Goal: Information Seeking & Learning: Compare options

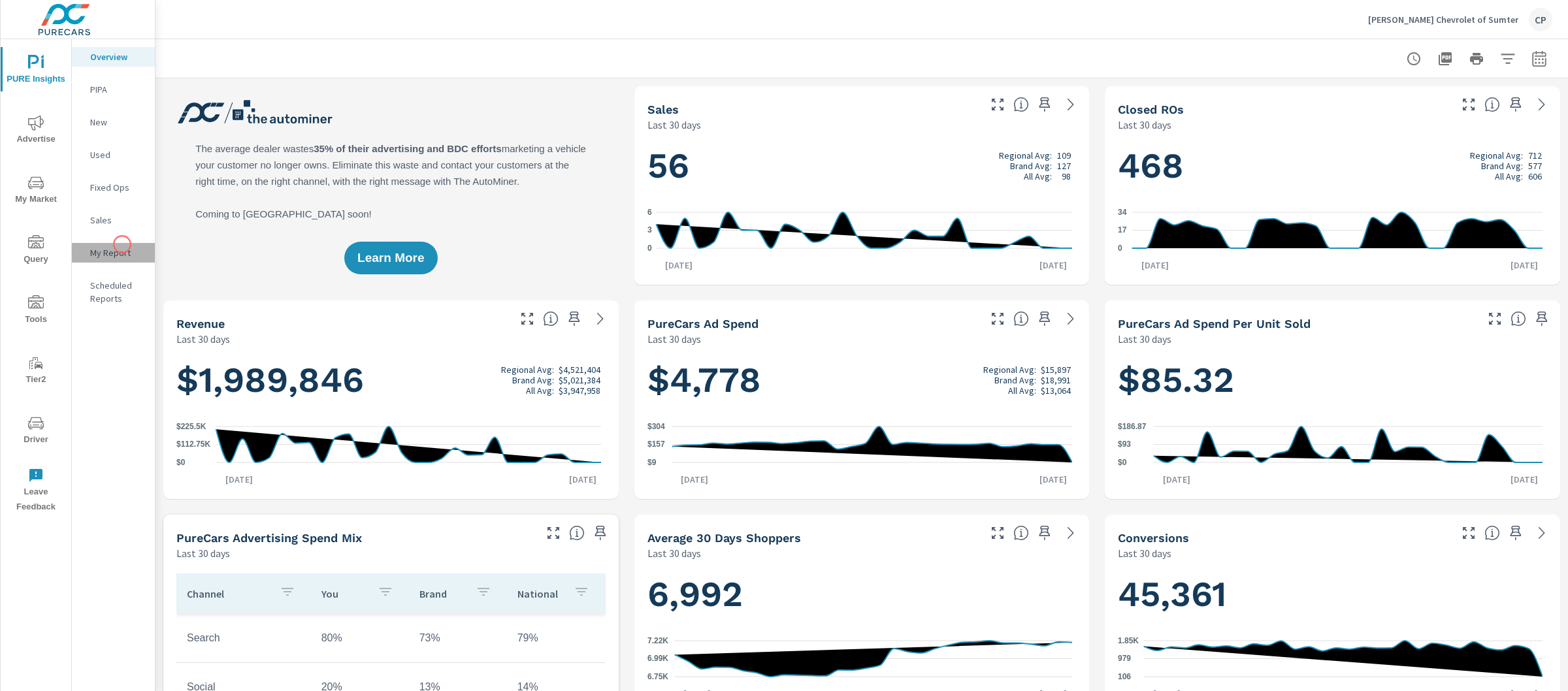
click at [122, 244] on div "My Report" at bounding box center [113, 253] width 83 height 20
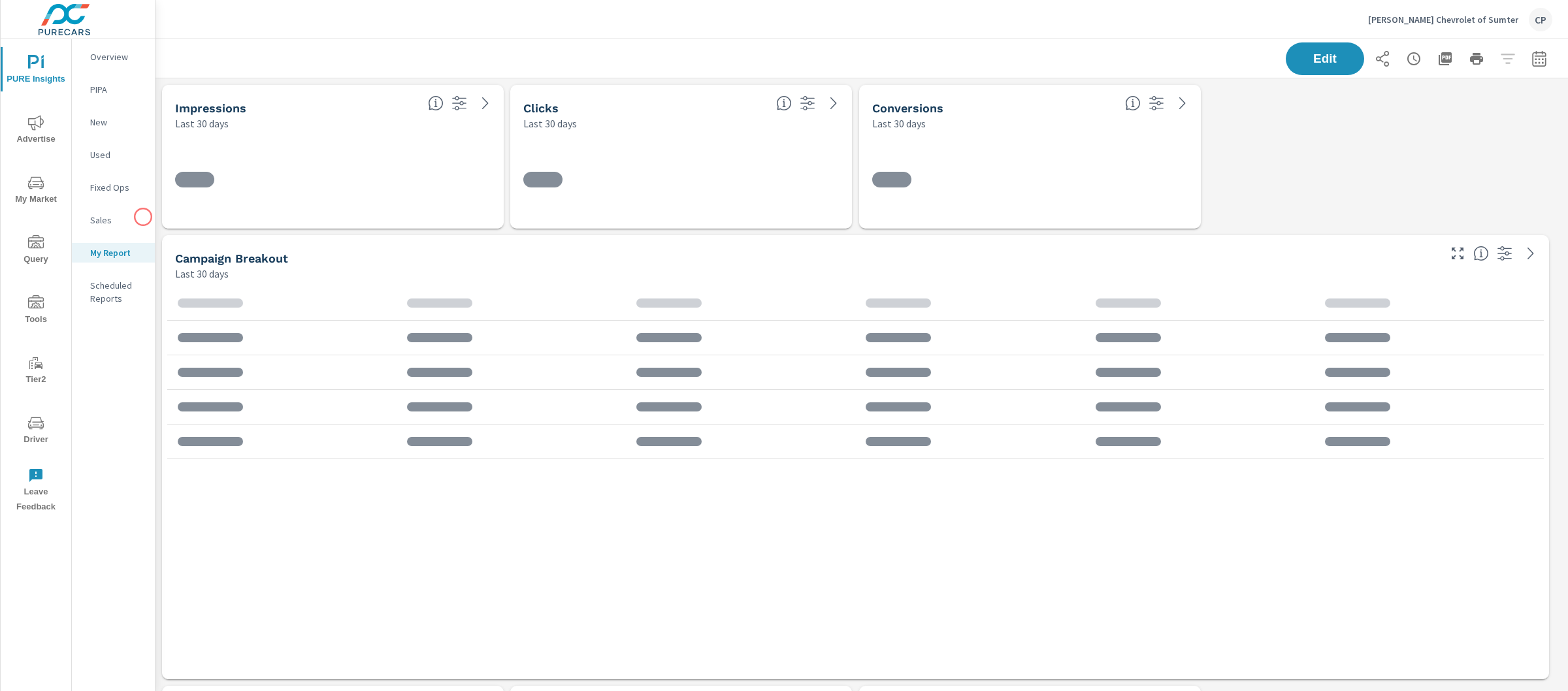
scroll to position [3488, 1426]
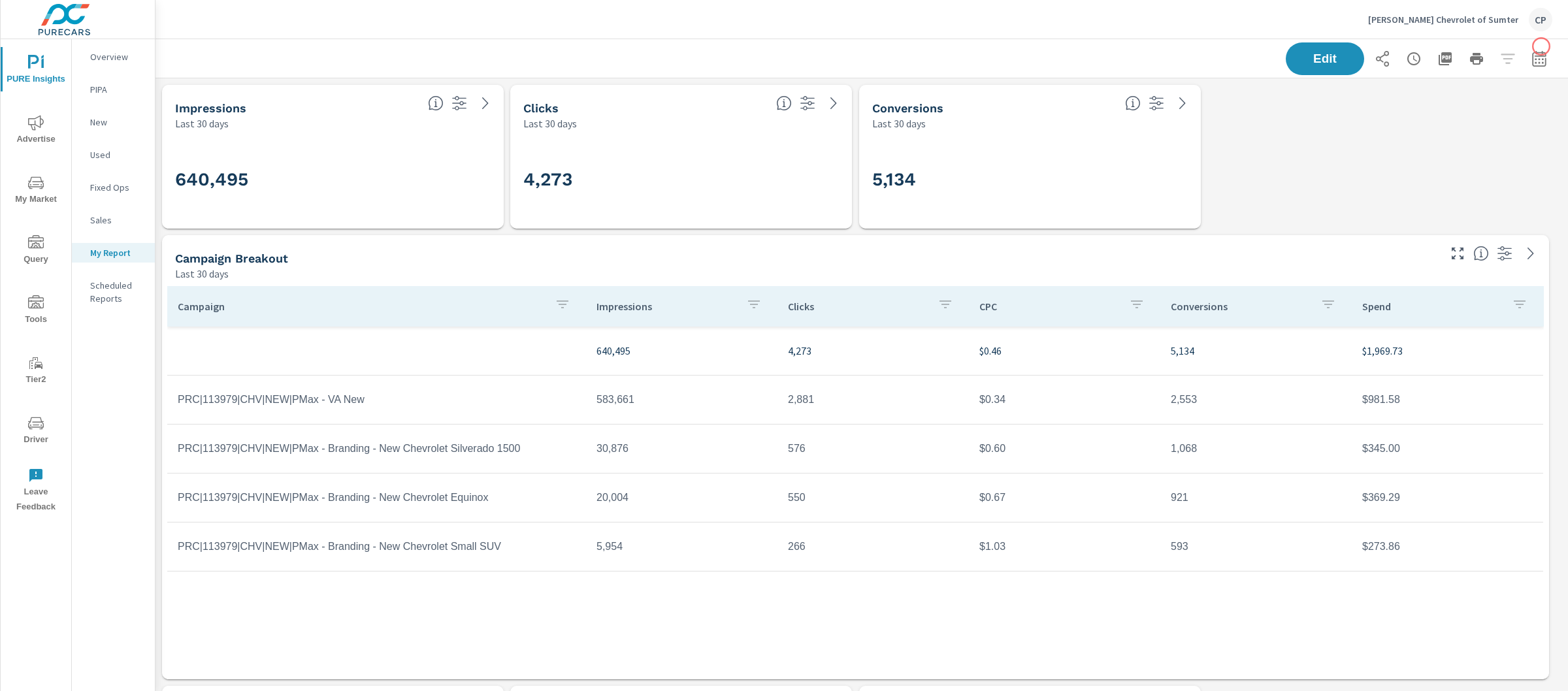
click at [1542, 46] on div "Edit" at bounding box center [862, 58] width 1413 height 38
click at [1535, 49] on button "button" at bounding box center [1539, 59] width 26 height 26
click at [1397, 116] on select "Custom Yesterday Last week Last 7 days Last 14 days Last 30 days Last 45 days L…" at bounding box center [1422, 113] width 131 height 26
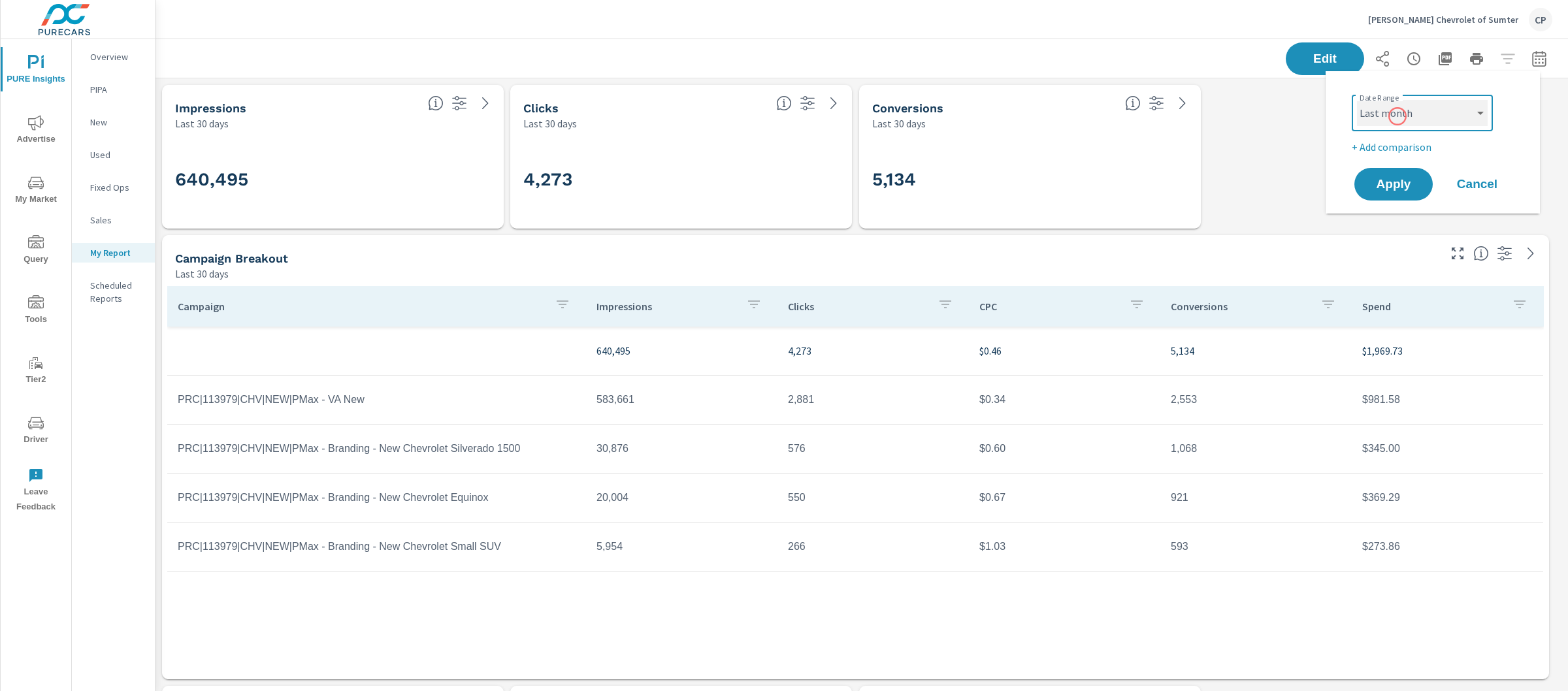
click at [1357, 100] on select "Custom Yesterday Last week Last 7 days Last 14 days Last 30 days Last 45 days L…" at bounding box center [1422, 113] width 131 height 26
select select "Last month"
click at [1397, 144] on p "+ Add comparison" at bounding box center [1436, 147] width 167 height 15
select select "Previous period"
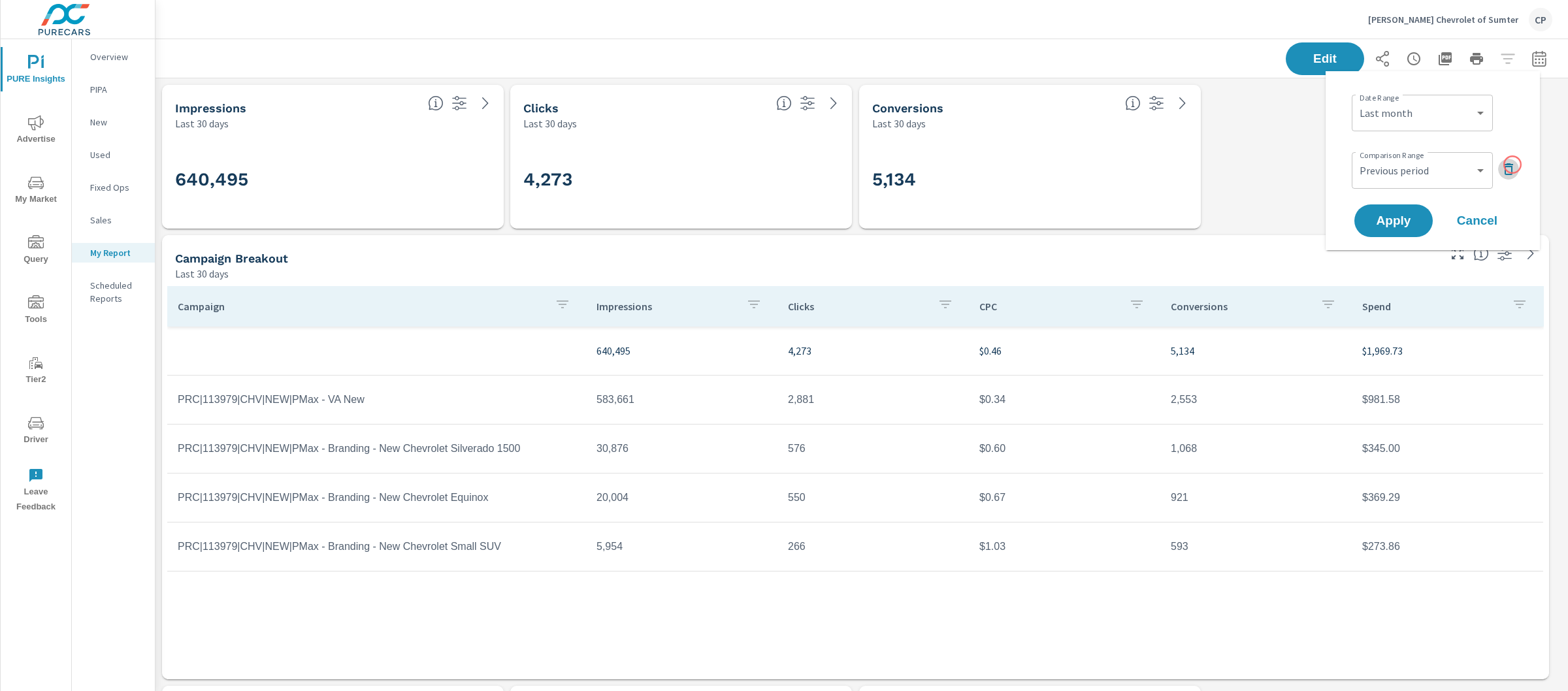
click at [1513, 165] on icon "button" at bounding box center [1508, 169] width 9 height 12
click at [1416, 186] on span "Apply" at bounding box center [1393, 184] width 54 height 13
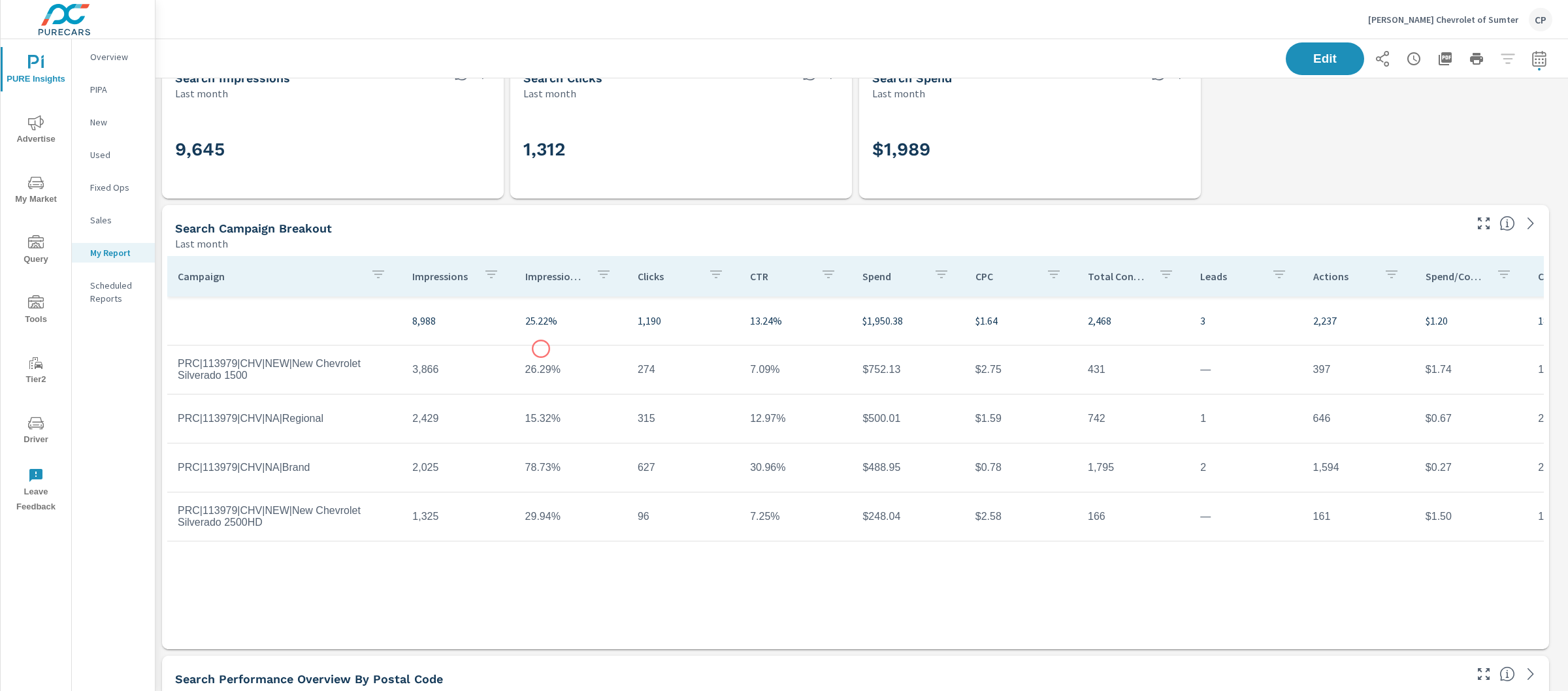
scroll to position [663, 0]
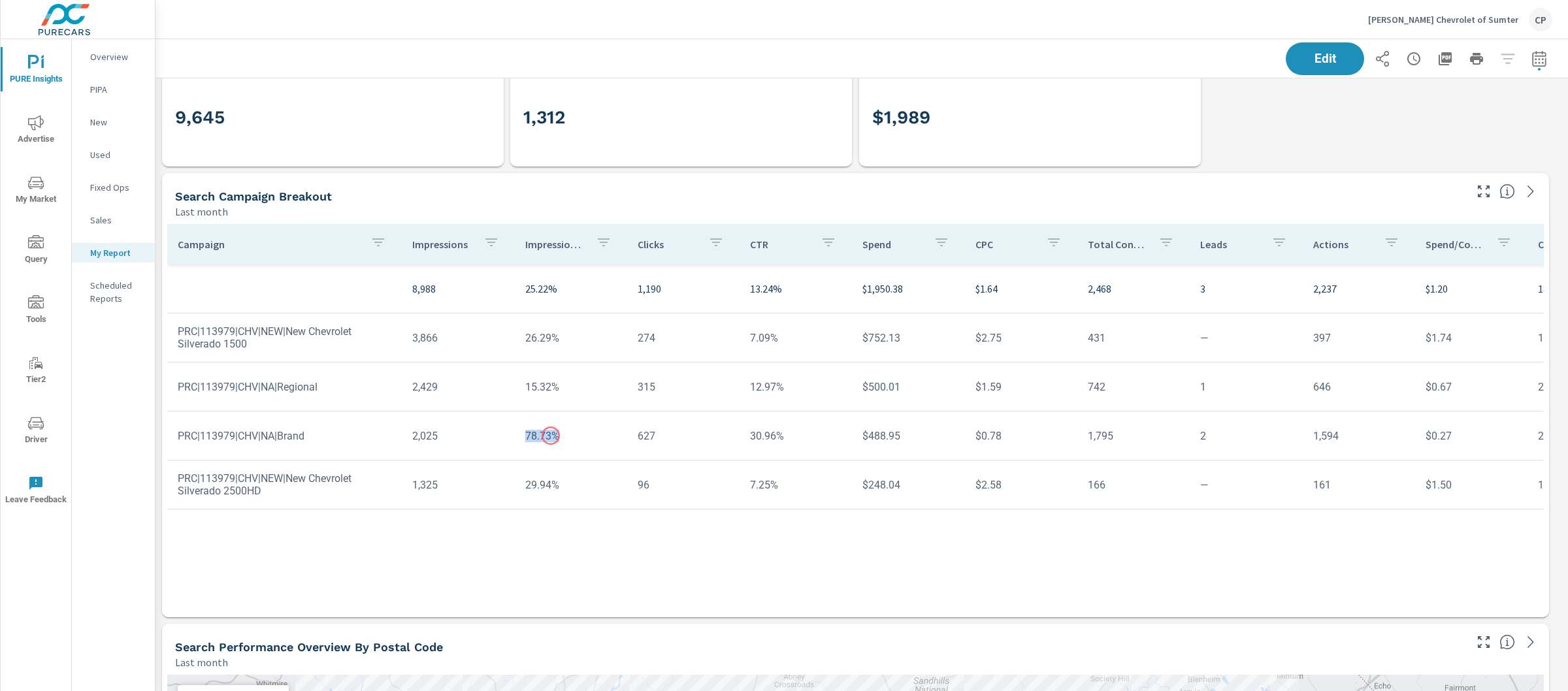
drag, startPoint x: 523, startPoint y: 436, endPoint x: 553, endPoint y: 436, distance: 30.0
click at [553, 436] on td "78.73%" at bounding box center [572, 436] width 113 height 33
click at [569, 443] on td "78.73%" at bounding box center [572, 436] width 113 height 33
drag, startPoint x: 555, startPoint y: 437, endPoint x: 526, endPoint y: 437, distance: 29.0
click at [526, 437] on td "78.73%" at bounding box center [572, 436] width 113 height 33
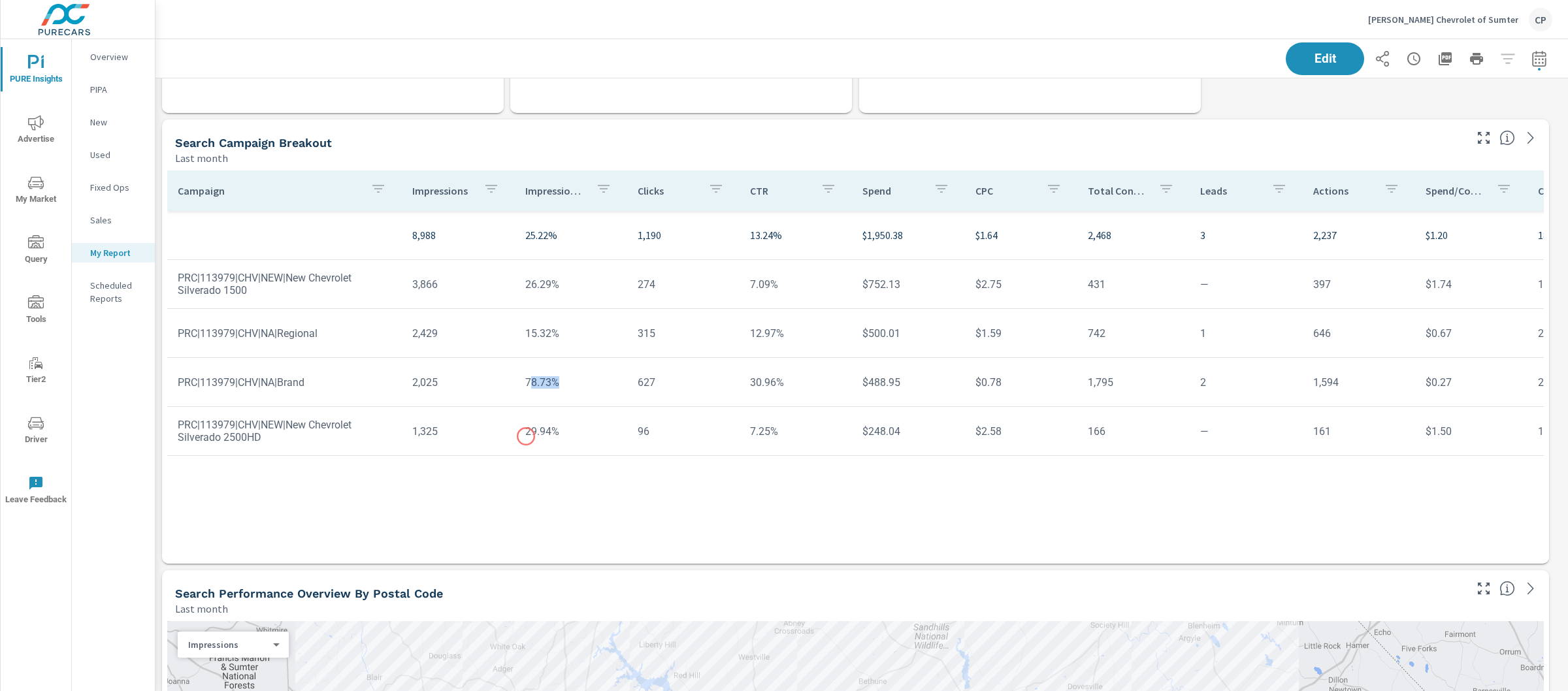
scroll to position [719, 0]
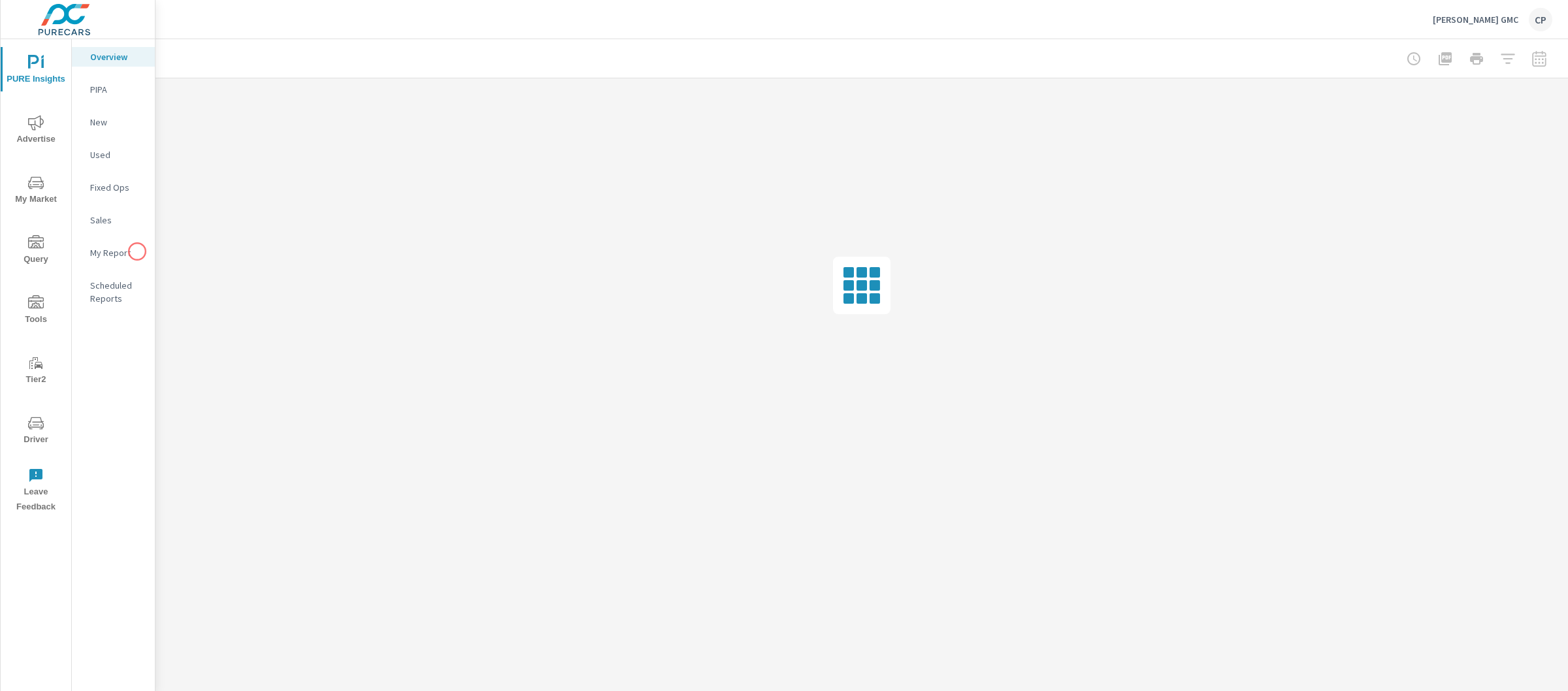
click at [137, 252] on p "My Report" at bounding box center [118, 253] width 55 height 13
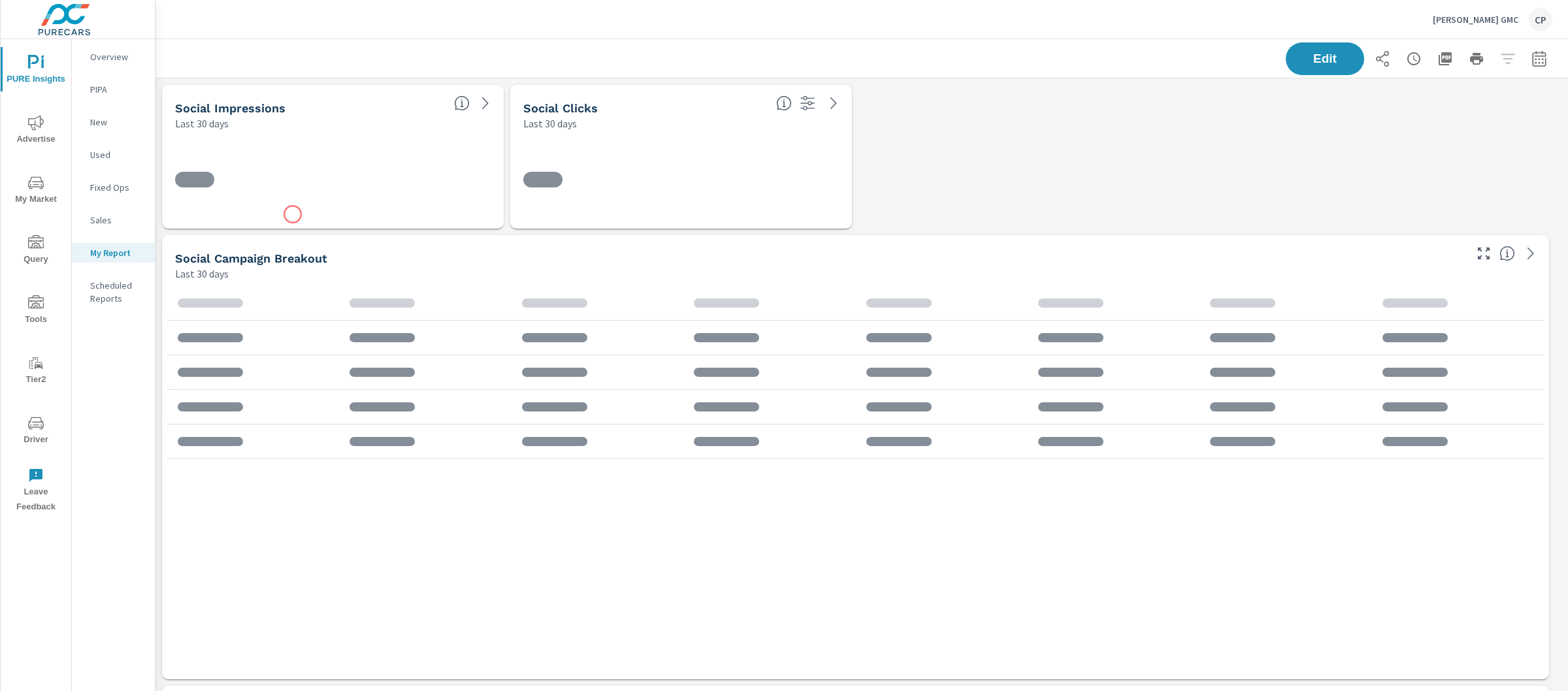
scroll to position [4690, 1426]
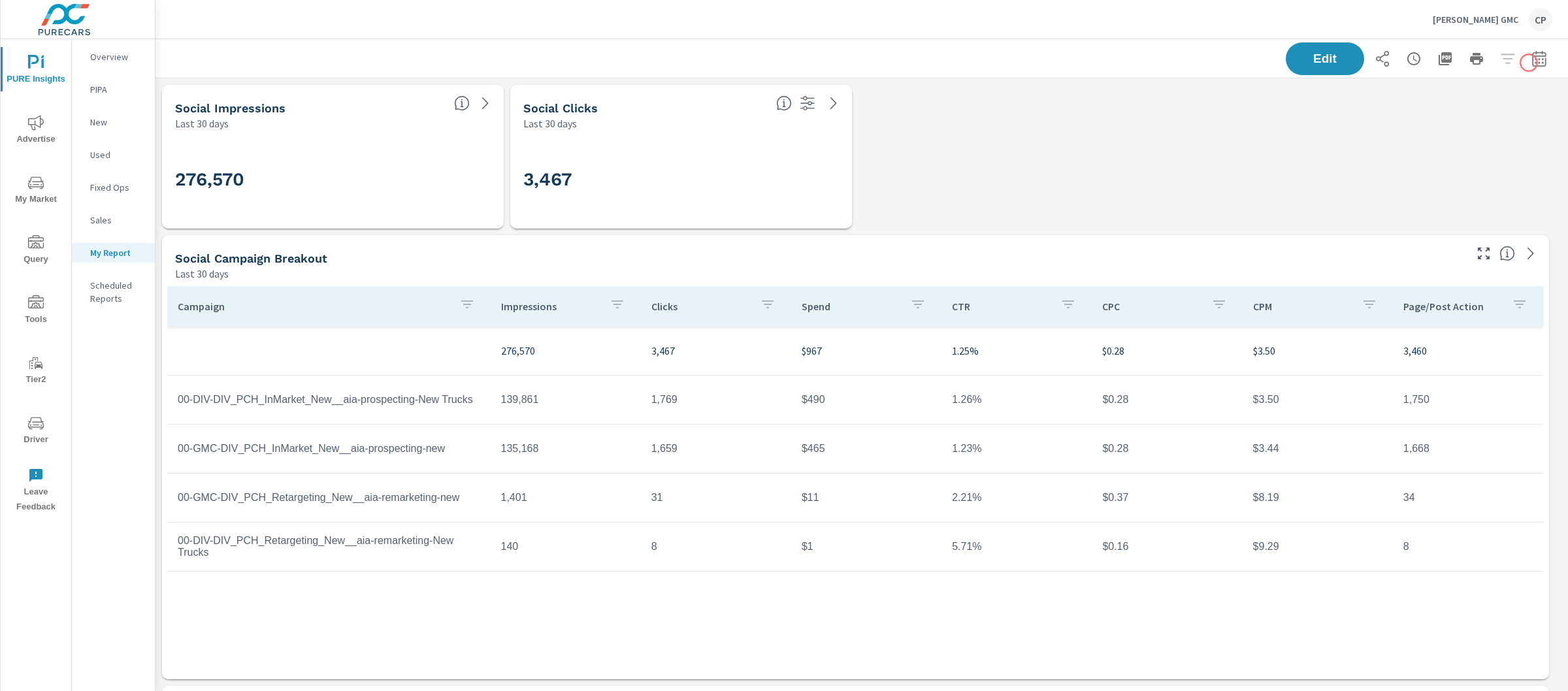
click at [1531, 63] on icon "button" at bounding box center [1539, 59] width 15 height 15
select select "Last 30 days"
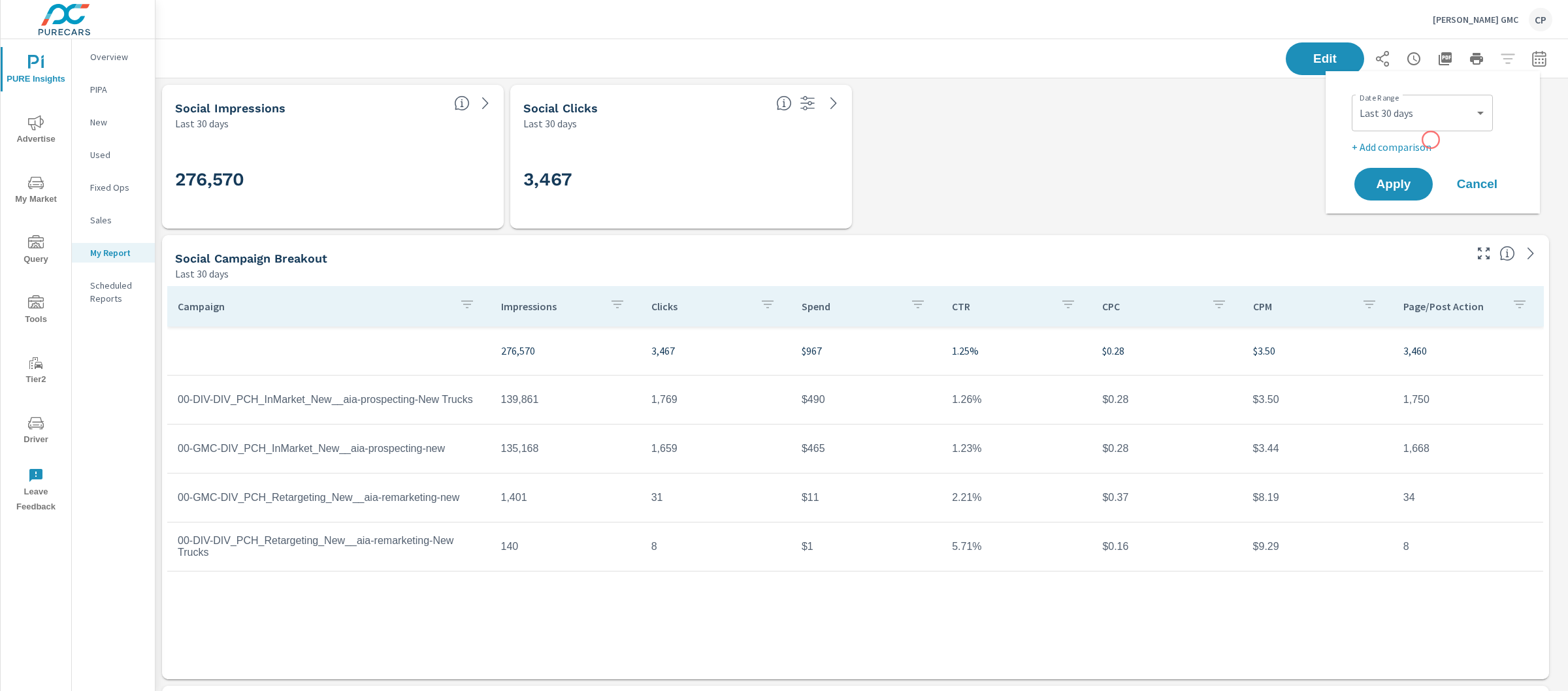
click at [1431, 140] on p "+ Add comparison" at bounding box center [1436, 147] width 167 height 15
select select "Previous period"
click at [1423, 125] on div "Custom Yesterday Last week Last 7 days Last 14 days Last 30 days Last 45 days L…" at bounding box center [1422, 113] width 141 height 37
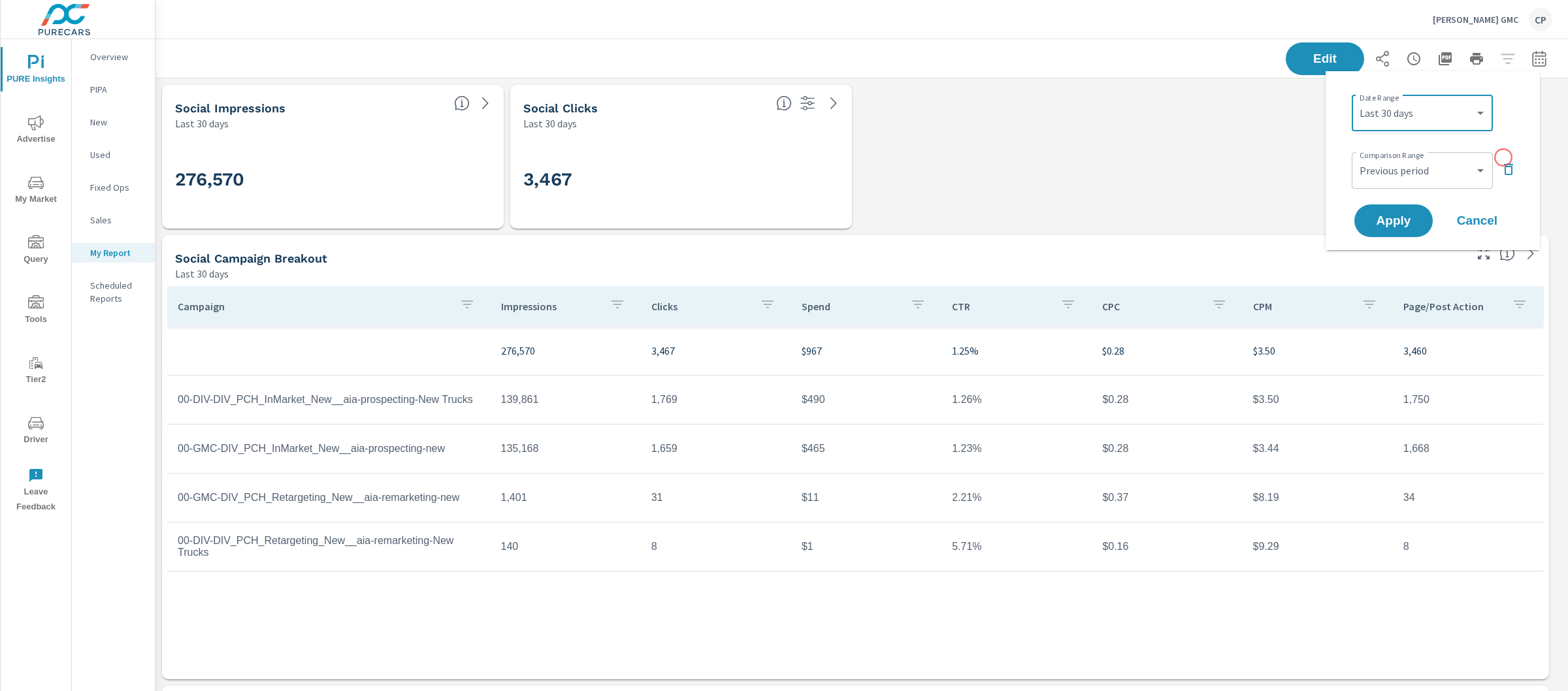
click at [1503, 158] on div "Comparison Range Custom Previous period Previous month Previous year ​" at bounding box center [1436, 169] width 167 height 44
click at [1506, 169] on icon "button" at bounding box center [1508, 169] width 9 height 12
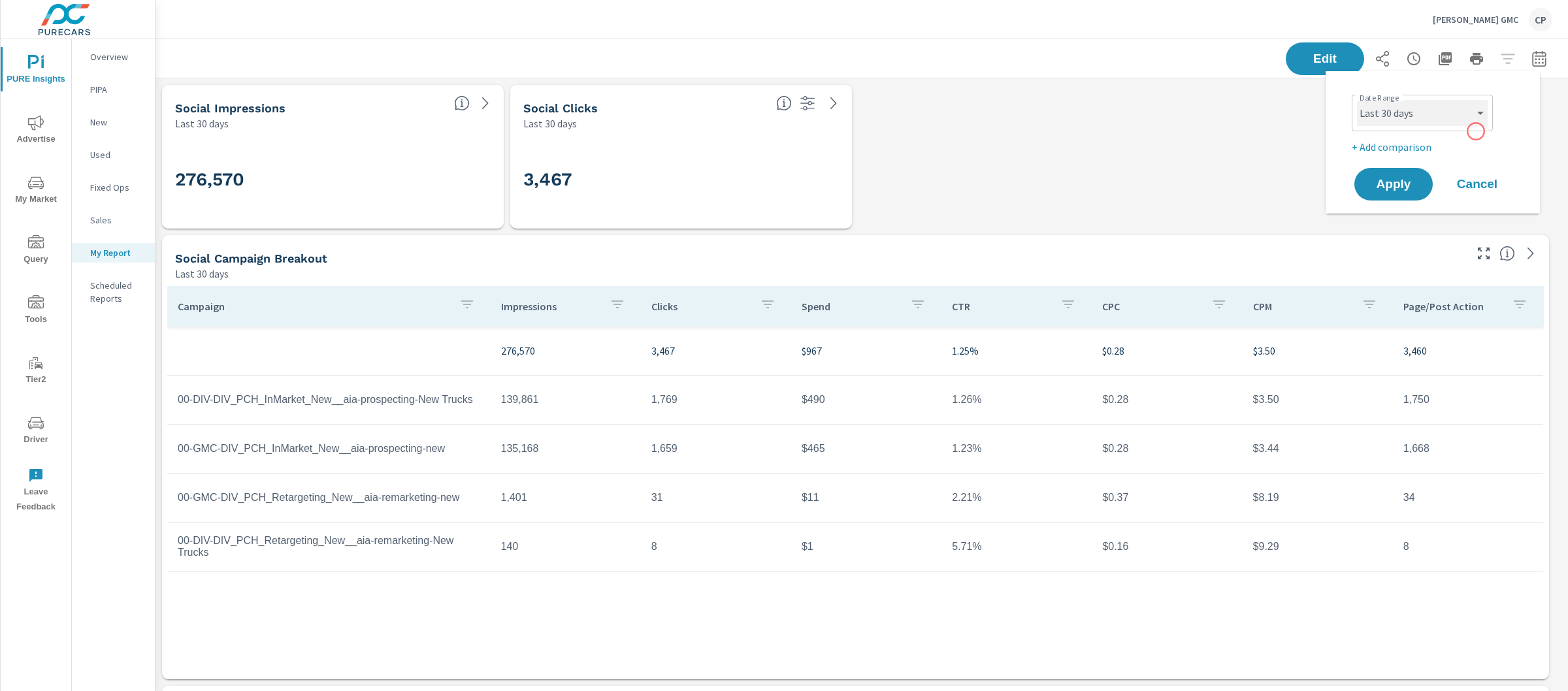
click at [1460, 114] on select "Custom Yesterday Last week Last 7 days Last 14 days Last 30 days Last 45 days L…" at bounding box center [1422, 113] width 131 height 26
click at [1357, 100] on select "Custom Yesterday Last week Last 7 days Last 14 days Last 30 days Last 45 days L…" at bounding box center [1422, 113] width 131 height 26
select select "Last month"
click at [1408, 188] on span "Apply" at bounding box center [1393, 184] width 54 height 13
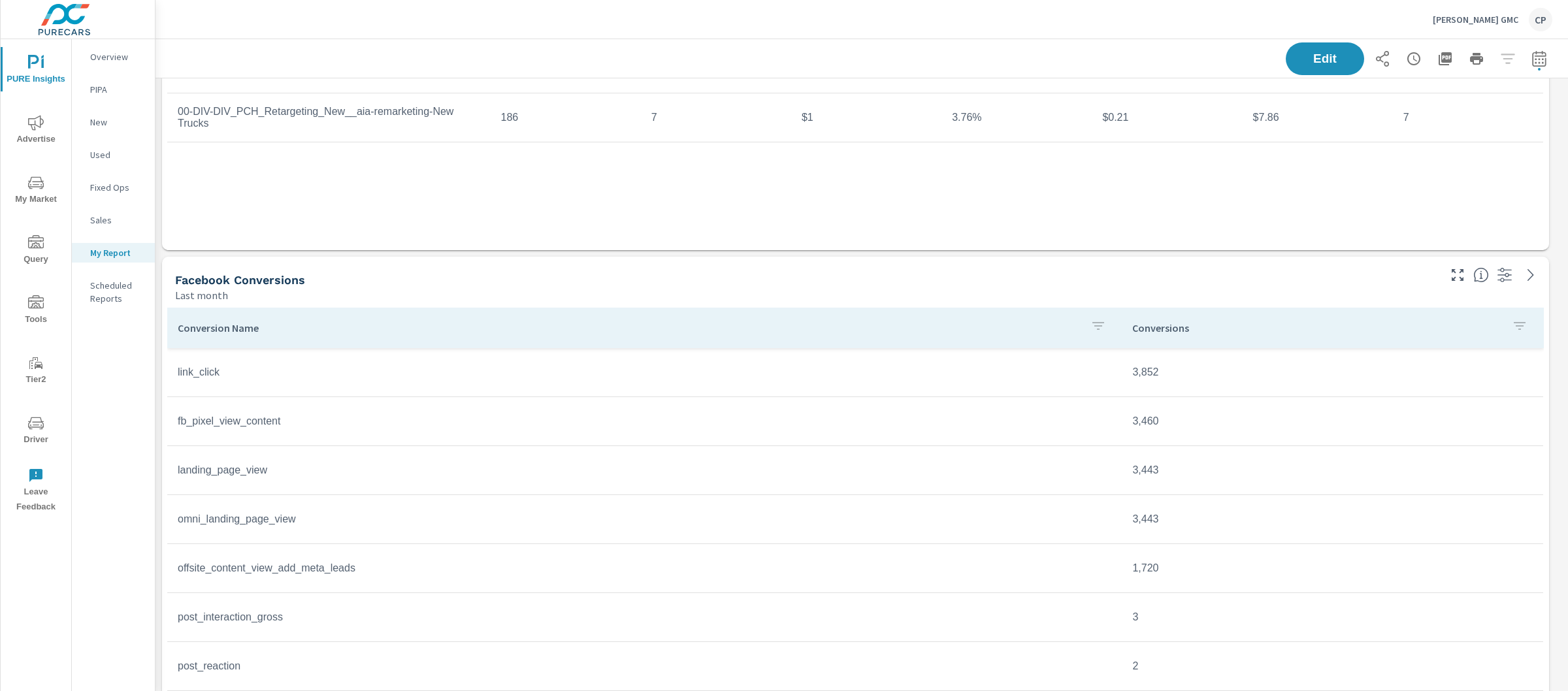
scroll to position [432, 0]
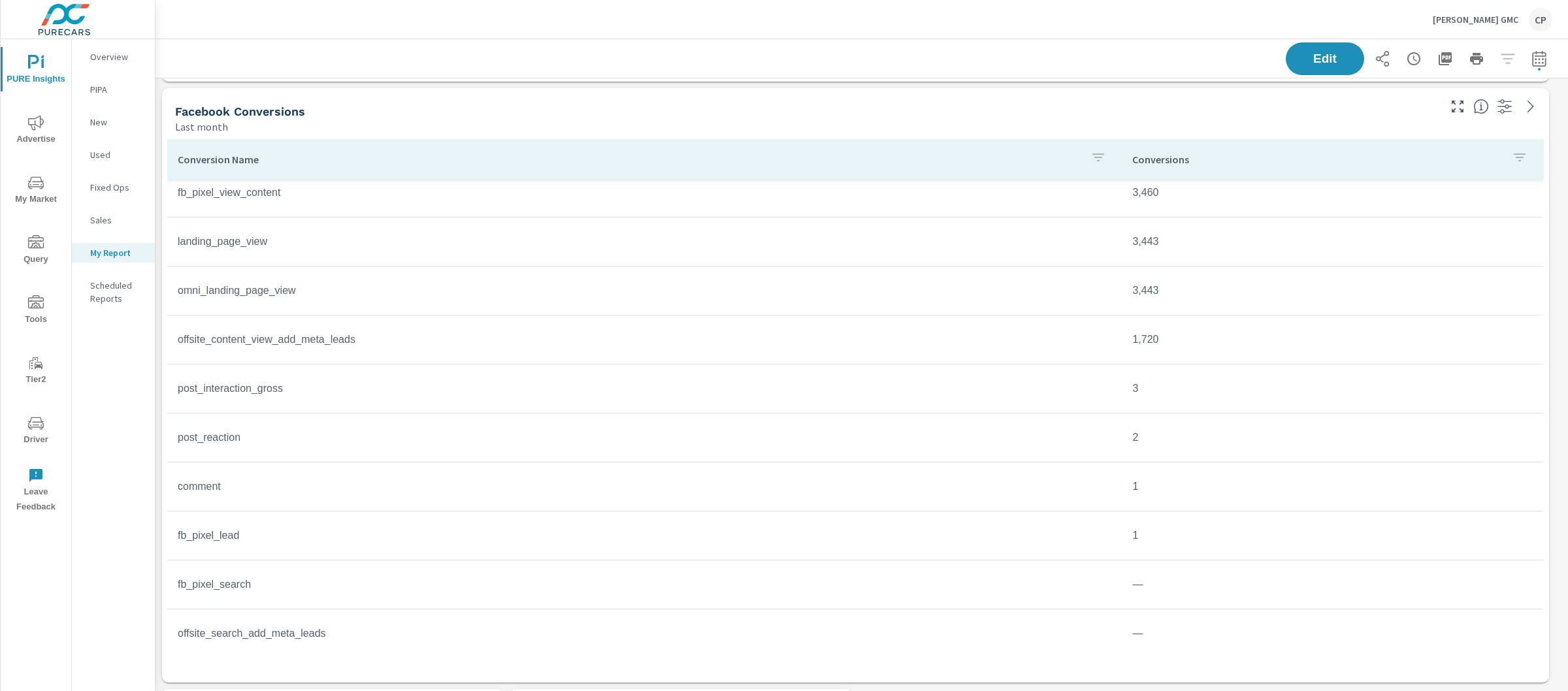
scroll to position [602, 0]
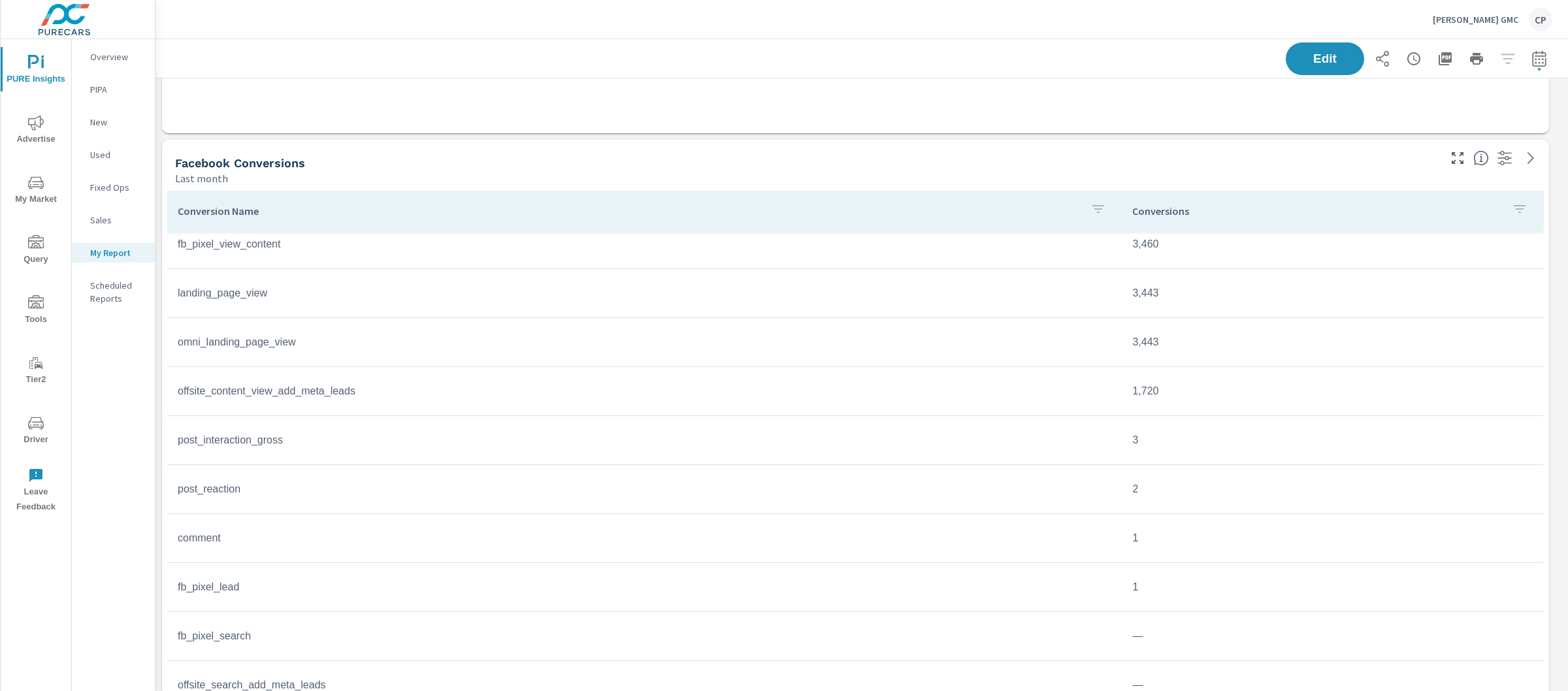
scroll to position [482, 0]
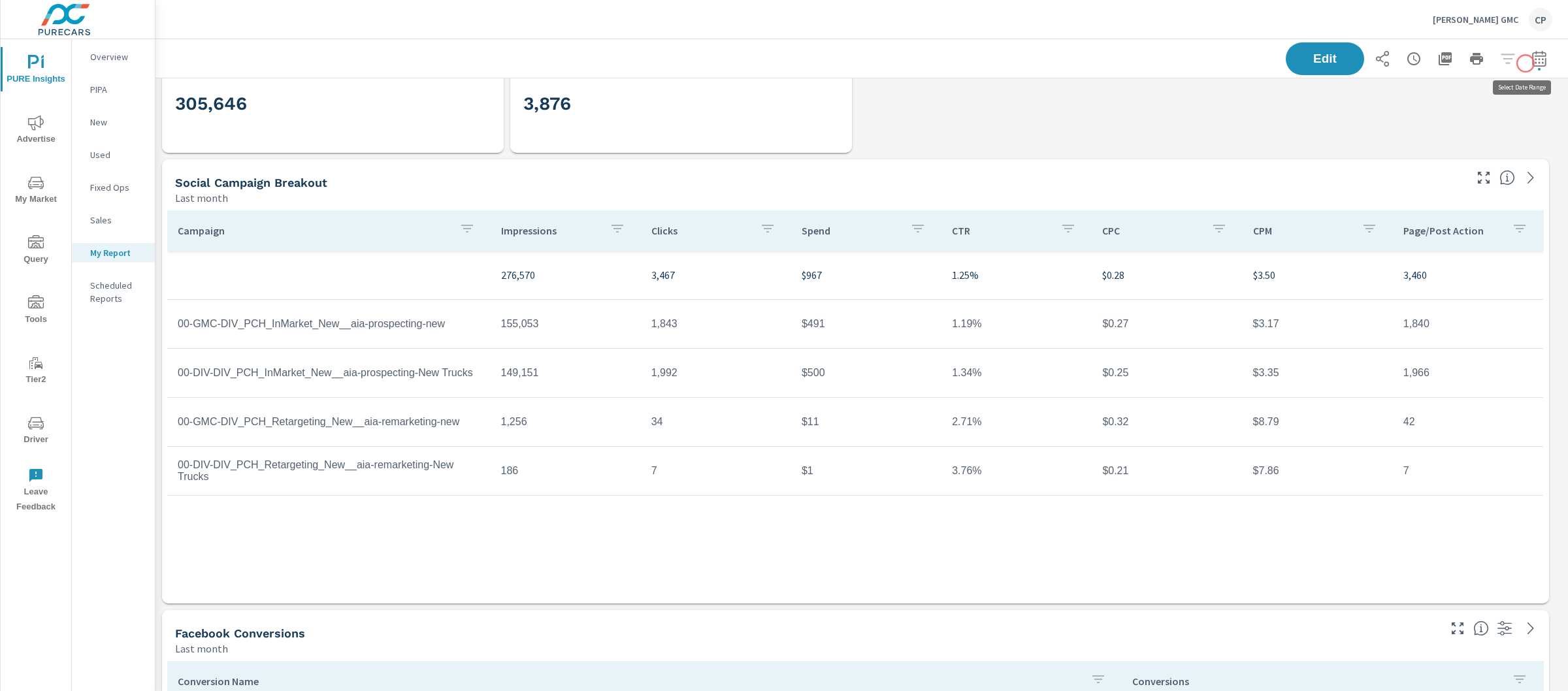
scroll to position [4690, 1426]
click at [1532, 55] on icon "button" at bounding box center [1539, 58] width 14 height 15
select select "Last month"
click at [1426, 101] on select "Custom Yesterday Last week Last 7 days Last 14 days Last 30 days Last 45 days L…" at bounding box center [1422, 113] width 131 height 26
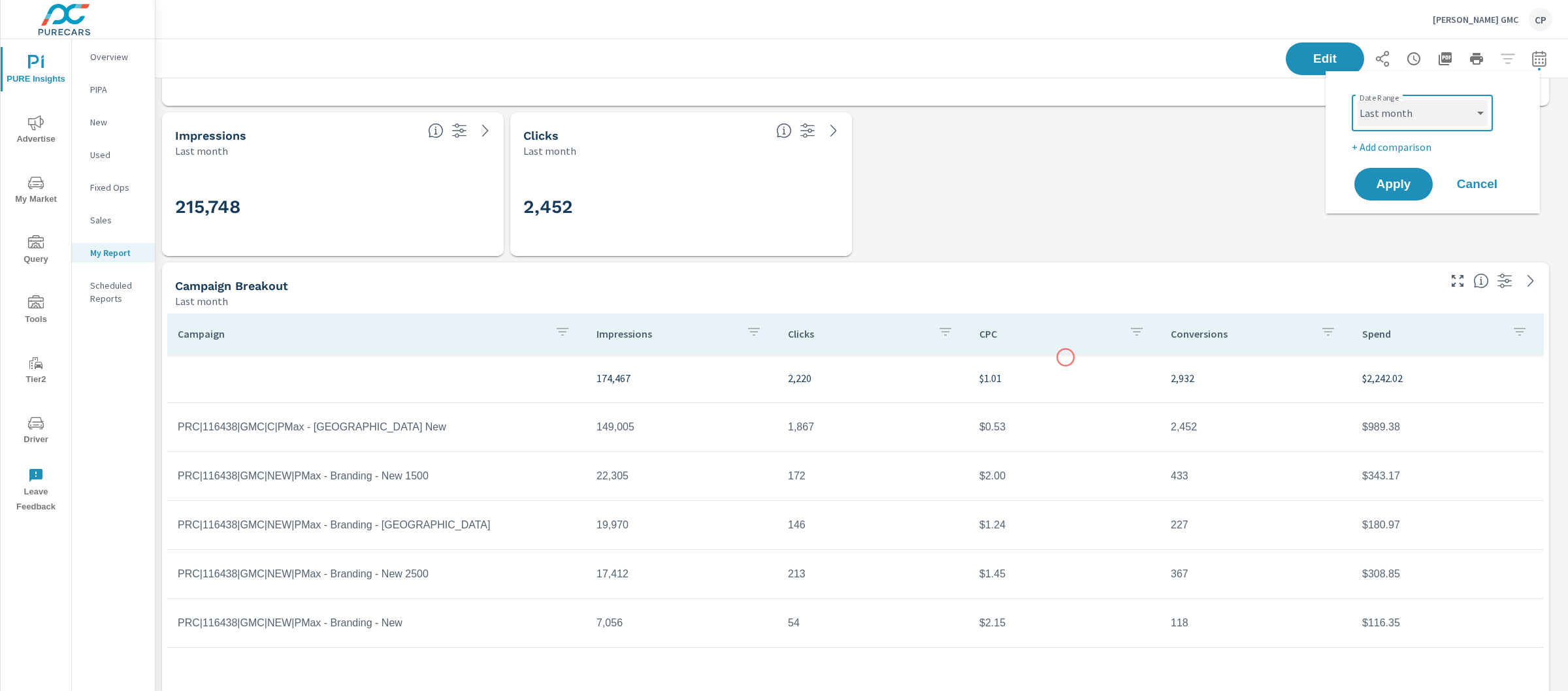
scroll to position [1177, 0]
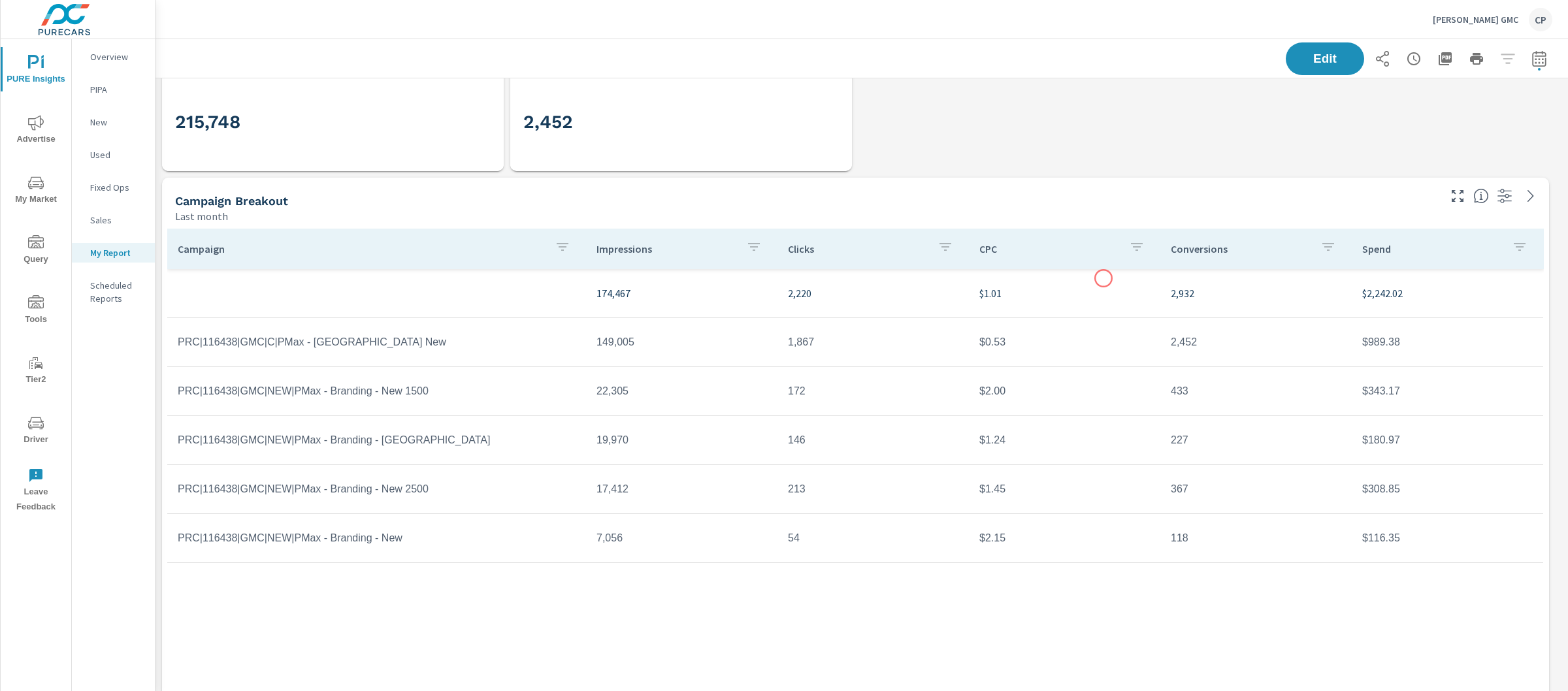
scroll to position [1272, 0]
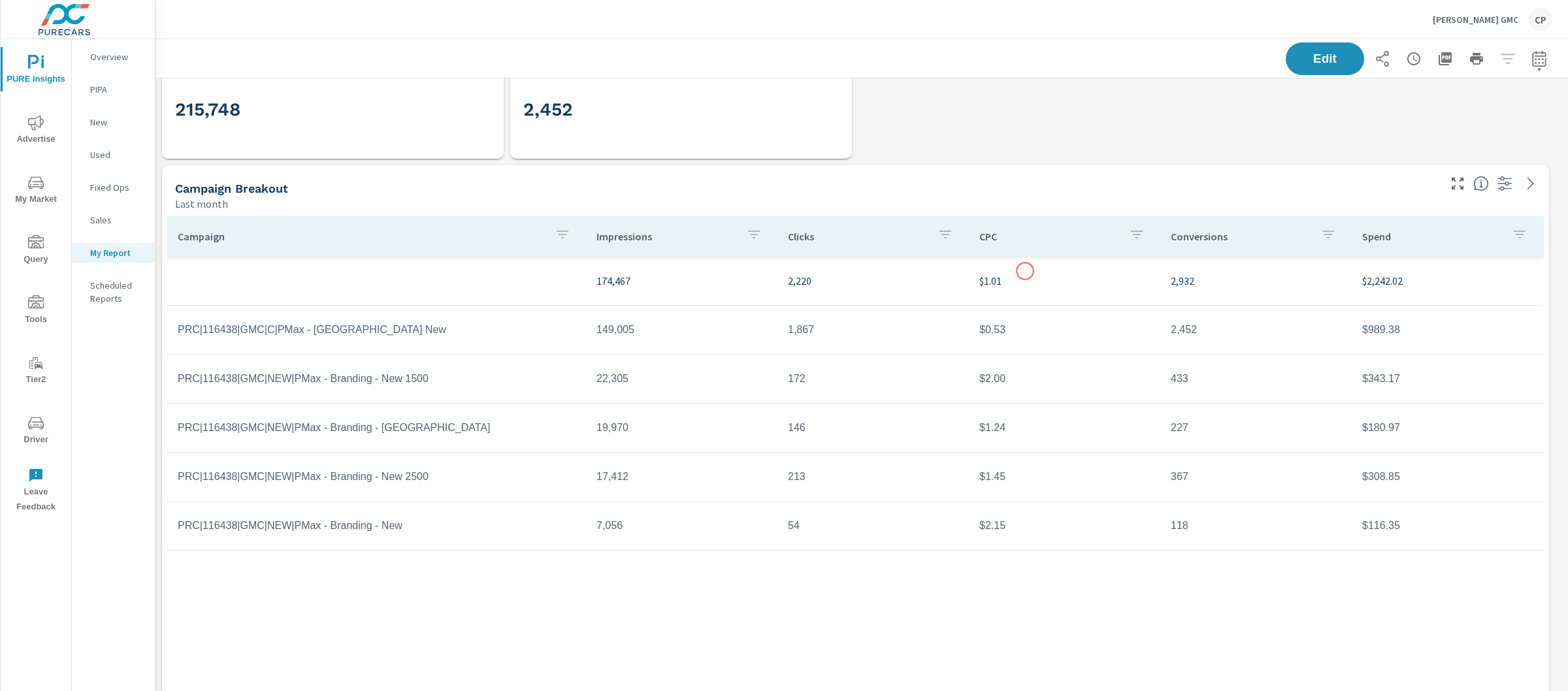
click at [1025, 271] on td "$1.01" at bounding box center [1065, 281] width 191 height 37
click at [1531, 68] on button "button" at bounding box center [1539, 59] width 26 height 26
select select "Last month"
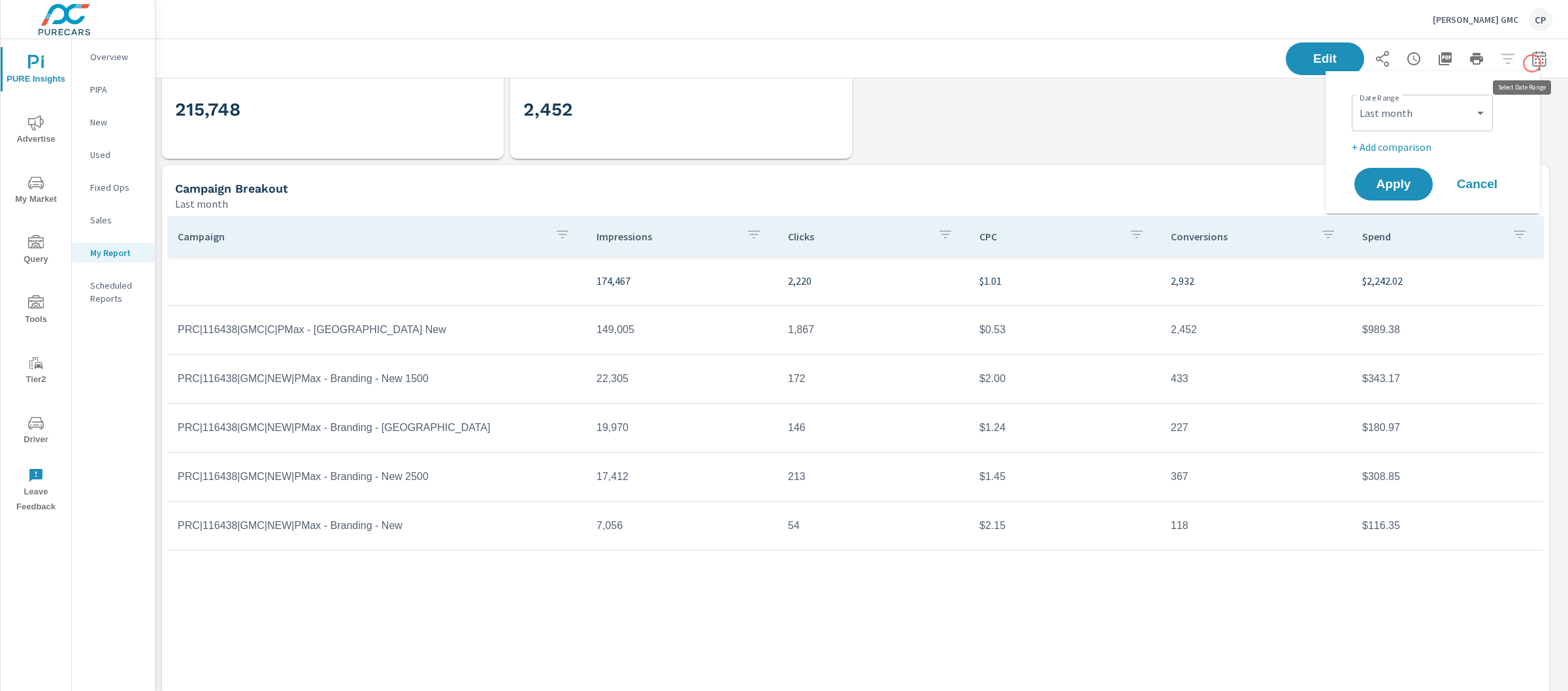
scroll to position [4690, 1426]
drag, startPoint x: 1504, startPoint y: 85, endPoint x: 1476, endPoint y: 147, distance: 68.0
click at [1504, 86] on div "Date Range Custom Yesterday Last week Last 7 days Last 14 days Last 30 days Las…" at bounding box center [1433, 142] width 183 height 121
click at [1454, 123] on select "Custom Yesterday Last week Last 7 days Last 14 days Last 30 days Last 45 days L…" at bounding box center [1422, 113] width 131 height 26
click at [945, 490] on td "213" at bounding box center [873, 477] width 191 height 32
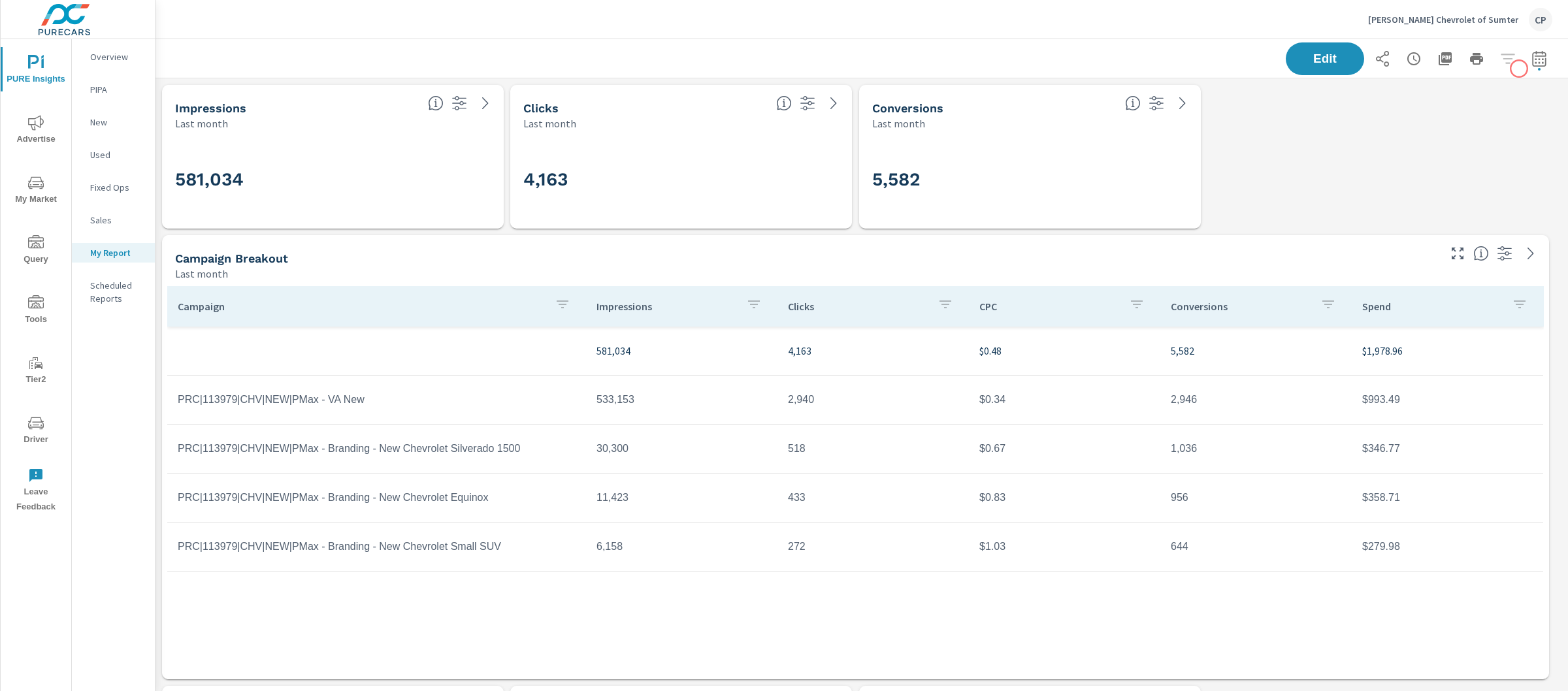
scroll to position [7, 7]
click at [1531, 61] on icon "button" at bounding box center [1539, 59] width 15 height 15
select select "Last month"
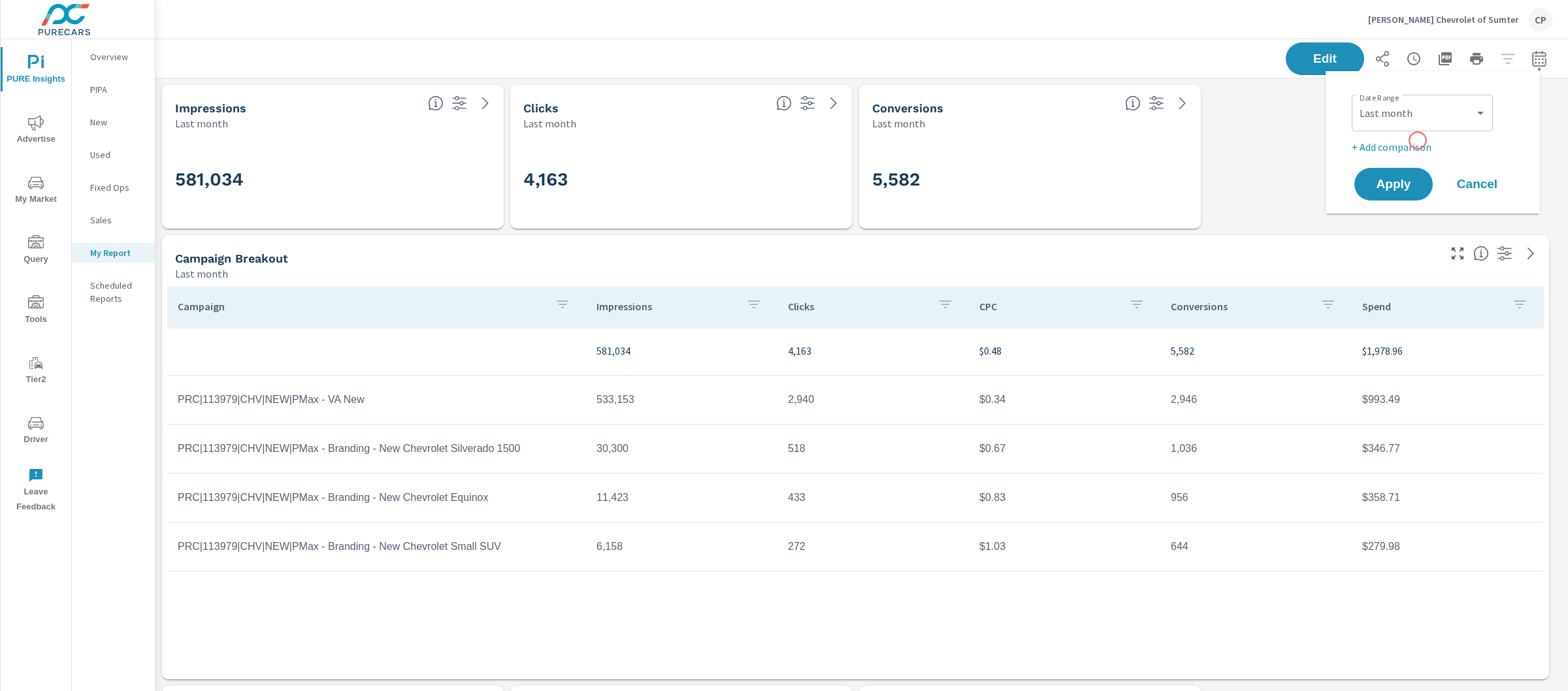
click at [1418, 141] on p "+ Add comparison" at bounding box center [1436, 147] width 167 height 15
click at [1418, 160] on select "Custom Previous period Previous month Previous year" at bounding box center [1422, 171] width 131 height 26
click at [1357, 158] on select "Custom Previous period Previous month Previous year" at bounding box center [1422, 171] width 131 height 26
select select "Previous month"
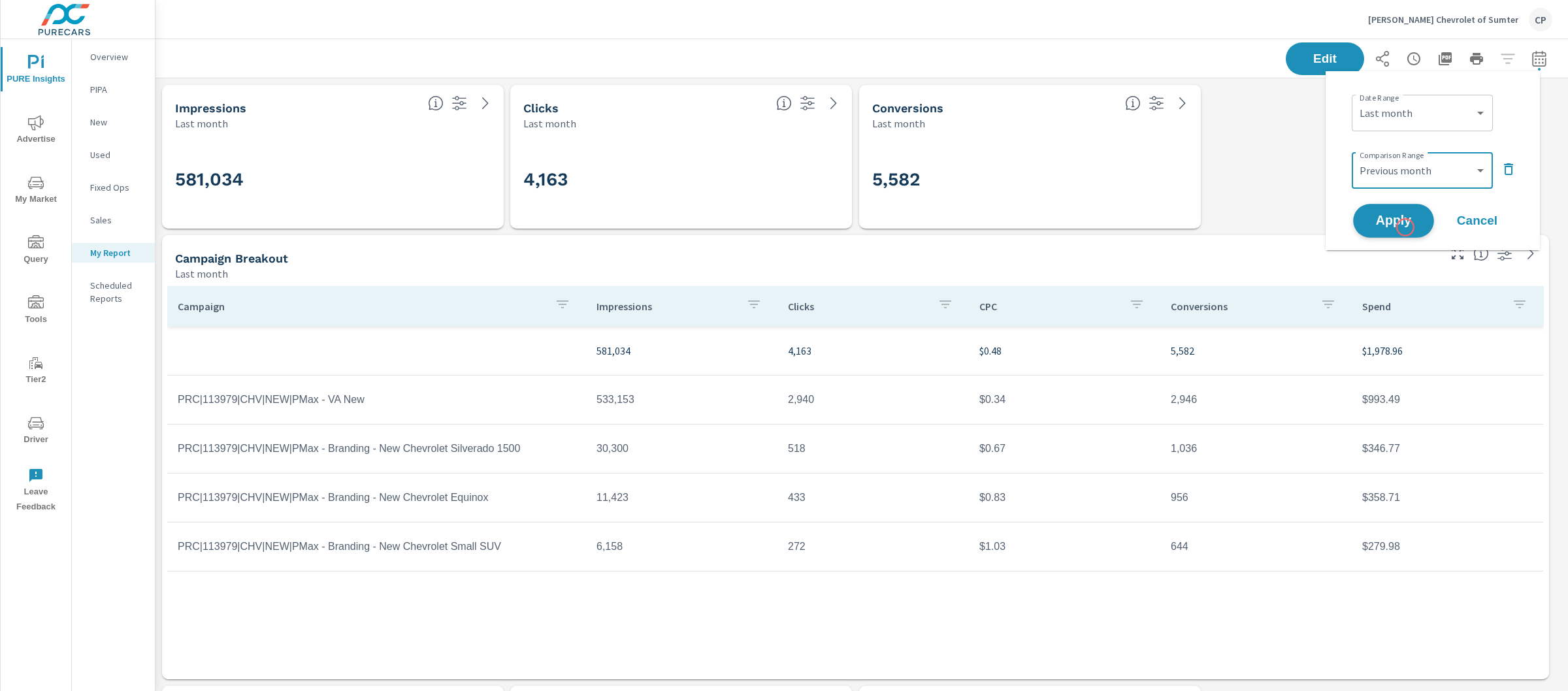
click at [1406, 227] on span "Apply" at bounding box center [1393, 221] width 54 height 13
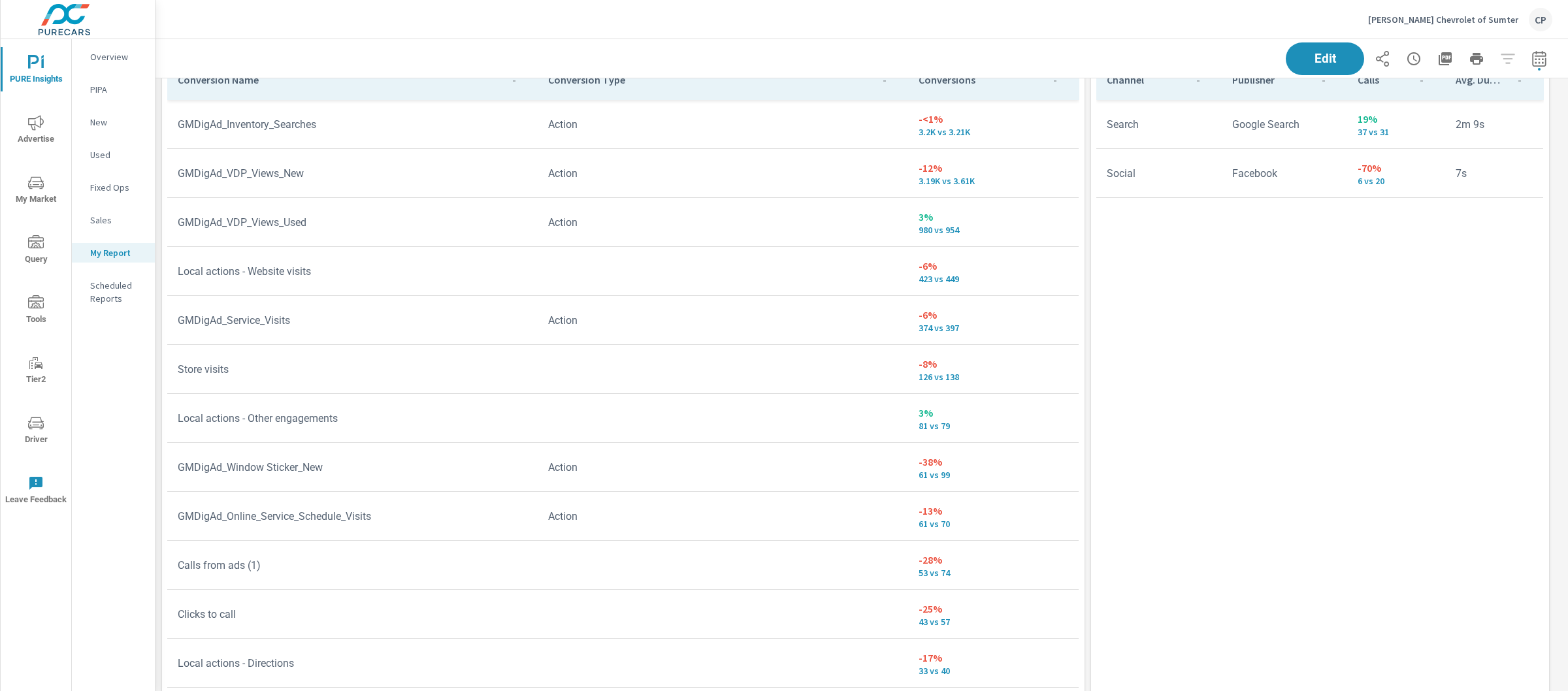
scroll to position [2037, 0]
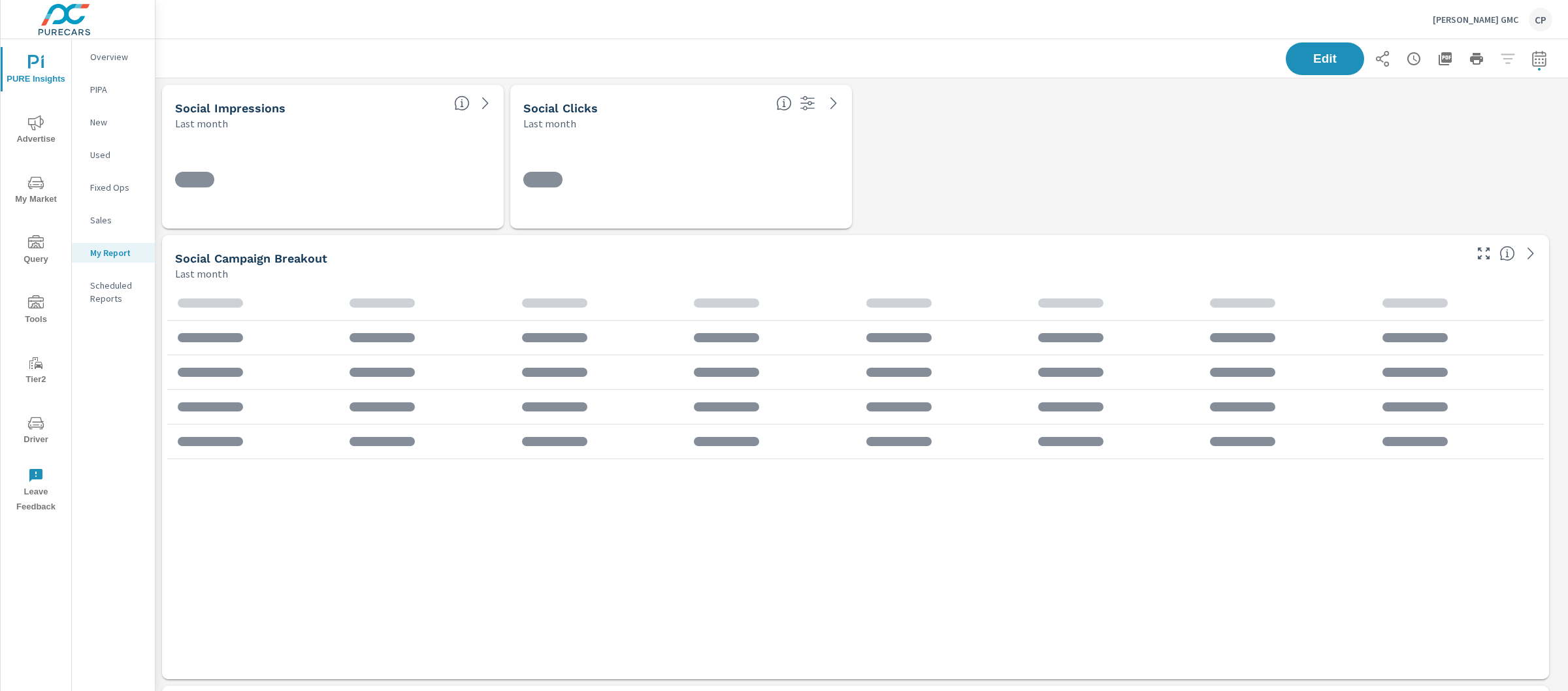
scroll to position [4690, 1426]
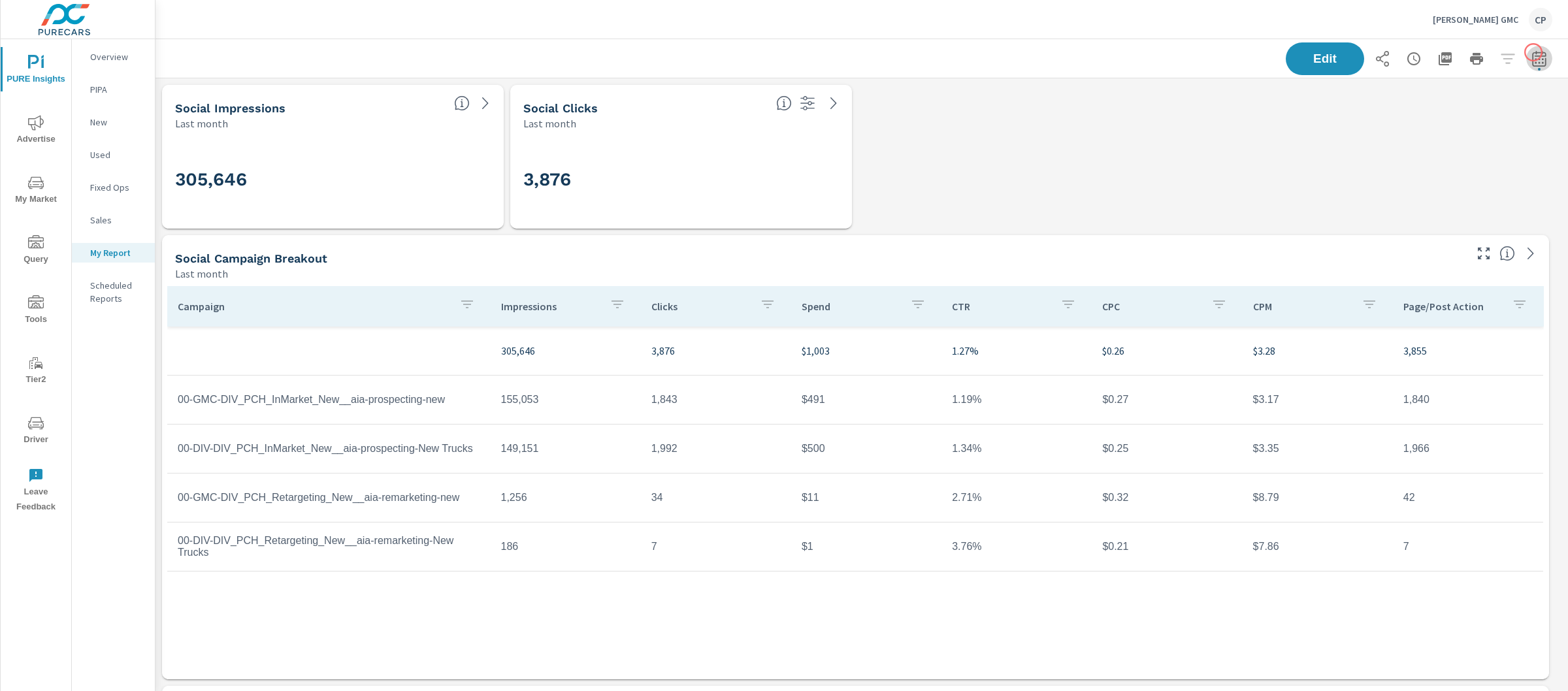
click at [1534, 52] on icon "button" at bounding box center [1539, 59] width 15 height 15
select select "Last month"
click at [1467, 102] on select "Custom Yesterday Last week Last 7 days Last 14 days Last 30 days Last 45 days L…" at bounding box center [1422, 113] width 131 height 26
click at [1412, 145] on p "+ Add comparison" at bounding box center [1436, 147] width 167 height 15
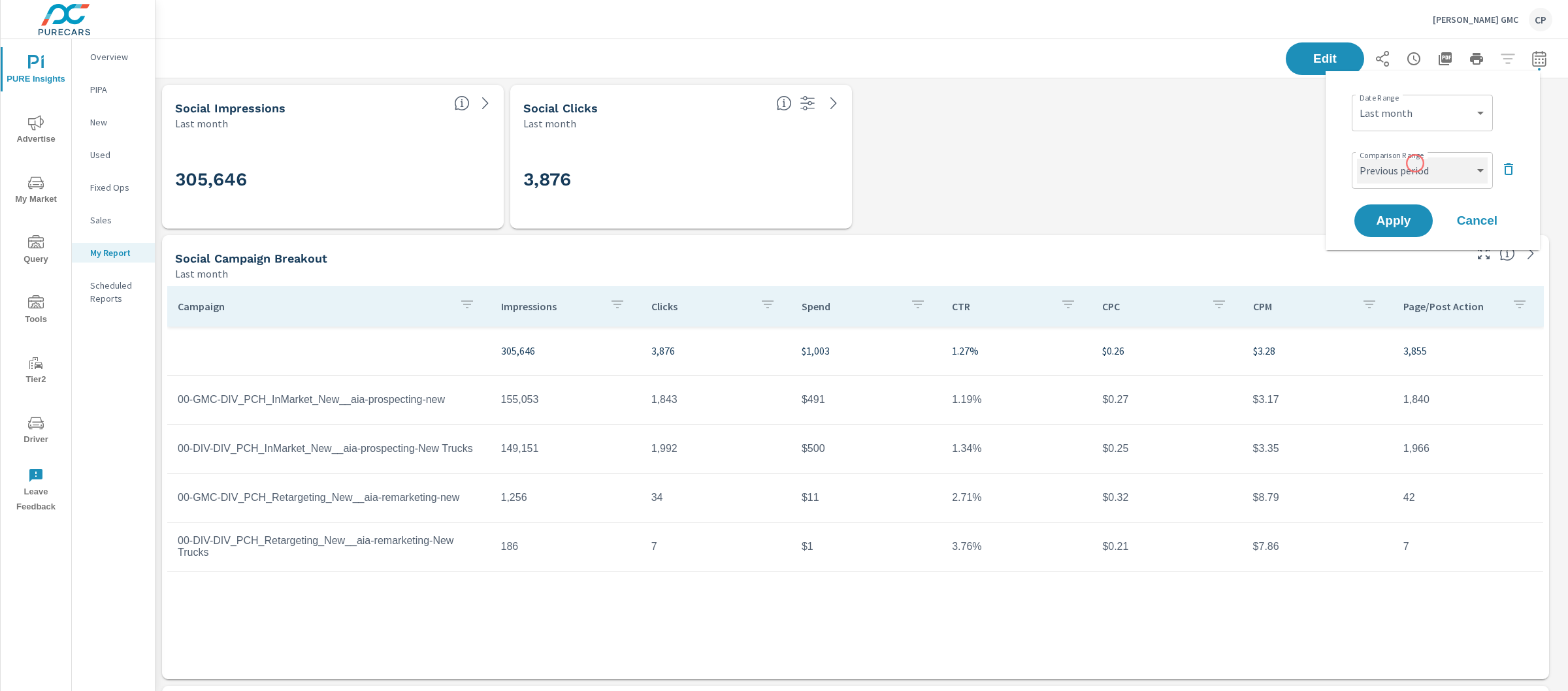
click at [1415, 171] on select "Custom Previous period Previous month Previous year" at bounding box center [1422, 171] width 131 height 26
click at [1357, 158] on select "Custom Previous period Previous month Previous year" at bounding box center [1422, 171] width 131 height 26
select select "Previous month"
click at [1403, 228] on button "Apply" at bounding box center [1393, 221] width 81 height 34
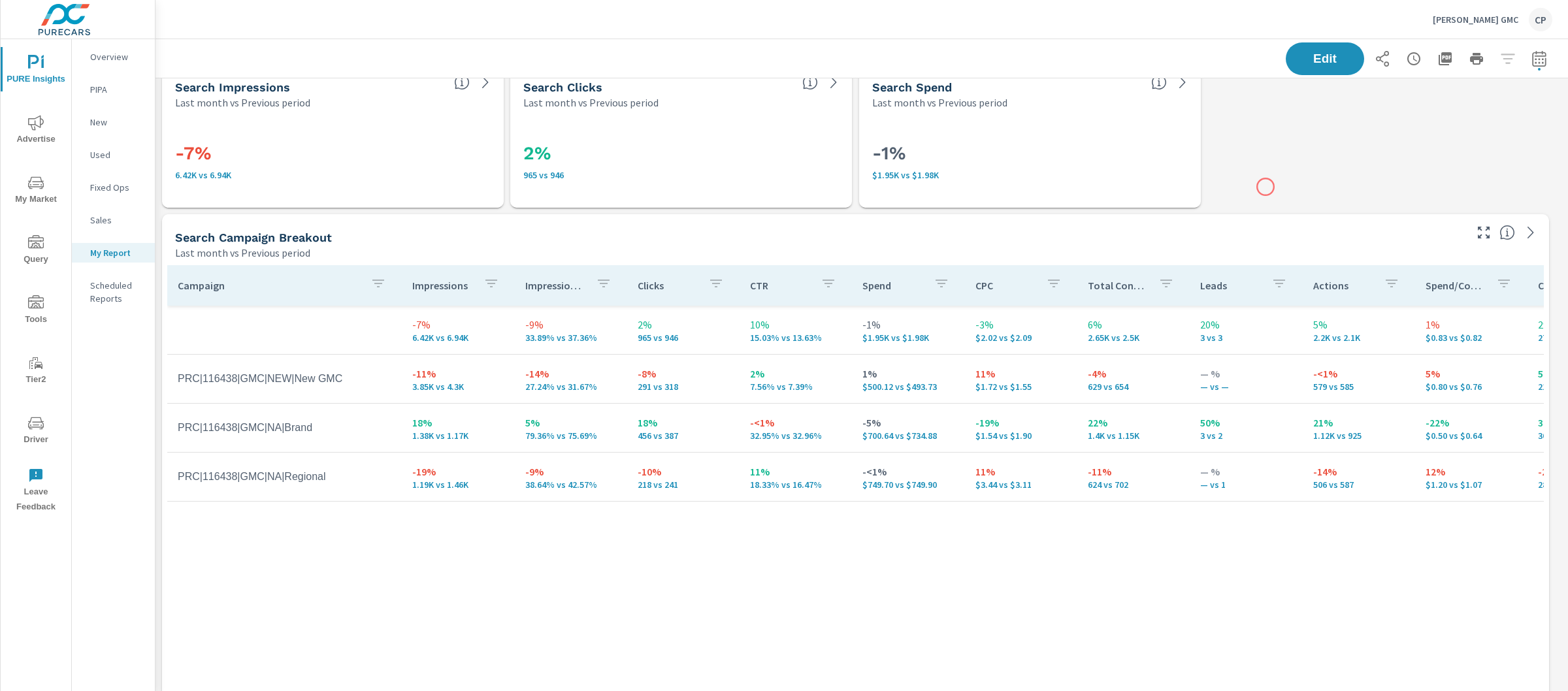
scroll to position [4690, 1426]
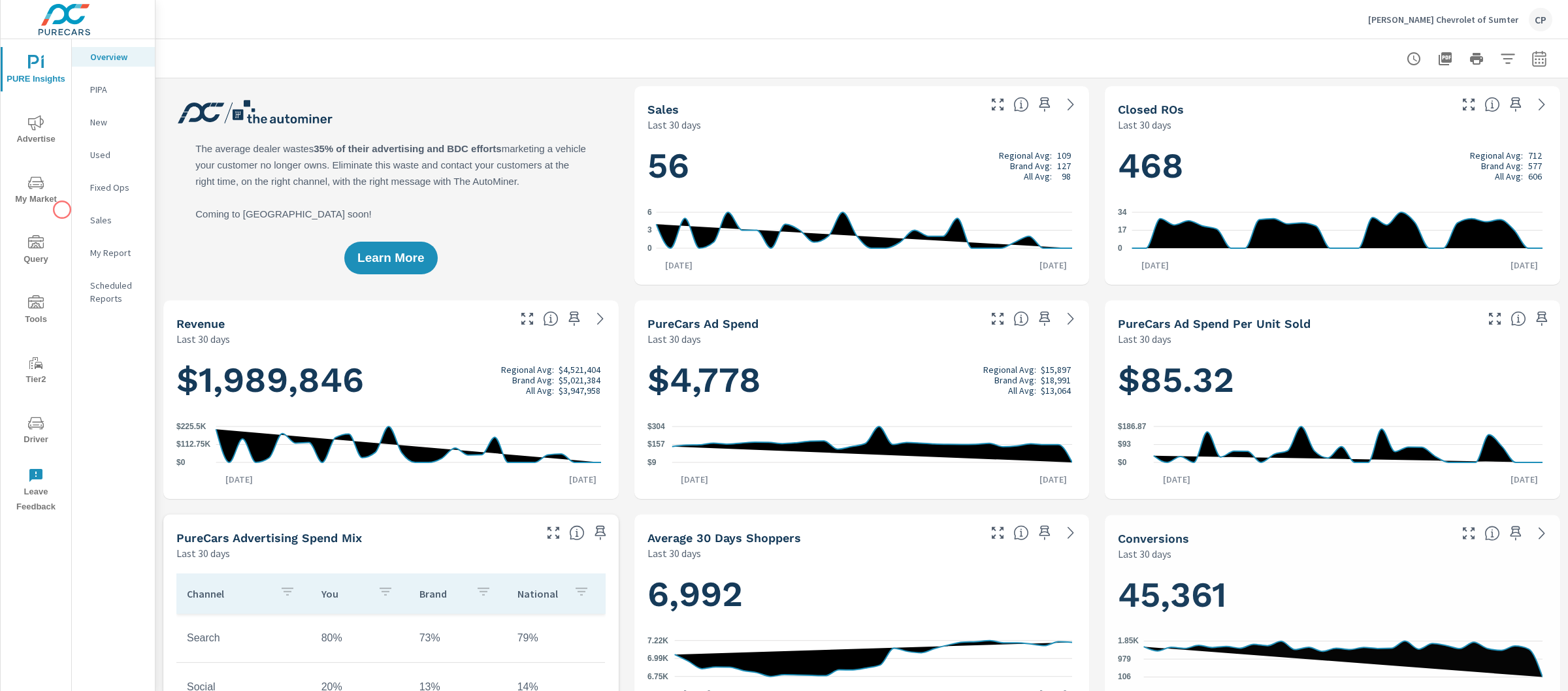
scroll to position [1, 0]
click at [40, 183] on icon "nav menu" at bounding box center [36, 183] width 15 height 15
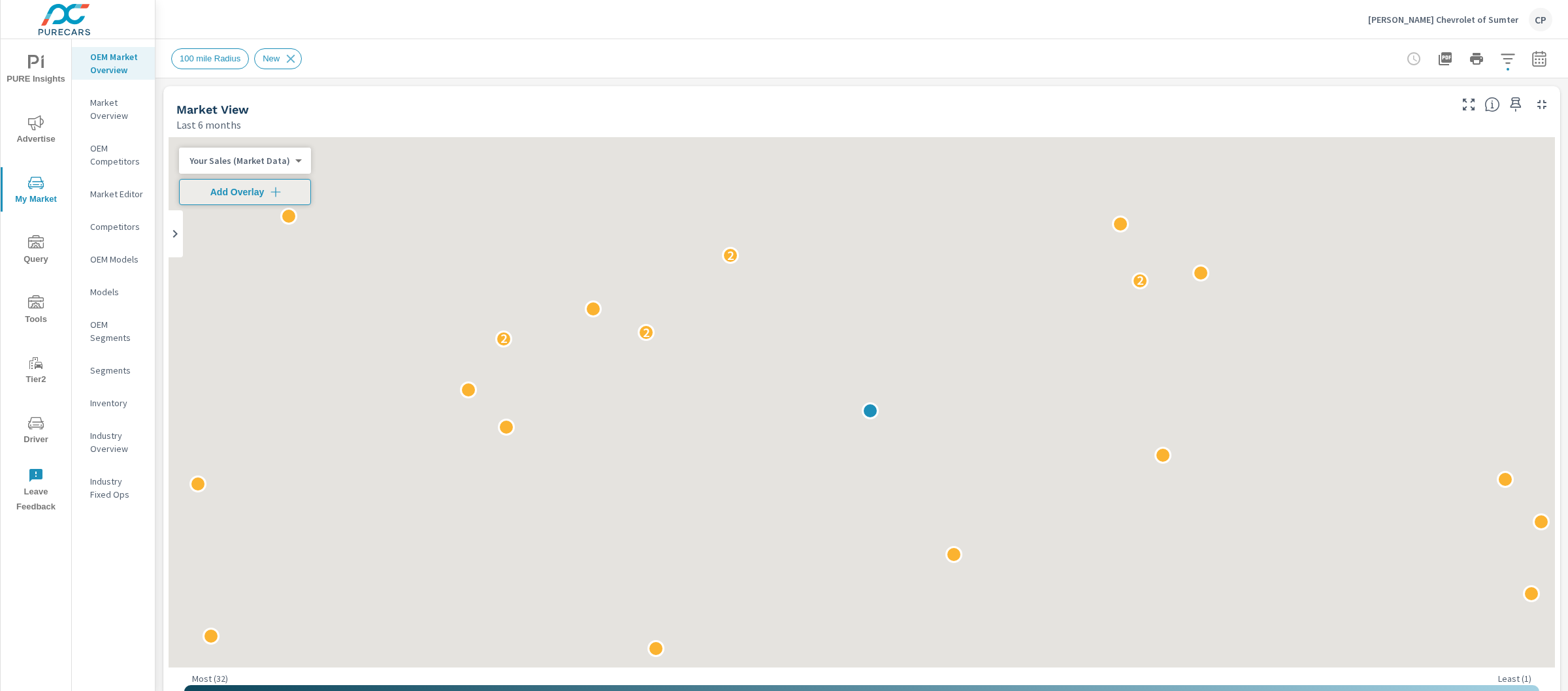
scroll to position [1, 0]
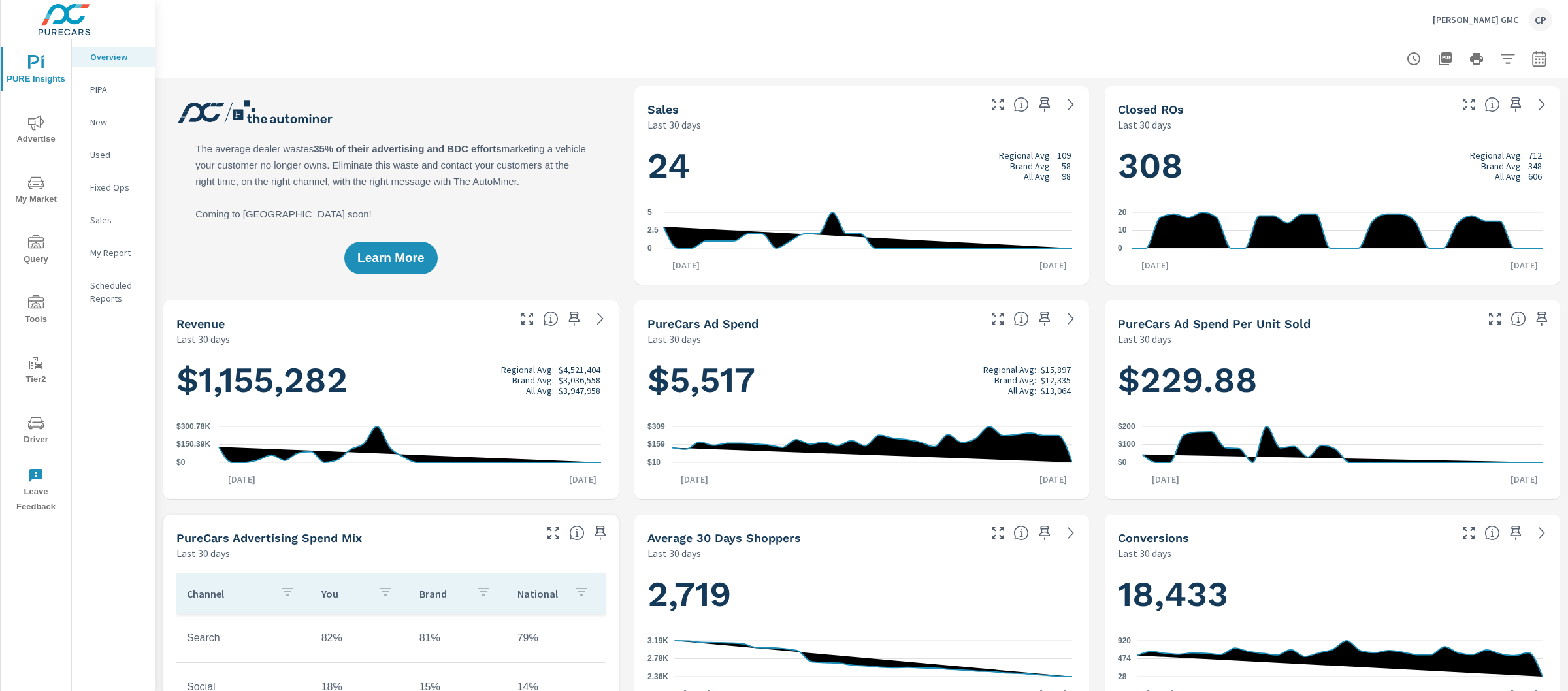
scroll to position [1, 0]
click at [45, 198] on span "My Market" at bounding box center [36, 191] width 63 height 32
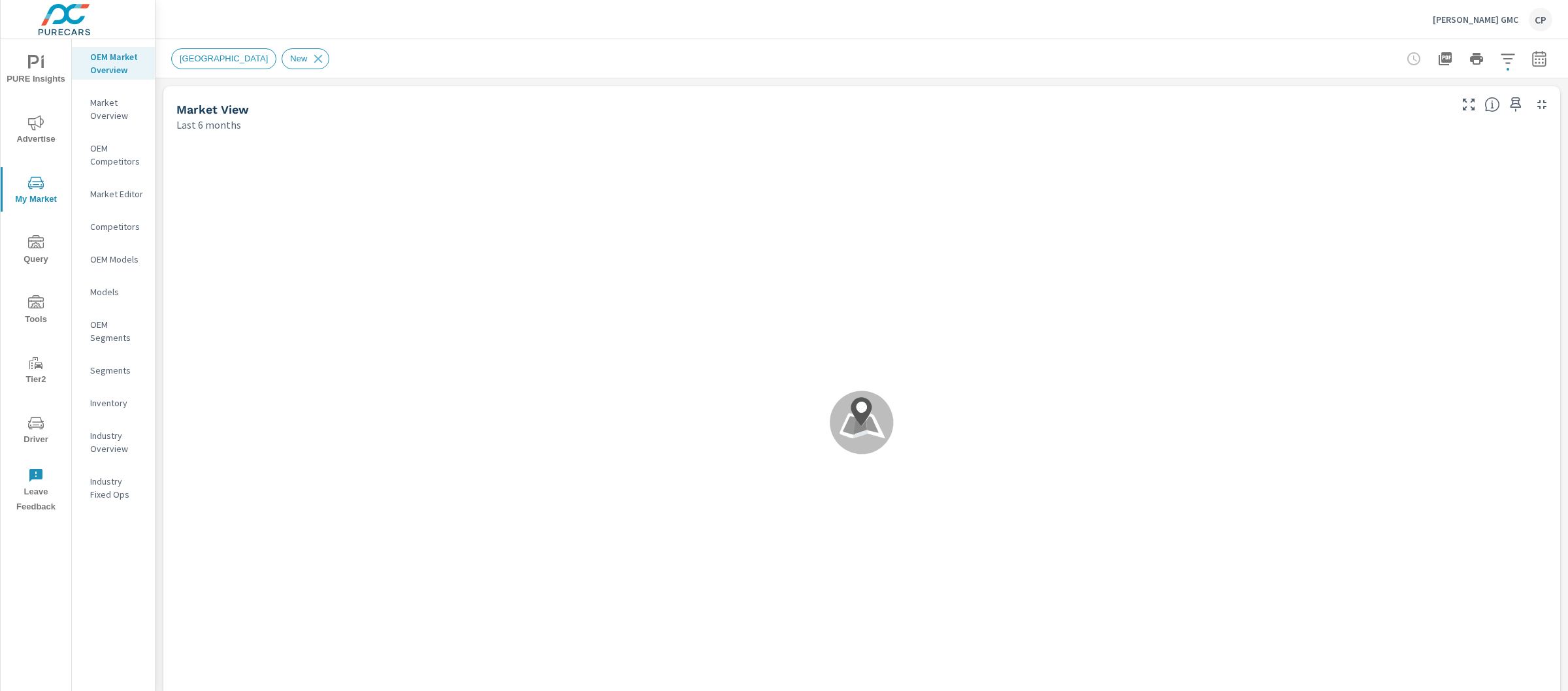
scroll to position [1, 0]
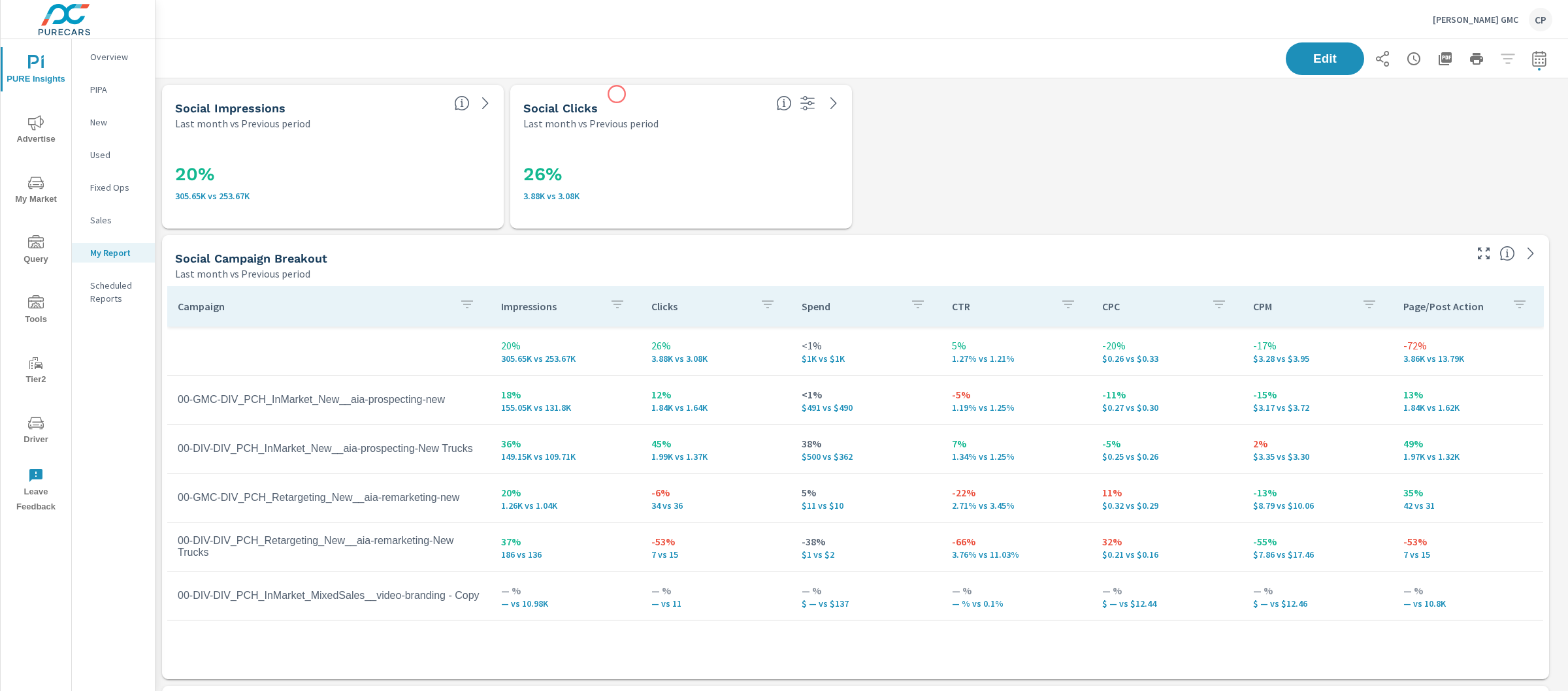
scroll to position [147, 0]
click at [52, 141] on span "Advertise" at bounding box center [36, 131] width 63 height 32
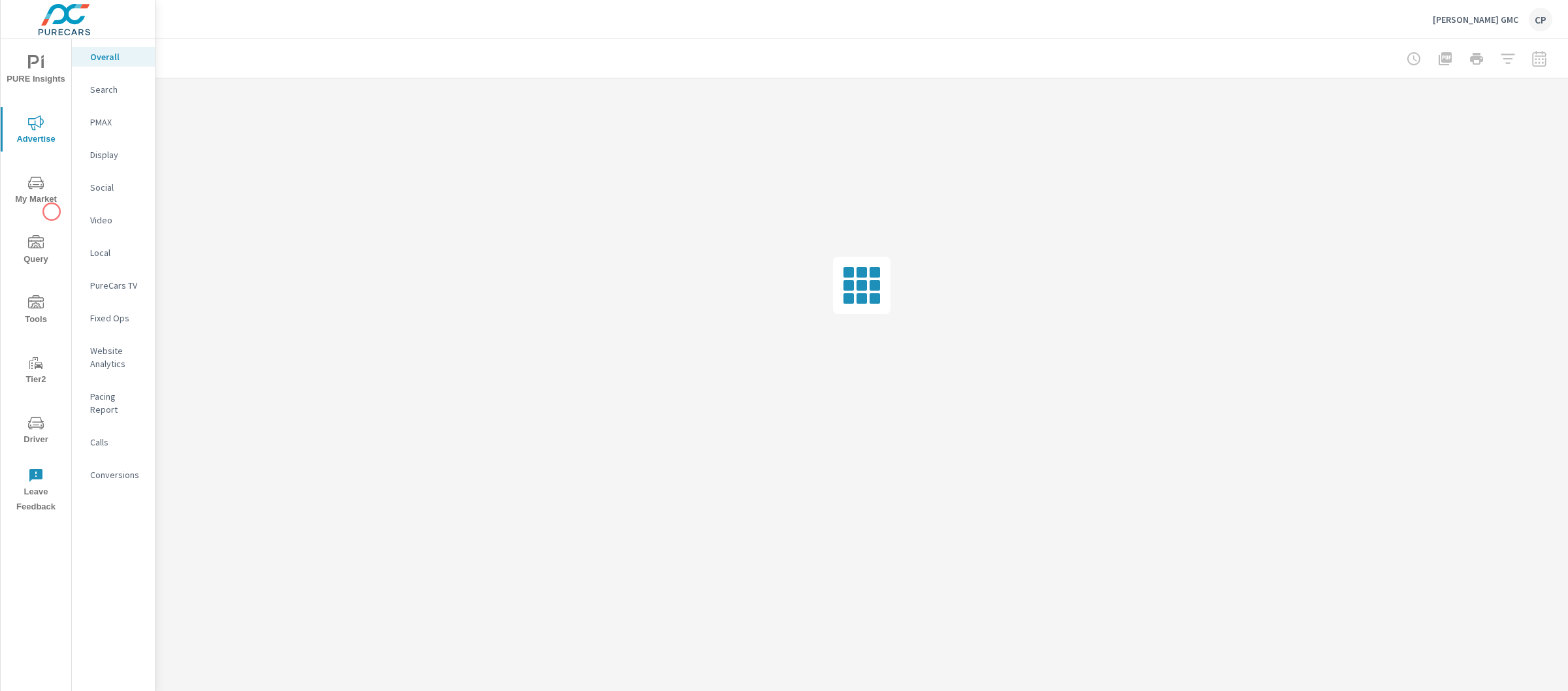
click at [49, 212] on div "PURE Insights Advertise My Market Query Tools Tier2 Driver Leave Feedback" at bounding box center [36, 280] width 71 height 481
click at [42, 198] on span "My Market" at bounding box center [36, 191] width 63 height 32
click at [130, 119] on p "Market Overview" at bounding box center [118, 109] width 55 height 26
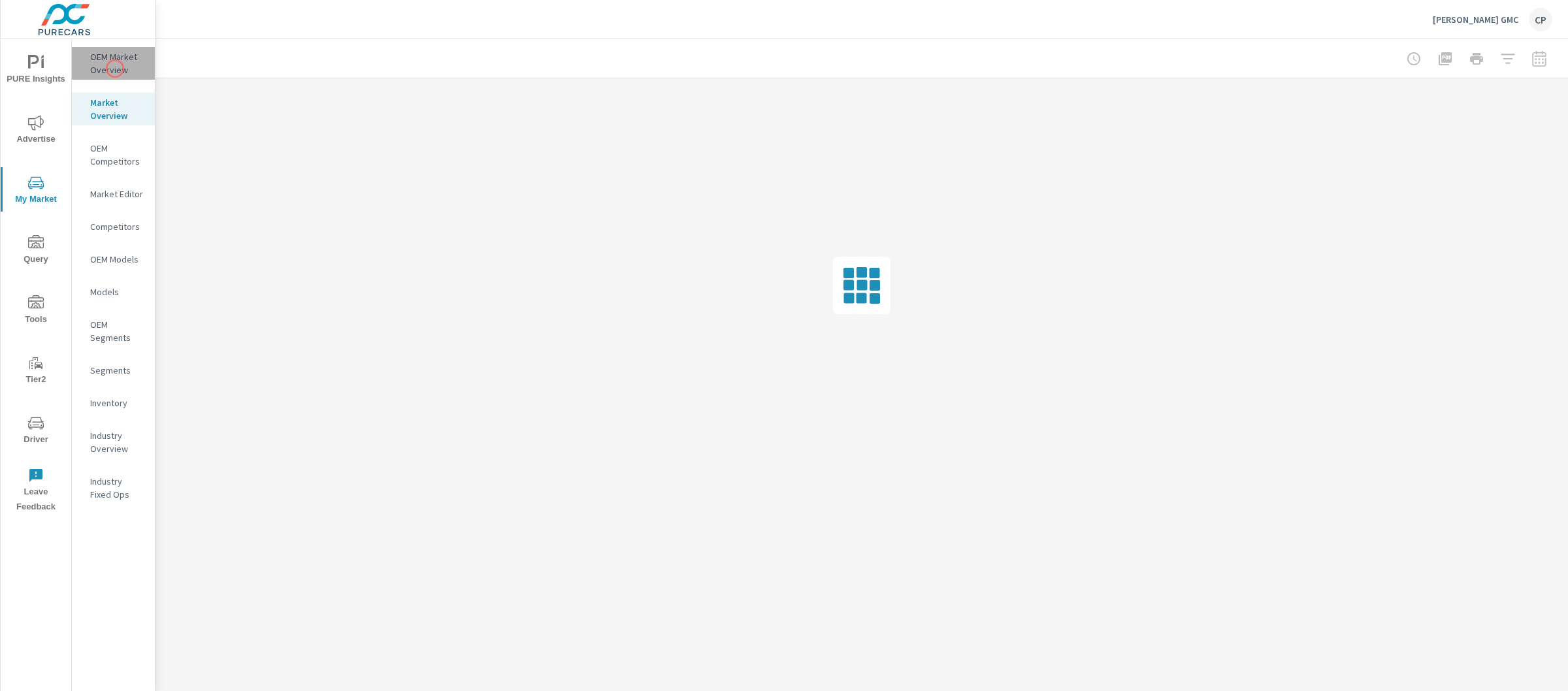
click at [115, 68] on p "OEM Market Overview" at bounding box center [118, 63] width 55 height 26
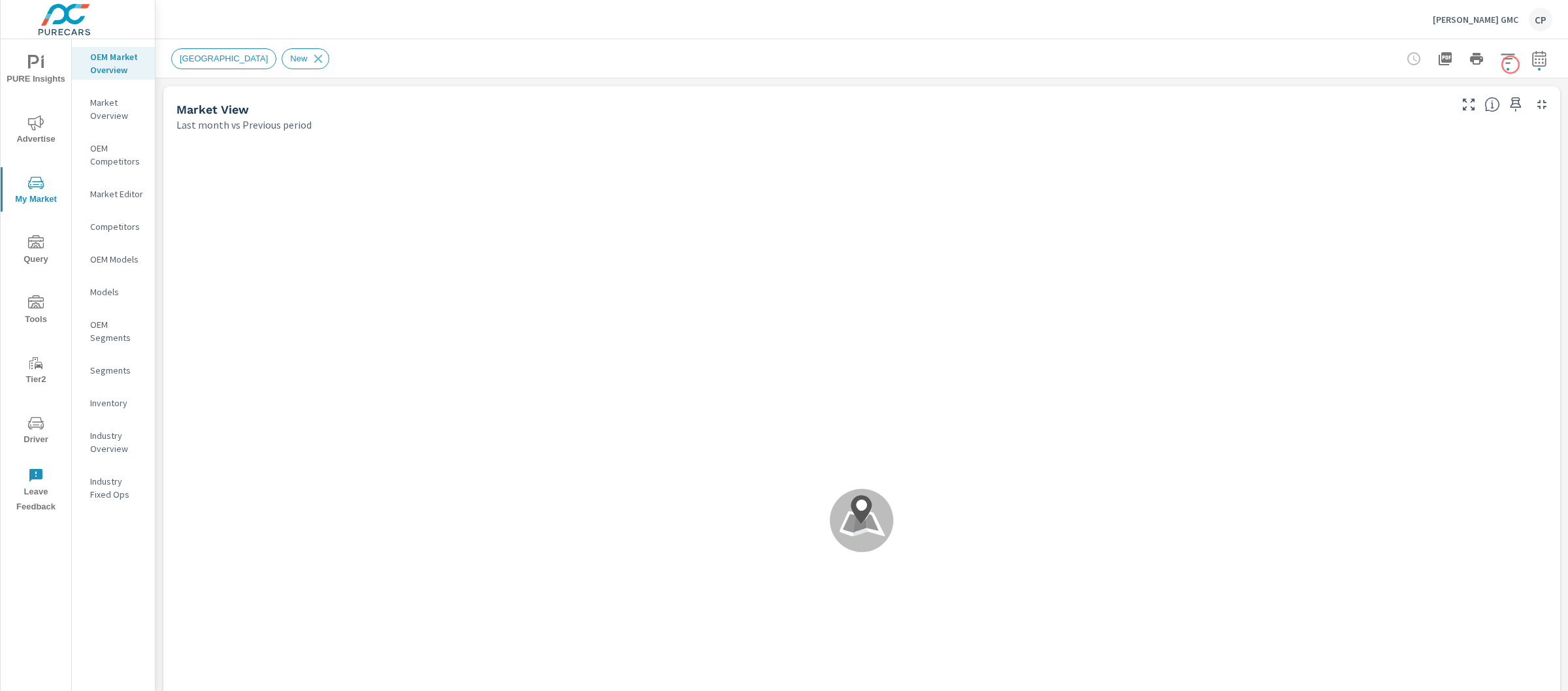
click at [1531, 59] on icon "button" at bounding box center [1539, 59] width 15 height 15
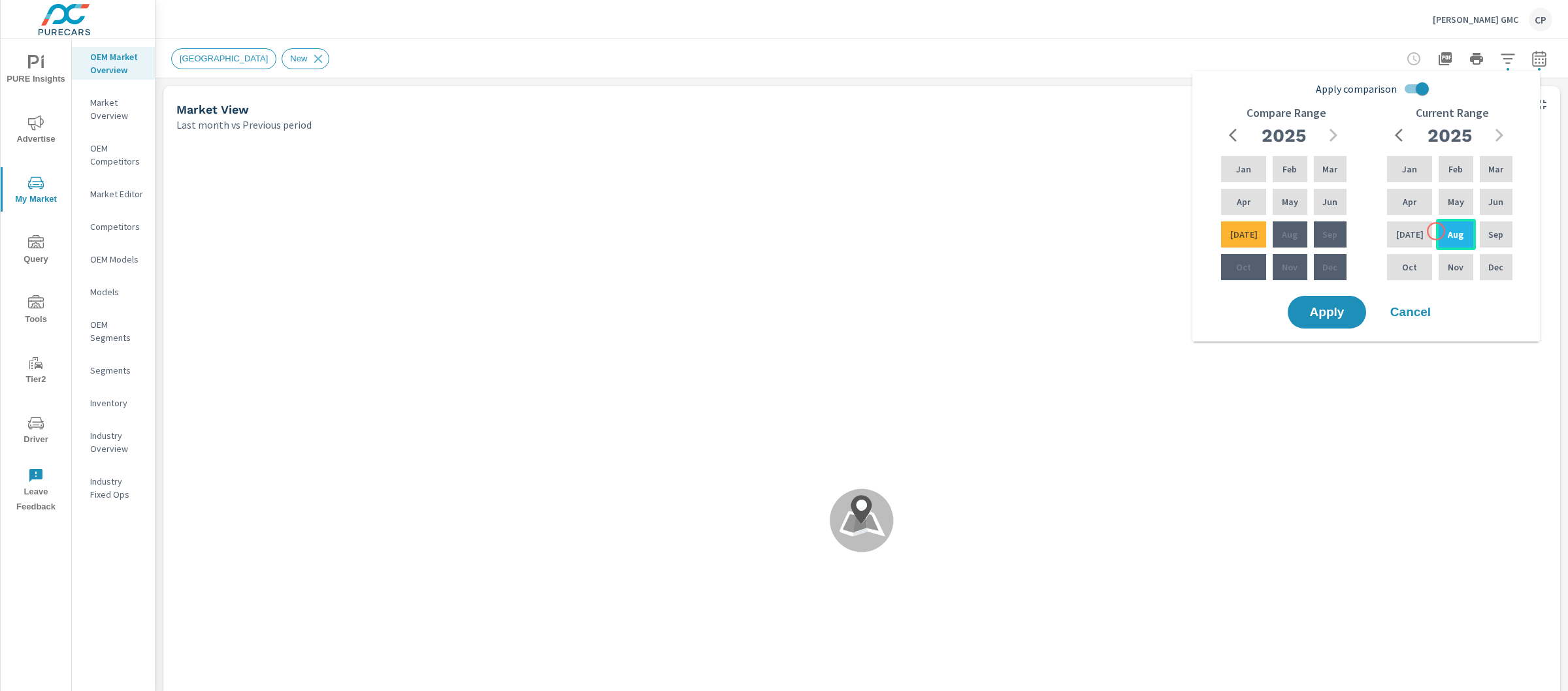
click at [1439, 229] on div "Aug" at bounding box center [1456, 235] width 39 height 32
click at [1414, 145] on div "2025" at bounding box center [1449, 135] width 125 height 26
click at [1420, 85] on input "Apply comparison" at bounding box center [1422, 89] width 74 height 25
checkbox input "false"
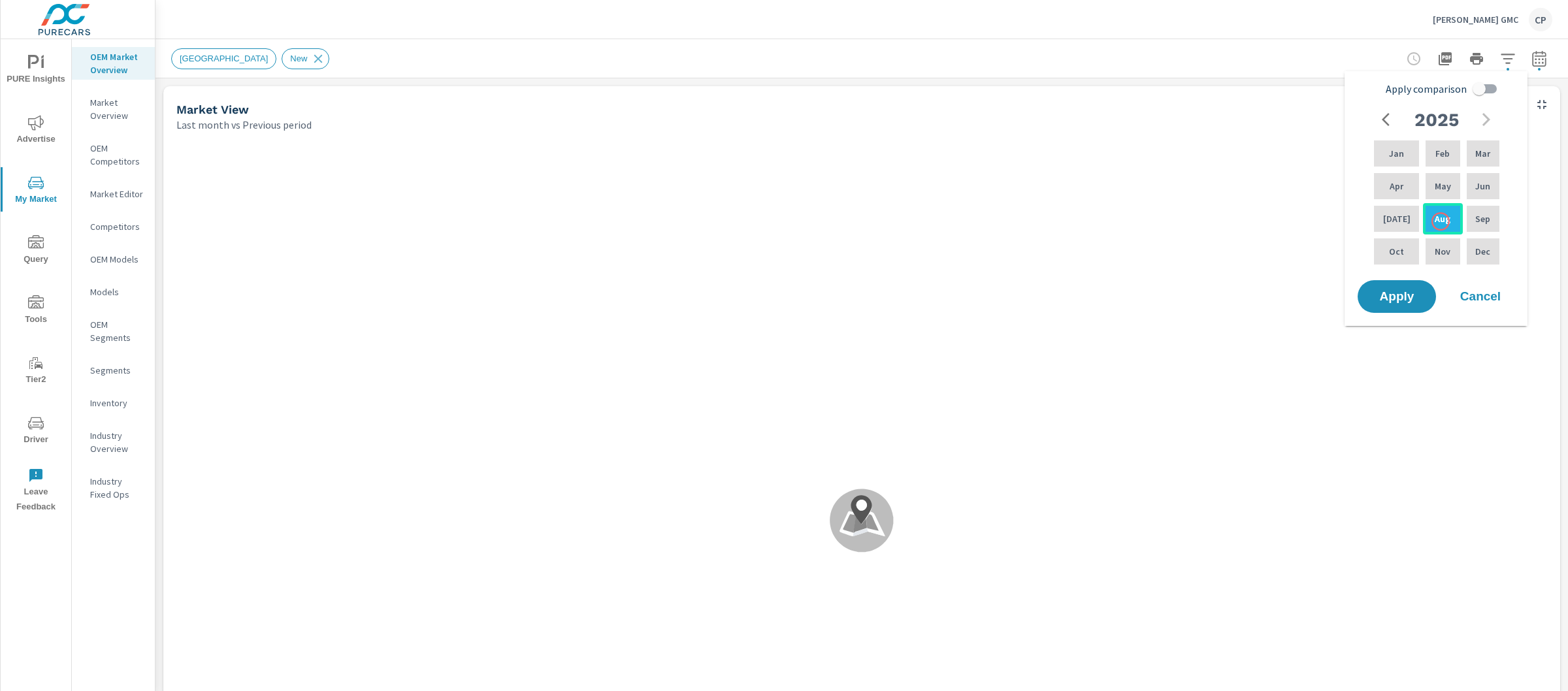
click at [1441, 222] on p "Aug" at bounding box center [1443, 218] width 15 height 13
click at [1392, 138] on div "Jan" at bounding box center [1397, 154] width 50 height 32
click at [1389, 278] on div "Apply Cancel" at bounding box center [1439, 297] width 167 height 38
click at [1391, 287] on button "Apply" at bounding box center [1397, 297] width 81 height 34
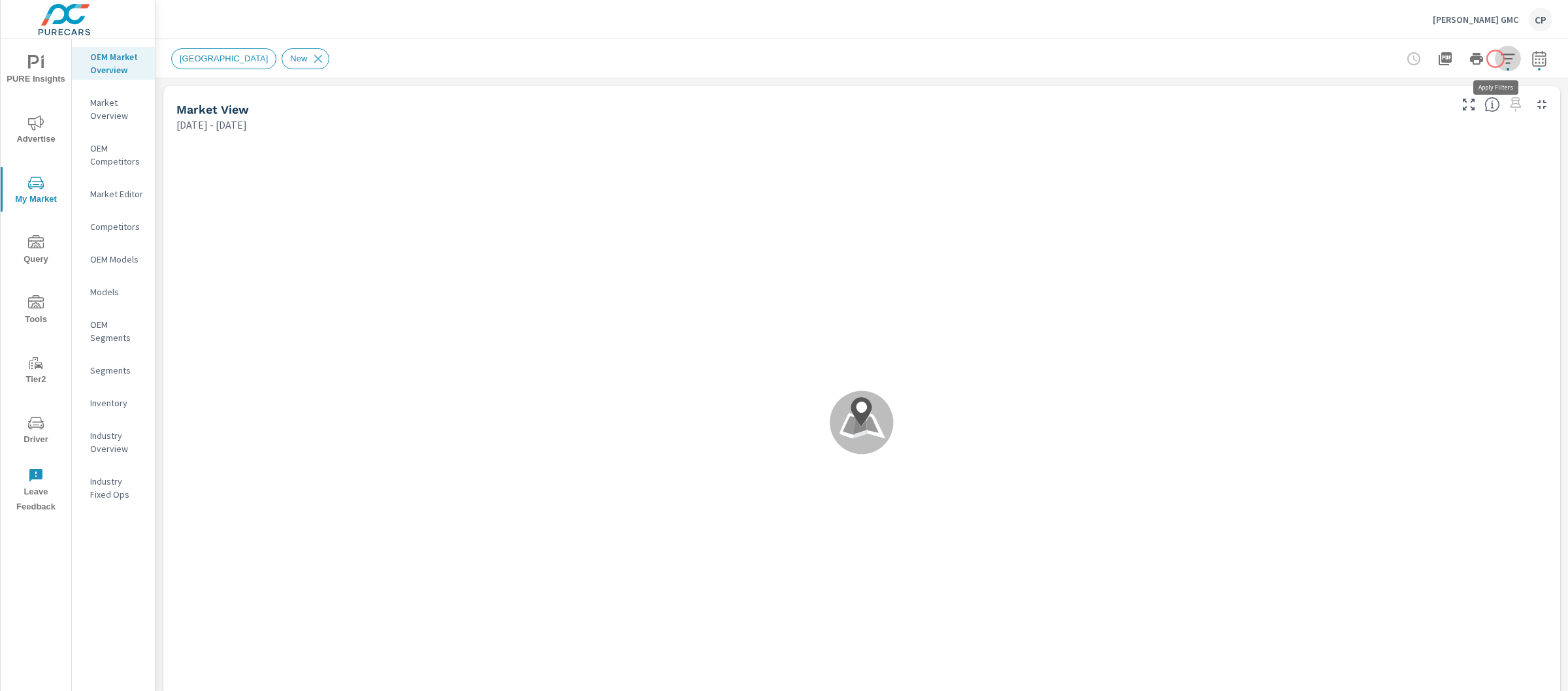
click at [1501, 59] on icon "button" at bounding box center [1507, 58] width 14 height 9
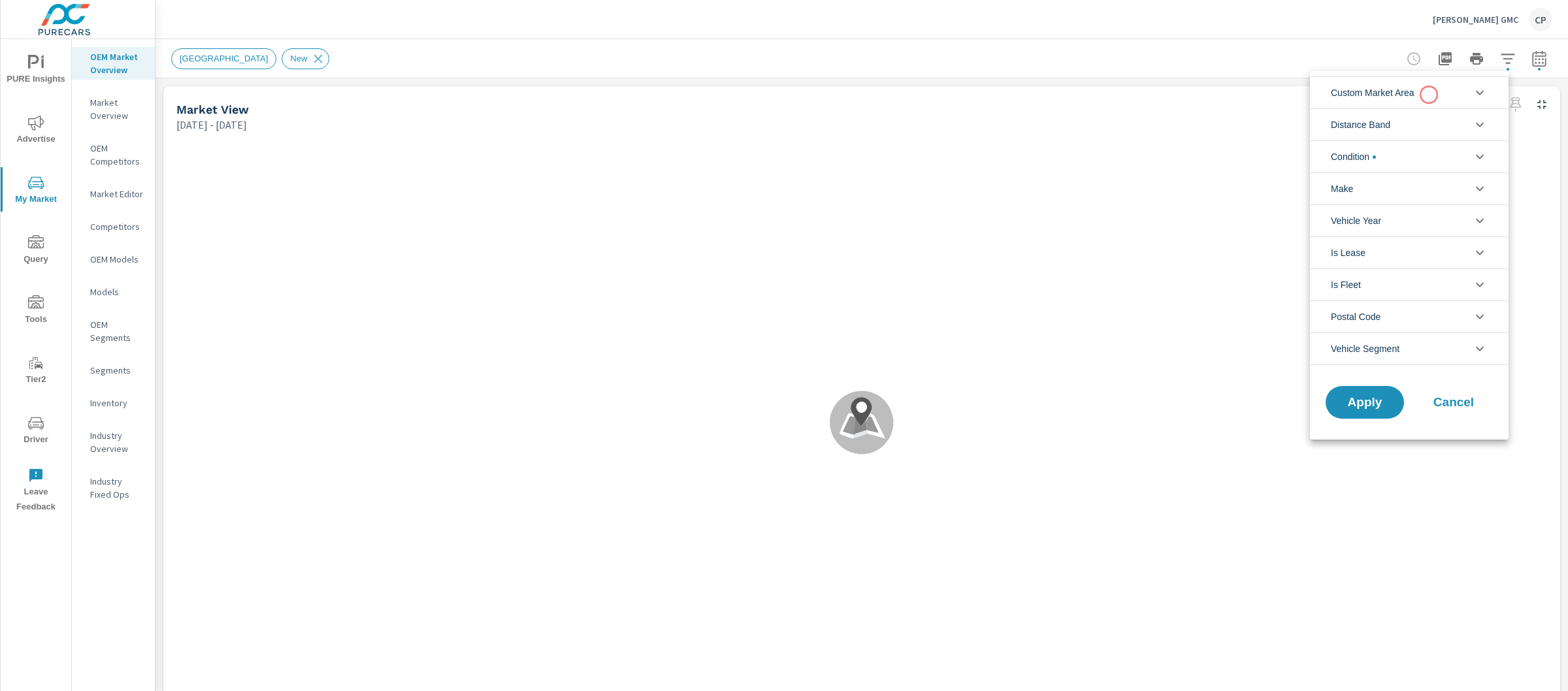
click at [1429, 95] on li "Custom Market Area" at bounding box center [1409, 93] width 199 height 32
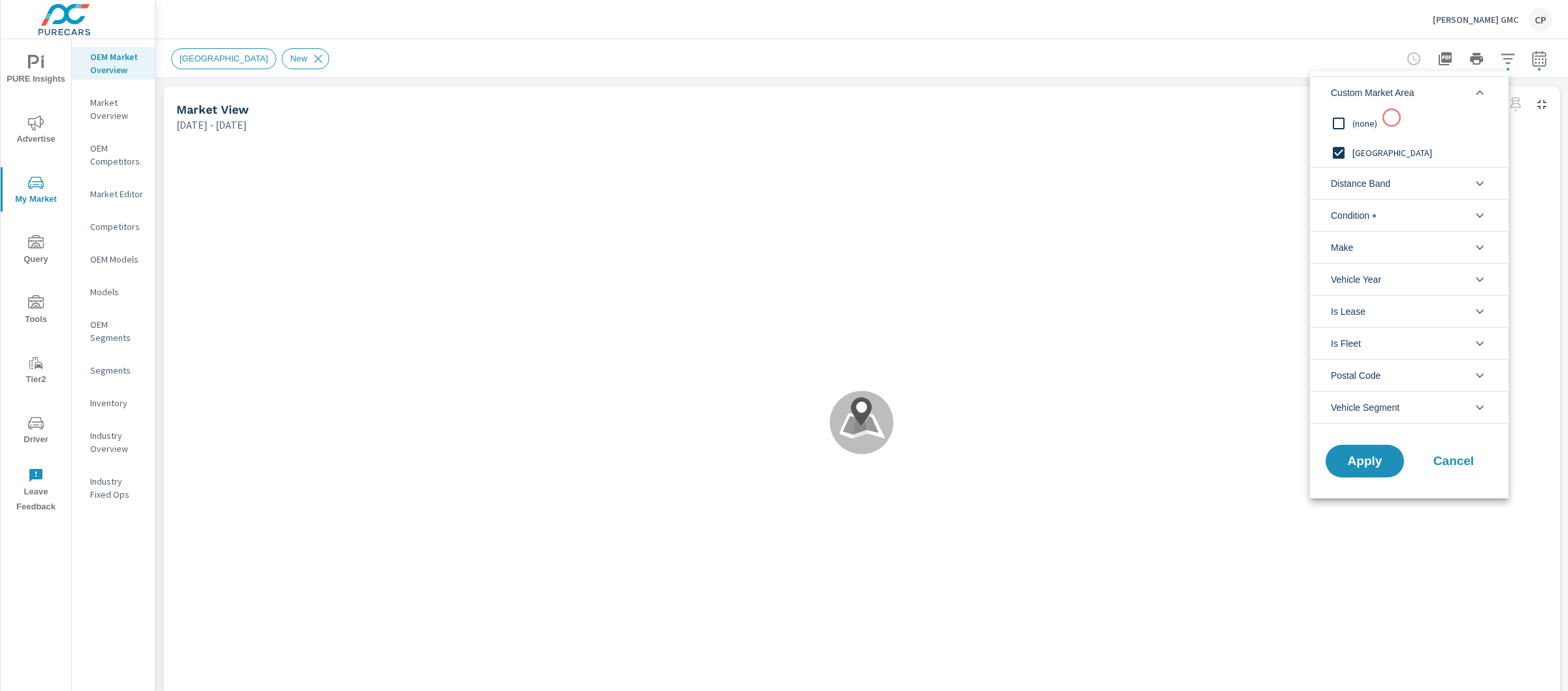
click at [1392, 118] on span "(none)" at bounding box center [1425, 124] width 143 height 15
click at [1382, 185] on span "Distance Band" at bounding box center [1361, 183] width 60 height 32
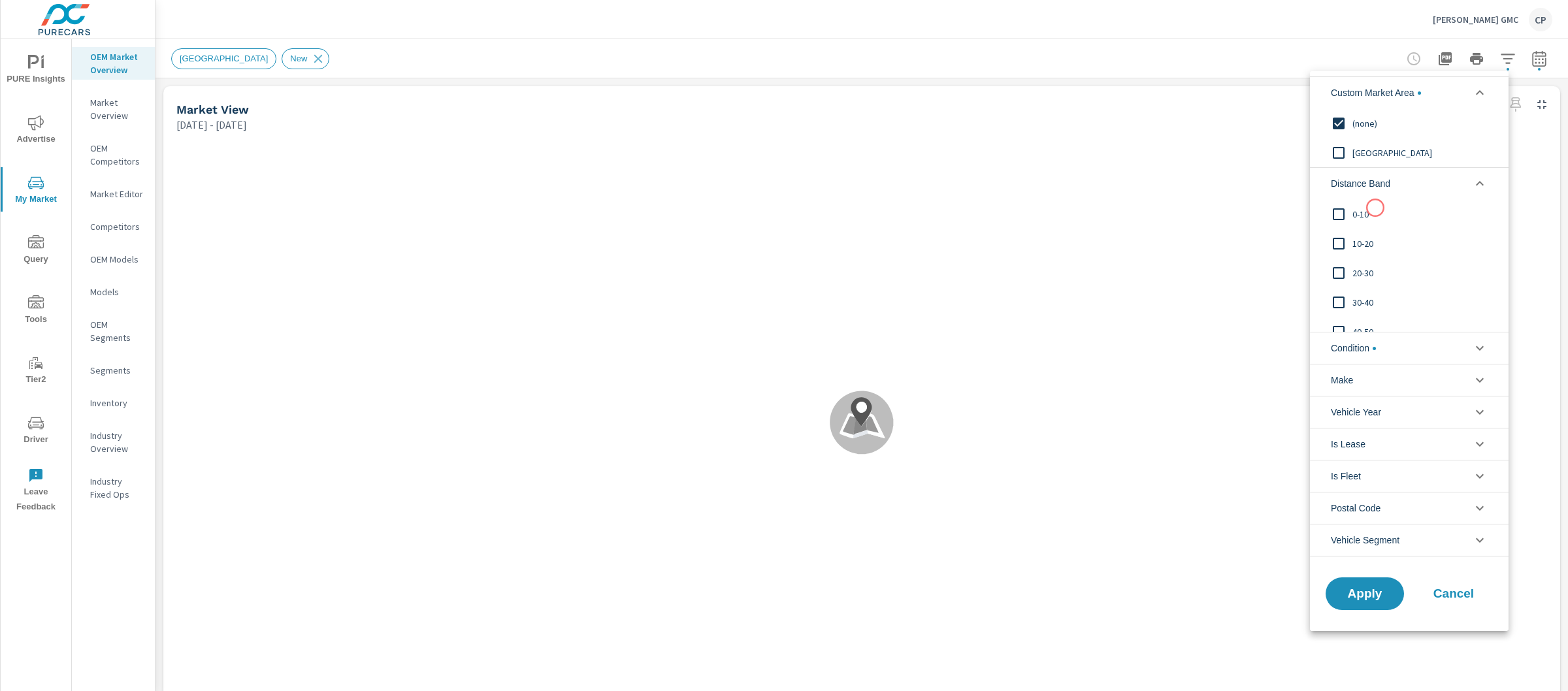
click at [1375, 209] on span "0-10" at bounding box center [1425, 214] width 143 height 15
click at [1363, 247] on span "10-20" at bounding box center [1425, 244] width 143 height 15
click at [1367, 599] on span "Apply" at bounding box center [1365, 594] width 54 height 13
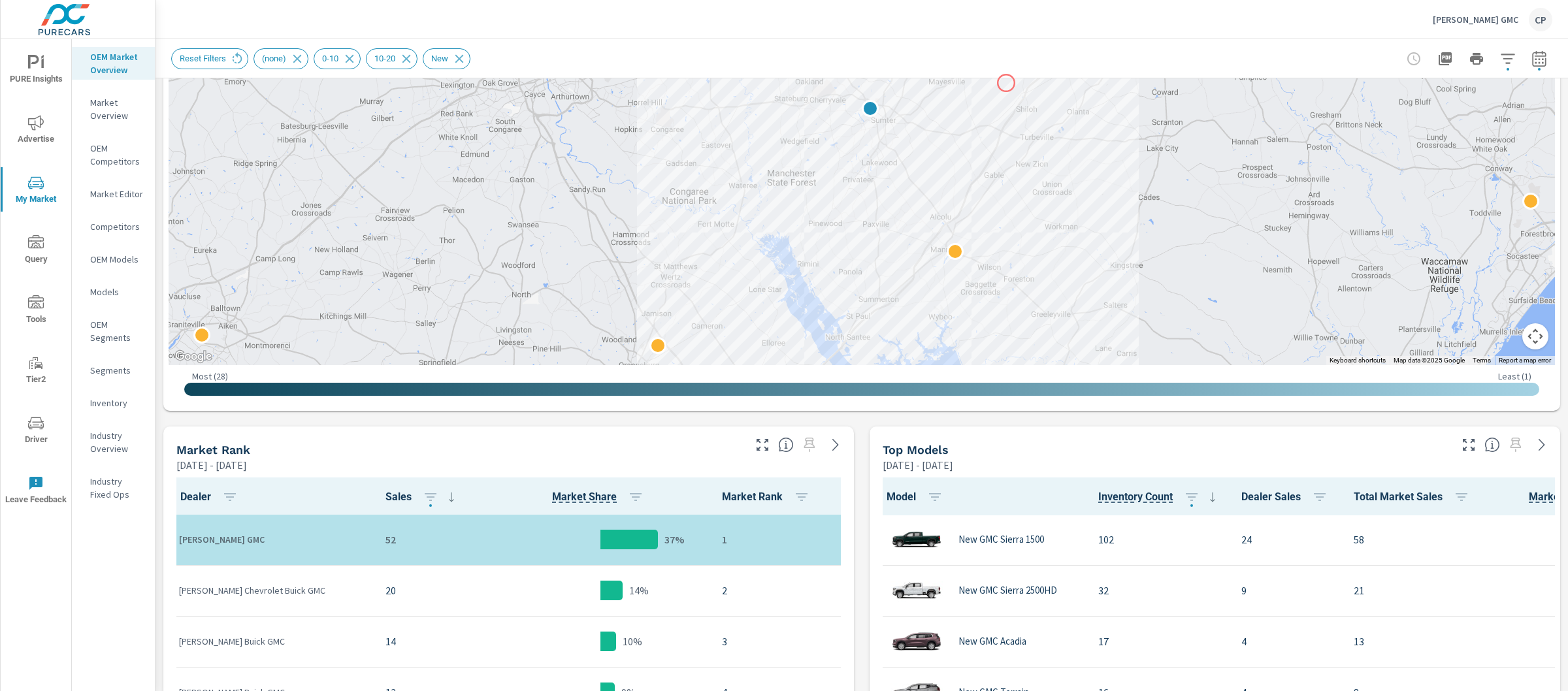
scroll to position [304, 0]
click at [1531, 51] on icon "button" at bounding box center [1539, 59] width 15 height 15
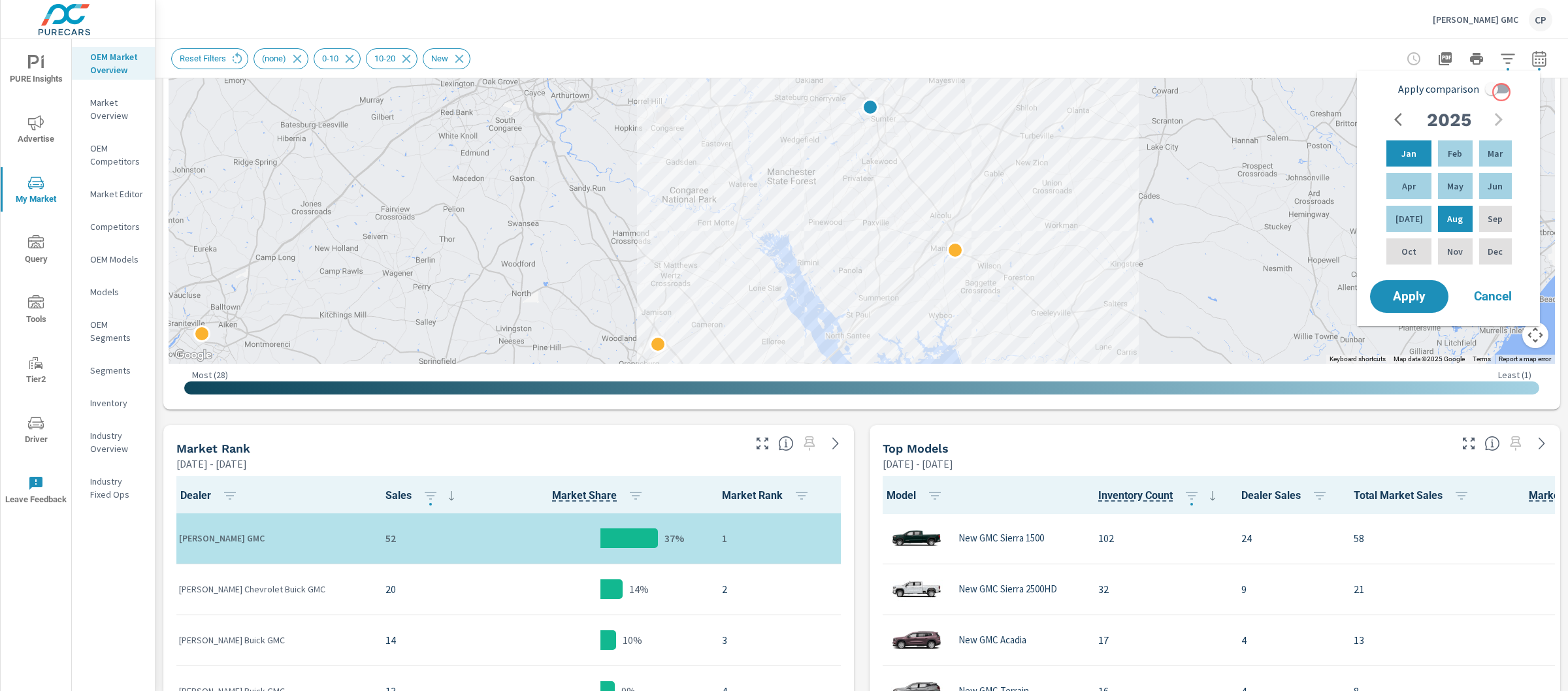
click at [1501, 92] on input "Apply comparison" at bounding box center [1491, 89] width 74 height 25
checkbox input "true"
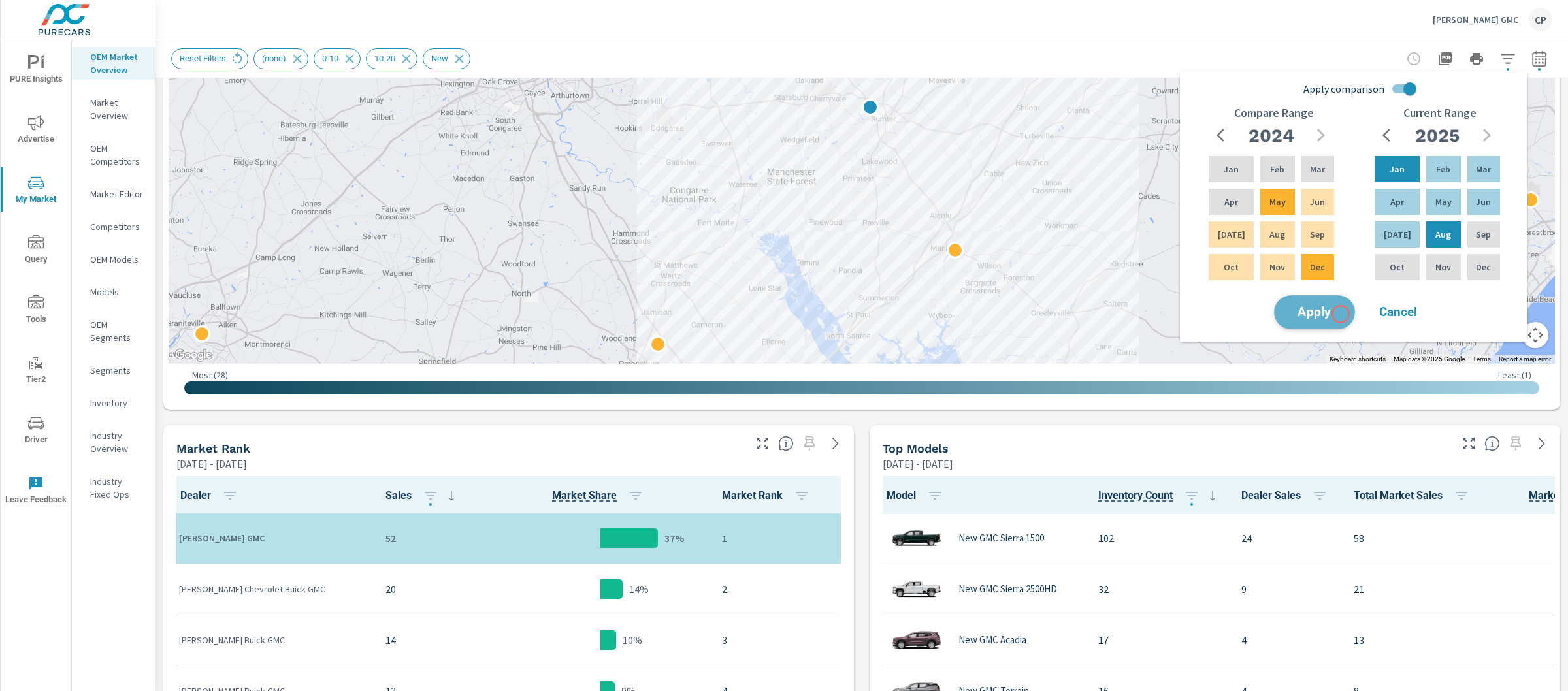
click at [1341, 314] on span "Apply" at bounding box center [1315, 312] width 54 height 13
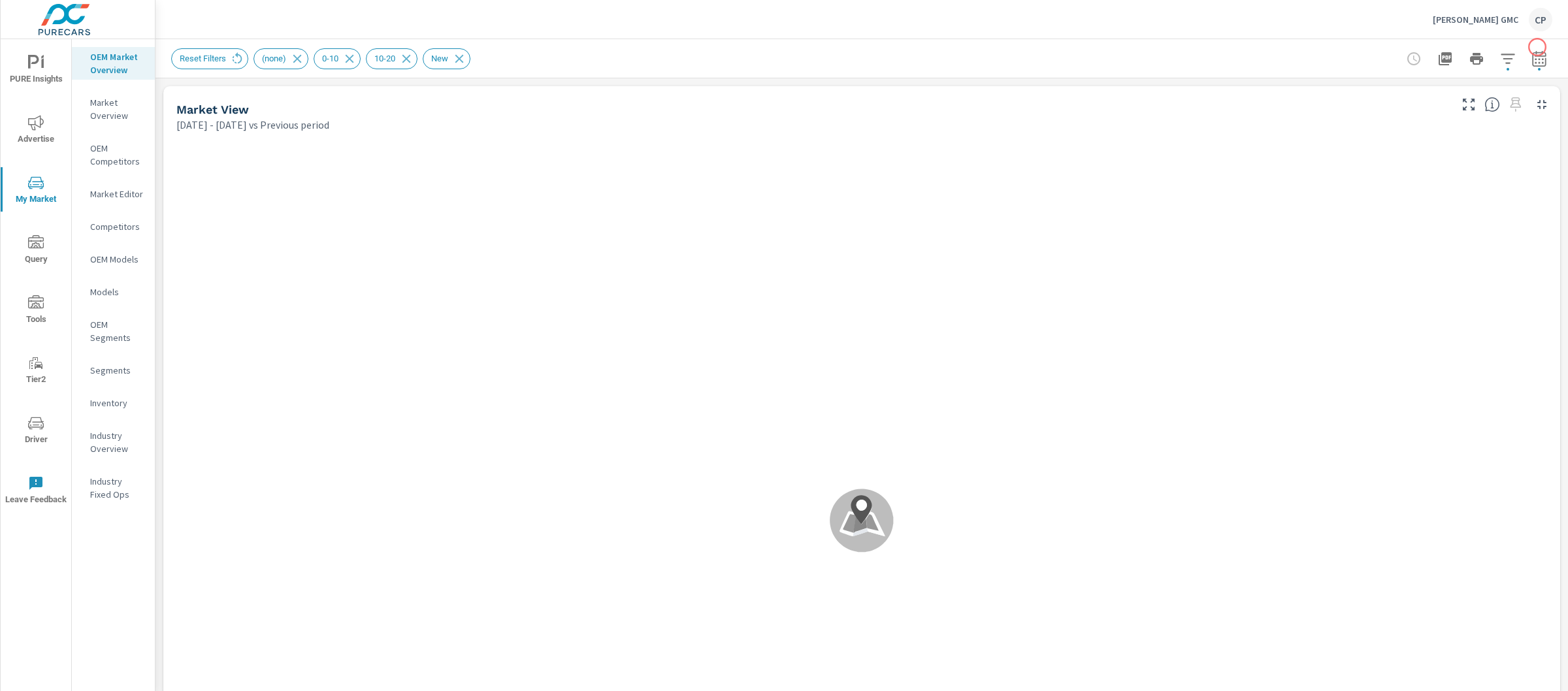
click at [1537, 47] on div at bounding box center [1477, 59] width 152 height 26
click at [1535, 49] on button "button" at bounding box center [1539, 59] width 26 height 26
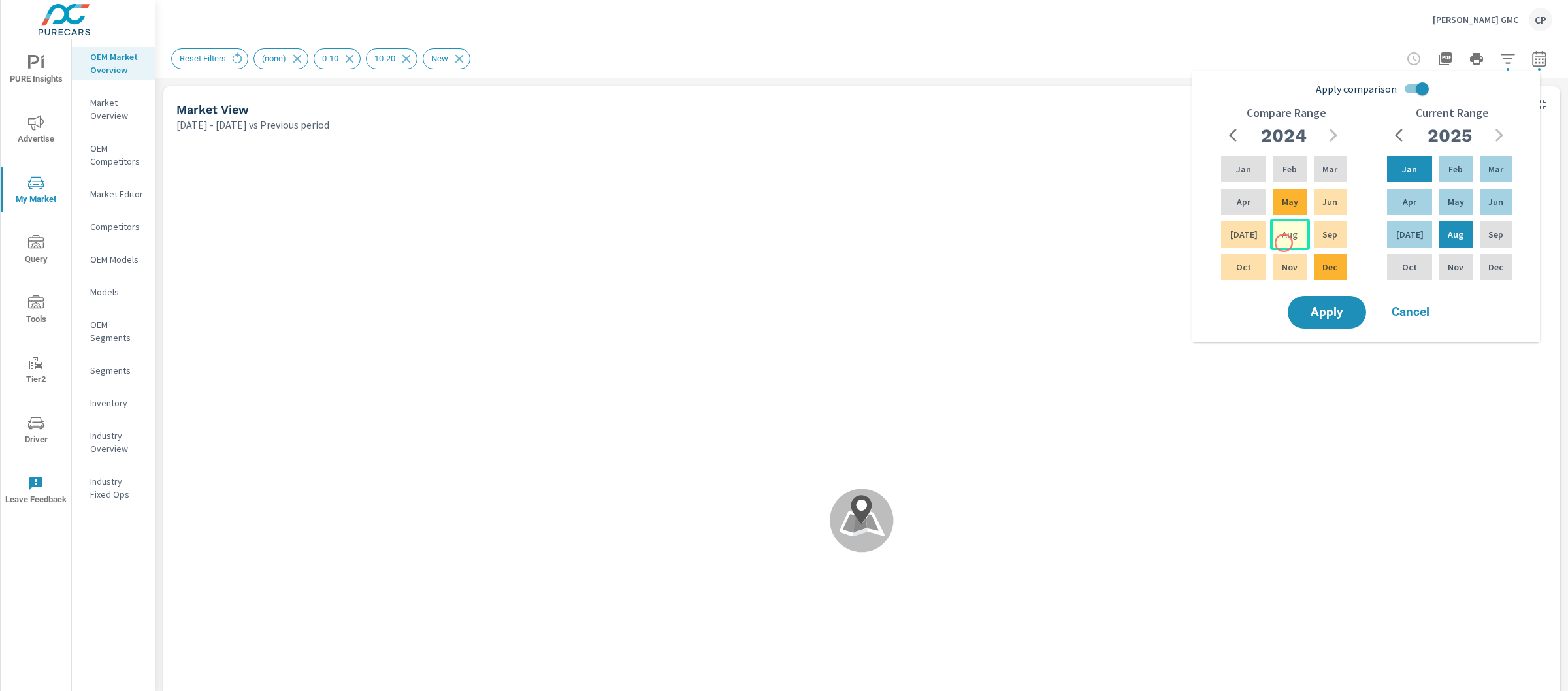
click at [1283, 241] on div "Aug" at bounding box center [1290, 235] width 39 height 32
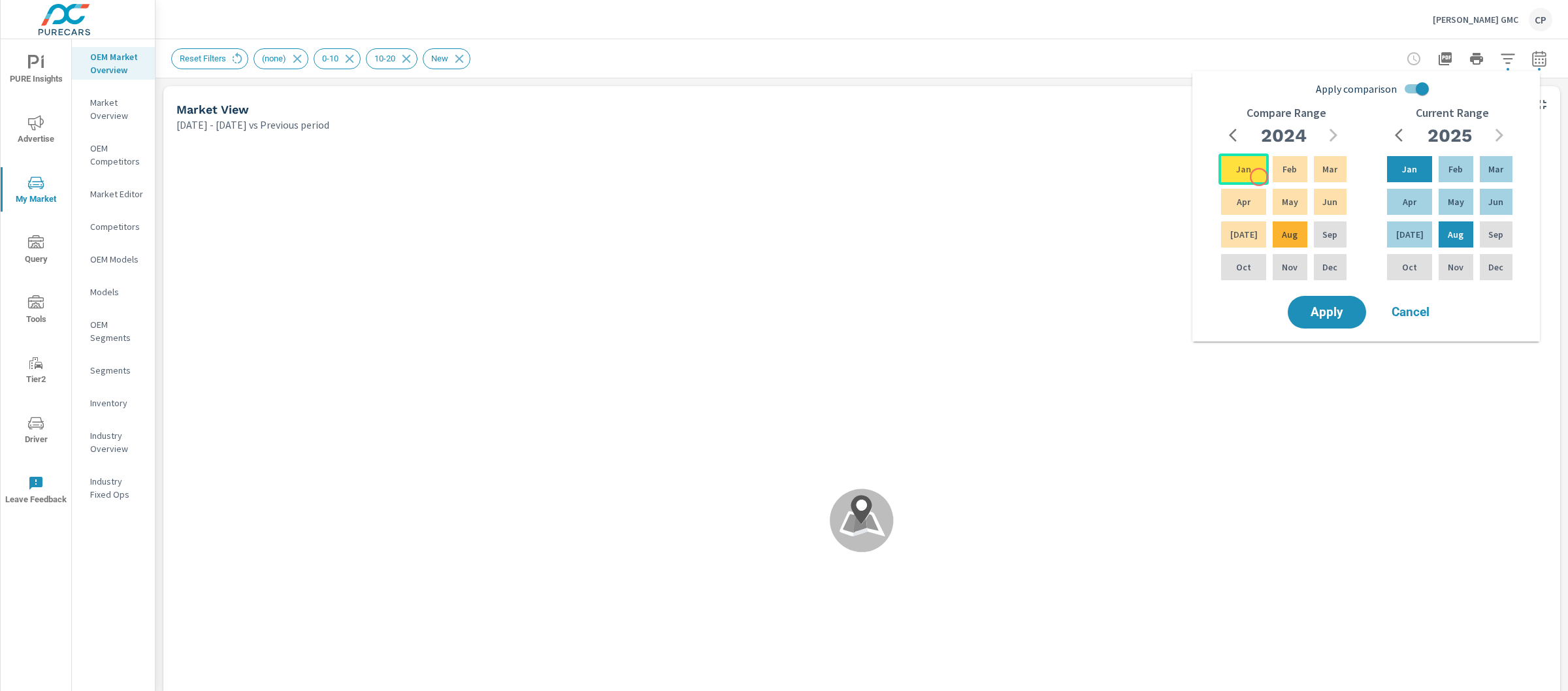
click at [1257, 177] on div "Jan" at bounding box center [1244, 169] width 50 height 32
click at [1331, 301] on button "Apply" at bounding box center [1327, 312] width 81 height 34
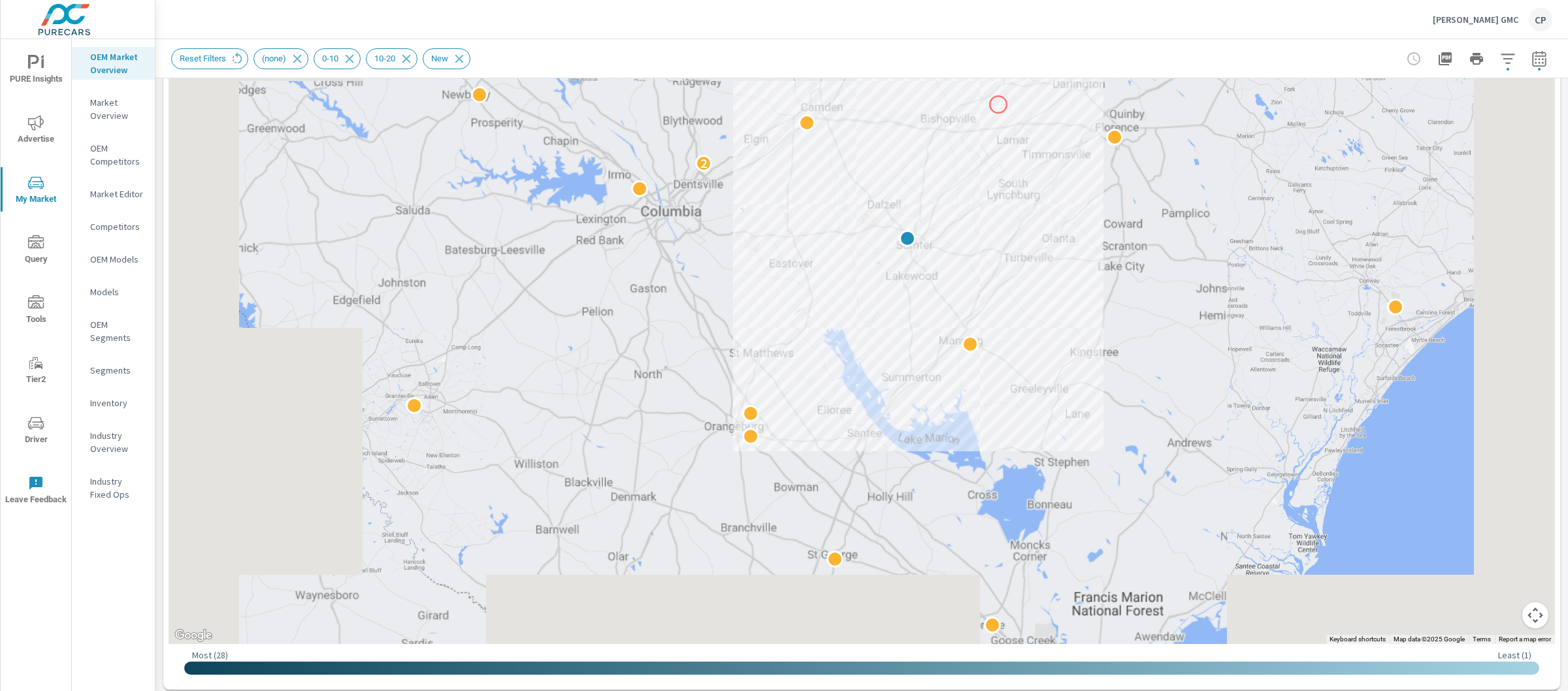
scroll to position [229, 0]
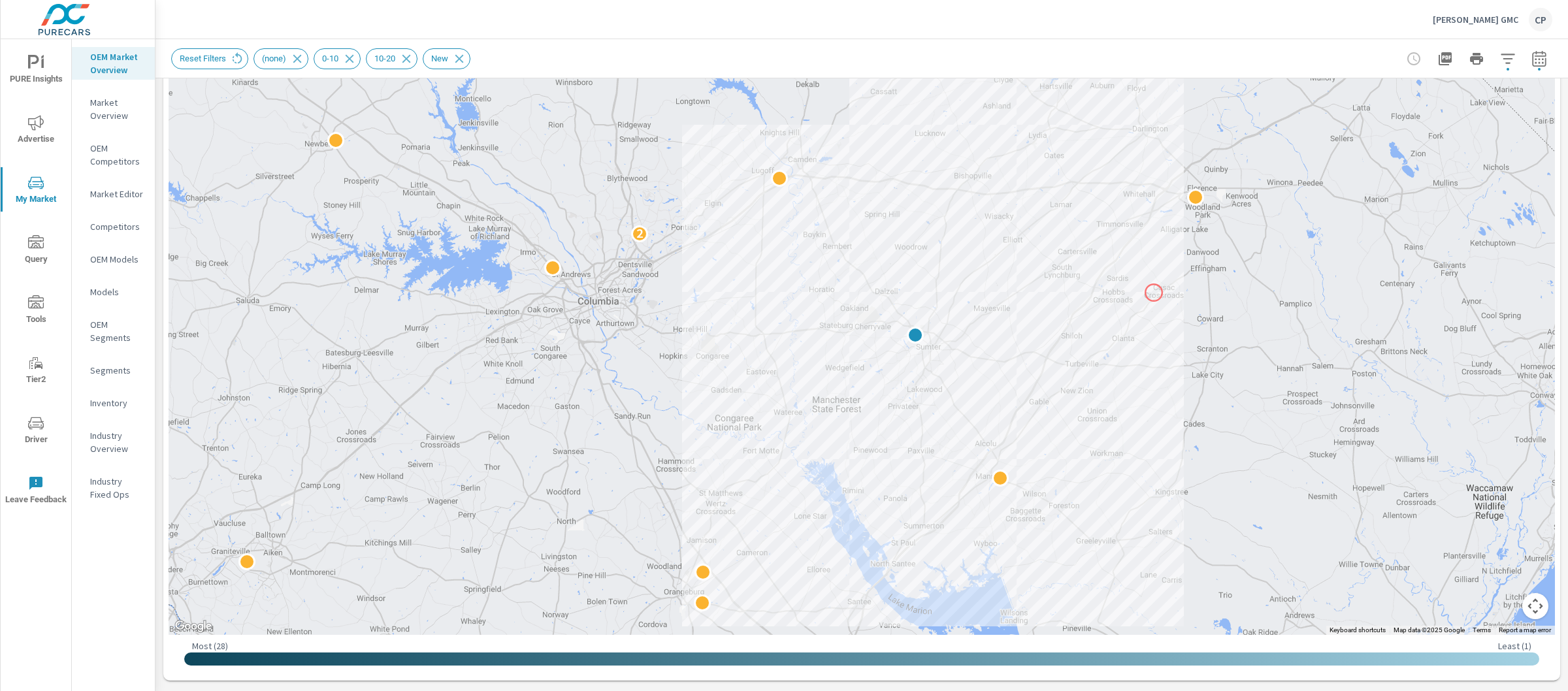
drag, startPoint x: 1158, startPoint y: 250, endPoint x: 1154, endPoint y: 293, distance: 43.2
click div "2"
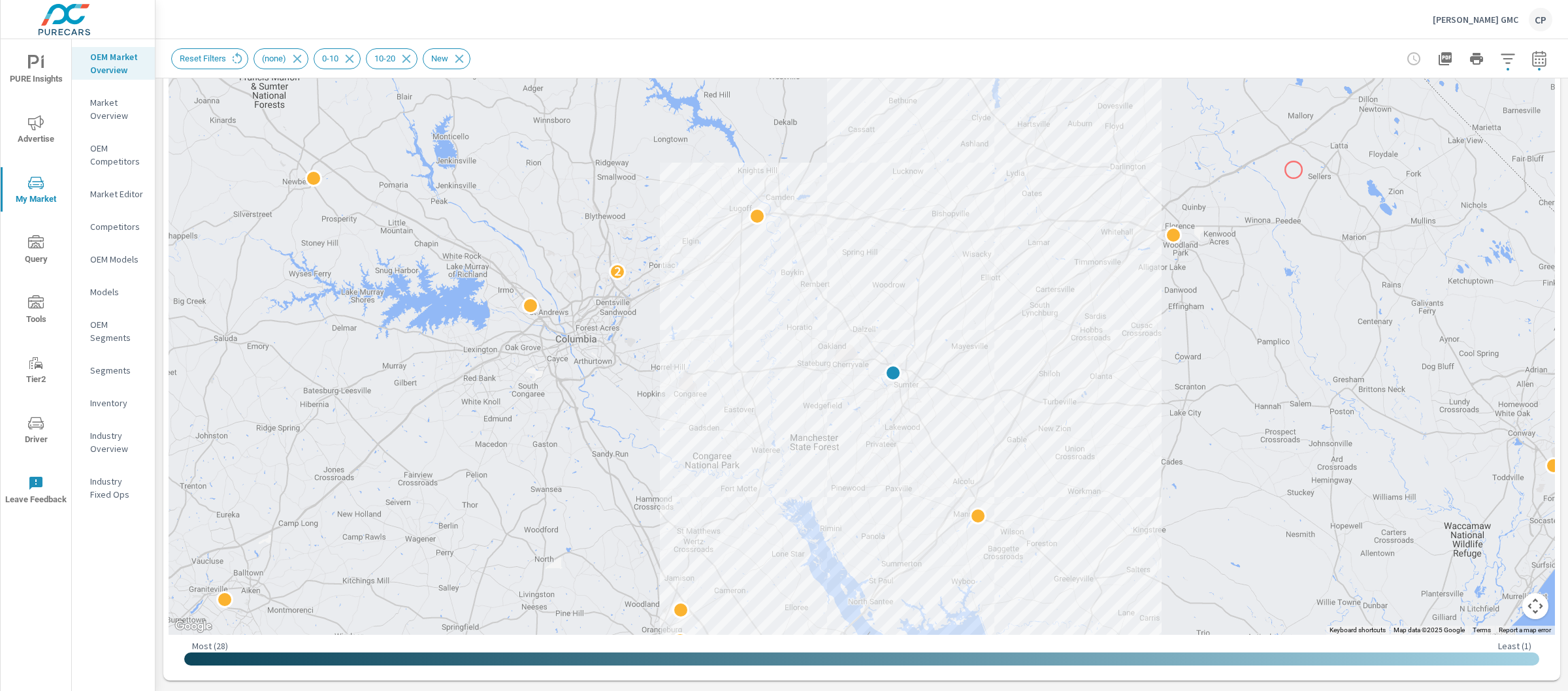
drag, startPoint x: 1319, startPoint y: 128, endPoint x: 1294, endPoint y: 171, distance: 49.7
click div "2"
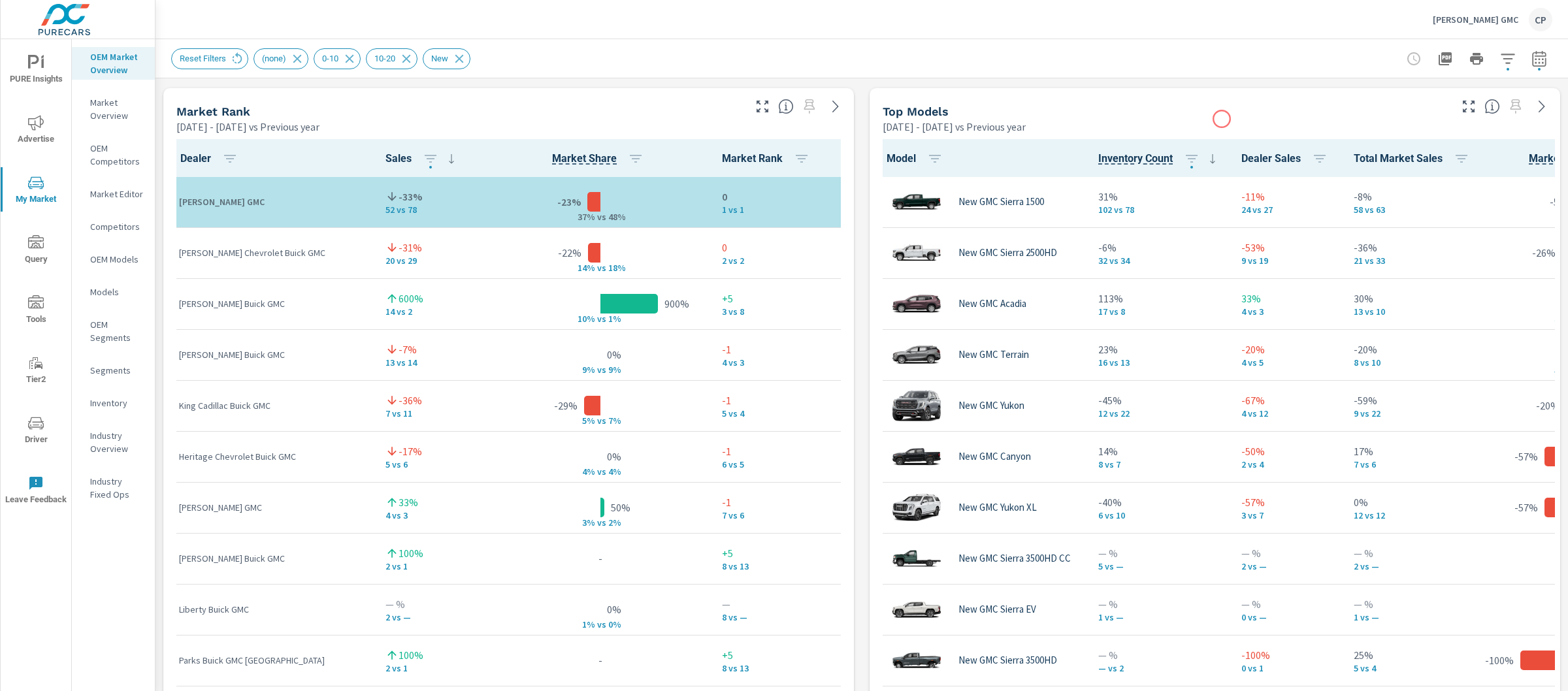
scroll to position [781, 0]
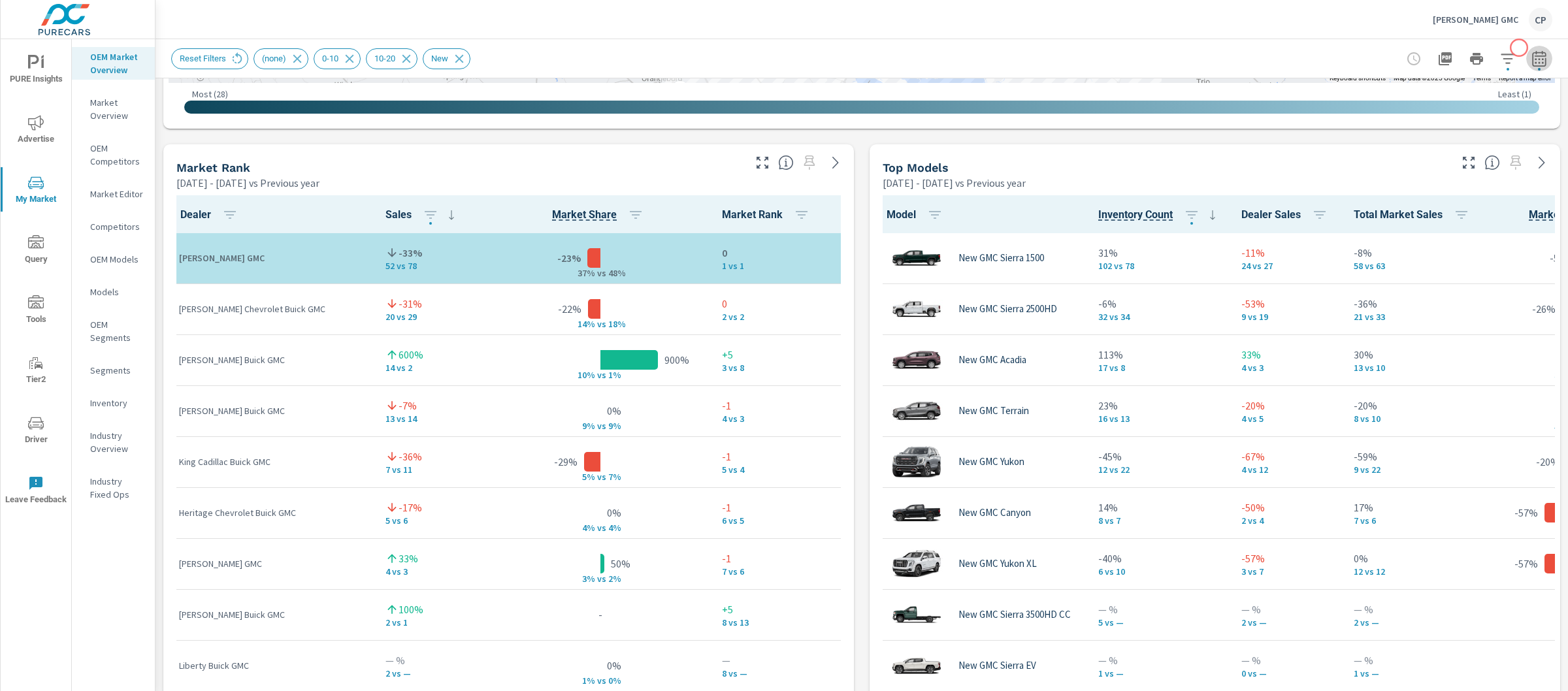
click button "button"
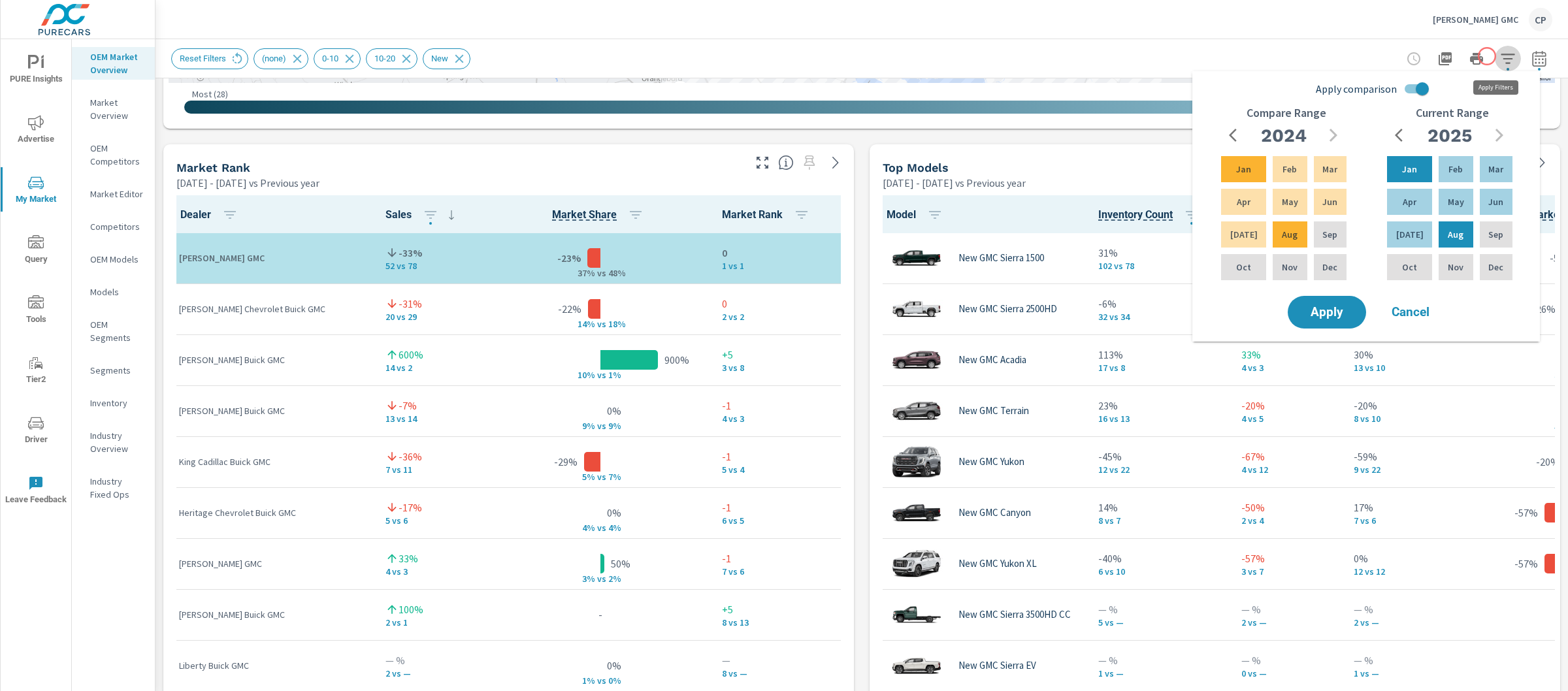
click icon "button"
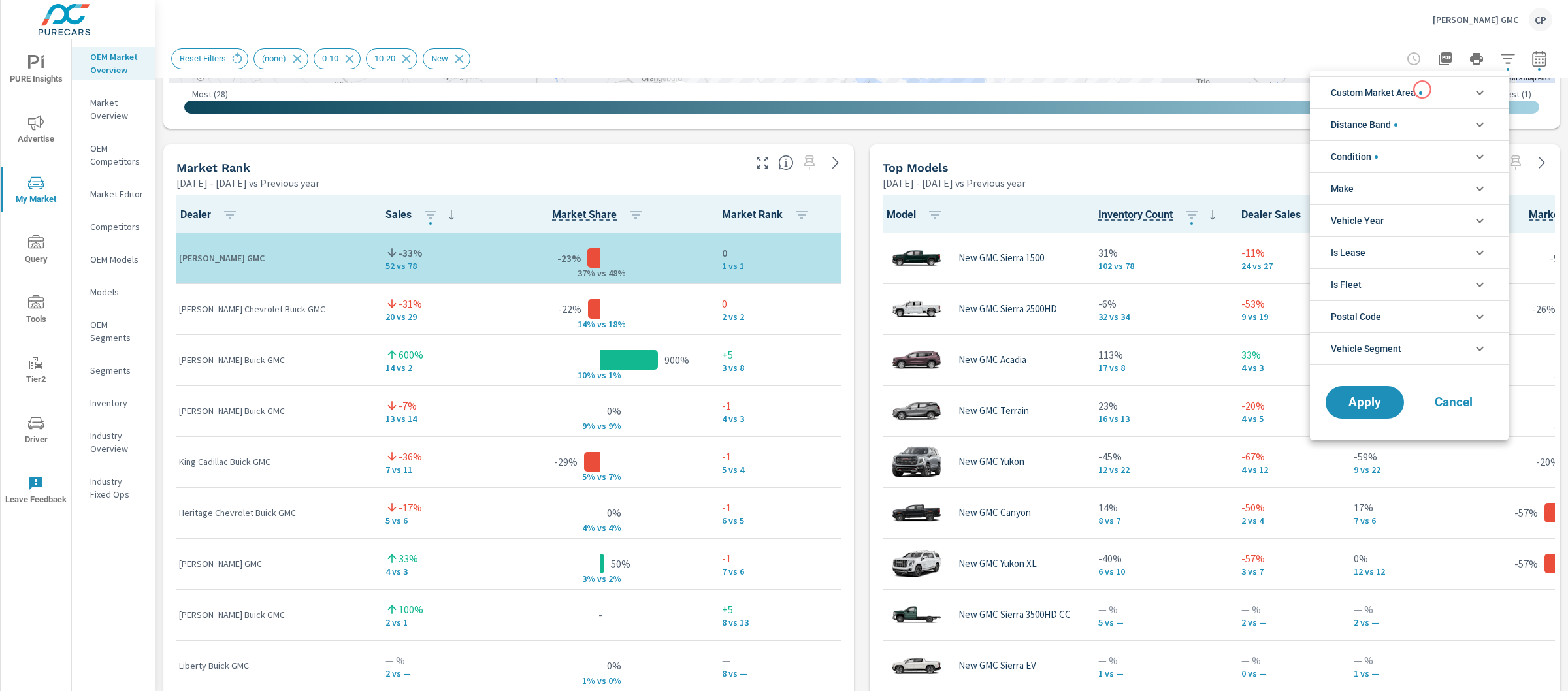
click span "Custom Market Area"
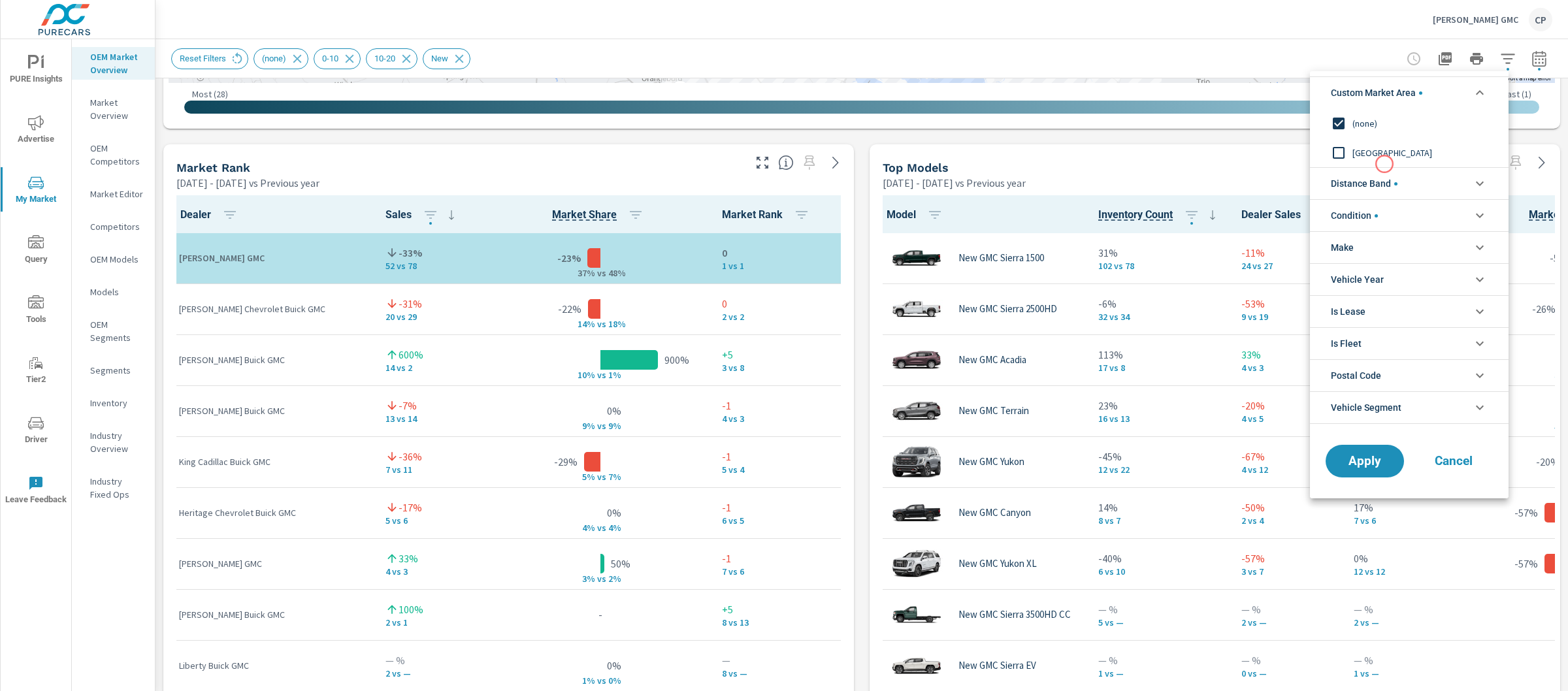
click span "Distance Band"
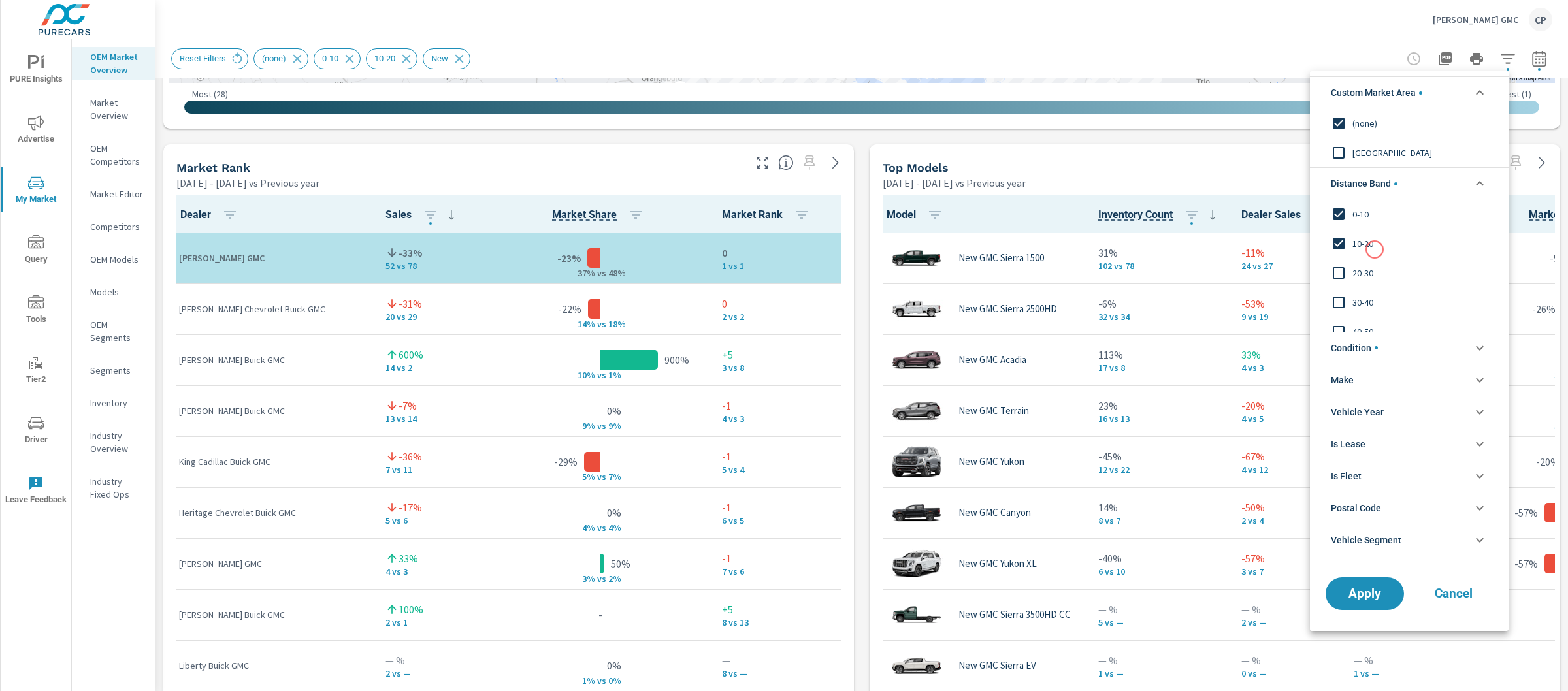
click div "10-20"
click span "20-30"
click button "Apply"
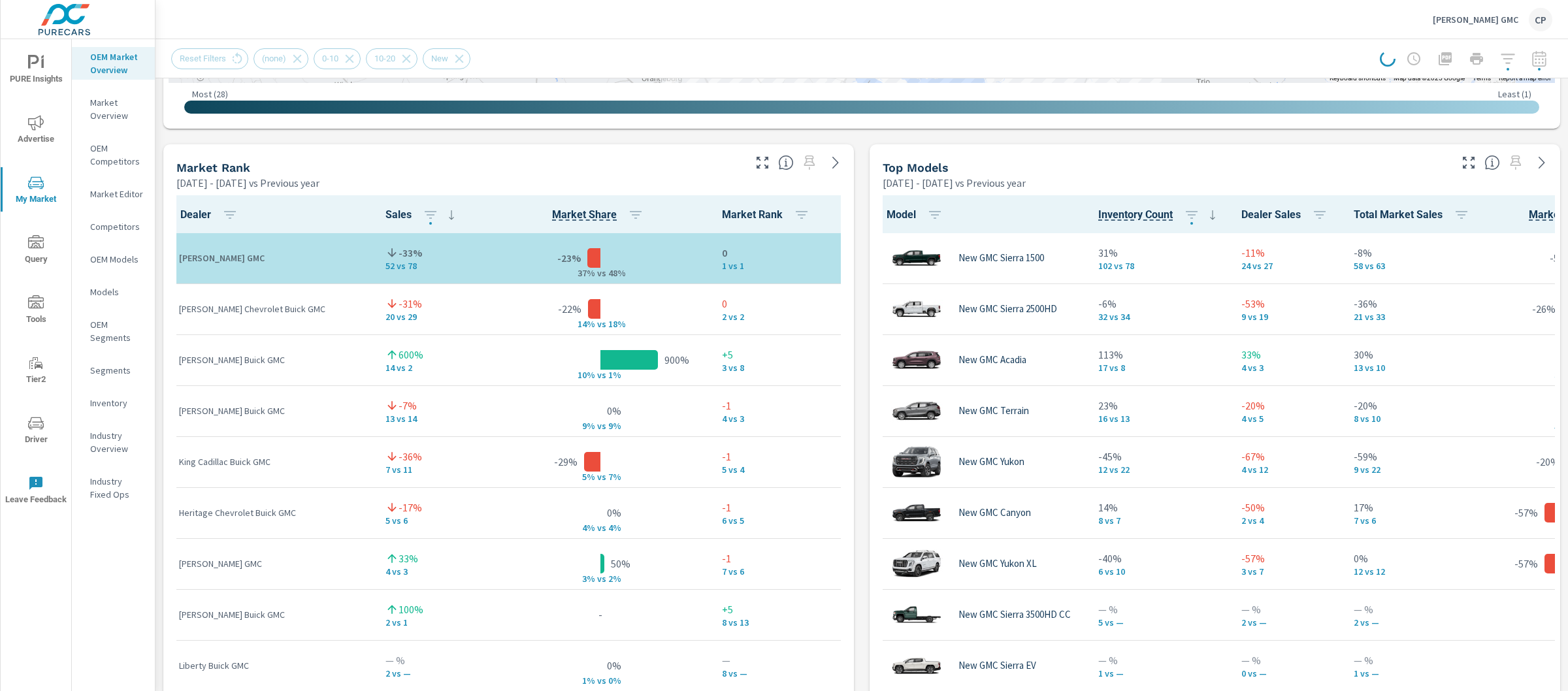
scroll to position [1, 0]
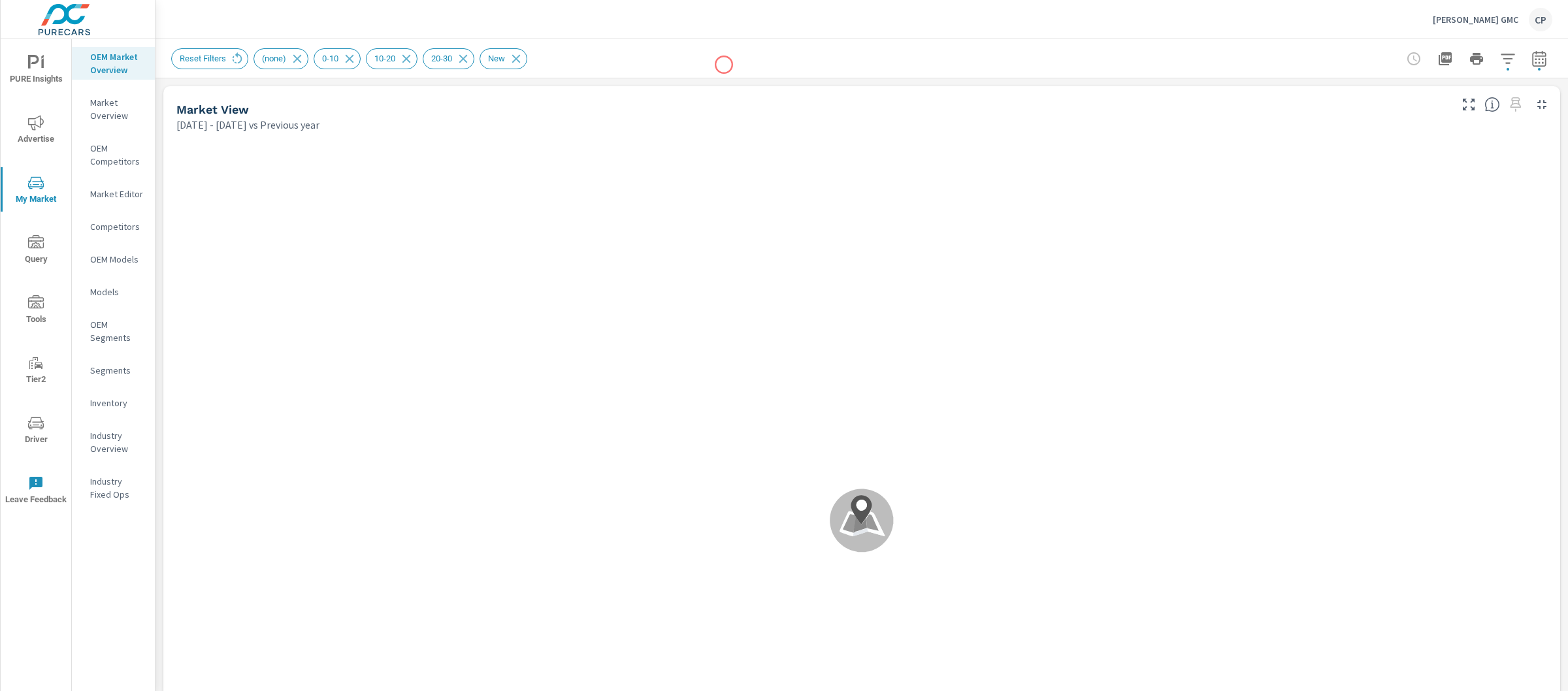
scroll to position [1, 0]
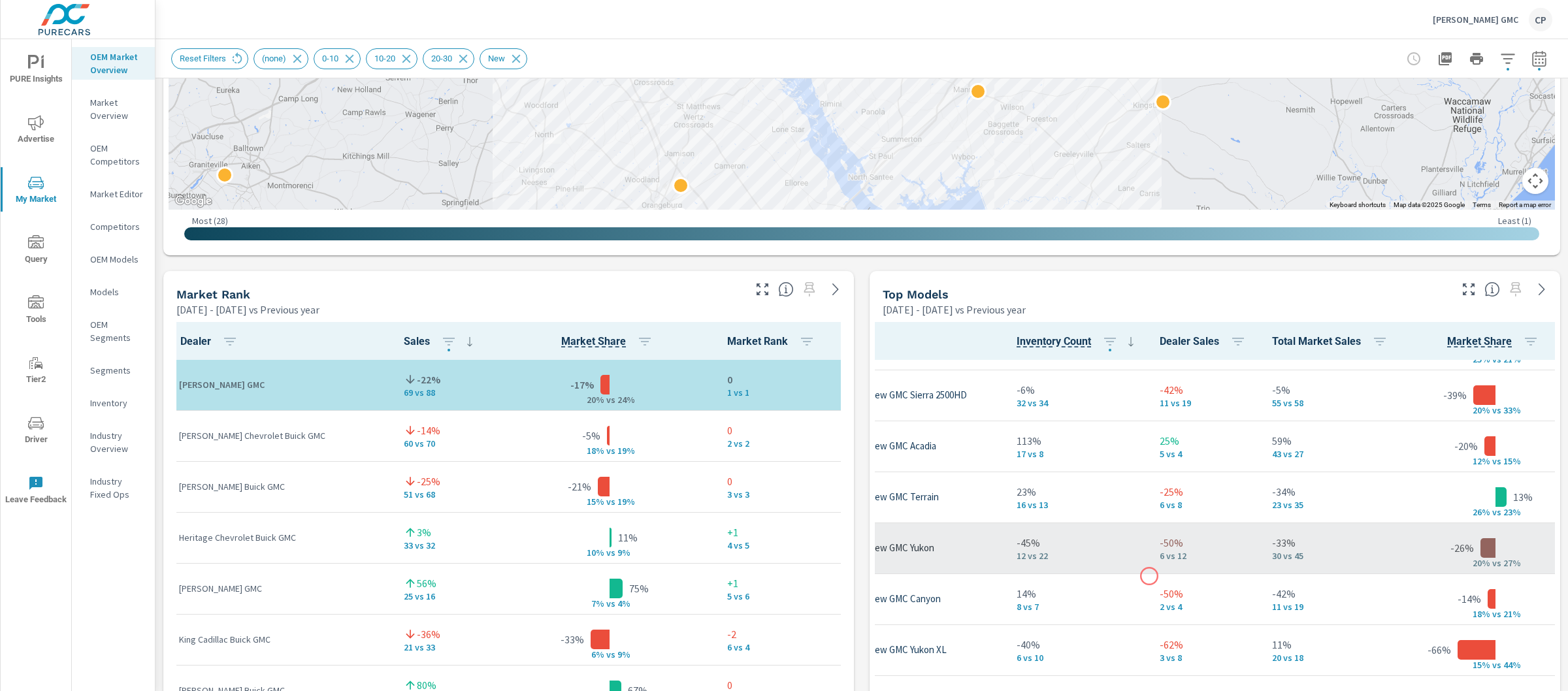
scroll to position [40, 90]
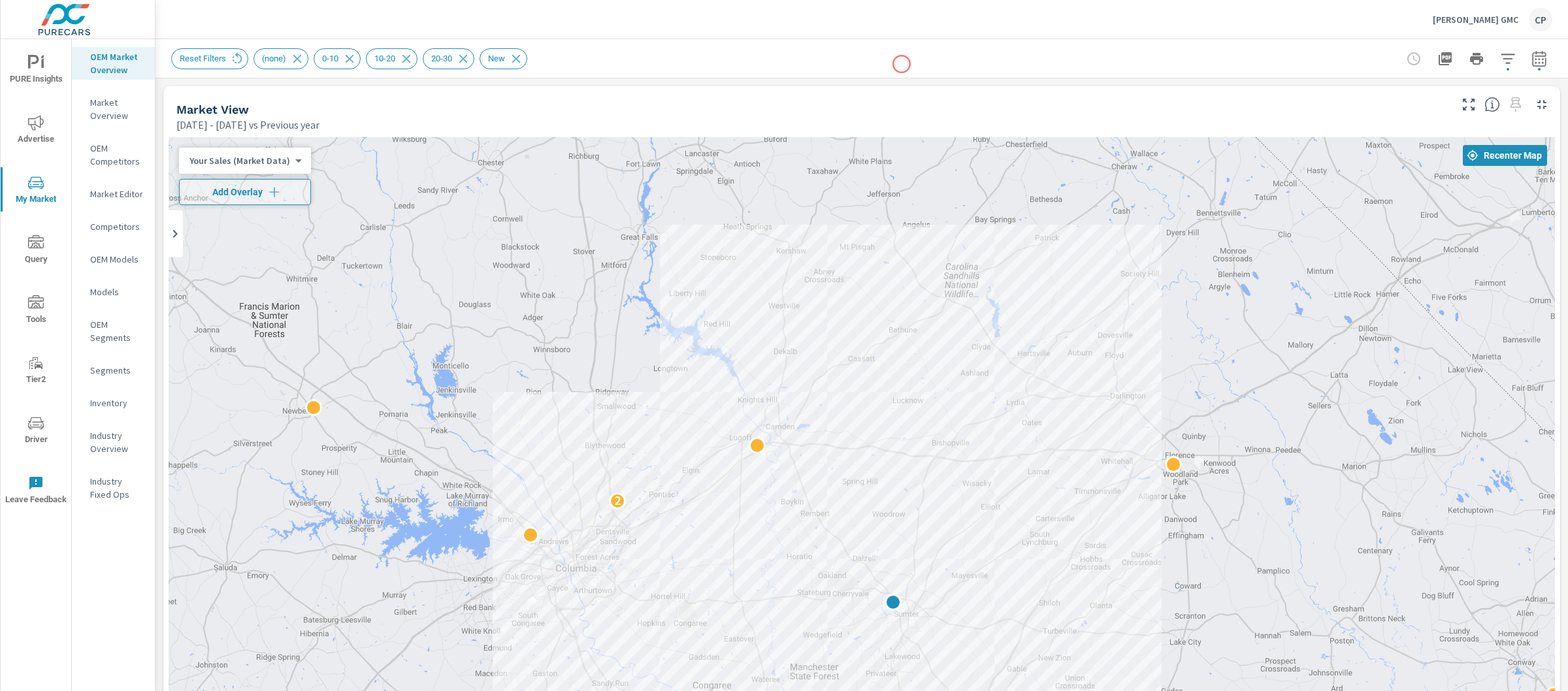
scroll to position [31, 0]
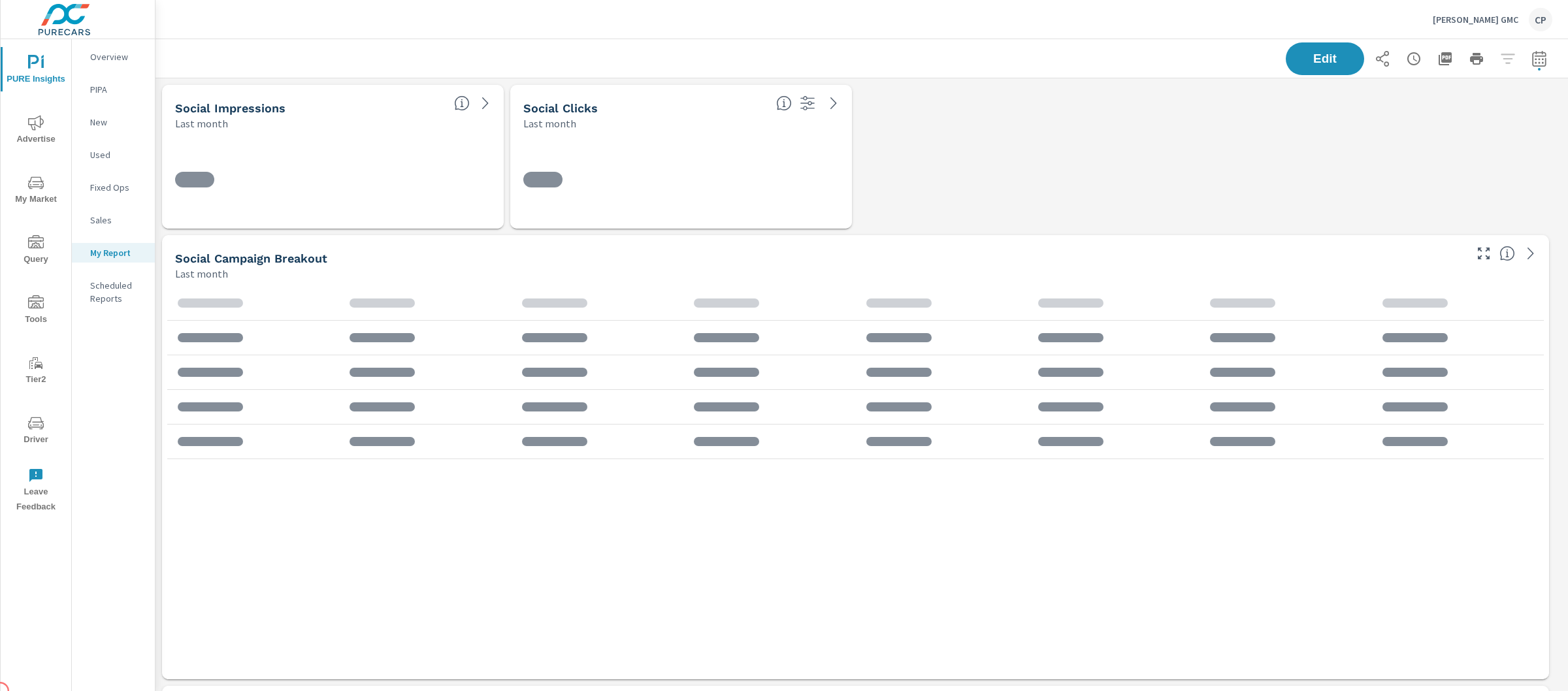
scroll to position [4690, 1426]
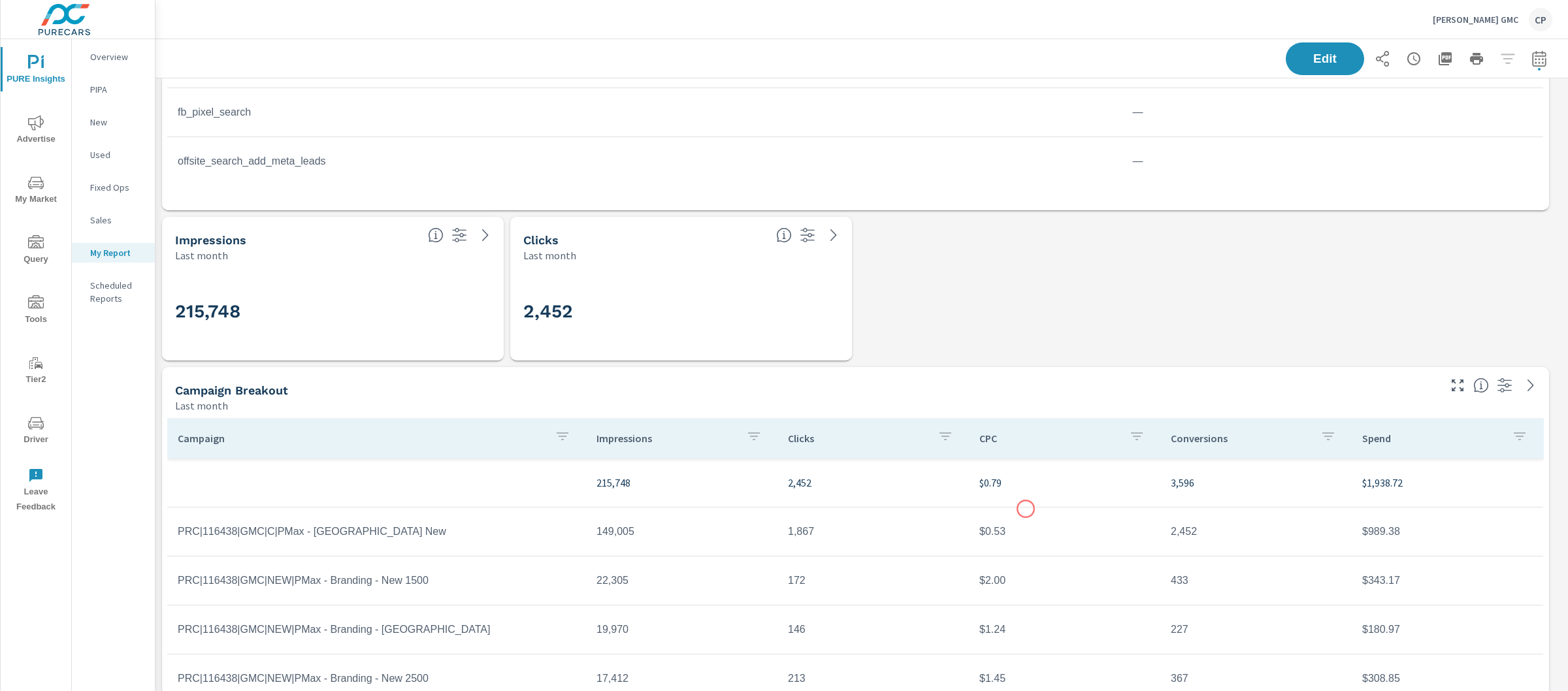
scroll to position [1380, 0]
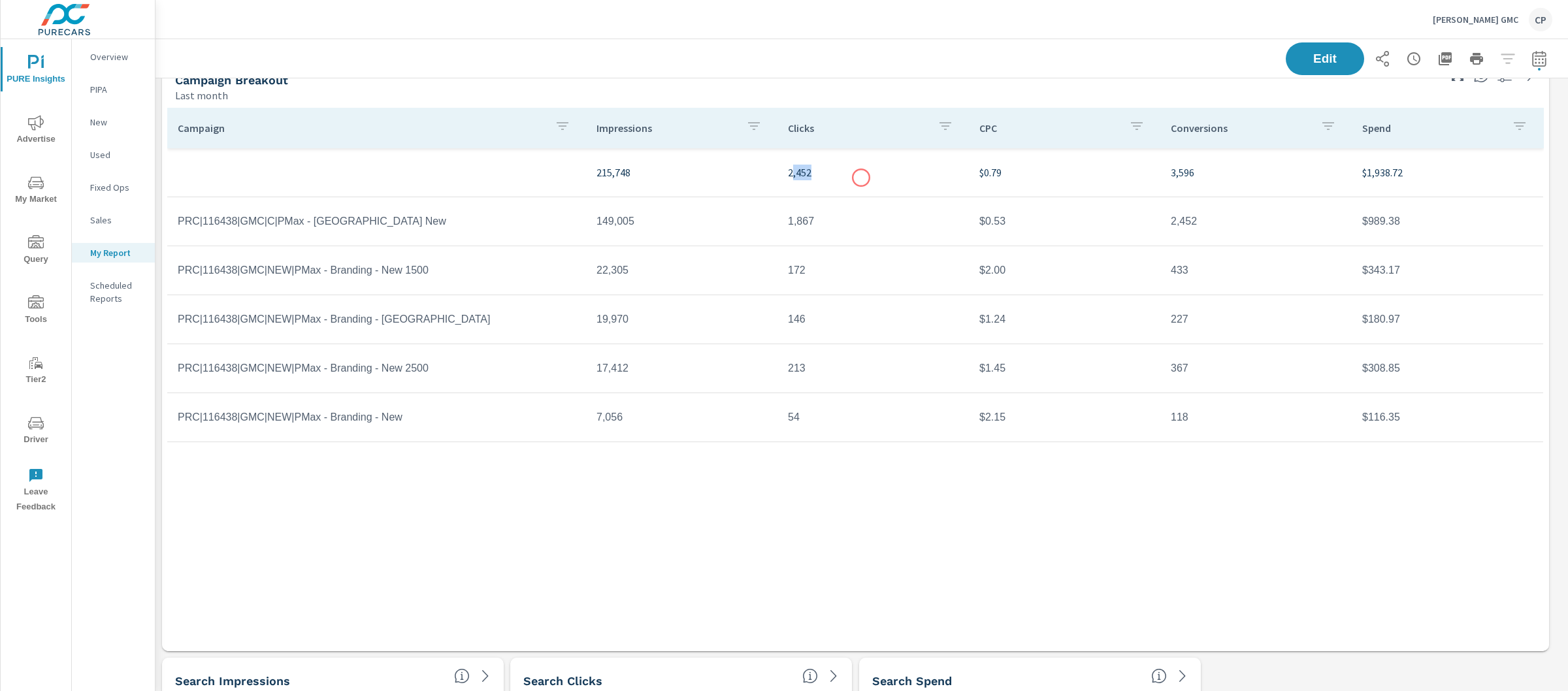
drag, startPoint x: 791, startPoint y: 175, endPoint x: 862, endPoint y: 177, distance: 71.0
click at [862, 177] on p "2,452" at bounding box center [874, 172] width 171 height 15
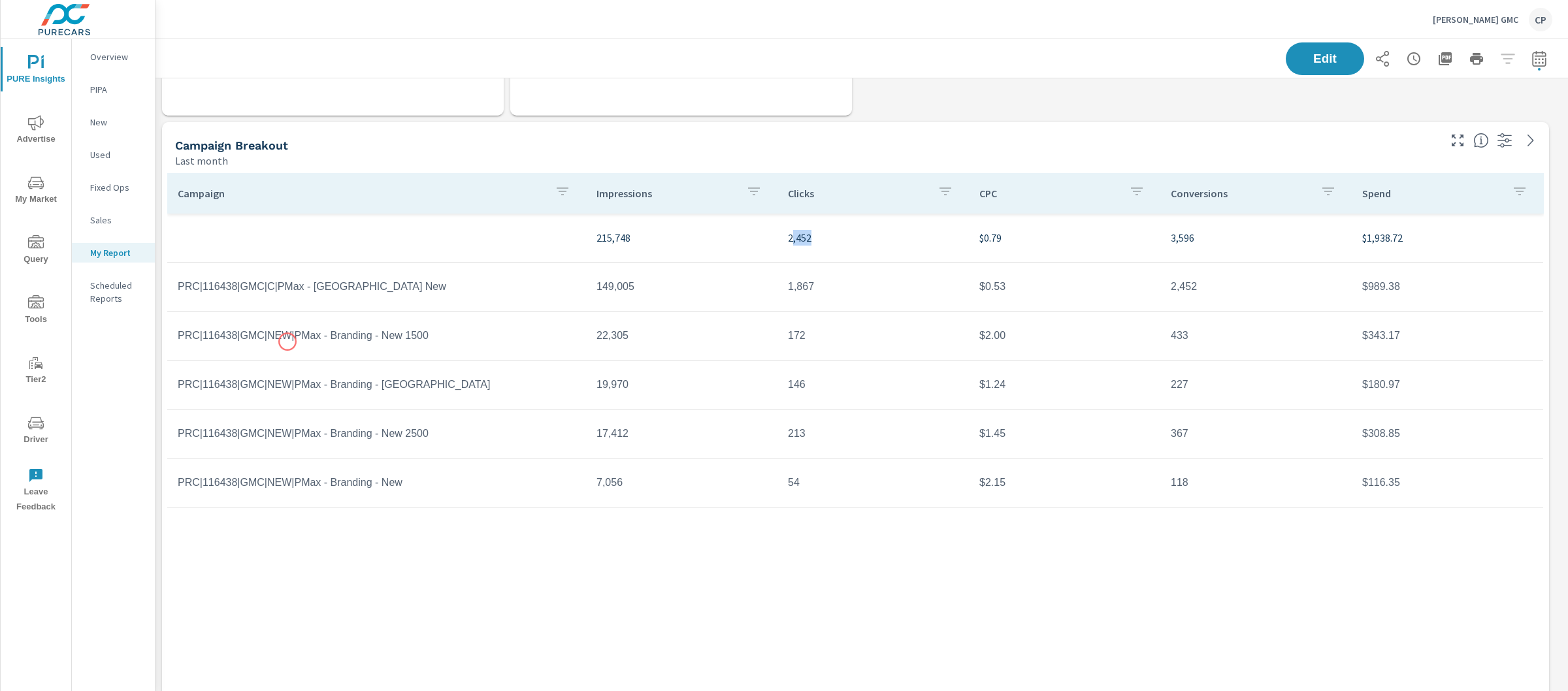
scroll to position [1292, 0]
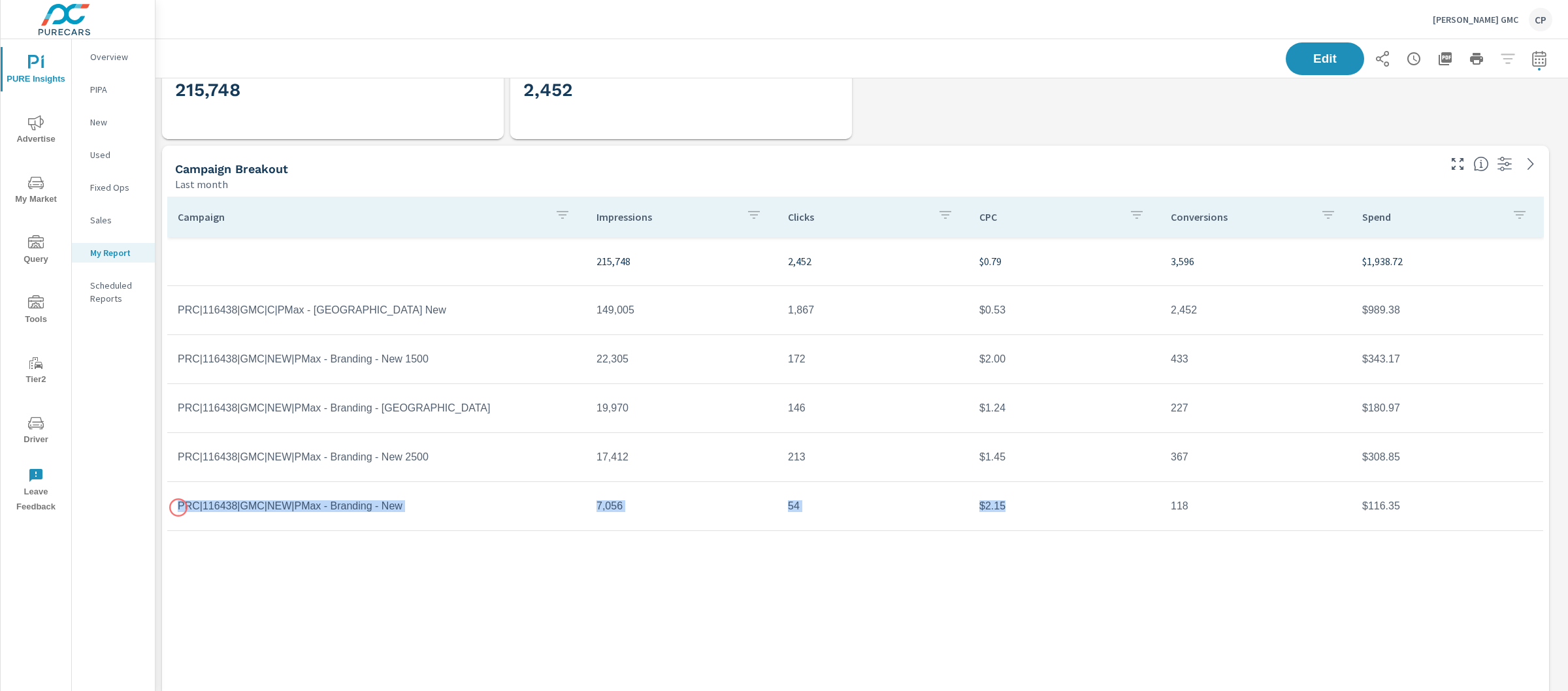
drag, startPoint x: 1018, startPoint y: 509, endPoint x: 178, endPoint y: 508, distance: 840.0
click at [178, 508] on tr "PRC|116438|GMC|NEW|PMax - Branding - New 7,056 54 $2.15 118 $116.35" at bounding box center [855, 506] width 1376 height 49
drag, startPoint x: 998, startPoint y: 363, endPoint x: 855, endPoint y: 357, distance: 143.1
click at [855, 357] on tr "PRC|116438|GMC|NEW|PMax - Branding - New 1500 22,305 172 $2.00 433 $343.17" at bounding box center [855, 359] width 1376 height 49
click at [1009, 518] on td "$2.15" at bounding box center [1065, 506] width 191 height 32
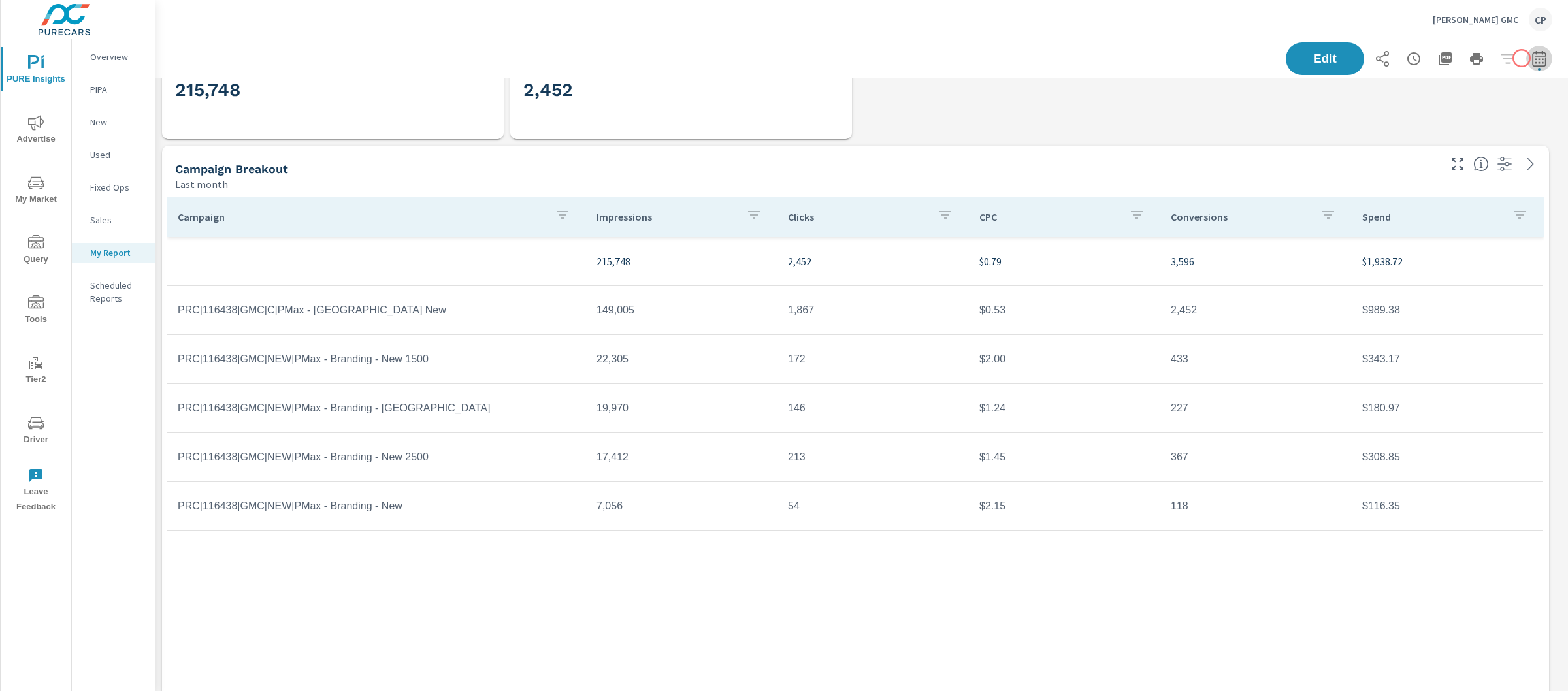
click at [1531, 58] on icon "button" at bounding box center [1539, 59] width 15 height 15
click at [1470, 102] on select "Custom [DATE] Last week Last 7 days Last 14 days Last 30 days Last 45 days Last…" at bounding box center [1422, 113] width 131 height 26
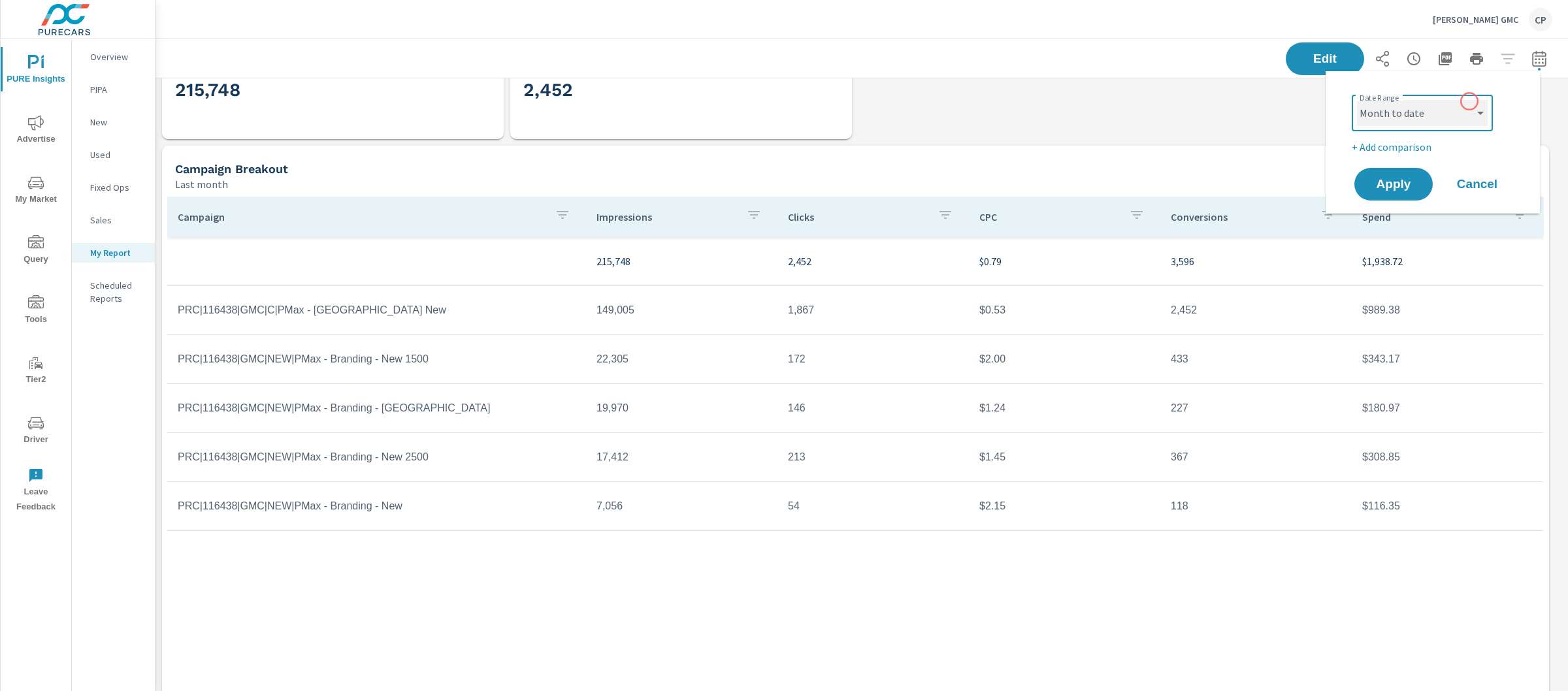
click at [1357, 100] on select "Custom [DATE] Last week Last 7 days Last 14 days Last 30 days Last 45 days Last…" at bounding box center [1422, 113] width 131 height 26
select select "Month to date"
click at [1426, 178] on button "Apply" at bounding box center [1393, 184] width 81 height 34
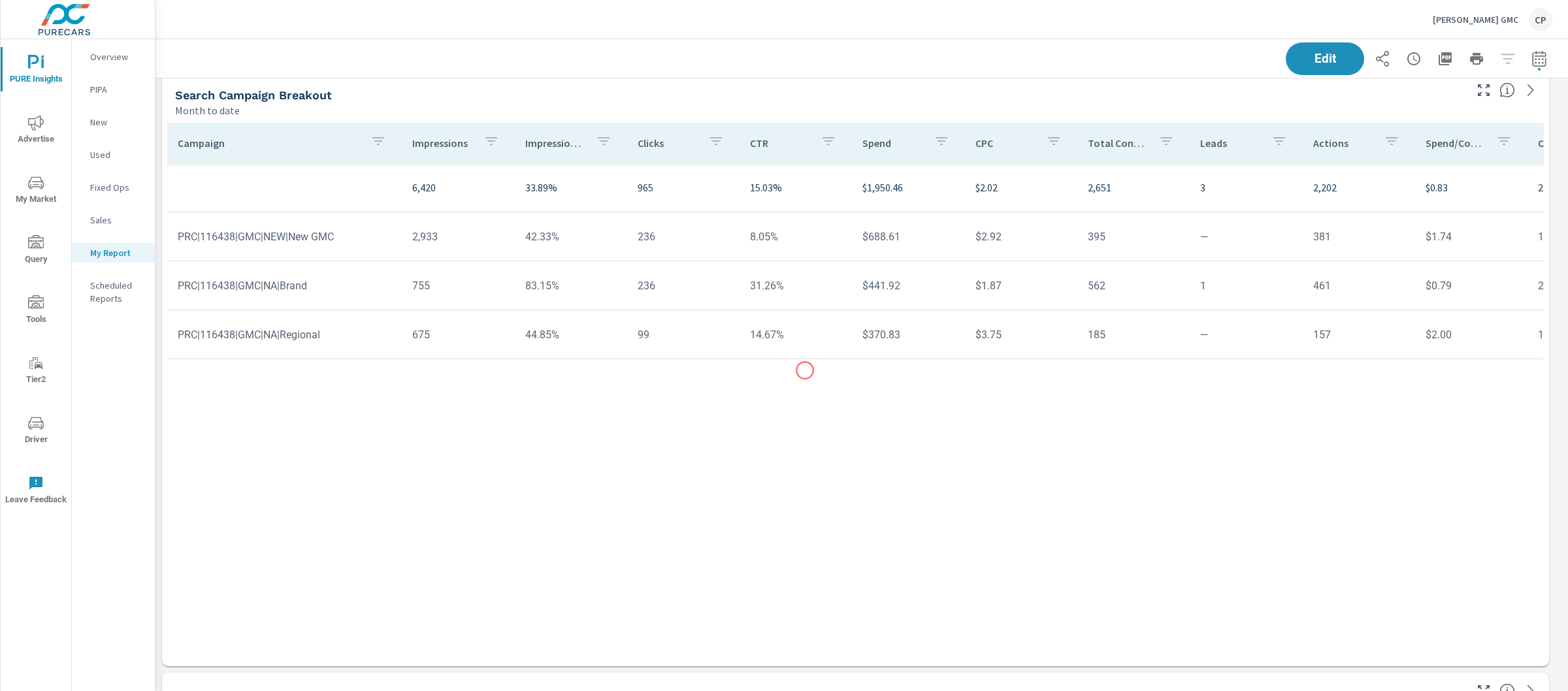
scroll to position [2108, 0]
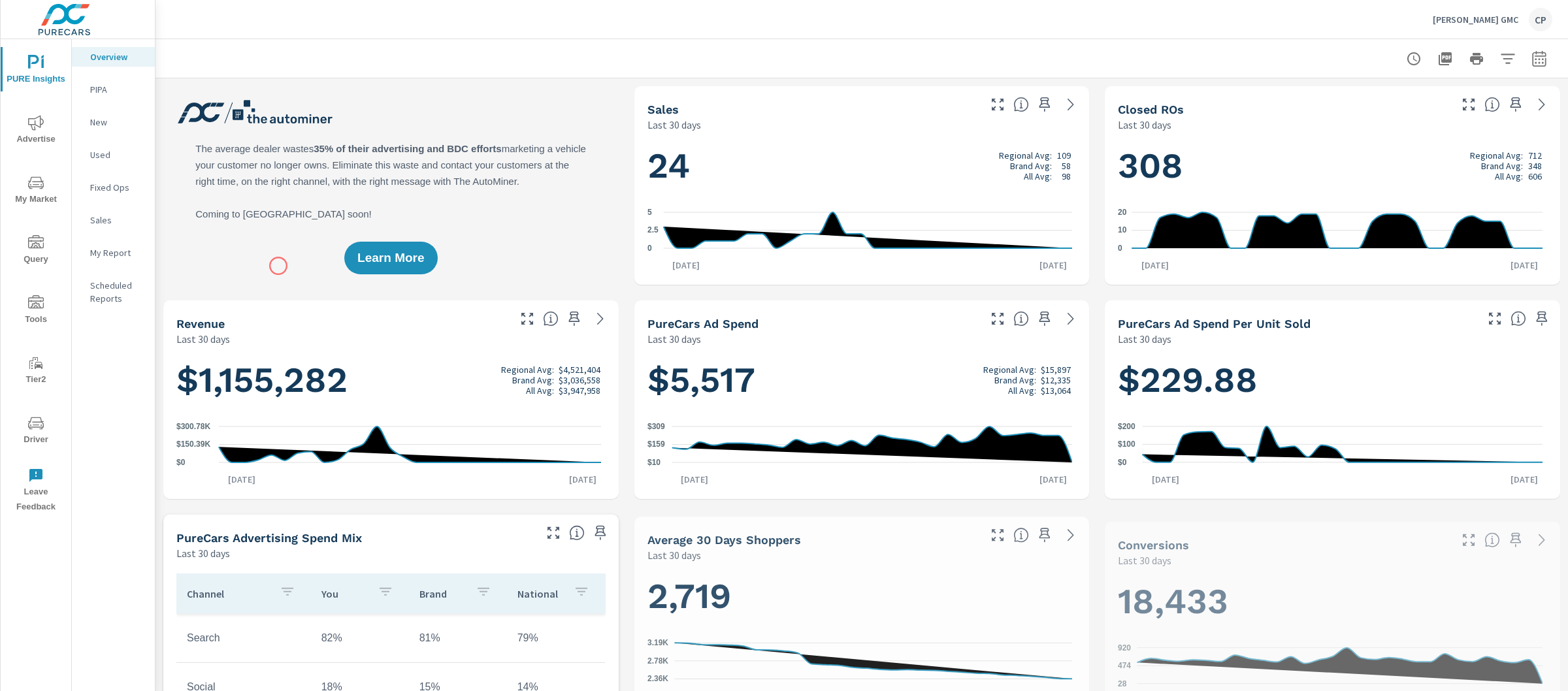
scroll to position [1, 0]
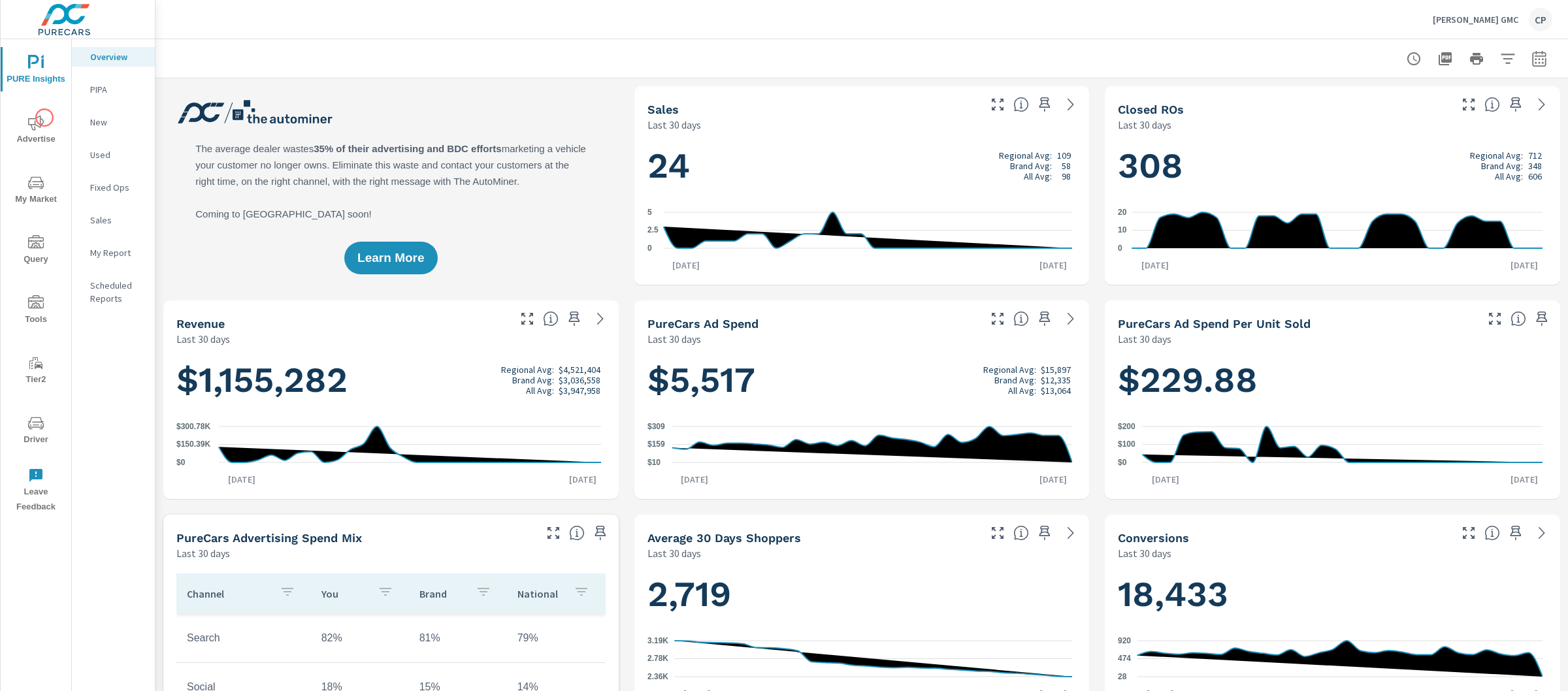
click at [44, 121] on span "Advertise" at bounding box center [36, 131] width 63 height 32
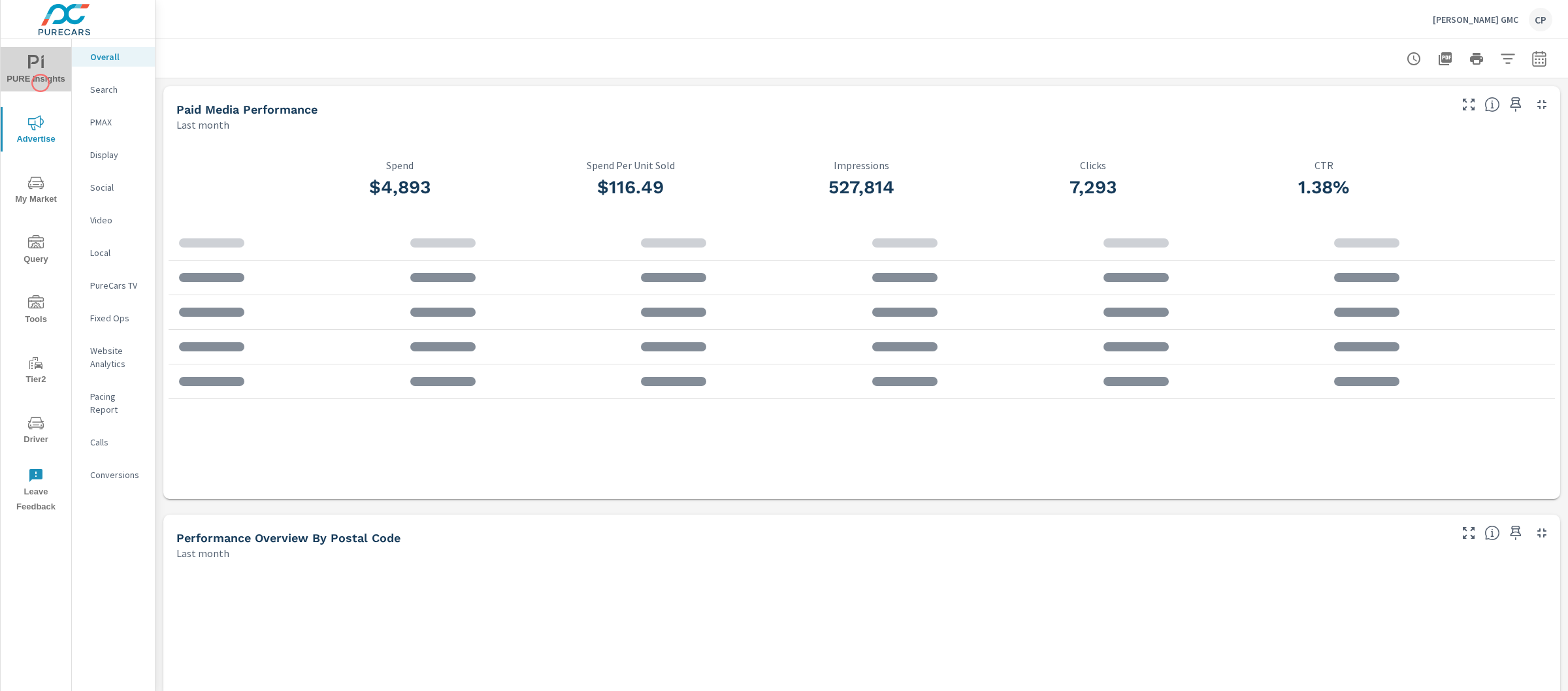
click at [40, 83] on span "PURE Insights" at bounding box center [36, 71] width 63 height 32
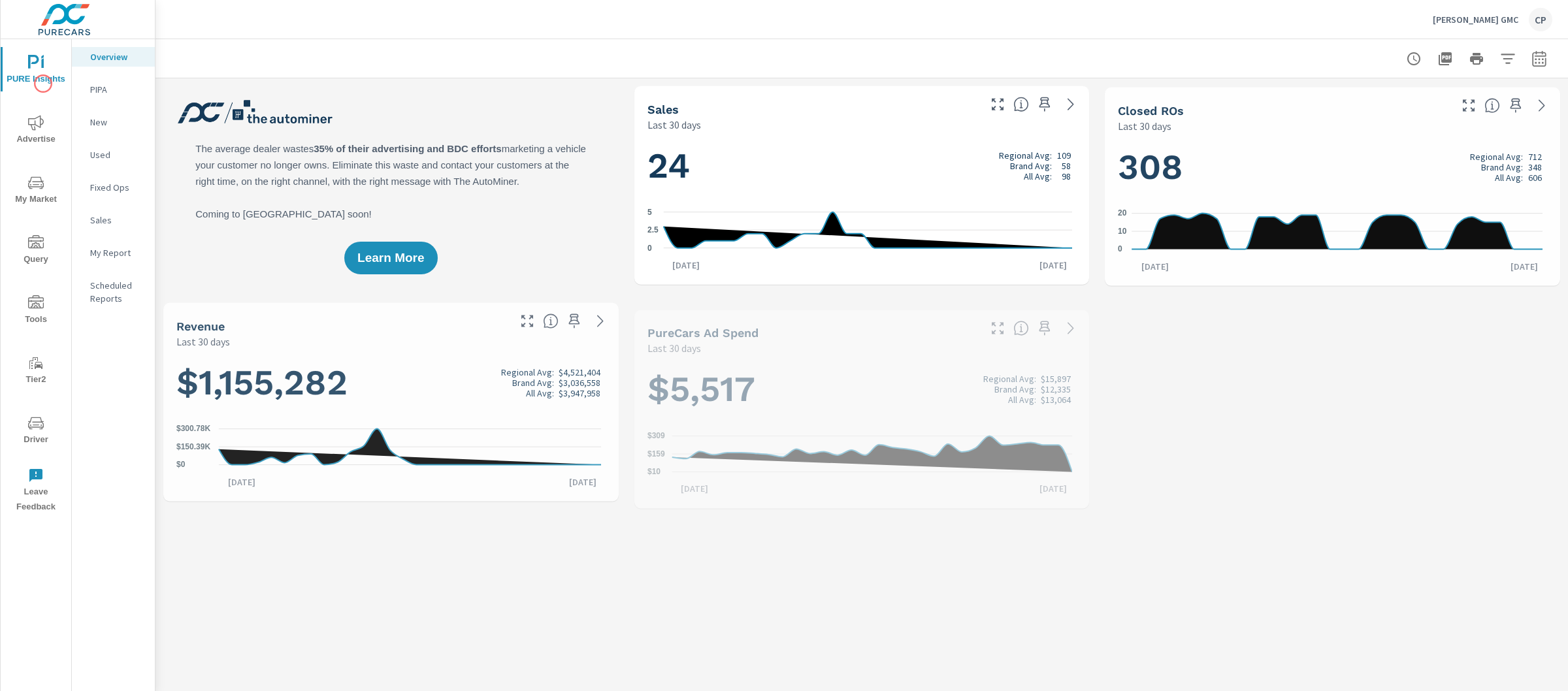
scroll to position [1, 0]
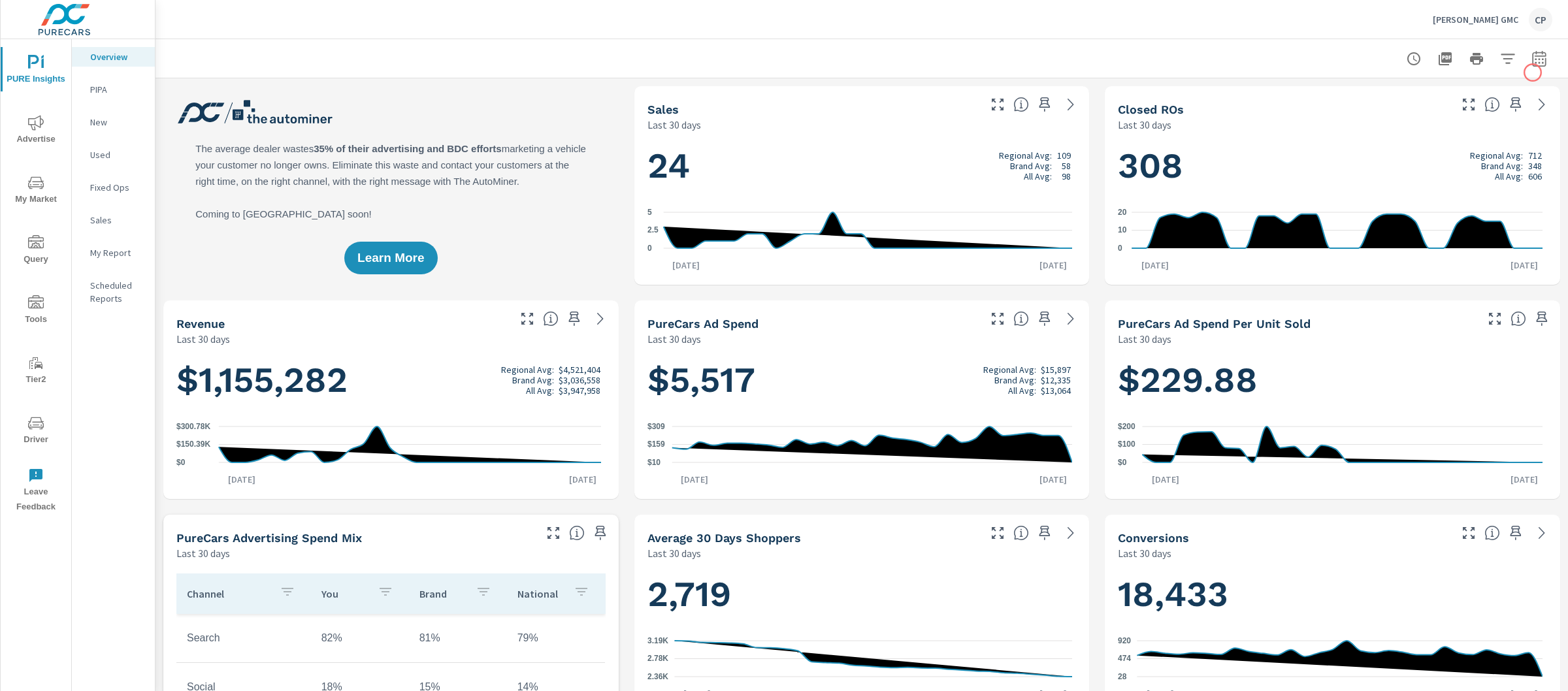
click at [1530, 67] on button "button" at bounding box center [1539, 59] width 26 height 26
click at [1448, 106] on select "Custom [DATE] Last week Last 7 days Last 14 days Last 30 days Last 45 days Last…" at bounding box center [1422, 113] width 131 height 26
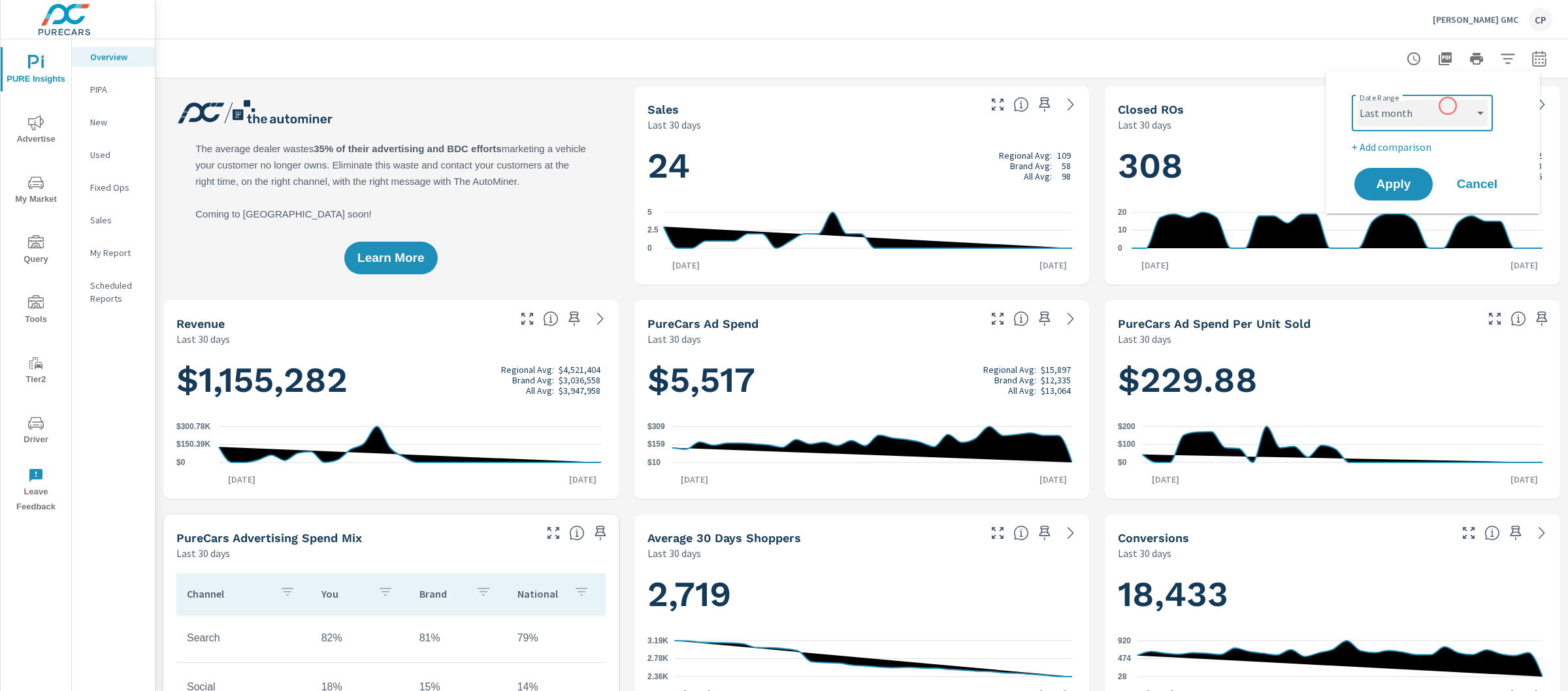
click at [1357, 100] on select "Custom [DATE] Last week Last 7 days Last 14 days Last 30 days Last 45 days Last…" at bounding box center [1422, 113] width 131 height 26
select select "Last month"
click at [1408, 148] on p "+ Add comparison" at bounding box center [1436, 147] width 167 height 15
select select "Previous period"
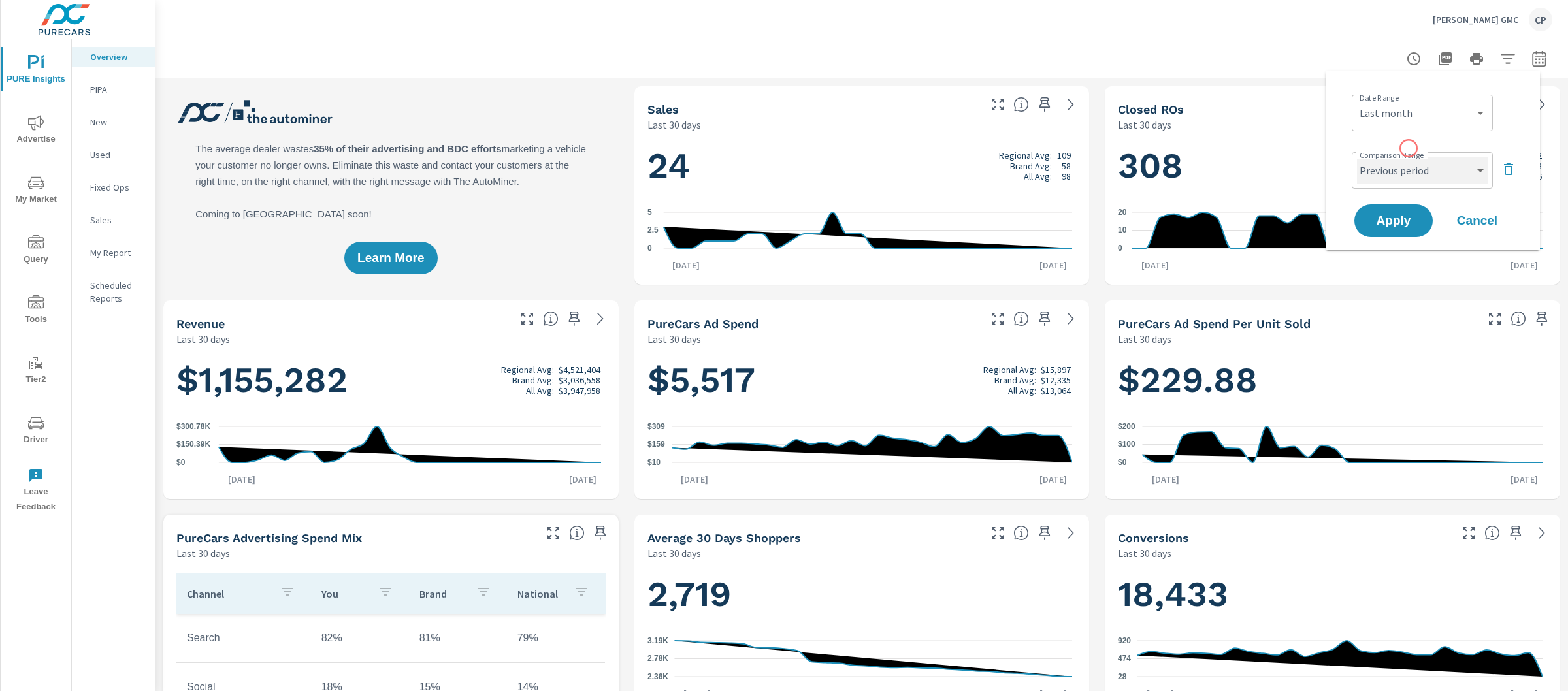
click at [1423, 171] on select "Custom Previous period Previous month Previous year" at bounding box center [1422, 171] width 131 height 26
click at [1461, 119] on select "Custom [DATE] Last week Last 7 days Last 14 days Last 30 days Last 45 days Last…" at bounding box center [1422, 113] width 131 height 26
click at [1357, 100] on select "Custom [DATE] Last week Last 7 days Last 14 days Last 30 days Last 45 days Last…" at bounding box center [1422, 113] width 131 height 26
select select "Year to date"
click at [1443, 174] on select "Custom Previous period Previous month Previous year" at bounding box center [1422, 171] width 131 height 26
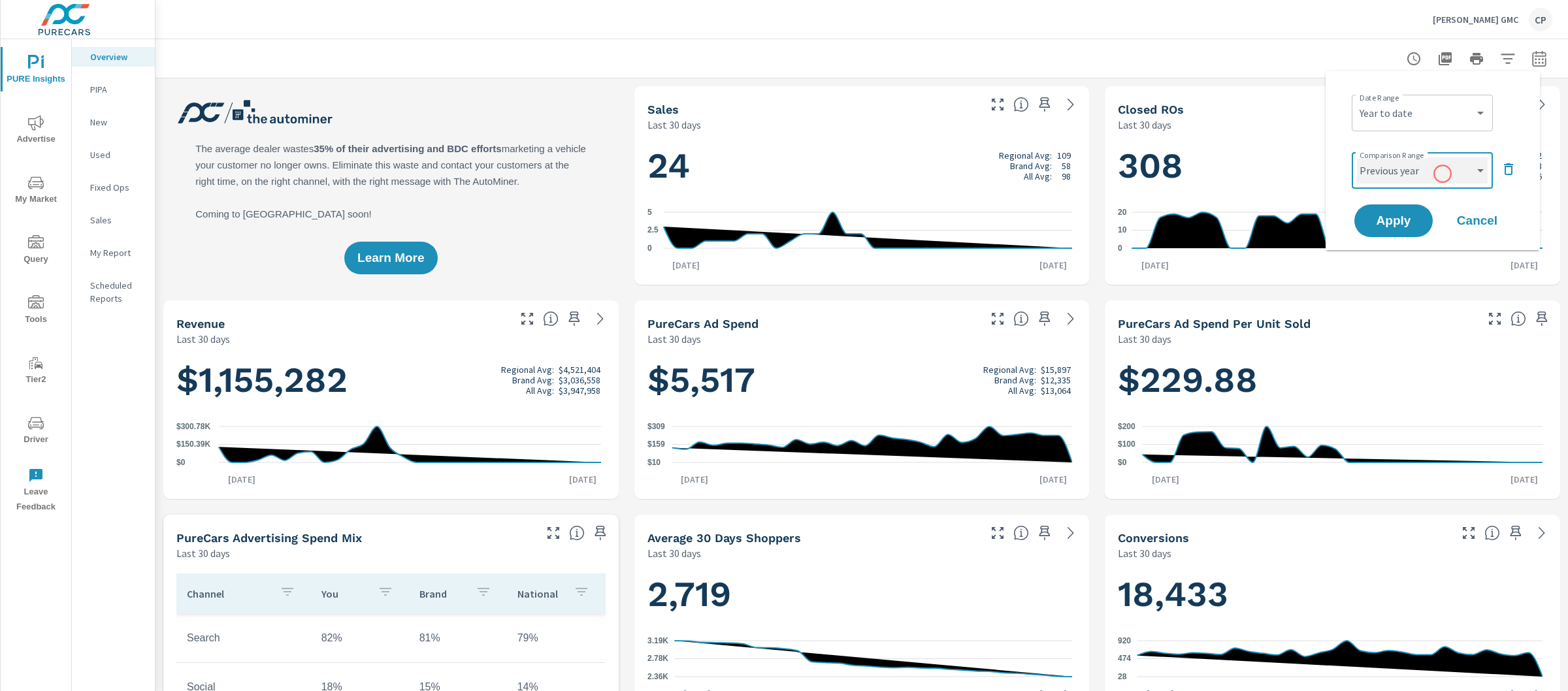
click at [1357, 158] on select "Custom Previous period Previous month Previous year" at bounding box center [1422, 171] width 131 height 26
select select "Previous year"
click at [1417, 225] on span "Apply" at bounding box center [1393, 221] width 54 height 13
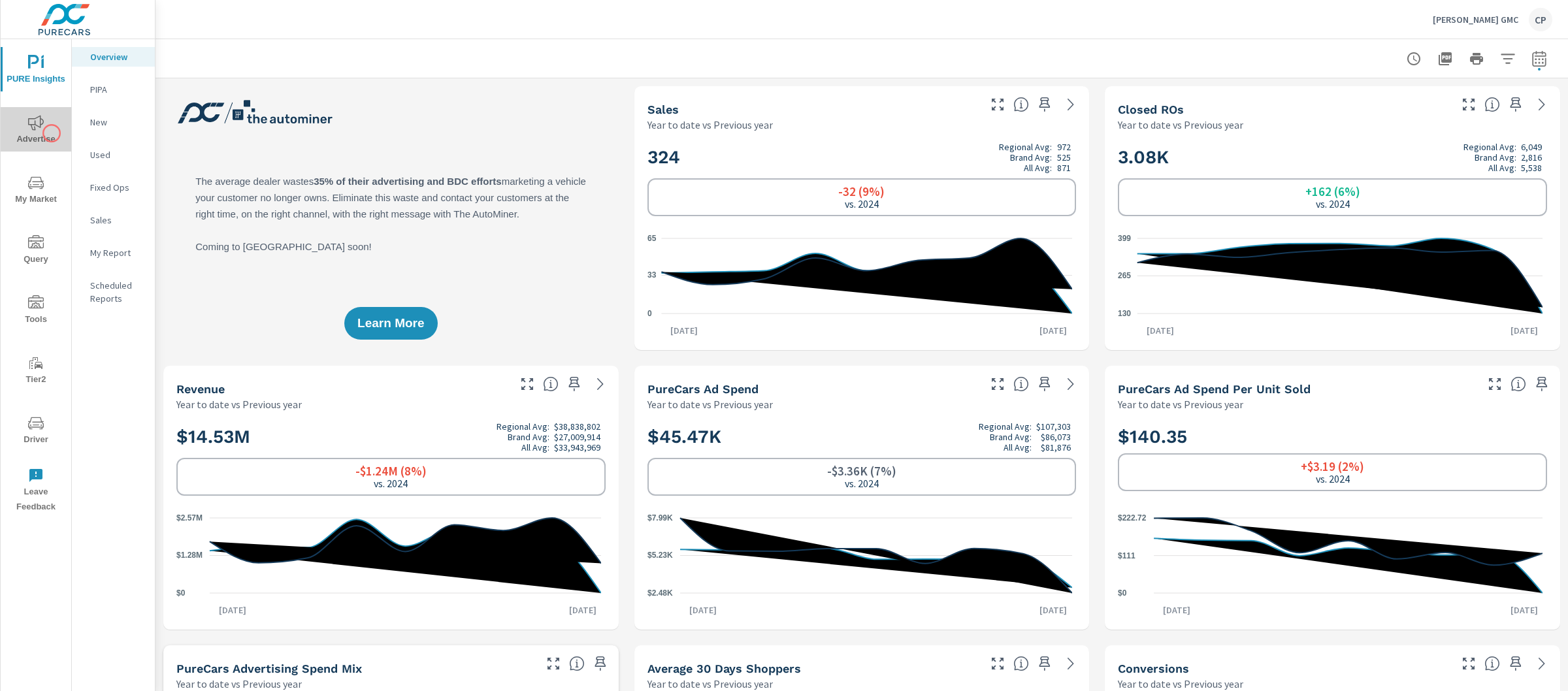
click at [52, 133] on span "Advertise" at bounding box center [36, 131] width 63 height 32
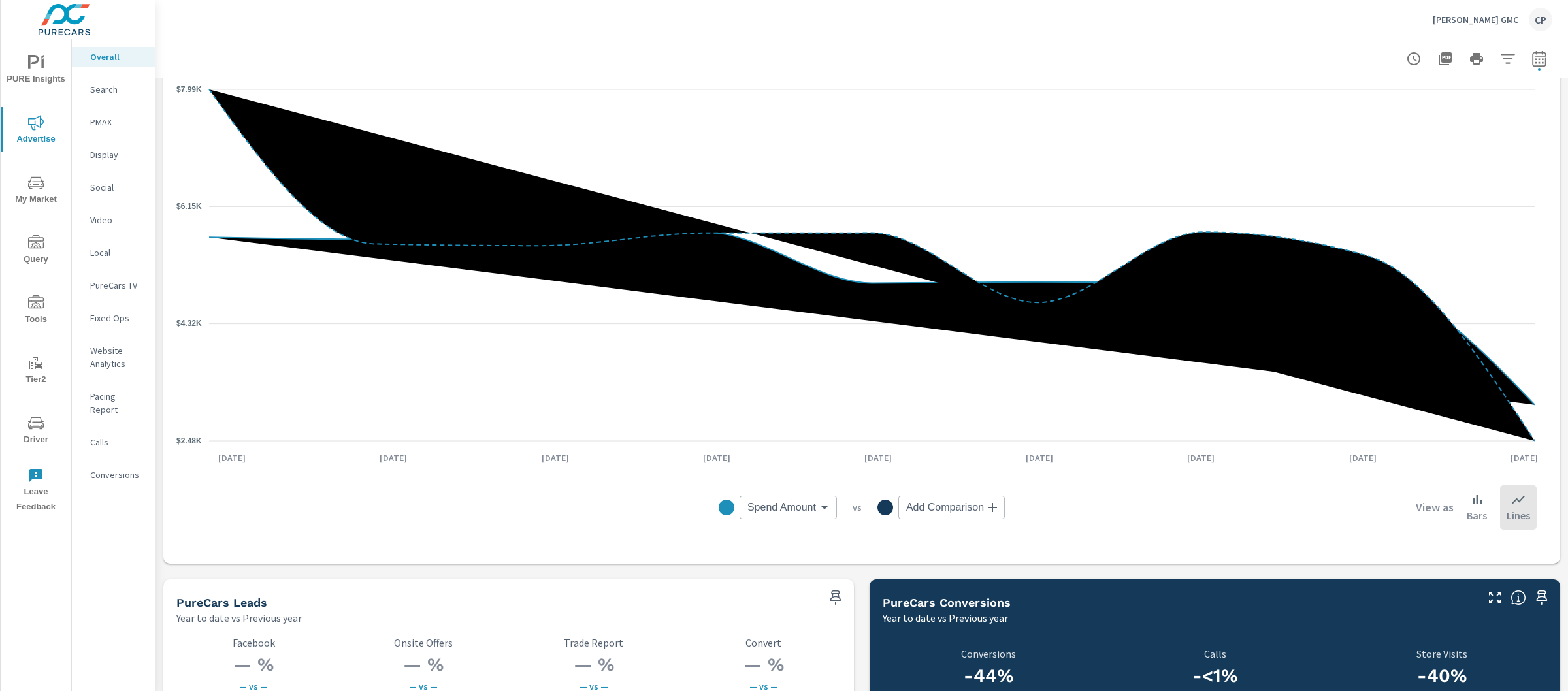
scroll to position [1338, 0]
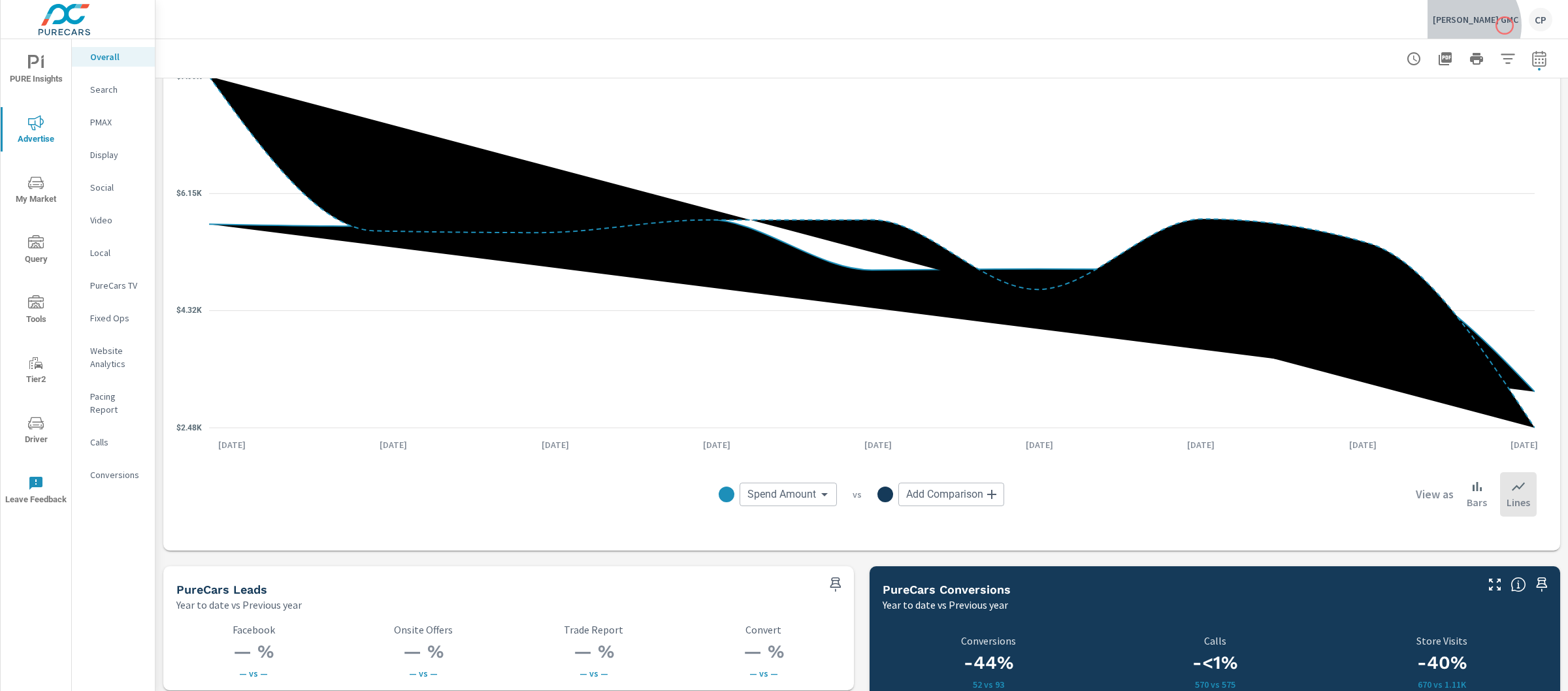
click at [1505, 26] on div "Jones GMC CP" at bounding box center [1493, 20] width 119 height 24
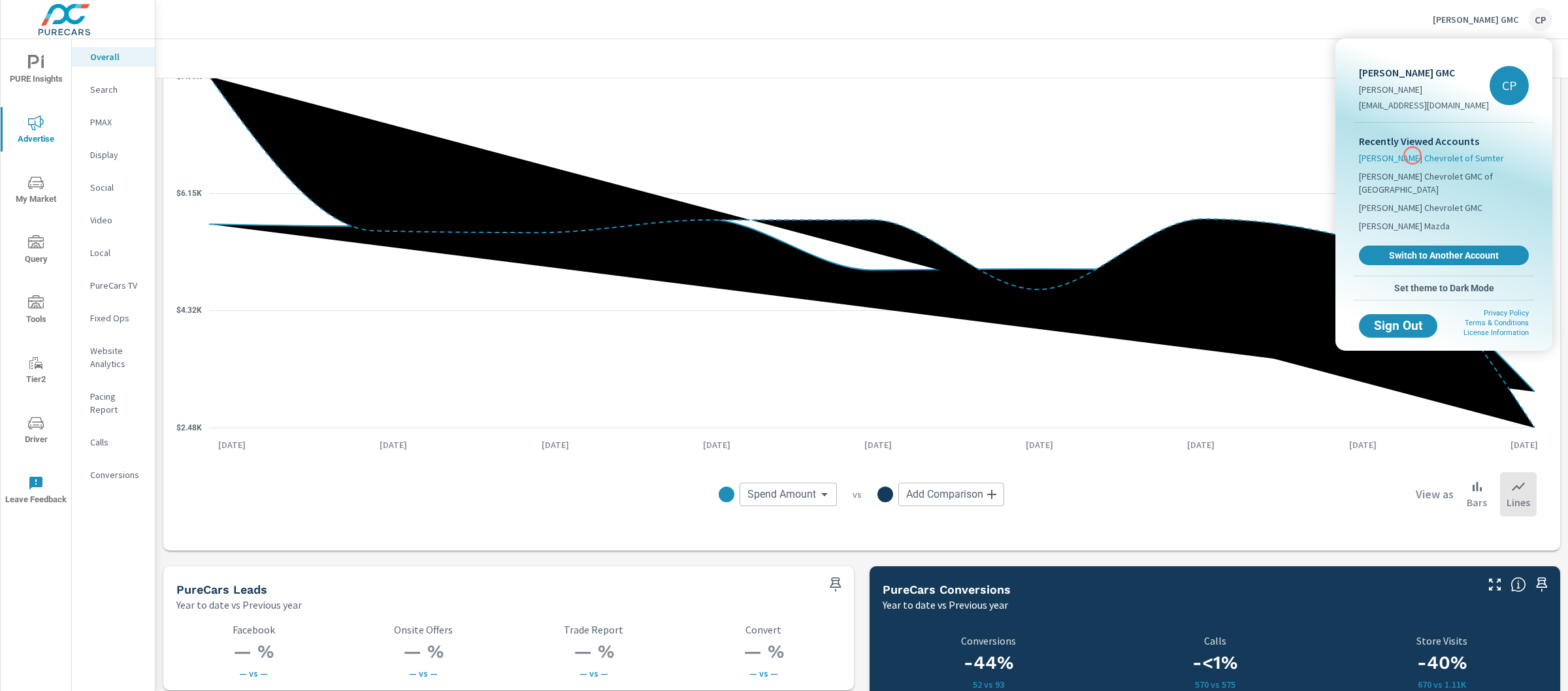
click at [1413, 155] on span "Jones Chevrolet of Sumter" at bounding box center [1432, 158] width 145 height 13
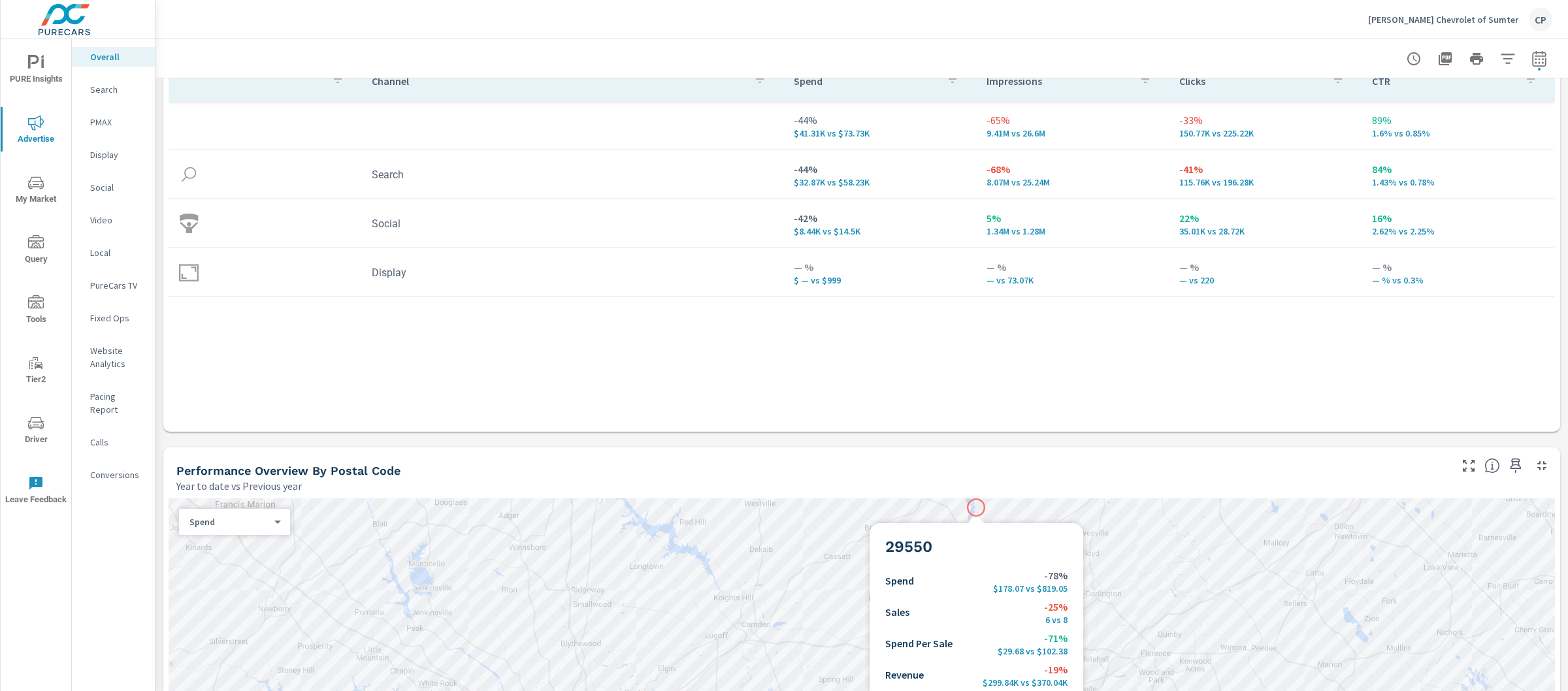
scroll to position [200, 0]
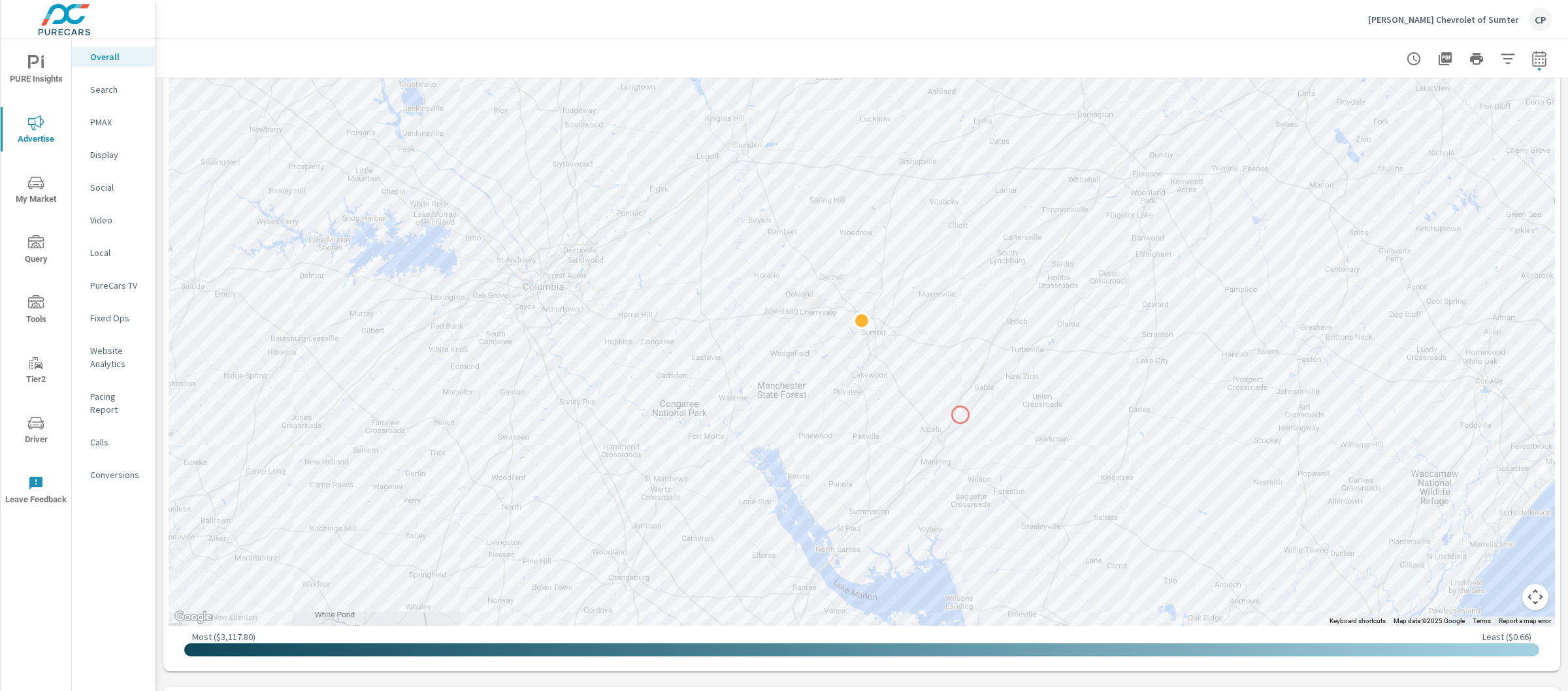
scroll to position [842, 0]
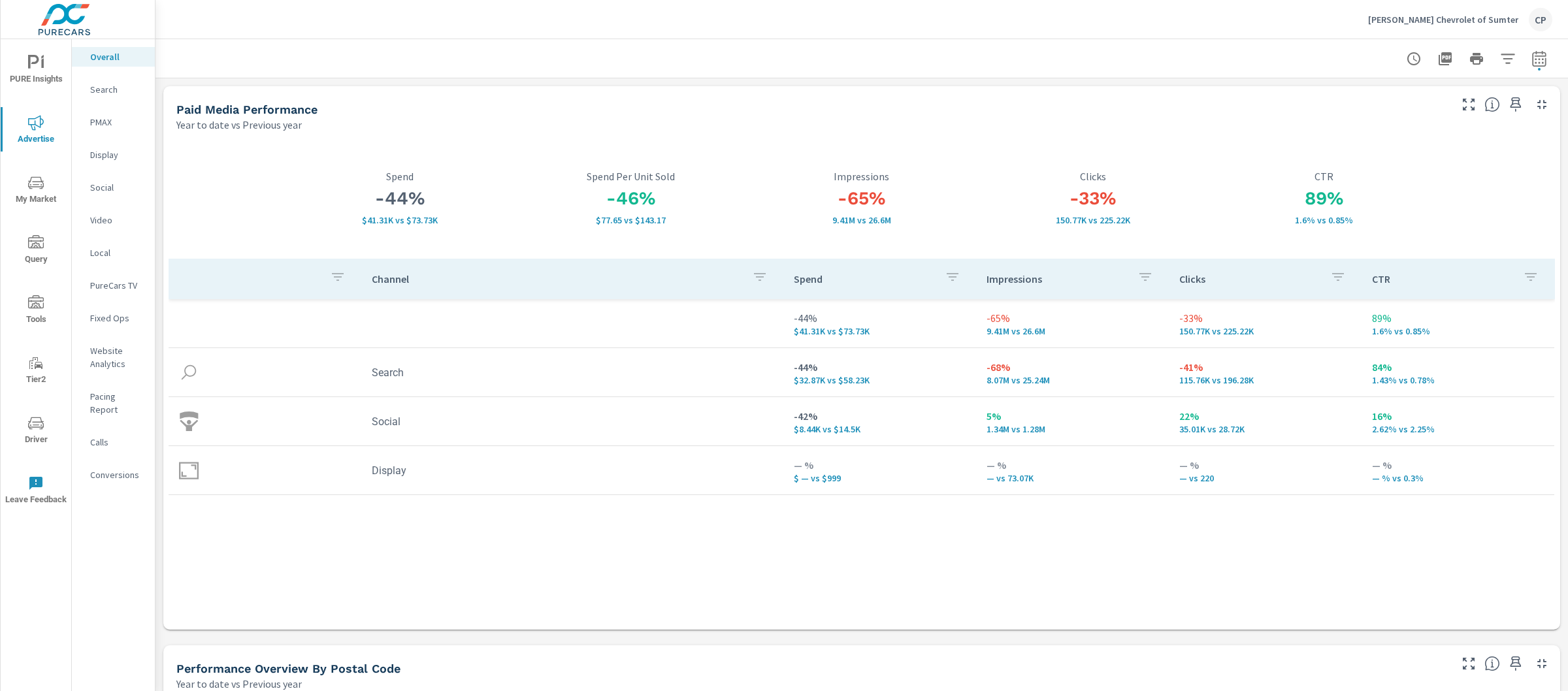
scroll to position [842, 0]
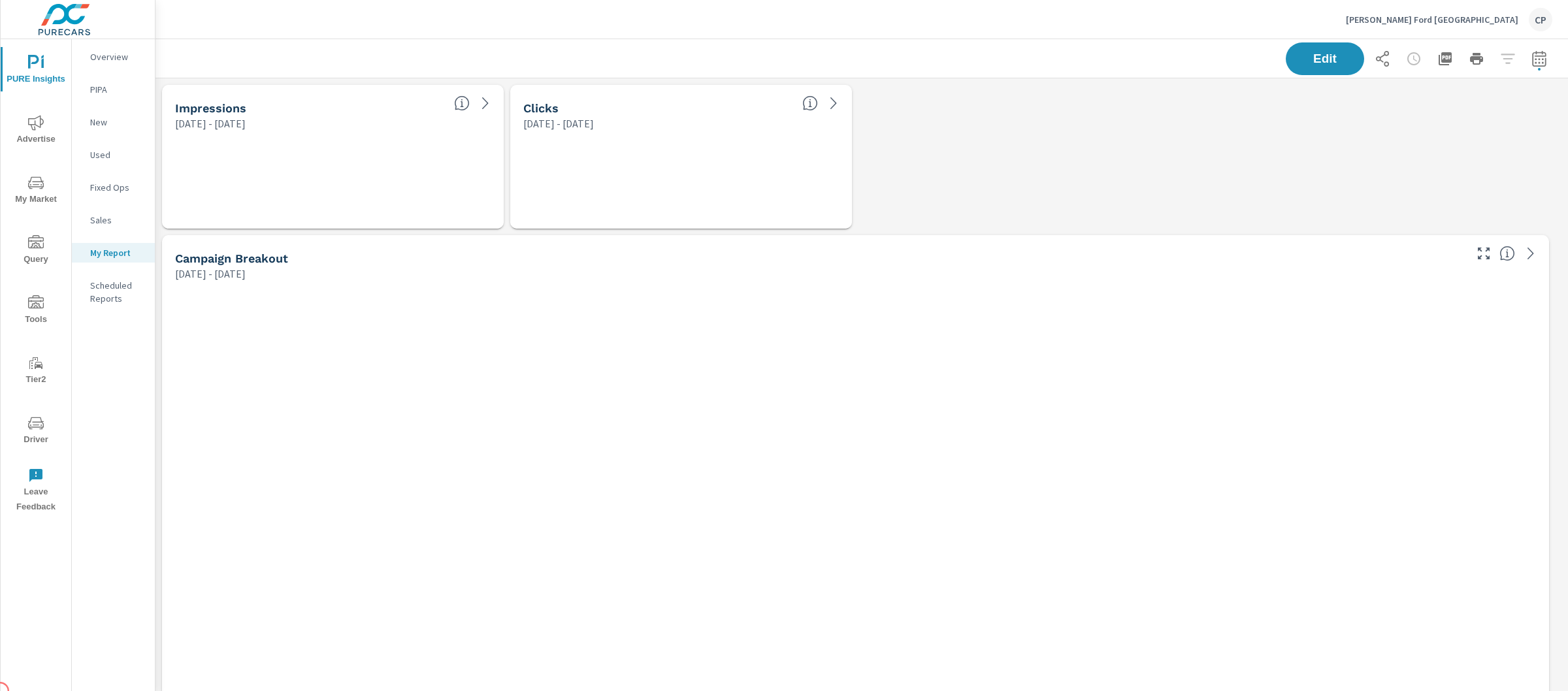
scroll to position [3939, 1426]
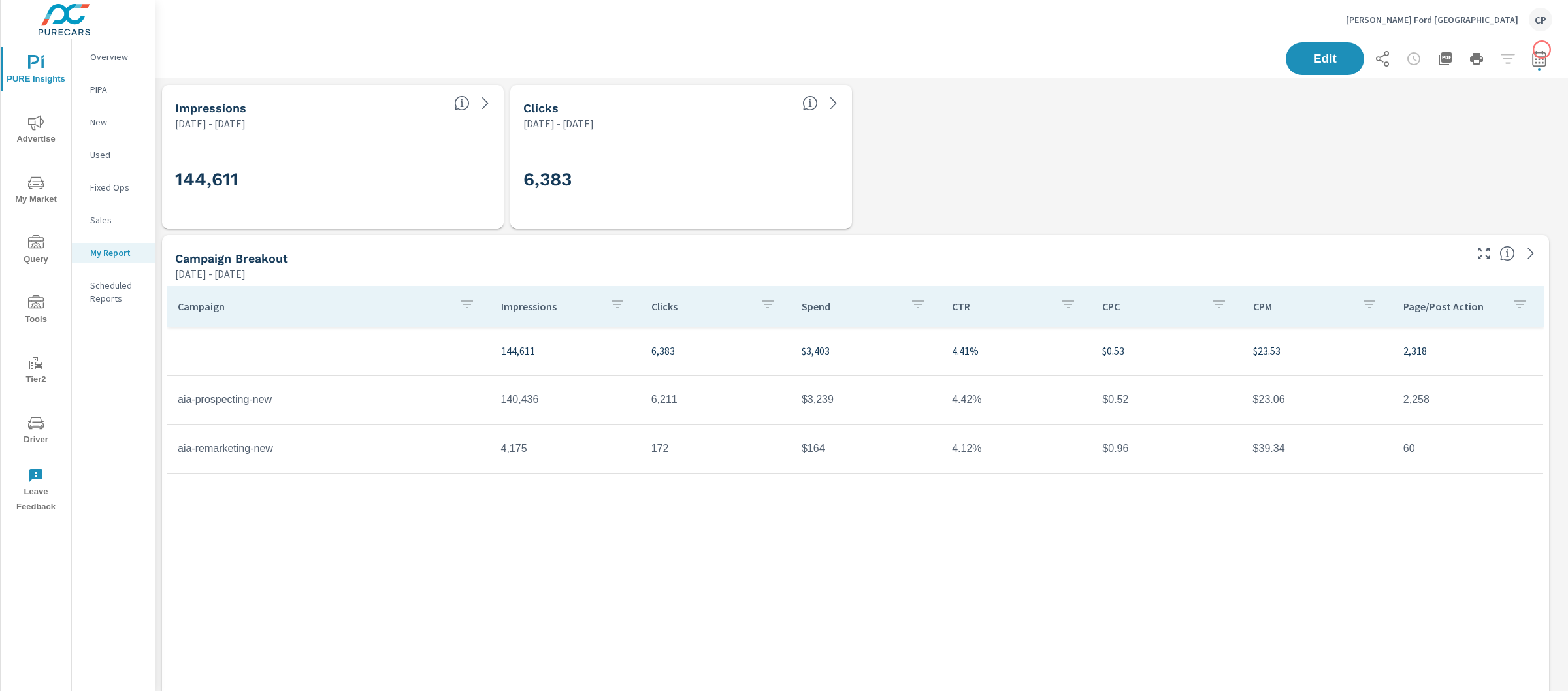
click at [1542, 49] on div "Edit" at bounding box center [862, 58] width 1413 height 38
click at [1537, 53] on button "button" at bounding box center [1539, 59] width 26 height 26
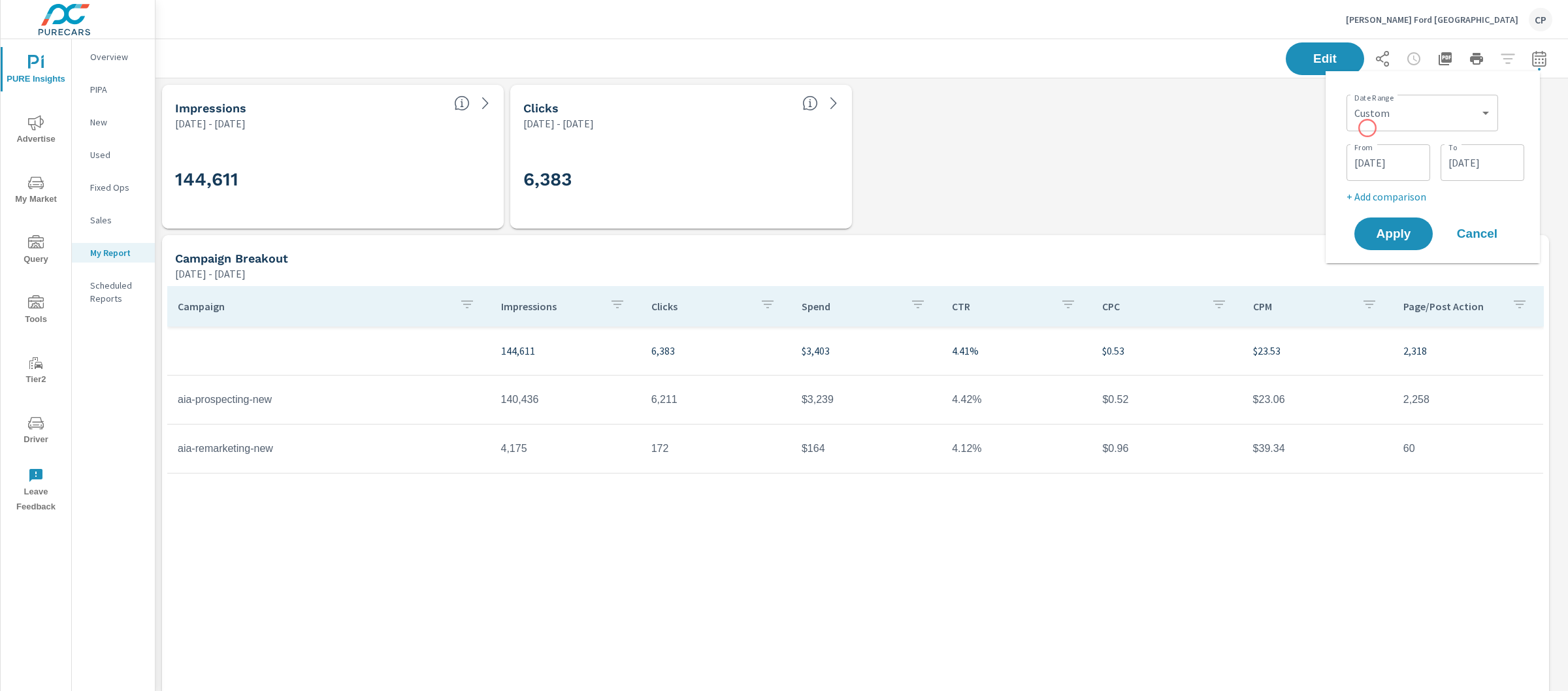
click at [1362, 135] on div "Date Range Custom [DATE] Last week Last 7 days Last 14 days Last 30 days Last 4…" at bounding box center [1436, 147] width 177 height 115
click at [1375, 108] on select "Custom [DATE] Last week Last 7 days Last 14 days Last 30 days Last 45 days Last…" at bounding box center [1422, 113] width 141 height 26
click at [1352, 100] on select "Custom [DATE] Last week Last 7 days Last 14 days Last 30 days Last 45 days Last…" at bounding box center [1422, 113] width 141 height 26
select select "Last month"
click at [1391, 194] on button "Apply" at bounding box center [1393, 184] width 81 height 34
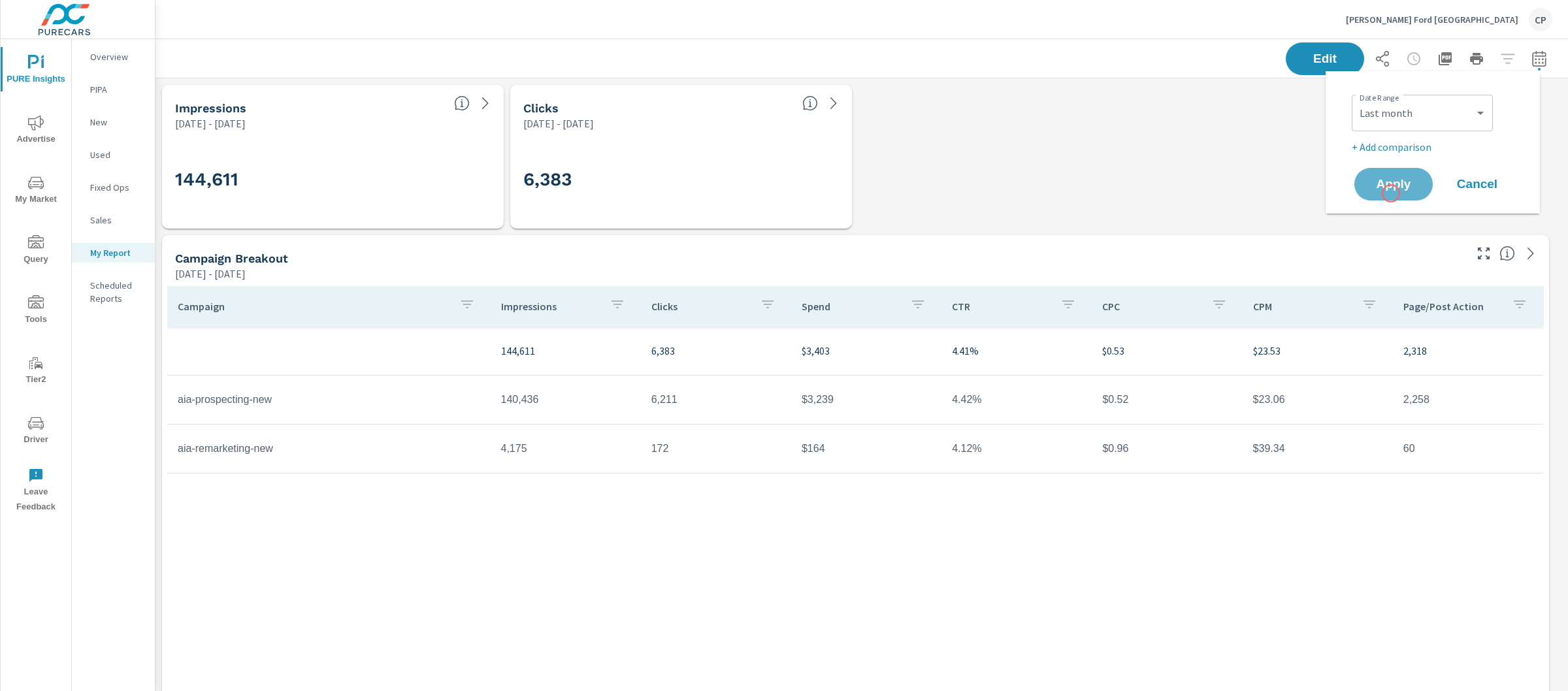
scroll to position [3939, 1426]
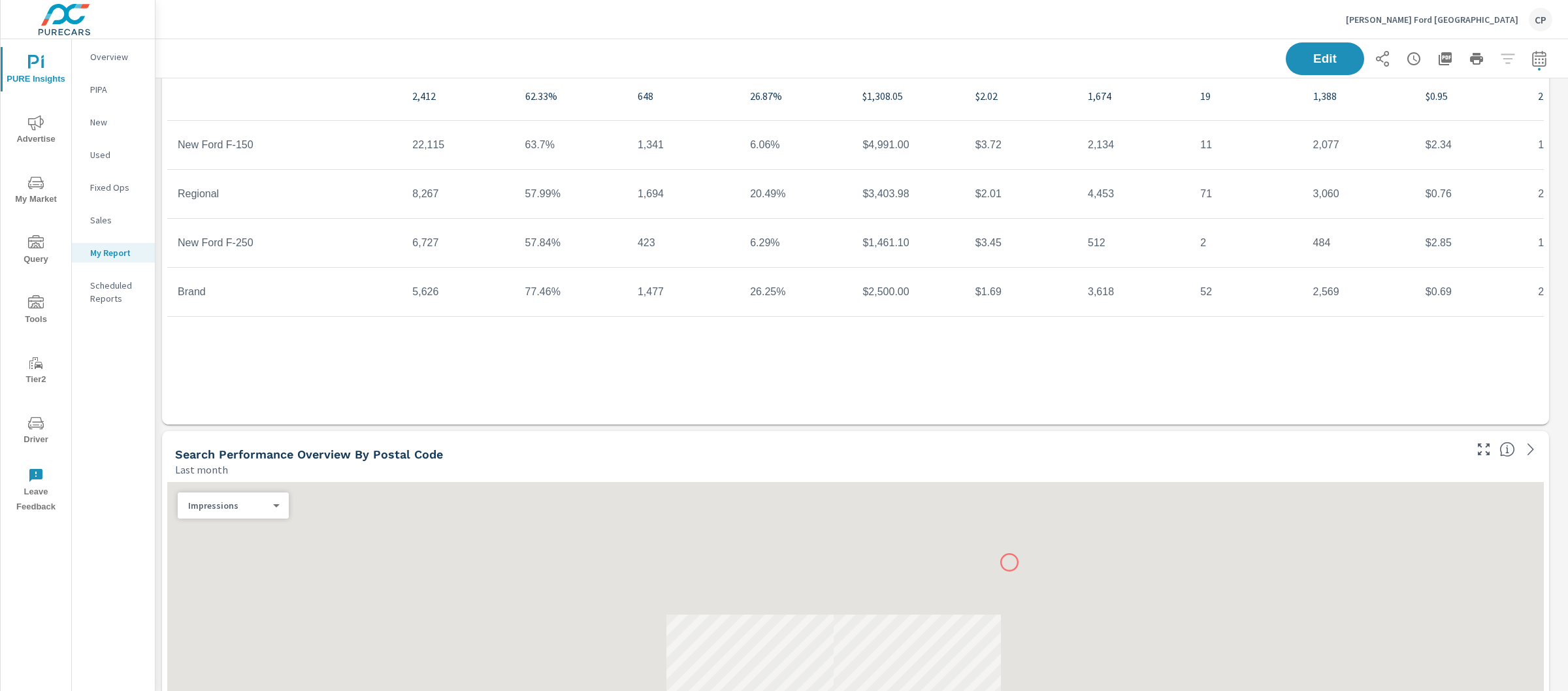
scroll to position [2260, 0]
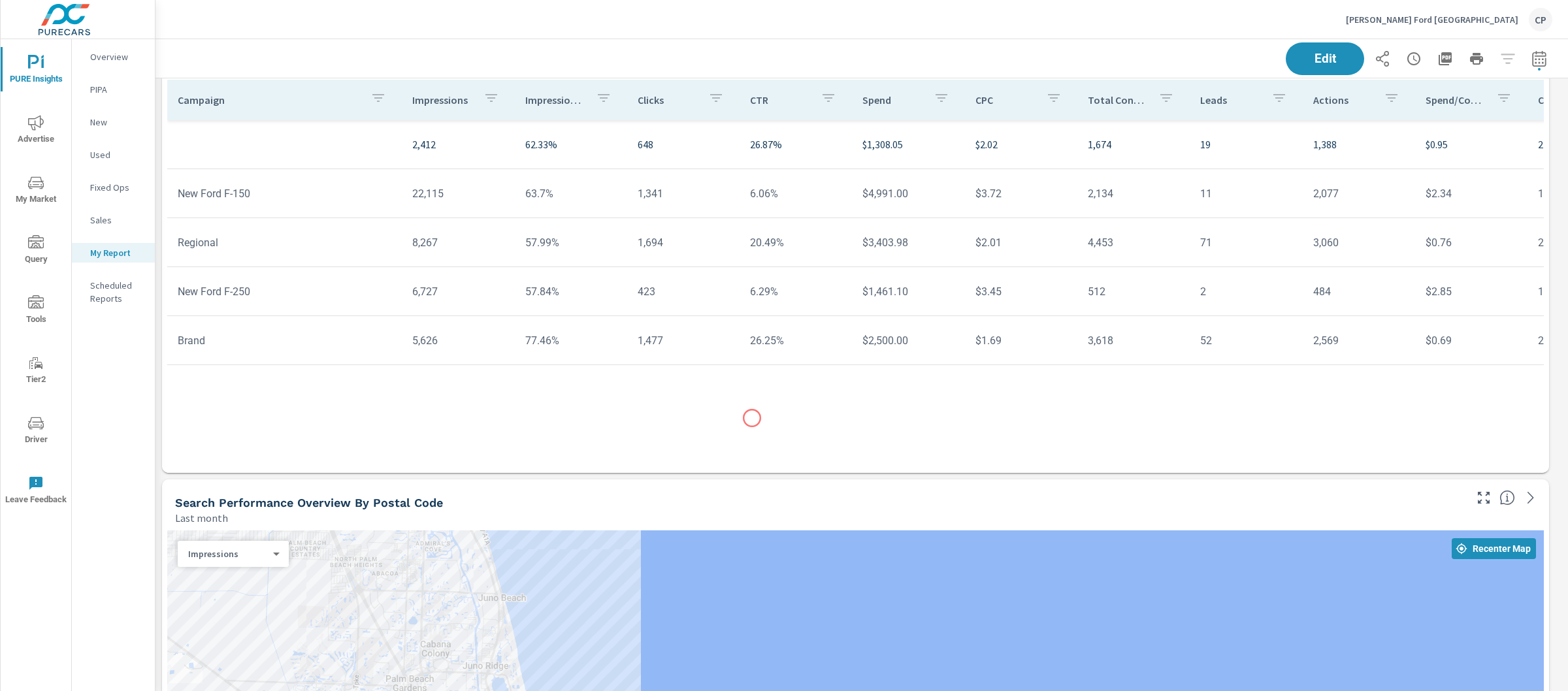
scroll to position [1951, 0]
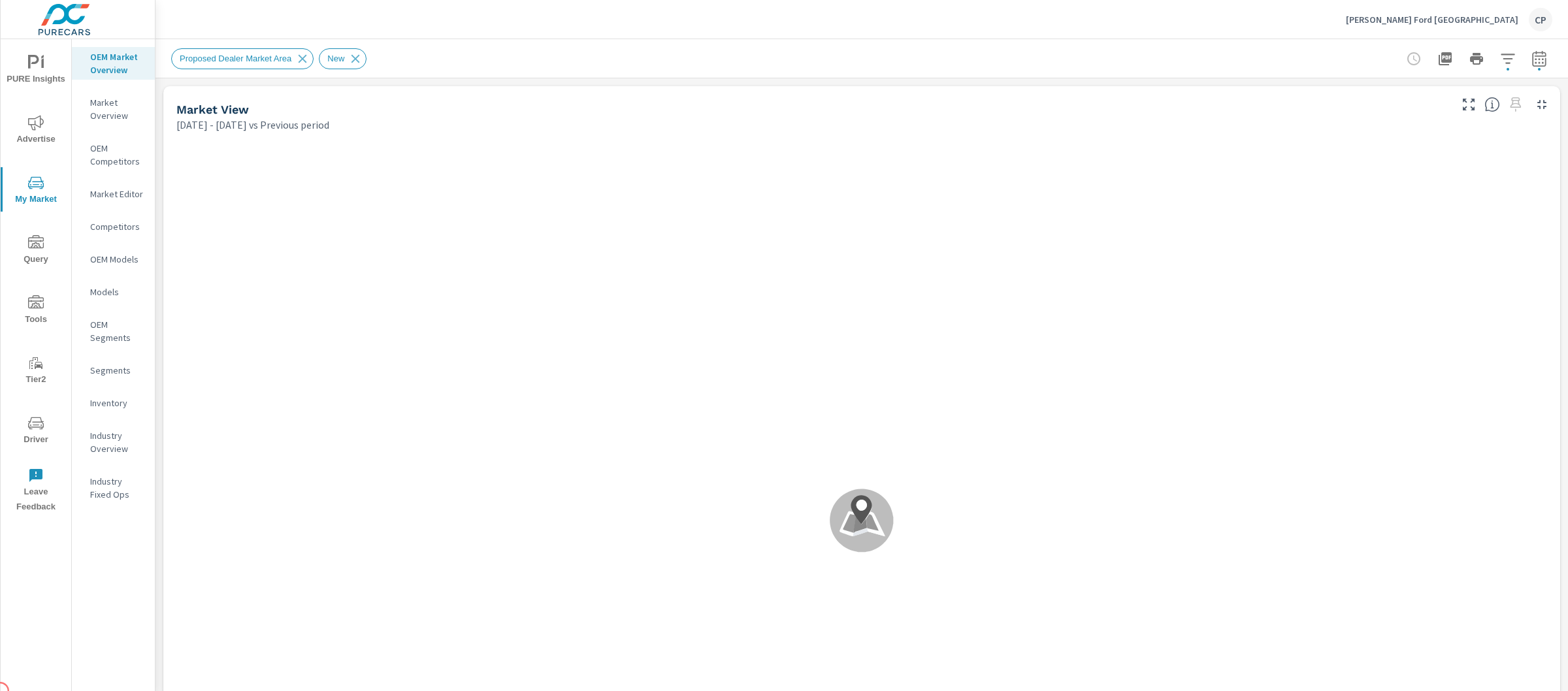
scroll to position [1, 0]
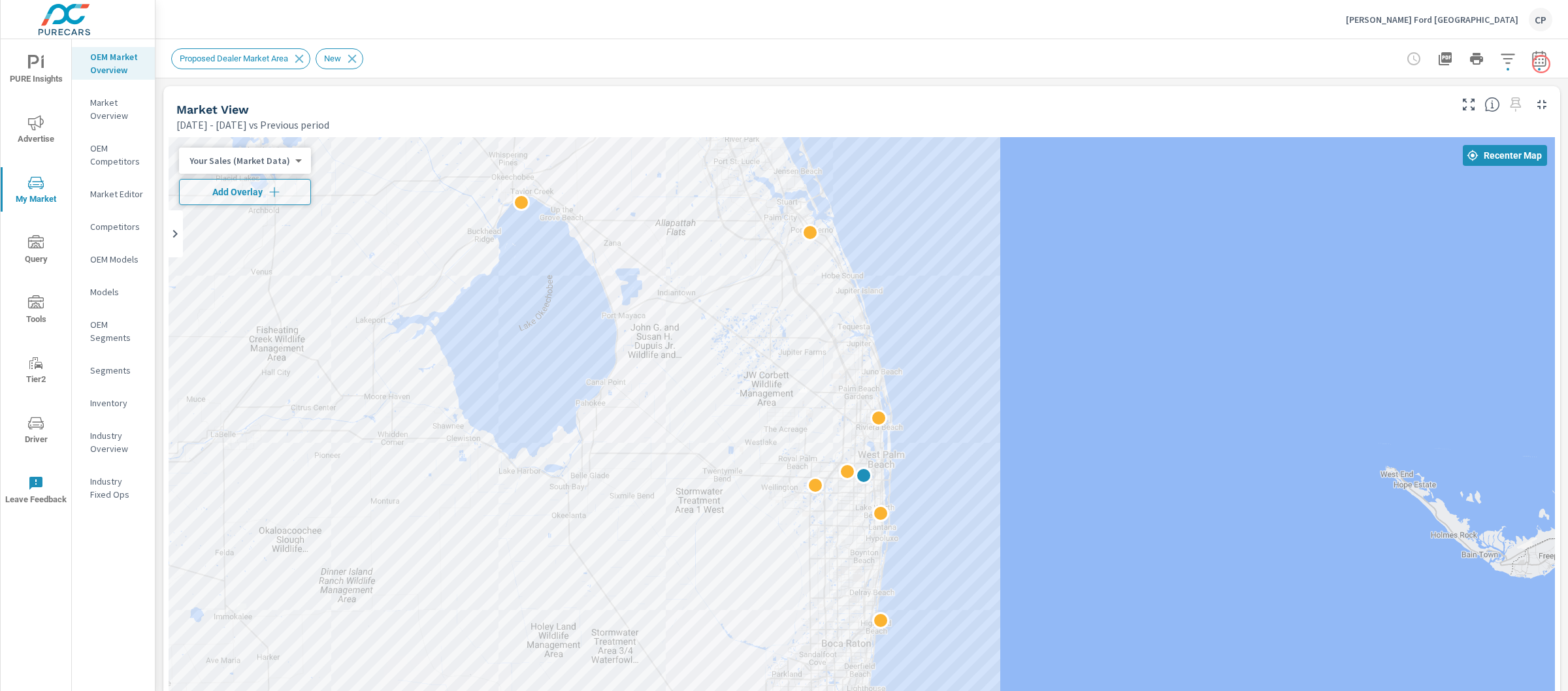
click at [1542, 64] on div "Proposed Dealer Market Area New" at bounding box center [862, 58] width 1413 height 38
click at [1538, 58] on button "button" at bounding box center [1539, 59] width 26 height 26
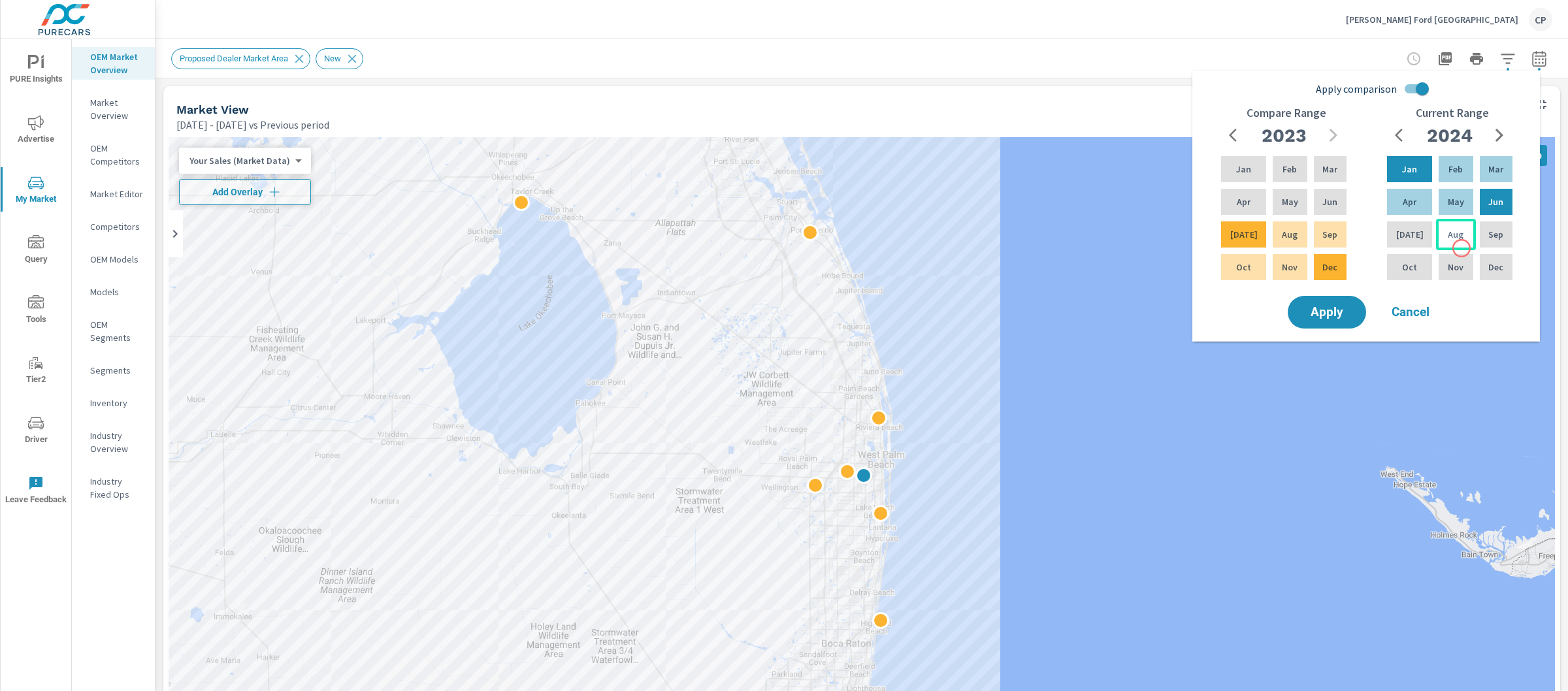
click at [1459, 244] on div "Aug" at bounding box center [1456, 235] width 39 height 32
click at [1509, 118] on div "Current Range 2024 Jan Feb Mar Apr May Jun Jul Aug Sep Oct Nov Dec" at bounding box center [1452, 200] width 166 height 187
click at [1507, 122] on div "2024" at bounding box center [1449, 135] width 125 height 26
click at [1504, 144] on button "button" at bounding box center [1500, 135] width 26 height 26
click at [1448, 241] on p "Aug" at bounding box center [1455, 234] width 15 height 13
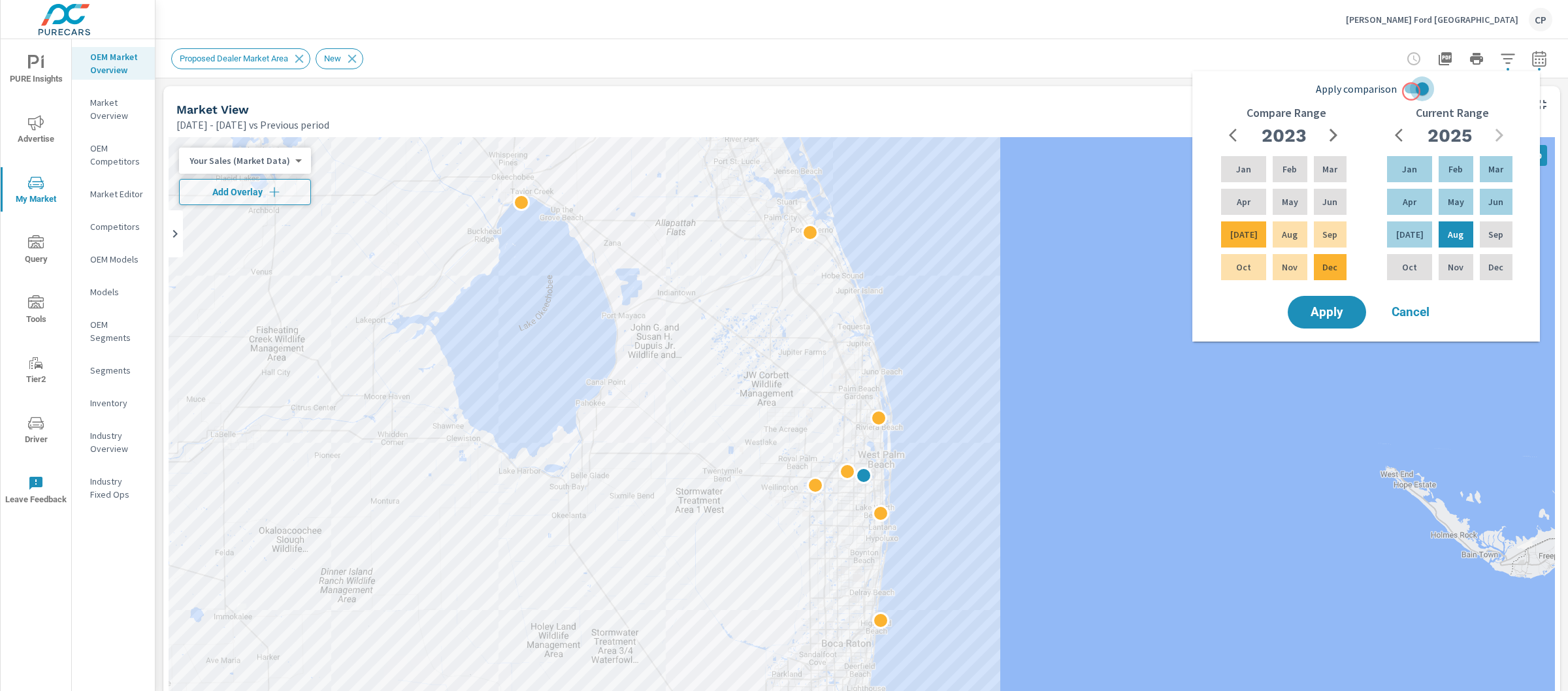
click at [1411, 91] on input "Apply comparison" at bounding box center [1422, 89] width 74 height 25
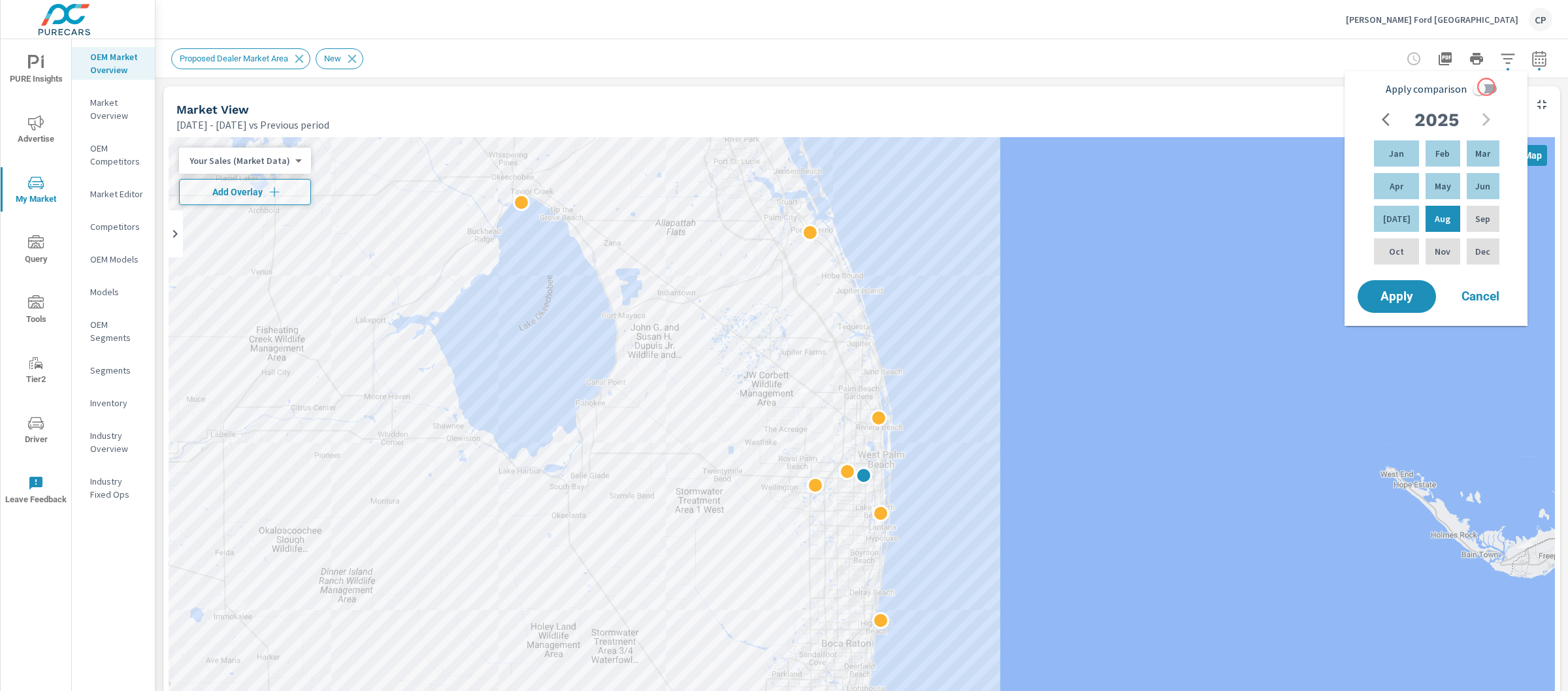
click at [1487, 87] on input "Apply comparison" at bounding box center [1478, 89] width 74 height 25
checkbox input "true"
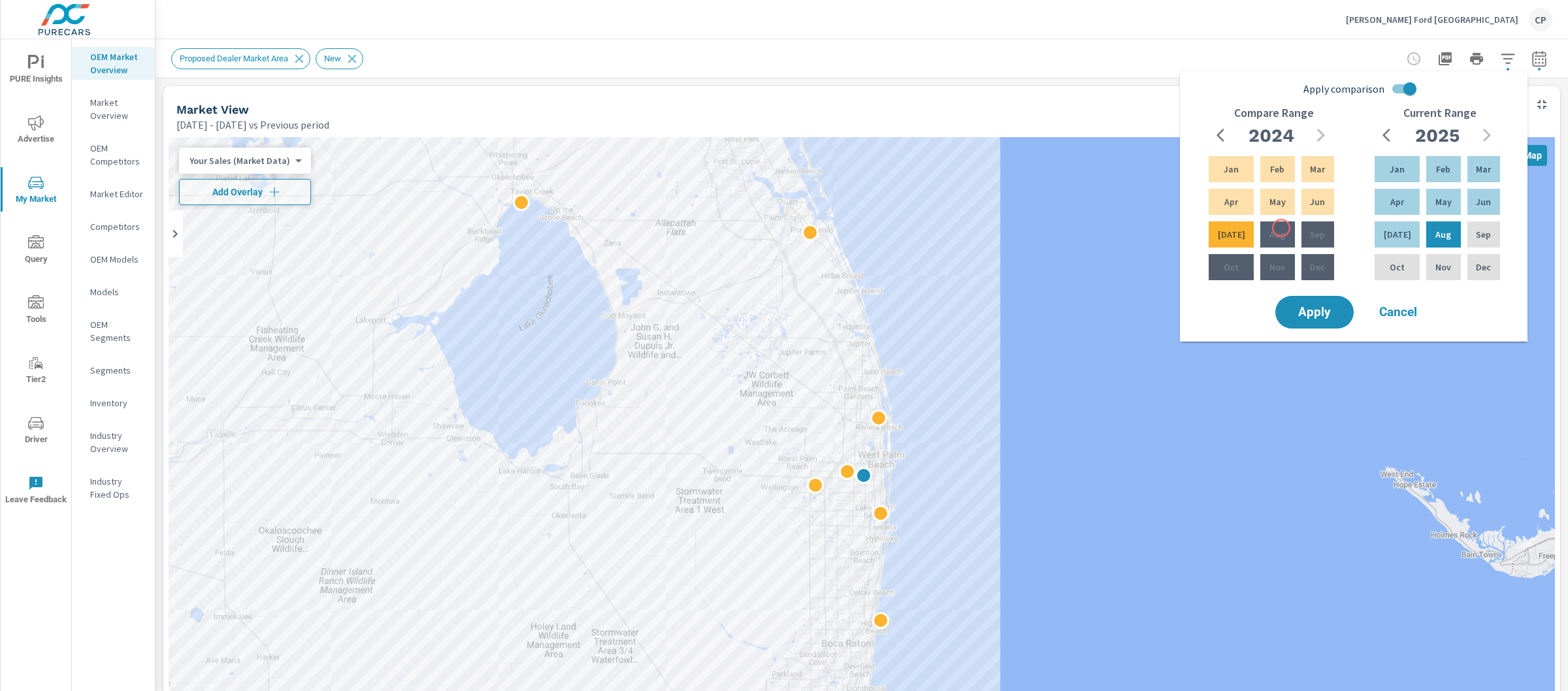
click at [1281, 228] on div "Aug" at bounding box center [1277, 235] width 39 height 32
click at [1448, 223] on div "Aug" at bounding box center [1443, 235] width 39 height 32
click at [1396, 160] on div "Jan" at bounding box center [1397, 169] width 50 height 32
click at [1269, 237] on p "Aug" at bounding box center [1277, 234] width 15 height 13
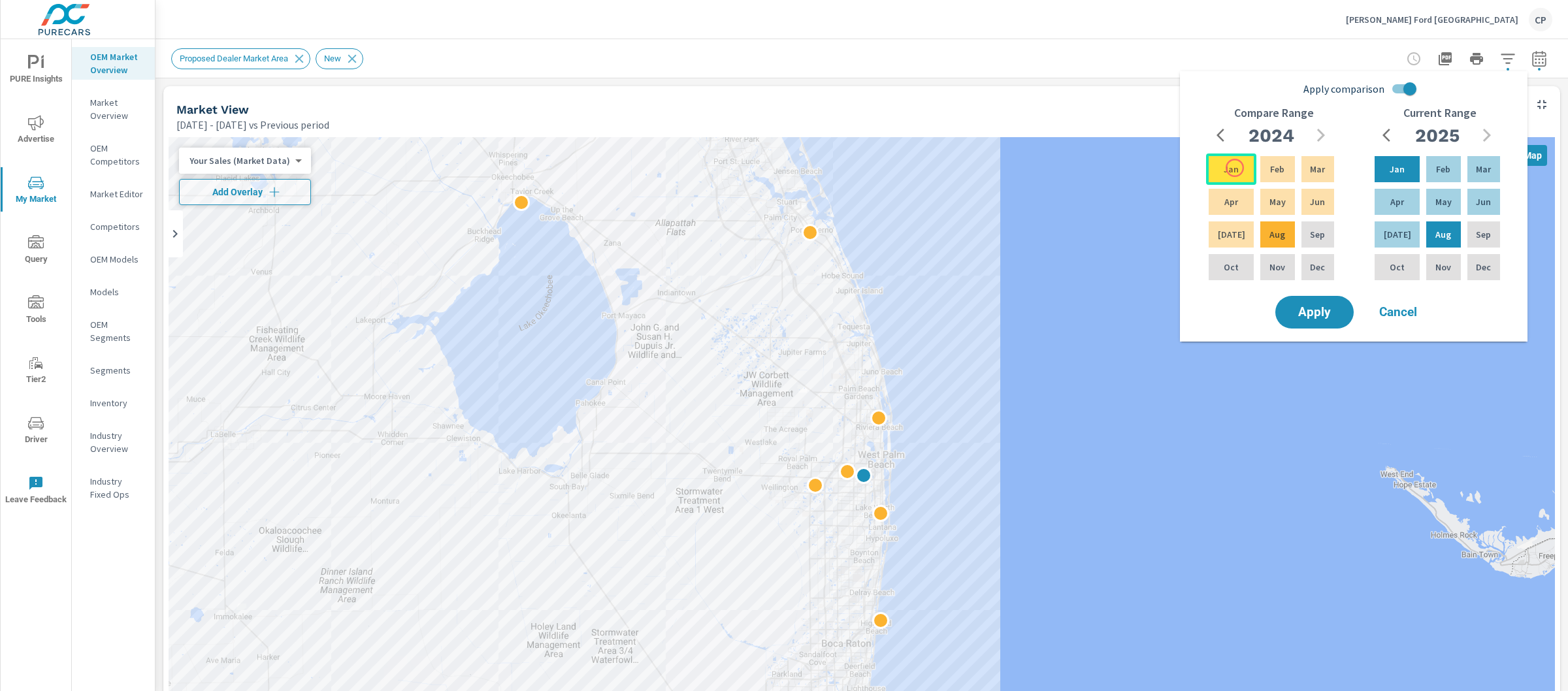
click at [1235, 168] on div "Jan" at bounding box center [1231, 169] width 50 height 32
click at [1327, 324] on button "Apply" at bounding box center [1315, 312] width 81 height 34
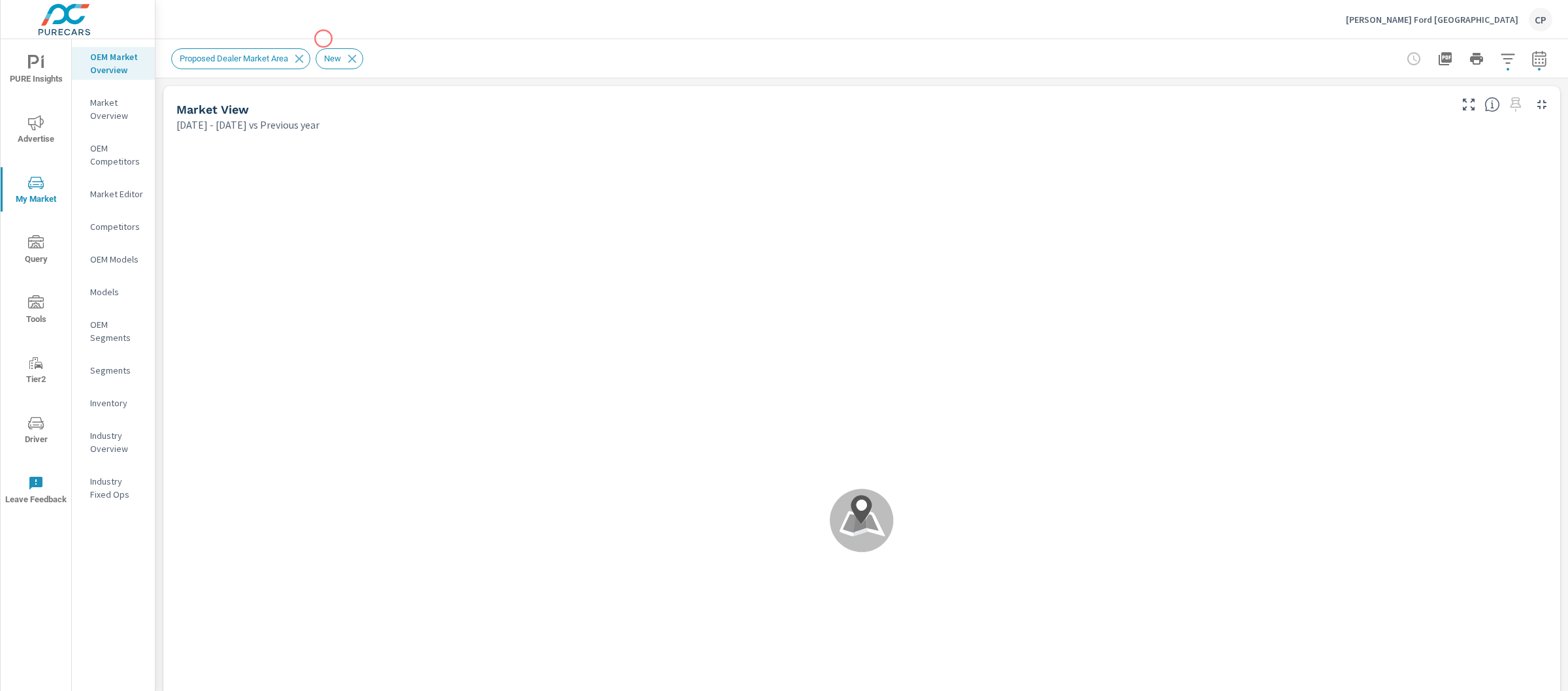
scroll to position [1, 0]
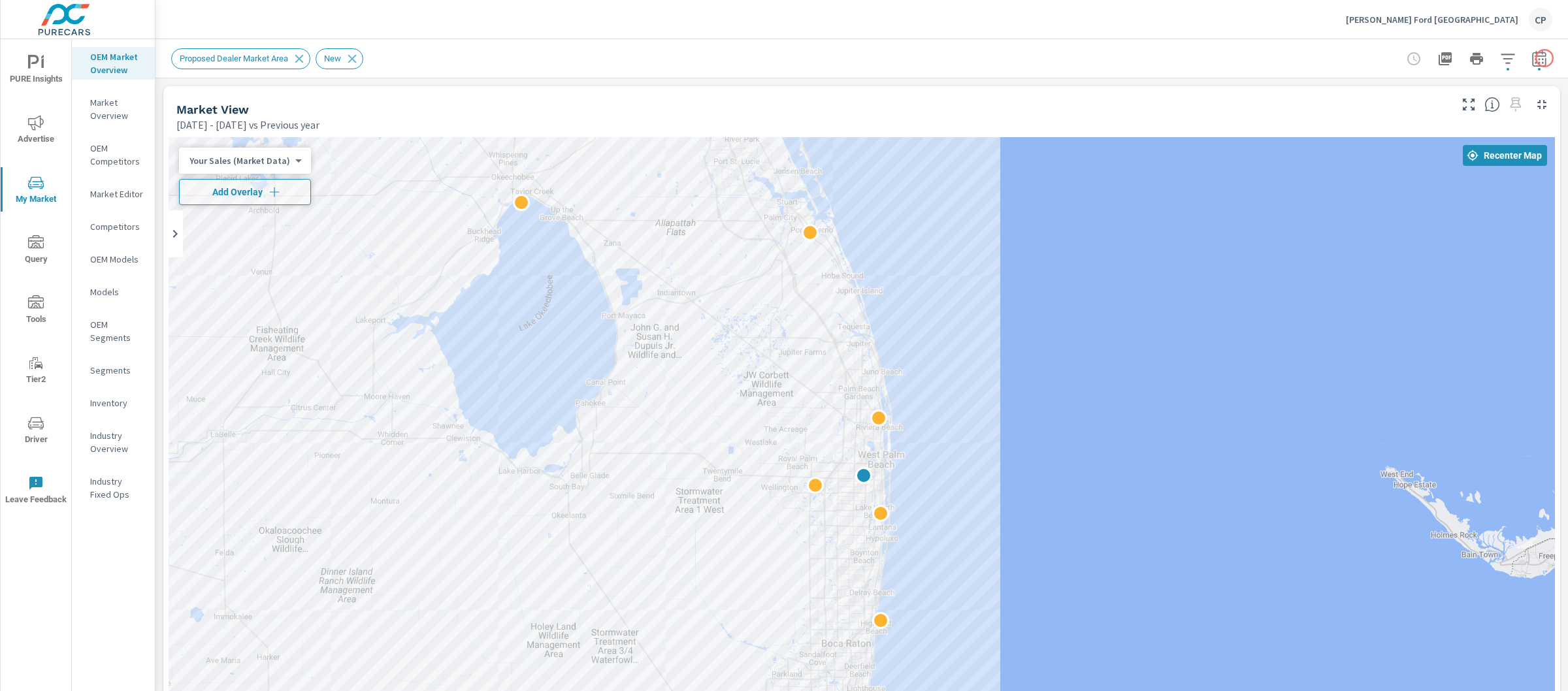
click at [1536, 57] on button "button" at bounding box center [1539, 59] width 26 height 26
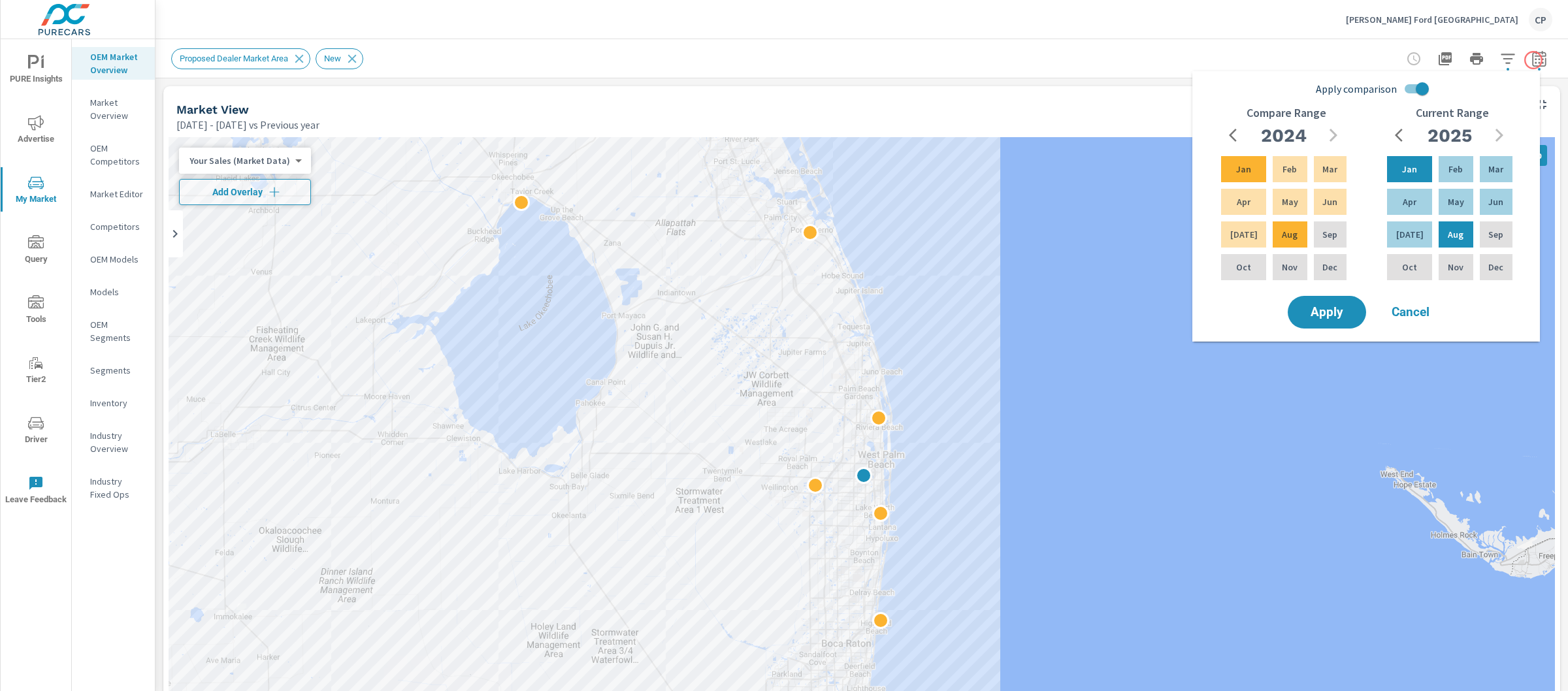
click at [1534, 53] on icon "button" at bounding box center [1539, 59] width 15 height 15
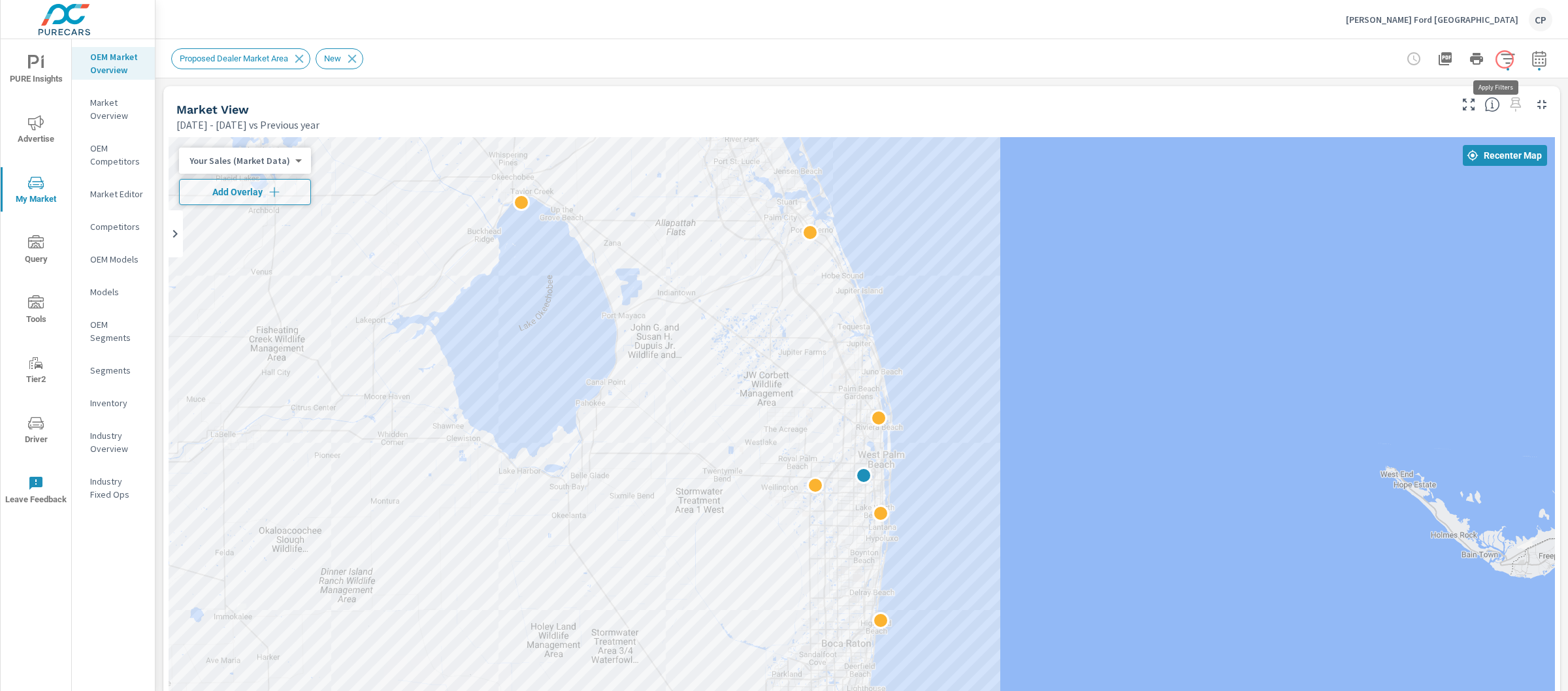
click at [1505, 60] on button "button" at bounding box center [1508, 59] width 26 height 26
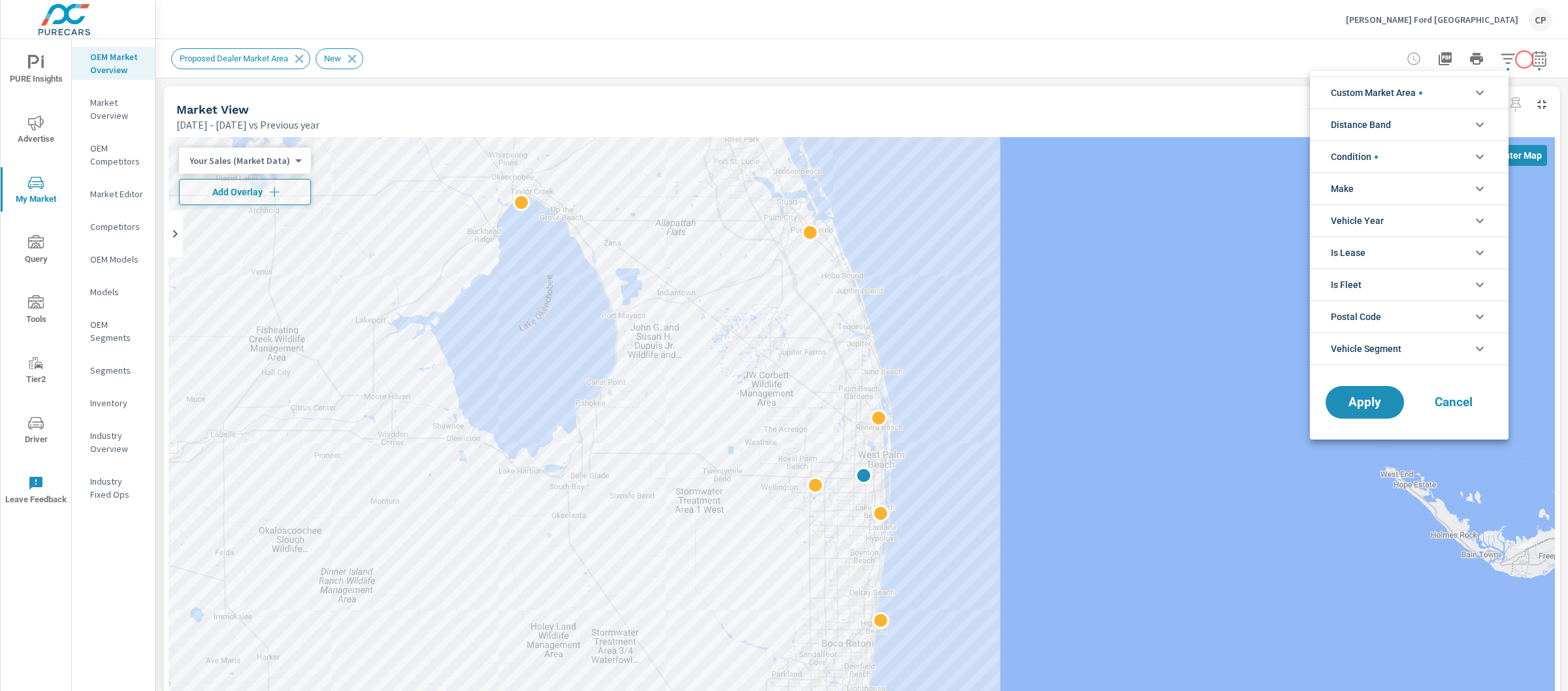
click at [1524, 60] on div at bounding box center [784, 346] width 1568 height 691
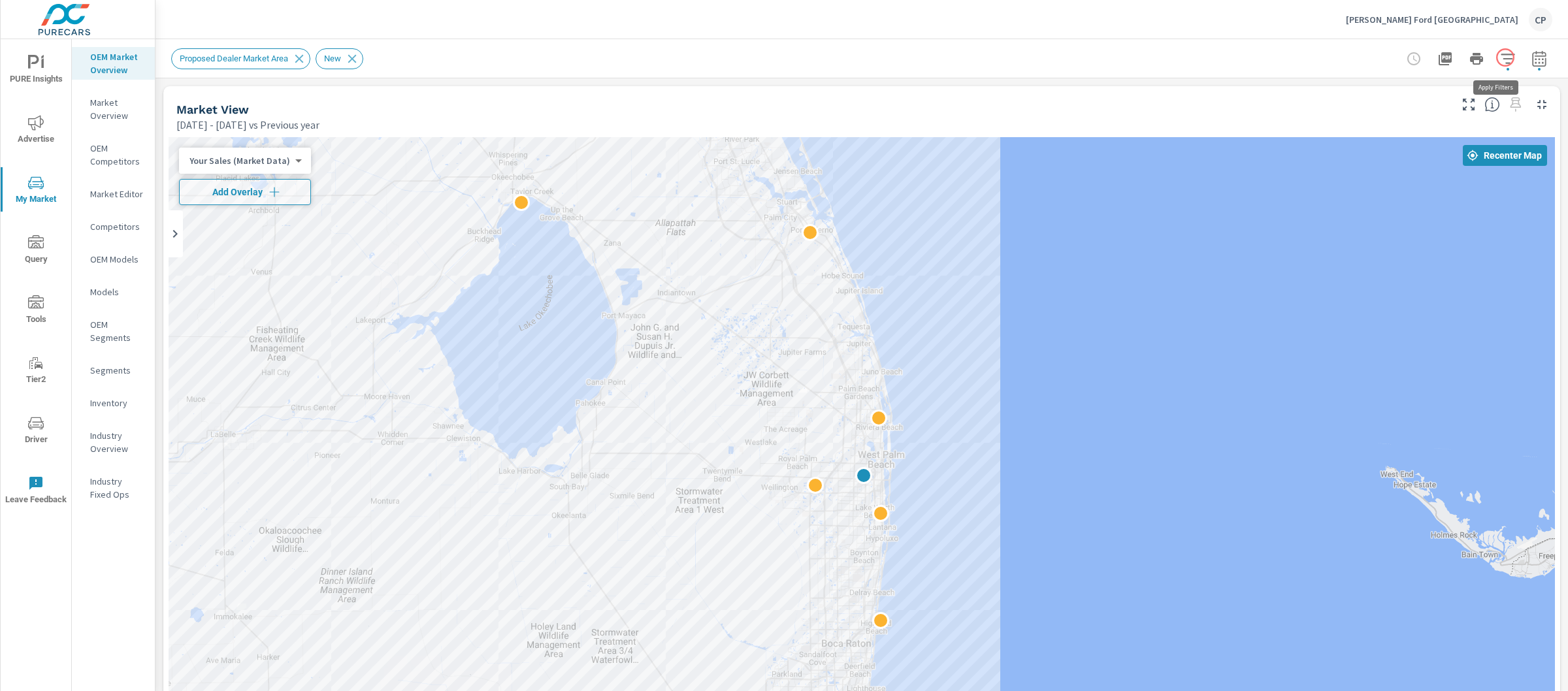
click at [1506, 57] on button "button" at bounding box center [1508, 59] width 26 height 26
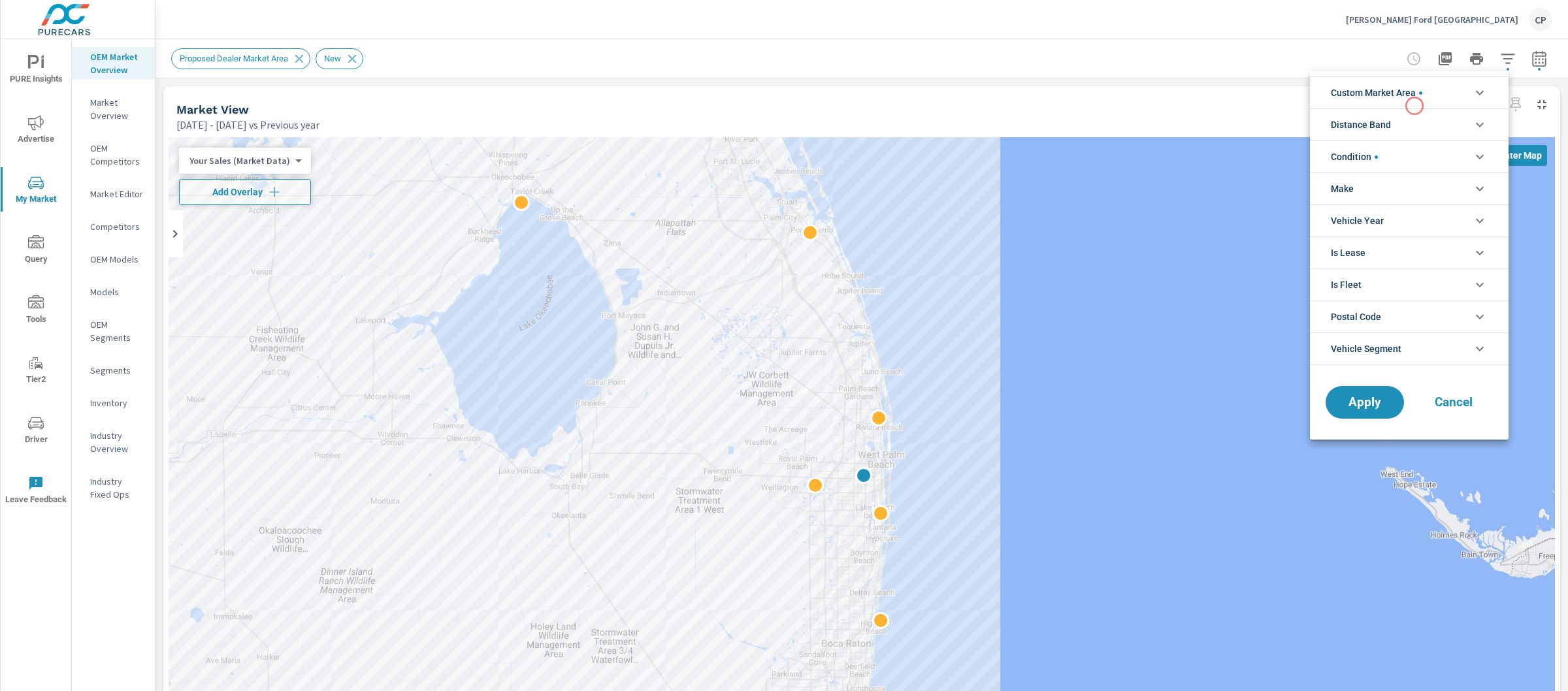
click at [1414, 106] on span "Custom Market Area" at bounding box center [1376, 92] width 91 height 32
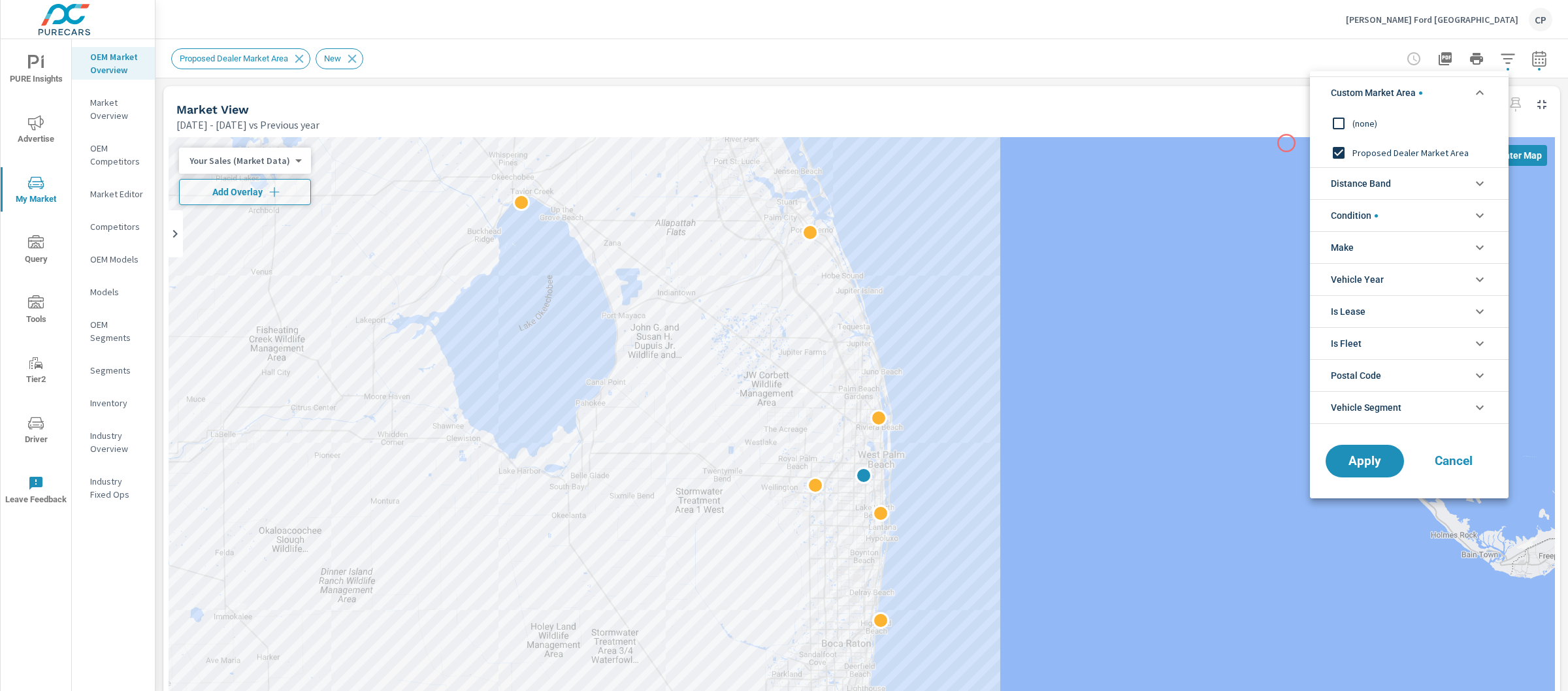
click at [1178, 115] on div at bounding box center [784, 346] width 1568 height 691
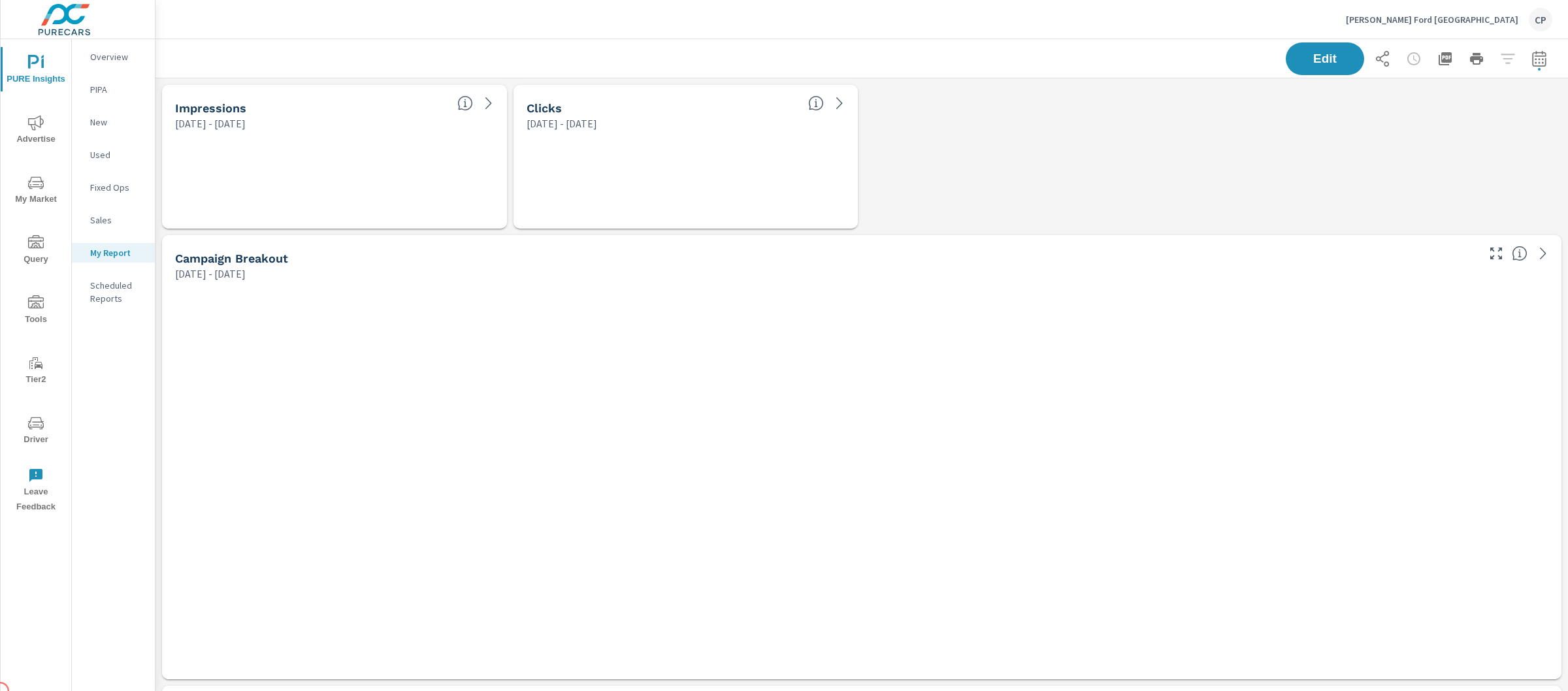
scroll to position [3638, 1426]
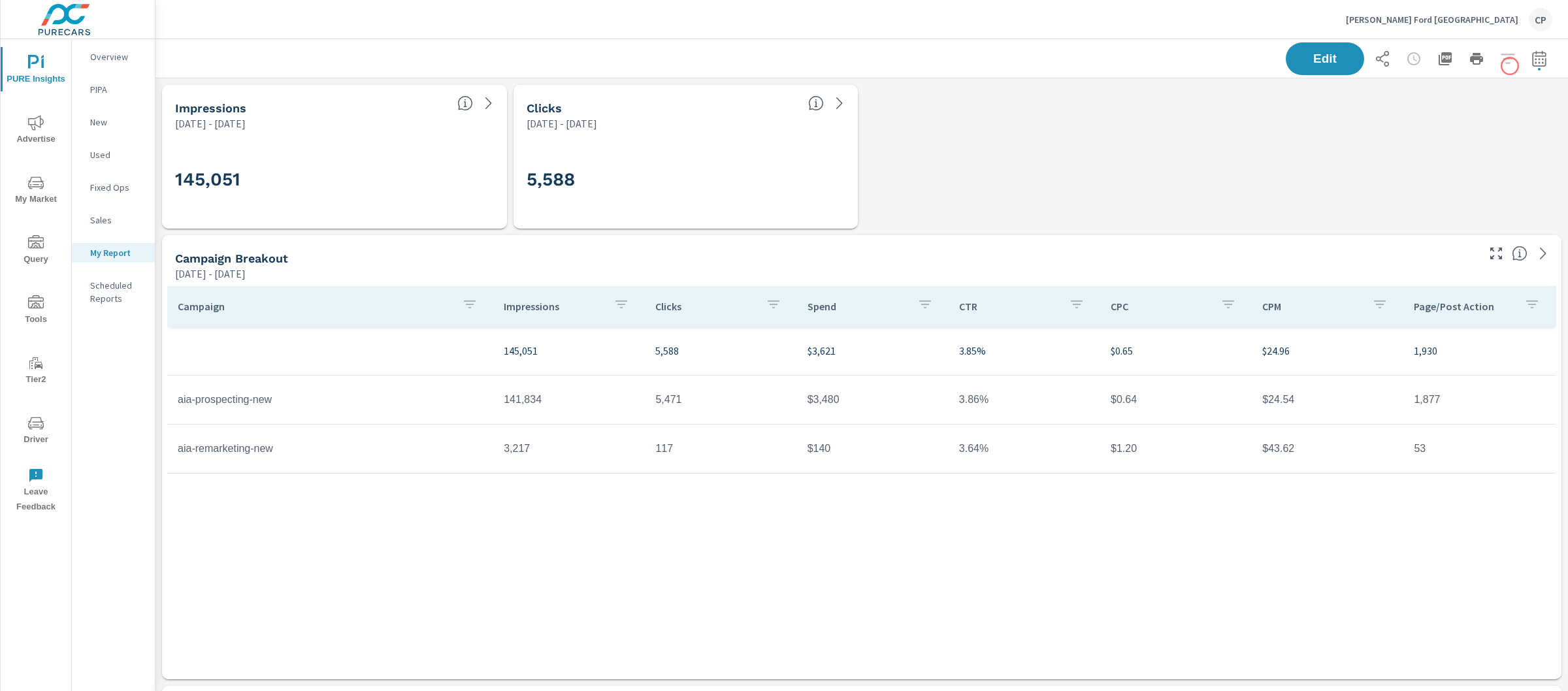
click at [1516, 67] on div "Edit" at bounding box center [1419, 59] width 267 height 32
click at [1532, 66] on icon "button" at bounding box center [1539, 58] width 14 height 15
click at [1441, 113] on select "Custom [DATE] Last week Last 7 days Last 14 days Last 30 days Last 45 days Last…" at bounding box center [1422, 113] width 141 height 26
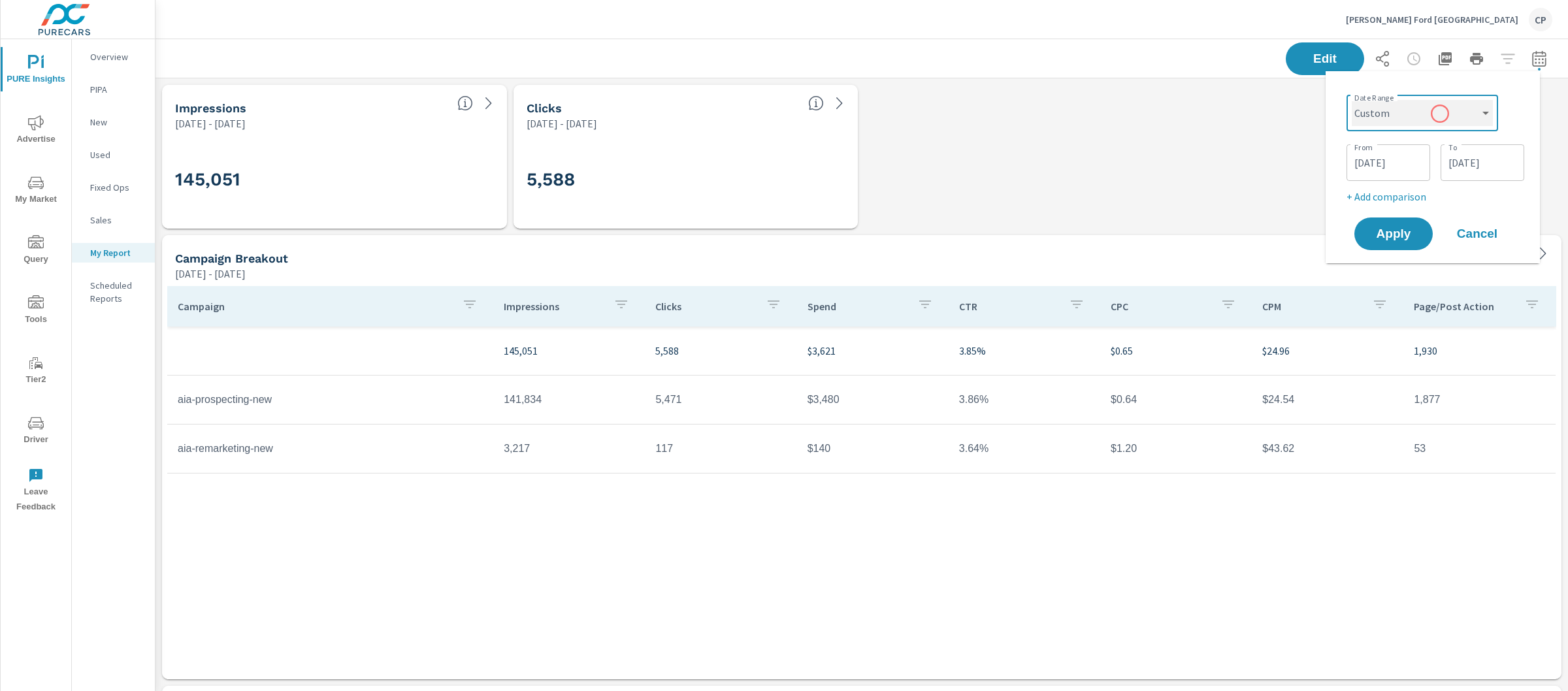
click at [1352, 100] on select "Custom [DATE] Last week Last 7 days Last 14 days Last 30 days Last 45 days Last…" at bounding box center [1422, 113] width 141 height 26
select select "Last month"
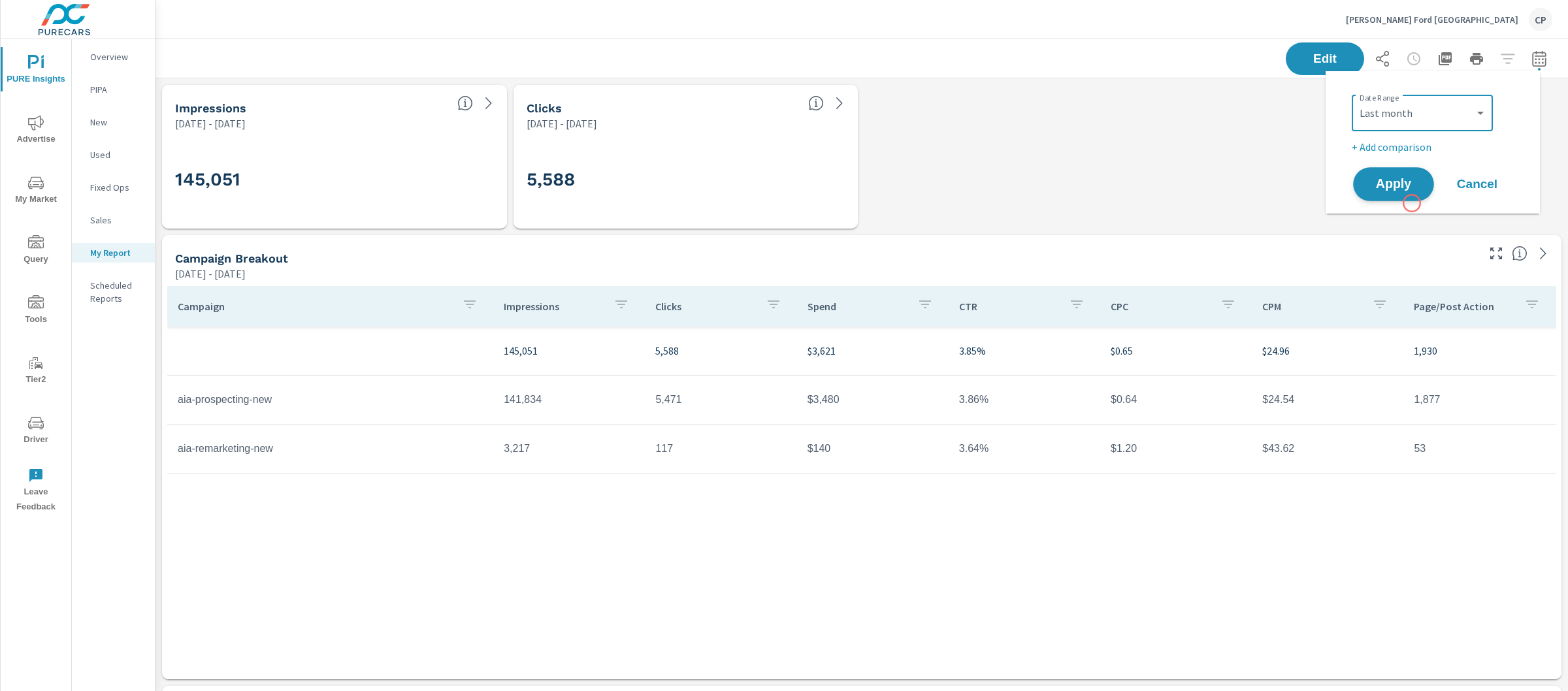
click at [1405, 183] on span "Apply" at bounding box center [1393, 184] width 54 height 13
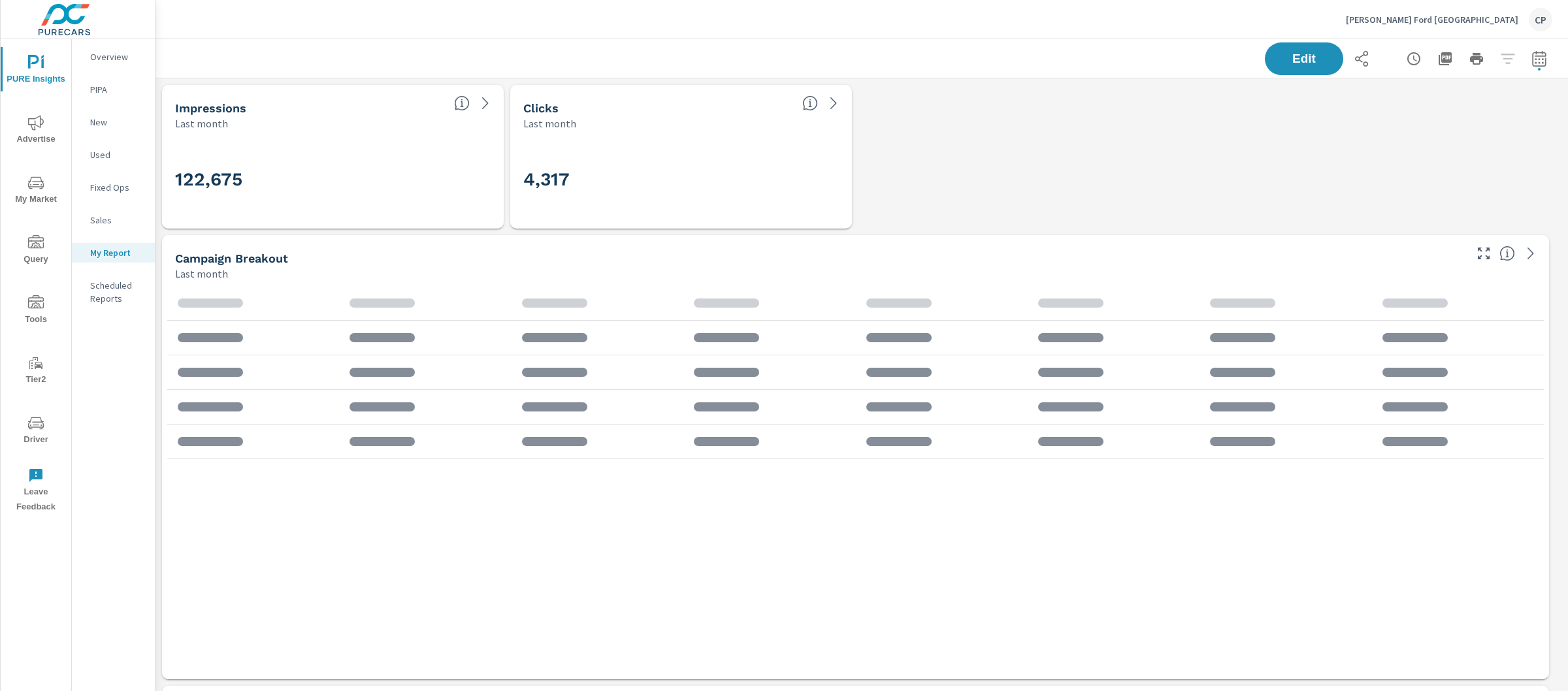
scroll to position [3638, 1426]
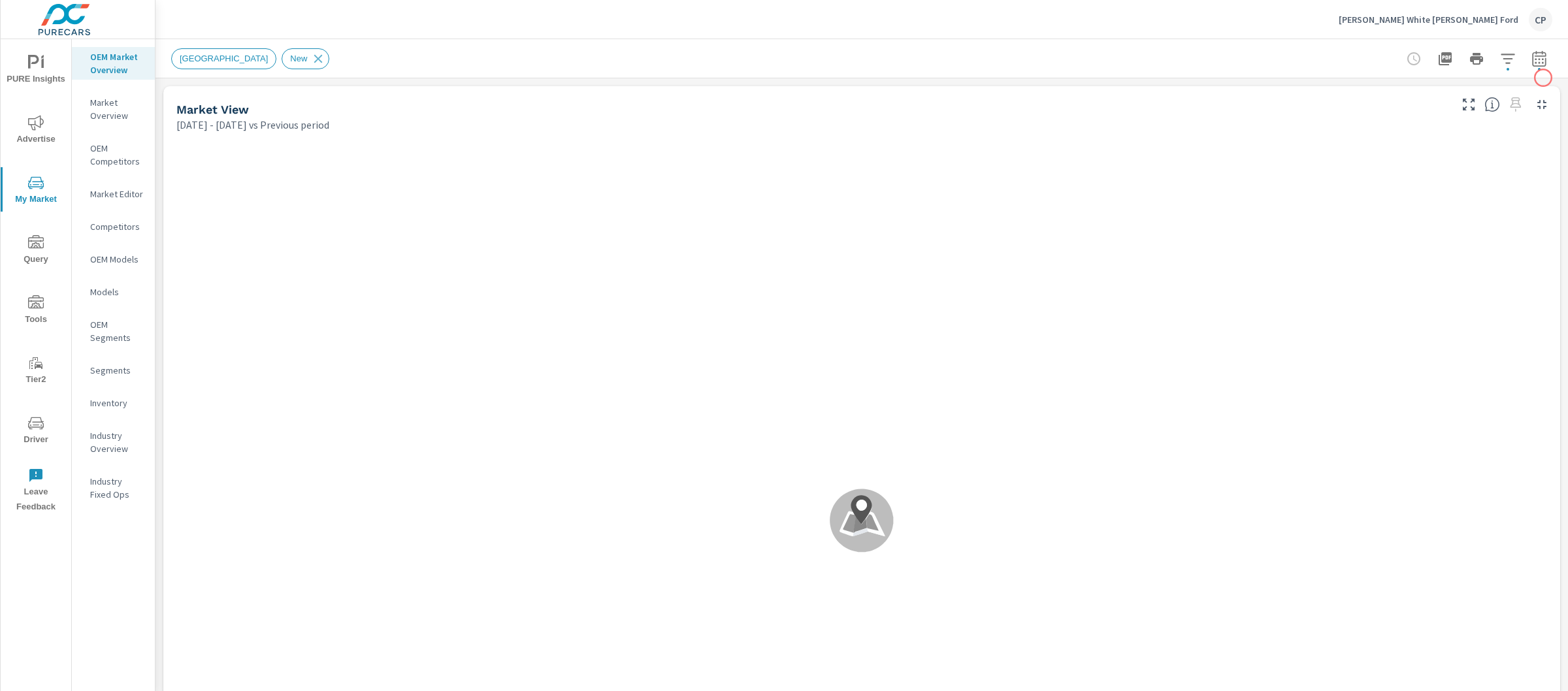
click at [1542, 67] on div "[GEOGRAPHIC_DATA] New" at bounding box center [862, 58] width 1413 height 38
click at [1533, 60] on icon "button" at bounding box center [1539, 58] width 14 height 15
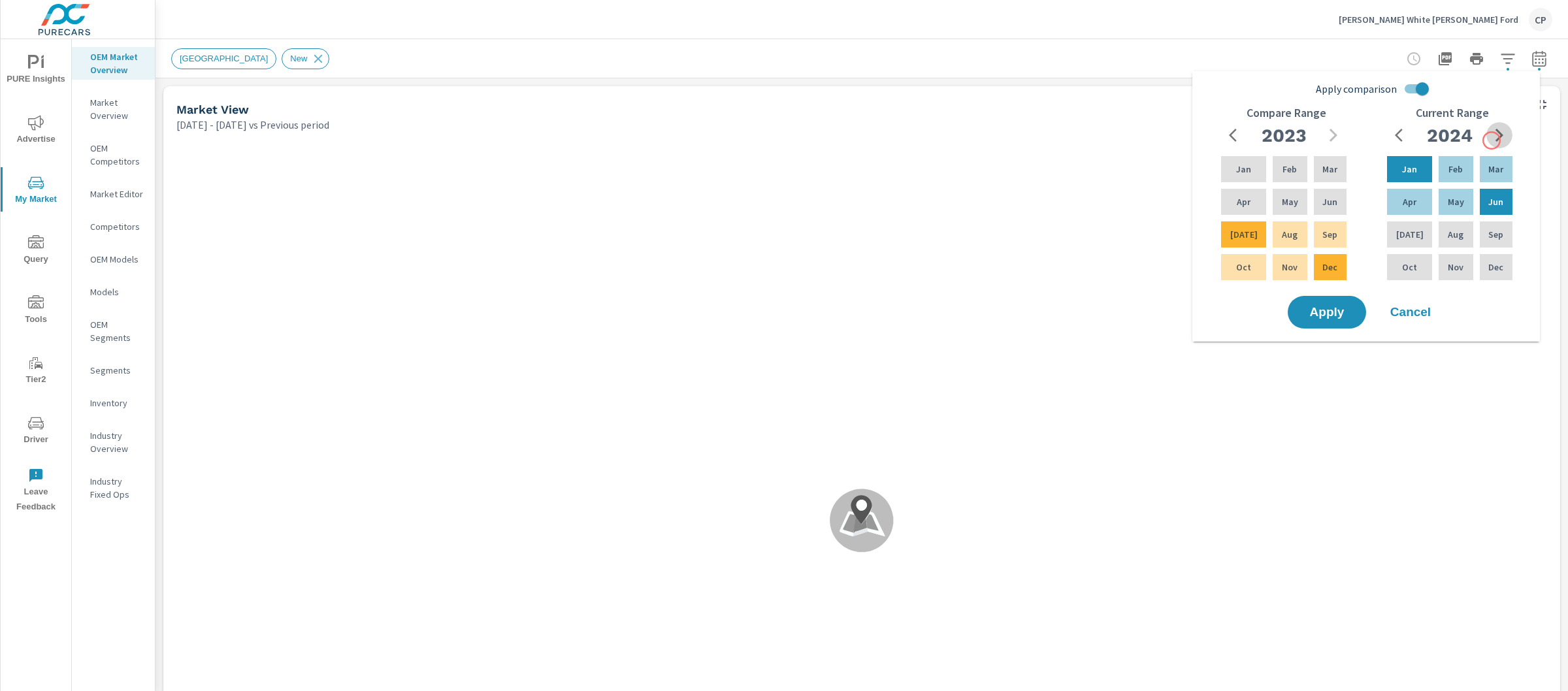
click at [1492, 141] on icon "button" at bounding box center [1500, 135] width 15 height 15
click at [1459, 229] on div "Aug" at bounding box center [1456, 235] width 39 height 32
click at [1402, 154] on div "Jan" at bounding box center [1409, 169] width 50 height 32
click at [1434, 91] on div "Apply comparison Compare Range [DATE] Feb Mar Apr May Jun [DATE] Aug Sep Oct No…" at bounding box center [1368, 185] width 332 height 217
click at [1426, 90] on input "Apply comparison" at bounding box center [1422, 89] width 74 height 25
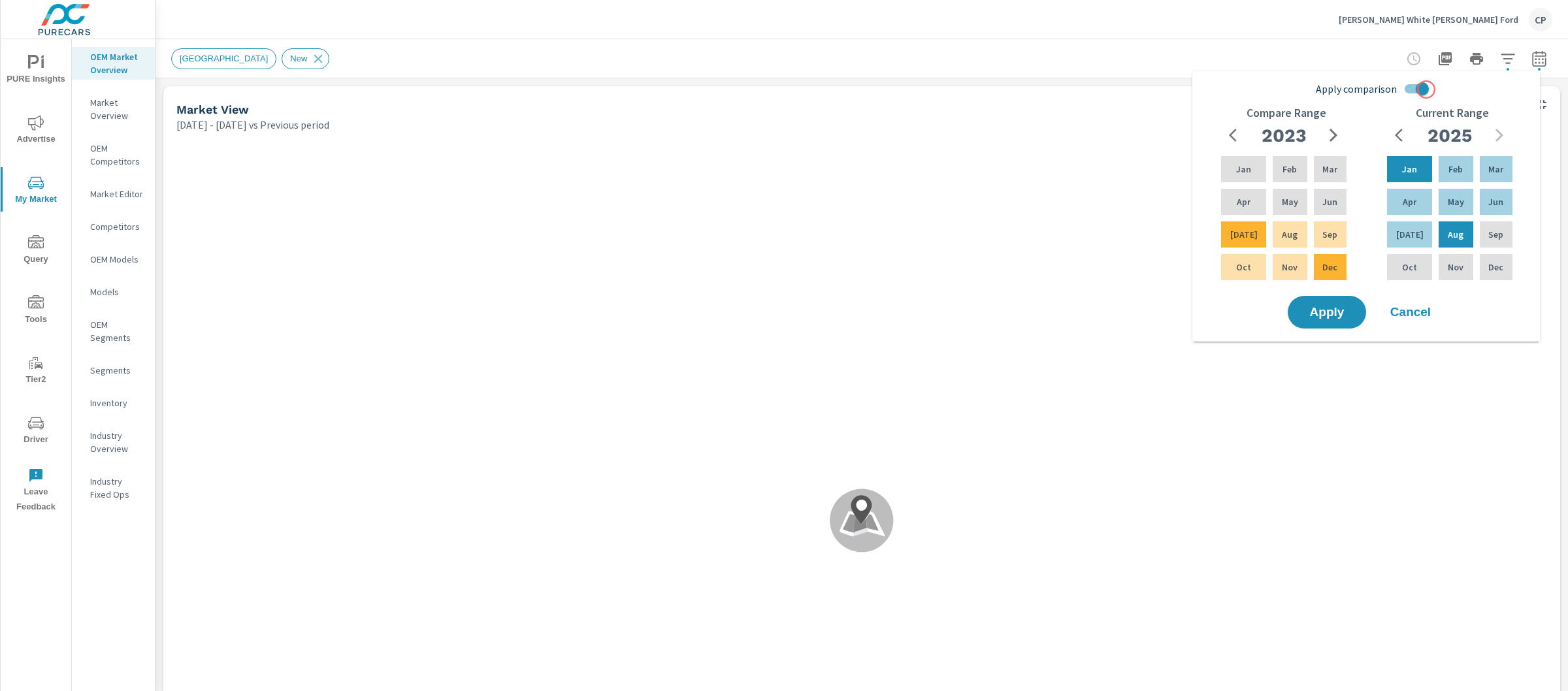
checkbox input "false"
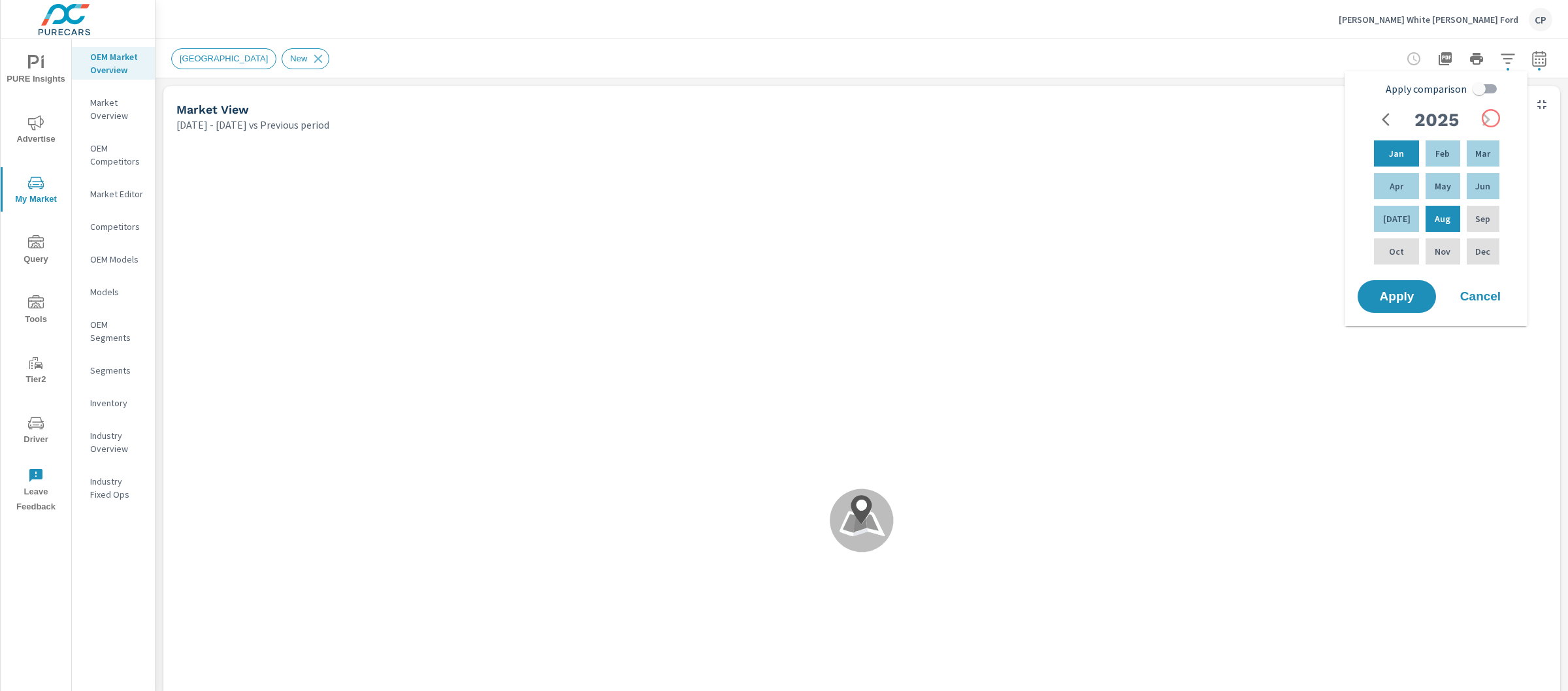
scroll to position [102, 0]
click at [1382, 113] on icon "button" at bounding box center [1390, 119] width 15 height 15
click at [1490, 116] on icon "button" at bounding box center [1486, 119] width 15 height 15
click at [1395, 291] on span "Apply" at bounding box center [1397, 297] width 54 height 13
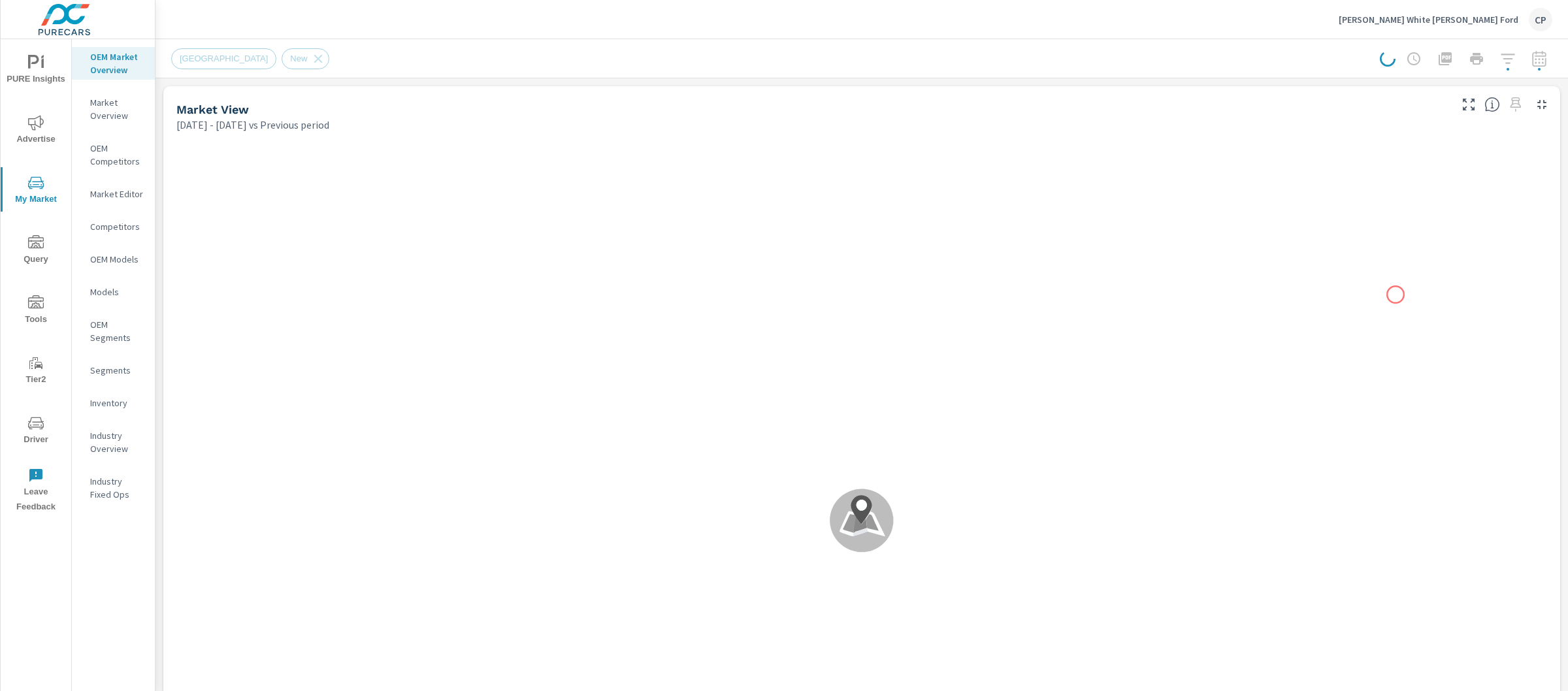
scroll to position [1, 0]
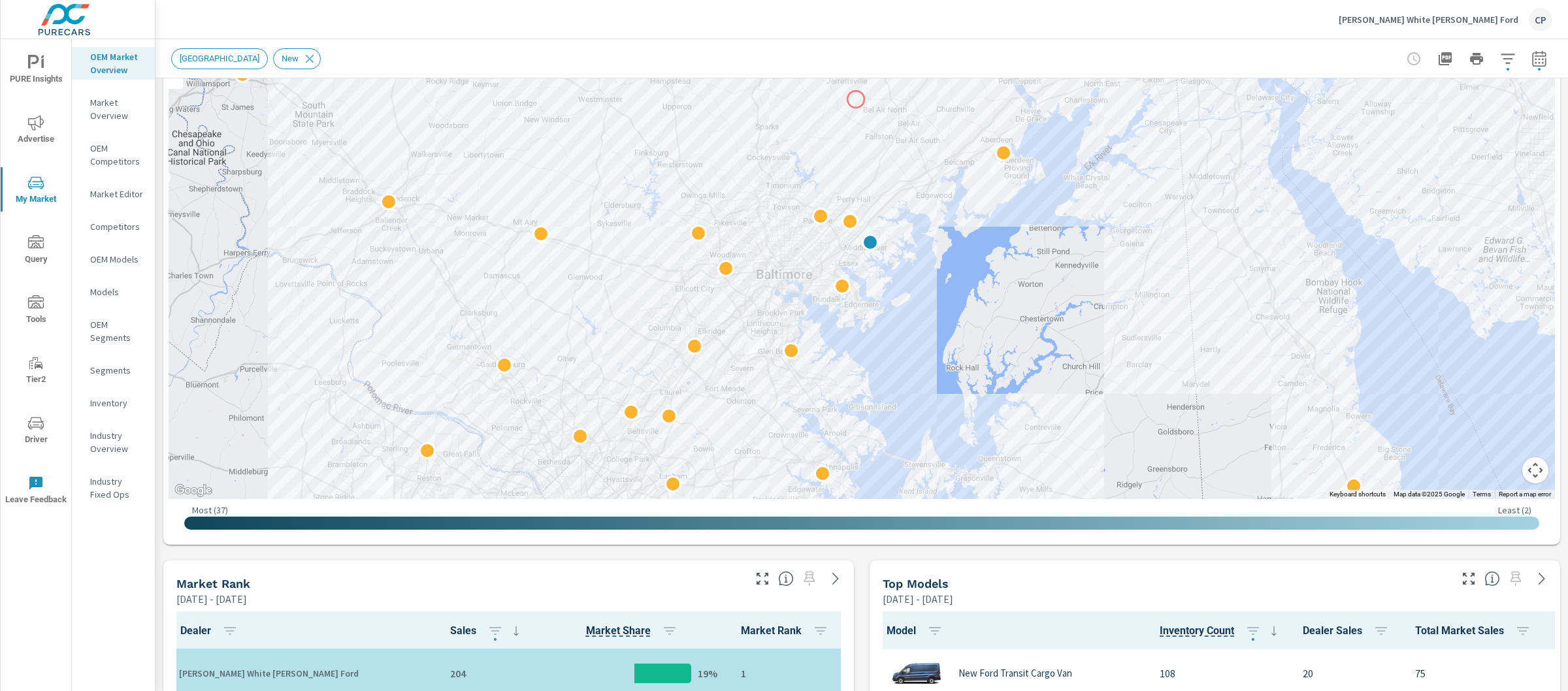
scroll to position [468, 0]
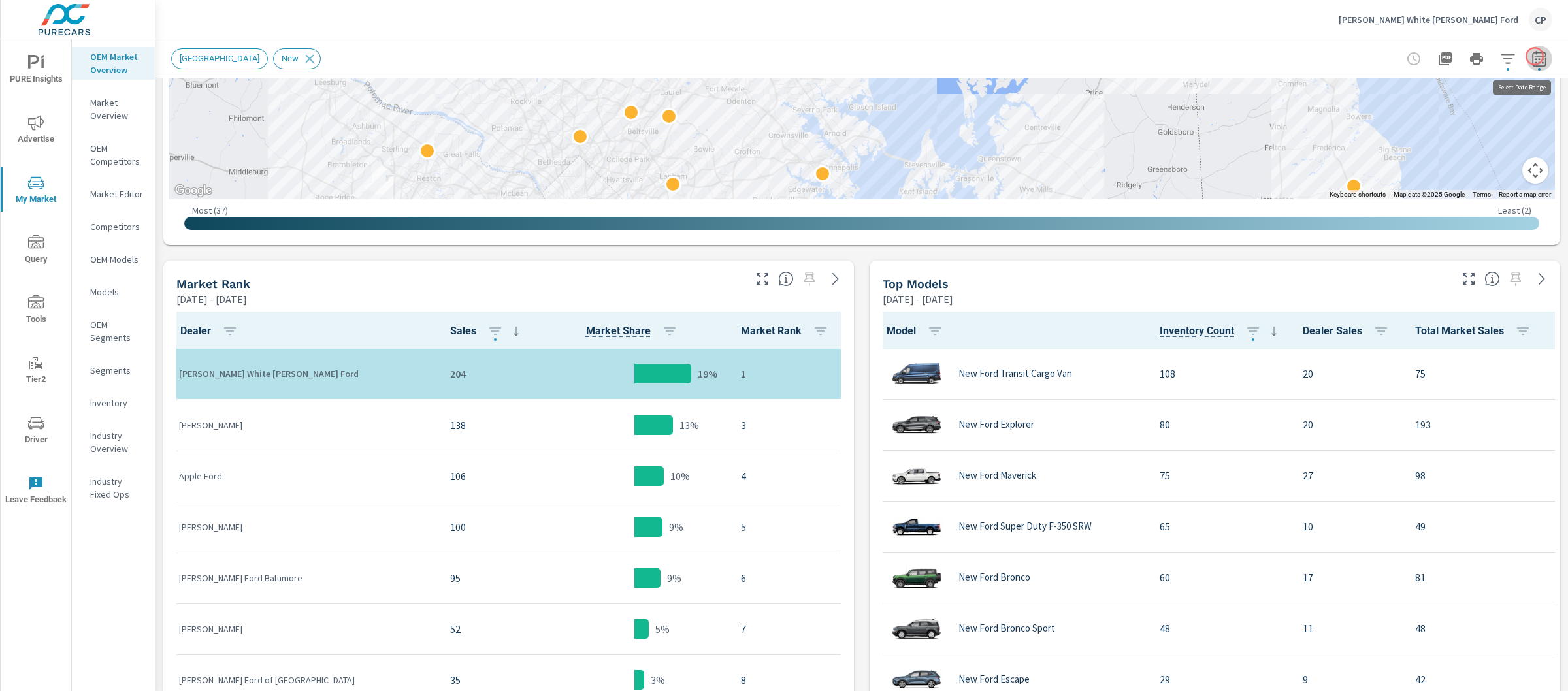
click at [1535, 56] on button "button" at bounding box center [1539, 59] width 26 height 26
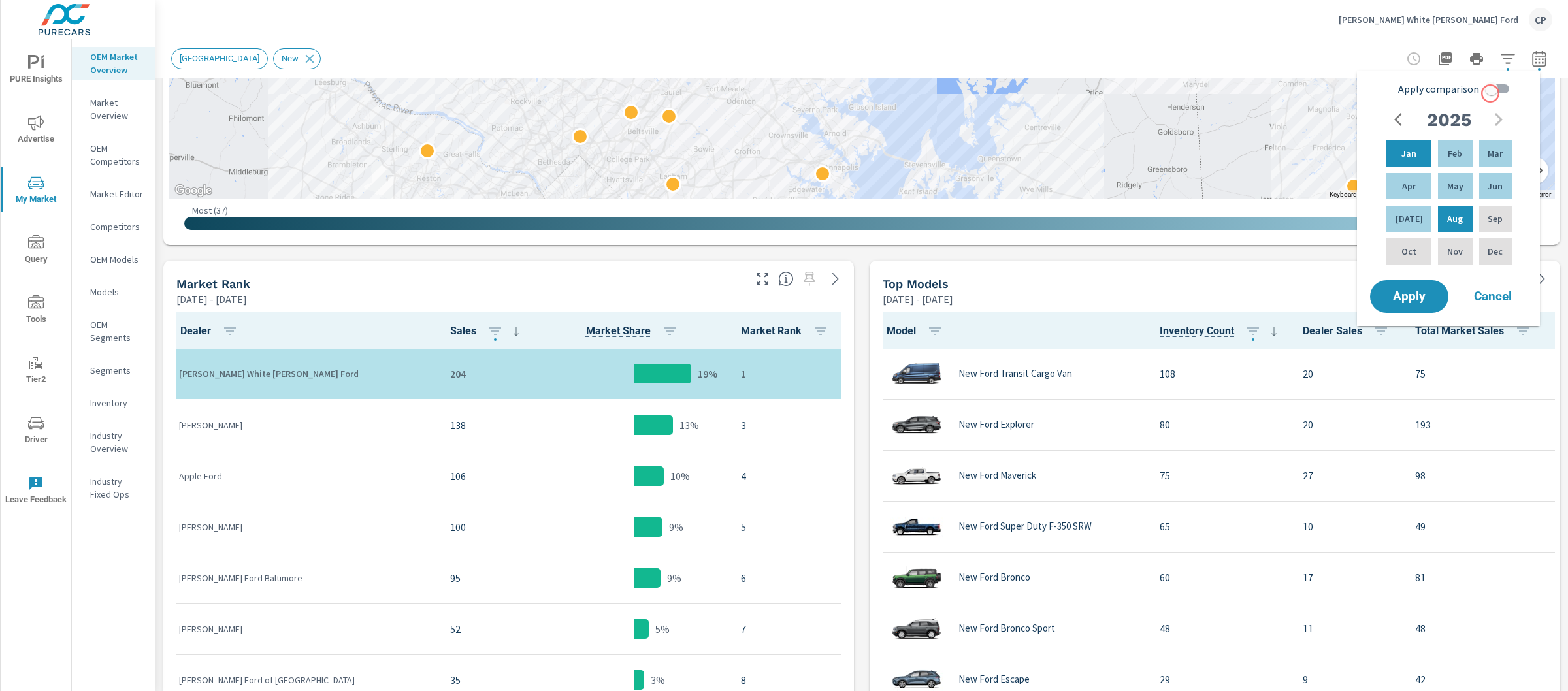
click at [1490, 94] on input "Apply comparison" at bounding box center [1491, 89] width 74 height 25
checkbox input "true"
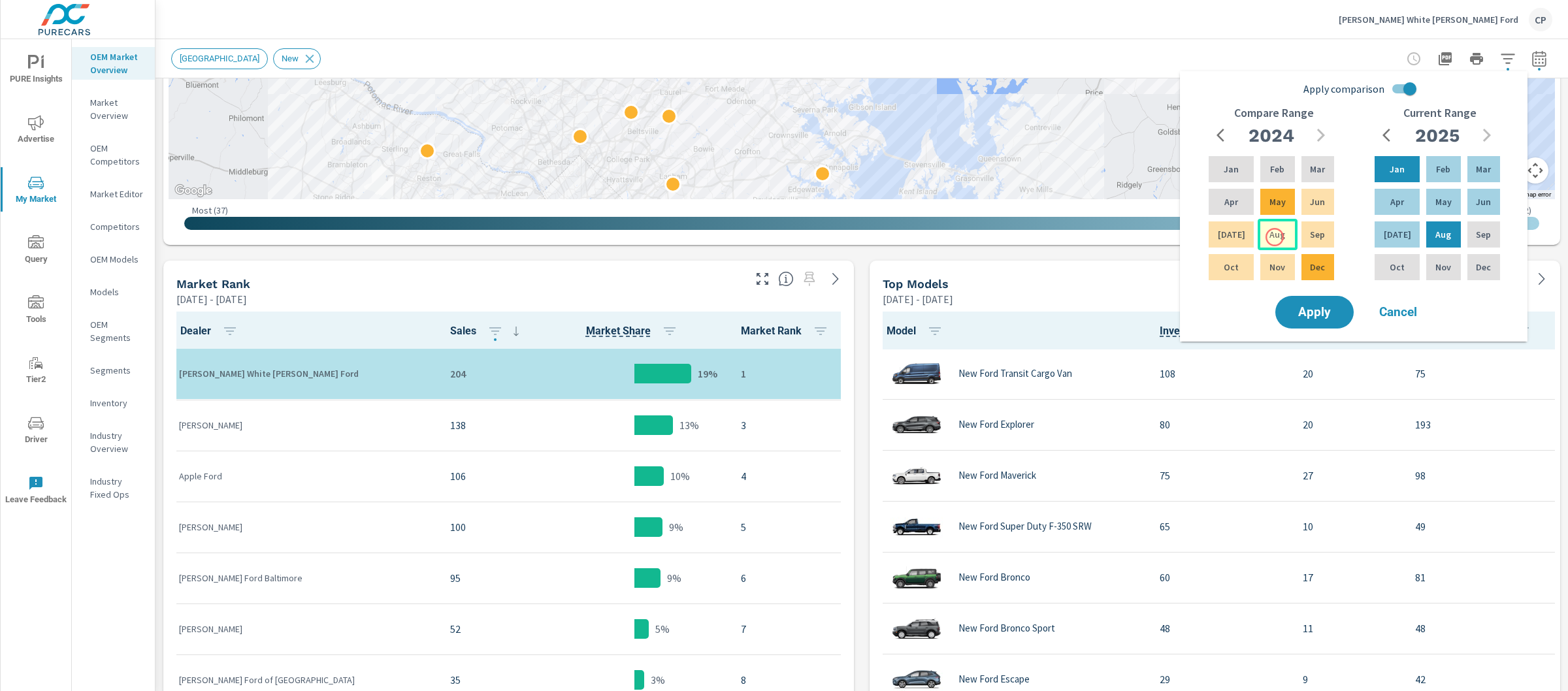
click at [1275, 237] on p "Aug" at bounding box center [1277, 234] width 15 height 13
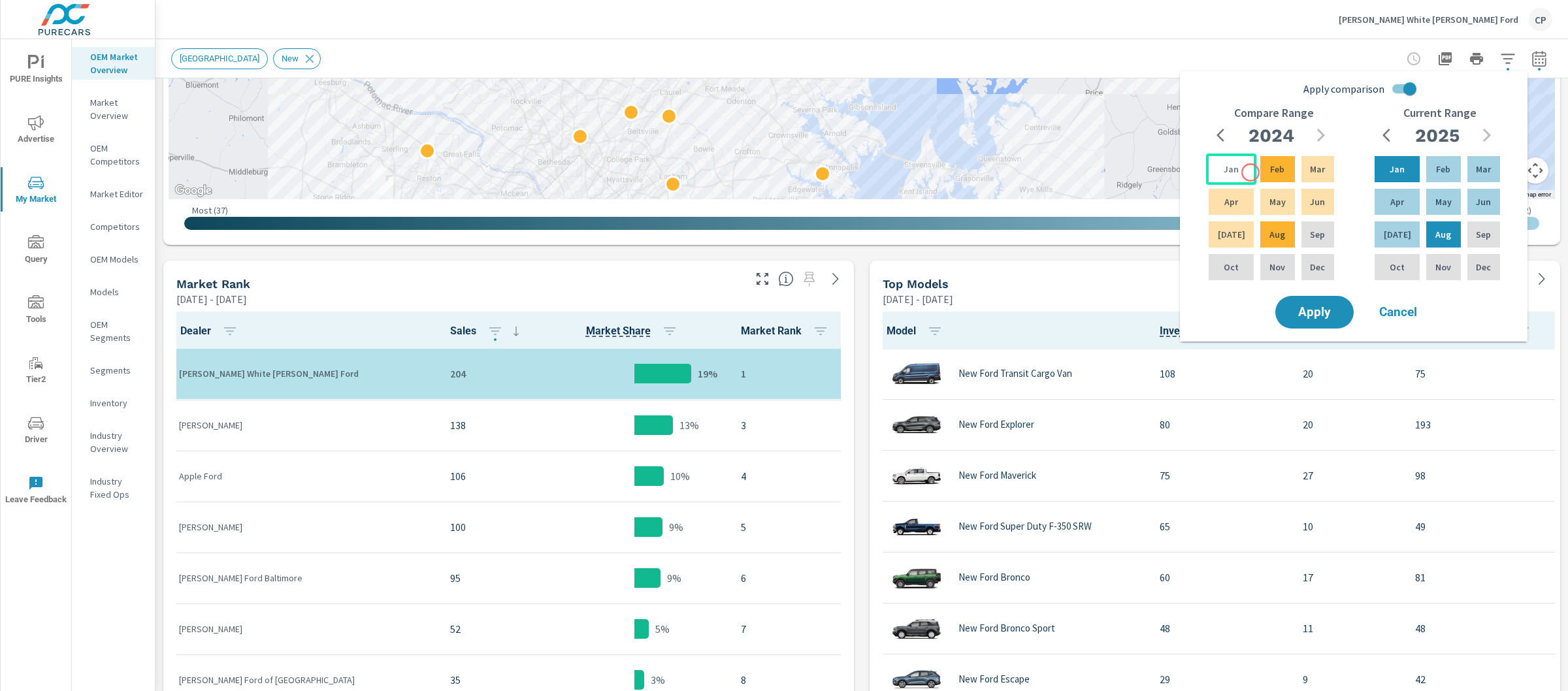
click at [1243, 171] on div "Jan" at bounding box center [1231, 169] width 50 height 32
click at [1327, 307] on span "Apply" at bounding box center [1315, 312] width 54 height 13
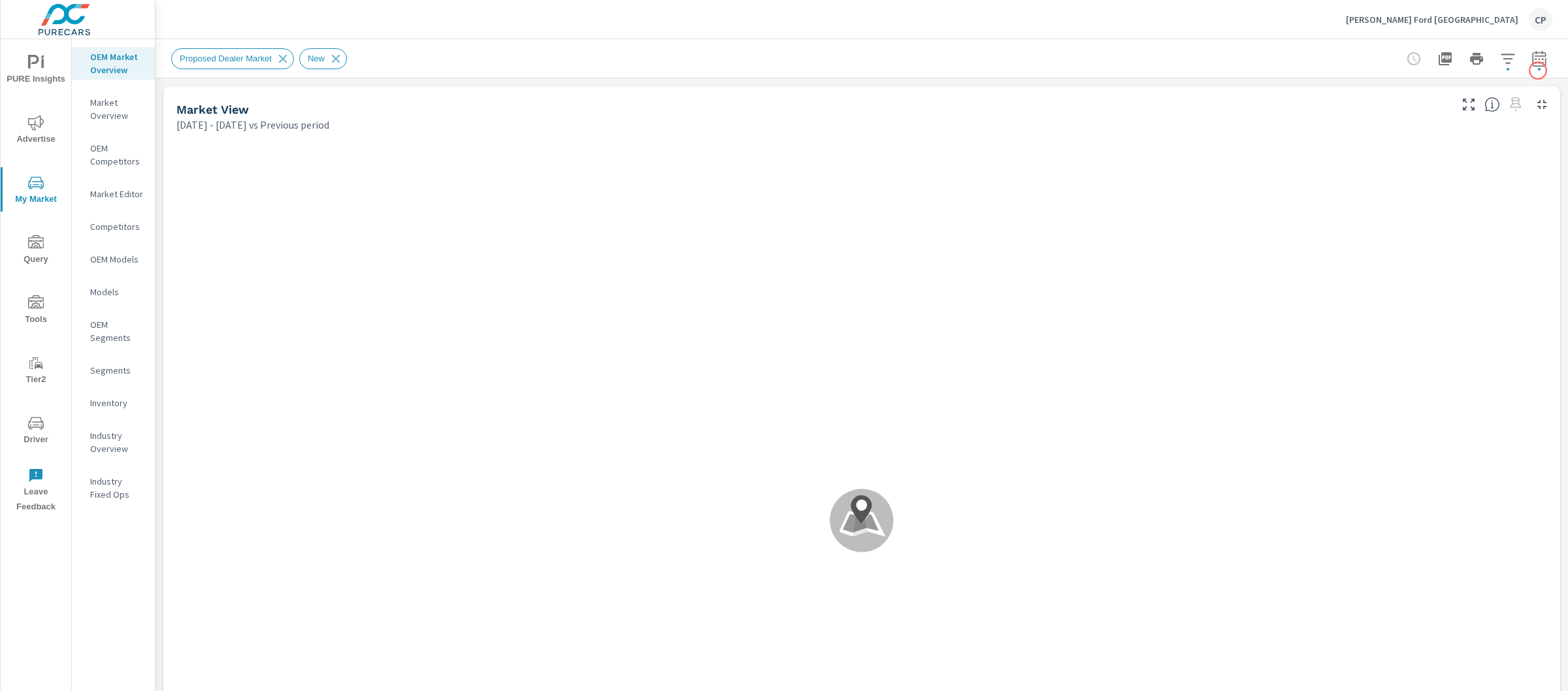
click at [1535, 66] on button "button" at bounding box center [1539, 59] width 26 height 26
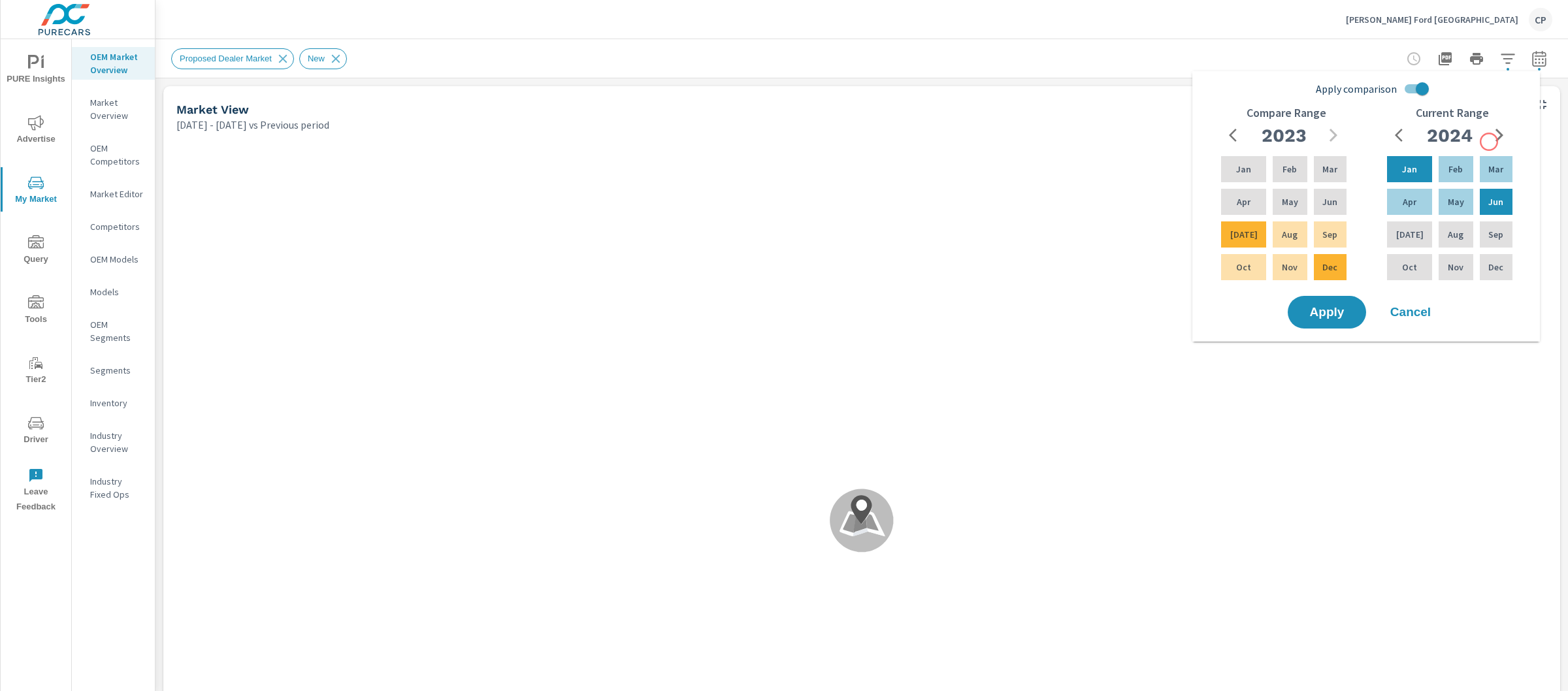
click at [1490, 141] on button "button" at bounding box center [1500, 135] width 26 height 26
click at [1423, 96] on input "Apply comparison" at bounding box center [1422, 89] width 74 height 25
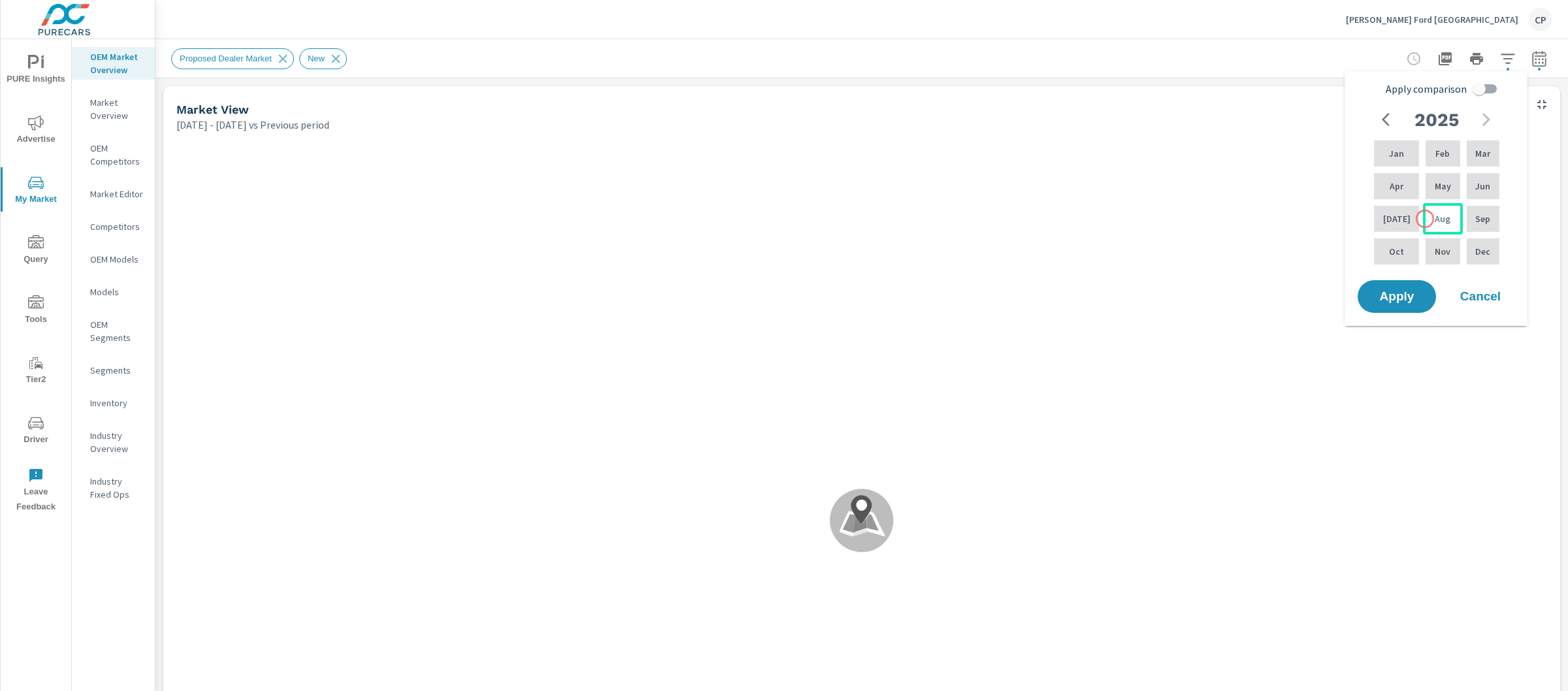
click at [1426, 219] on div "Aug" at bounding box center [1443, 218] width 39 height 32
click at [1400, 155] on div "Jan" at bounding box center [1397, 154] width 50 height 32
click at [1495, 94] on input "Apply comparison" at bounding box center [1478, 89] width 74 height 25
checkbox input "true"
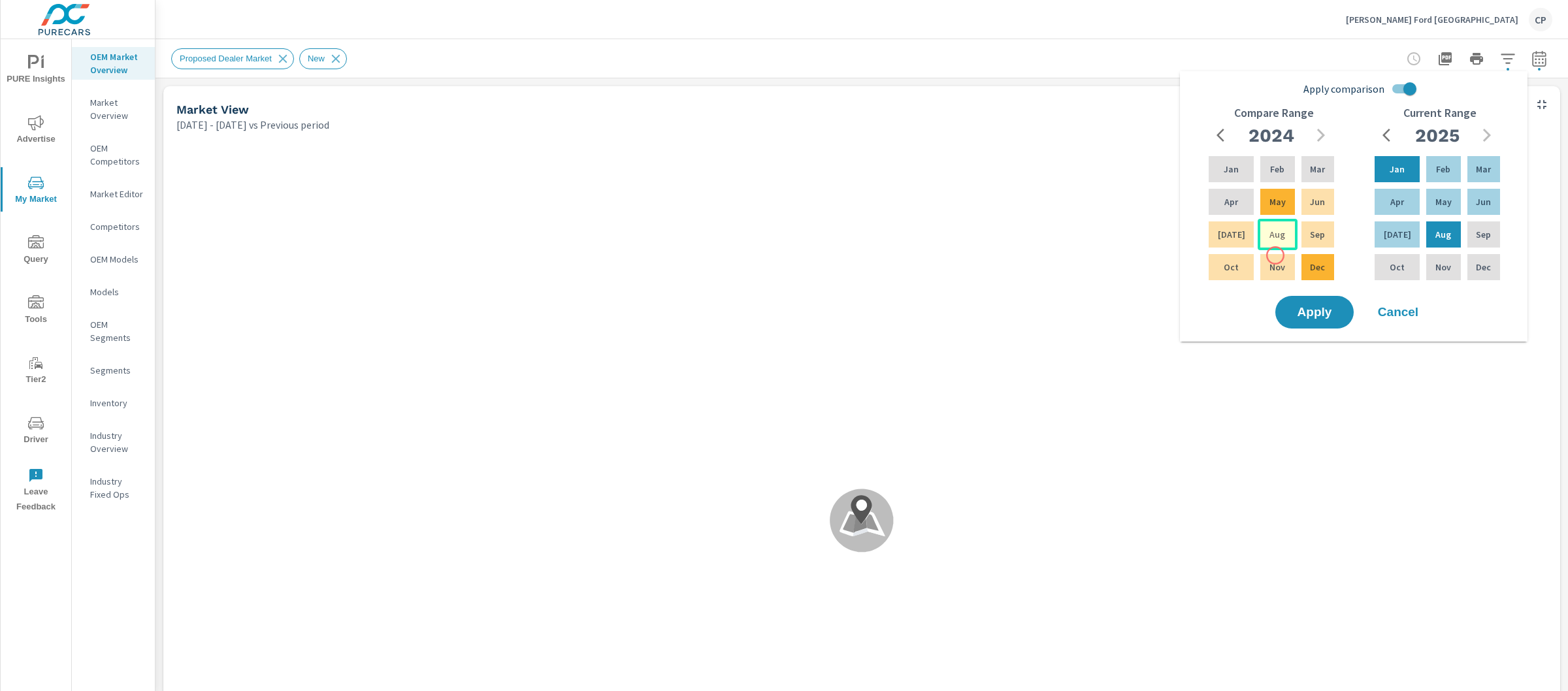
click at [1270, 242] on div "Aug" at bounding box center [1277, 235] width 39 height 32
click at [1238, 184] on div "Jan" at bounding box center [1231, 169] width 50 height 32
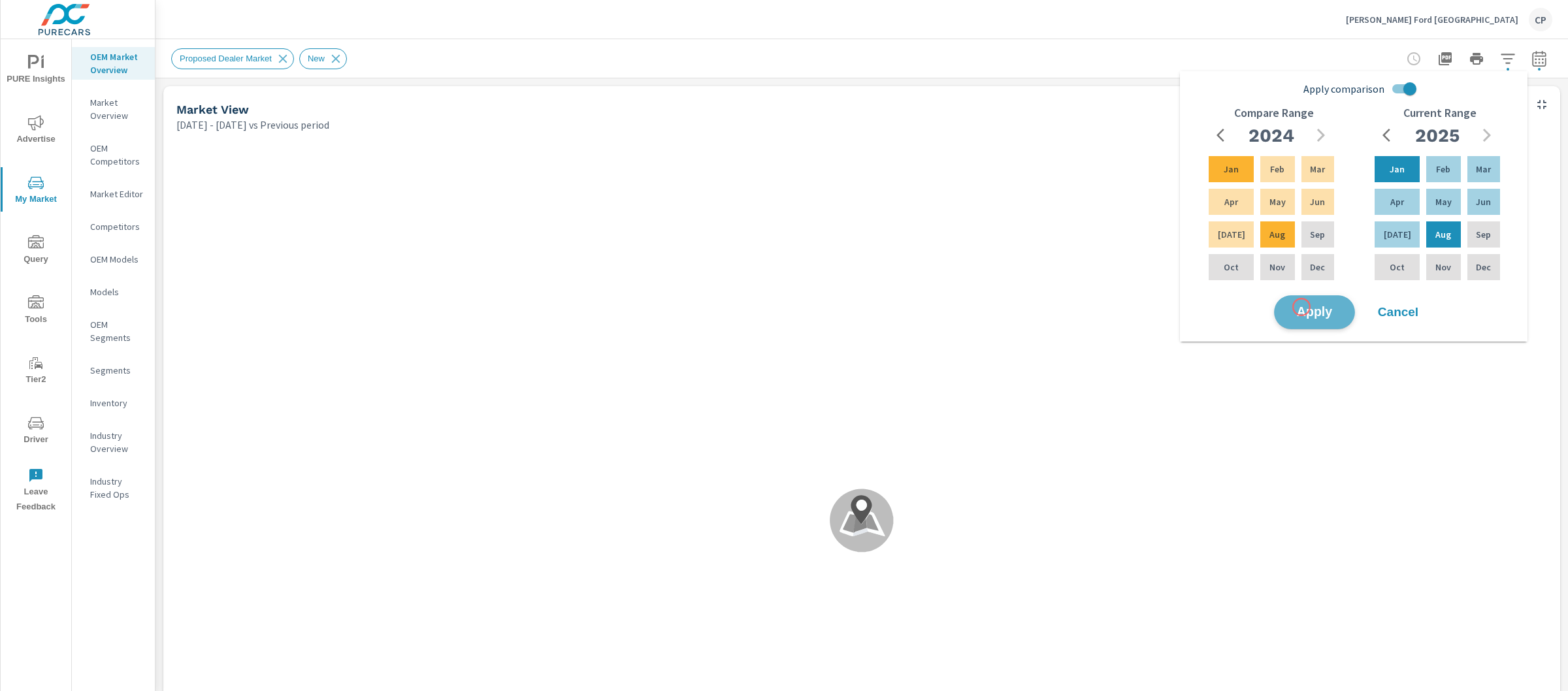
click at [1302, 307] on span "Apply" at bounding box center [1315, 312] width 54 height 13
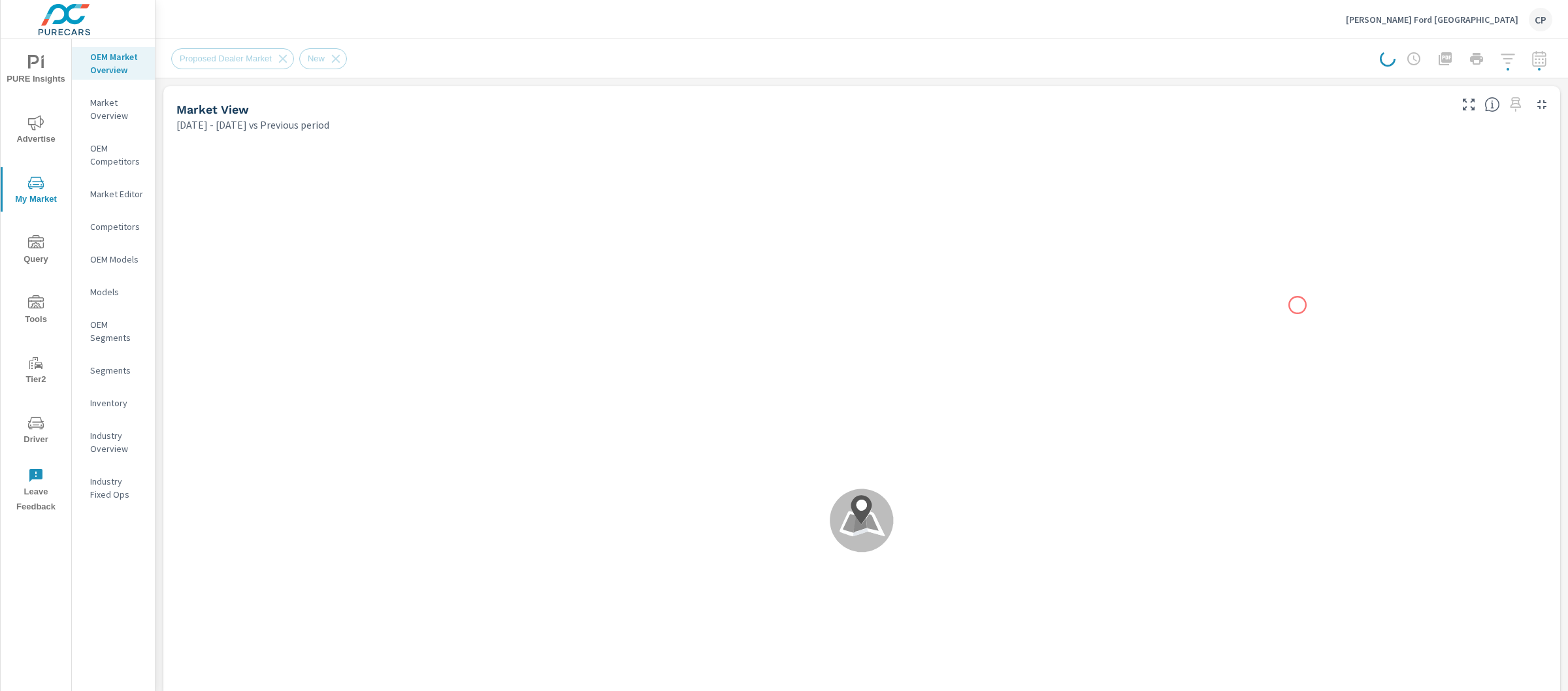
scroll to position [2294, 0]
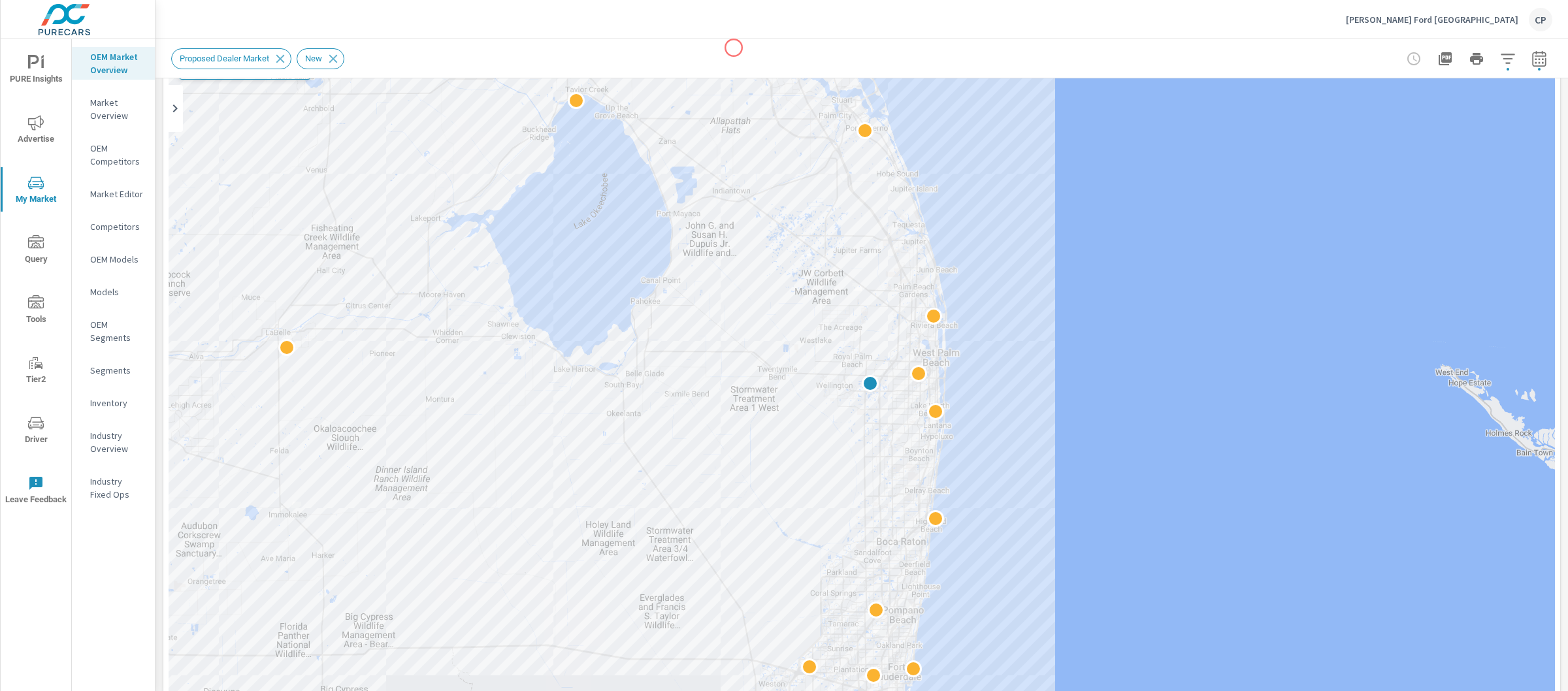
scroll to position [642, 0]
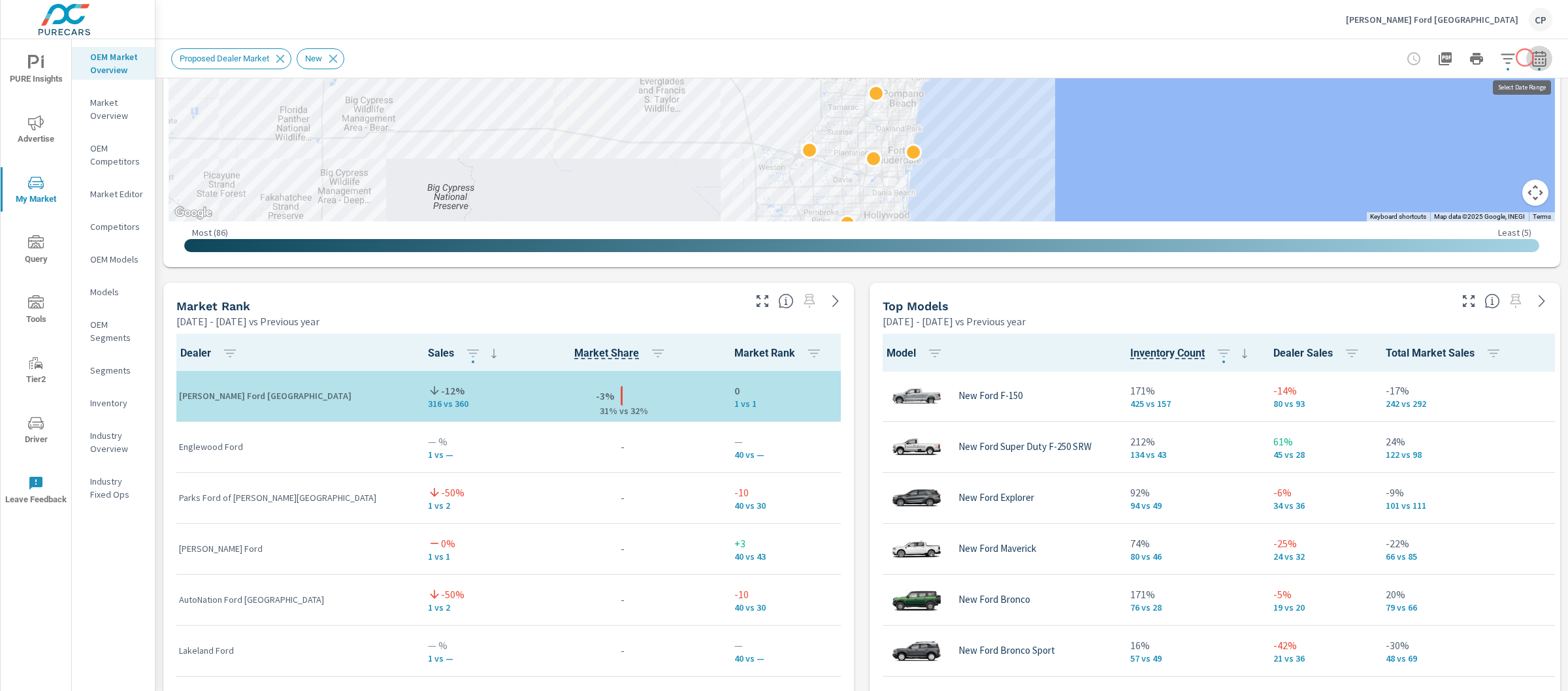
click at [1531, 57] on icon "button" at bounding box center [1539, 59] width 15 height 15
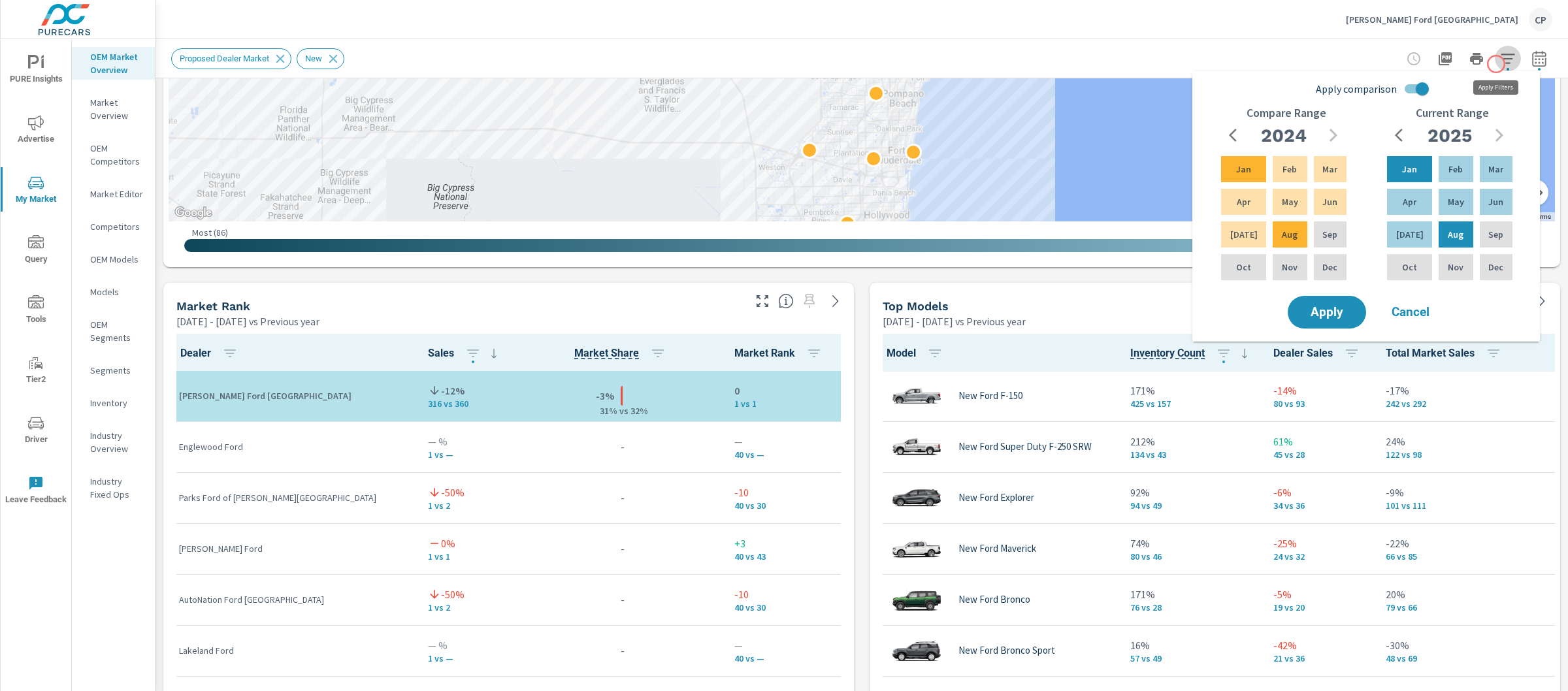
click at [1501, 64] on icon "button" at bounding box center [1508, 59] width 15 height 15
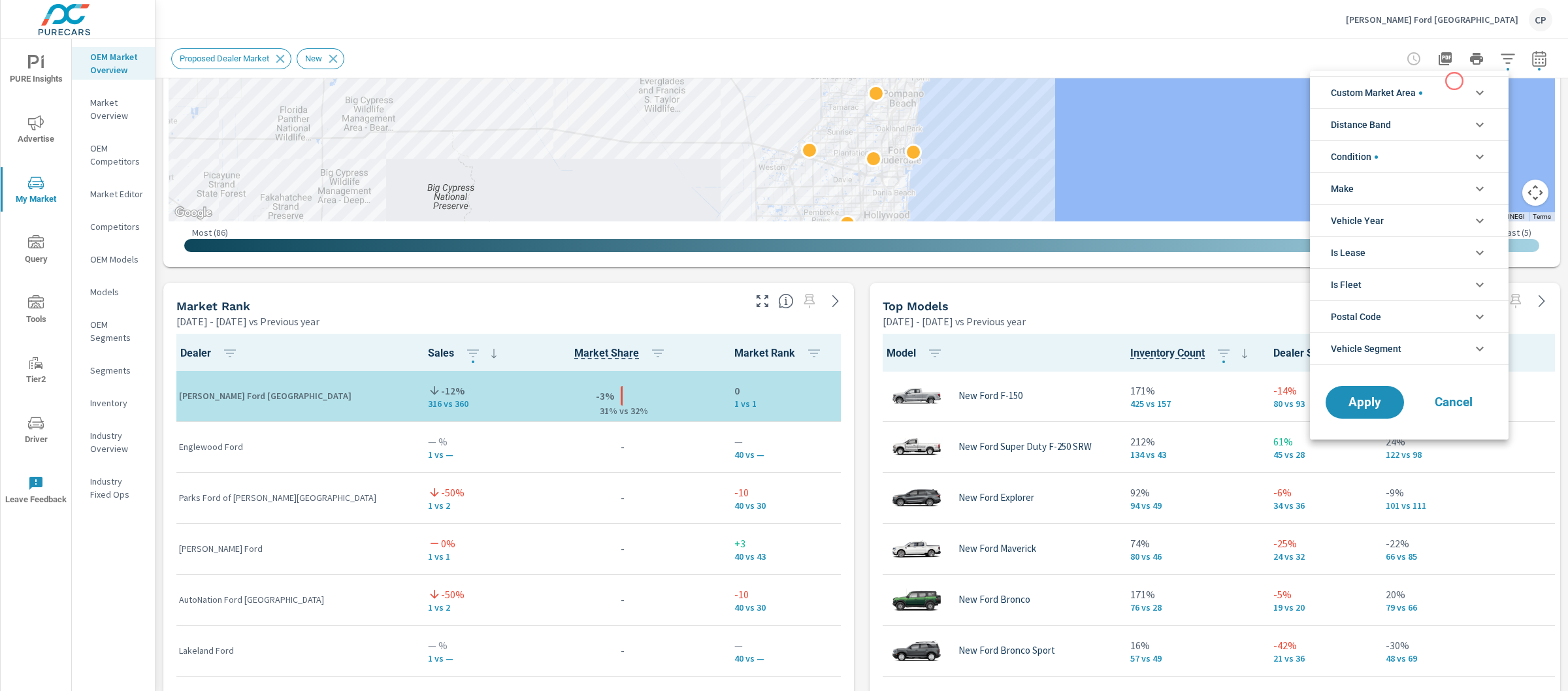
click at [1453, 82] on li "Custom Market Area" at bounding box center [1409, 93] width 199 height 32
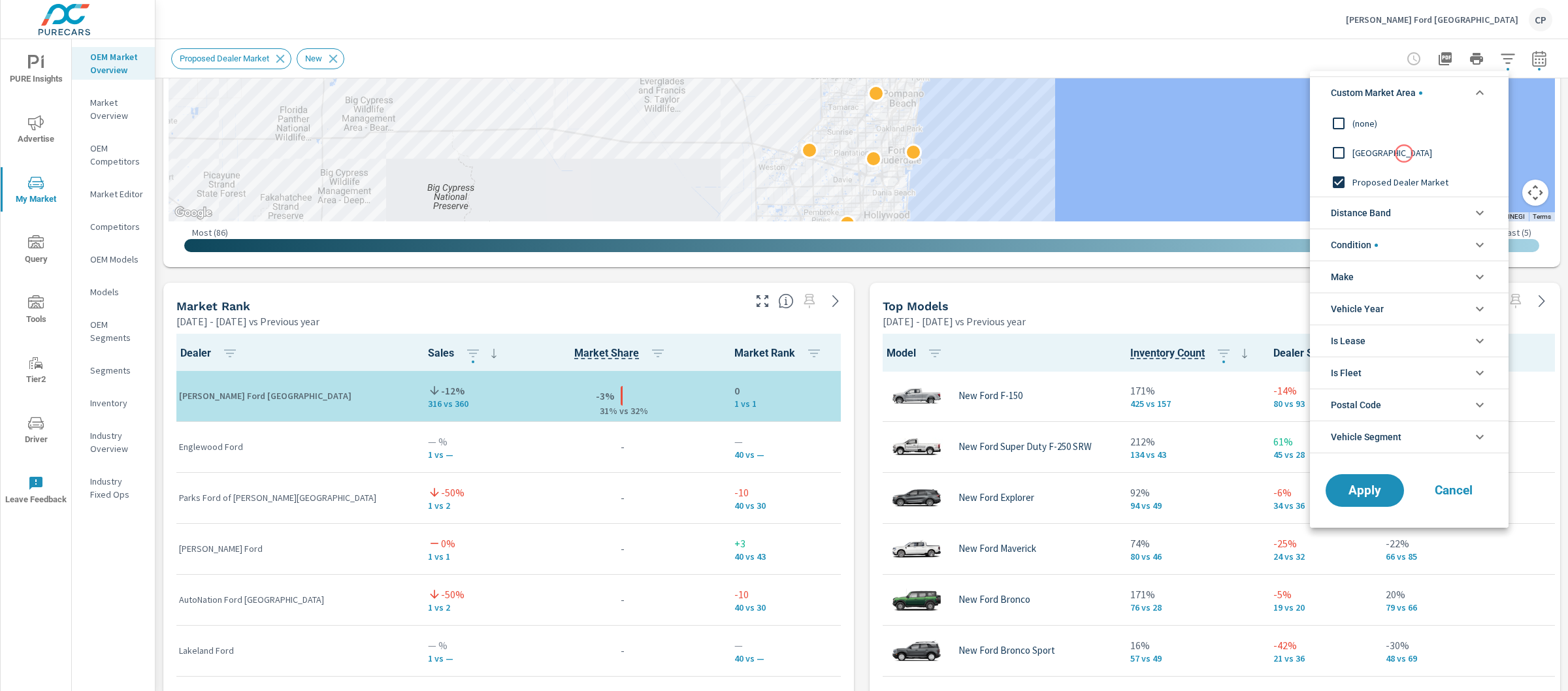
click at [1404, 154] on span "New Market Area" at bounding box center [1425, 153] width 143 height 15
click at [1362, 475] on button "Apply" at bounding box center [1365, 491] width 81 height 34
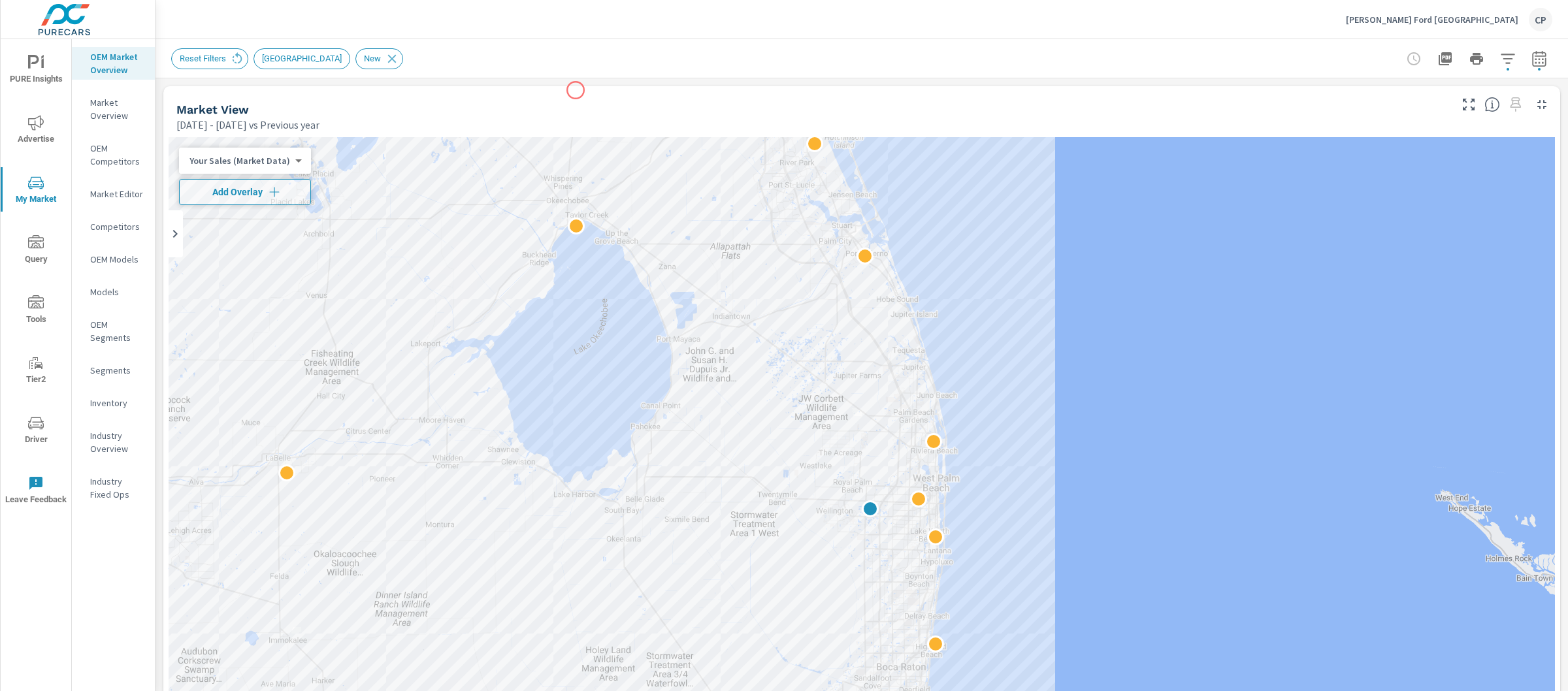
scroll to position [207, 0]
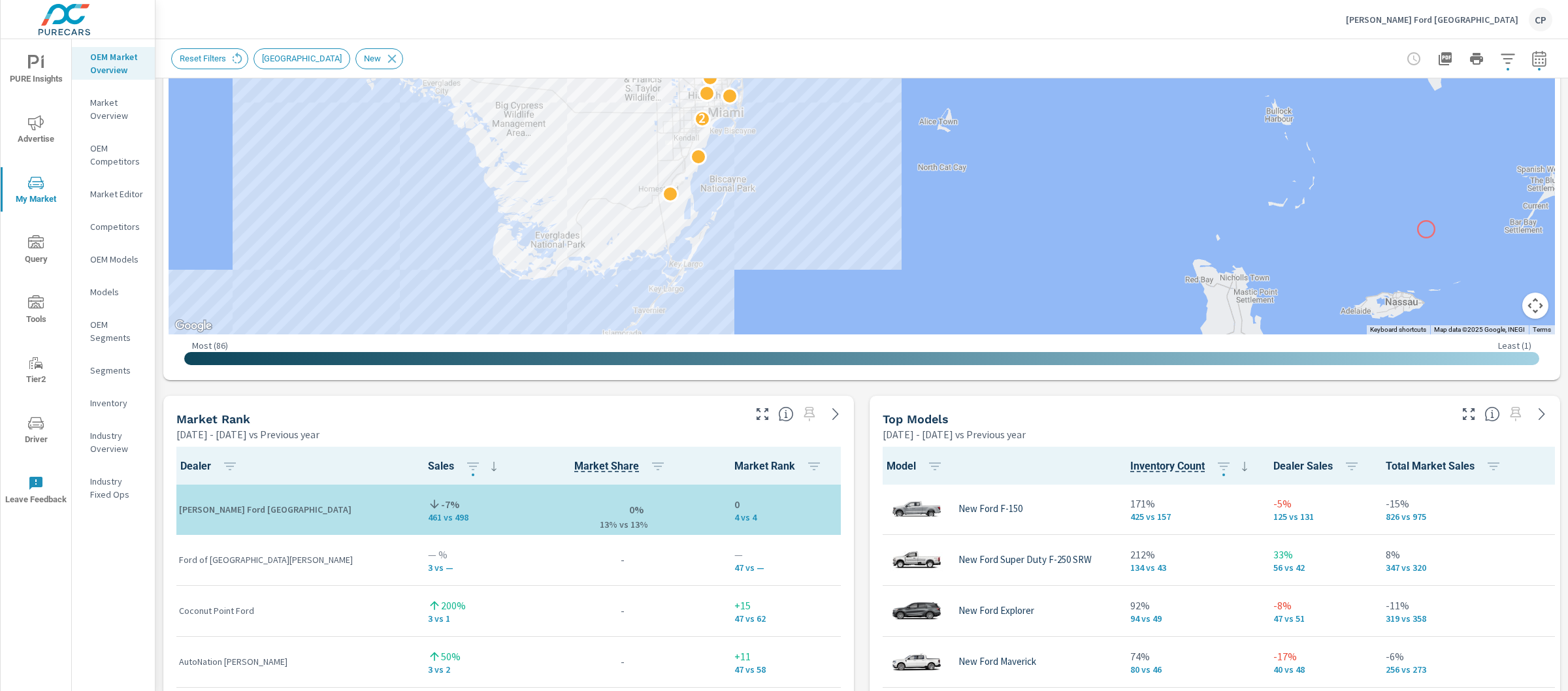
scroll to position [528, 0]
click at [1538, 68] on span "button" at bounding box center [1539, 69] width 3 height 3
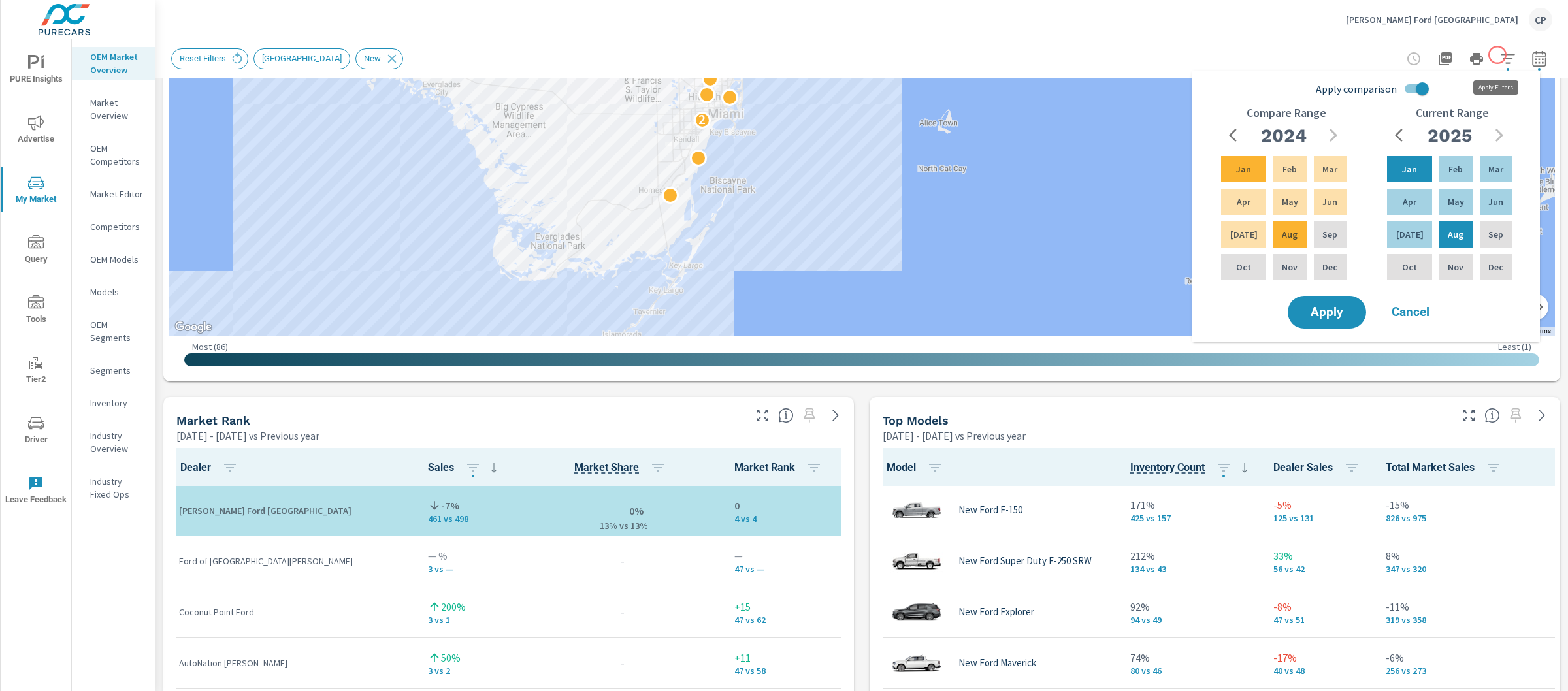
click at [1501, 55] on icon "button" at bounding box center [1508, 59] width 15 height 15
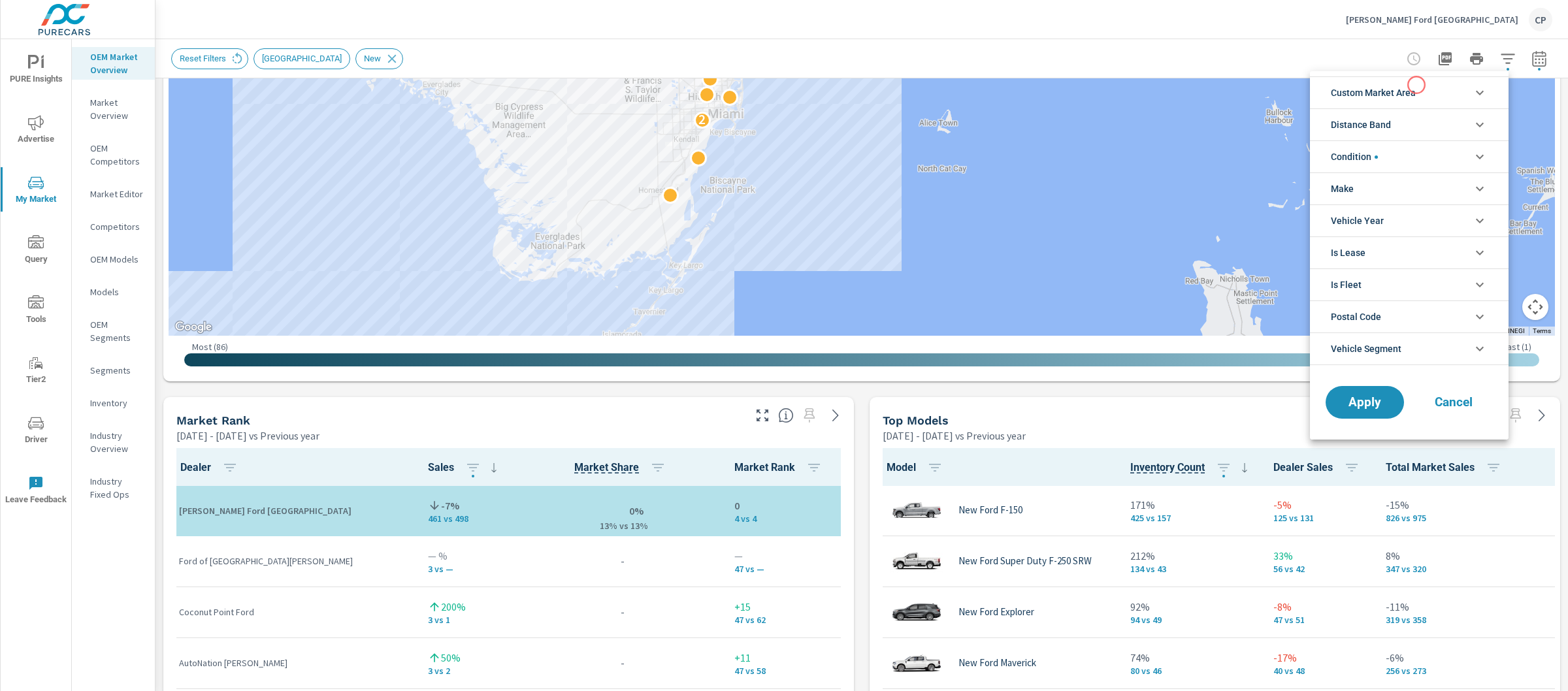
click at [1416, 85] on span "Custom Market Area" at bounding box center [1373, 92] width 85 height 32
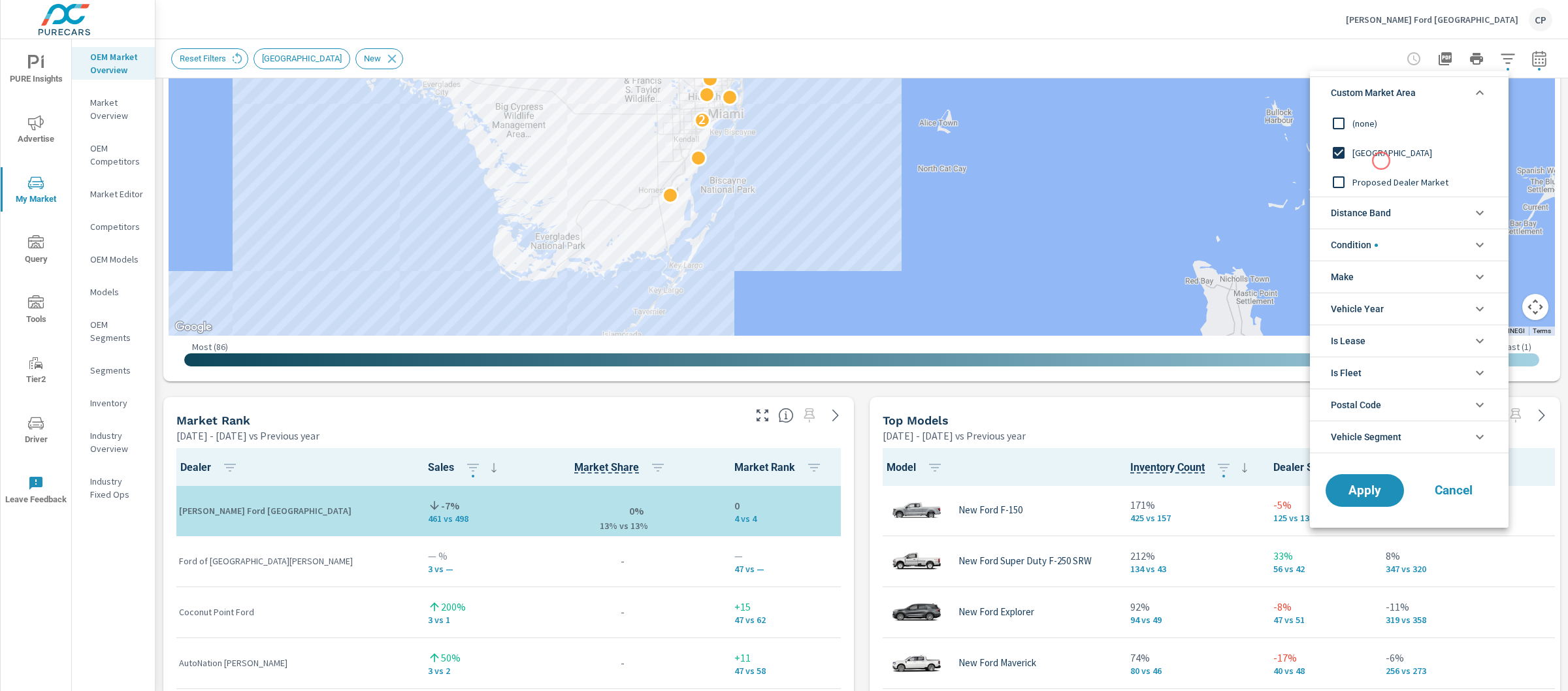
click at [1380, 182] on span "Proposed Dealer Market" at bounding box center [1425, 183] width 143 height 15
click at [1385, 501] on button "Apply" at bounding box center [1365, 491] width 81 height 34
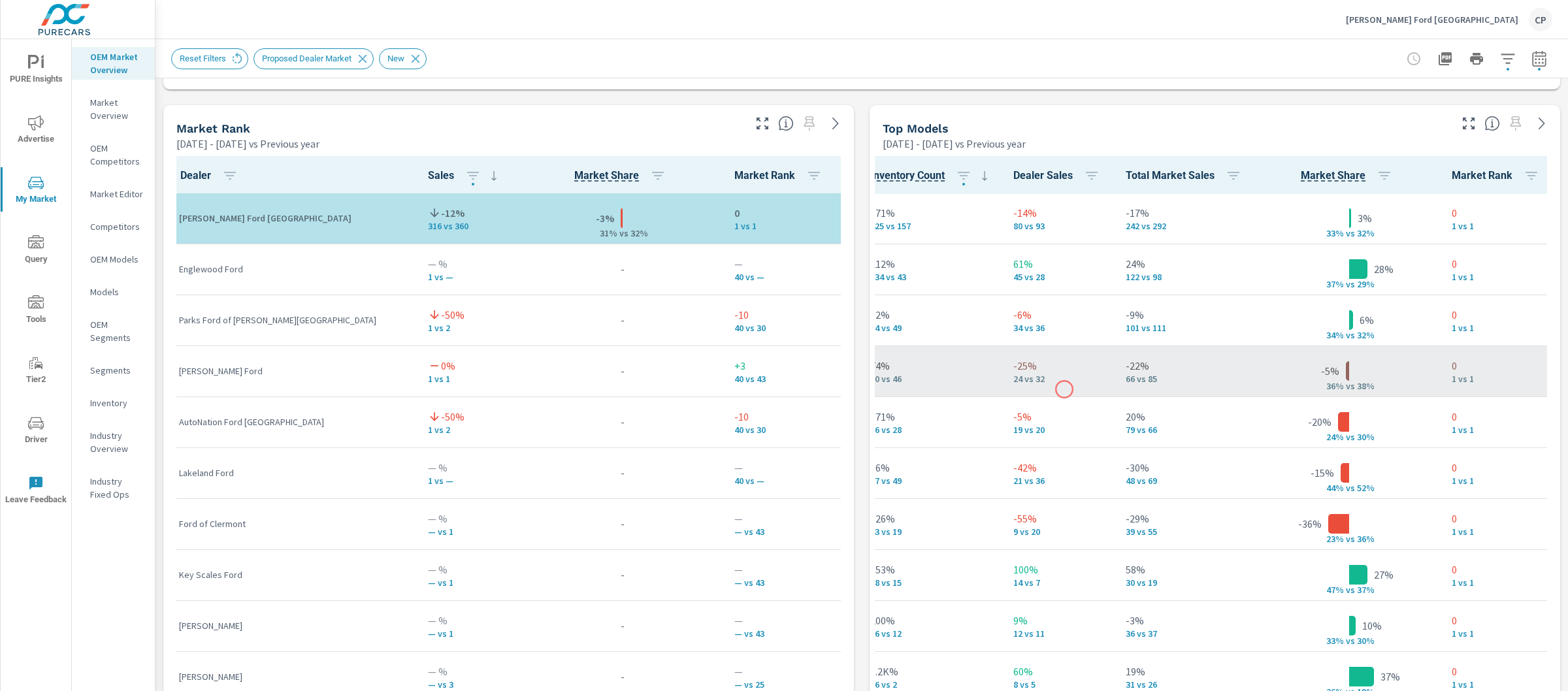
scroll to position [1, 0]
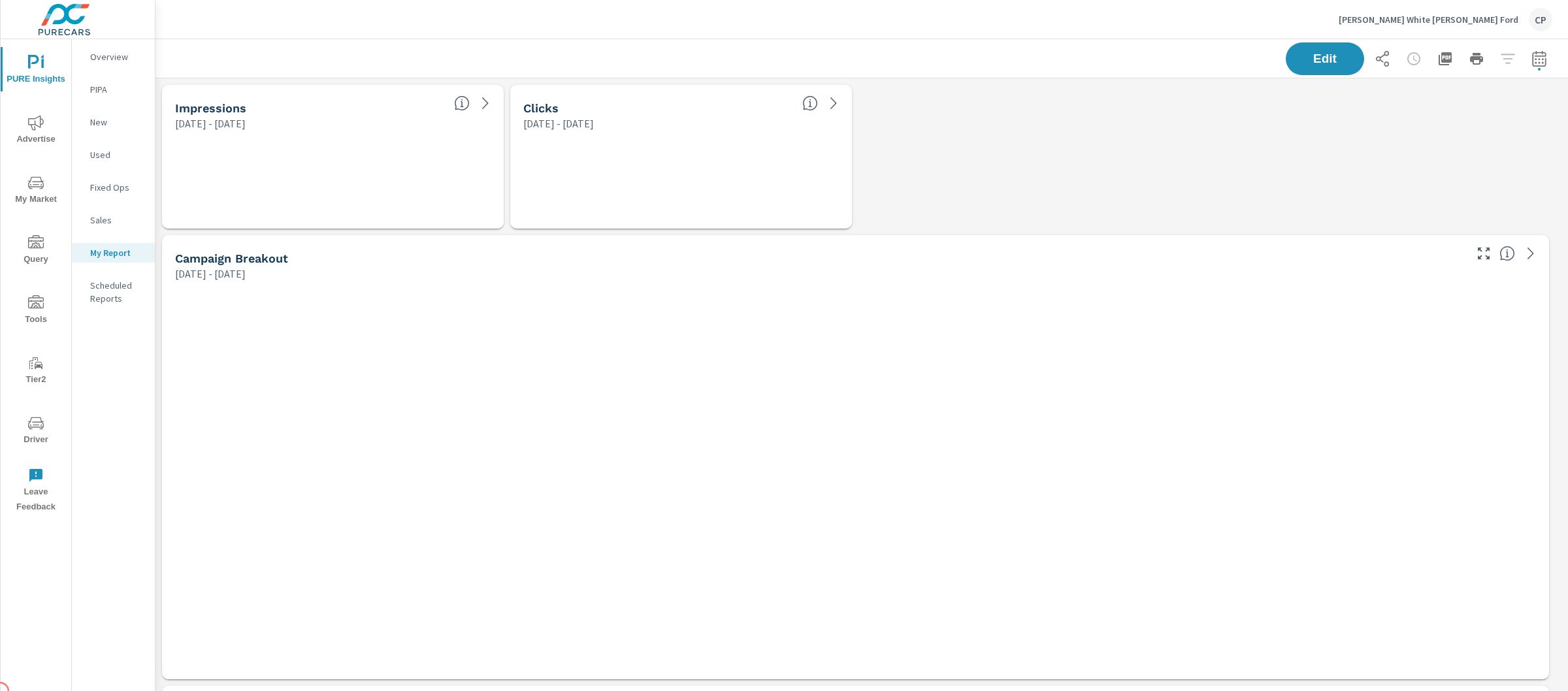
scroll to position [7, 7]
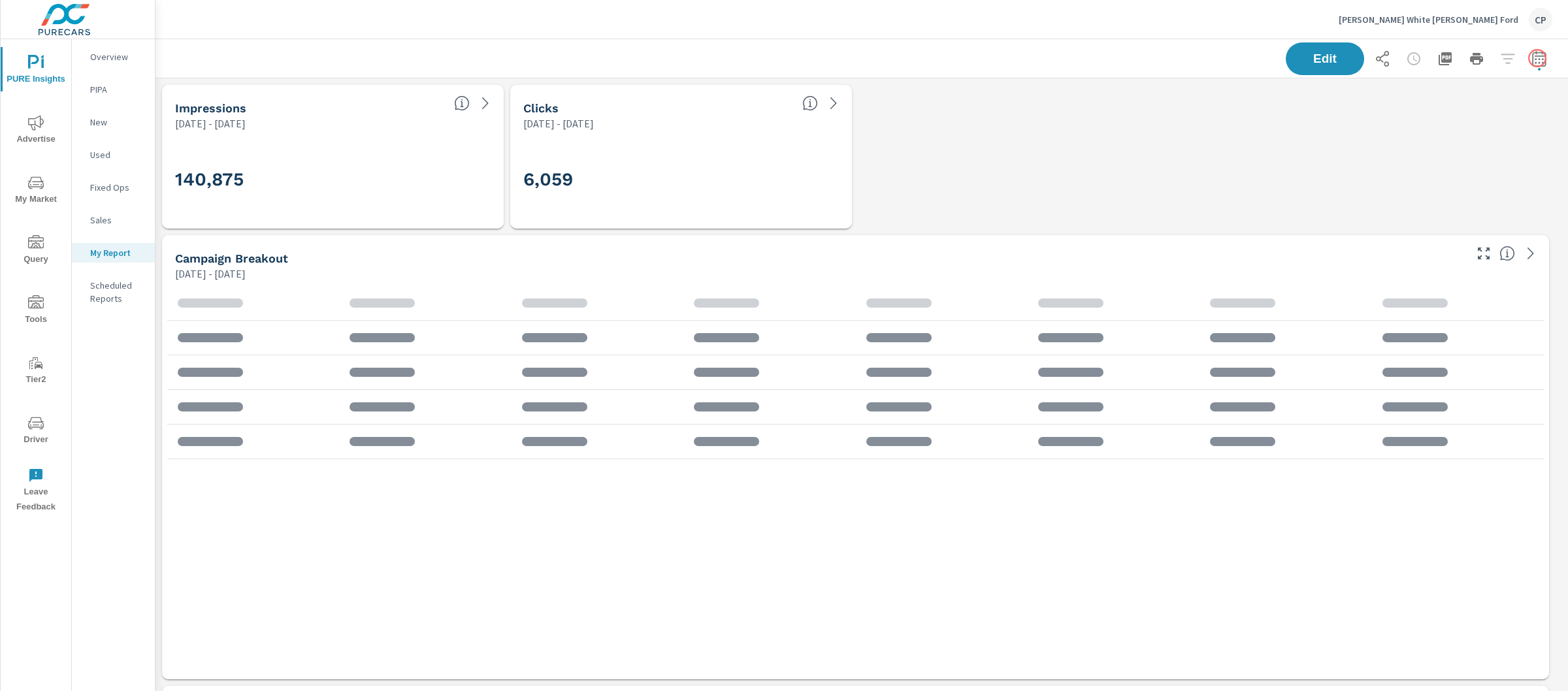
click at [1537, 58] on button "button" at bounding box center [1539, 59] width 26 height 26
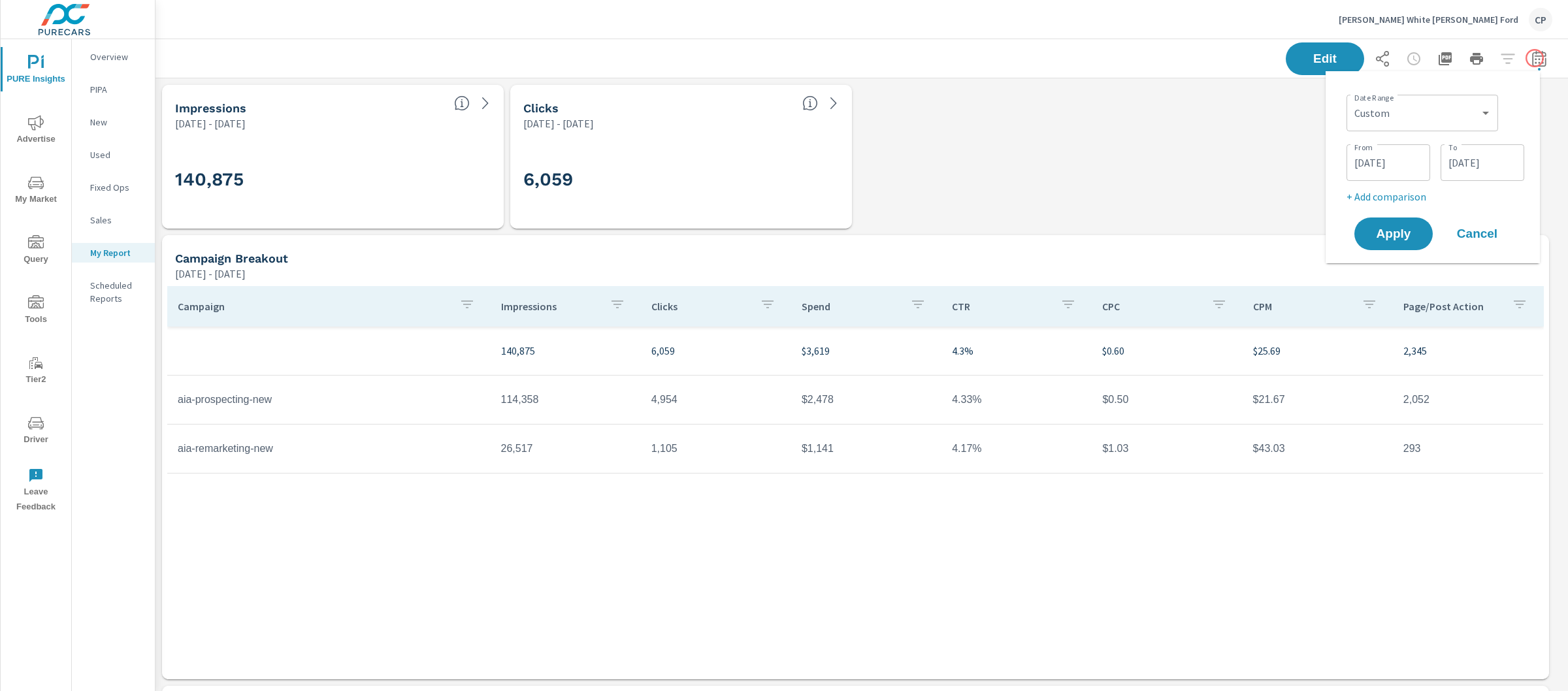
scroll to position [3187, 1426]
click at [1406, 107] on select "Custom [DATE] Last week Last 7 days Last 14 days Last 30 days Last 45 days Last…" at bounding box center [1422, 113] width 141 height 26
click at [1352, 100] on select "Custom [DATE] Last week Last 7 days Last 14 days Last 30 days Last 45 days Last…" at bounding box center [1422, 113] width 141 height 26
select select "Last month"
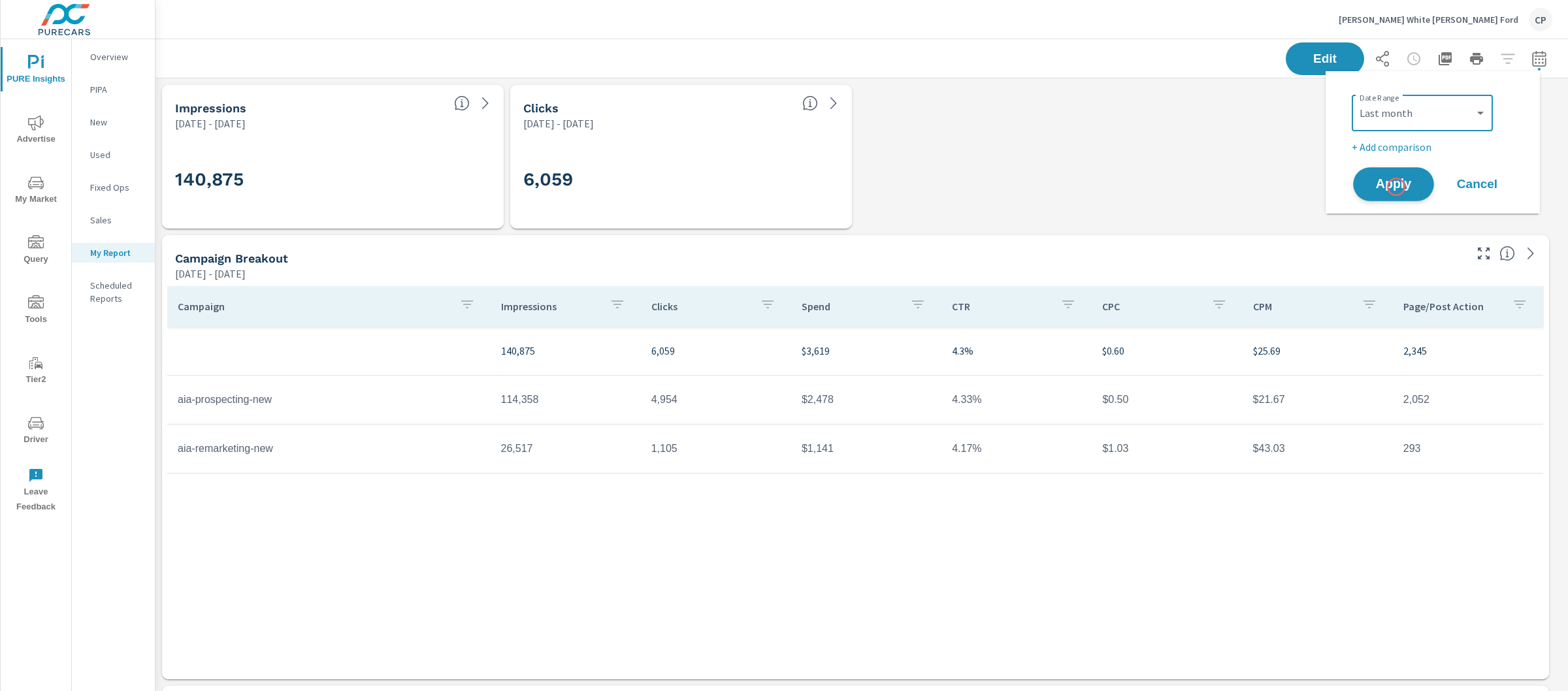
click at [1397, 186] on span "Apply" at bounding box center [1393, 184] width 54 height 13
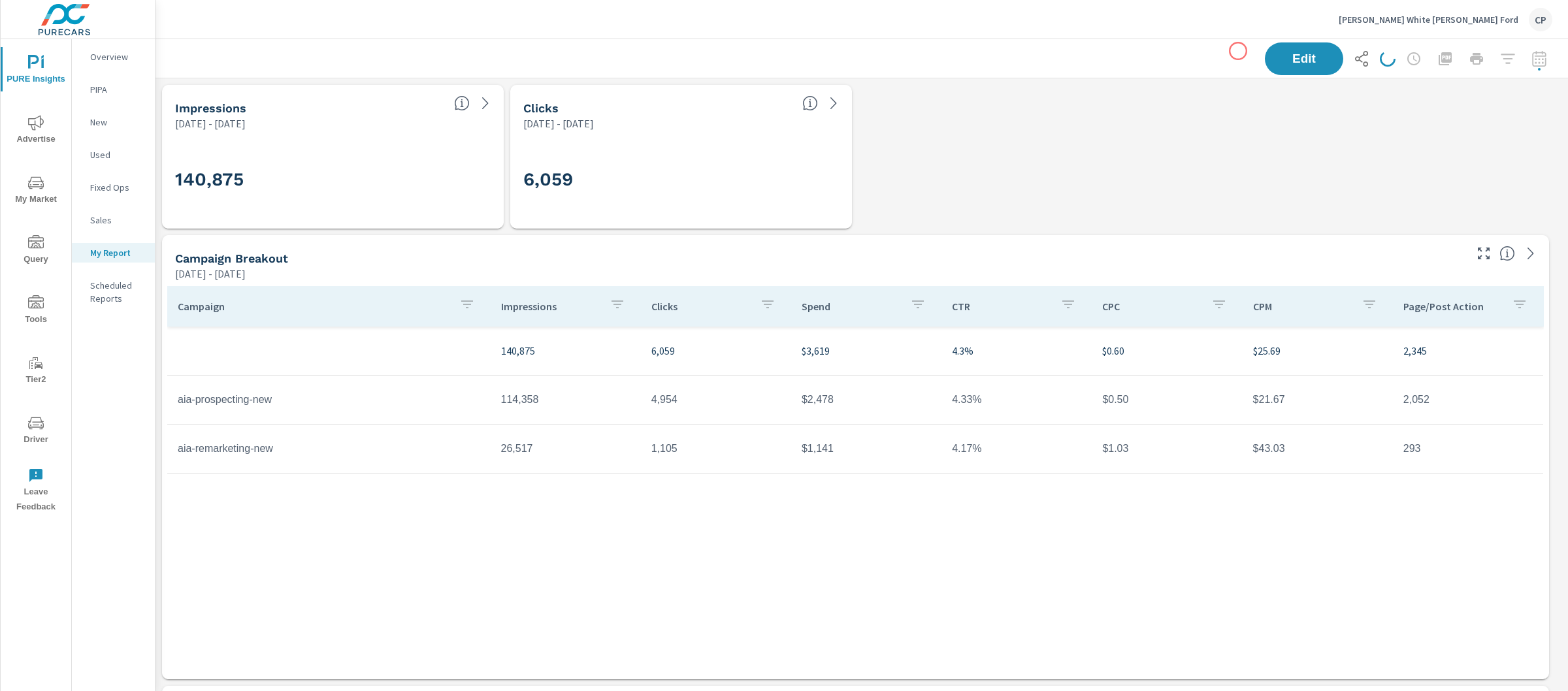
scroll to position [3187, 1426]
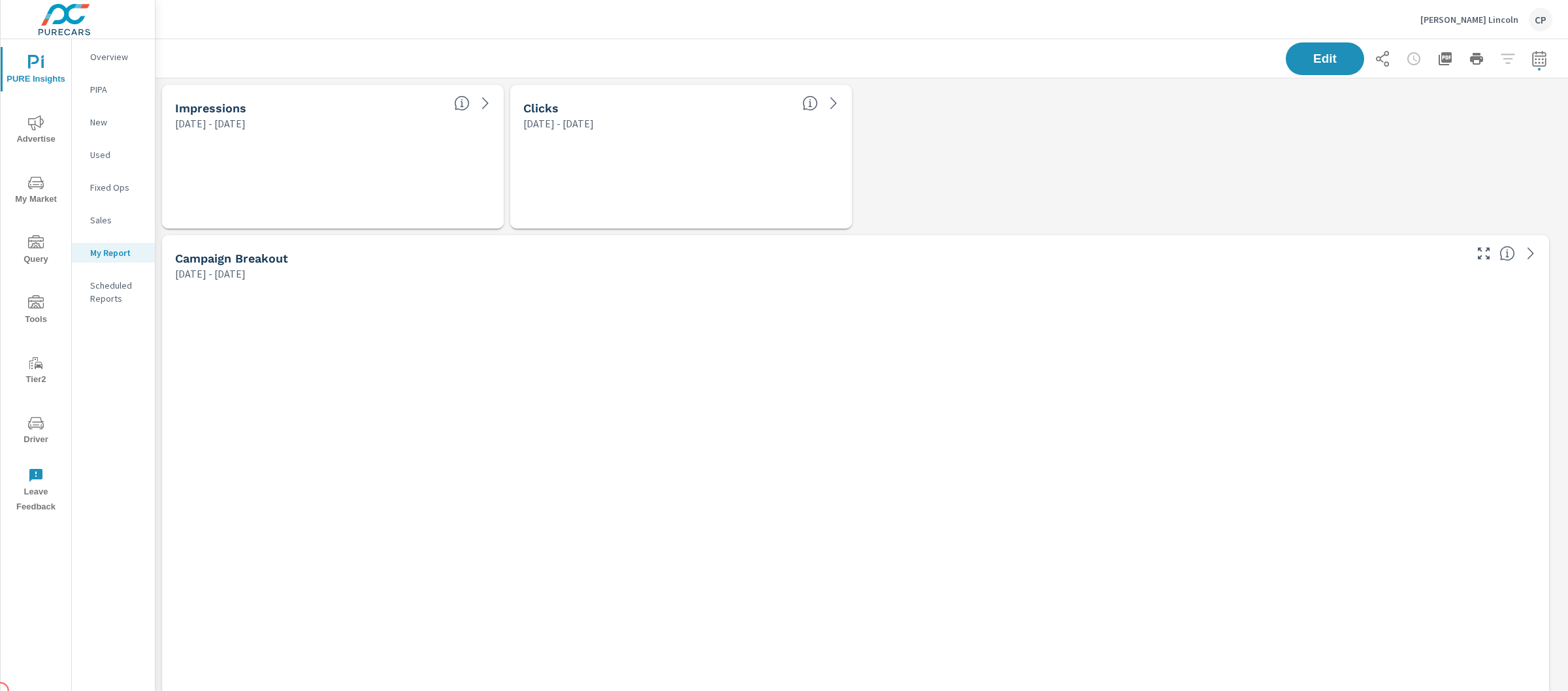
scroll to position [3939, 1426]
click at [1542, 55] on div "Edit" at bounding box center [862, 58] width 1413 height 38
click at [1537, 55] on button "button" at bounding box center [1539, 59] width 26 height 26
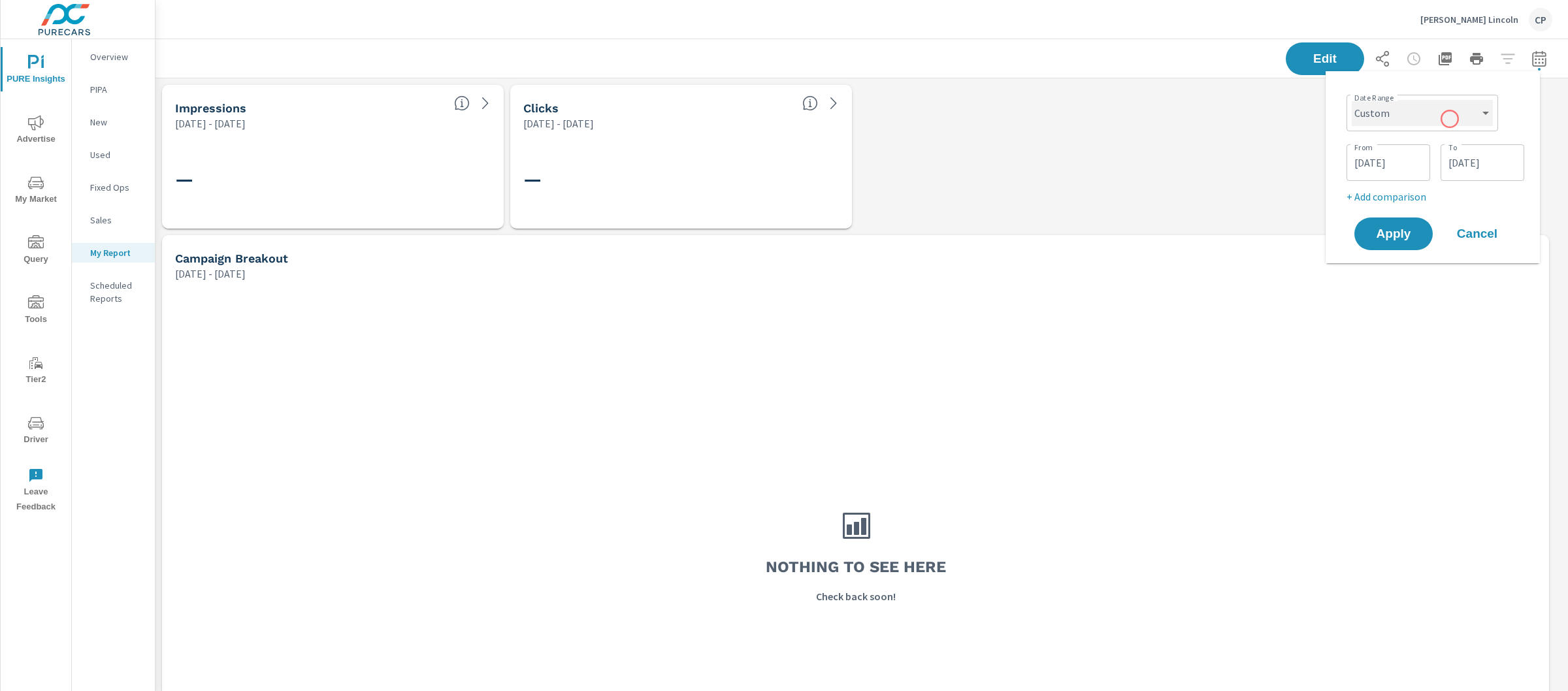
click at [1450, 119] on select "Custom [DATE] Last week Last 7 days Last 14 days Last 30 days Last 45 days Last…" at bounding box center [1422, 113] width 141 height 26
click at [1352, 100] on select "Custom [DATE] Last week Last 7 days Last 14 days Last 30 days Last 45 days Last…" at bounding box center [1422, 113] width 141 height 26
select select "Last month"
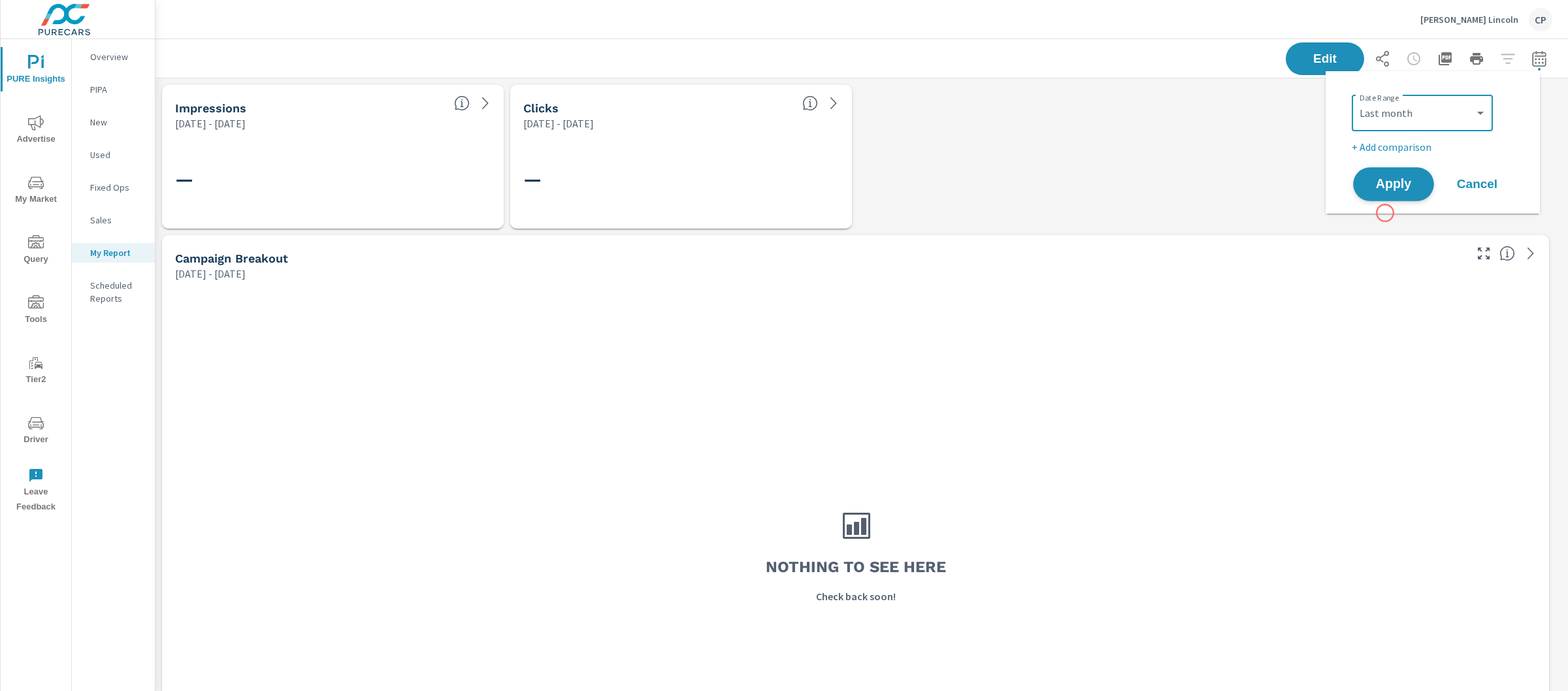
click at [1384, 189] on span "Apply" at bounding box center [1393, 184] width 54 height 13
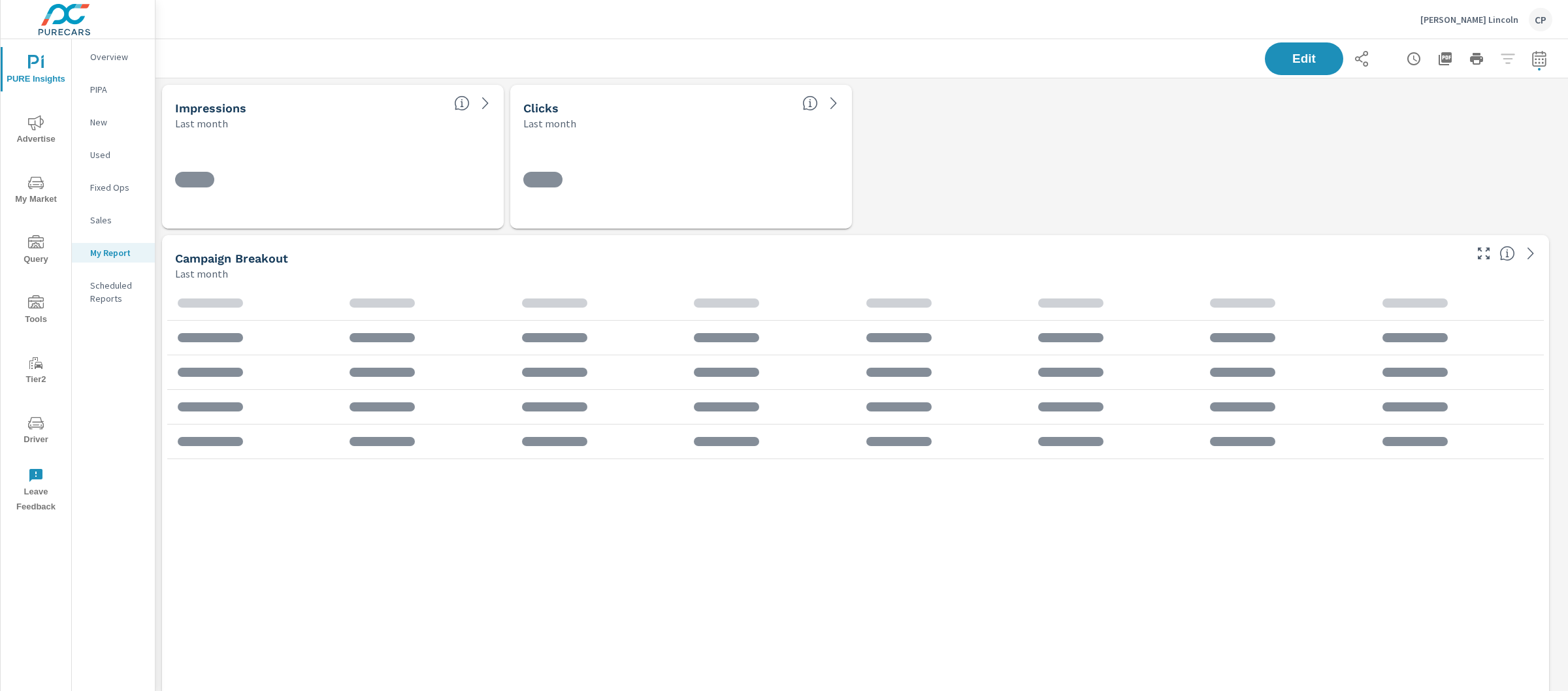
scroll to position [3939, 1426]
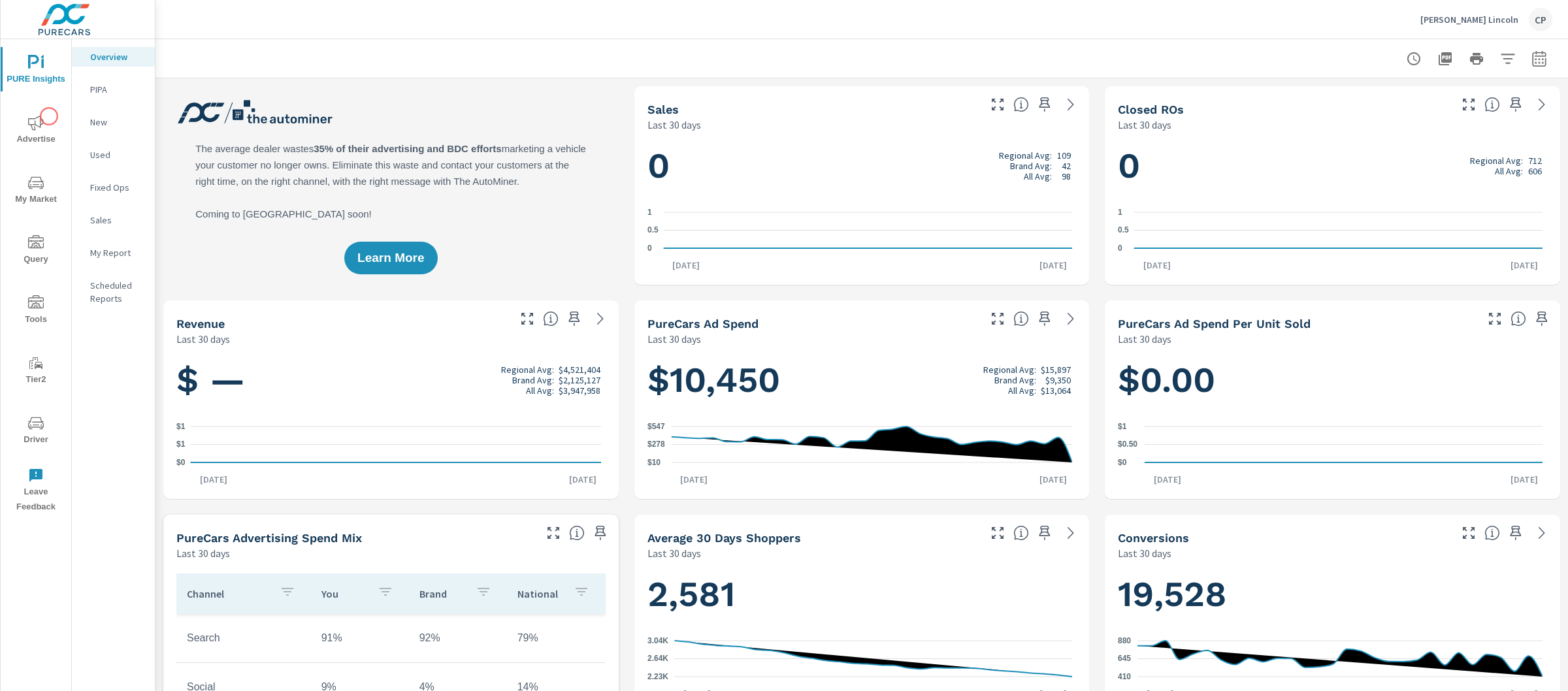
click at [49, 116] on span "Advertise" at bounding box center [36, 131] width 63 height 32
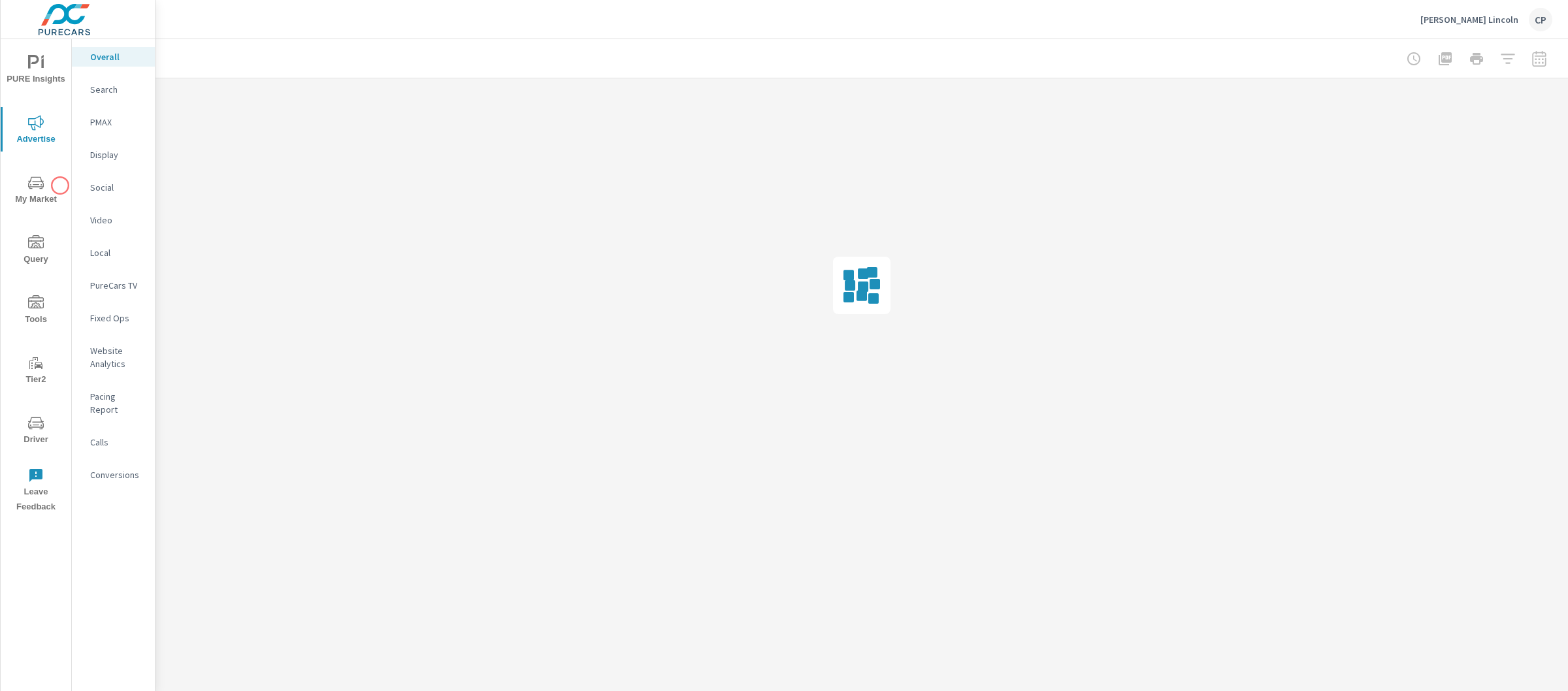
click at [58, 189] on span "My Market" at bounding box center [36, 191] width 63 height 32
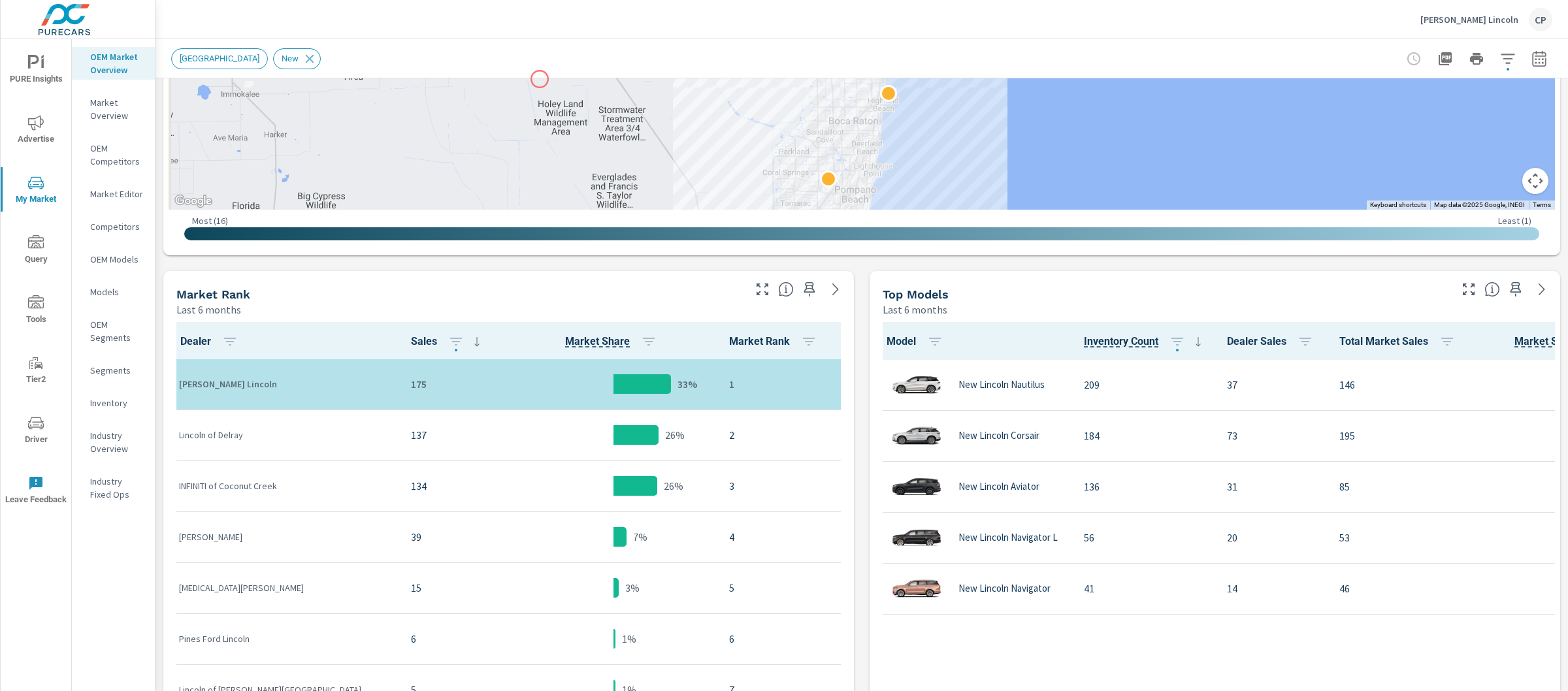
scroll to position [462, 0]
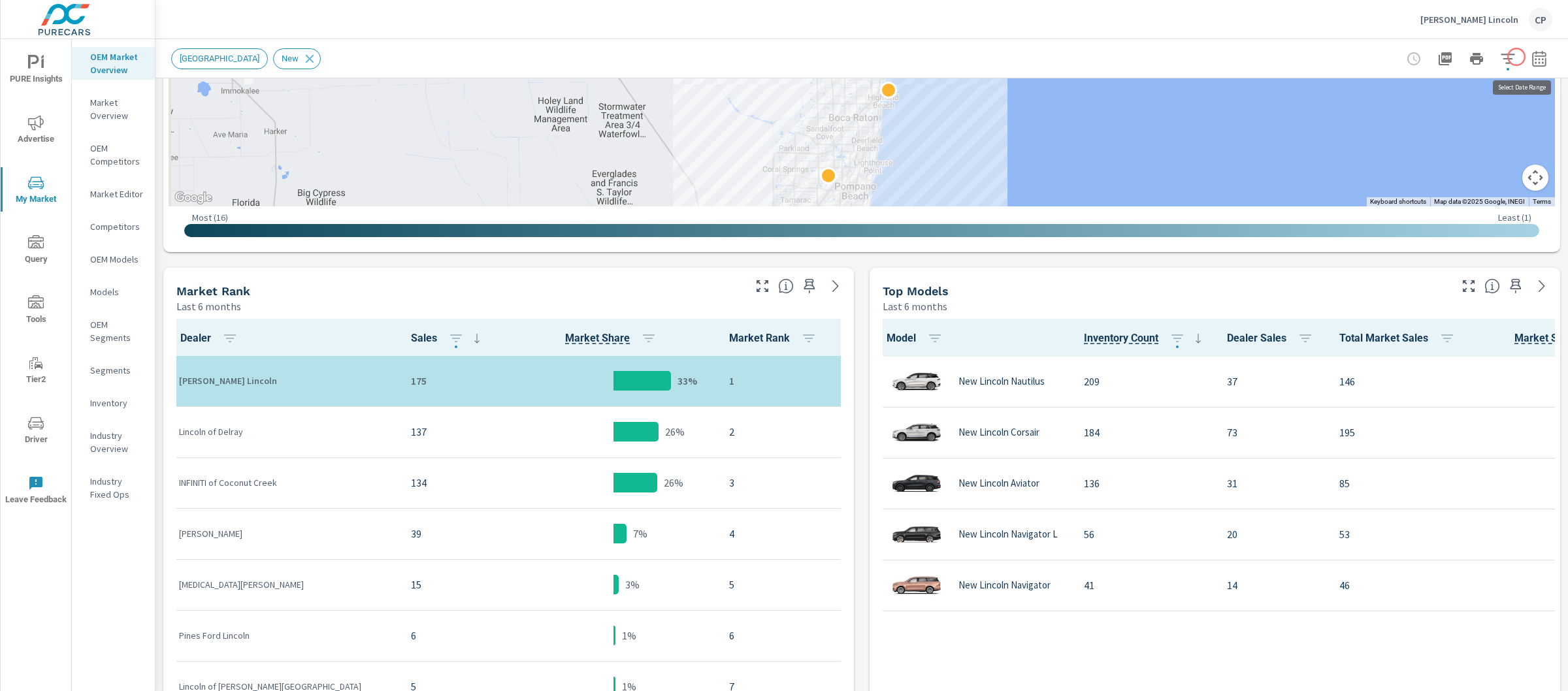
click at [1526, 57] on button "button" at bounding box center [1539, 59] width 26 height 26
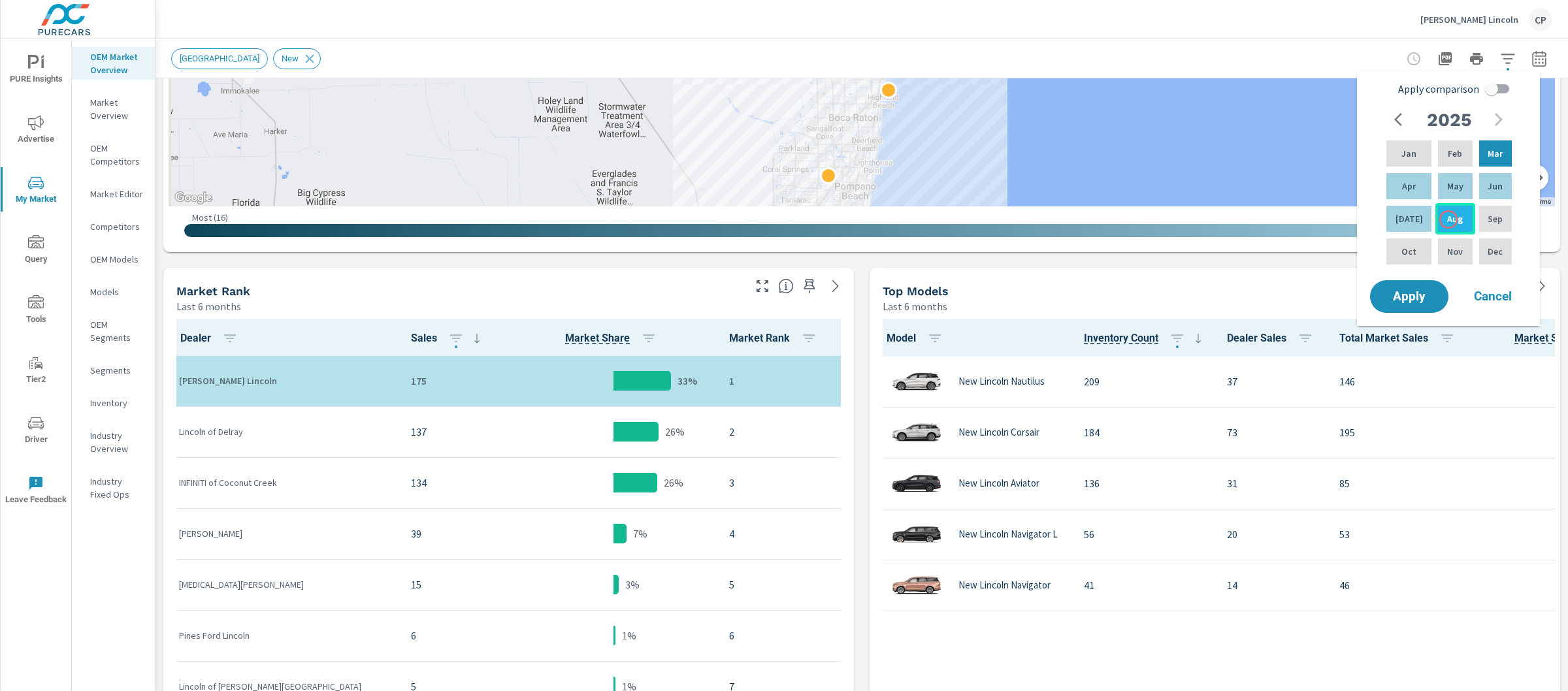
click at [1449, 219] on p "Aug" at bounding box center [1455, 218] width 15 height 13
click at [1408, 160] on div "Jan" at bounding box center [1408, 154] width 50 height 32
click at [1511, 89] on input "Apply comparison" at bounding box center [1491, 89] width 74 height 25
checkbox input "true"
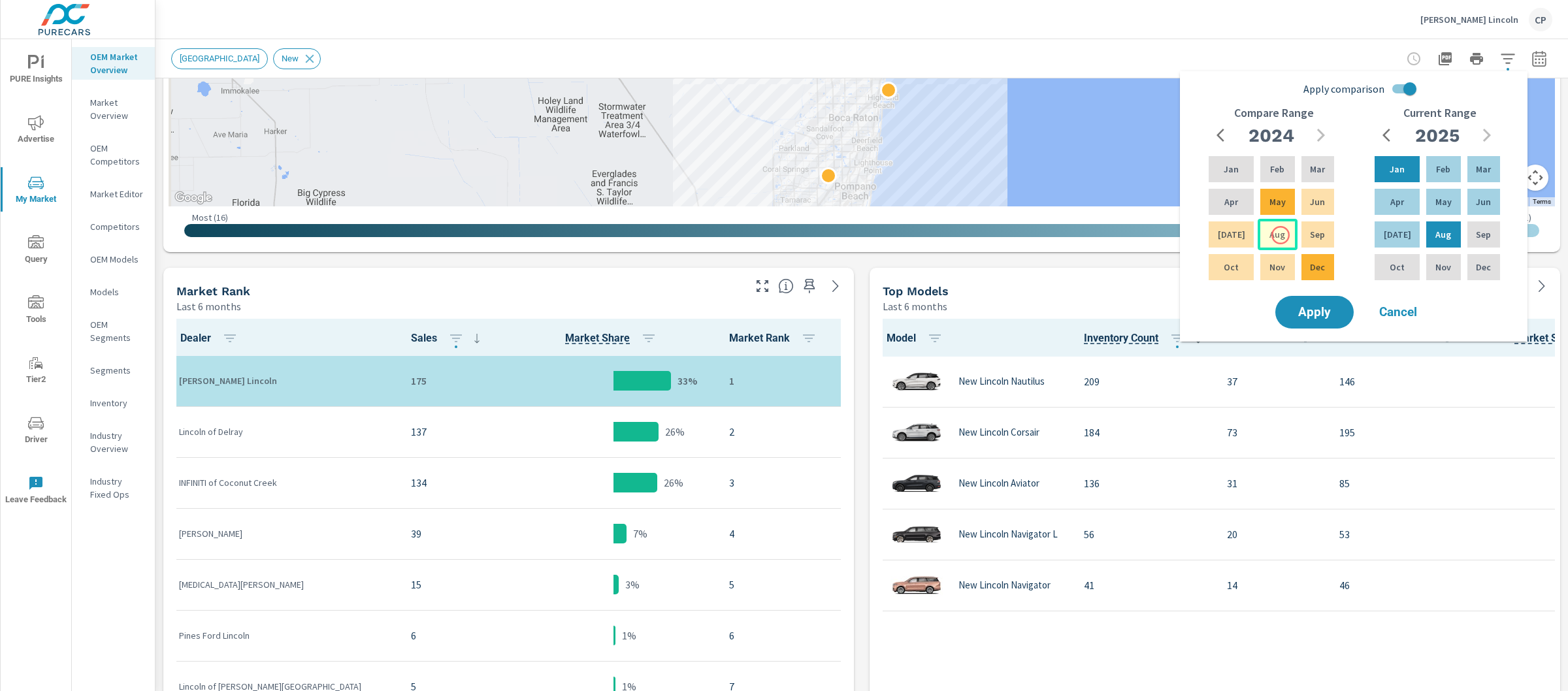
click at [1281, 235] on div "Aug" at bounding box center [1277, 235] width 39 height 32
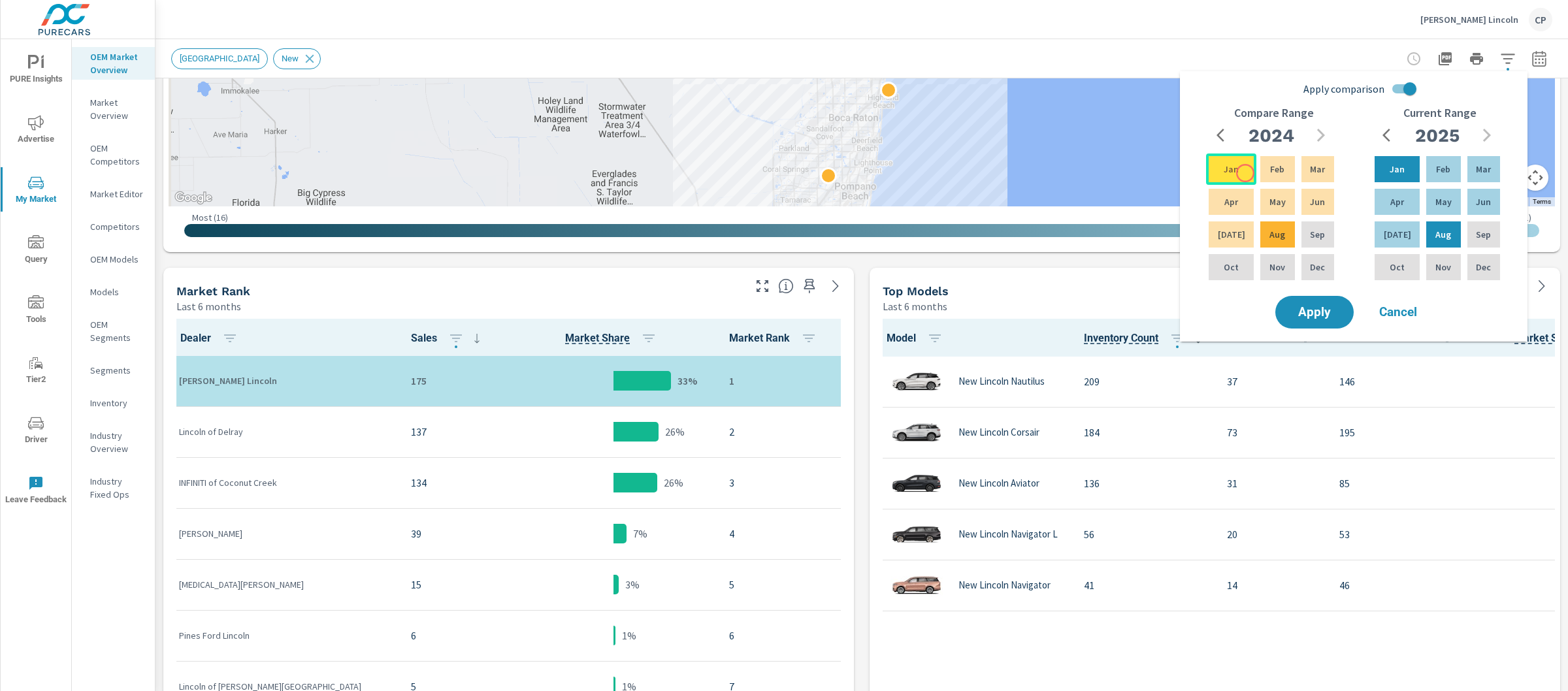
click at [1245, 172] on div "Jan" at bounding box center [1231, 169] width 50 height 32
click at [1327, 306] on span "Apply" at bounding box center [1315, 312] width 54 height 13
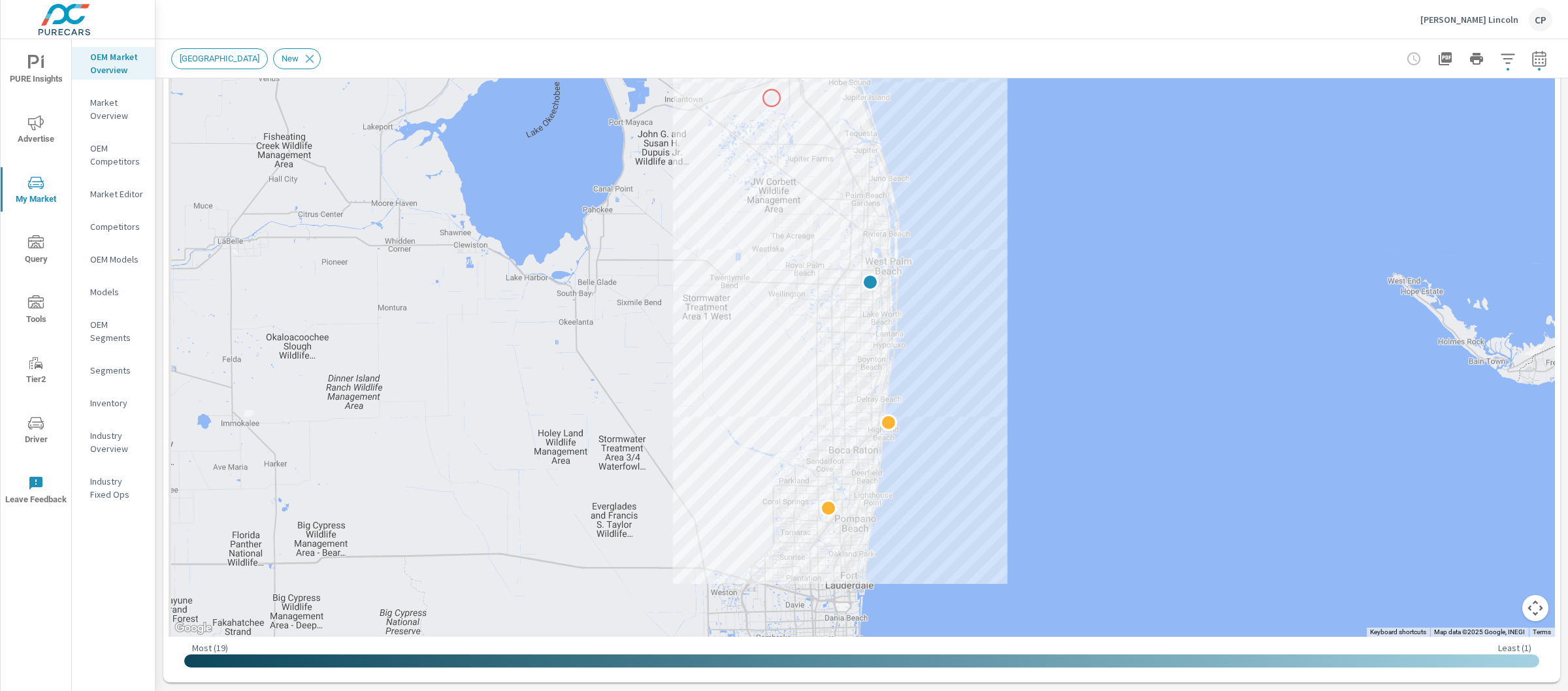
scroll to position [363, 0]
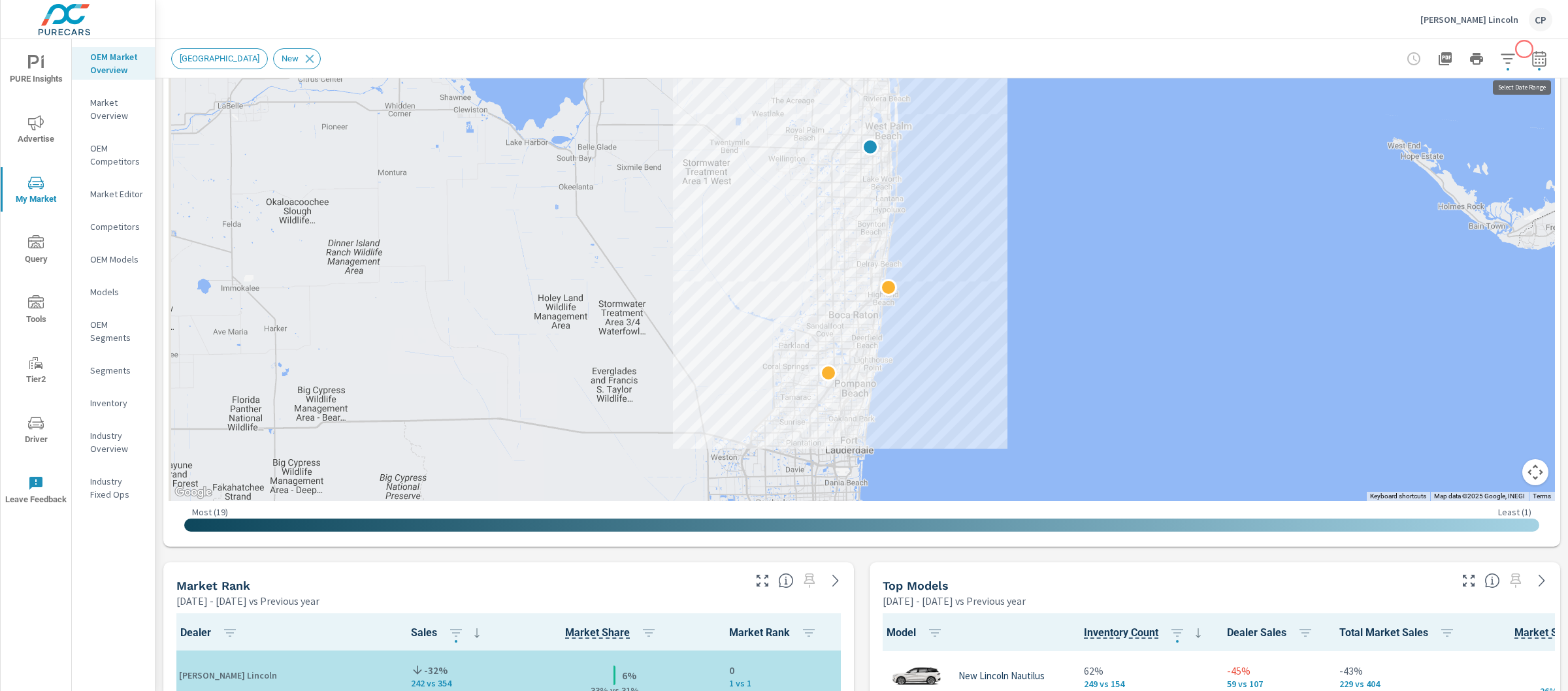
click at [1526, 49] on button "button" at bounding box center [1539, 59] width 26 height 26
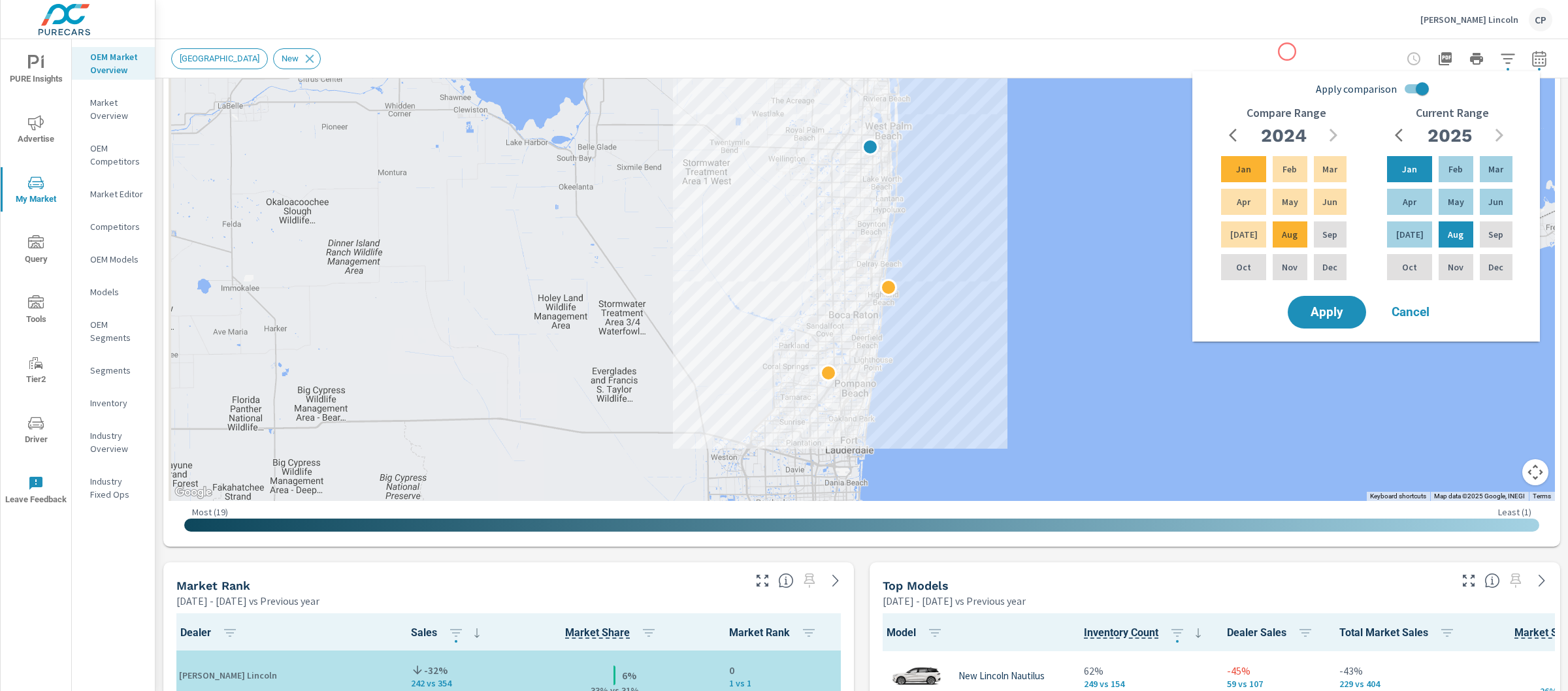
click at [1287, 52] on div "[GEOGRAPHIC_DATA] New" at bounding box center [770, 59] width 1199 height 21
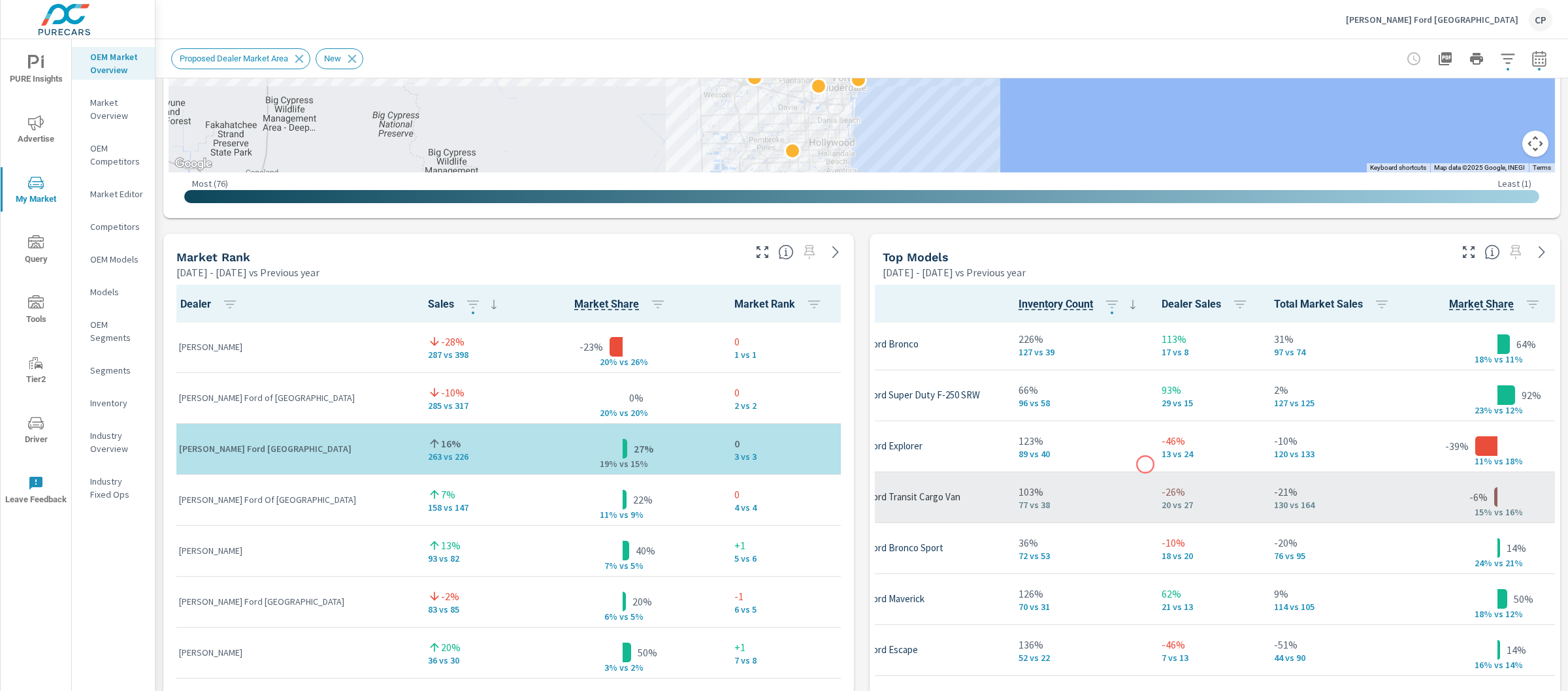
scroll to position [57, 112]
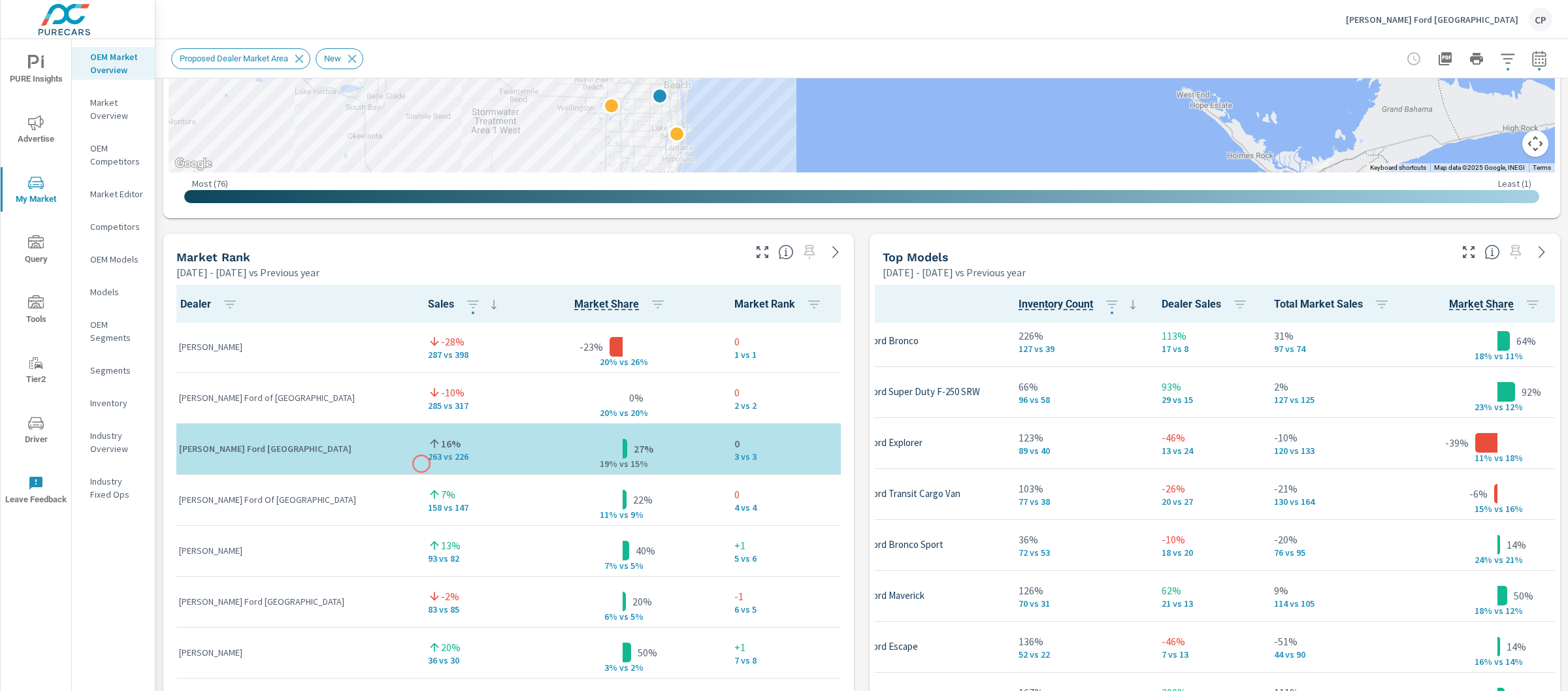
drag, startPoint x: 627, startPoint y: 149, endPoint x: 421, endPoint y: 464, distance: 376.4
click at [421, 464] on div "Market View [DATE] - [DATE] vs Previous year ← Move left → Move right ↑ Move up…" at bounding box center [862, 506] width 1413 height 2238
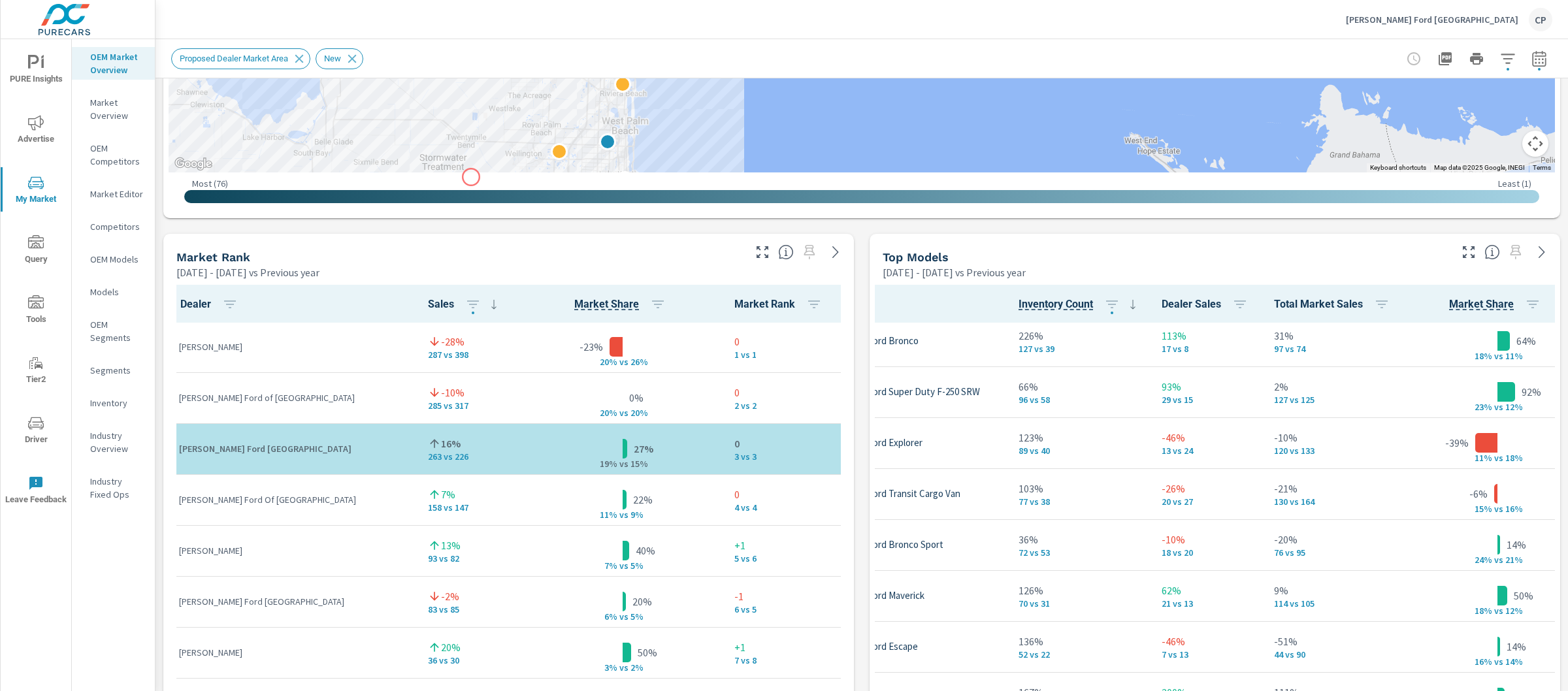
drag, startPoint x: 525, startPoint y: 130, endPoint x: 472, endPoint y: 177, distance: 70.8
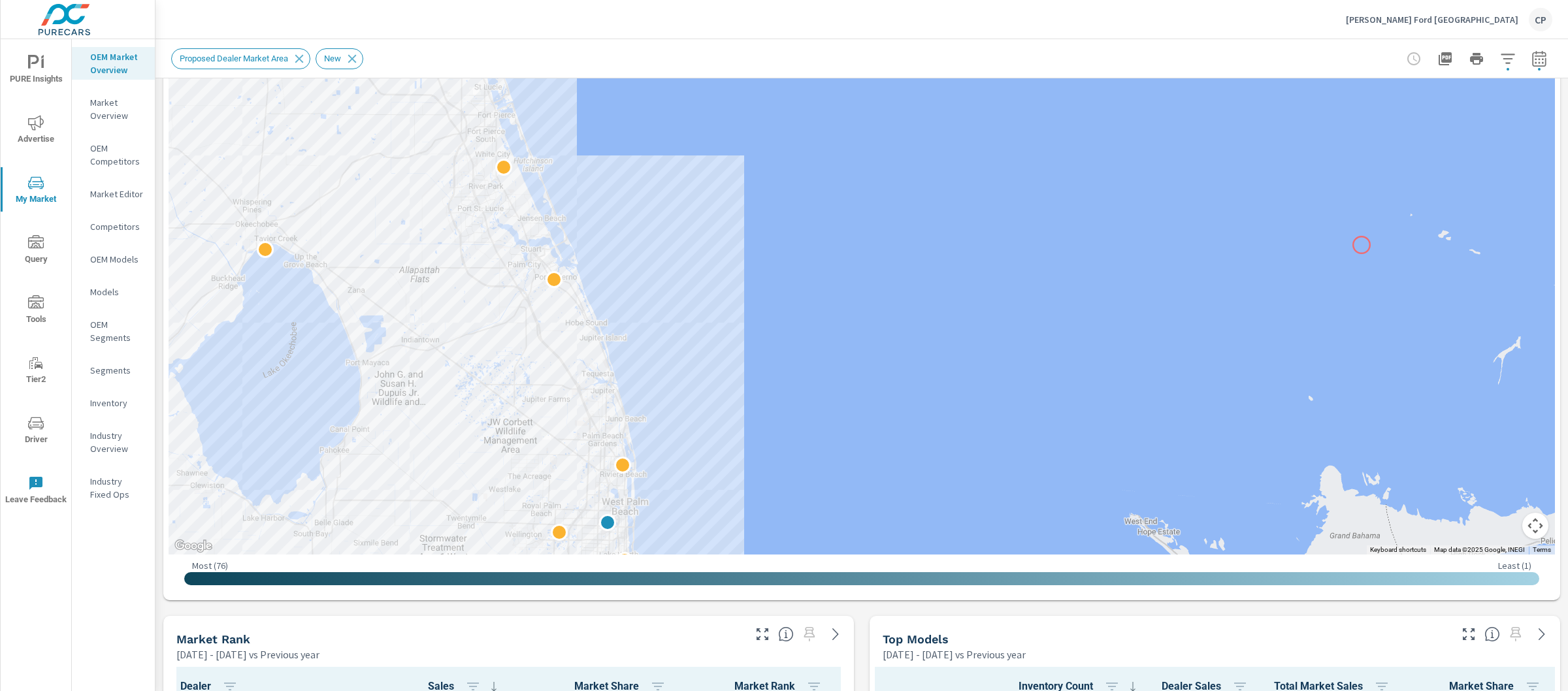
scroll to position [278, 0]
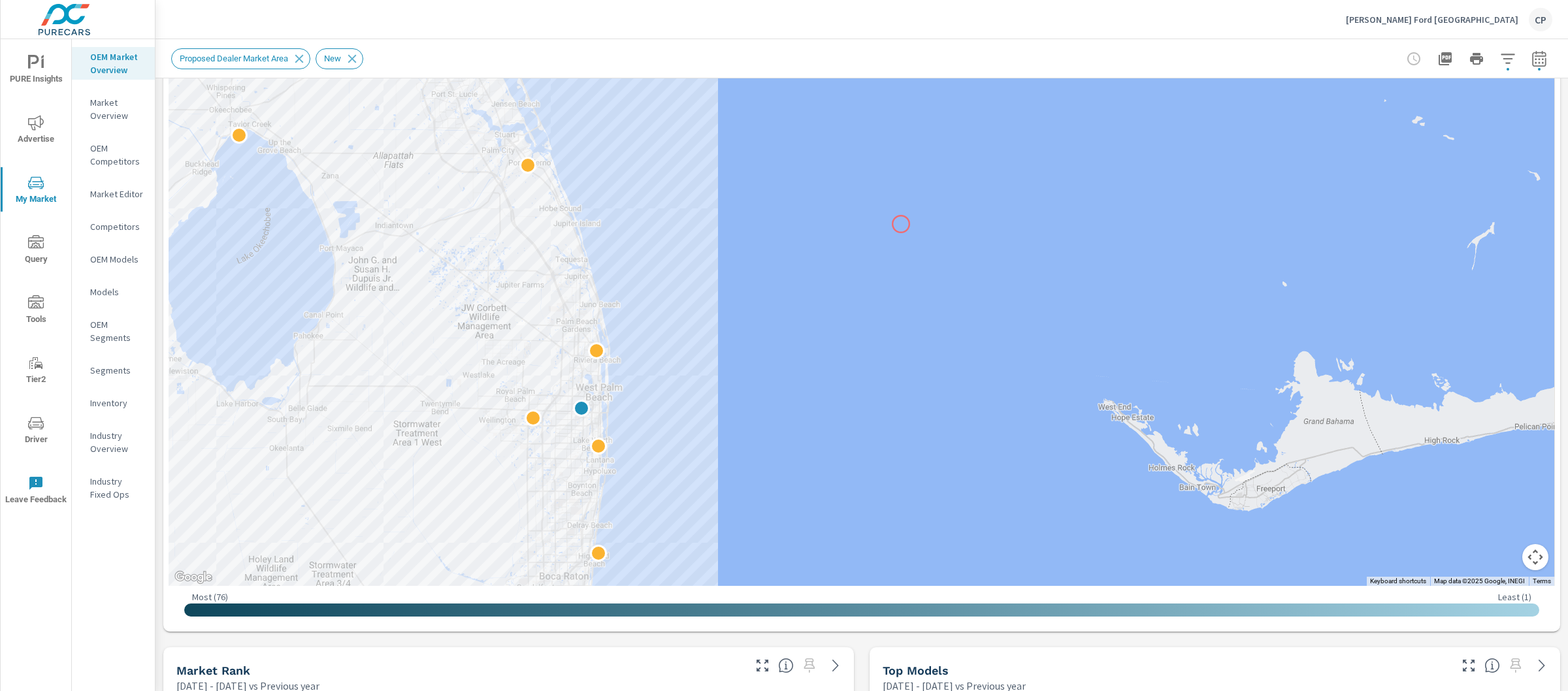
drag, startPoint x: 927, startPoint y: 371, endPoint x: 902, endPoint y: 218, distance: 155.0
click at [902, 218] on div "2" at bounding box center [1463, 429] width 1255 height 706
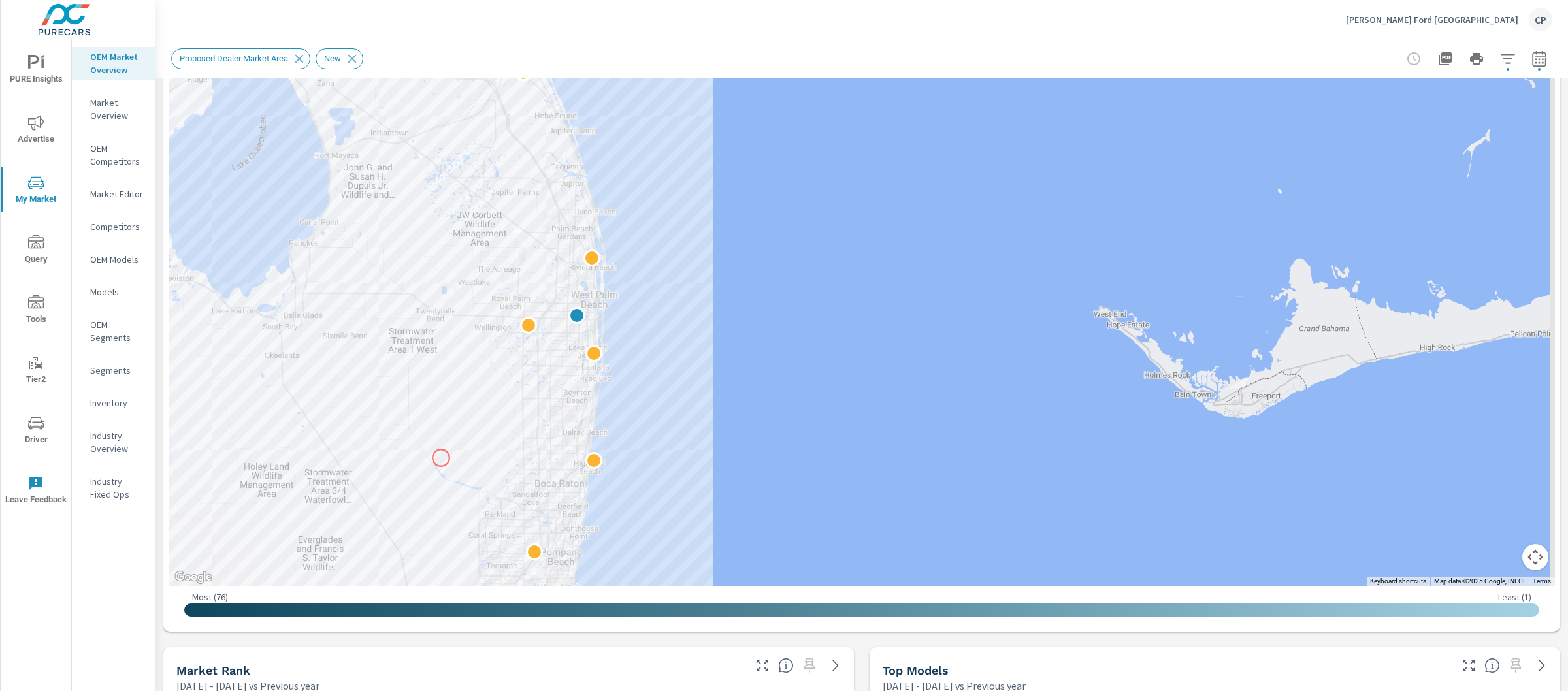
drag, startPoint x: 446, startPoint y: 545, endPoint x: 440, endPoint y: 459, distance: 86.2
click at [441, 459] on div at bounding box center [862, 223] width 1386 height 727
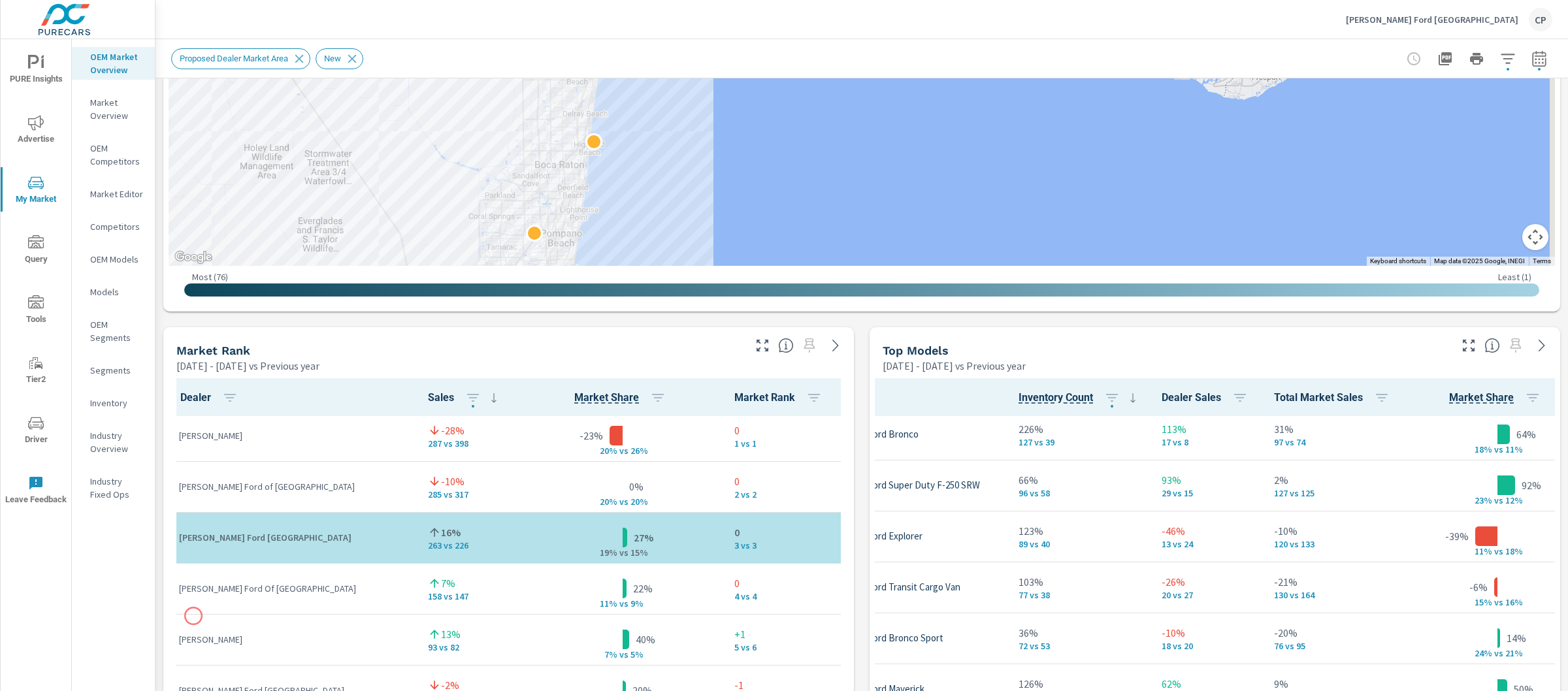
scroll to position [2, 0]
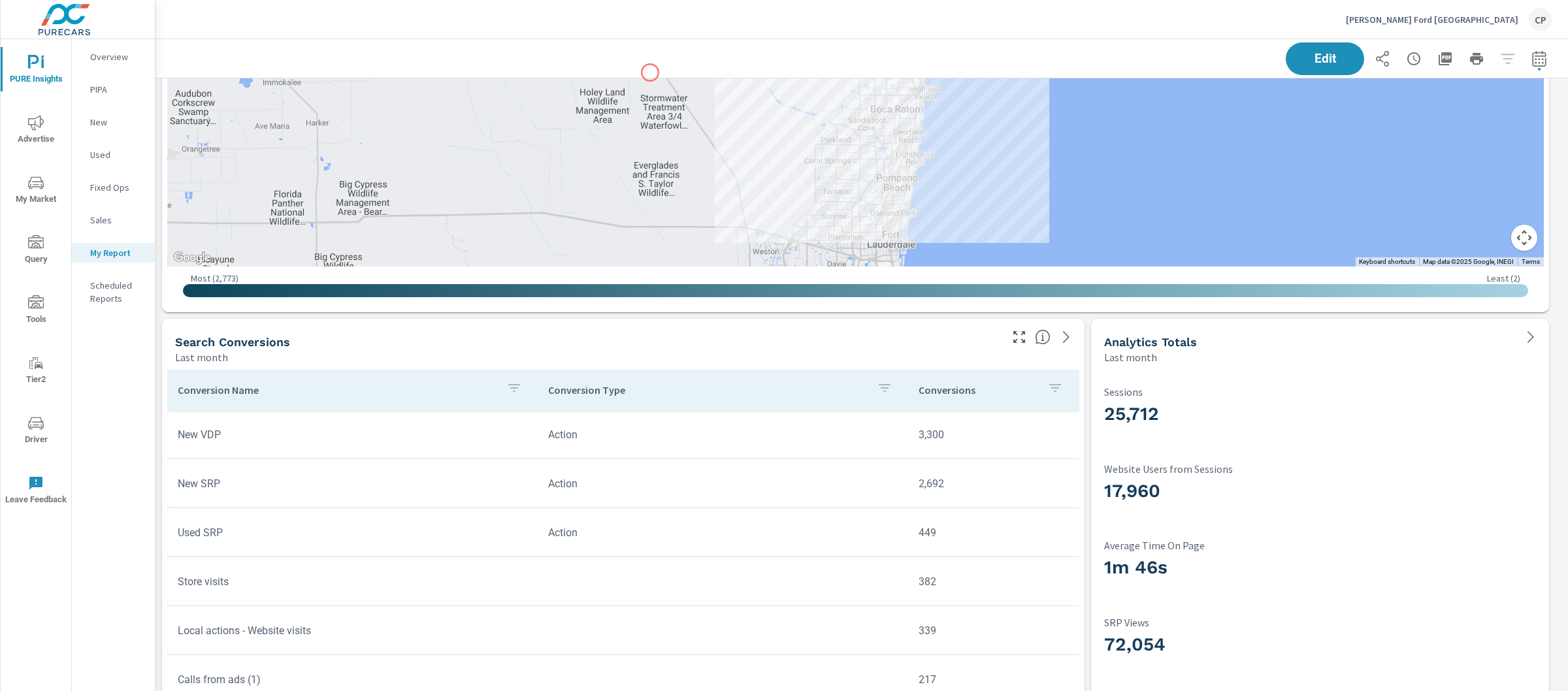
scroll to position [2647, 0]
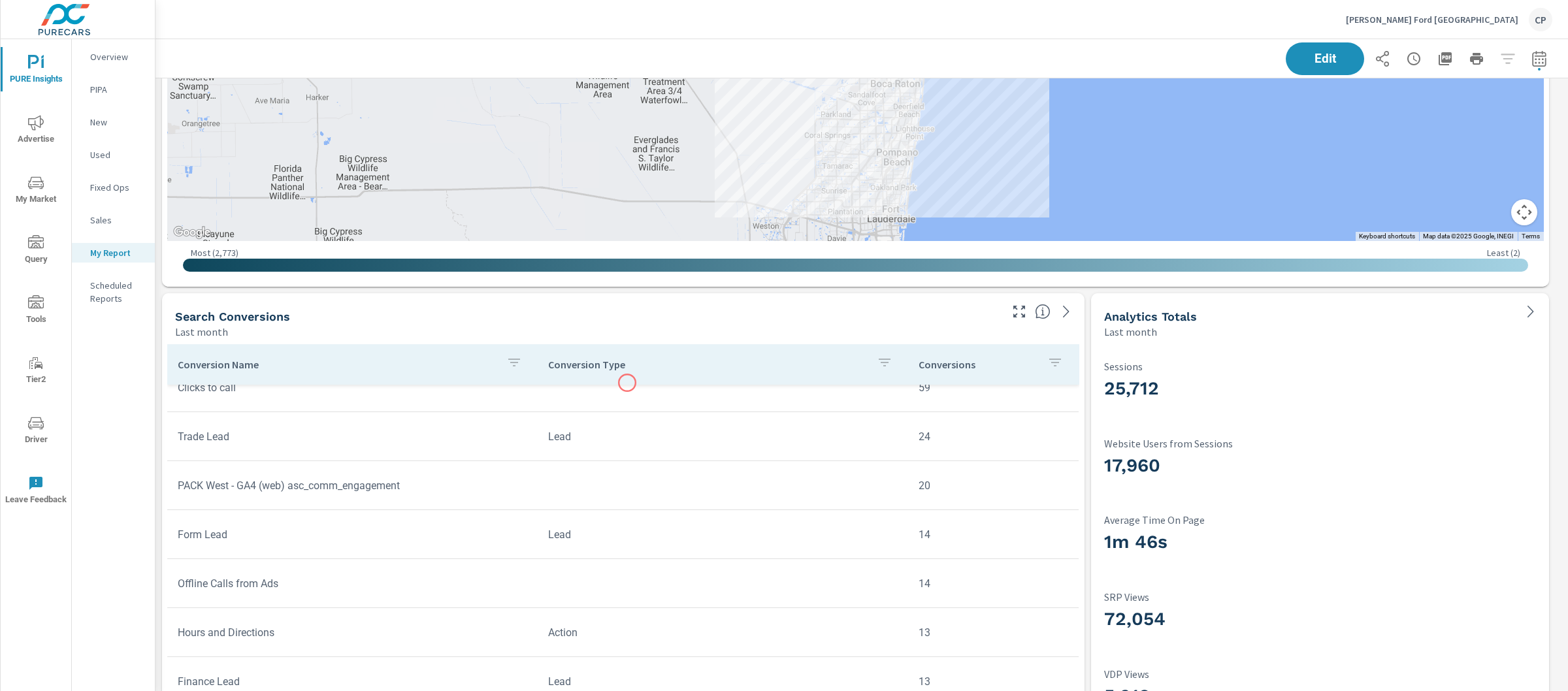
scroll to position [648, 0]
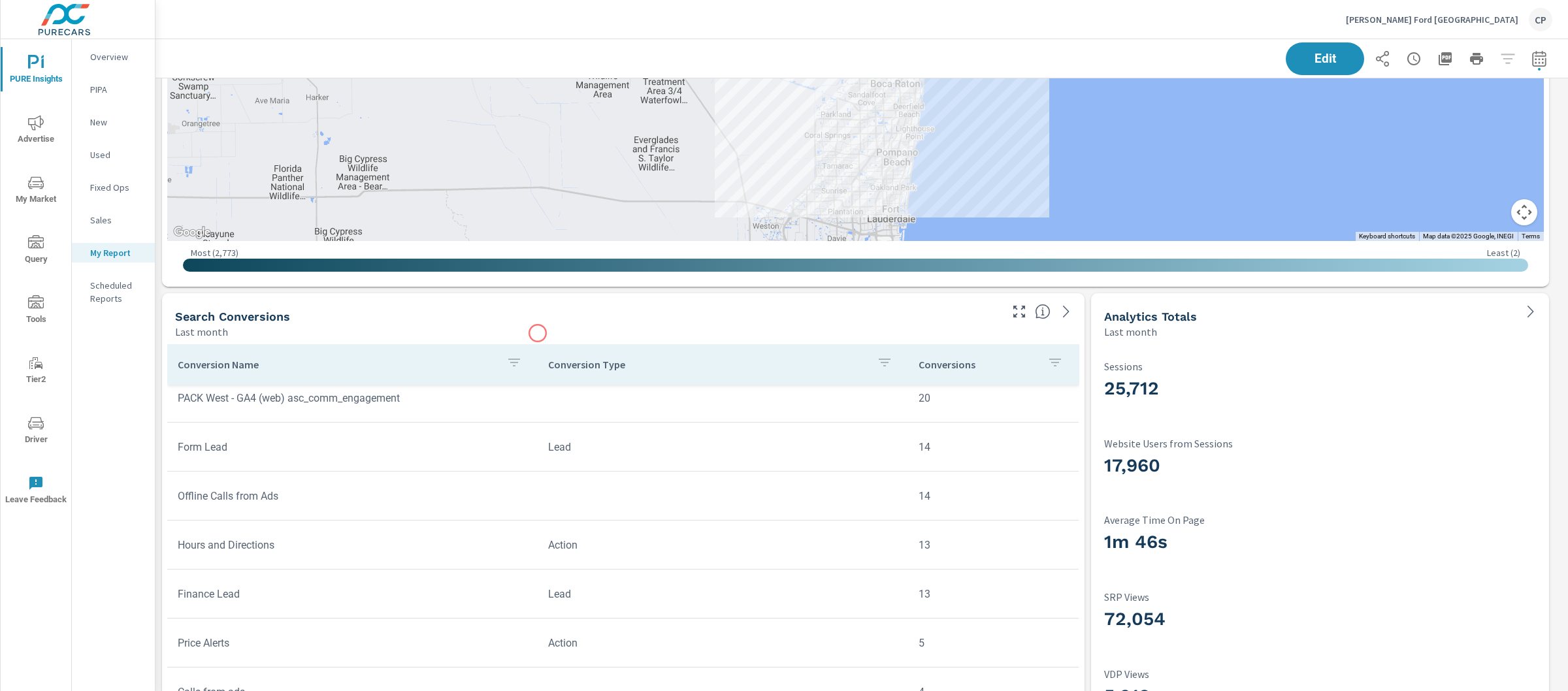
click at [537, 334] on div "Last month" at bounding box center [586, 332] width 823 height 15
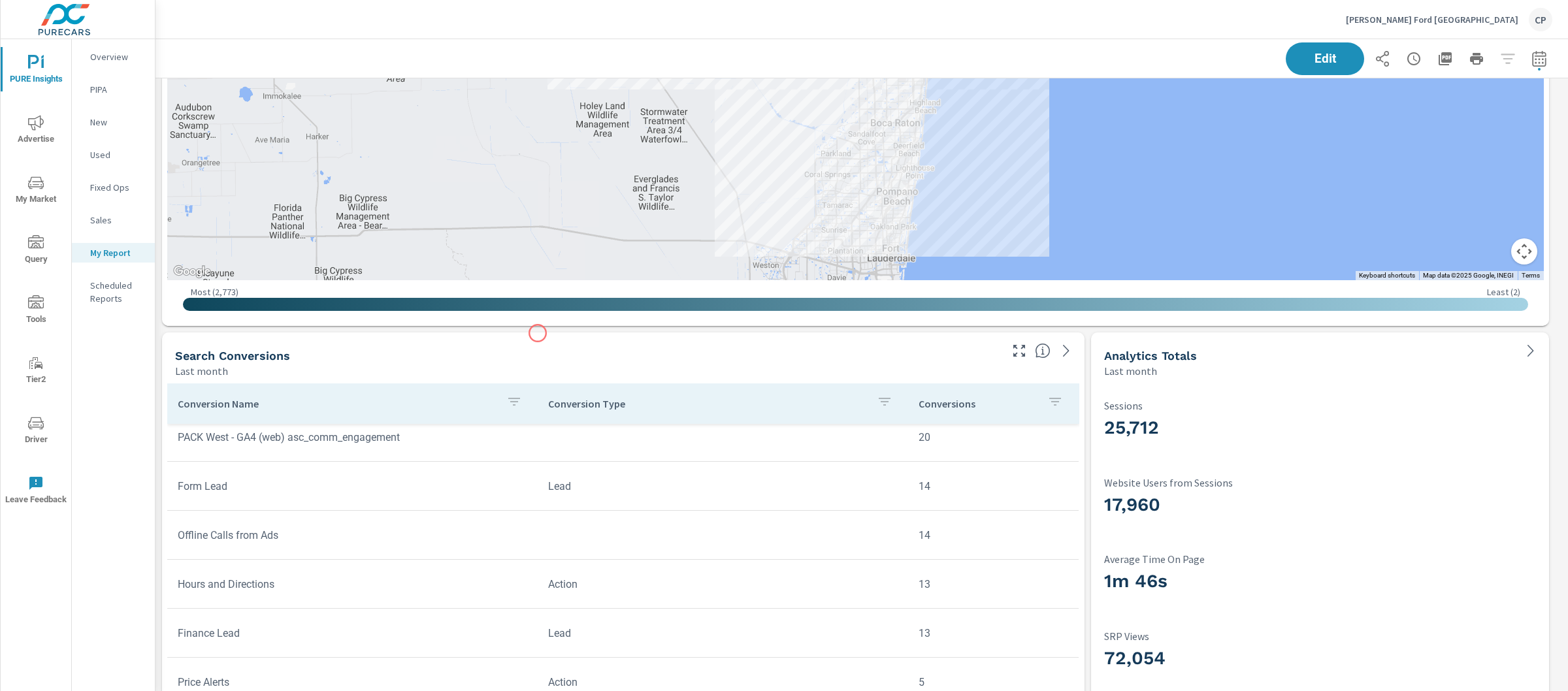
scroll to position [2601, 0]
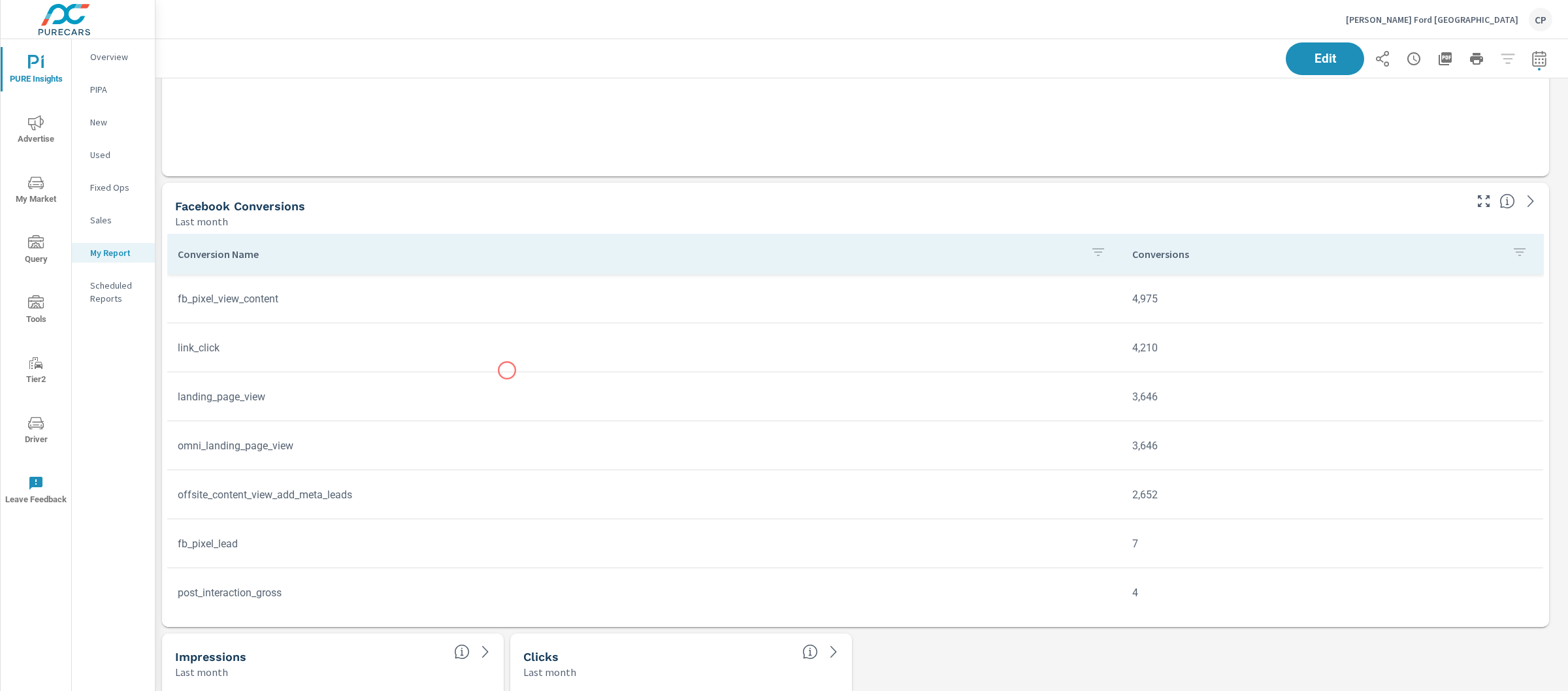
scroll to position [257, 0]
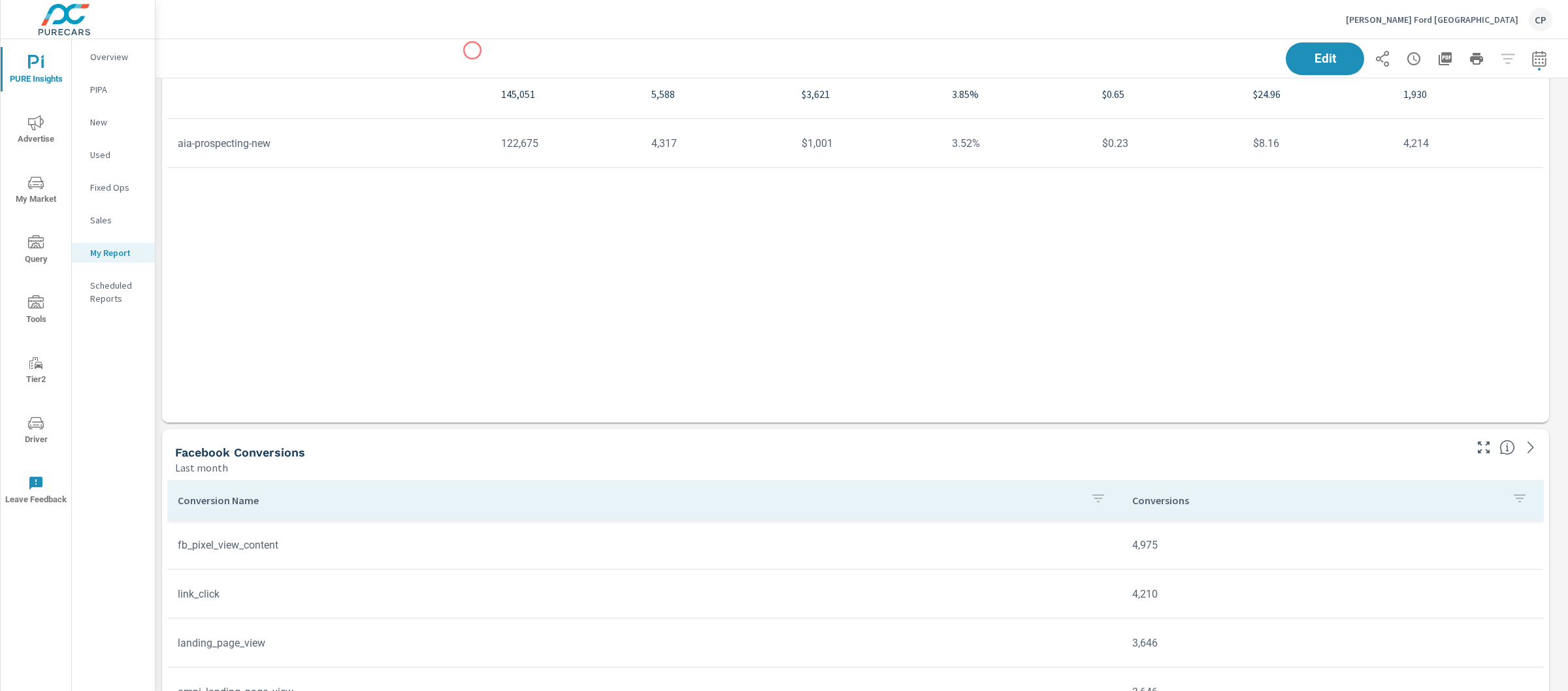
click at [473, 50] on div "Edit" at bounding box center [862, 58] width 1381 height 38
click at [1537, 64] on button "button" at bounding box center [1539, 59] width 26 height 26
select select "Last month"
click at [1440, 102] on select "Custom [DATE] Last week Last 7 days Last 14 days Last 30 days Last 45 days Last…" at bounding box center [1422, 113] width 131 height 26
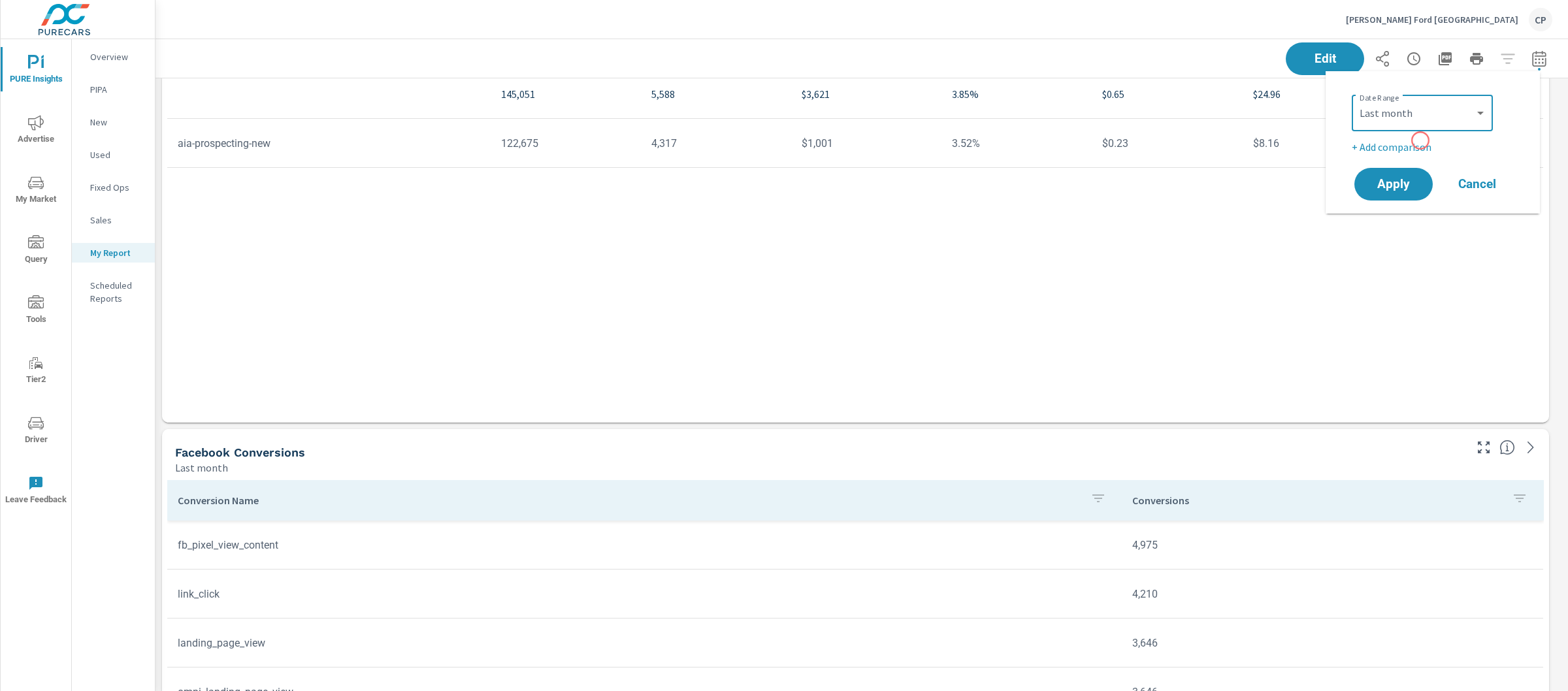
click at [1420, 141] on p "+ Add comparison" at bounding box center [1436, 147] width 167 height 15
select select "Previous period"
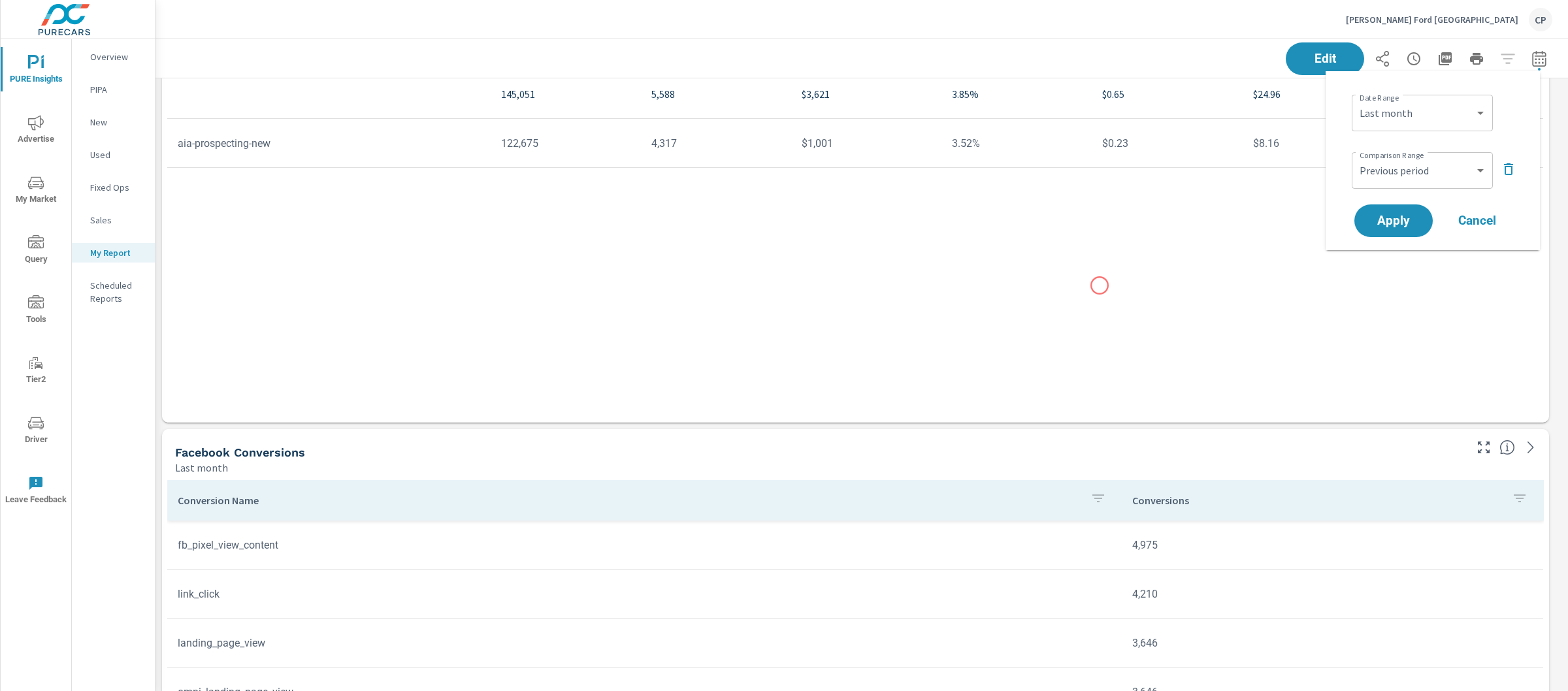
click at [1100, 286] on div "Campaign Impressions Clicks Spend CTR CPC CPM Page/Post Action 145,051 5,588 $3…" at bounding box center [856, 213] width 1377 height 369
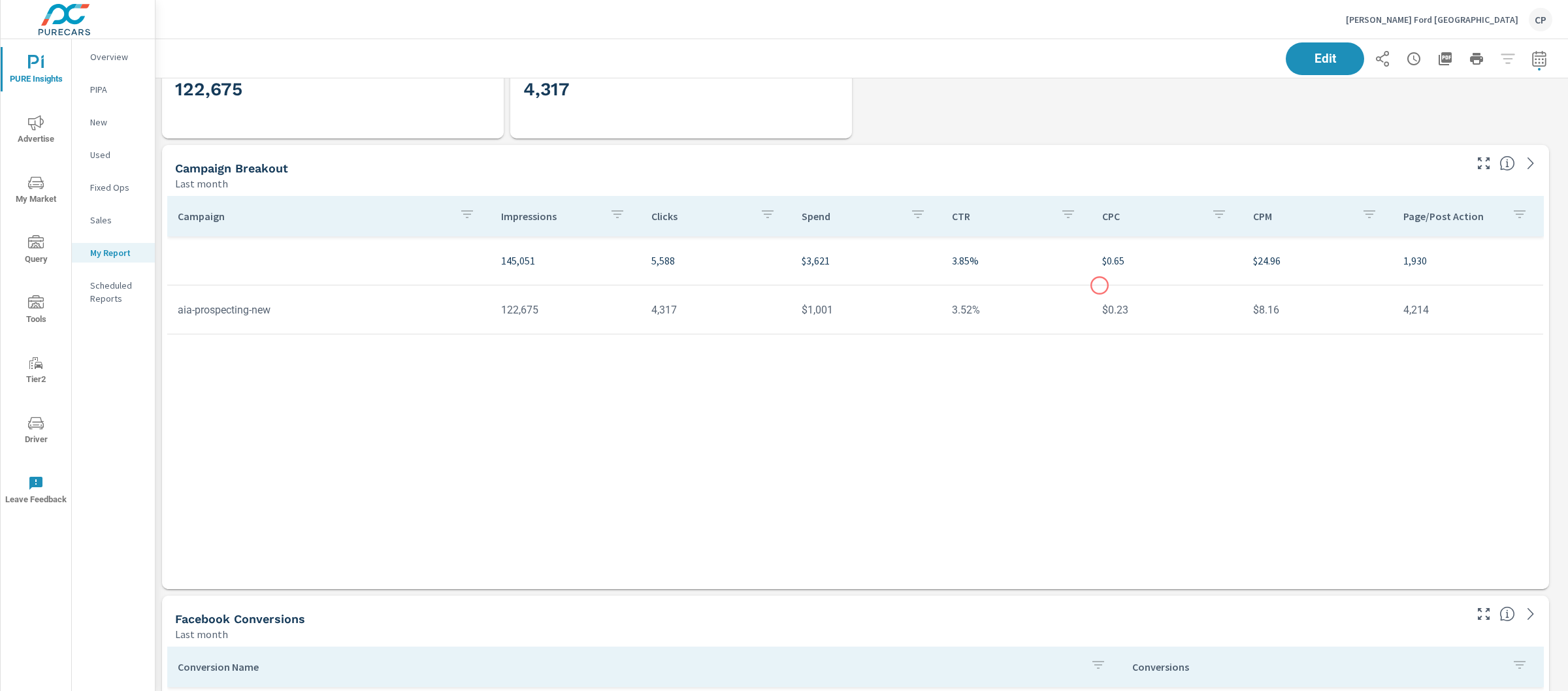
scroll to position [73, 0]
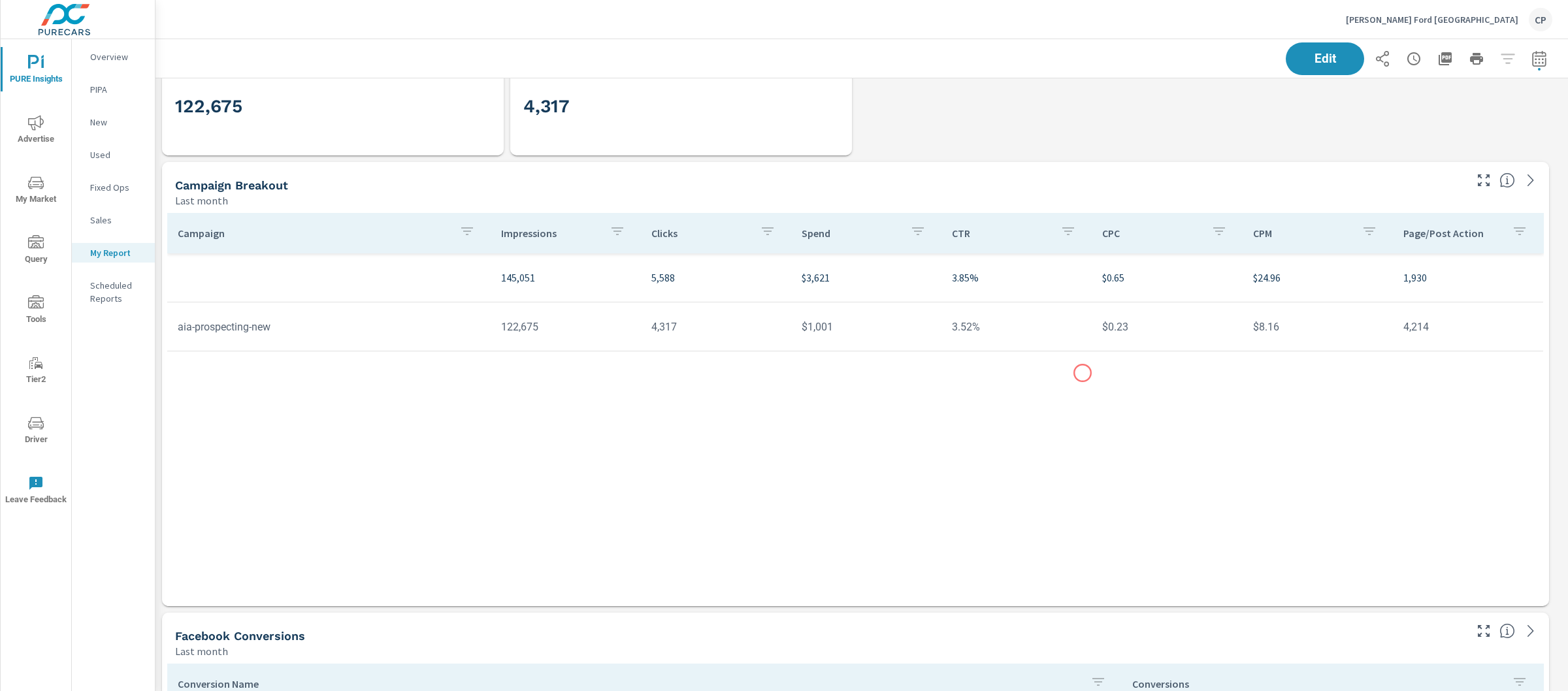
click at [1083, 373] on div "Campaign Impressions Clicks Spend CTR CPC CPM Page/Post Action 145,051 5,588 $3…" at bounding box center [856, 398] width 1377 height 369
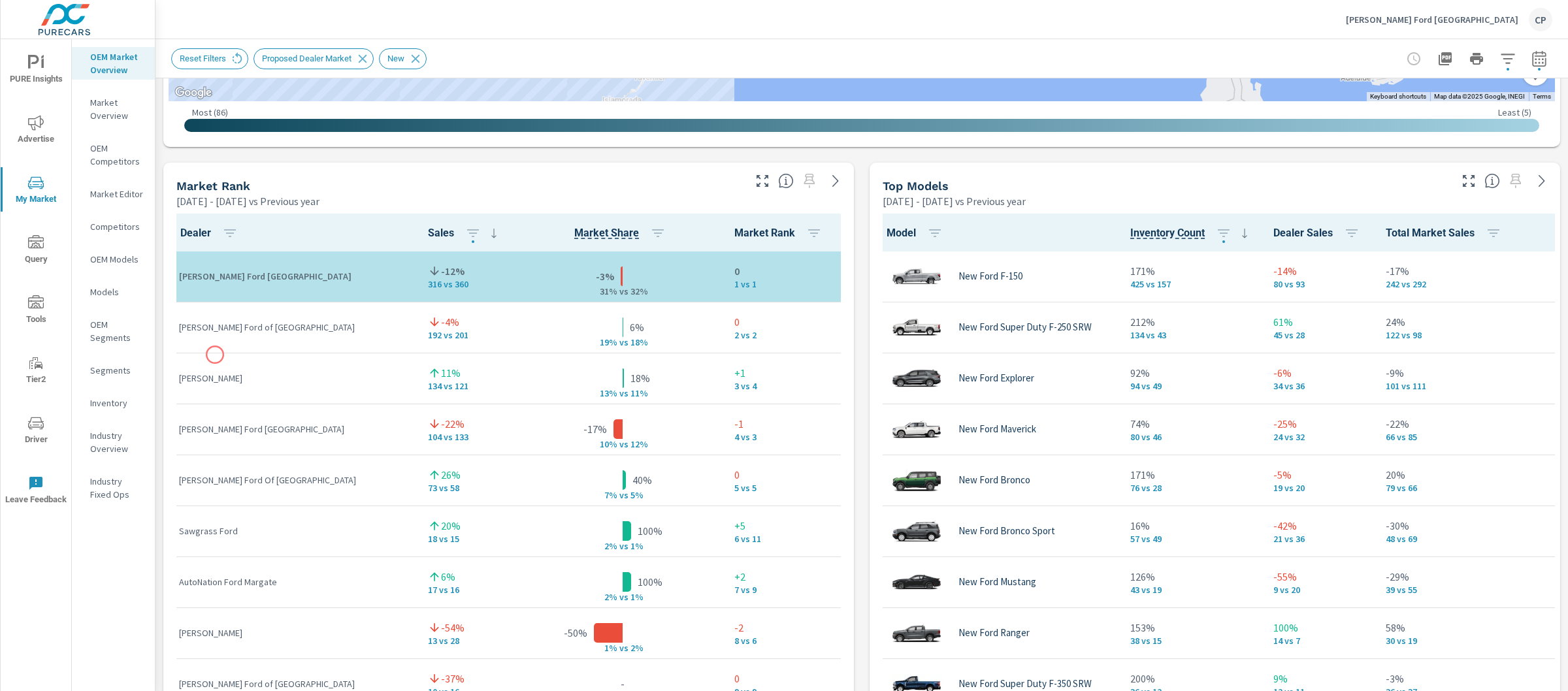
scroll to position [759, 0]
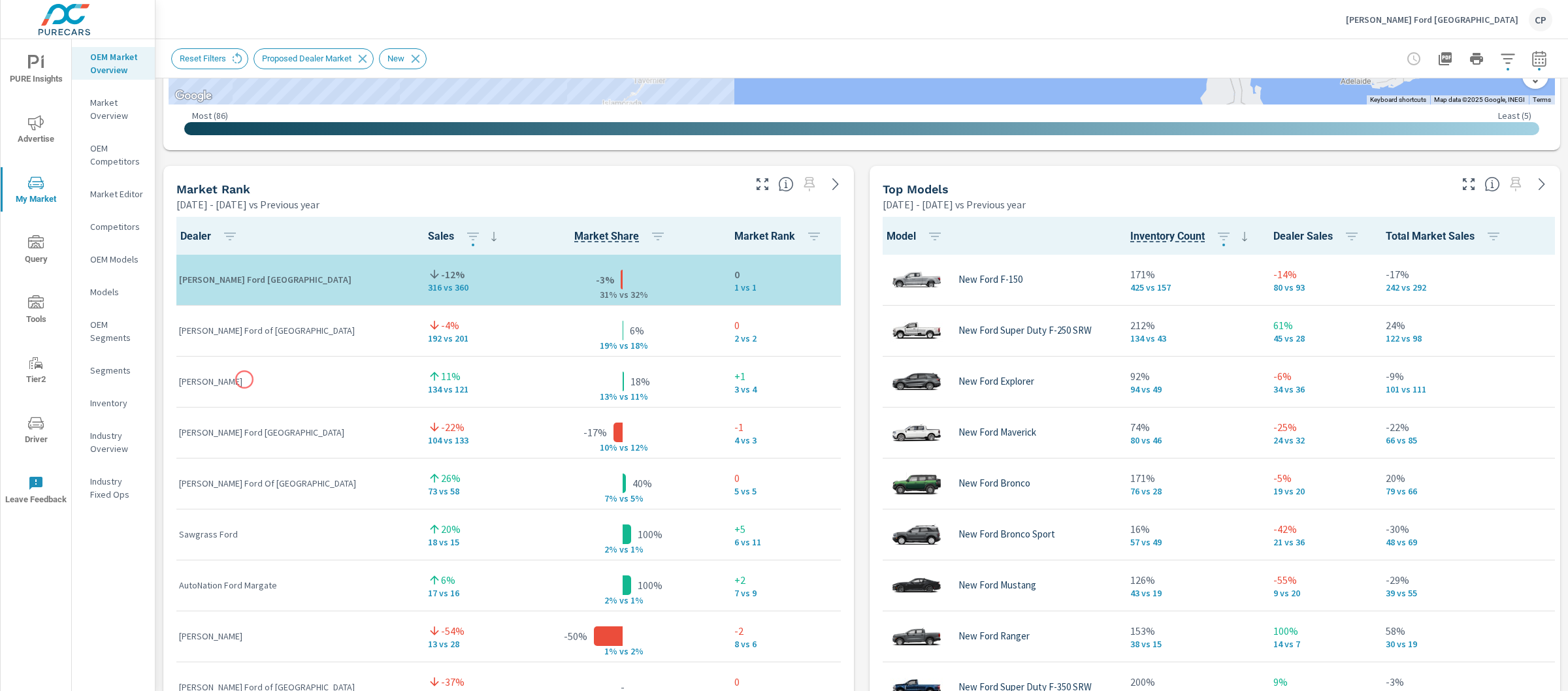
drag, startPoint x: 175, startPoint y: 379, endPoint x: 243, endPoint y: 380, distance: 68.0
click at [243, 380] on p "[PERSON_NAME]" at bounding box center [293, 381] width 228 height 13
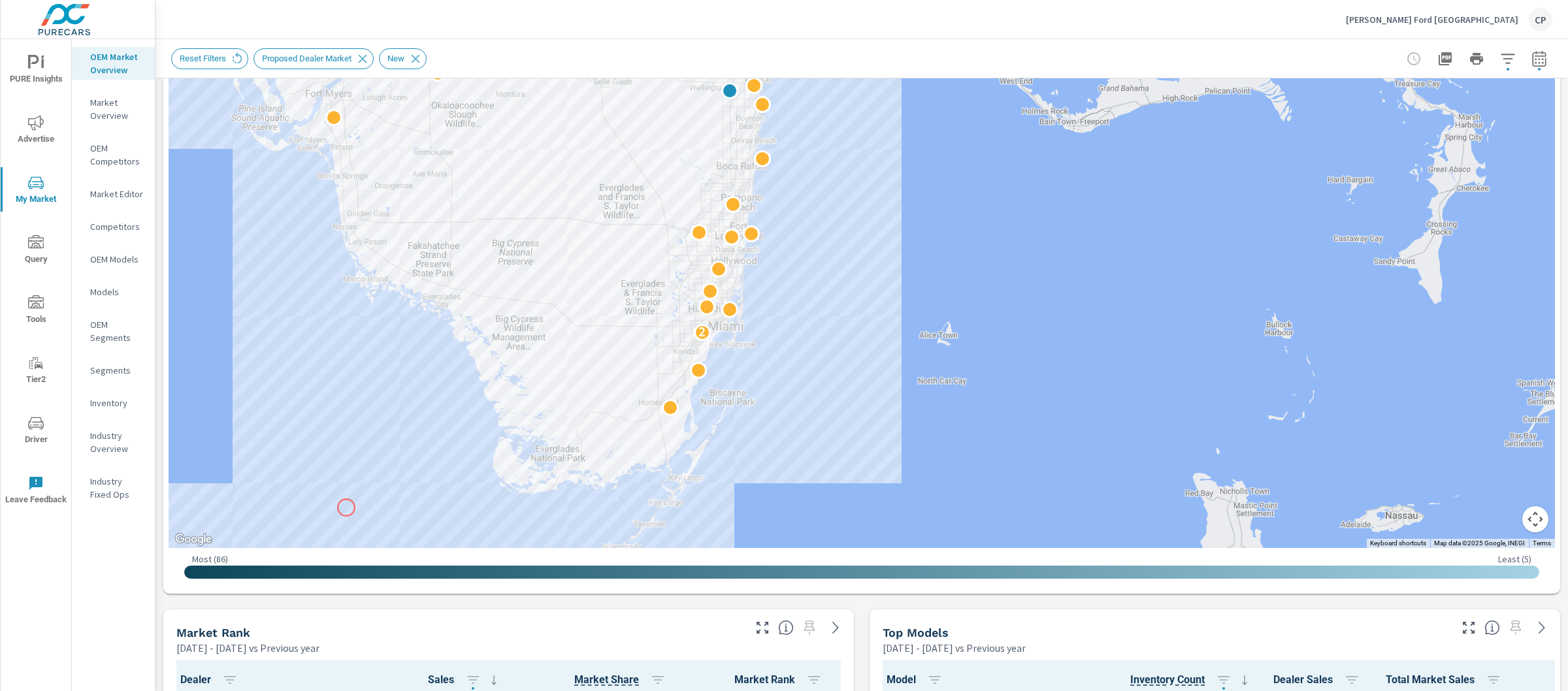
scroll to position [311, 0]
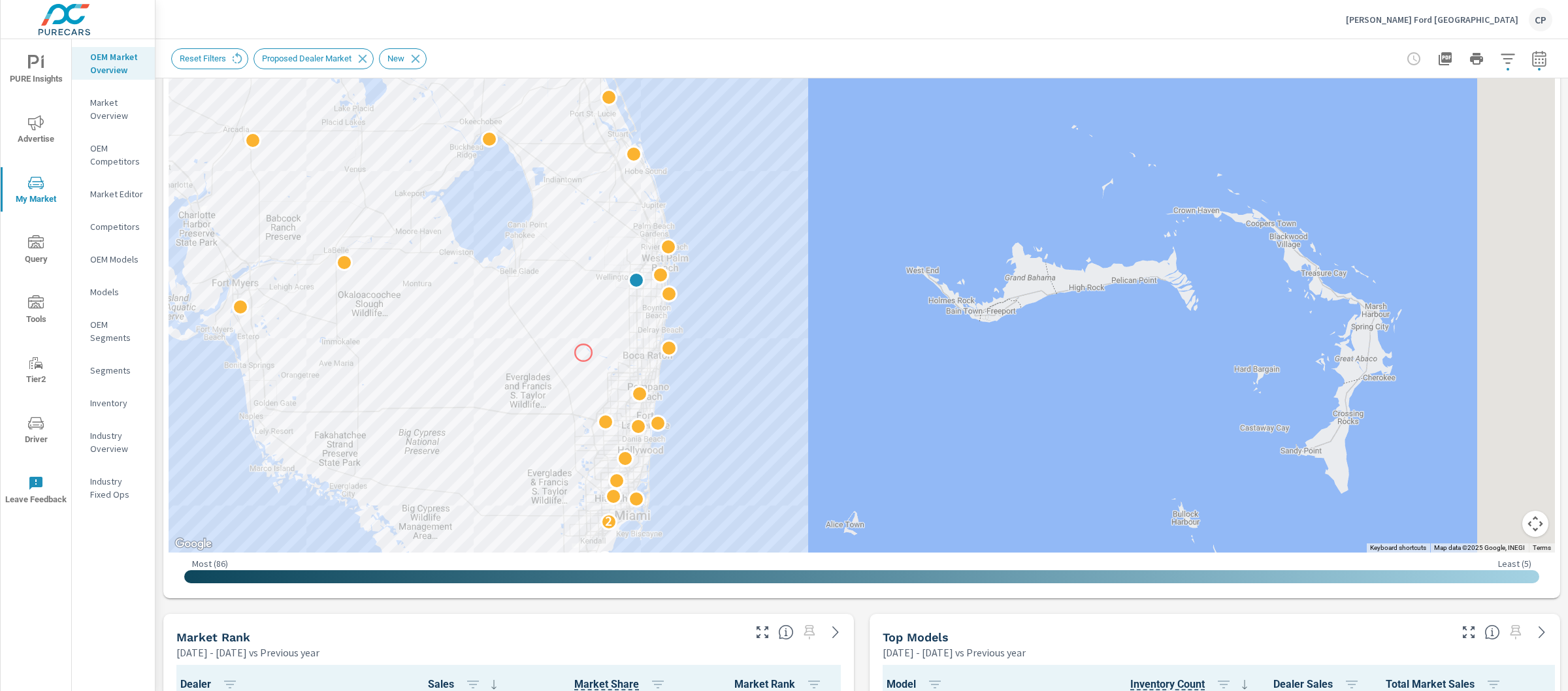
drag, startPoint x: 680, startPoint y: 167, endPoint x: 578, endPoint y: 362, distance: 220.1
click at [578, 362] on div "2 2" at bounding box center [862, 189] width 1386 height 727
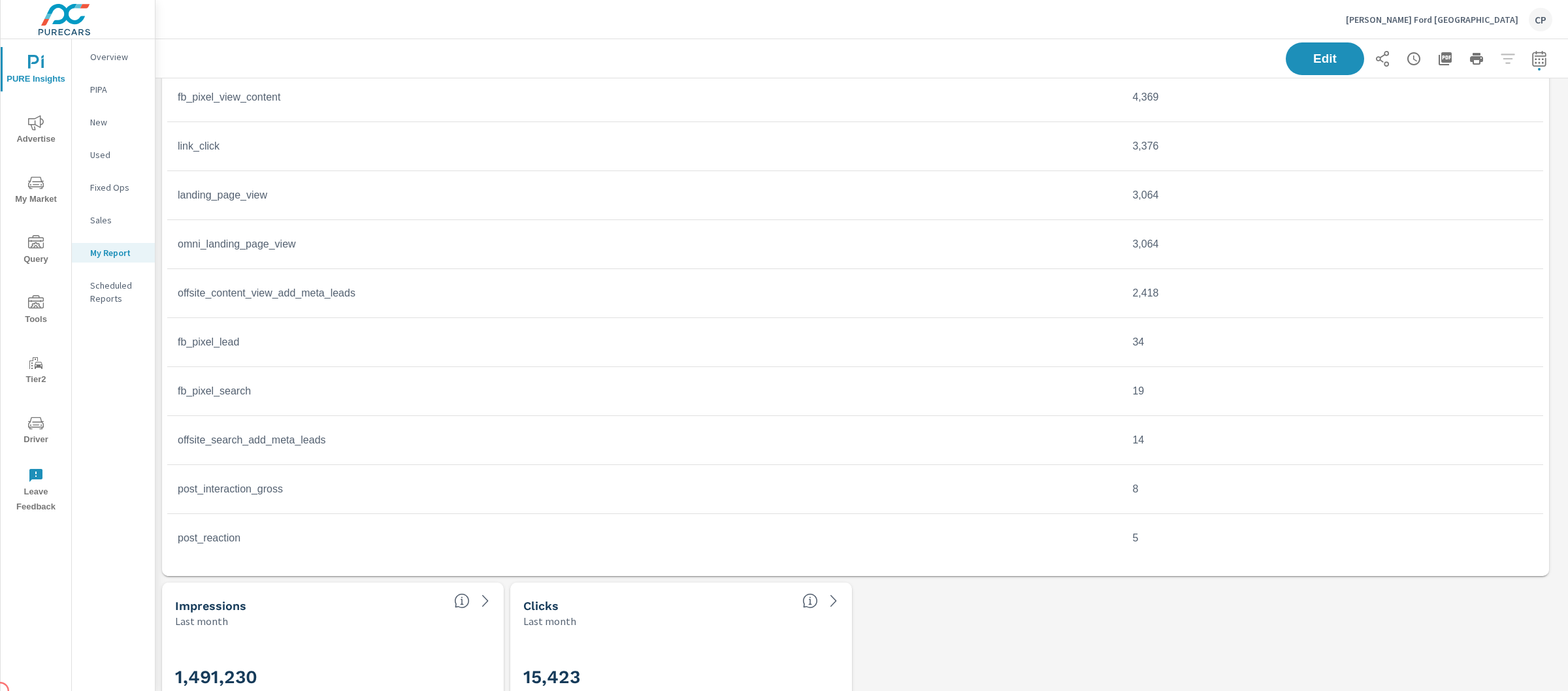
scroll to position [945, 0]
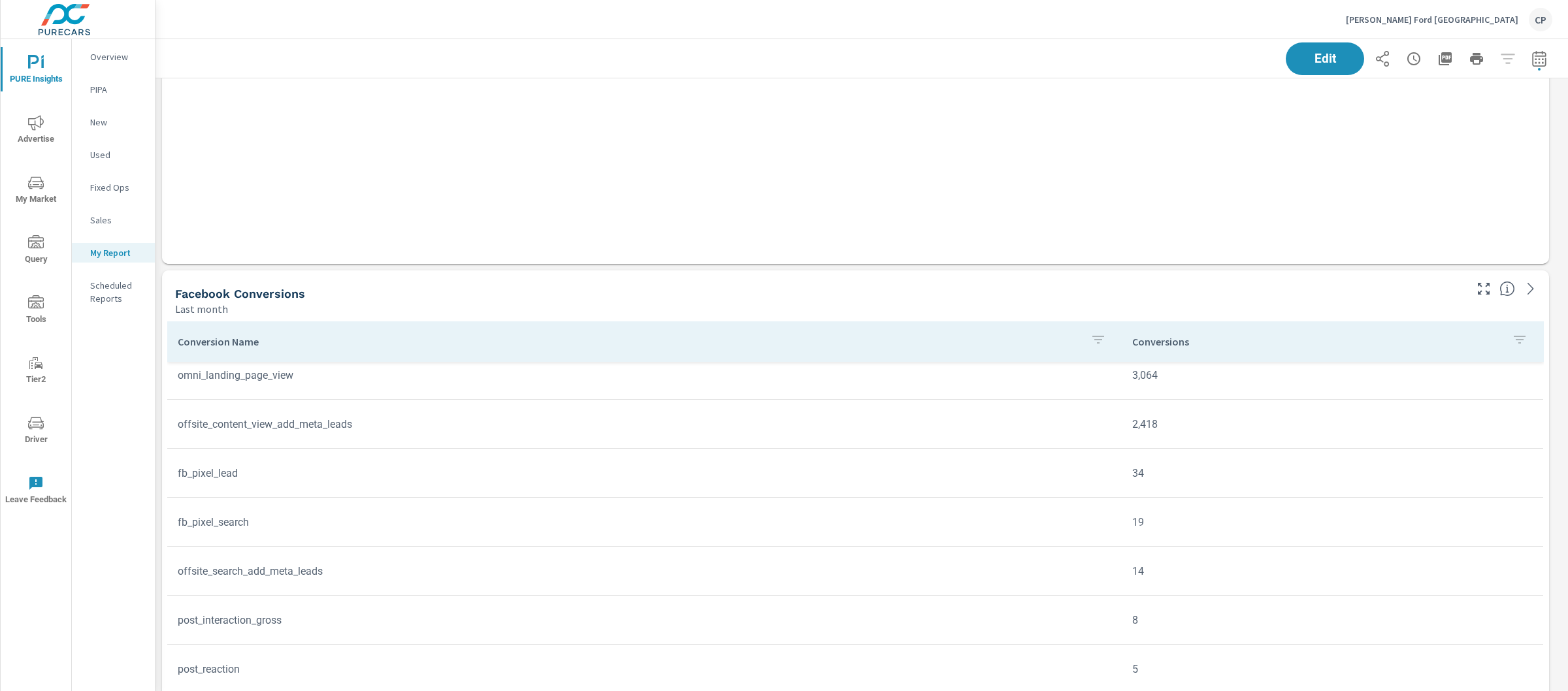
scroll to position [490, 0]
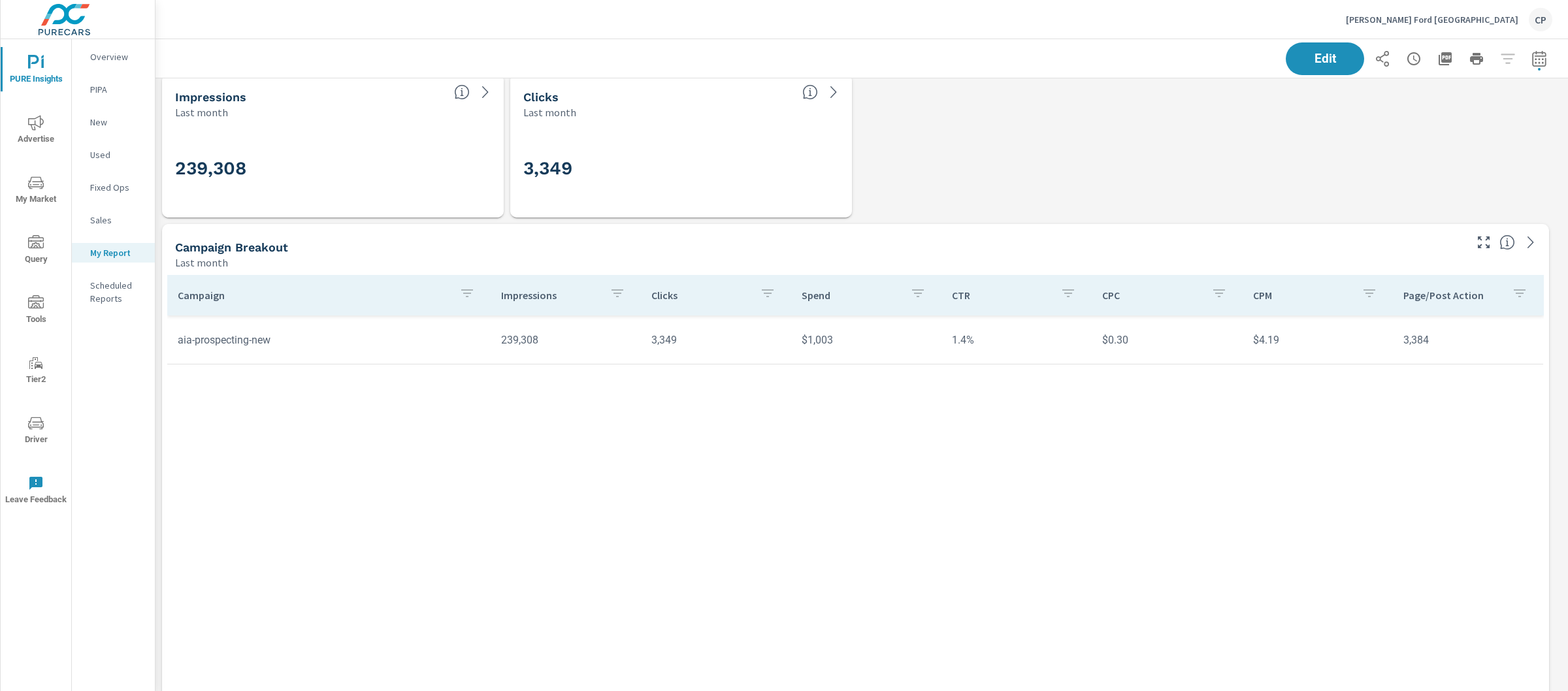
scroll to position [12, 0]
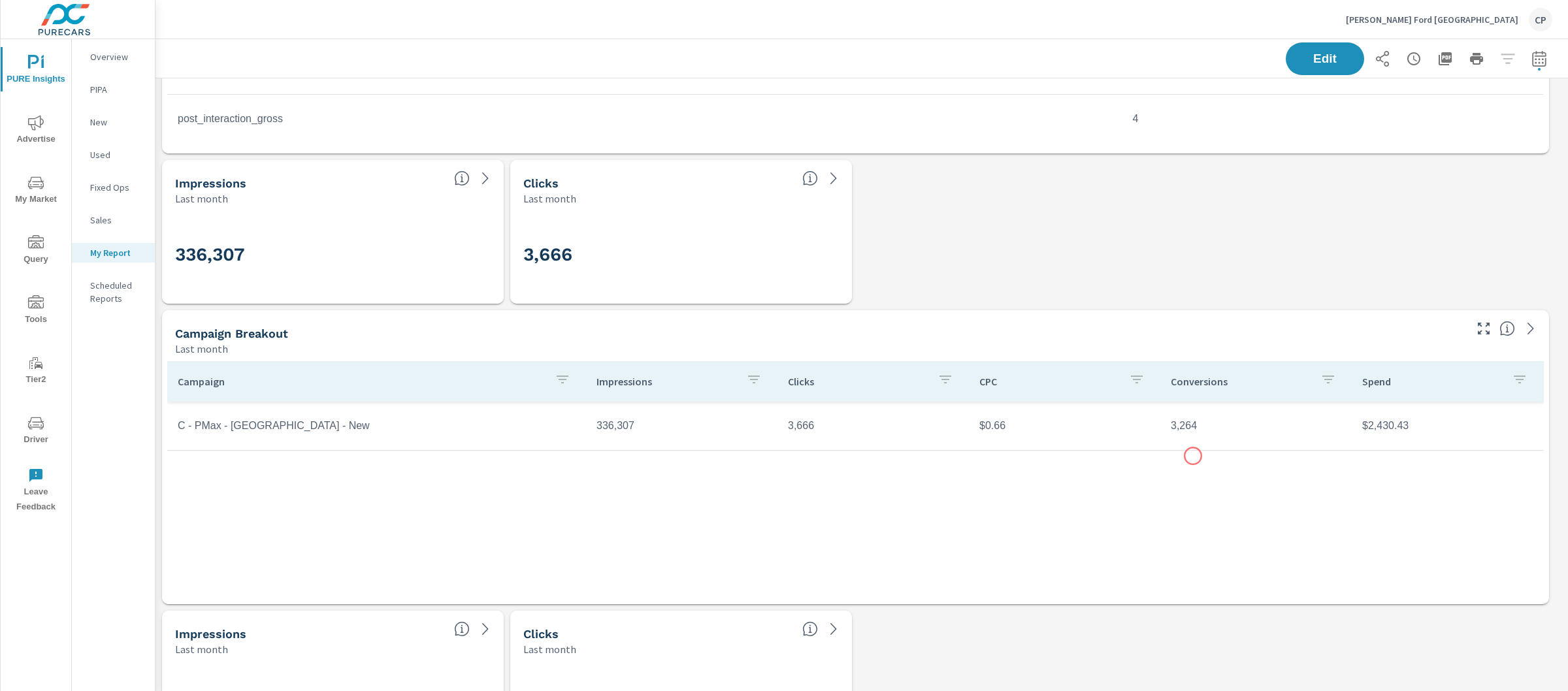
scroll to position [975, 0]
click at [1531, 51] on icon "button" at bounding box center [1539, 59] width 15 height 15
select select "Last month"
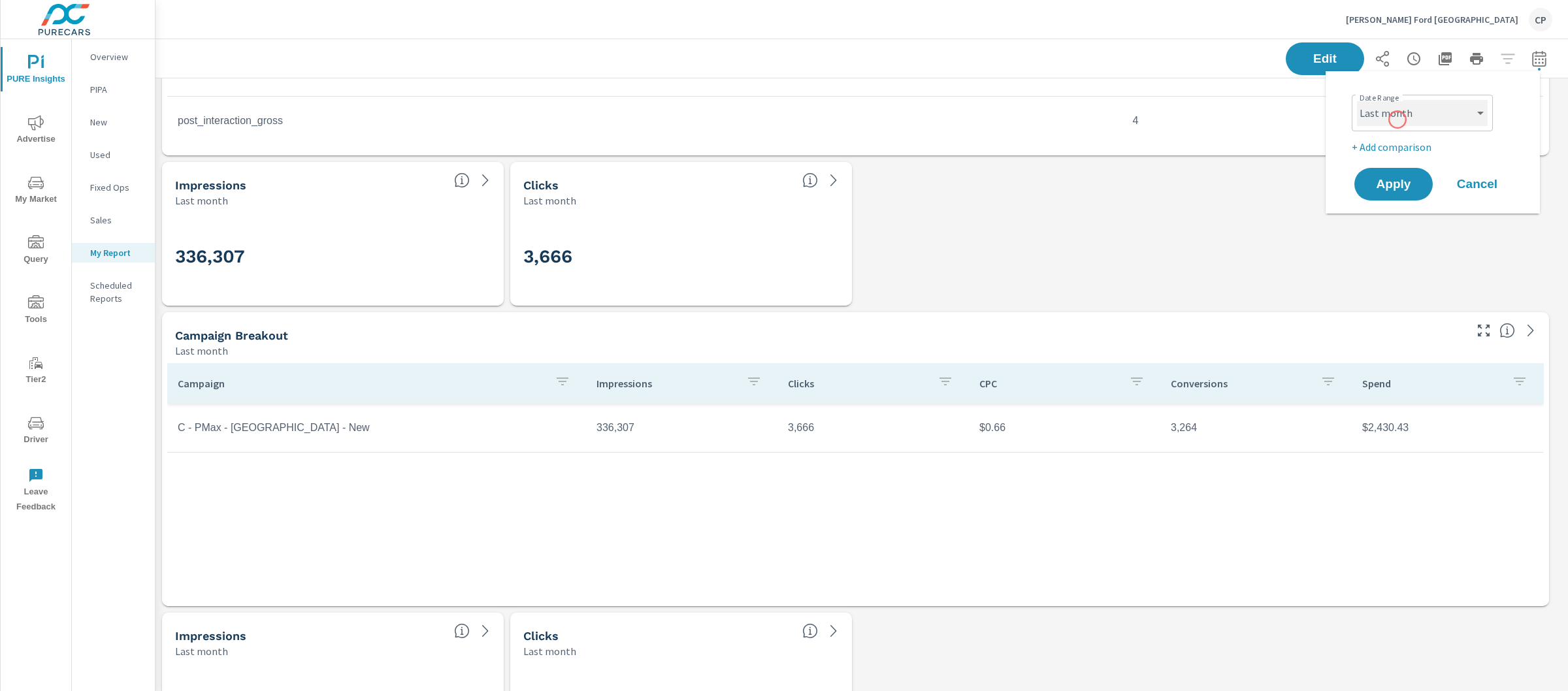
click at [1397, 119] on select "Custom [DATE] Last week Last 7 days Last 14 days Last 30 days Last 45 days Last…" at bounding box center [1422, 113] width 131 height 26
click at [1380, 144] on p "+ Add comparison" at bounding box center [1436, 147] width 167 height 15
click at [1395, 167] on select "Custom Previous period Previous month Previous year" at bounding box center [1422, 171] width 131 height 26
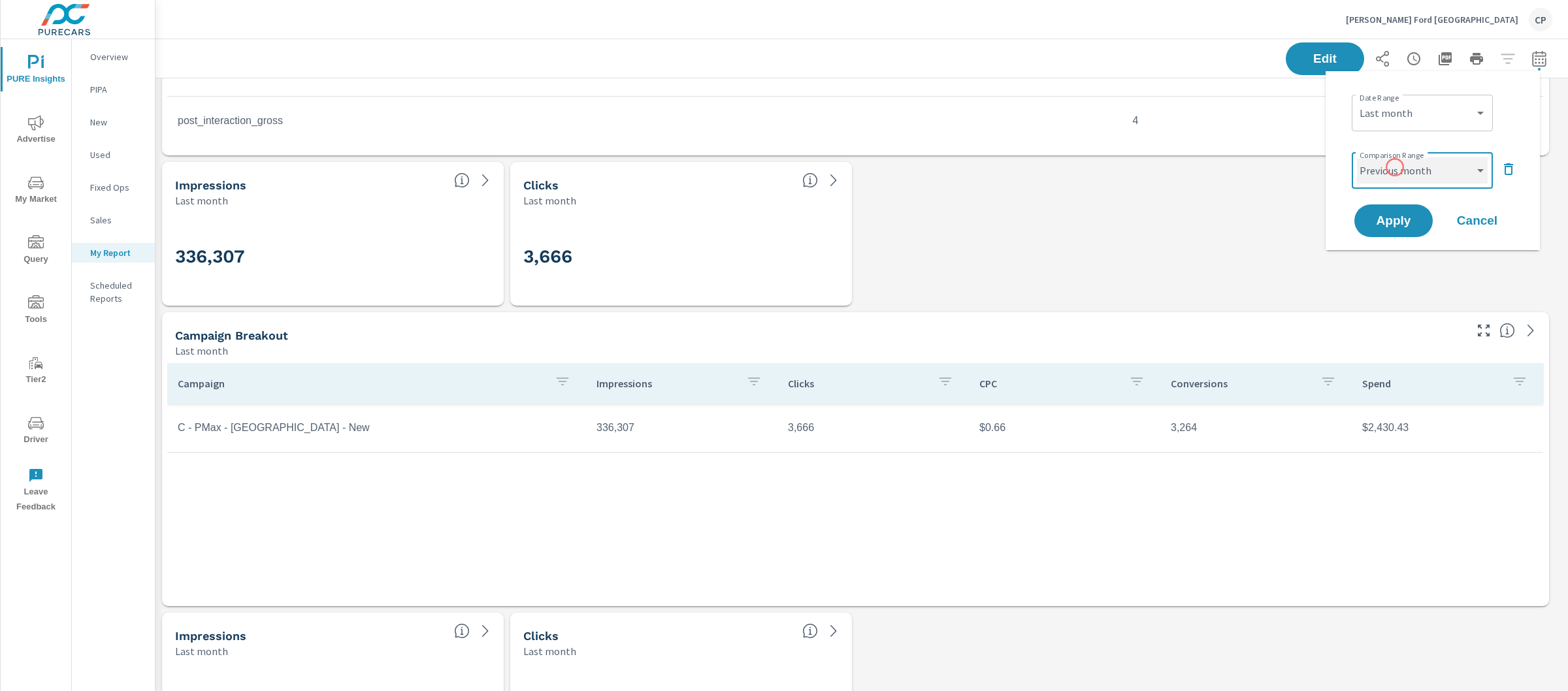
click at [1357, 158] on select "Custom Previous period Previous month Previous year" at bounding box center [1422, 171] width 131 height 26
select select "Previous month"
click at [1394, 233] on button "Apply" at bounding box center [1393, 221] width 81 height 34
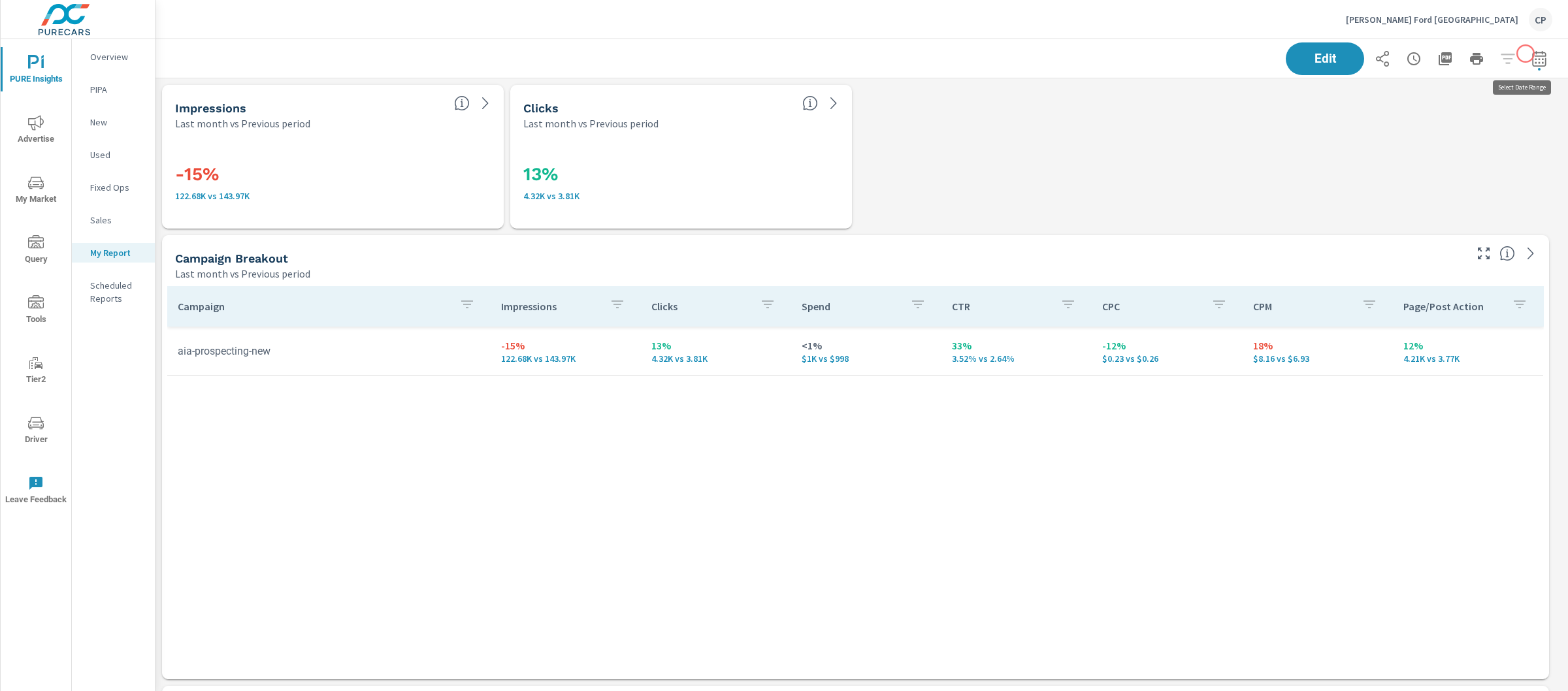
click at [1531, 54] on icon "button" at bounding box center [1539, 59] width 15 height 15
select select "Last month"
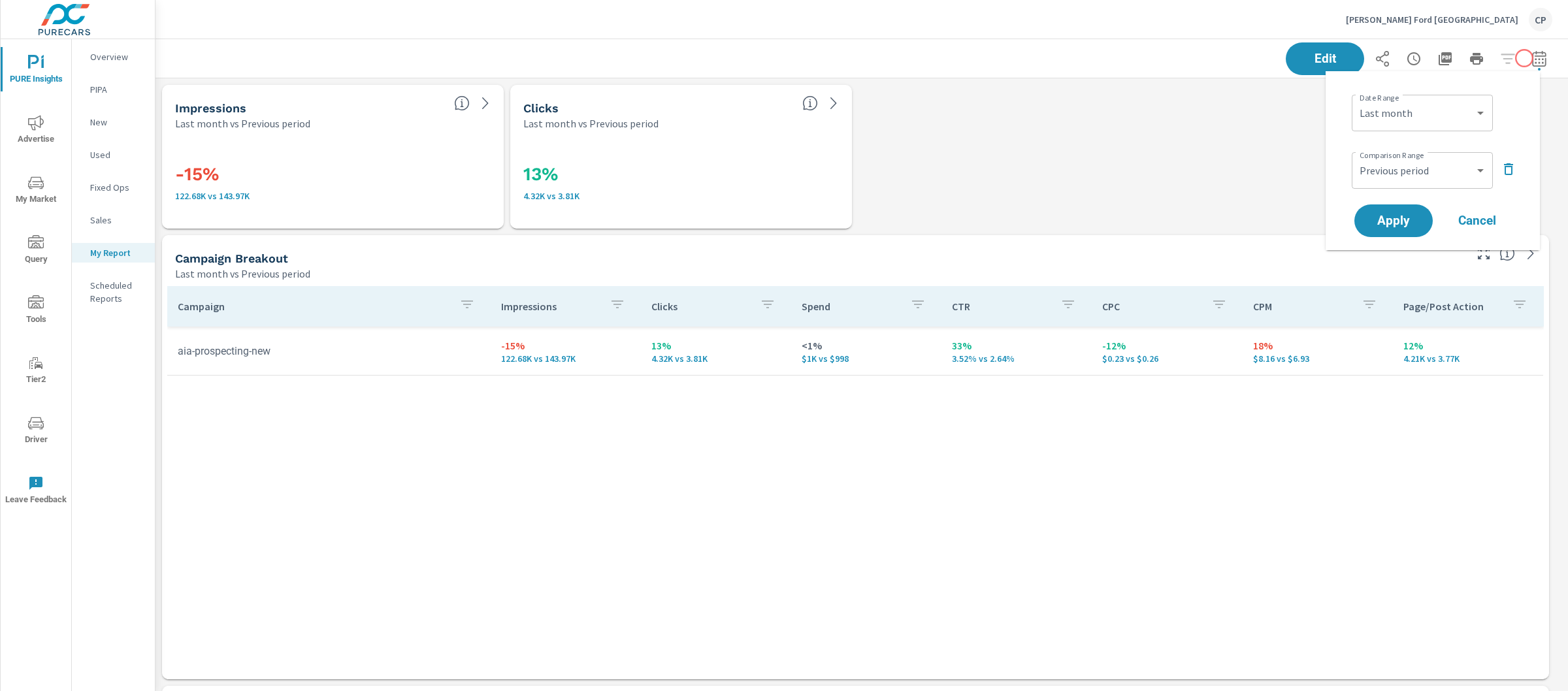
scroll to position [3638, 1426]
click at [1449, 107] on select "Custom [DATE] Last week Last 7 days Last 14 days Last 30 days Last 45 days Last…" at bounding box center [1422, 113] width 131 height 26
click at [1442, 159] on select "Custom Previous period Previous month Previous year" at bounding box center [1422, 171] width 131 height 26
click at [1357, 158] on select "Custom Previous period Previous month Previous year" at bounding box center [1422, 171] width 131 height 26
select select "Previous year"
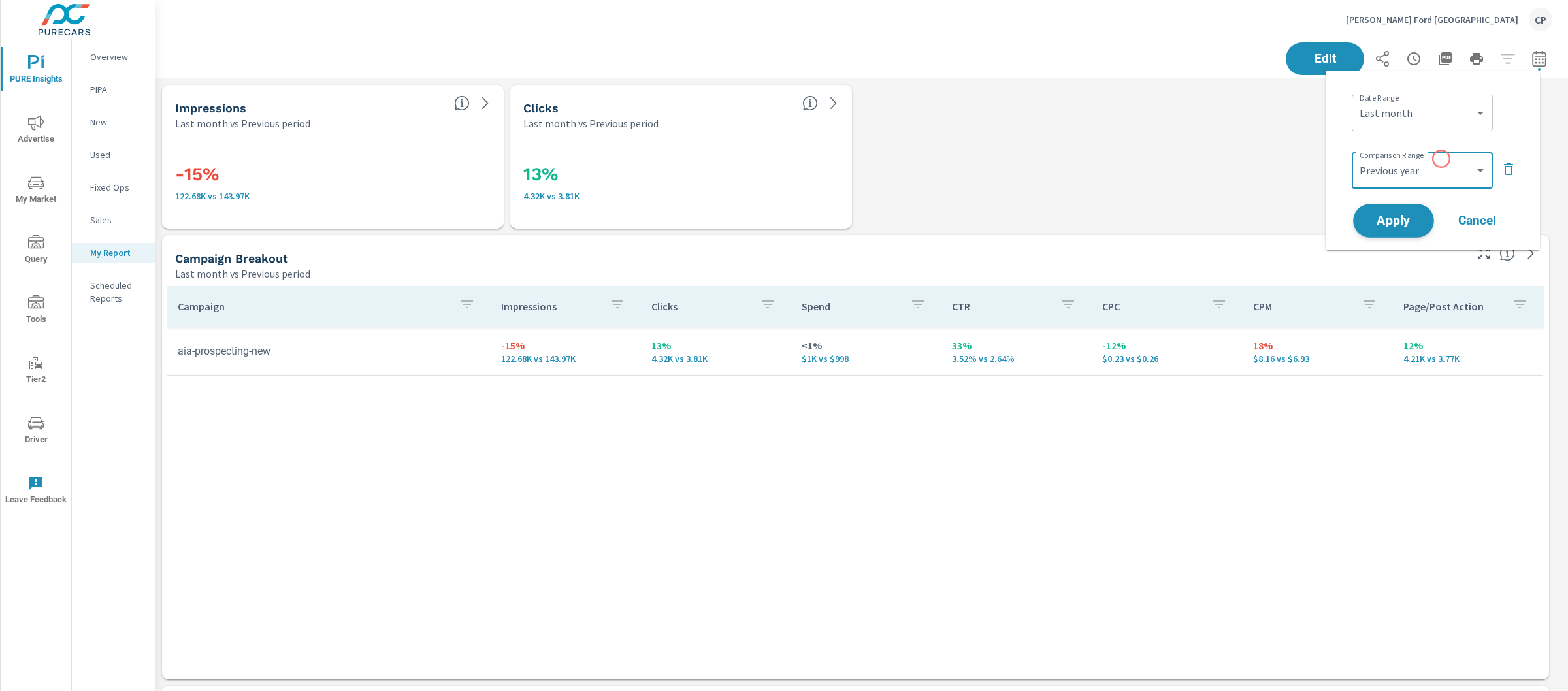
click at [1373, 229] on button "Apply" at bounding box center [1393, 221] width 81 height 34
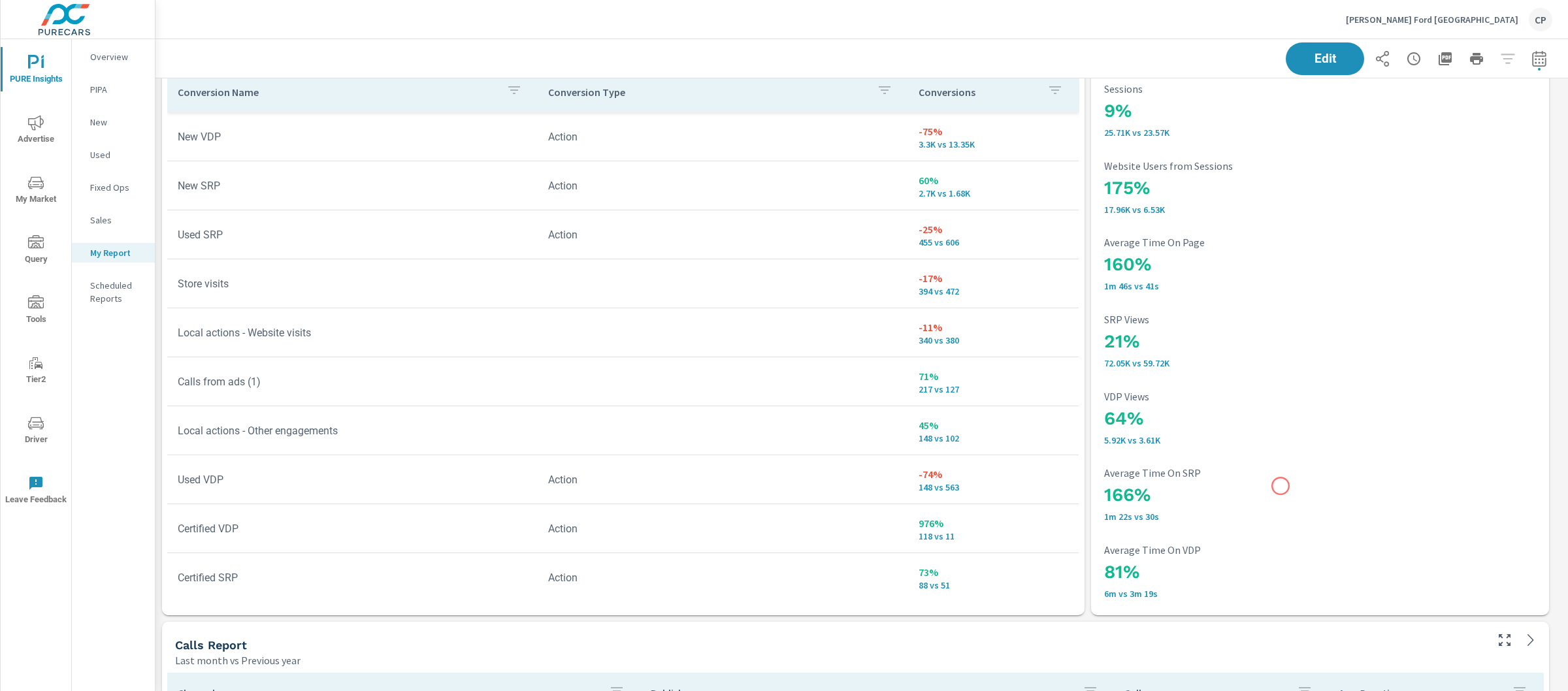
scroll to position [2918, 0]
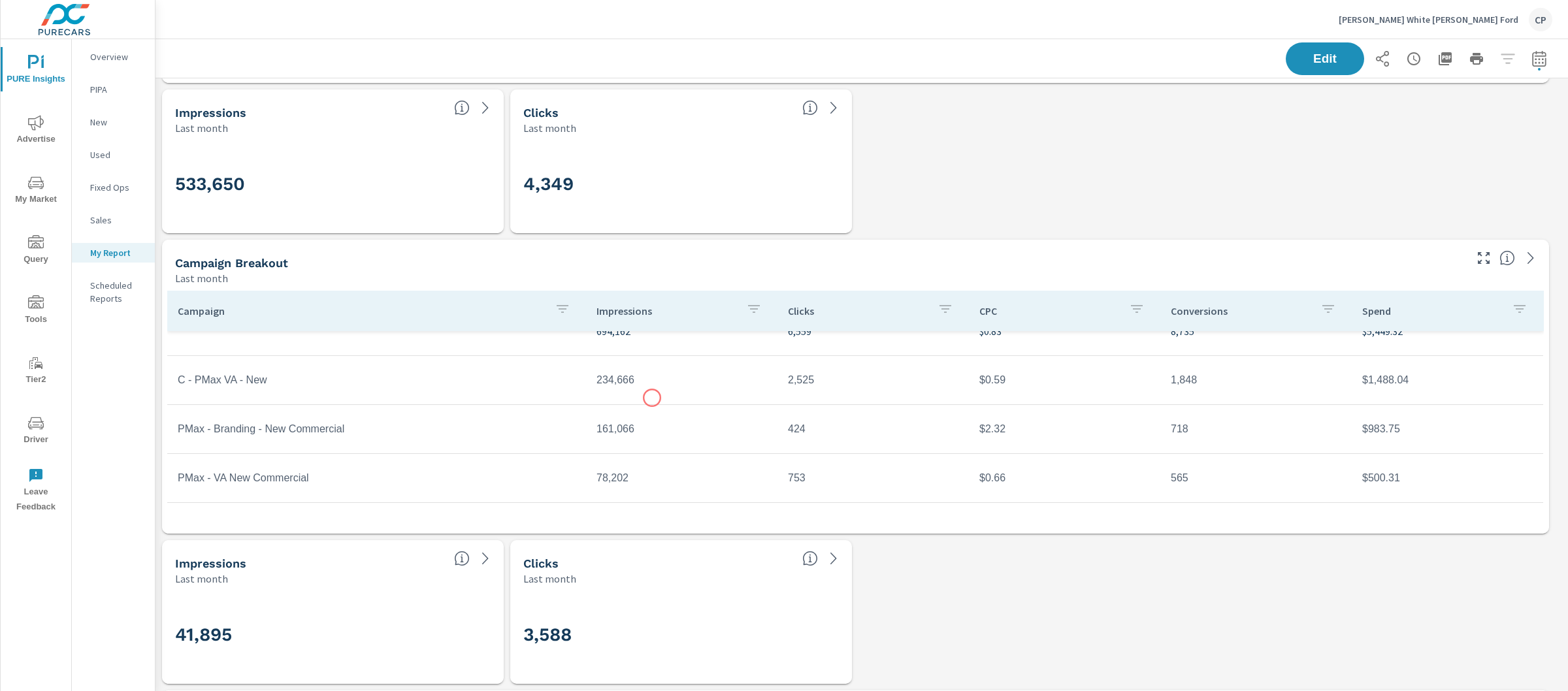
scroll to position [3, 0]
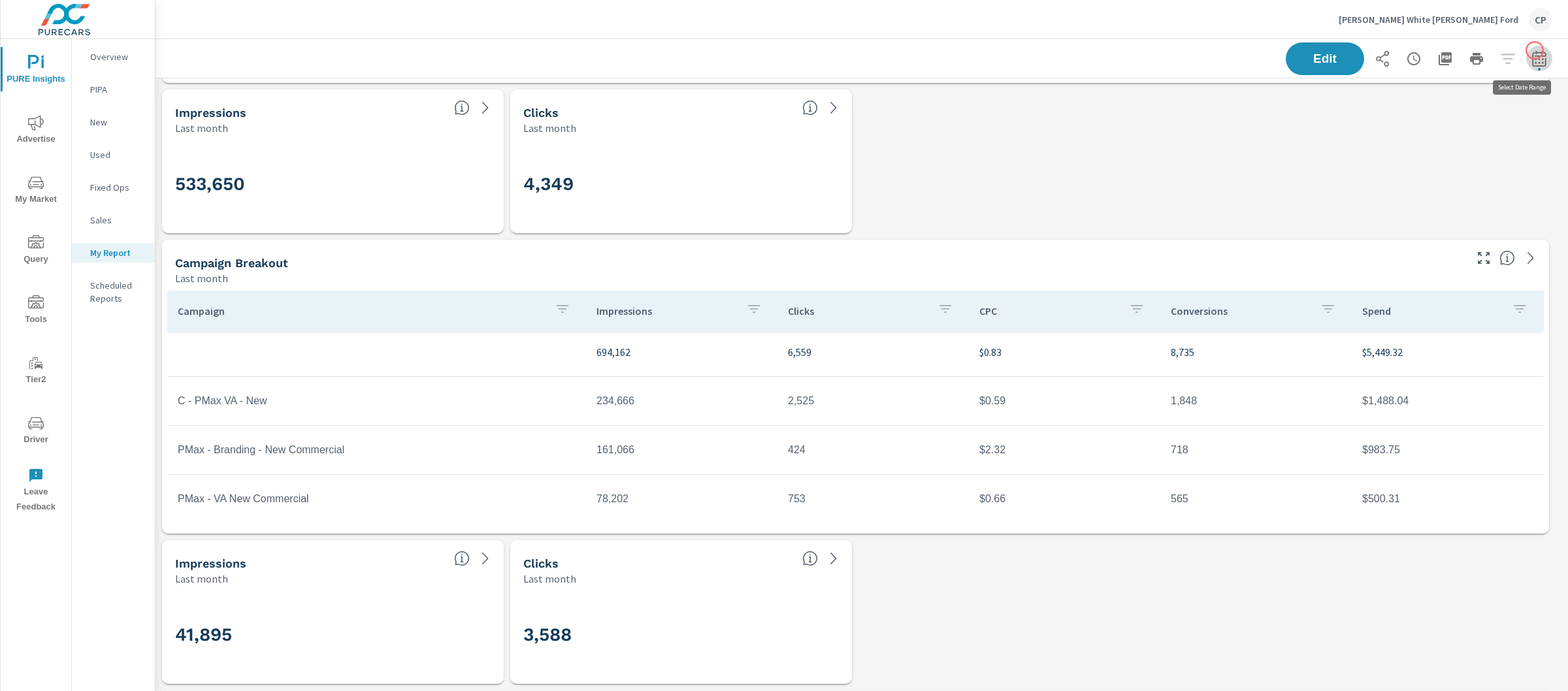
click at [1535, 50] on button "button" at bounding box center [1539, 59] width 26 height 26
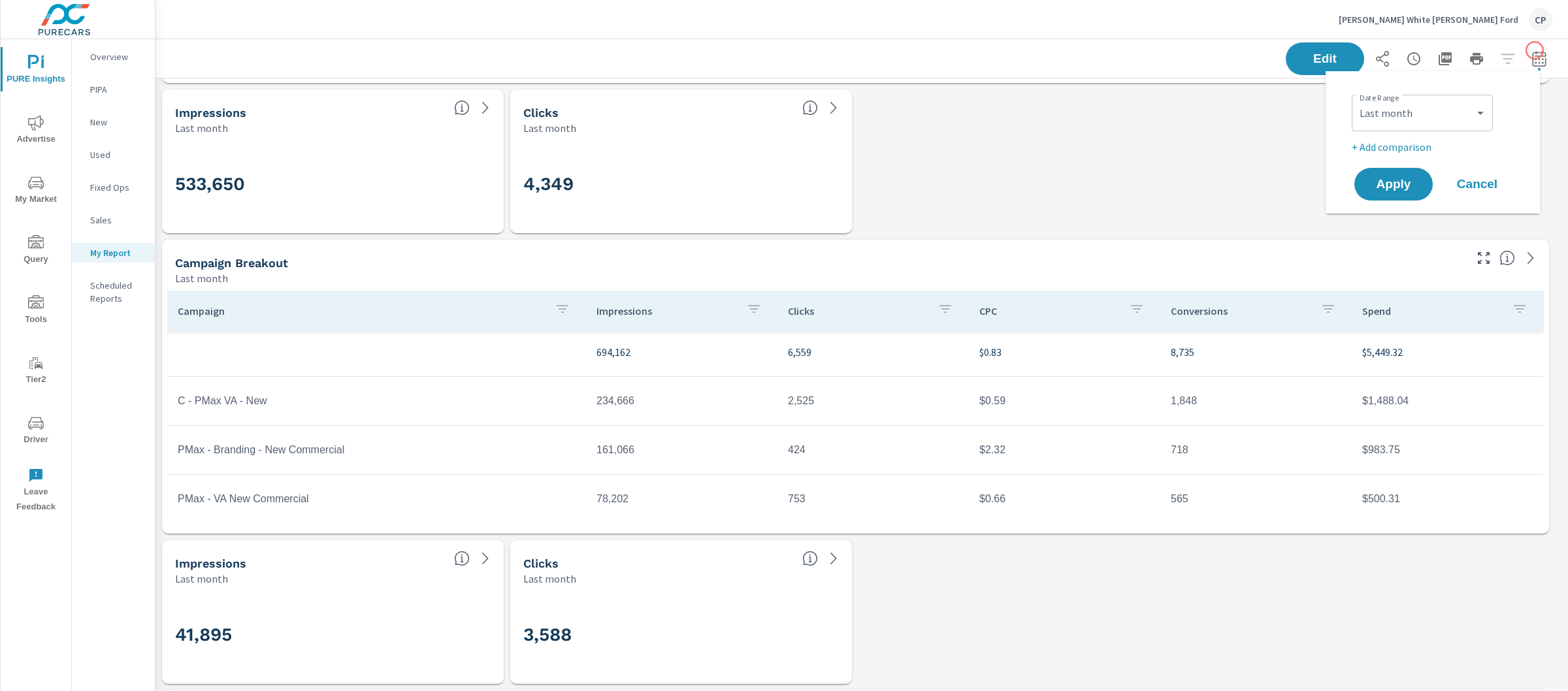
scroll to position [3187, 1426]
click at [1428, 123] on select "Custom [DATE] Last week Last 7 days Last 14 days Last 30 days Last 45 days Last…" at bounding box center [1422, 113] width 131 height 26
click at [1357, 100] on select "Custom [DATE] Last week Last 7 days Last 14 days Last 30 days Last 45 days Last…" at bounding box center [1422, 113] width 131 height 26
select select "Last 90 days"
click at [1415, 141] on p "+ Add comparison" at bounding box center [1436, 147] width 167 height 15
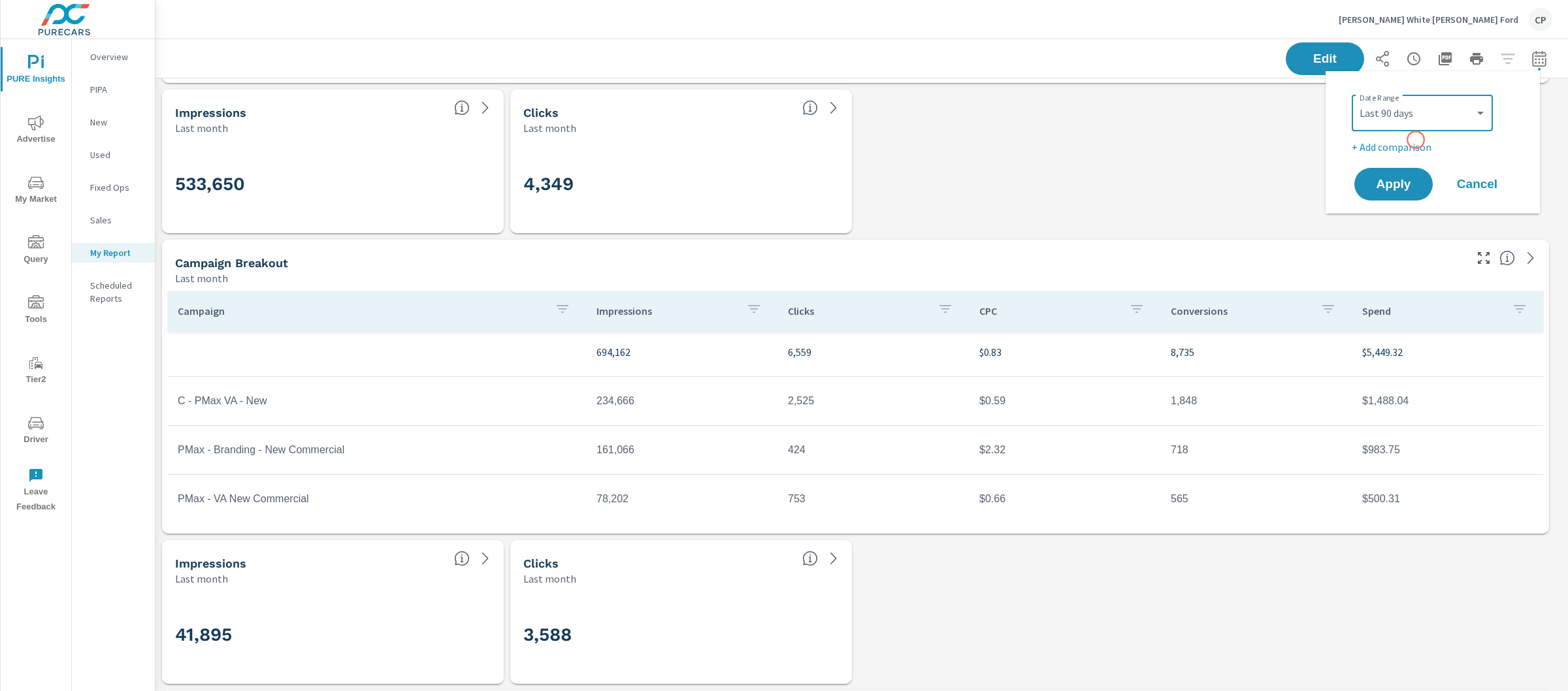
select select "Previous period"
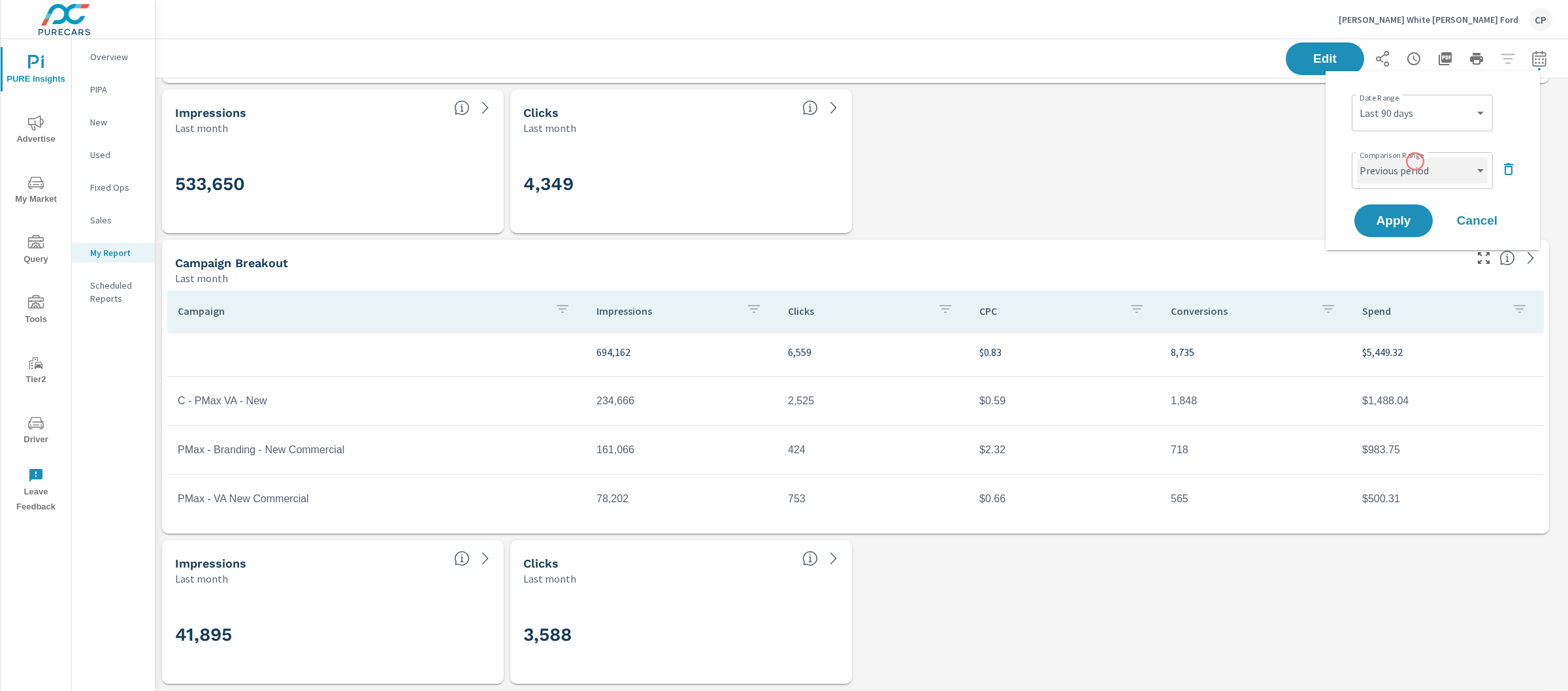
click at [1416, 162] on select "Custom Previous period Previous month Previous year" at bounding box center [1422, 171] width 131 height 26
click at [1357, 158] on select "Custom Previous period Previous month Previous year" at bounding box center [1422, 171] width 131 height 26
click at [1413, 223] on span "Apply" at bounding box center [1393, 221] width 54 height 13
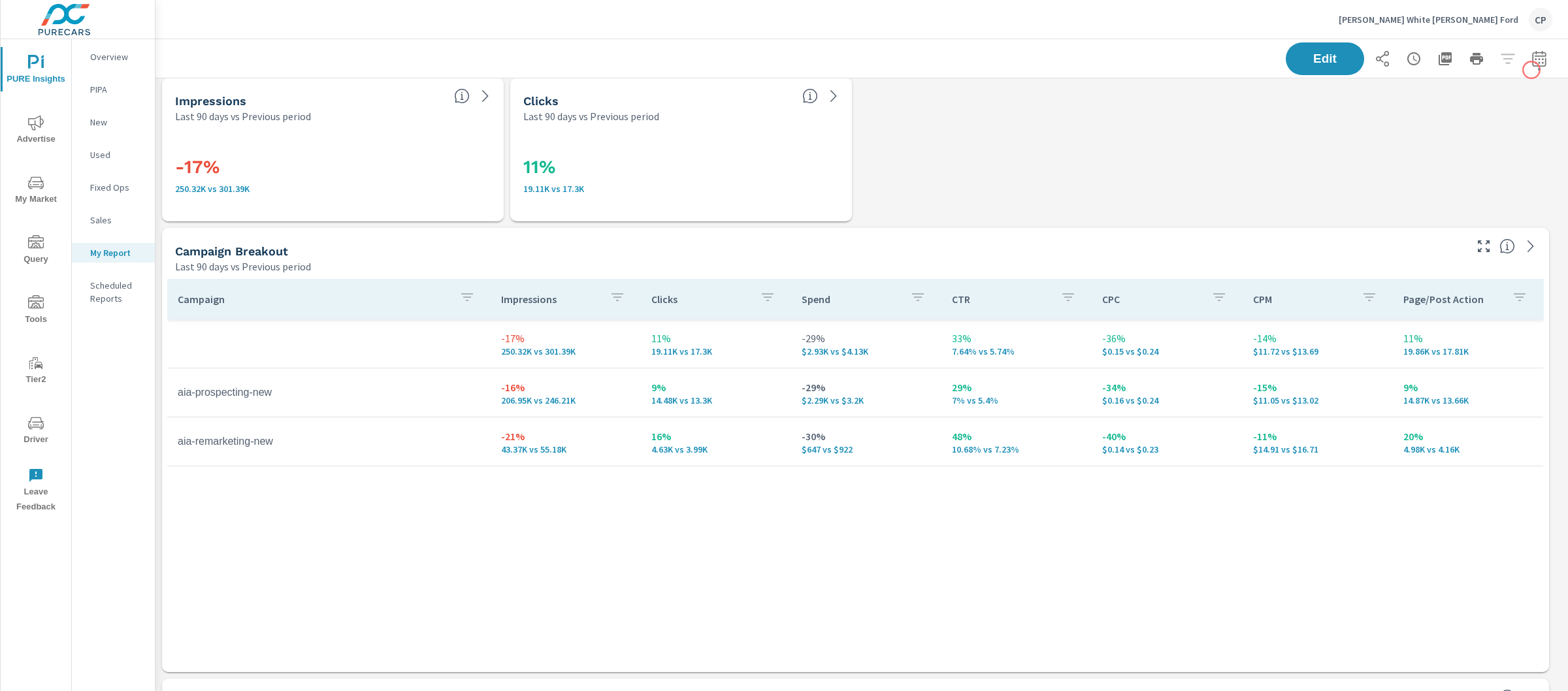
scroll to position [3187, 1426]
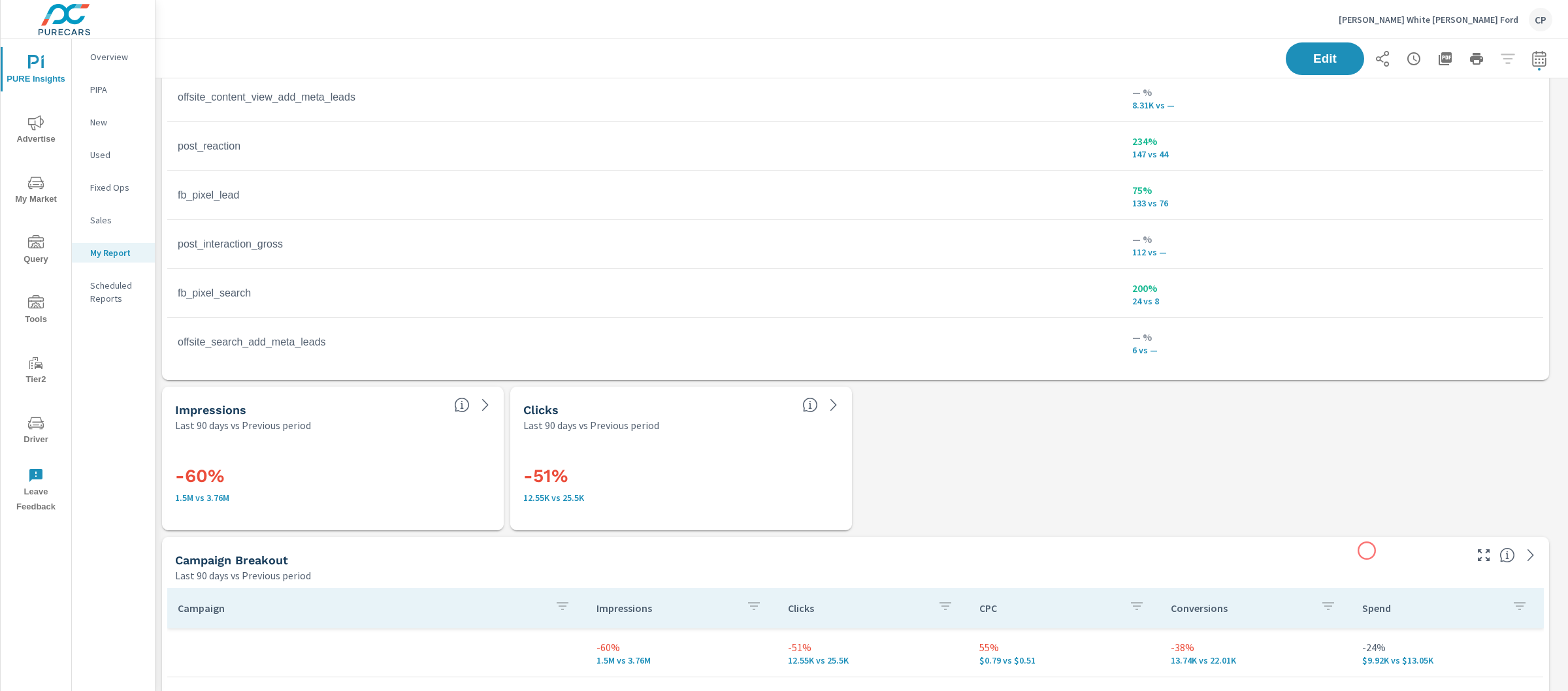
scroll to position [1028, 0]
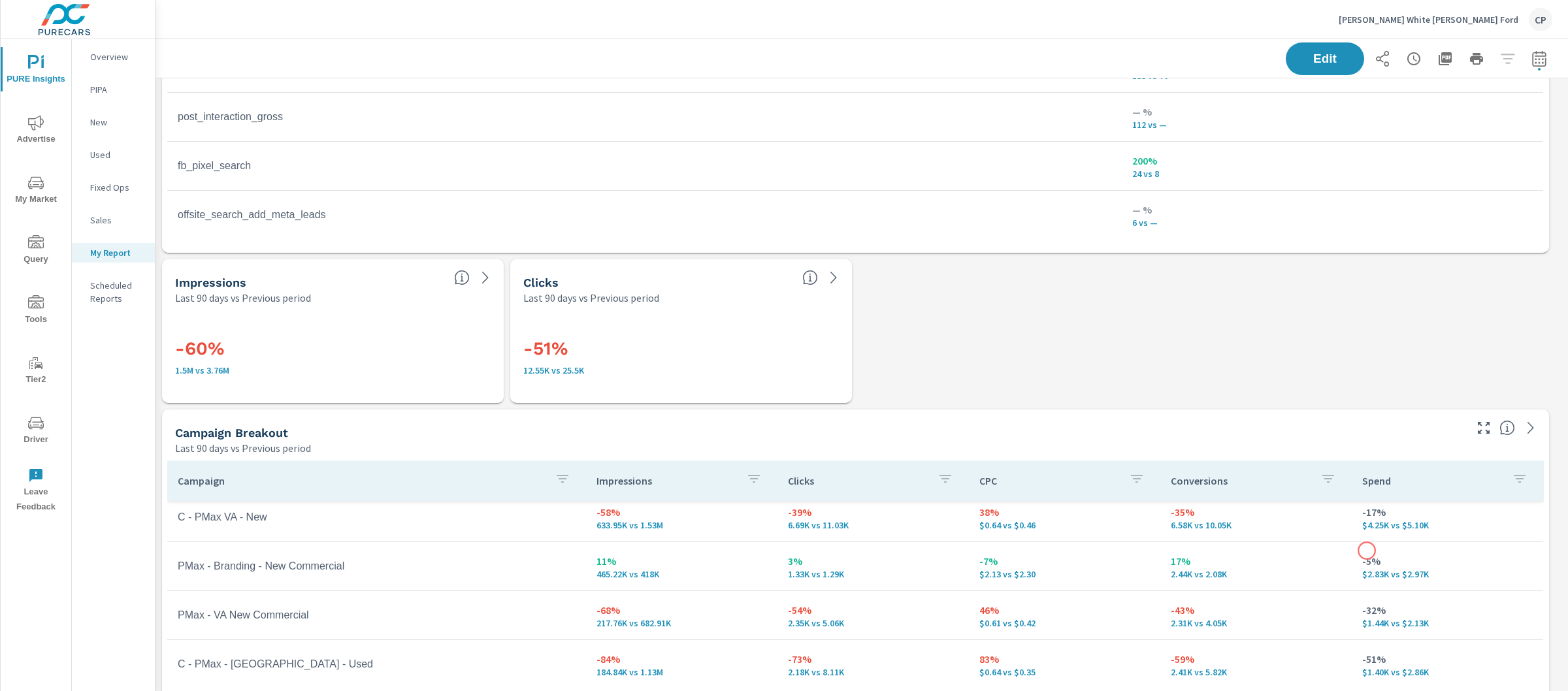
scroll to position [67, 0]
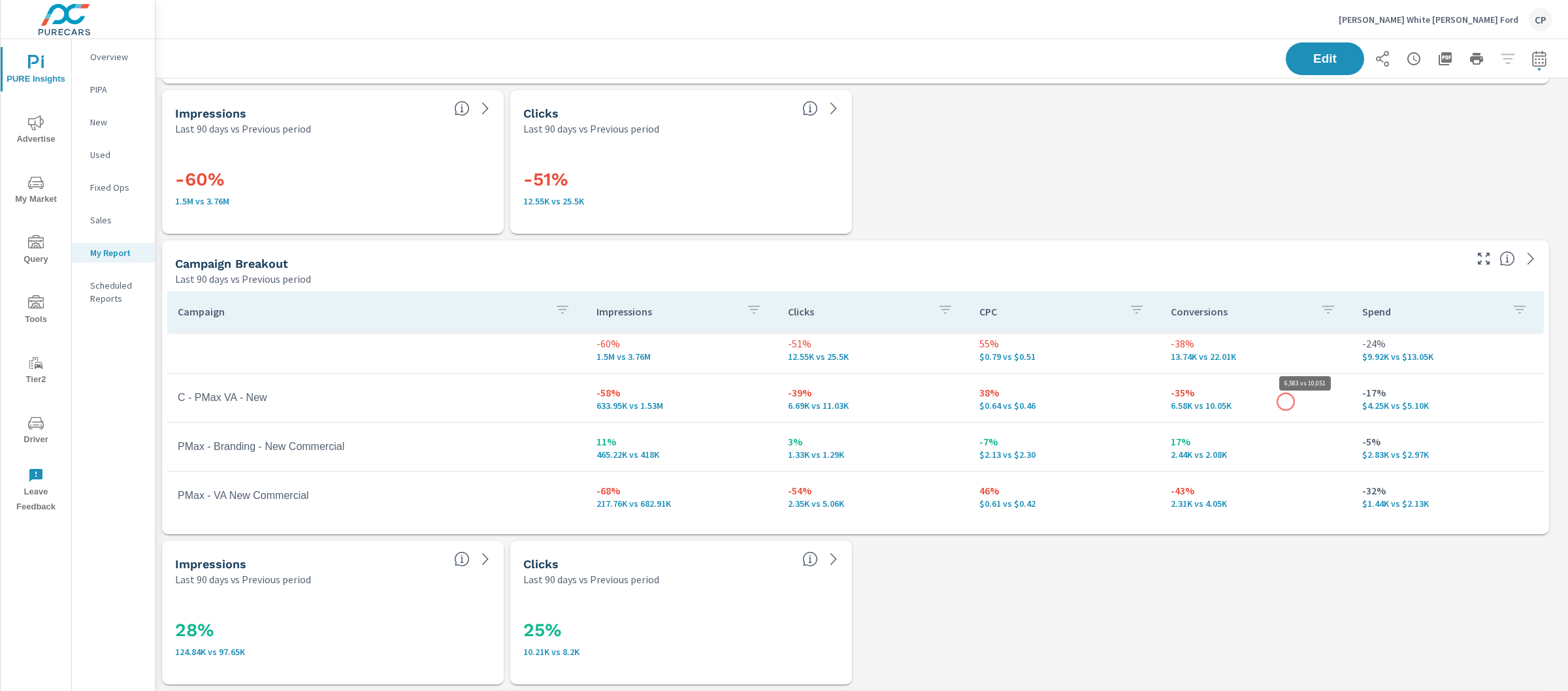
scroll to position [3187, 1426]
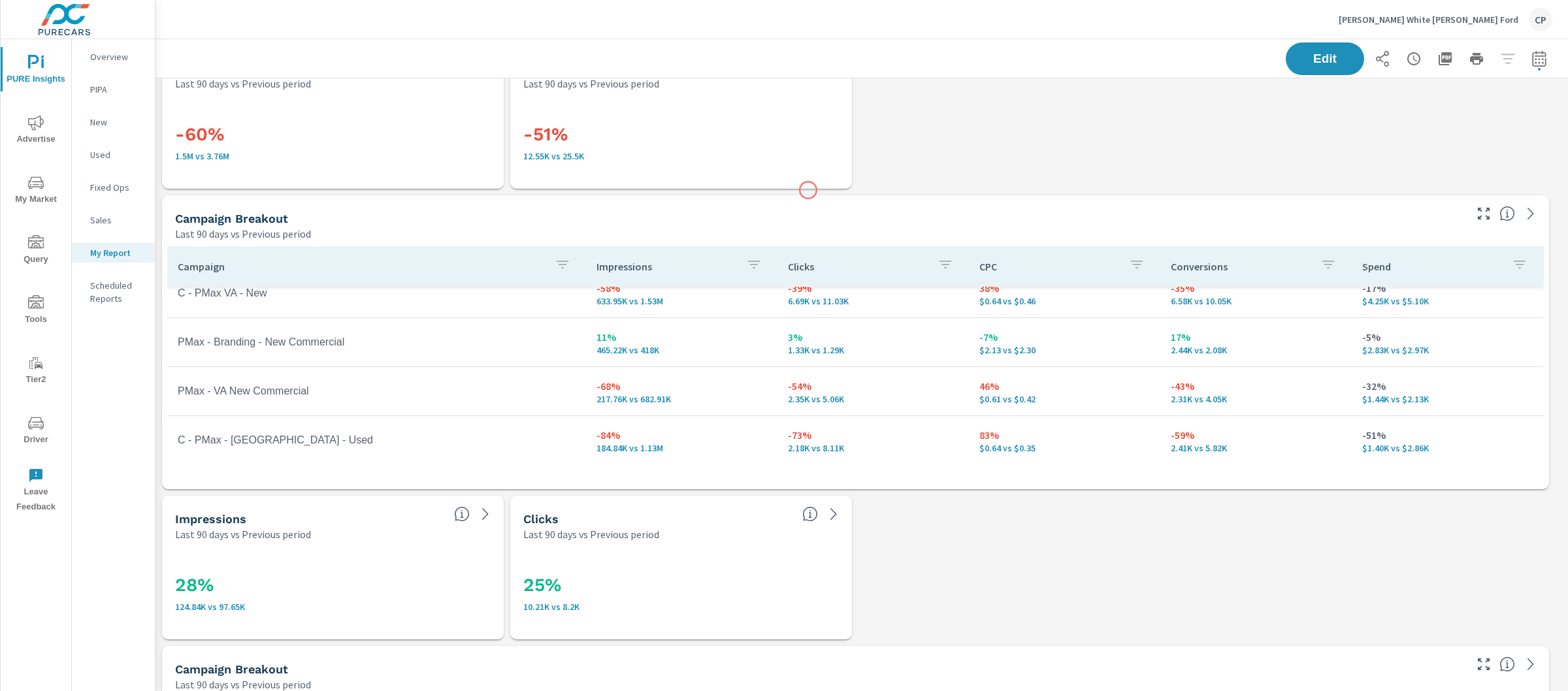
scroll to position [3187, 1426]
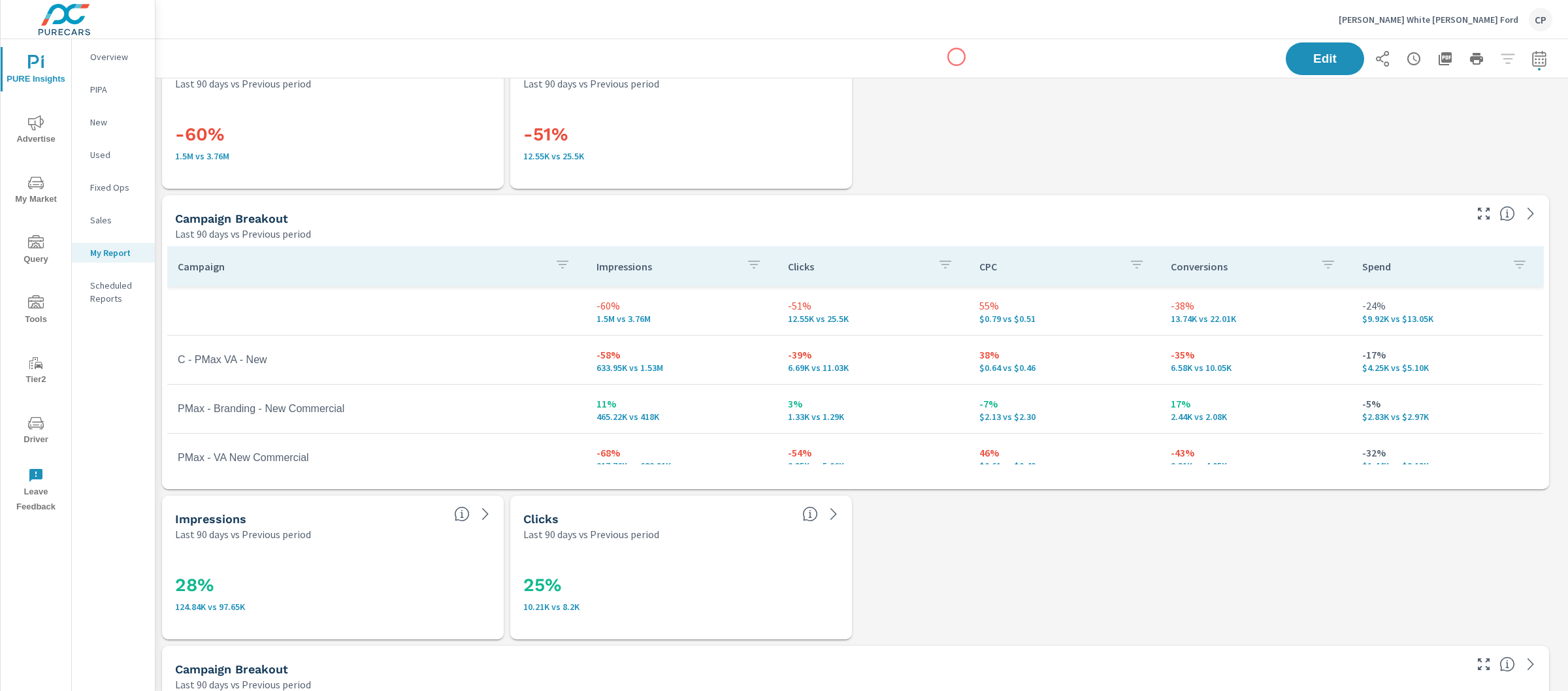
click at [956, 57] on div "Edit" at bounding box center [862, 58] width 1381 height 38
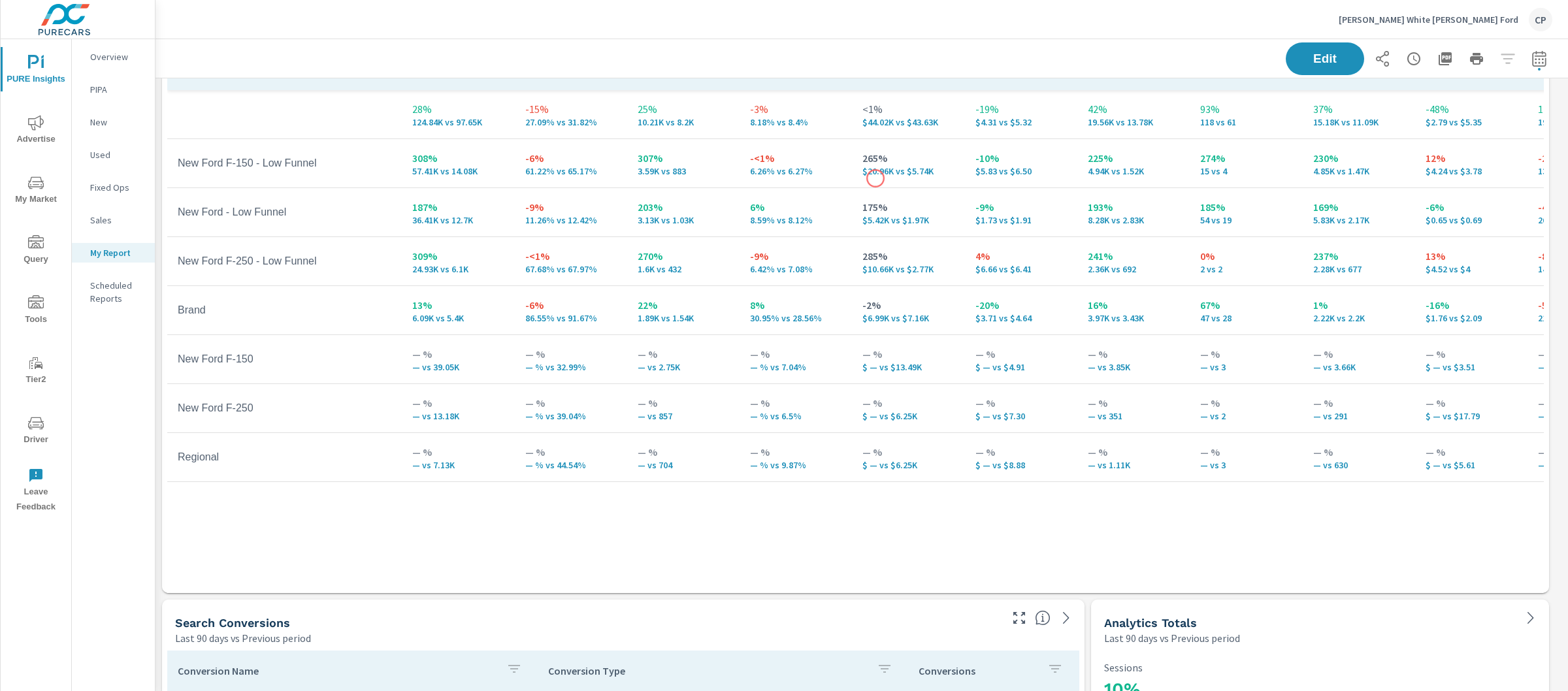
scroll to position [1893, 0]
click at [1537, 52] on button "button" at bounding box center [1539, 59] width 26 height 26
select select "Last 90 days"
select select "Previous period"
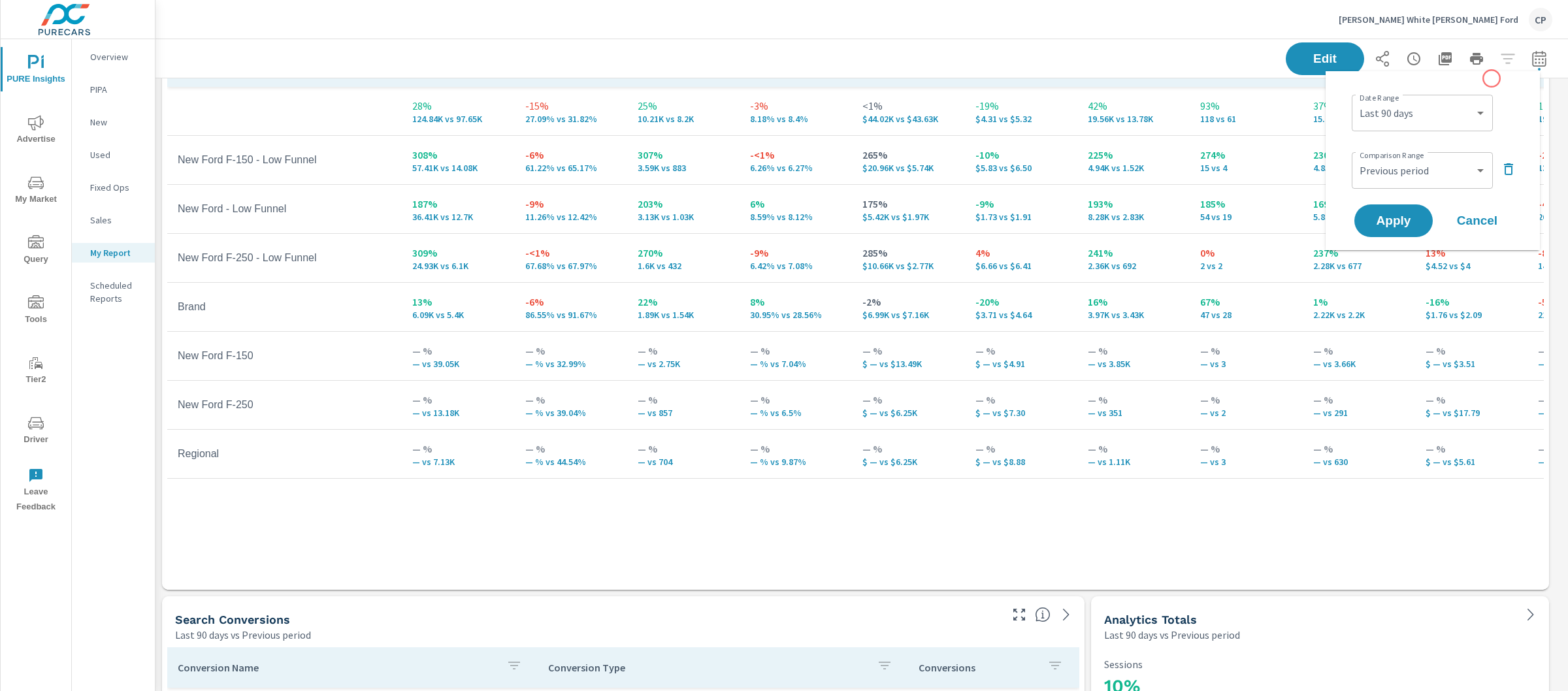
scroll to position [3187, 1426]
click at [1510, 169] on icon "button" at bounding box center [1508, 169] width 15 height 15
click at [1397, 174] on button "Apply" at bounding box center [1393, 184] width 81 height 34
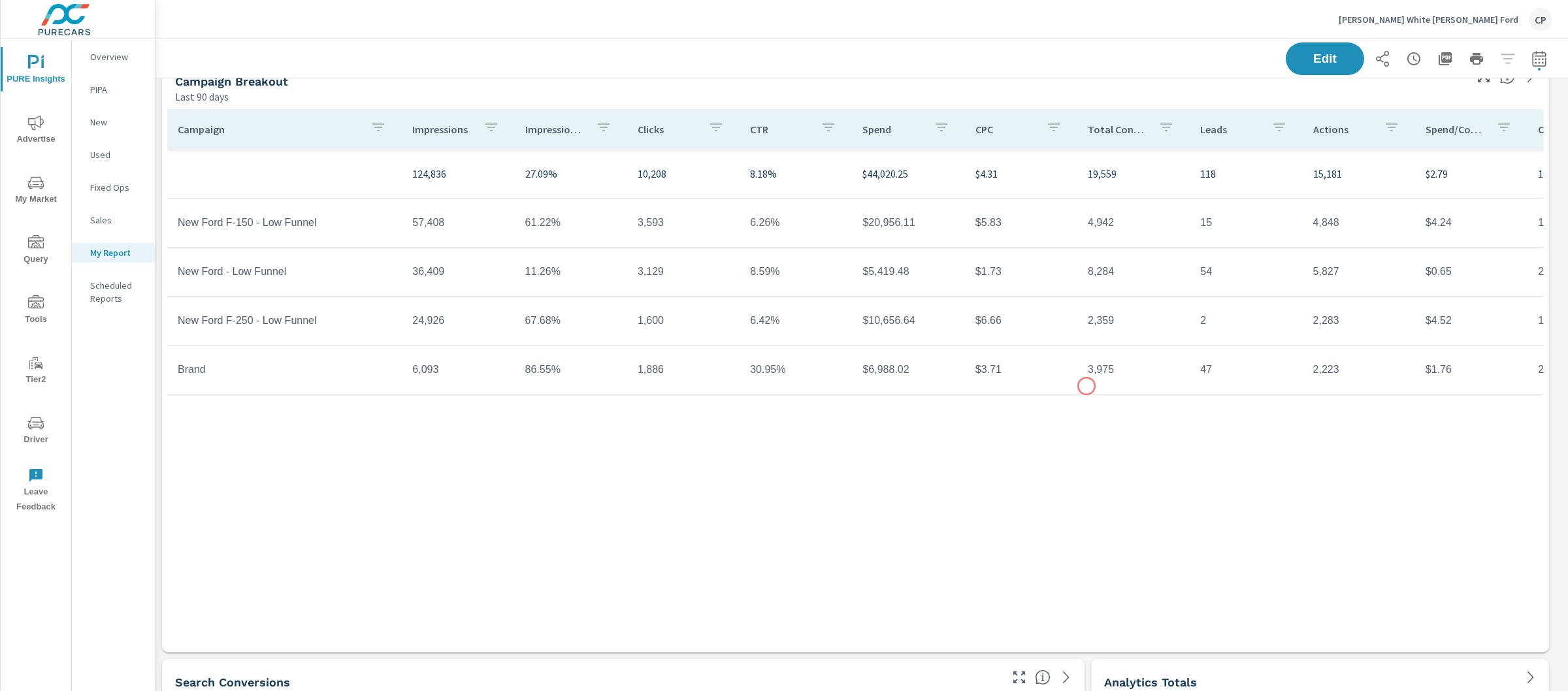
scroll to position [1860, 0]
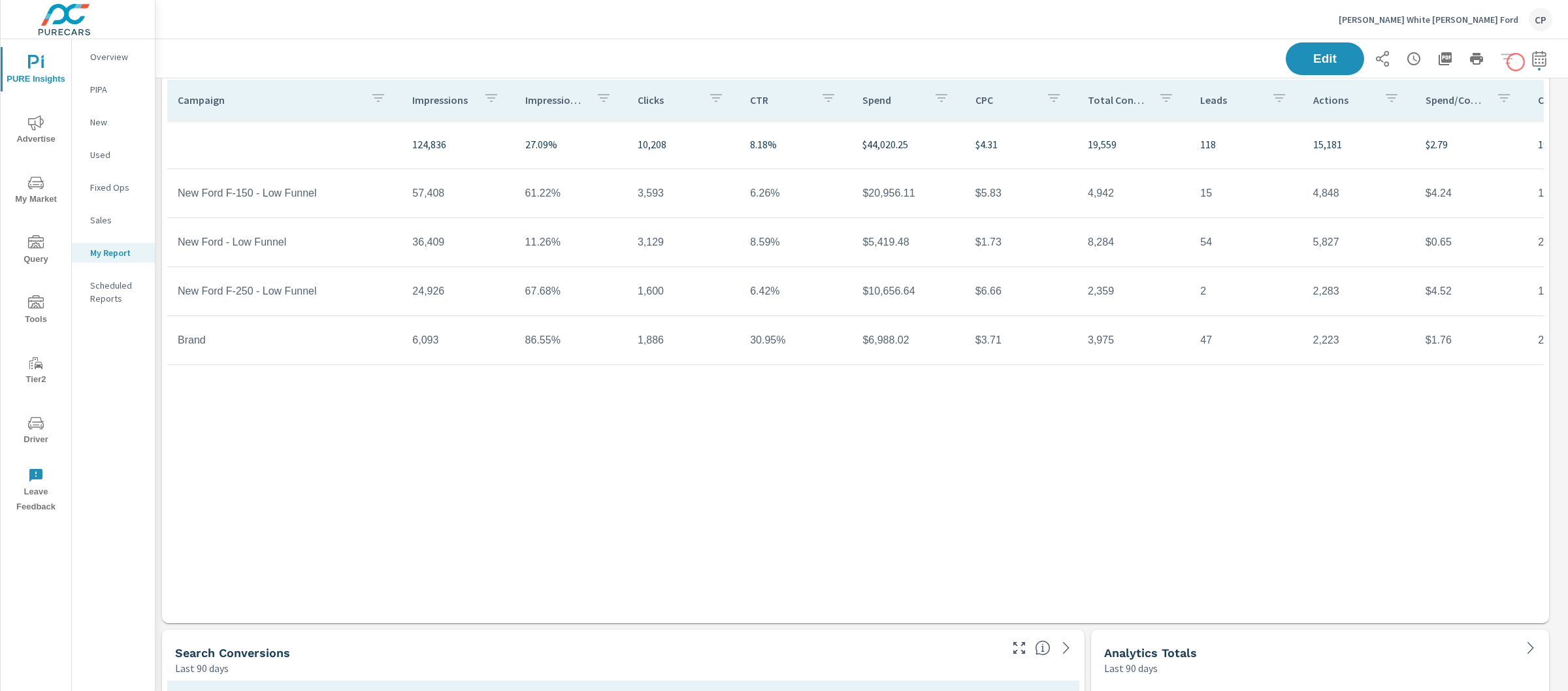
click at [1531, 53] on icon "button" at bounding box center [1539, 59] width 15 height 15
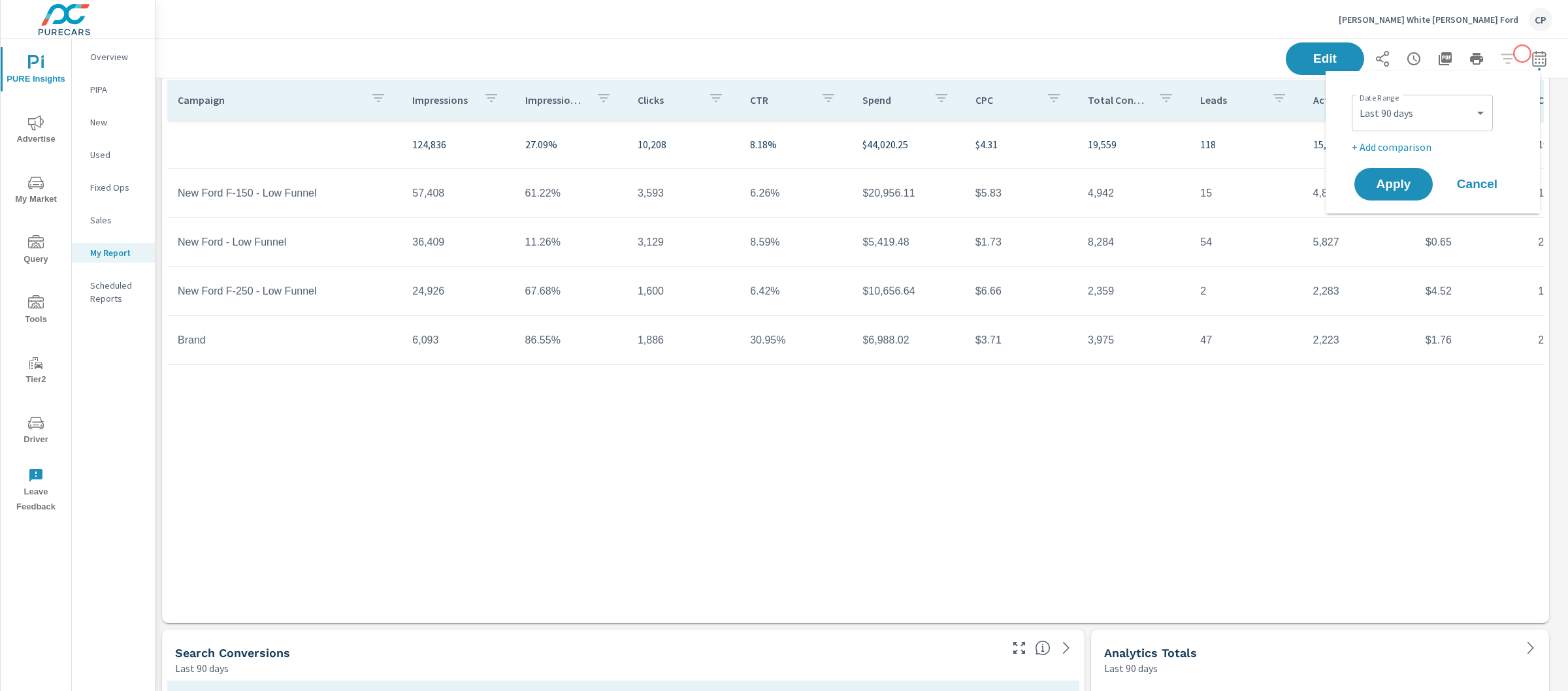
scroll to position [3187, 1426]
click at [1445, 111] on select "Custom Yesterday Last week Last 7 days Last 14 days Last 30 days Last 45 days L…" at bounding box center [1422, 113] width 131 height 26
click at [1357, 100] on select "Custom Yesterday Last week Last 7 days Last 14 days Last 30 days Last 45 days L…" at bounding box center [1422, 113] width 131 height 26
select select "Last month"
click at [1404, 165] on div "Apply Cancel" at bounding box center [1436, 184] width 167 height 38
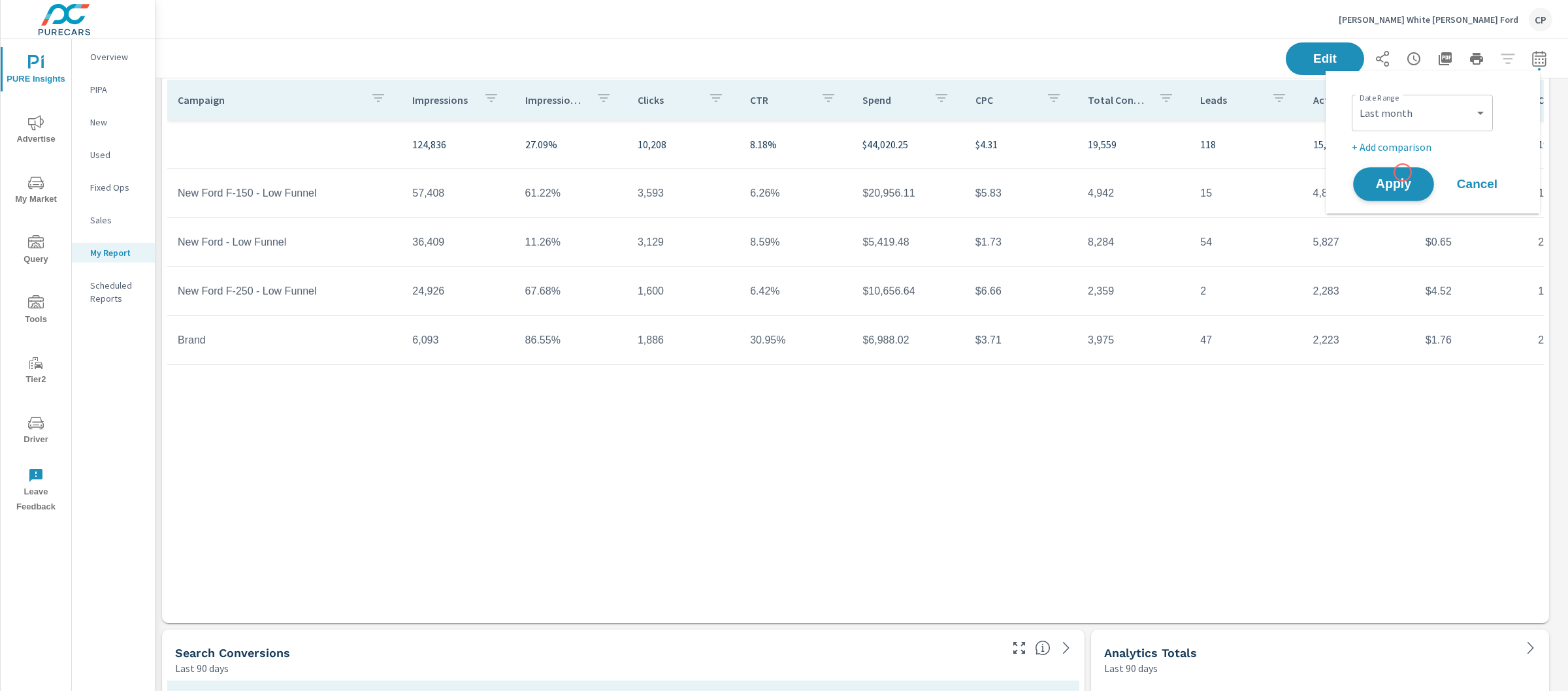
click at [1402, 178] on span "Apply" at bounding box center [1393, 184] width 54 height 13
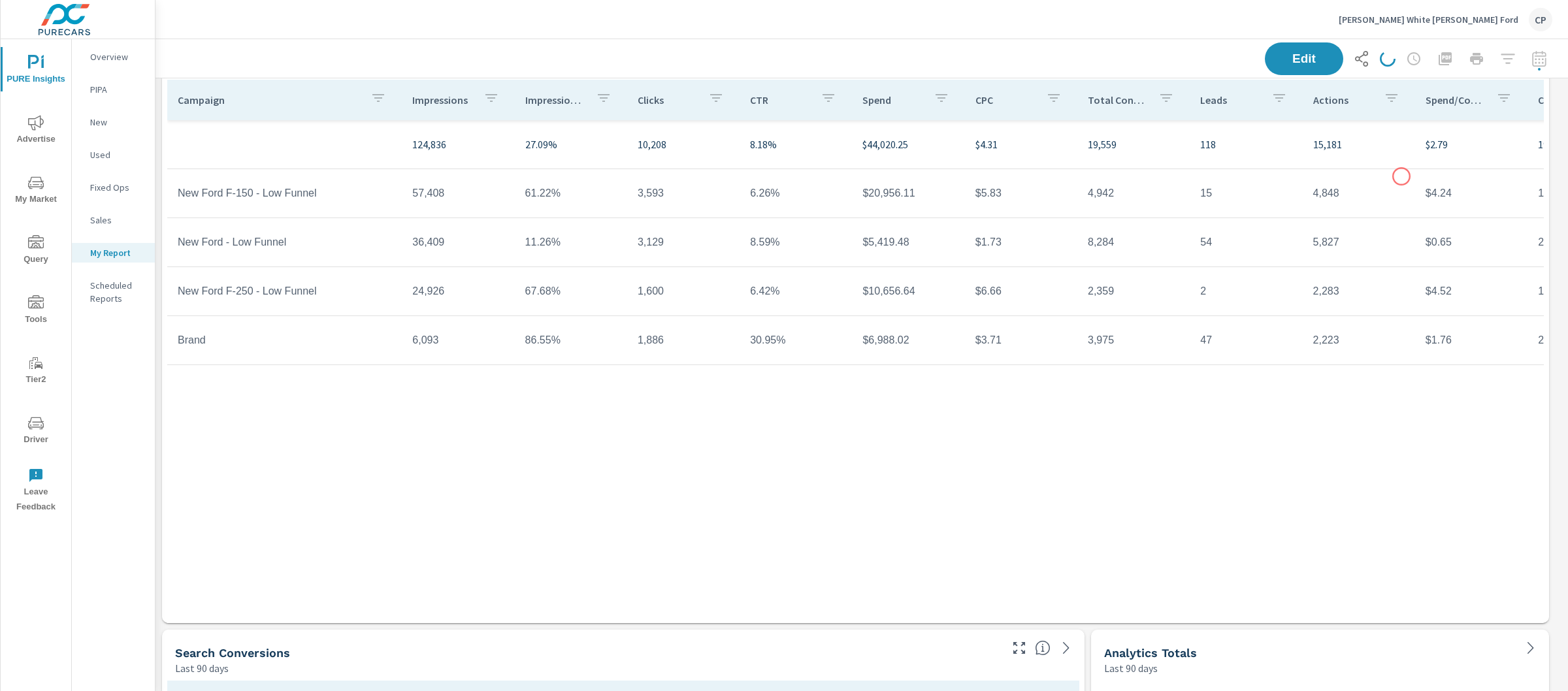
scroll to position [3187, 1426]
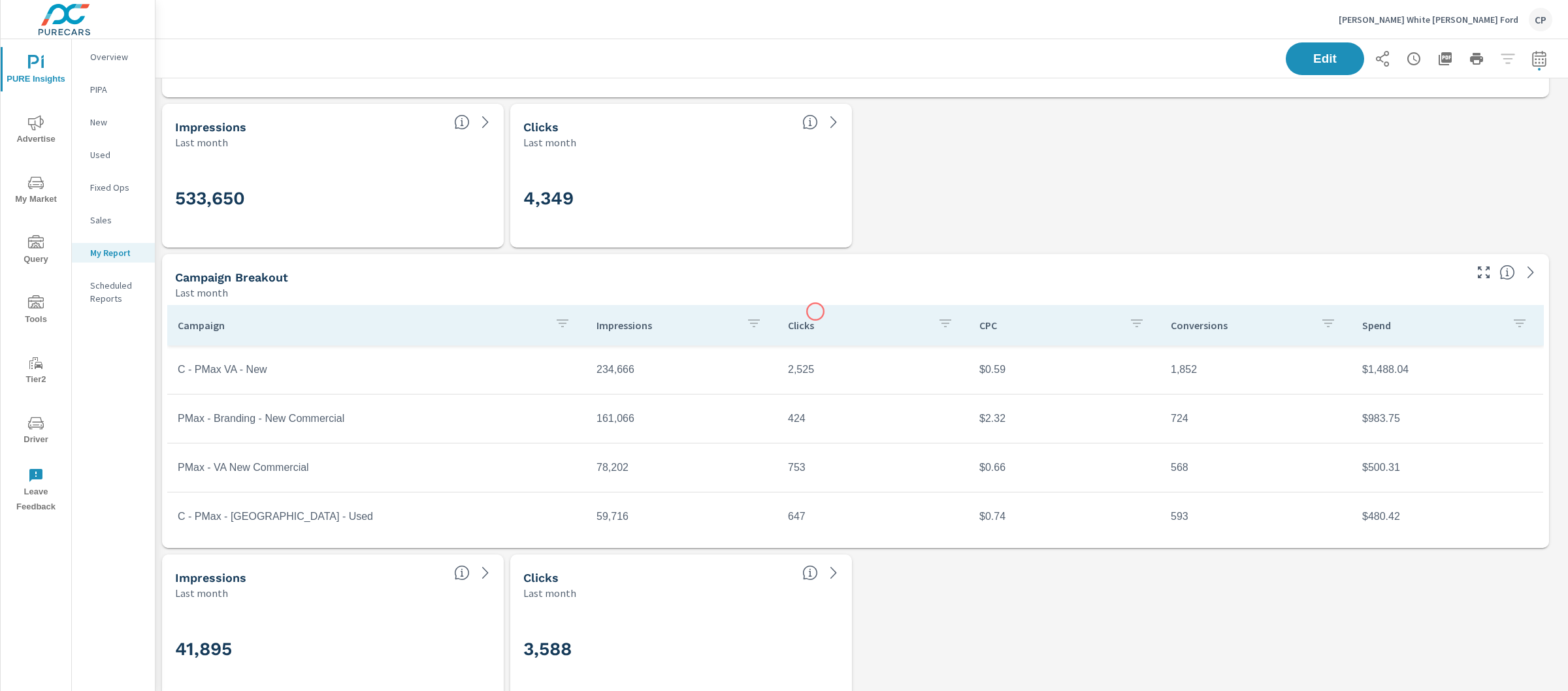
scroll to position [1184, 0]
click at [816, 311] on div "Clicks" at bounding box center [874, 324] width 171 height 30
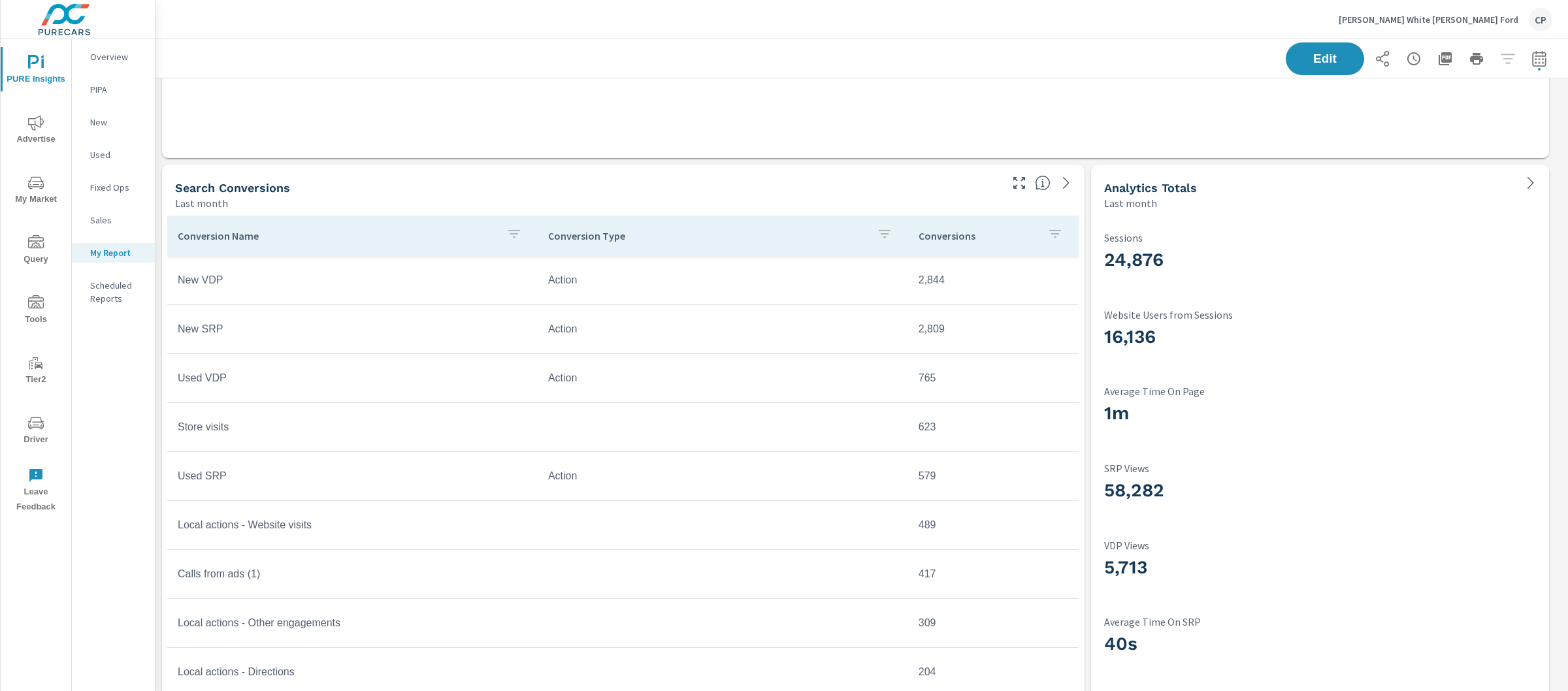
scroll to position [2429, 0]
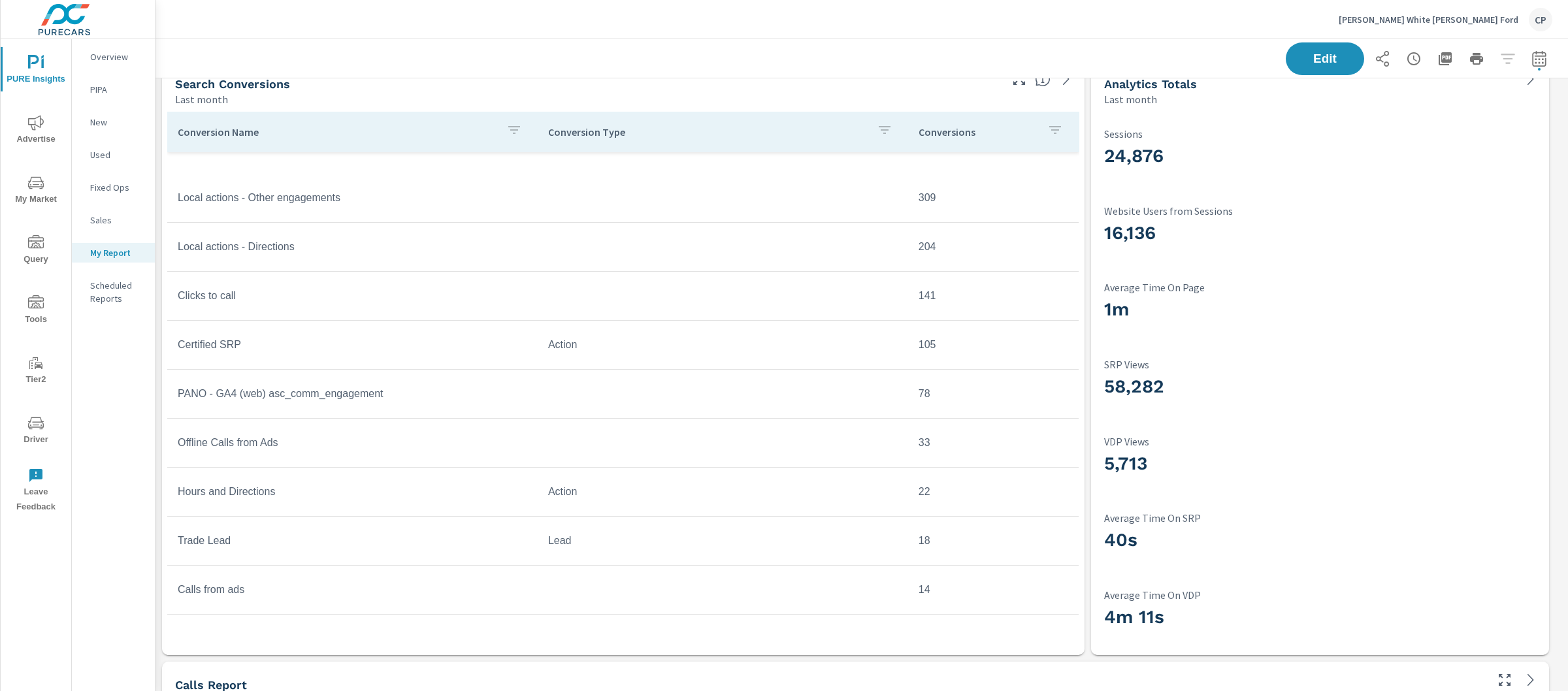
scroll to position [599, 0]
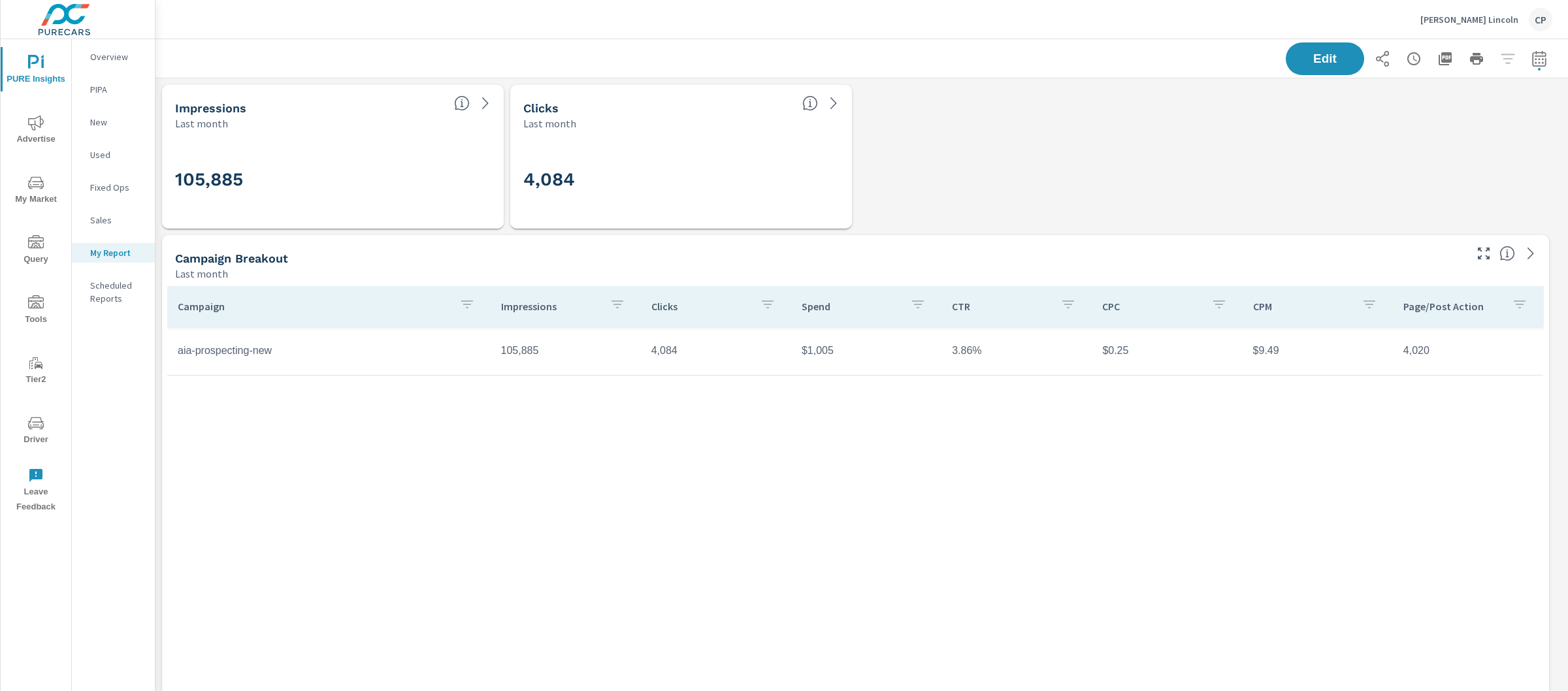
scroll to position [3939, 1426]
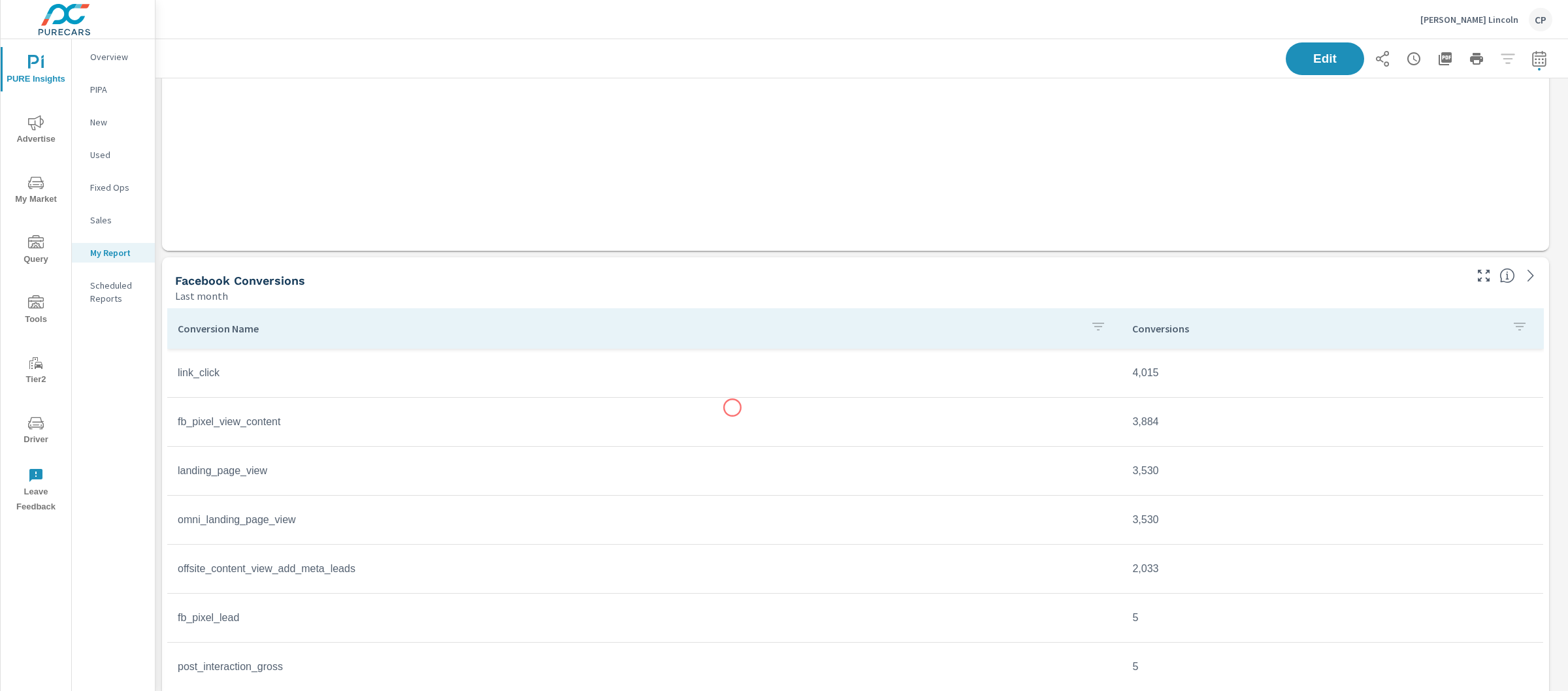
scroll to position [734, 0]
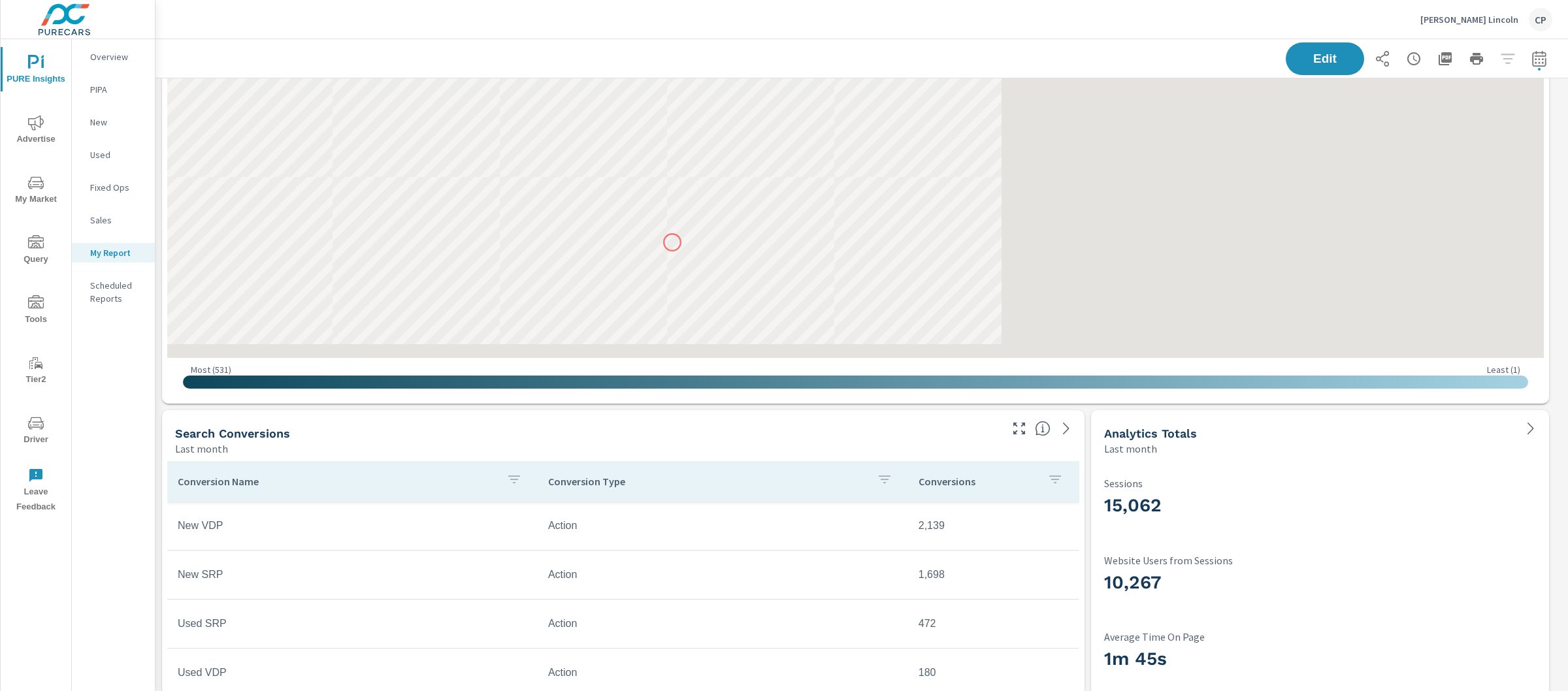
scroll to position [2871, 0]
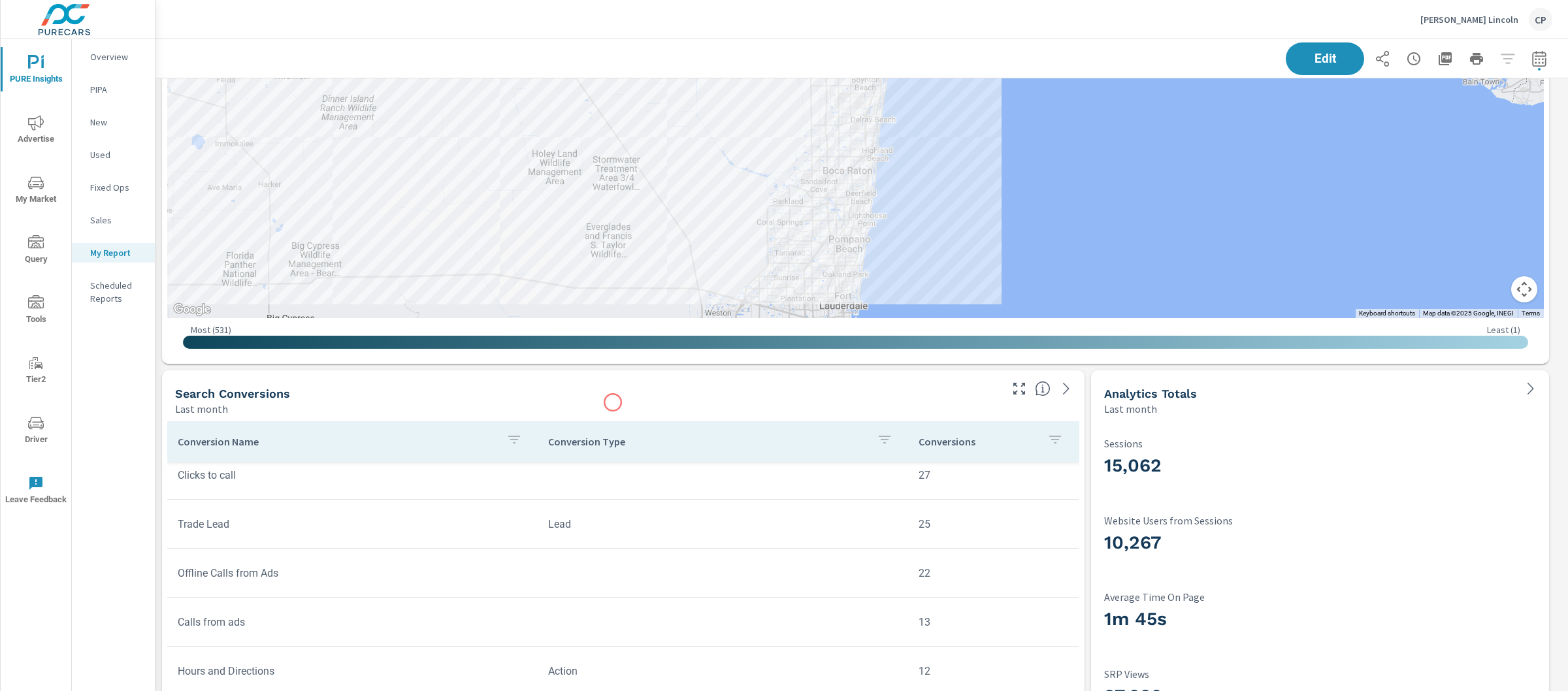
scroll to position [3301, 0]
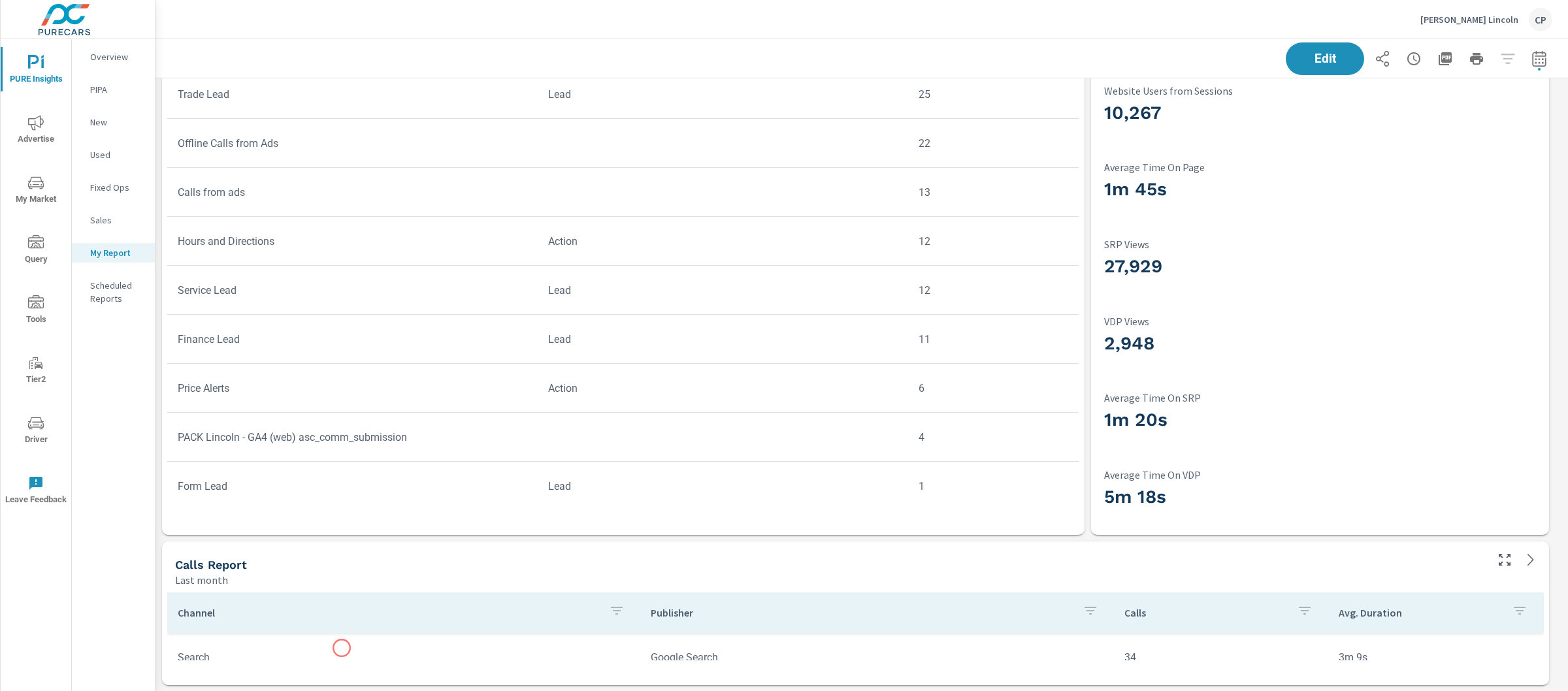
scroll to position [70, 0]
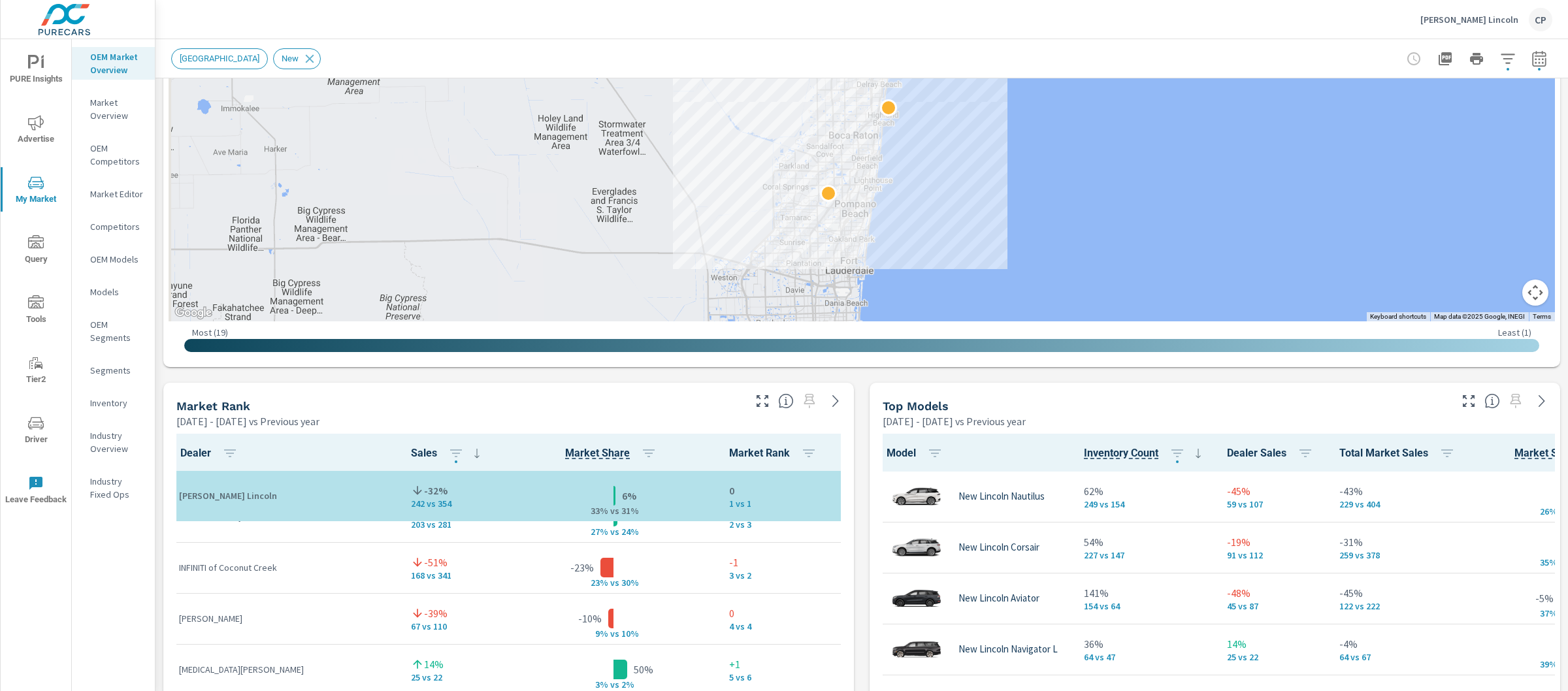
scroll to position [34, 0]
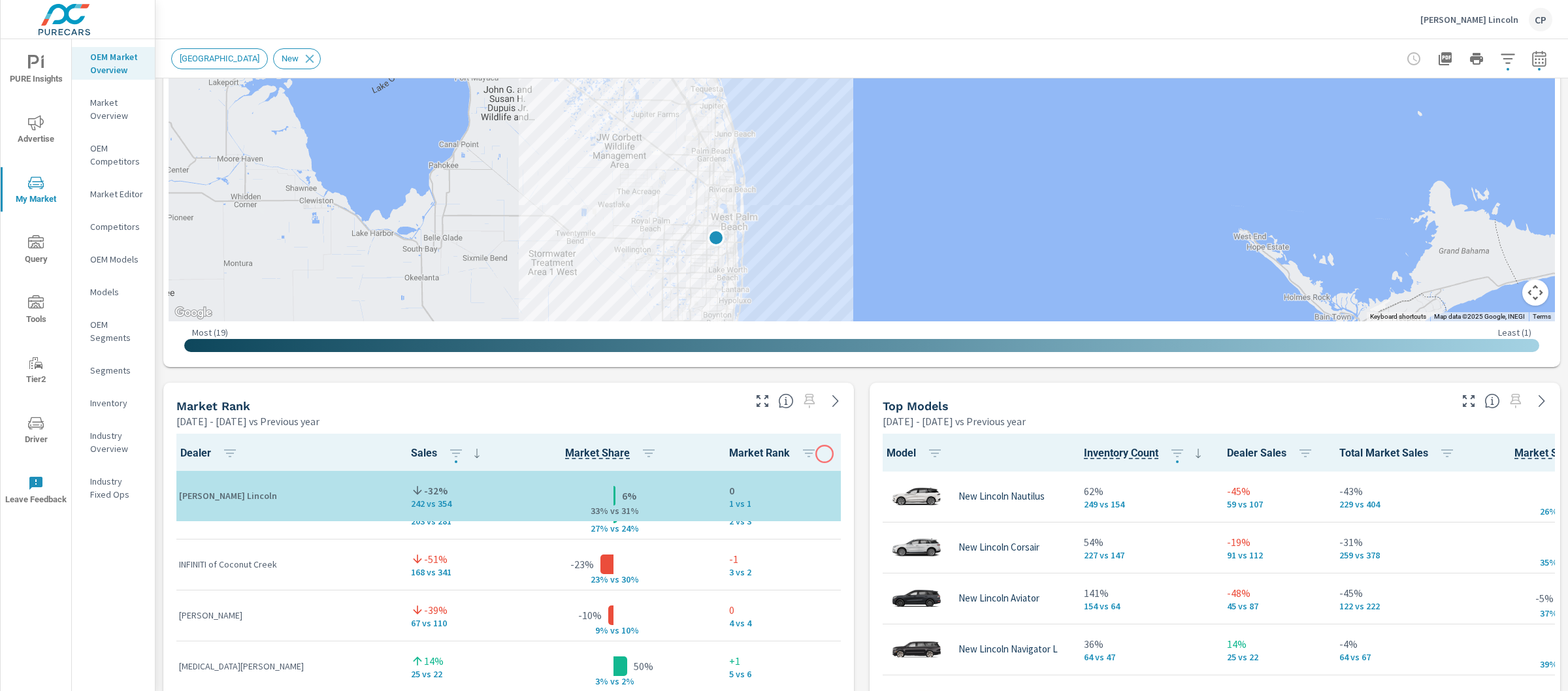
drag, startPoint x: 976, startPoint y: 193, endPoint x: 823, endPoint y: 450, distance: 299.1
click at [823, 451] on div "Market View Jan 01, 2025 - Aug 31, 2025 vs Previous year ← Move left → Move rig…" at bounding box center [862, 654] width 1413 height 2238
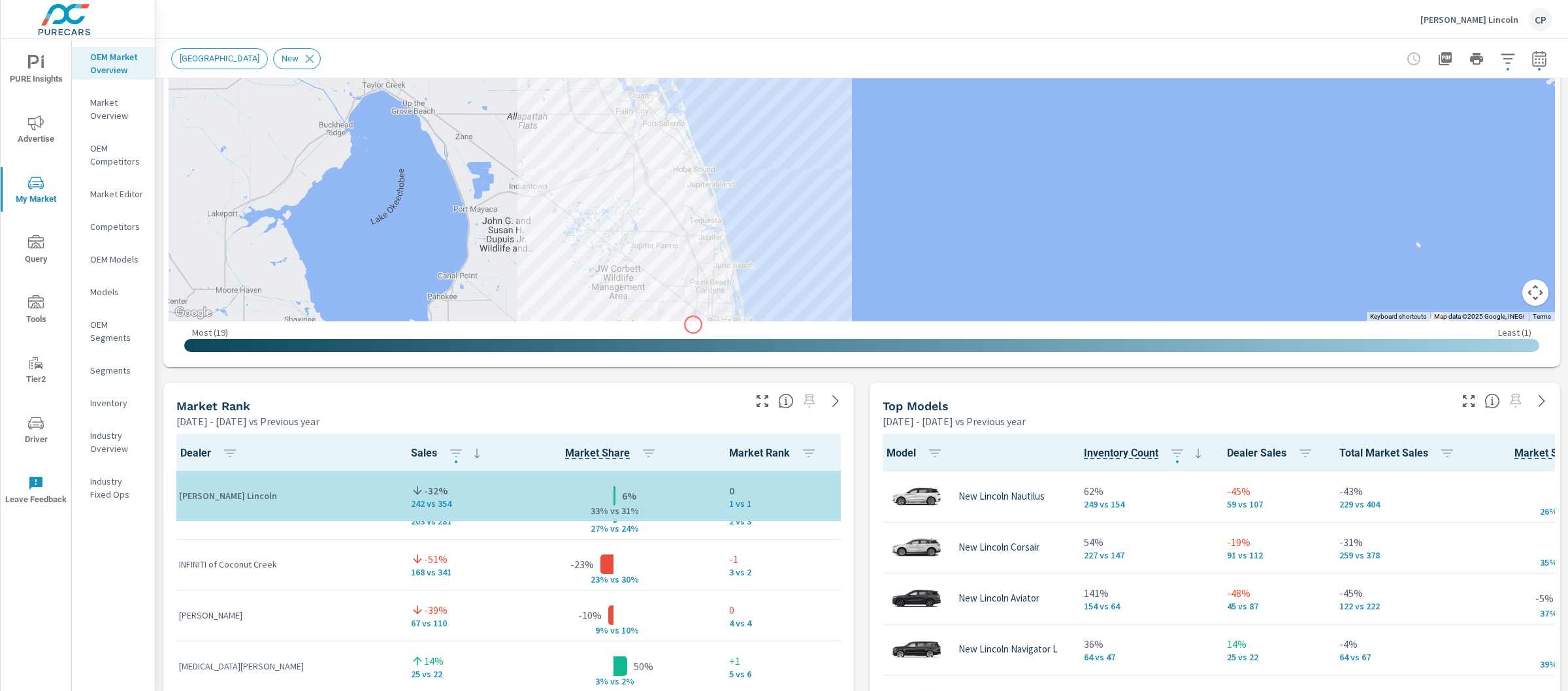
drag, startPoint x: 694, startPoint y: 188, endPoint x: 694, endPoint y: 322, distance: 134.0
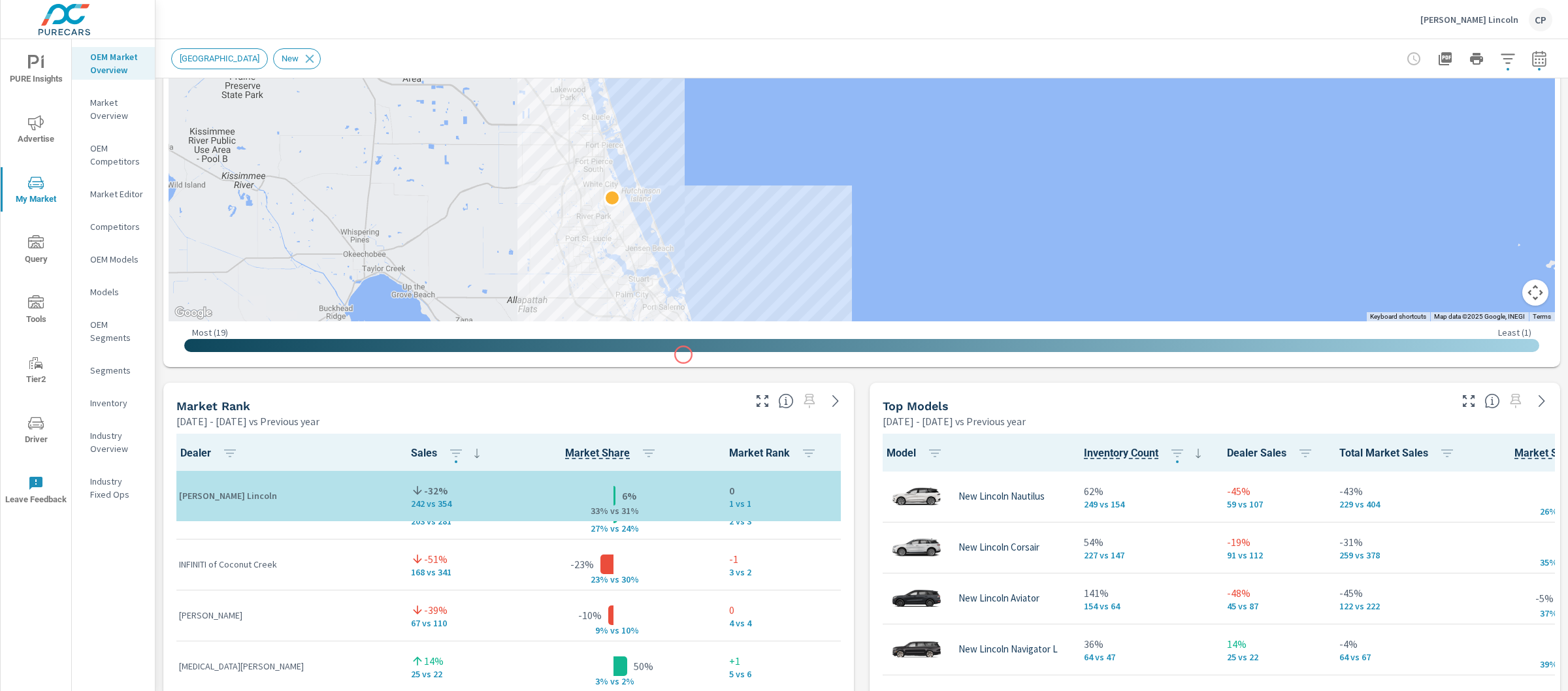
drag, startPoint x: 683, startPoint y: 164, endPoint x: 683, endPoint y: 348, distance: 184.0
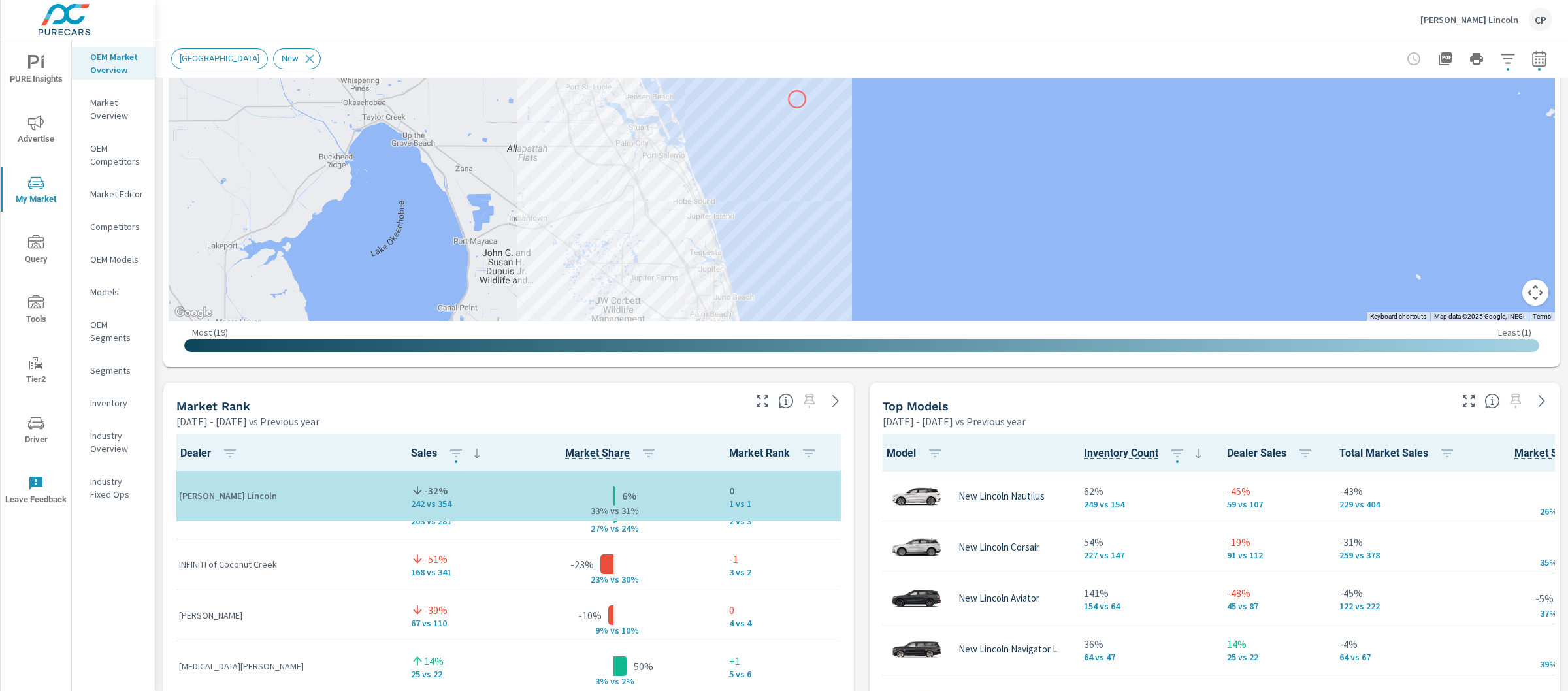
drag, startPoint x: 797, startPoint y: 241, endPoint x: 797, endPoint y: 99, distance: 142.0
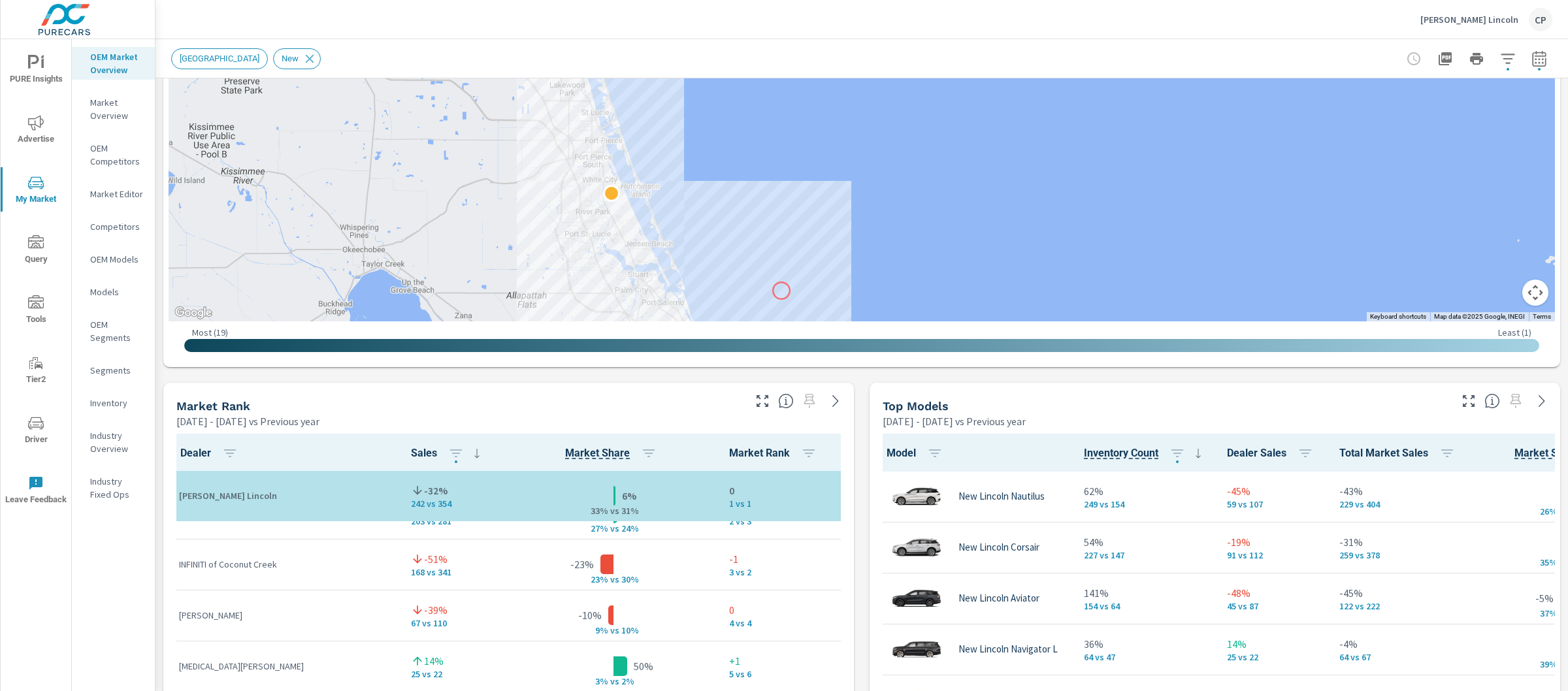
drag, startPoint x: 782, startPoint y: 167, endPoint x: 782, endPoint y: 291, distance: 124.0
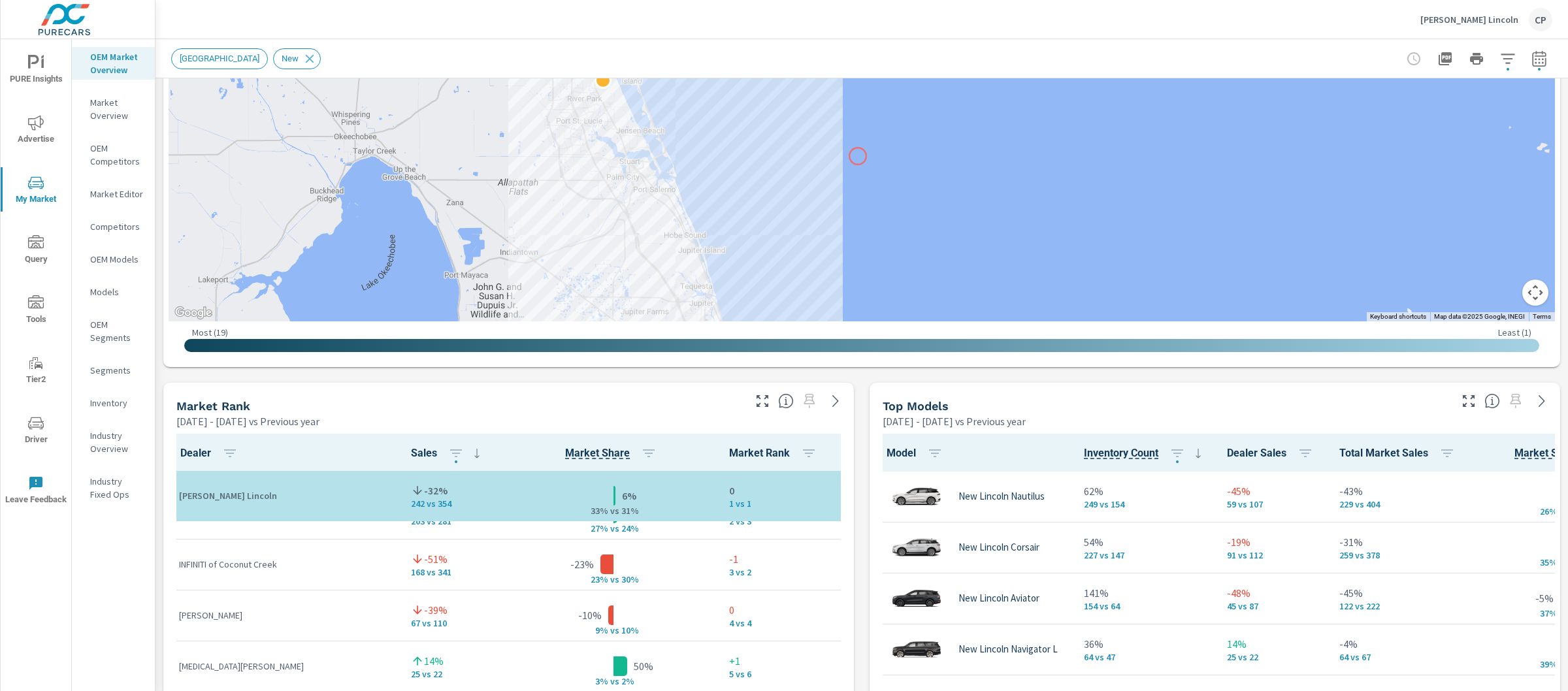
drag, startPoint x: 867, startPoint y: 275, endPoint x: 857, endPoint y: 159, distance: 116.4
click at [857, 158] on div at bounding box center [1480, 196] width 1255 height 706
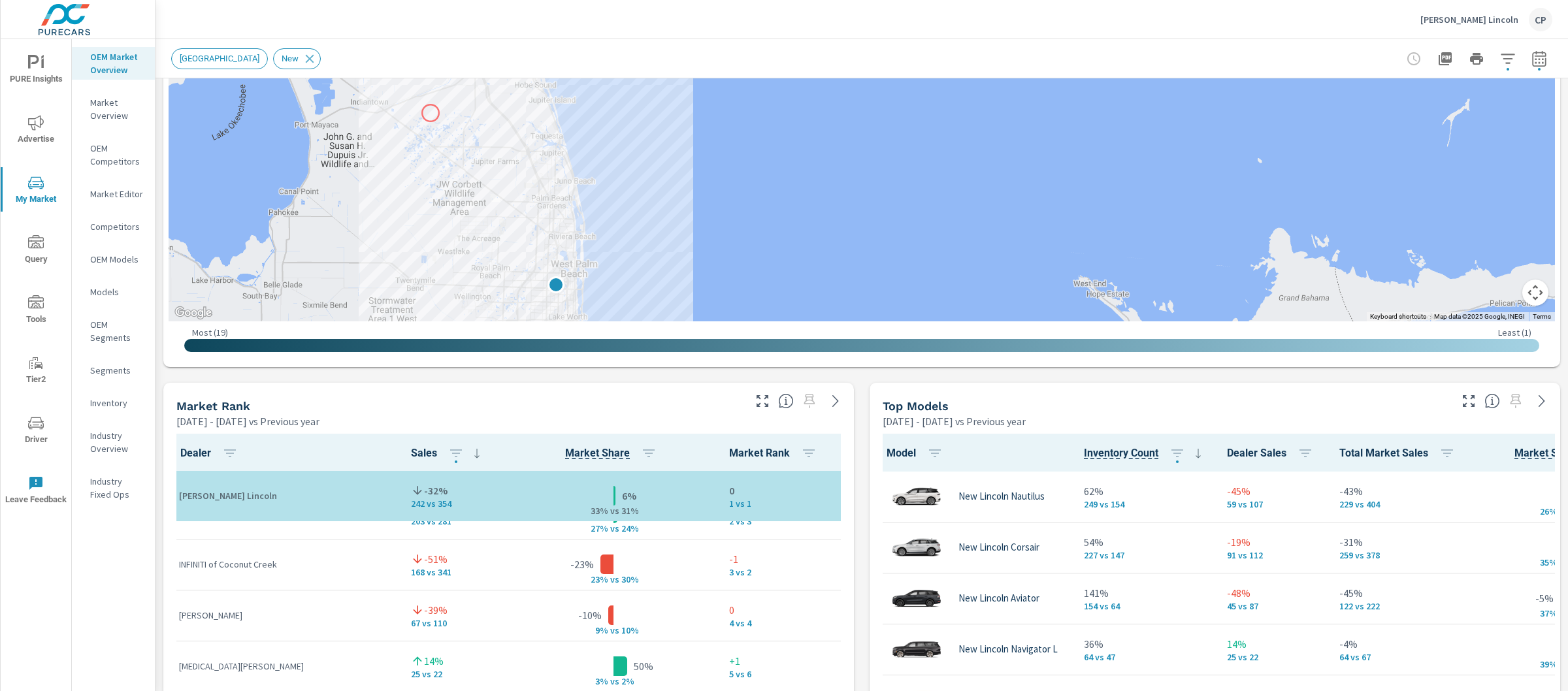
drag, startPoint x: 578, startPoint y: 265, endPoint x: 427, endPoint y: 100, distance: 223.7
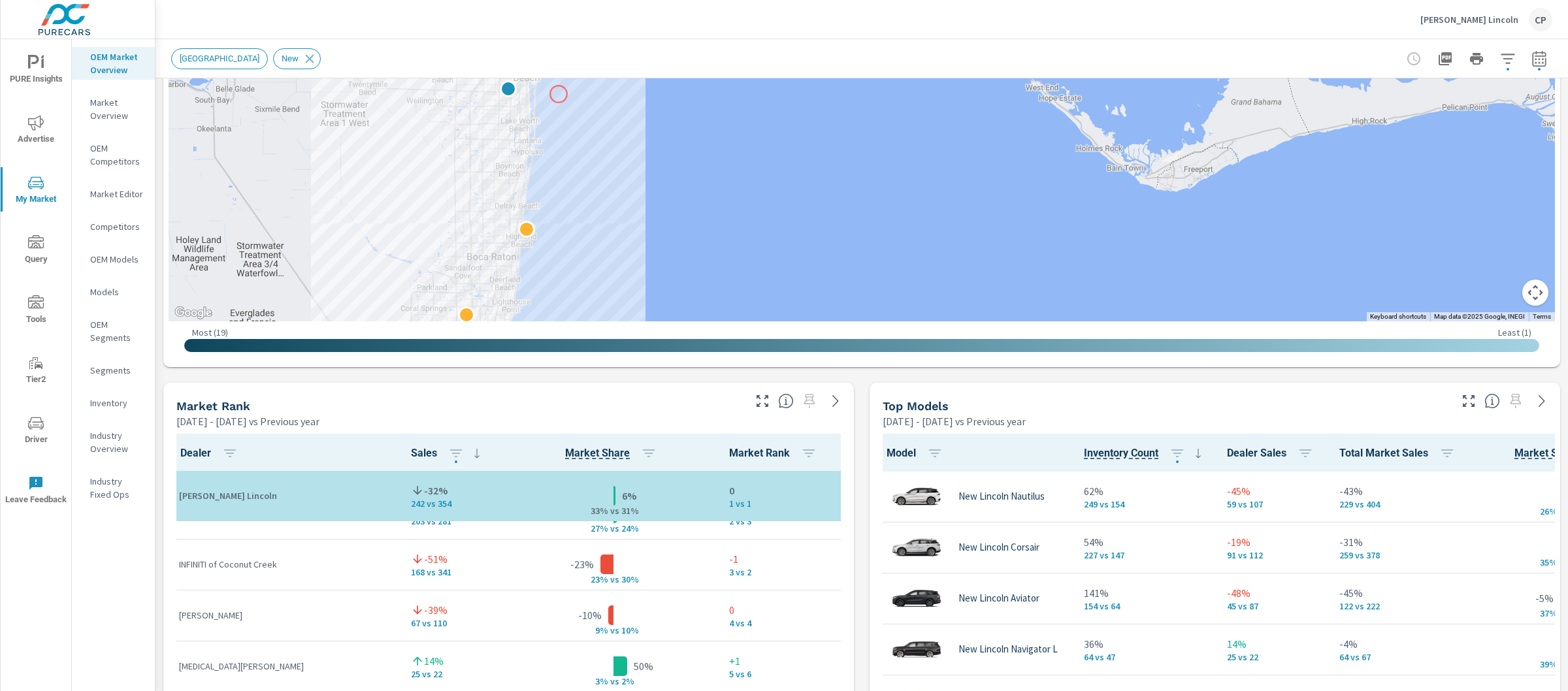
drag, startPoint x: 601, startPoint y: 275, endPoint x: 558, endPoint y: 96, distance: 184.1
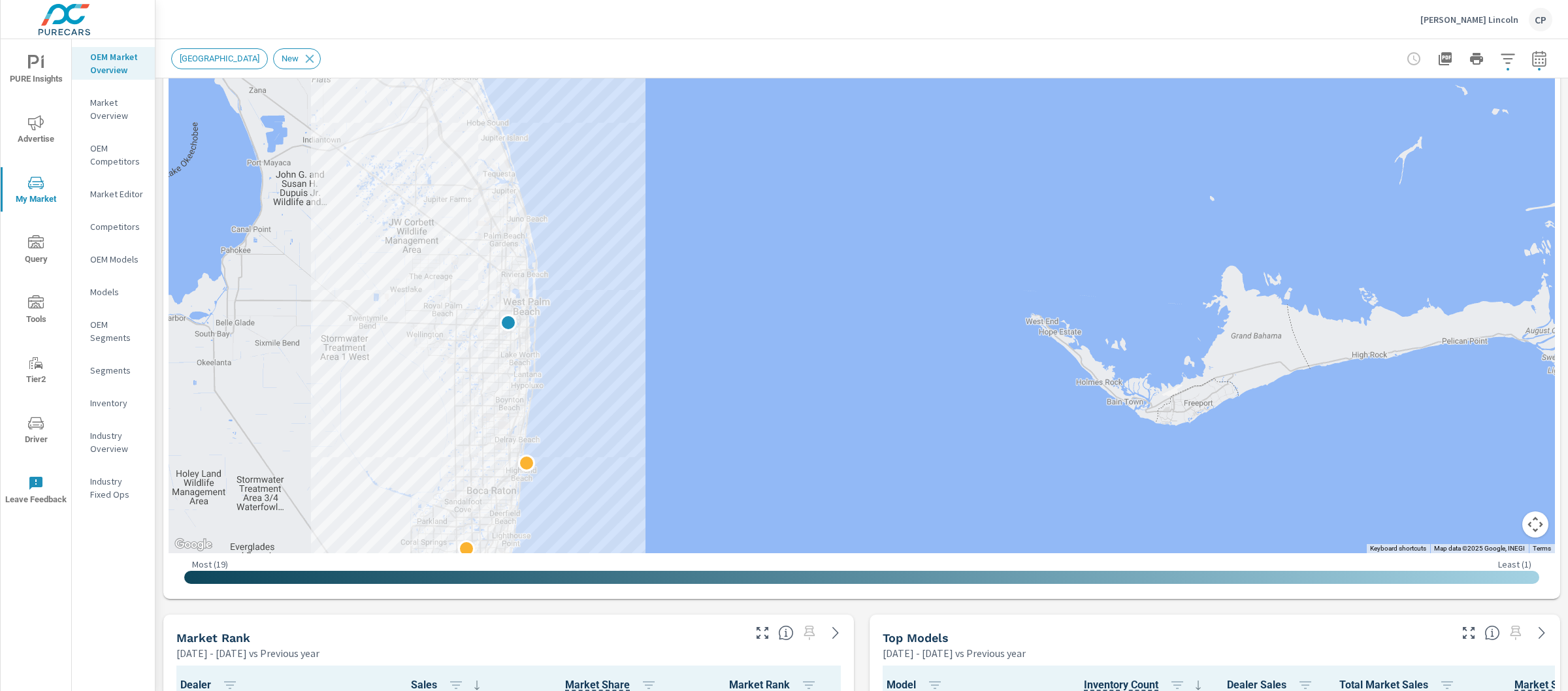
scroll to position [308, 0]
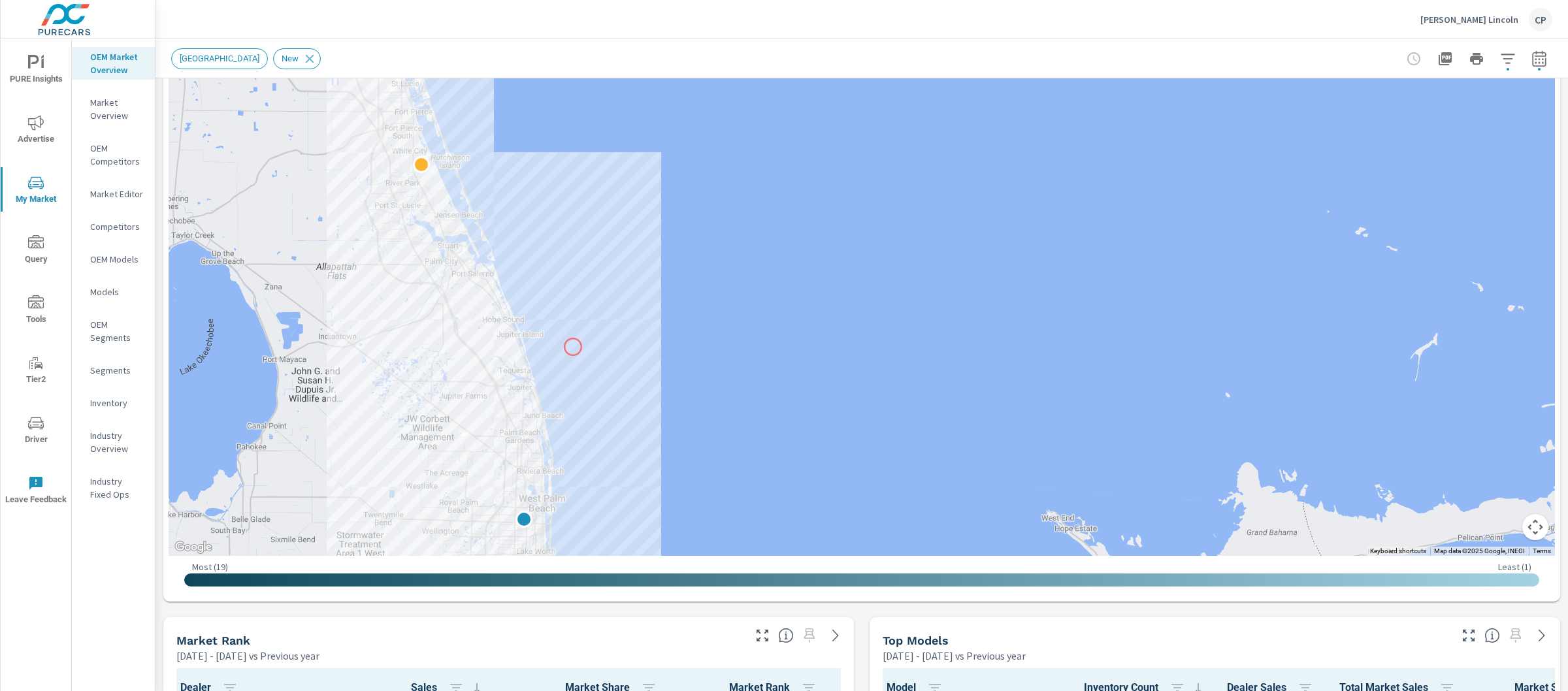
drag, startPoint x: 557, startPoint y: 152, endPoint x: 572, endPoint y: 346, distance: 194.6
click at [572, 346] on div at bounding box center [862, 193] width 1386 height 727
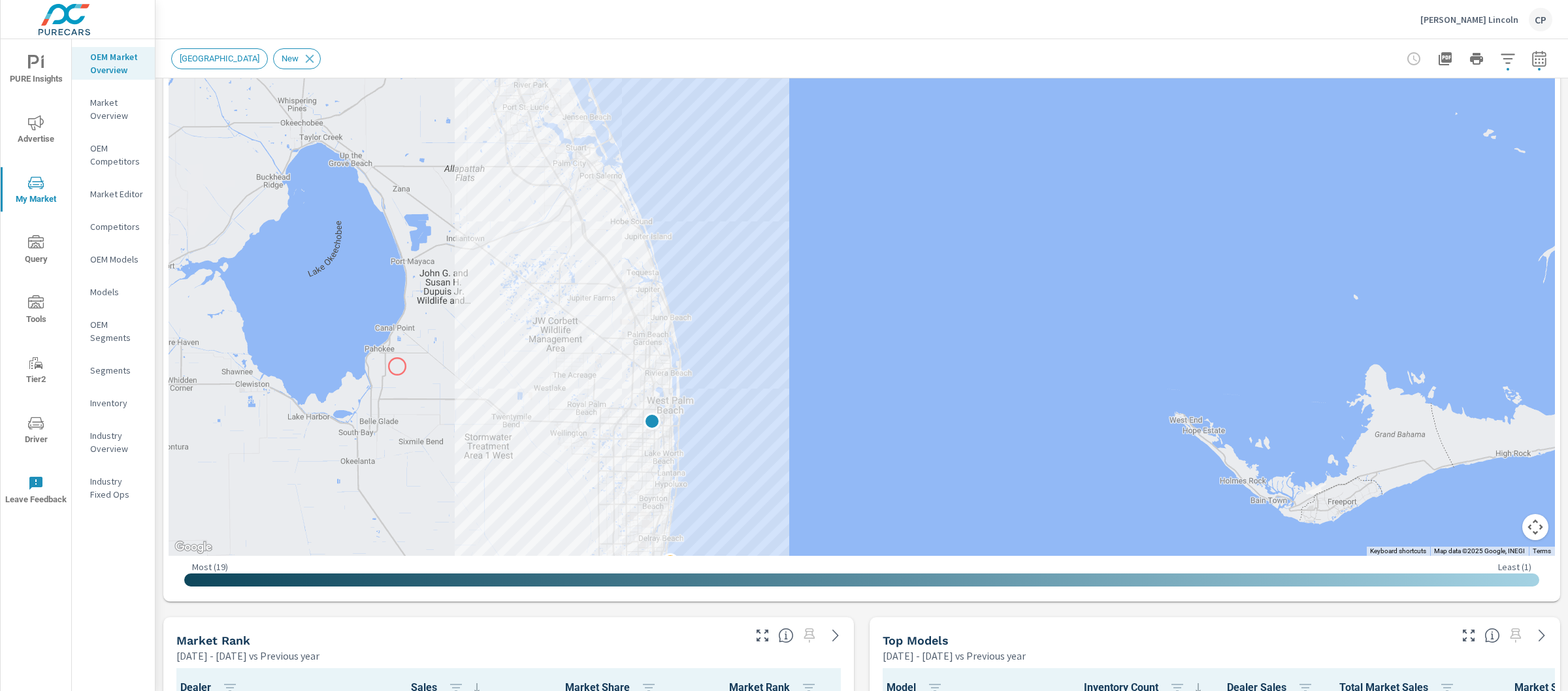
drag, startPoint x: 264, startPoint y: 463, endPoint x: 396, endPoint y: 368, distance: 162.6
click at [397, 367] on div at bounding box center [862, 193] width 1386 height 727
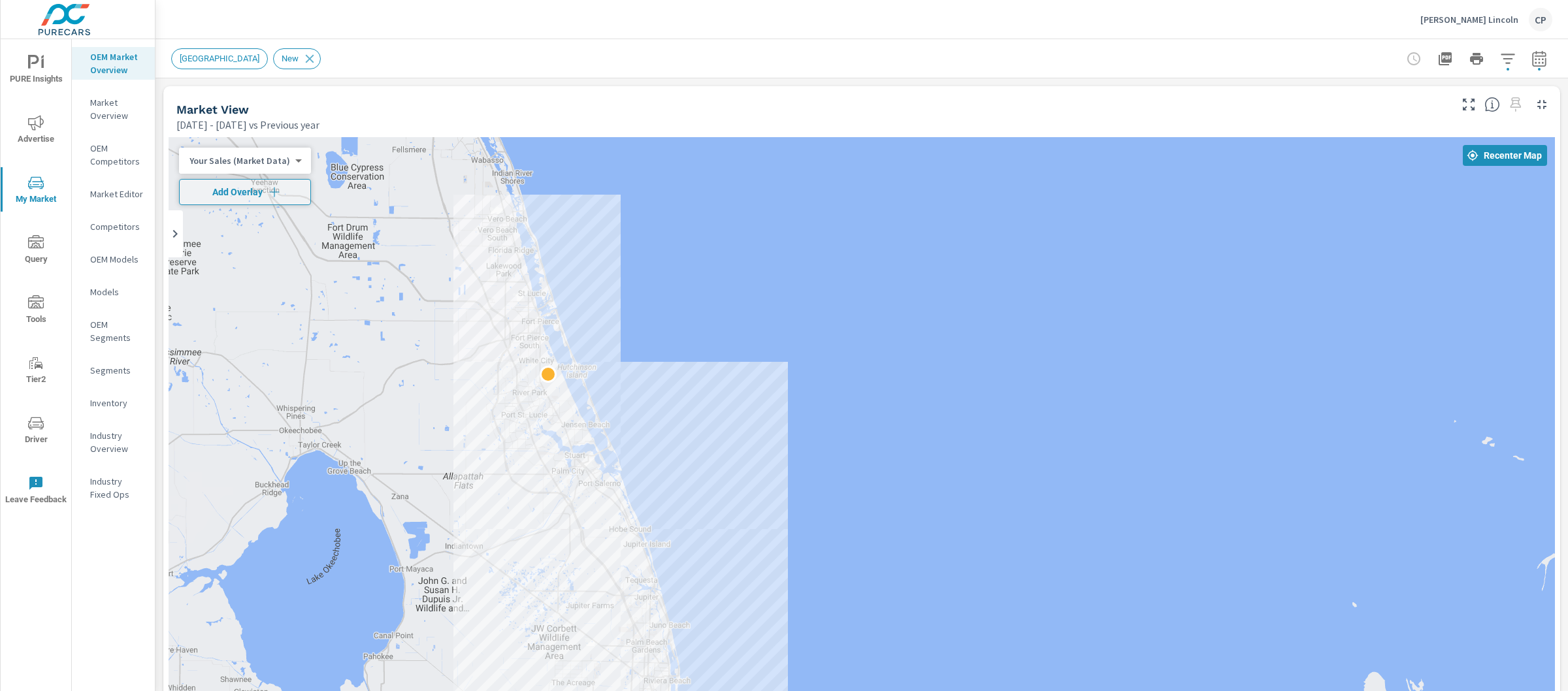
scroll to position [573, 0]
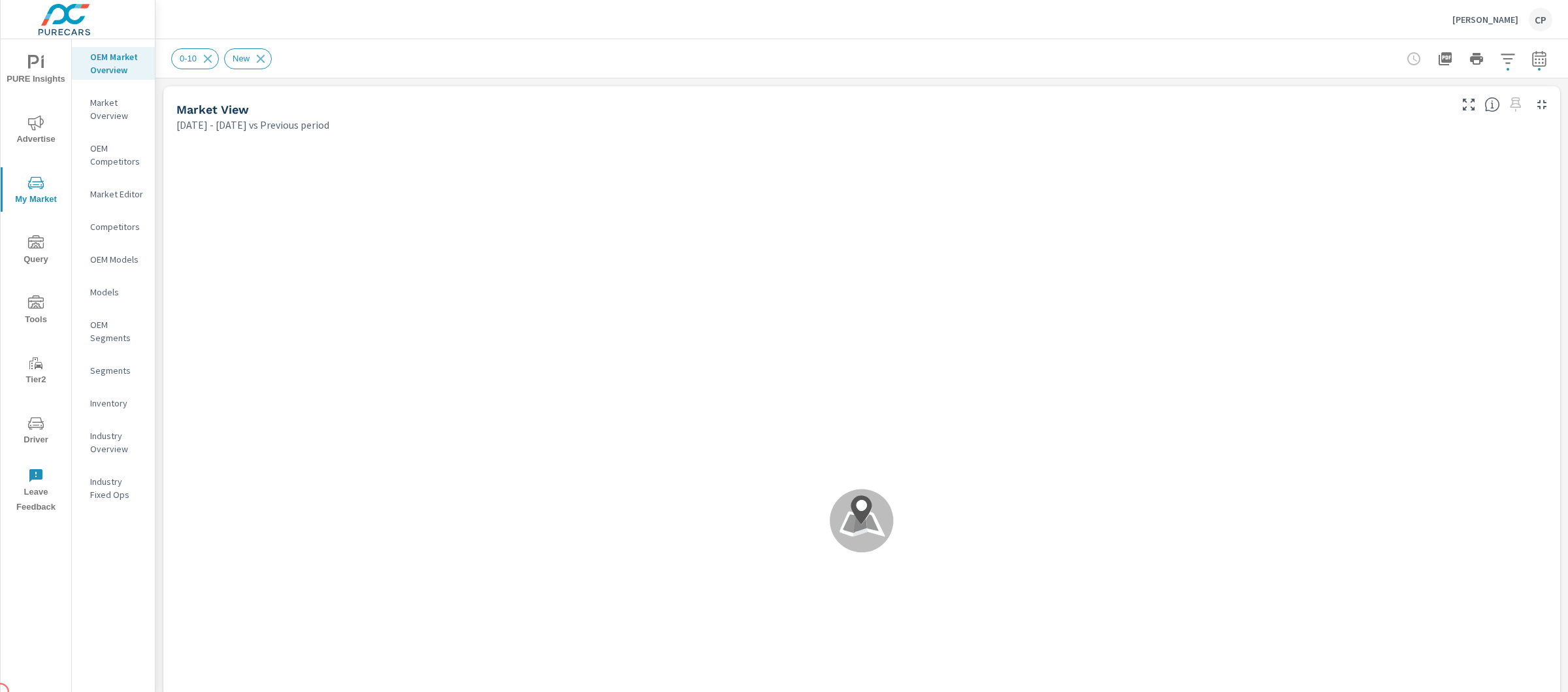
scroll to position [1, 0]
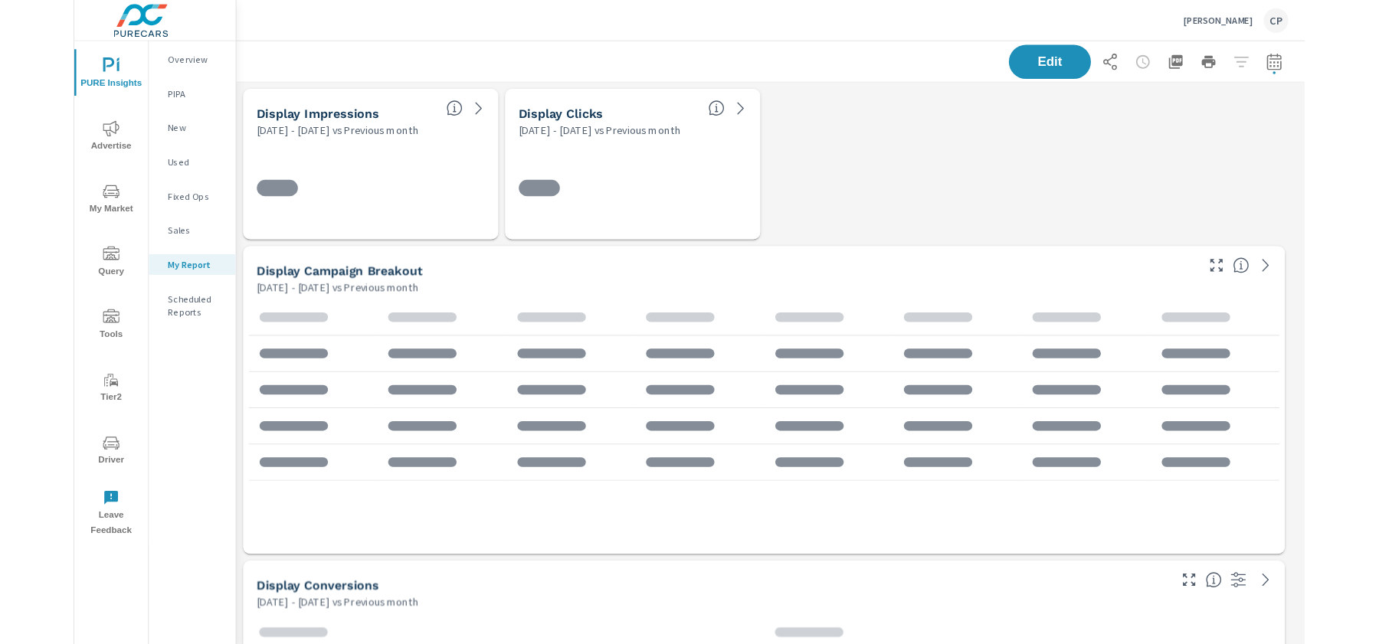
scroll to position [4089, 1211]
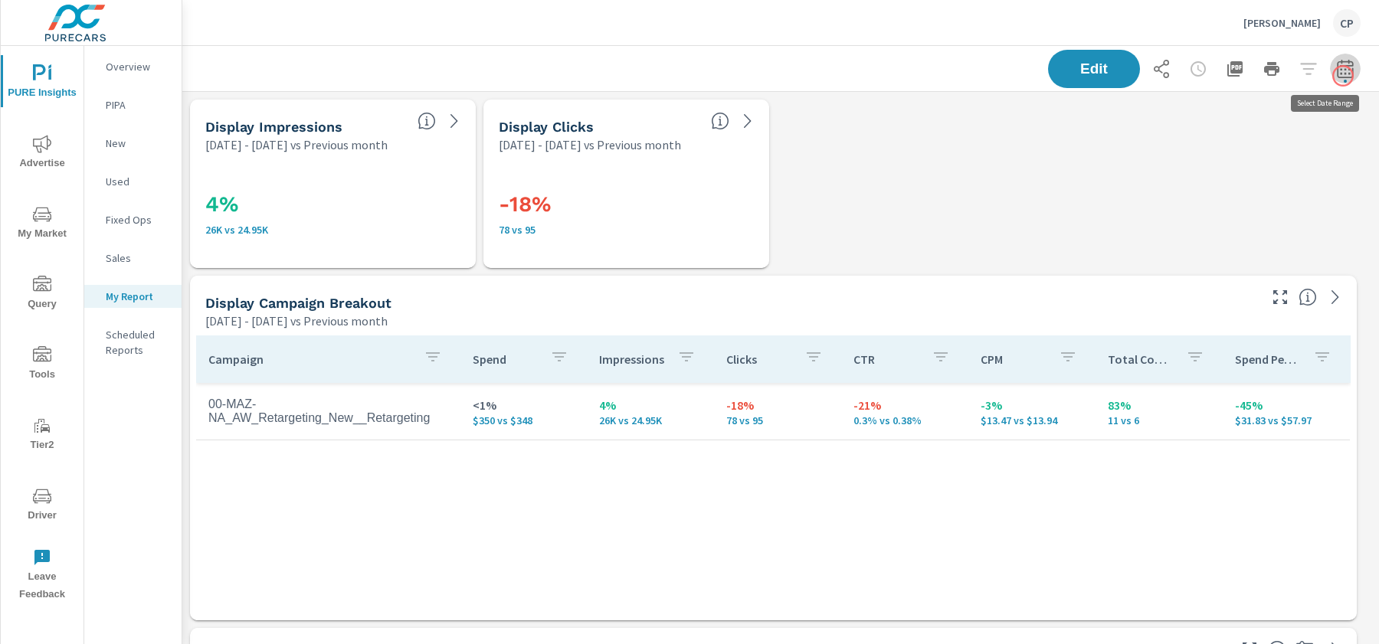
click at [1343, 76] on button "button" at bounding box center [1345, 69] width 31 height 31
select select "Previous month"
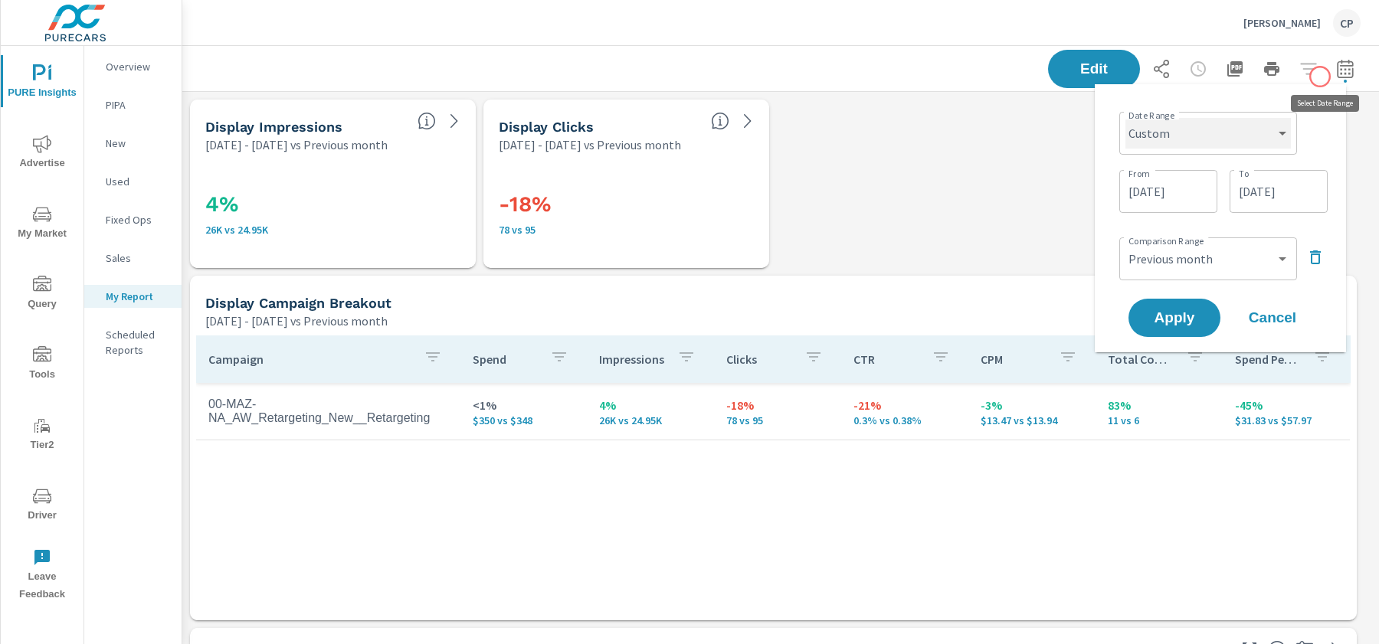
click at [1241, 143] on select "Custom [DATE] Last week Last 7 days Last 14 days Last 30 days Last 45 days Last…" at bounding box center [1207, 133] width 165 height 31
click at [1125, 118] on select "Custom [DATE] Last week Last 7 days Last 14 days Last 30 days Last 45 days Last…" at bounding box center [1207, 133] width 165 height 31
select select "Last month"
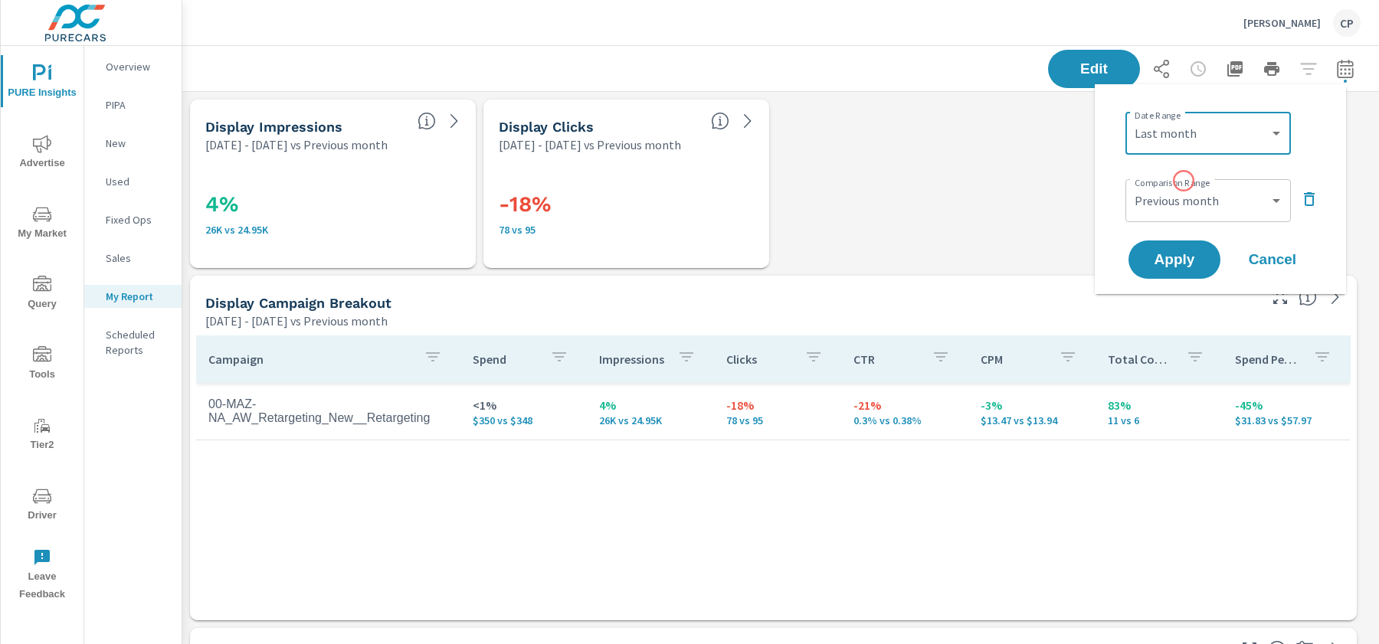
click at [1183, 181] on div "Custom Previous period Previous month Previous year ​" at bounding box center [1207, 200] width 165 height 43
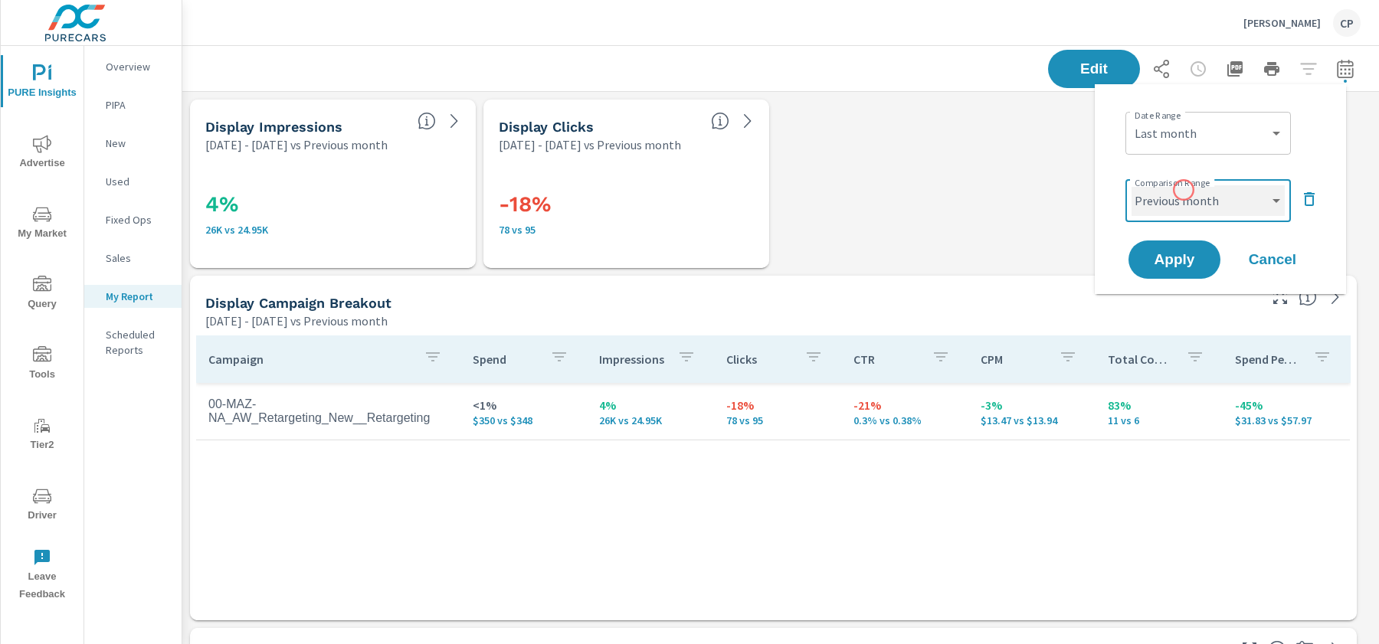
click at [1183, 190] on select "Custom Previous period Previous month Previous year" at bounding box center [1207, 200] width 153 height 31
click at [1131, 185] on select "Custom Previous period Previous month Previous year" at bounding box center [1207, 200] width 153 height 31
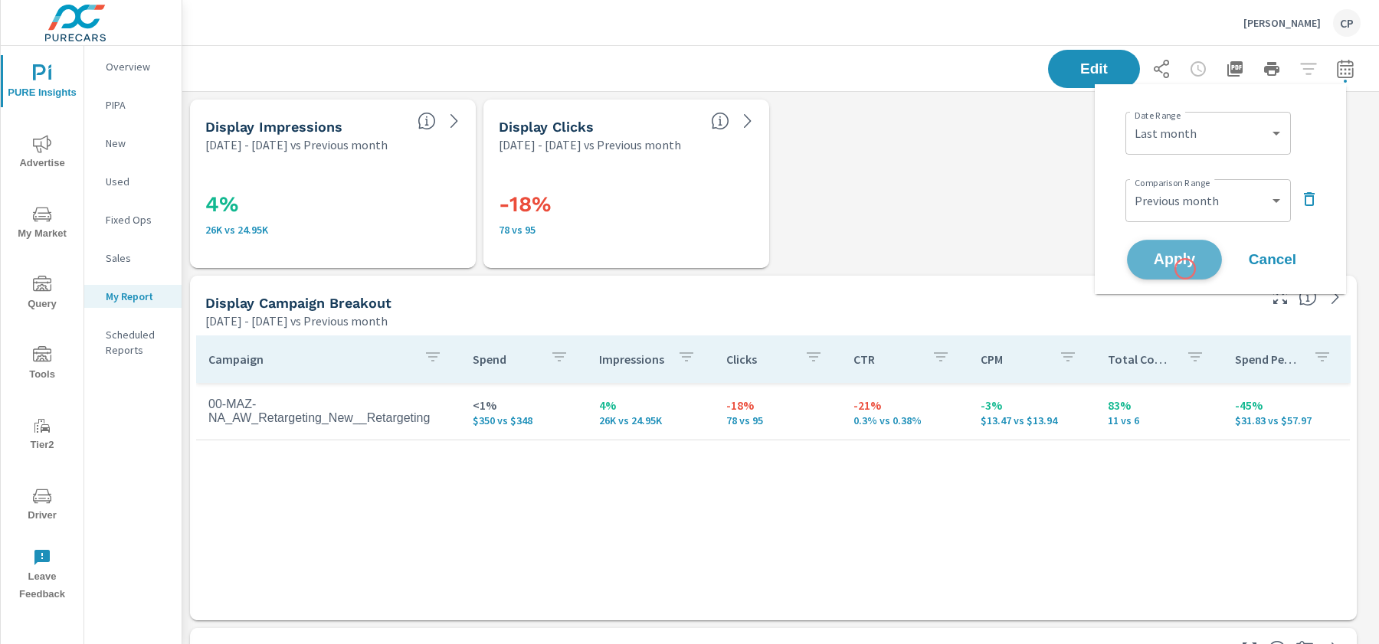
click at [1185, 269] on button "Apply" at bounding box center [1174, 260] width 95 height 40
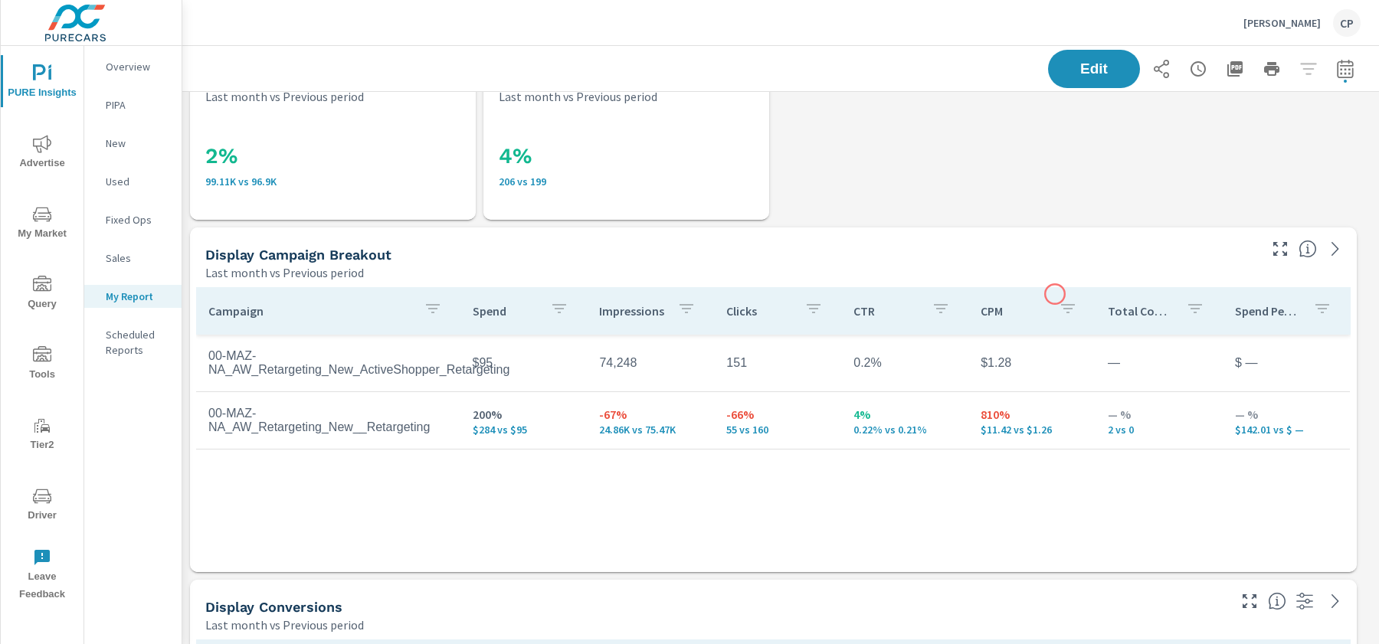
scroll to position [50, 0]
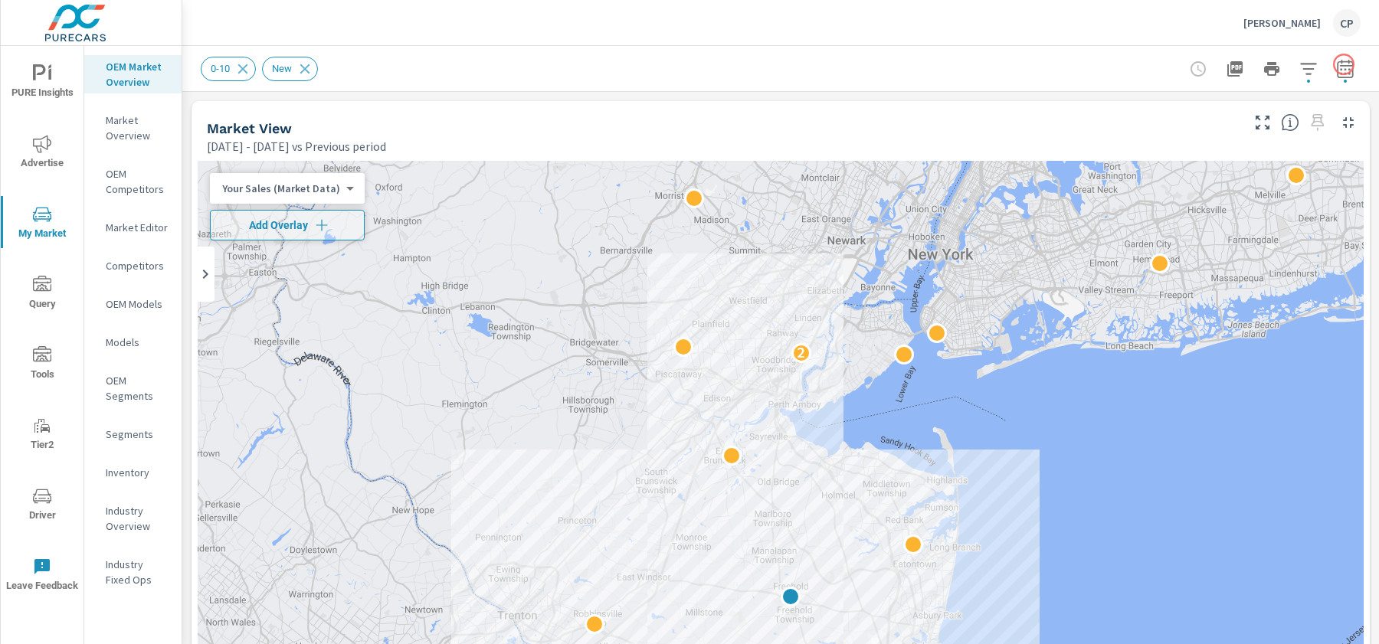
scroll to position [1, 0]
click at [1338, 58] on button "button" at bounding box center [1345, 69] width 31 height 31
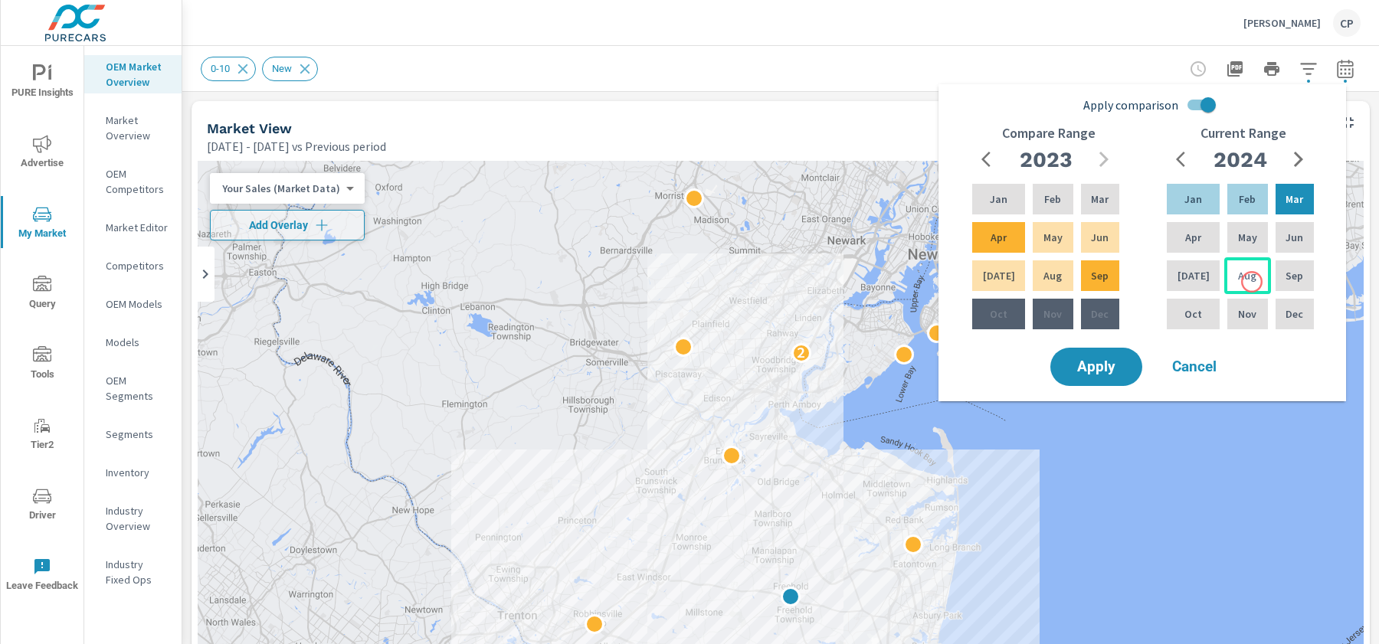
click at [1251, 283] on div "Aug" at bounding box center [1247, 275] width 46 height 37
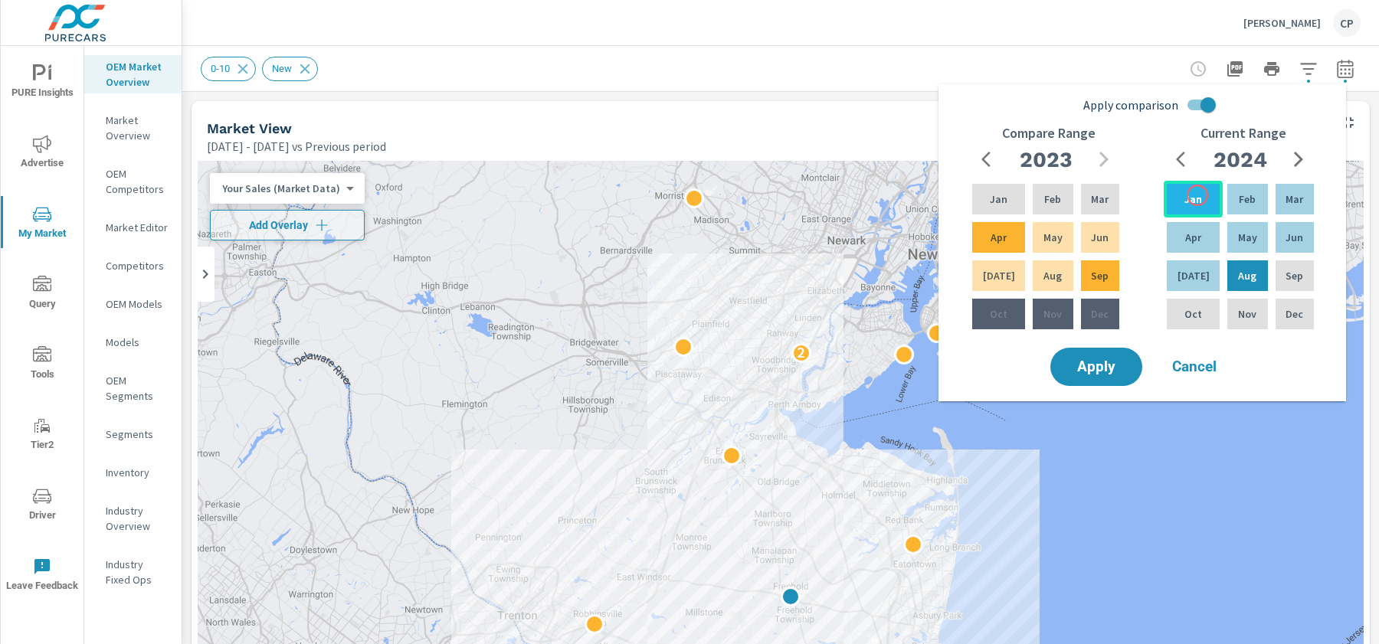
click at [1197, 195] on div "Jan" at bounding box center [1192, 199] width 59 height 37
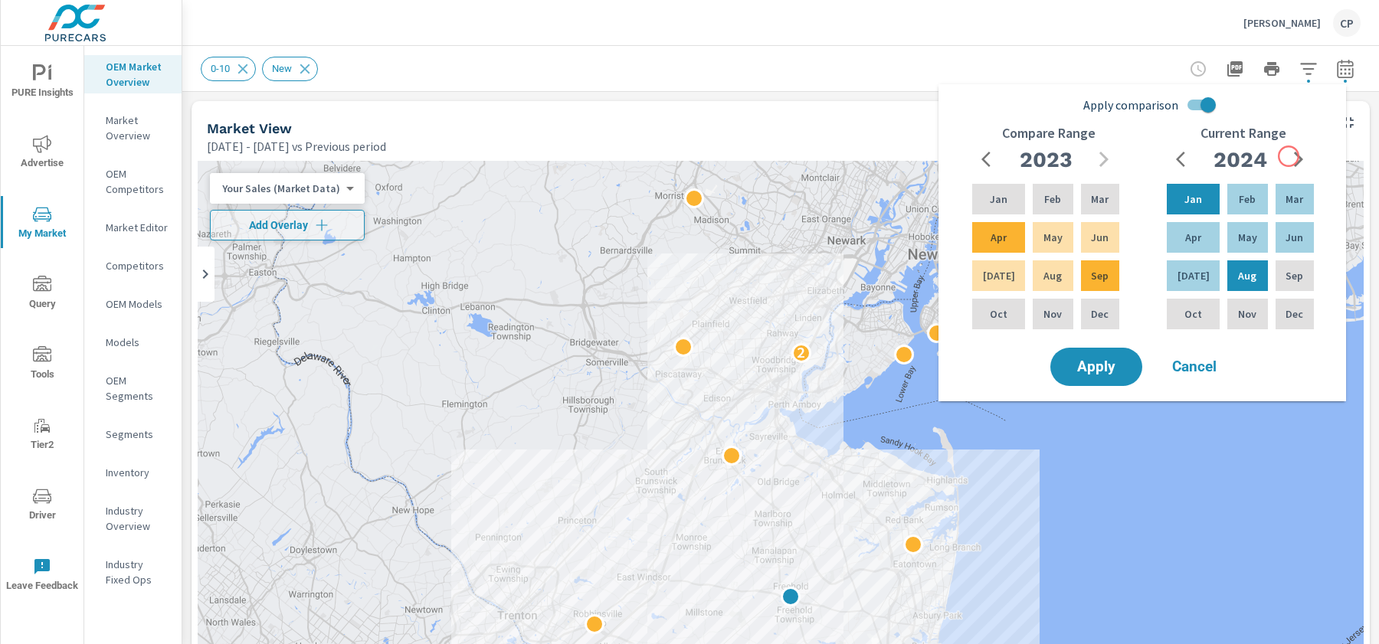
click at [1289, 156] on icon "button" at bounding box center [1298, 159] width 18 height 18
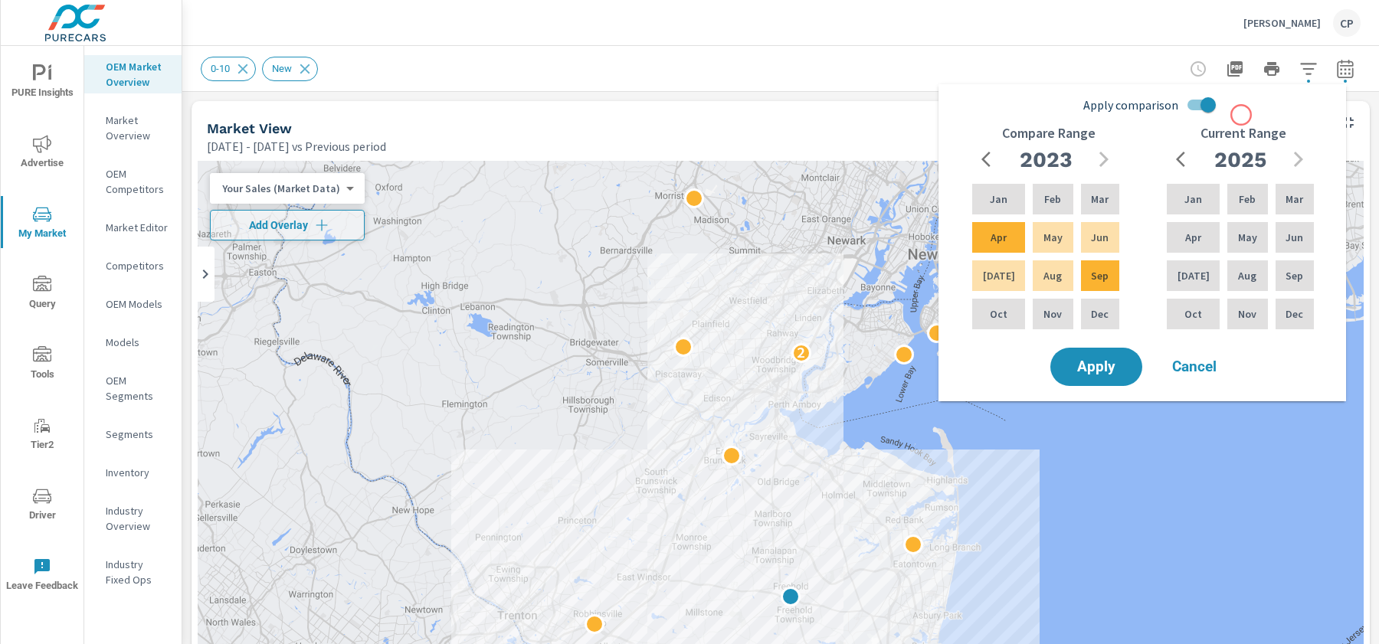
click at [1240, 115] on div "Apply comparison Compare Range [DATE] Feb Mar Apr May Jun [DATE] Aug Sep Oct No…" at bounding box center [1145, 217] width 389 height 254
click at [1216, 112] on input "Apply comparison" at bounding box center [1207, 104] width 87 height 29
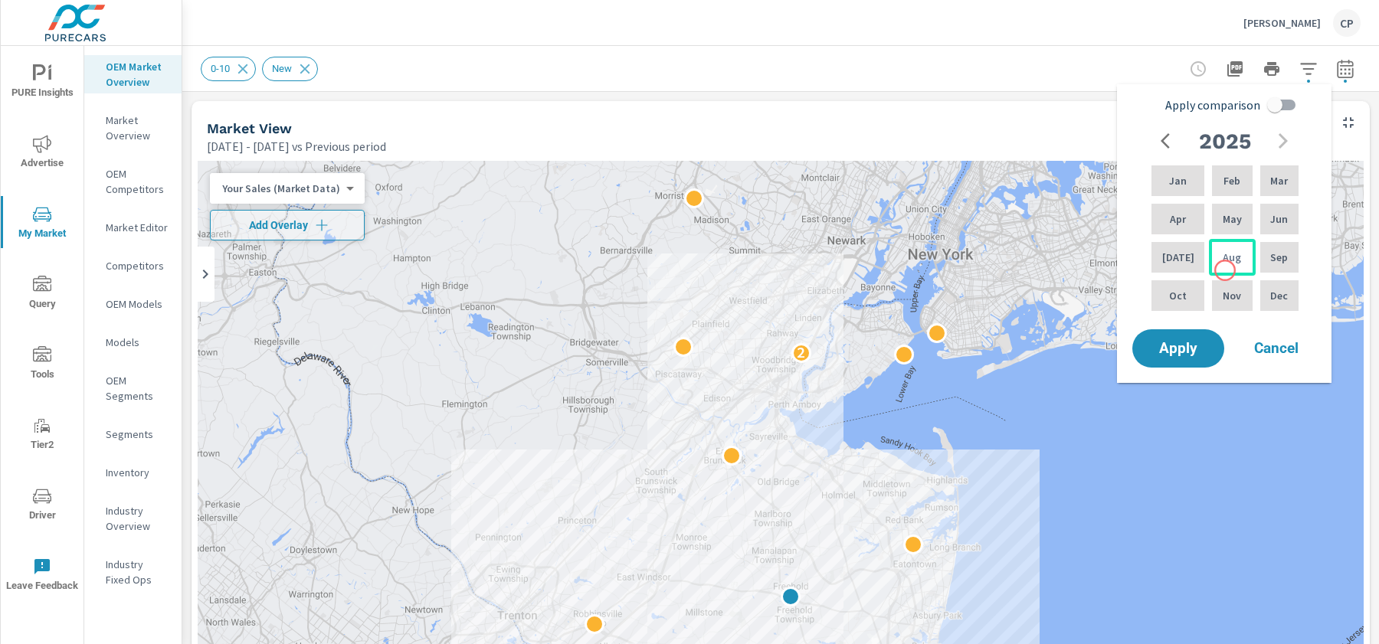
click at [1225, 270] on div "Aug" at bounding box center [1232, 257] width 46 height 37
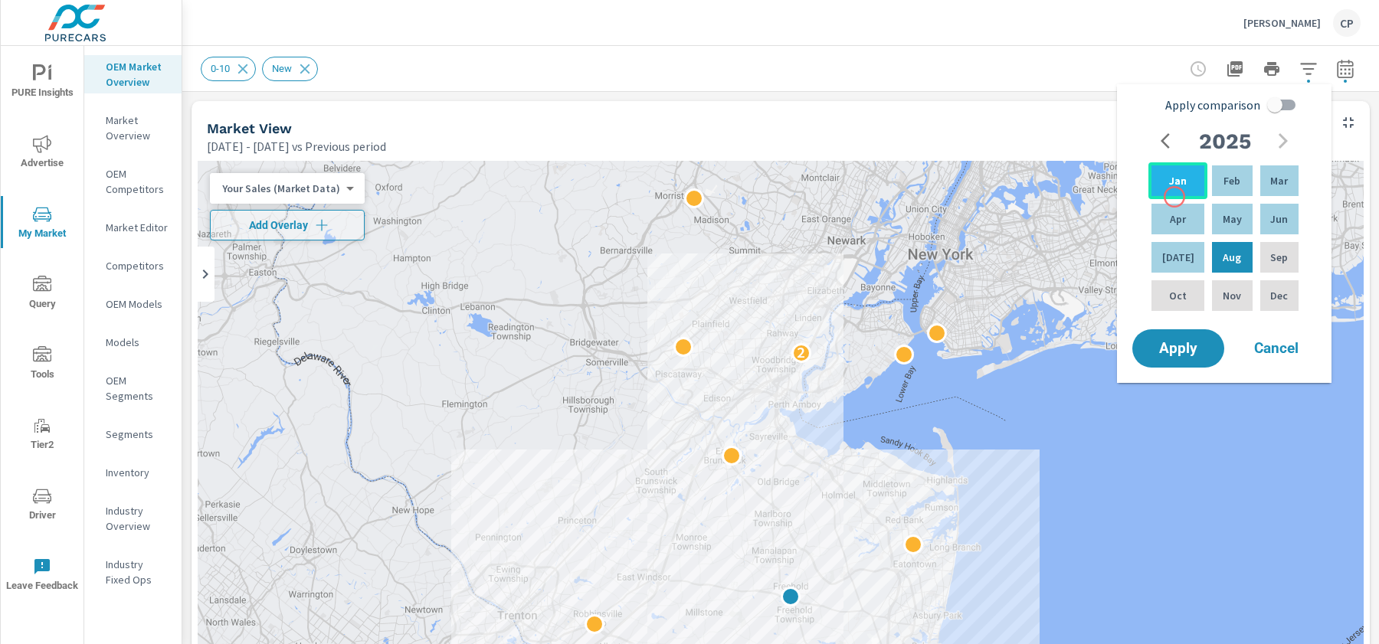
click at [1174, 197] on div "Jan" at bounding box center [1177, 180] width 59 height 37
click at [1280, 106] on input "Apply comparison" at bounding box center [1274, 104] width 87 height 29
checkbox input "true"
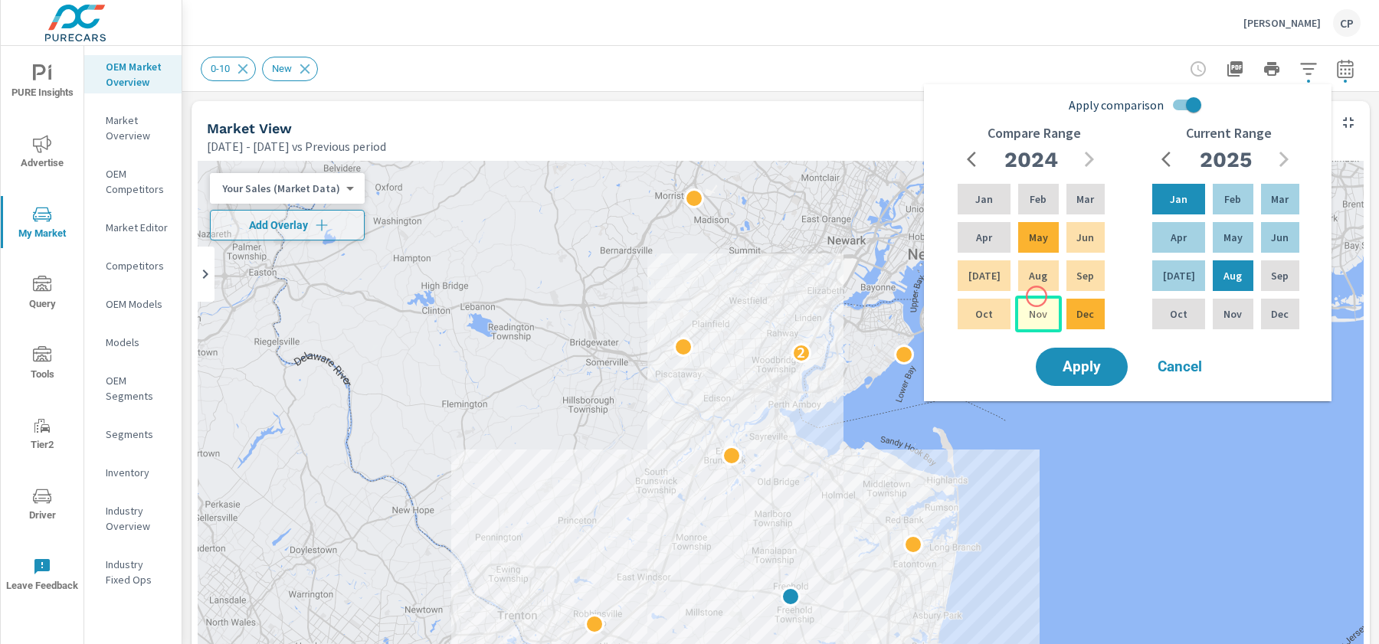
click at [1036, 296] on div "Nov" at bounding box center [1038, 314] width 46 height 37
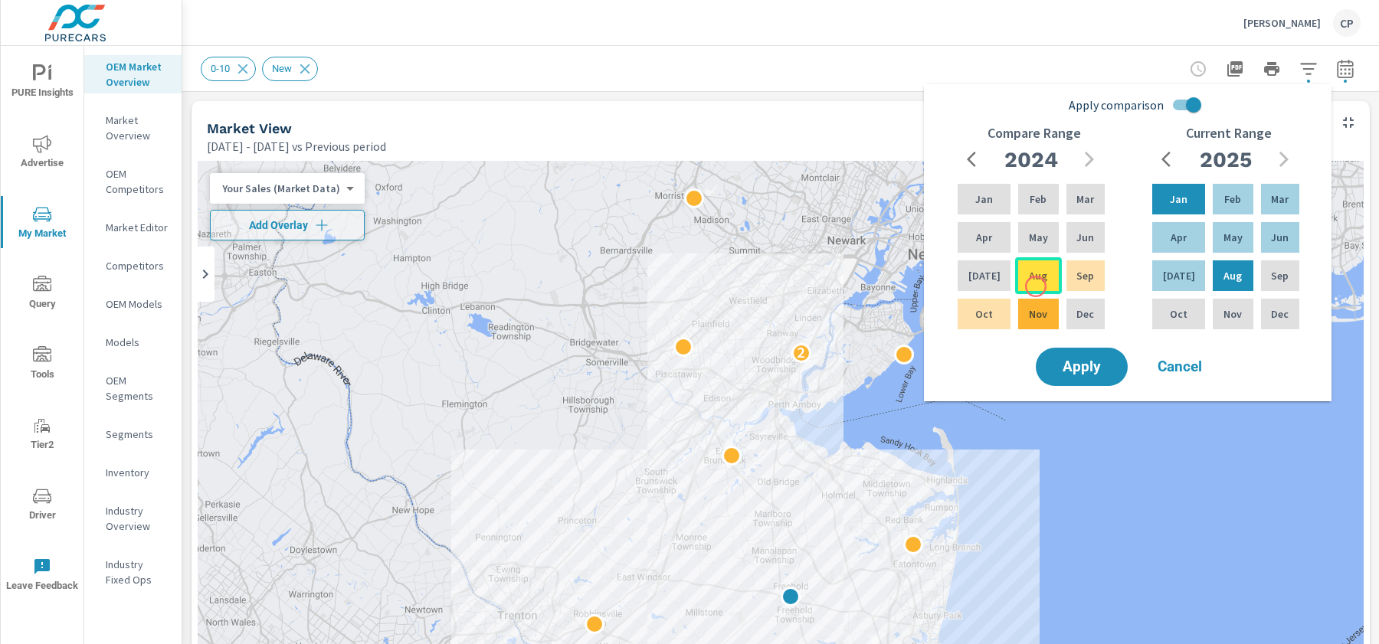
click at [1036, 286] on div "Aug" at bounding box center [1038, 275] width 46 height 37
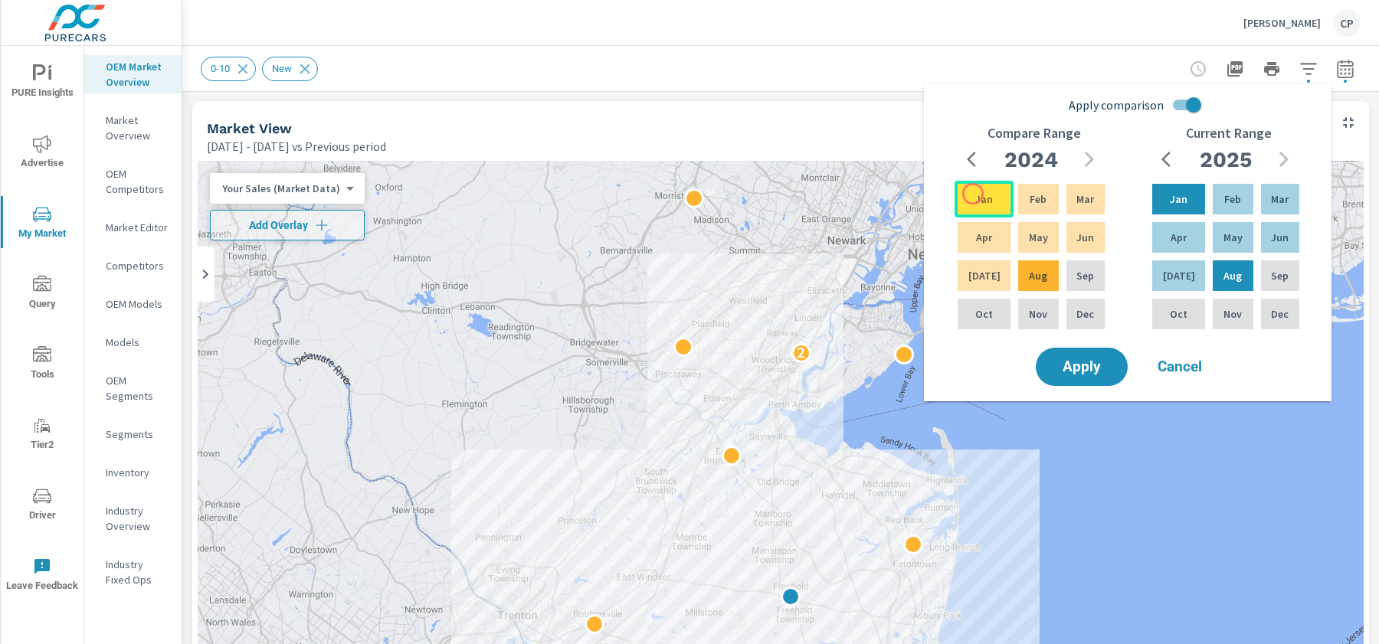
click at [975, 194] on p "Jan" at bounding box center [984, 198] width 18 height 15
click at [1069, 369] on span "Apply" at bounding box center [1081, 367] width 63 height 15
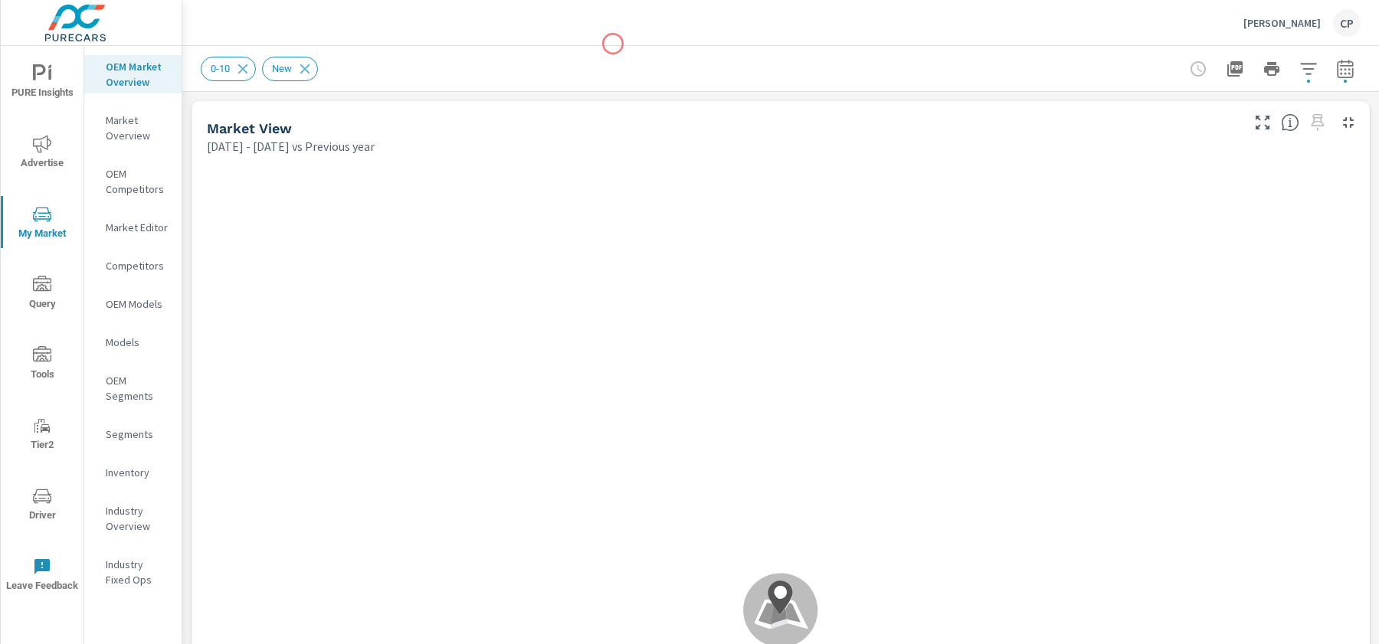
scroll to position [1, 0]
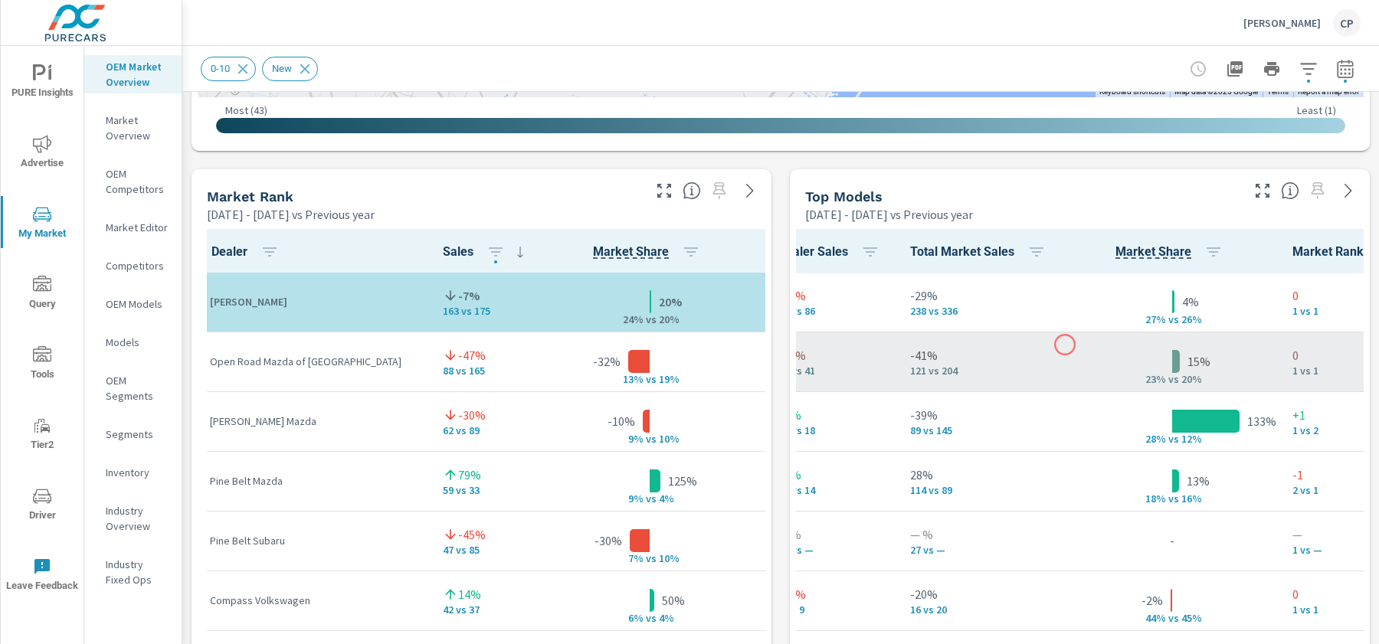
scroll to position [1, 0]
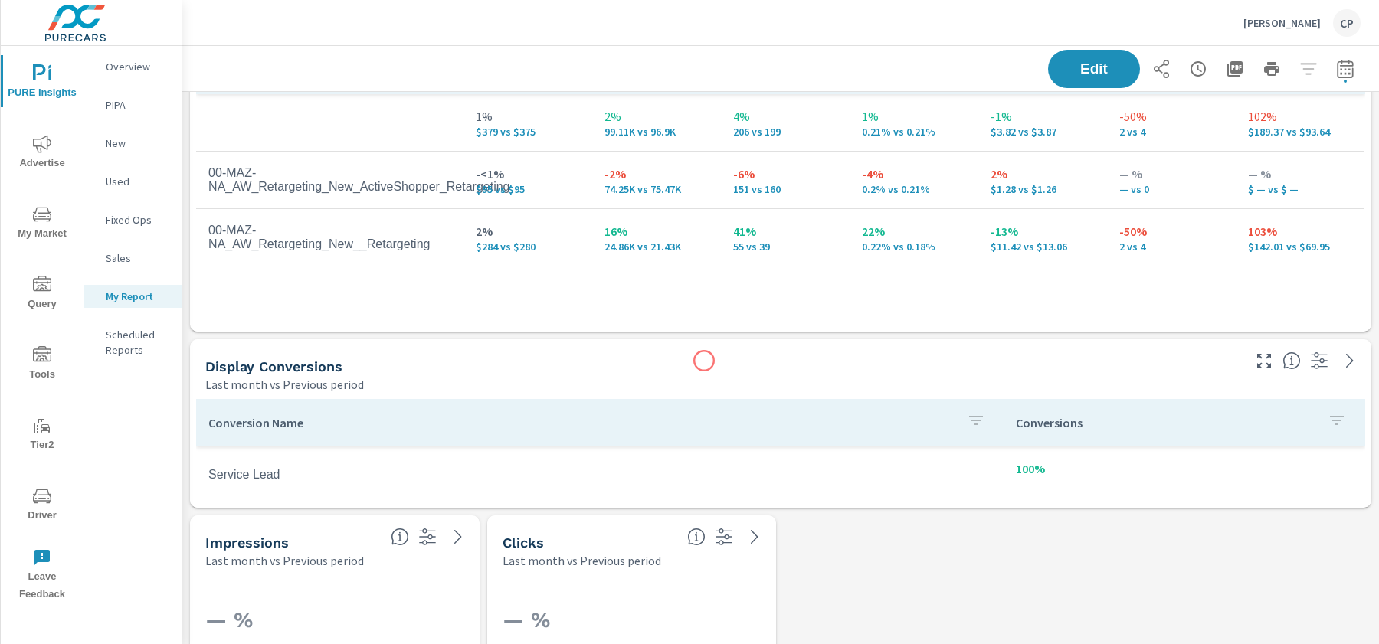
scroll to position [403, 0]
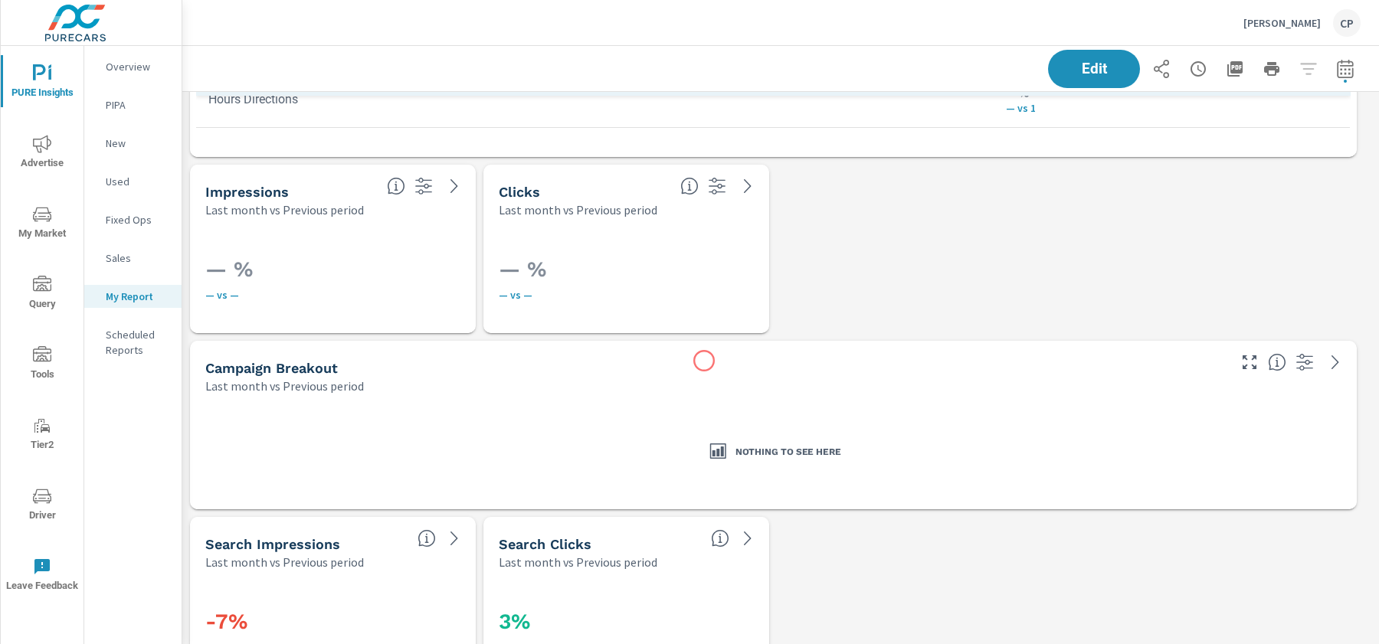
scroll to position [715, 0]
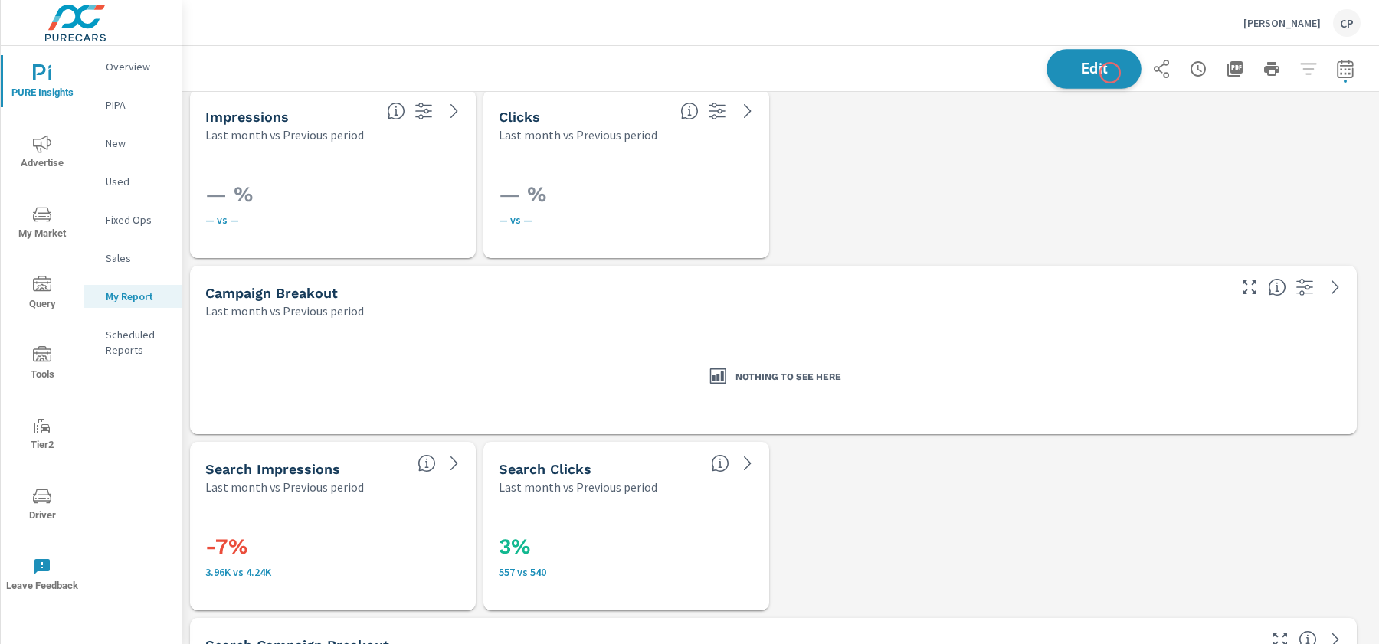
click at [1096, 54] on button "Edit" at bounding box center [1093, 69] width 95 height 40
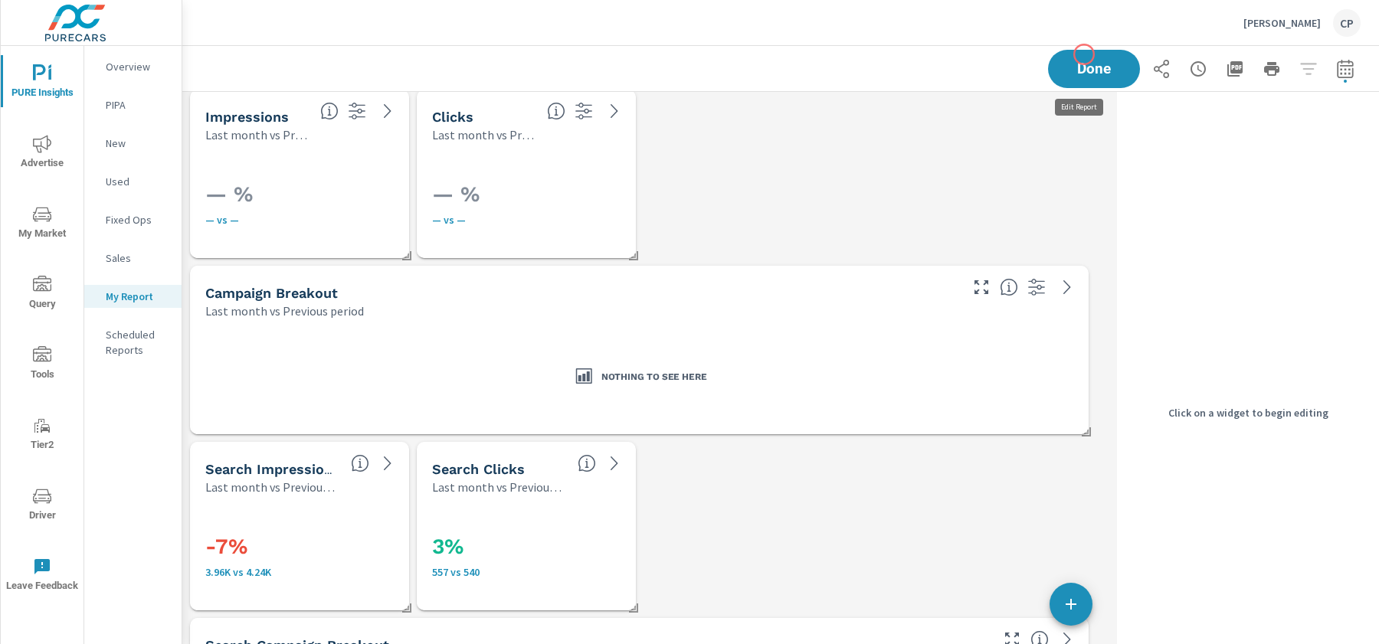
scroll to position [4089, 943]
click at [280, 229] on div "— % — vs —" at bounding box center [306, 201] width 202 height 84
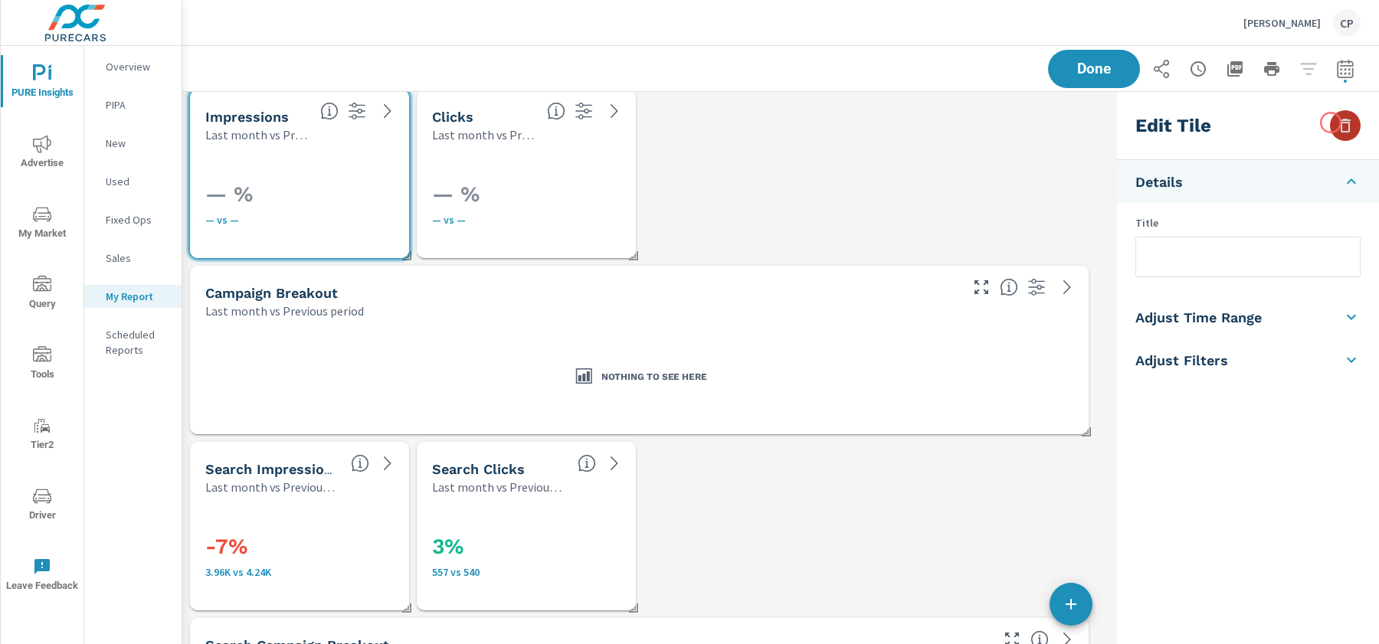
click at [1330, 123] on button "button" at bounding box center [1345, 125] width 31 height 31
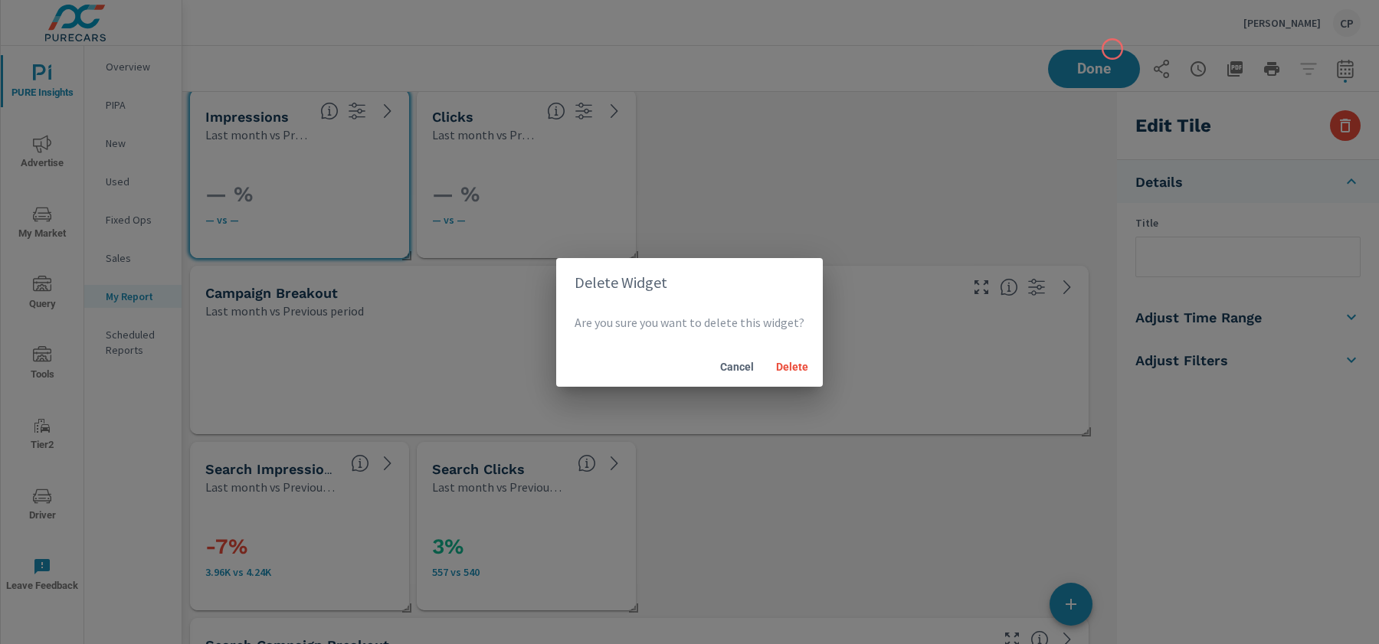
click at [1108, 50] on div "Delete Widget Are you sure you want to delete this widget? Cancel Delete" at bounding box center [689, 322] width 1379 height 644
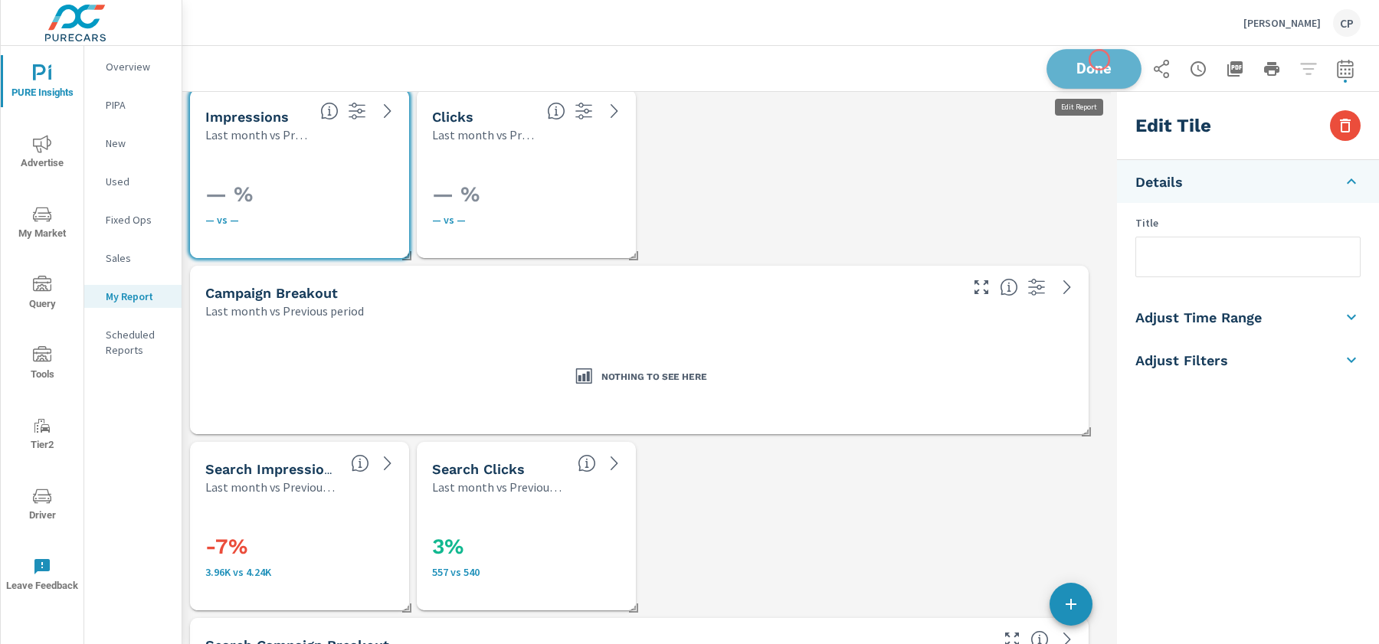
click at [1099, 60] on button "Done" at bounding box center [1093, 69] width 95 height 40
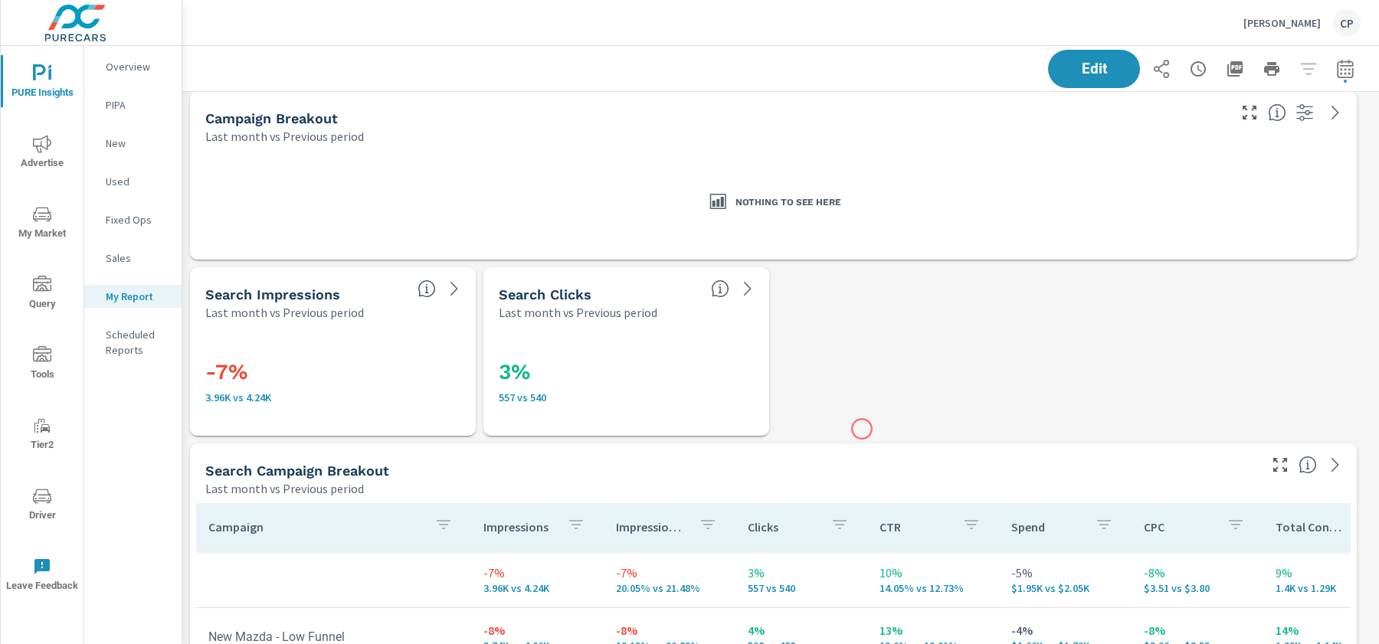
scroll to position [734, 0]
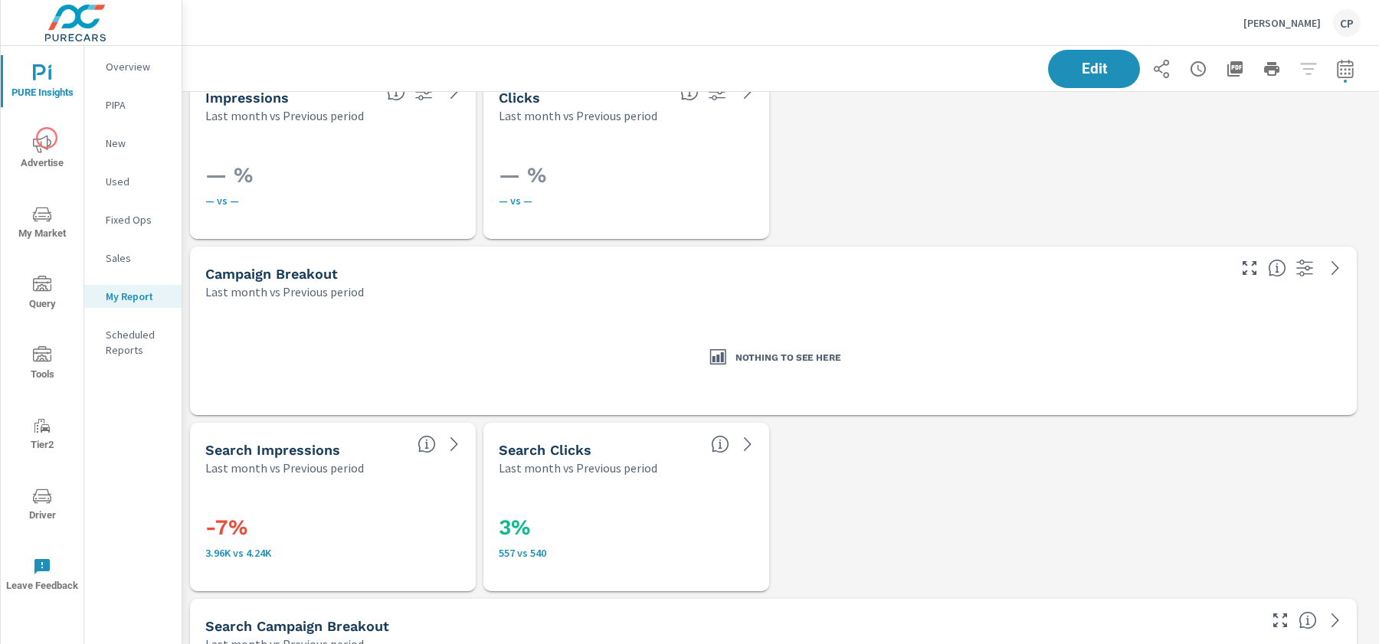
click at [47, 119] on div "PURE Insights Advertise My Market Query Tools Tier2 Driver Leave Feedback" at bounding box center [42, 328] width 83 height 564
click at [47, 138] on icon "nav menu" at bounding box center [42, 144] width 18 height 18
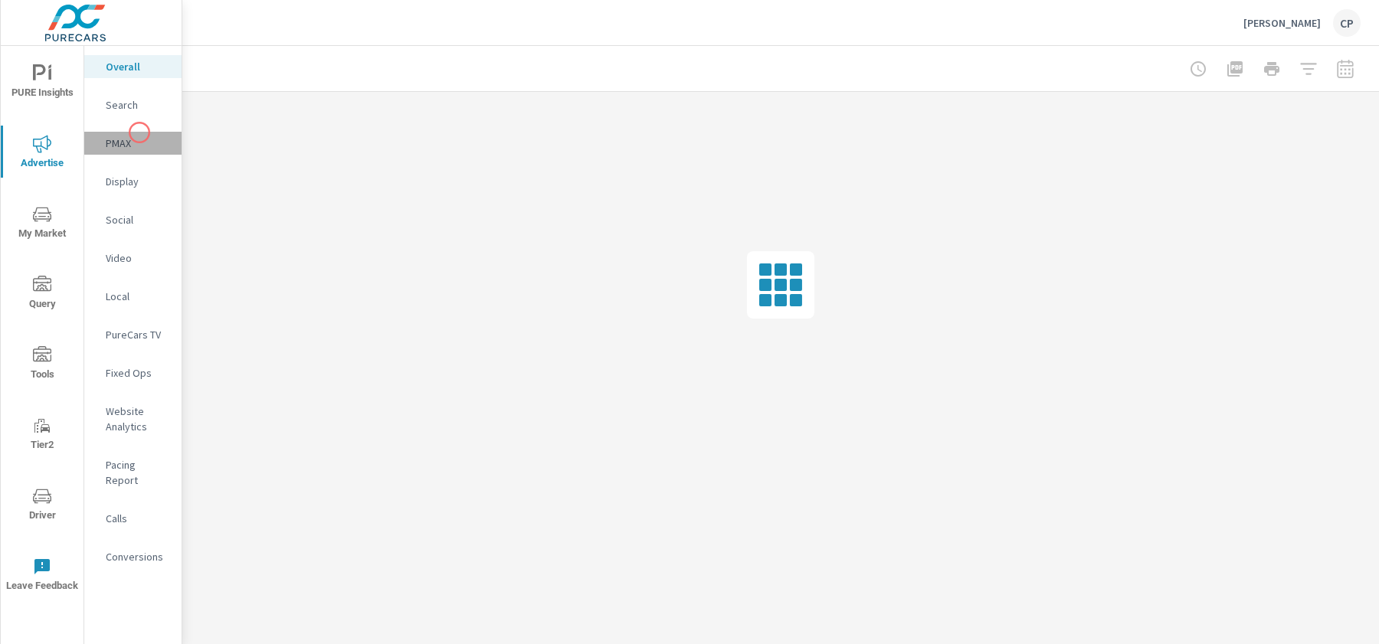
click at [139, 133] on div "PMAX" at bounding box center [132, 143] width 97 height 23
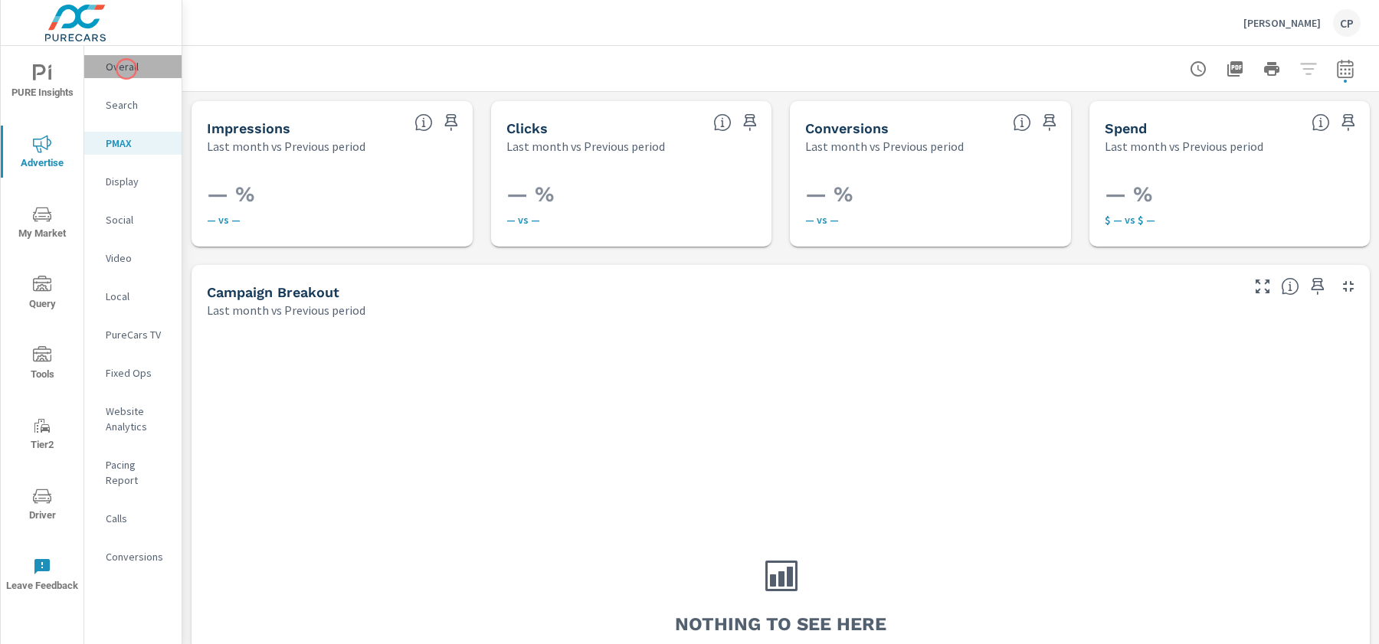
click at [126, 69] on p "Overall" at bounding box center [138, 66] width 64 height 15
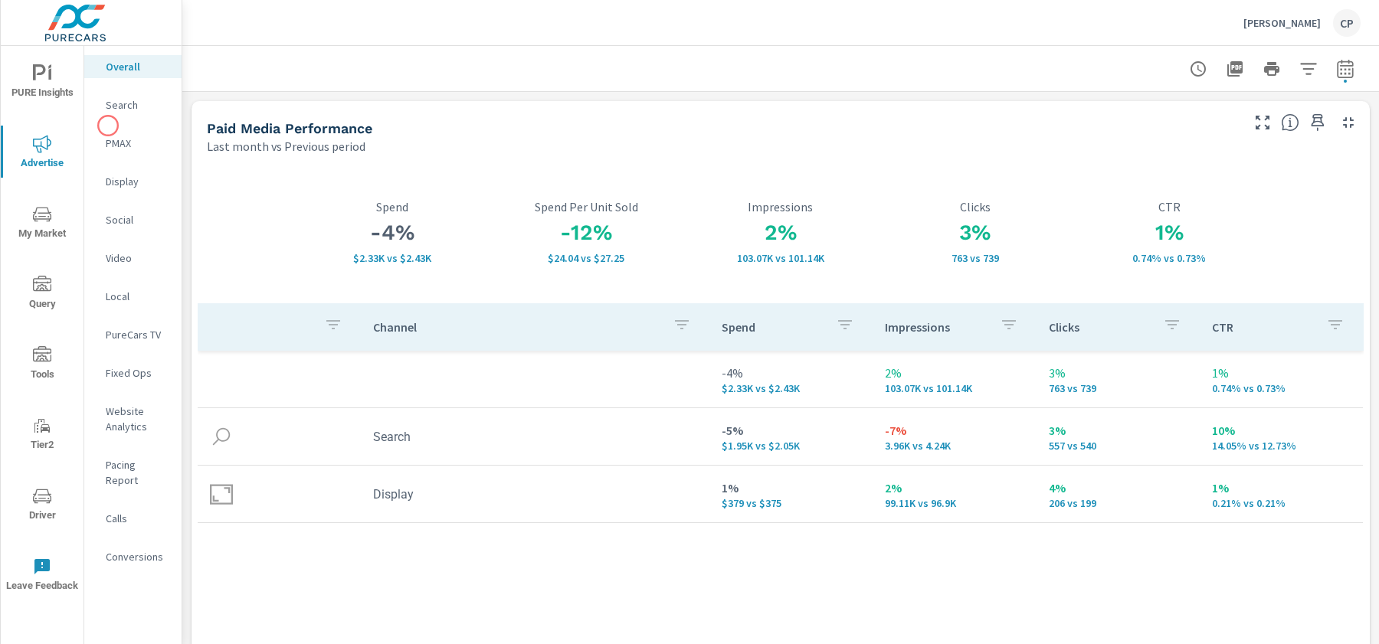
click at [103, 116] on div "Search" at bounding box center [132, 104] width 97 height 23
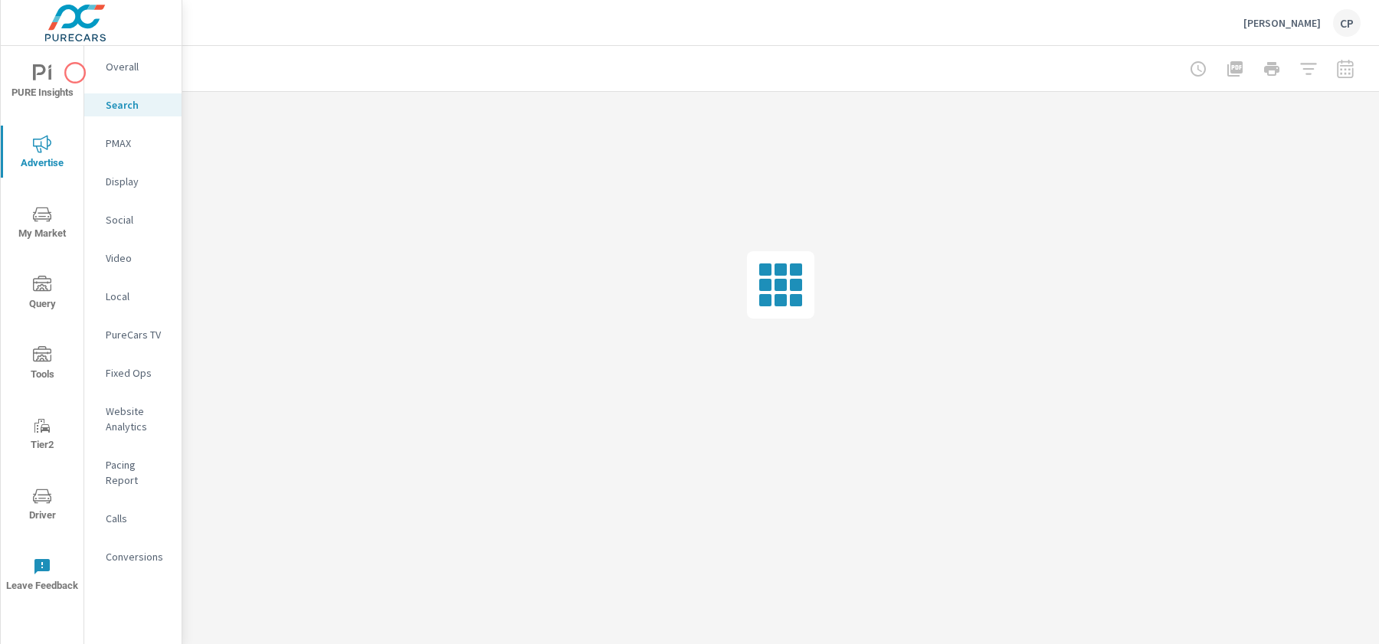
click at [49, 62] on button "PURE Insights" at bounding box center [42, 81] width 83 height 52
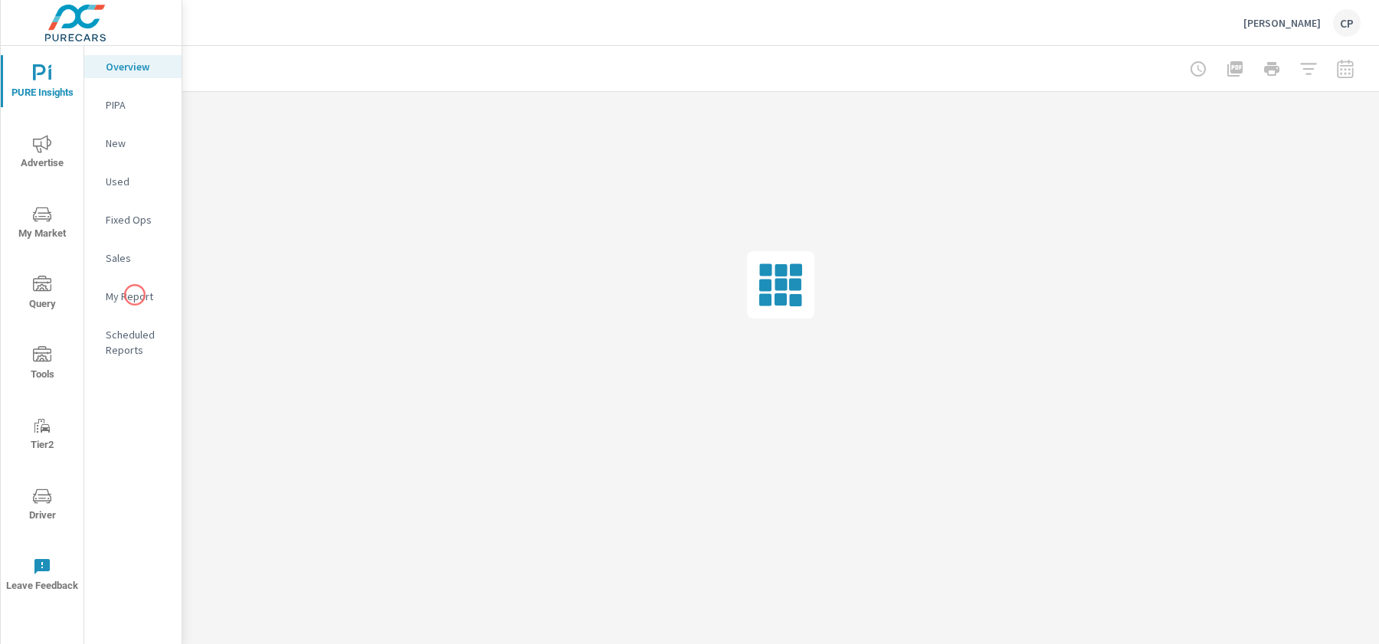
click at [133, 296] on p "My Report" at bounding box center [138, 296] width 64 height 15
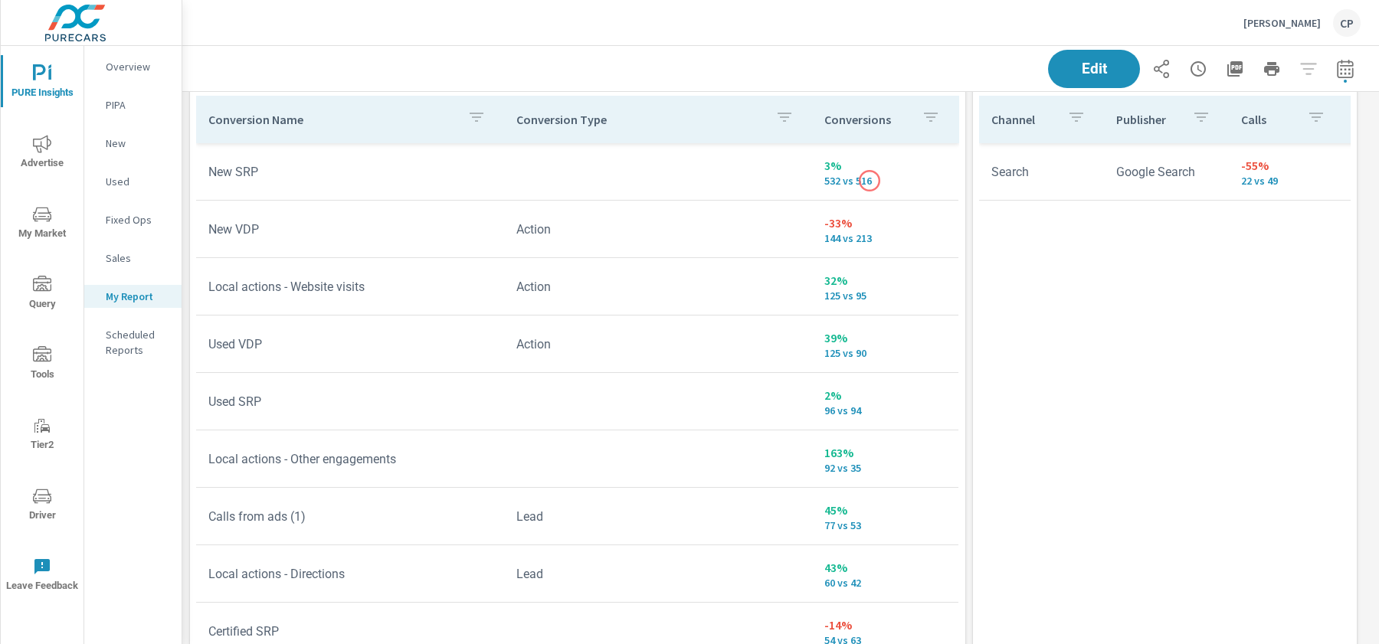
scroll to position [3140, 0]
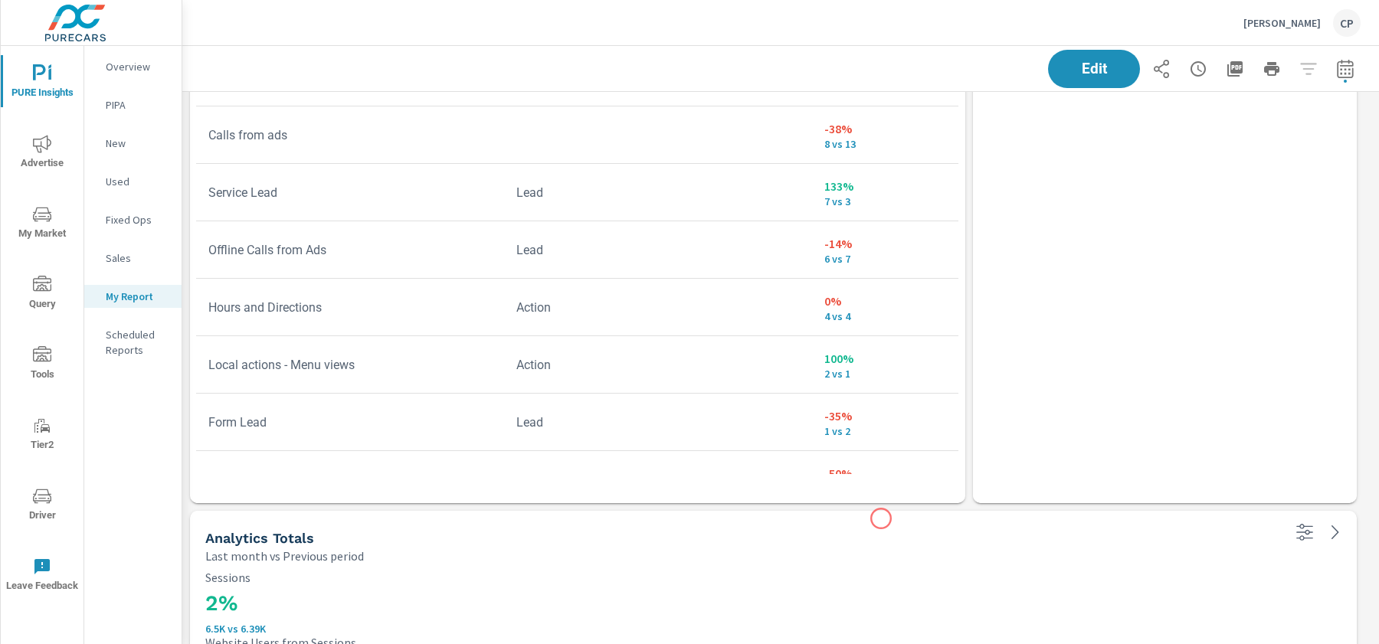
scroll to position [2888, 0]
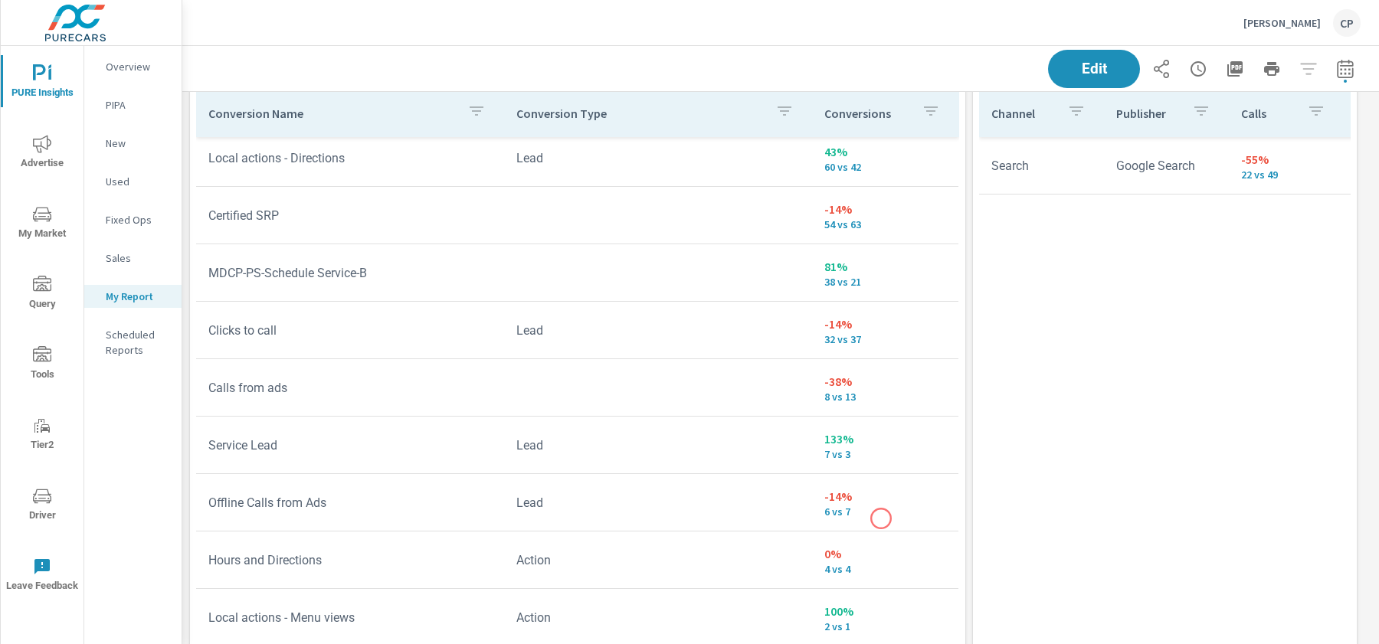
scroll to position [287, 0]
